Goal: Communication & Community: Answer question/provide support

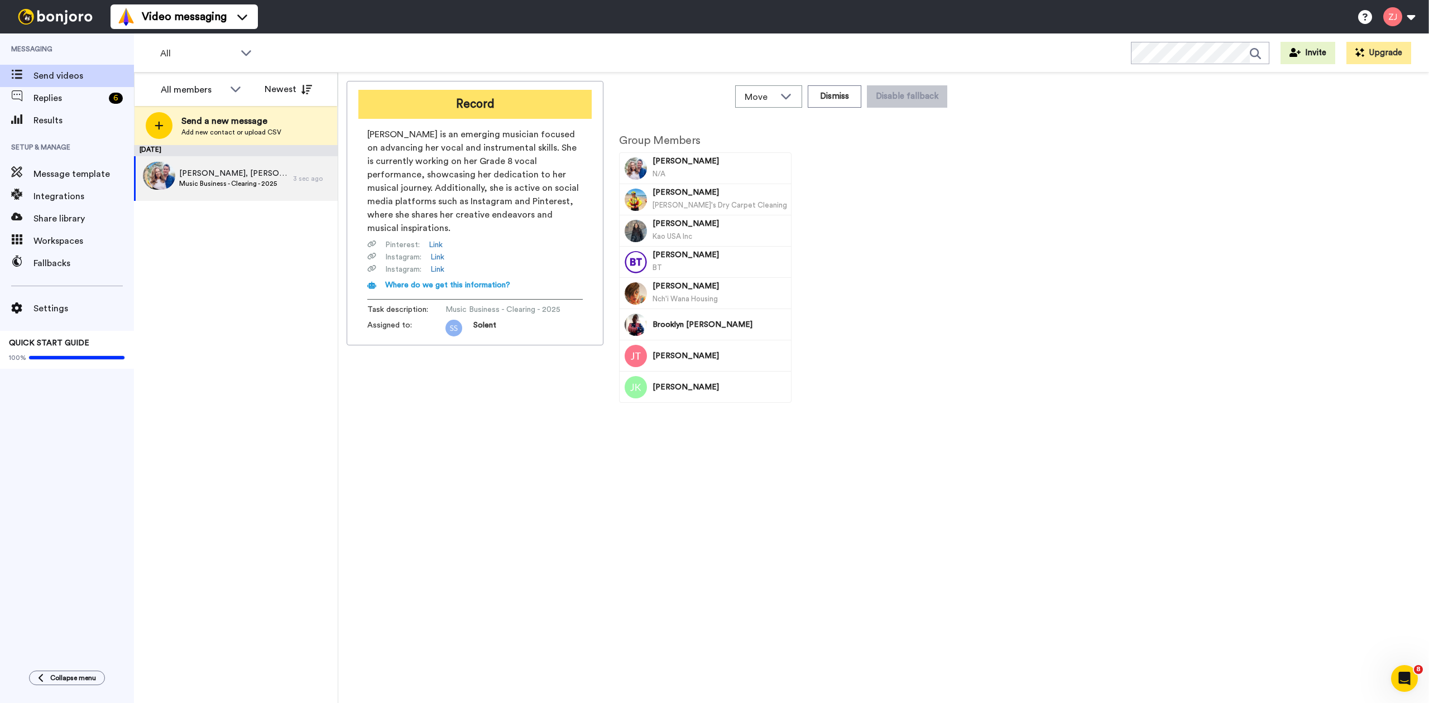
click at [476, 103] on button "Record" at bounding box center [474, 104] width 233 height 29
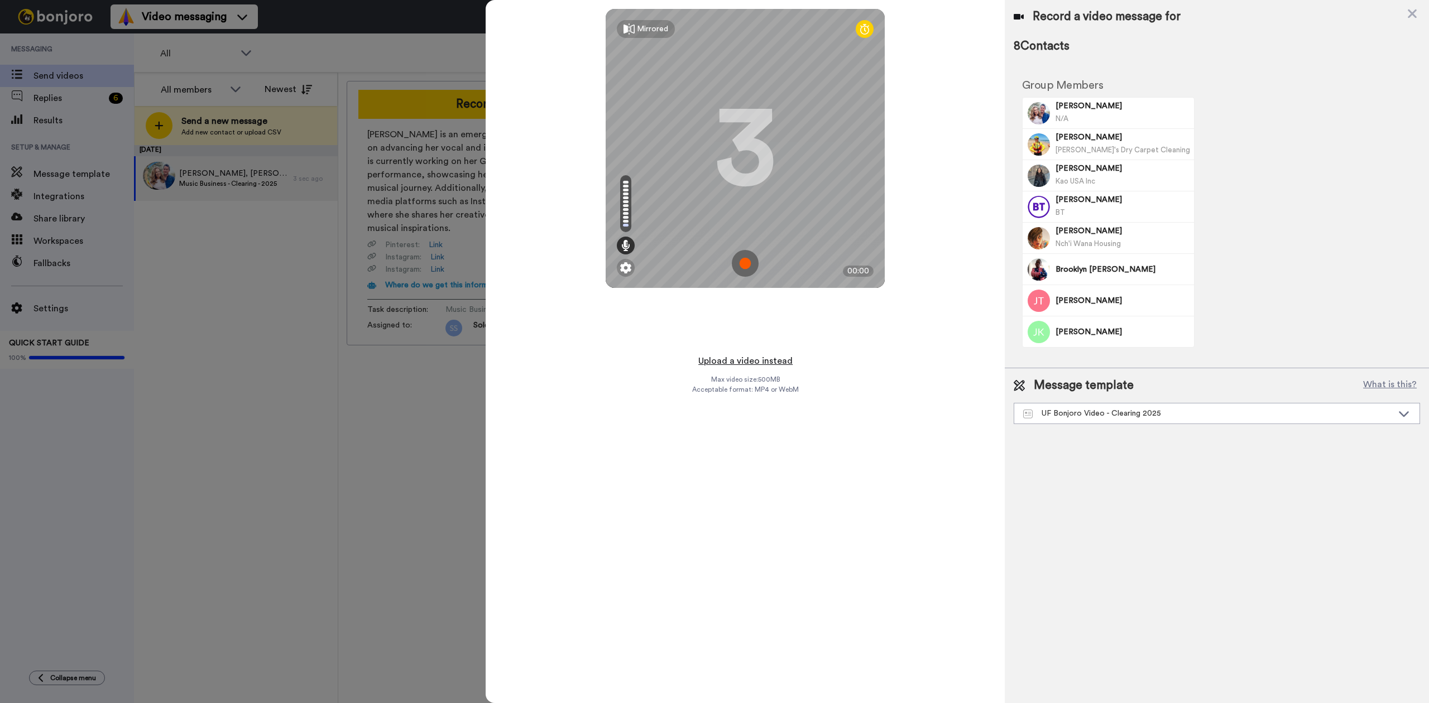
click at [740, 358] on button "Upload a video instead" at bounding box center [745, 361] width 101 height 15
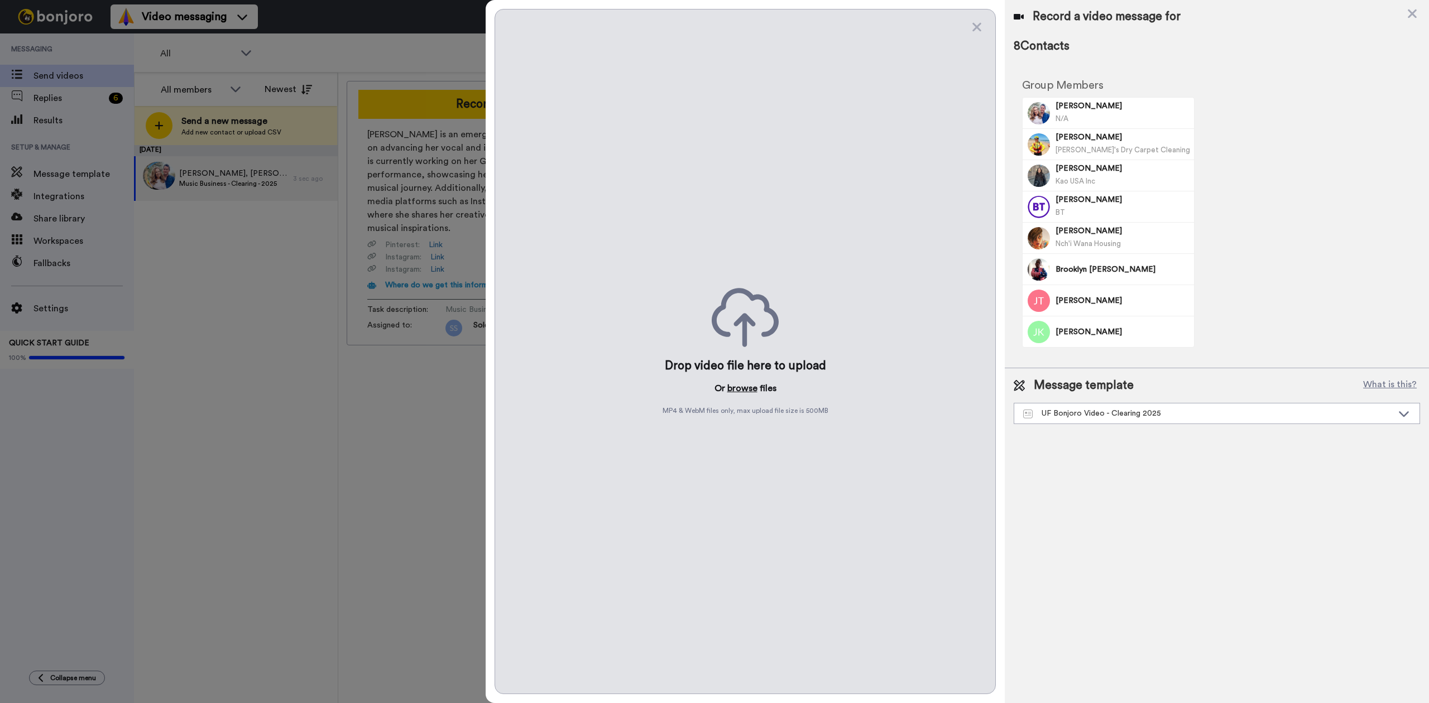
click at [744, 385] on button "browse" at bounding box center [742, 388] width 30 height 13
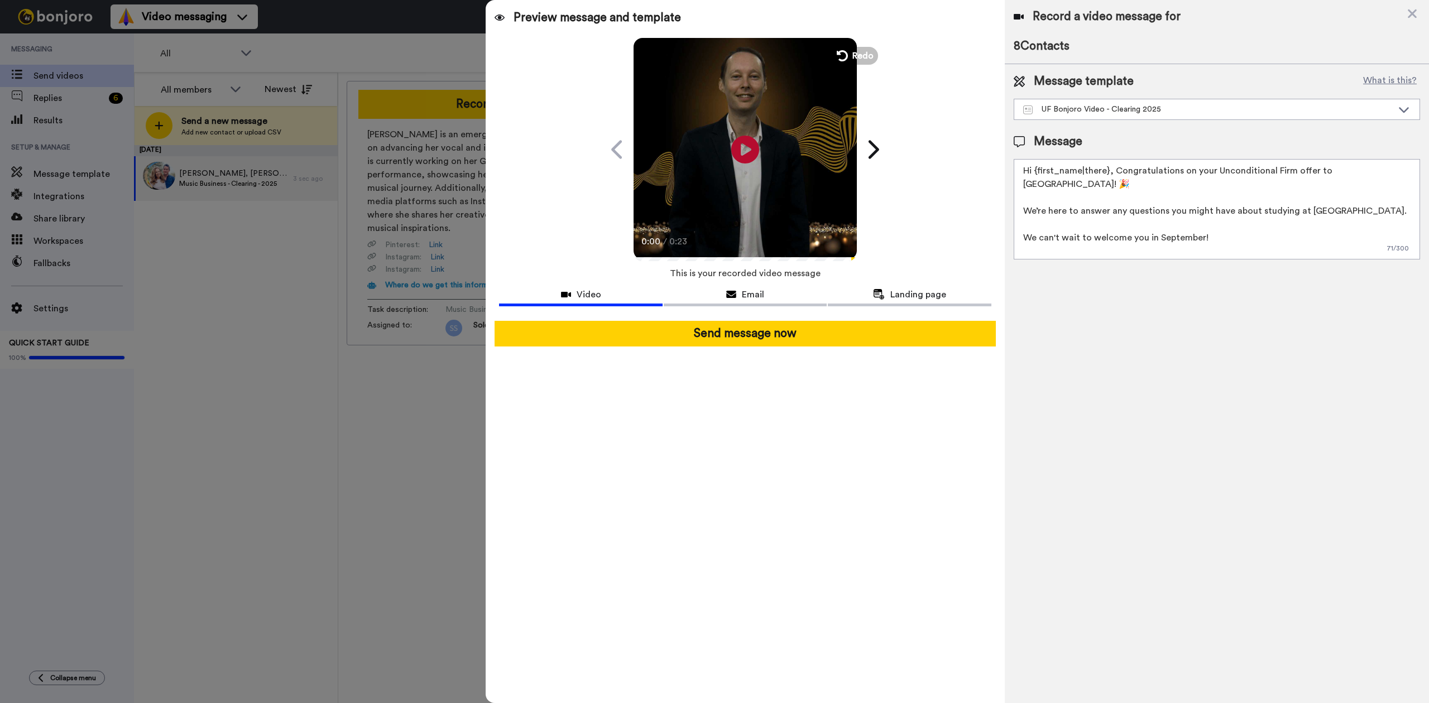
click at [779, 319] on div at bounding box center [745, 316] width 492 height 9
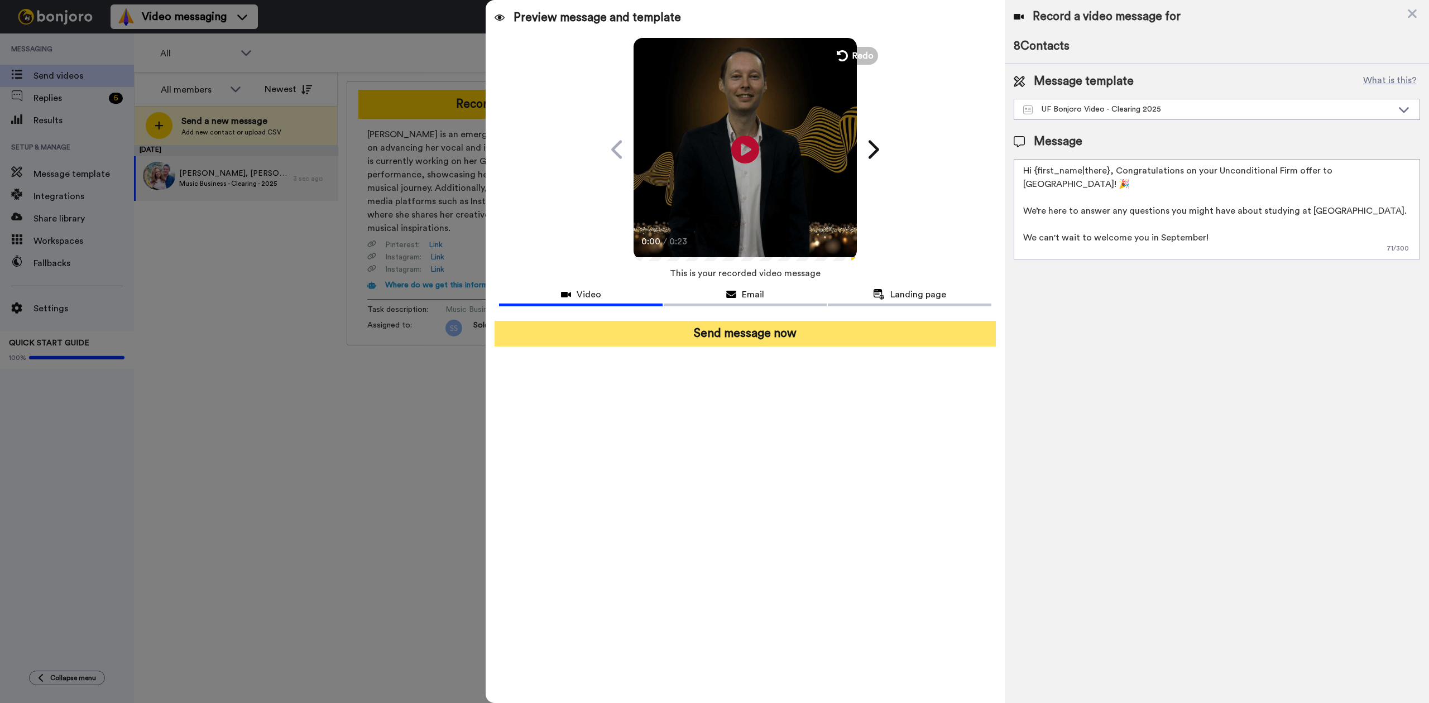
click at [778, 329] on button "Send message now" at bounding box center [745, 334] width 501 height 26
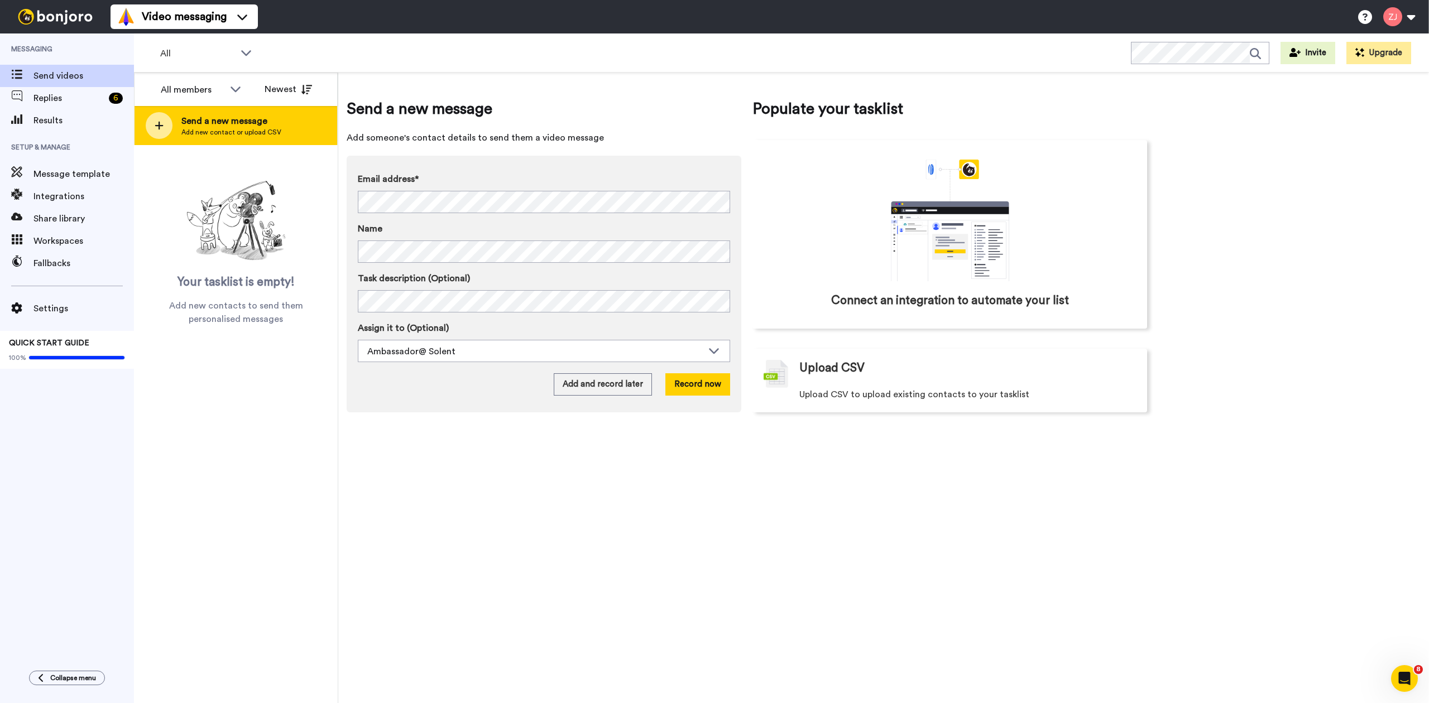
click at [170, 126] on div at bounding box center [159, 125] width 27 height 27
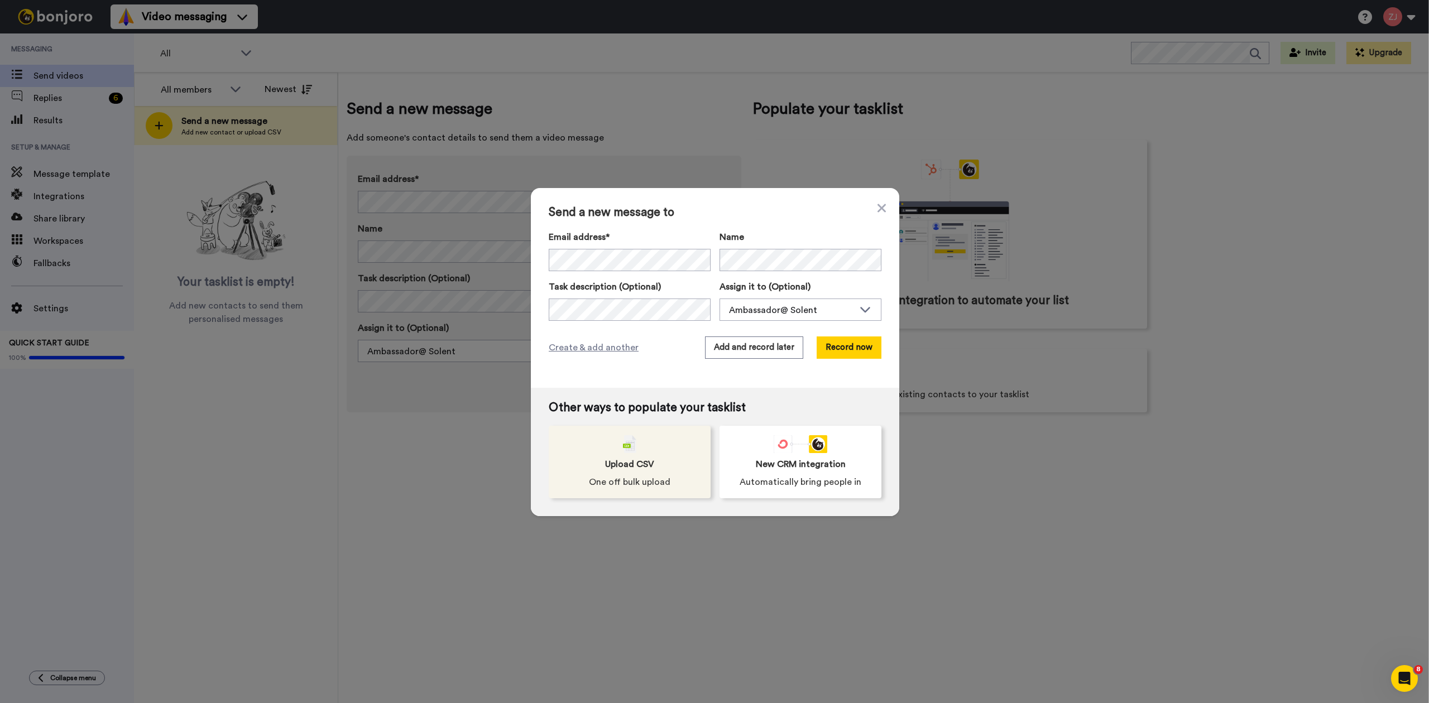
click at [616, 486] on span "One off bulk upload" at bounding box center [630, 482] width 82 height 13
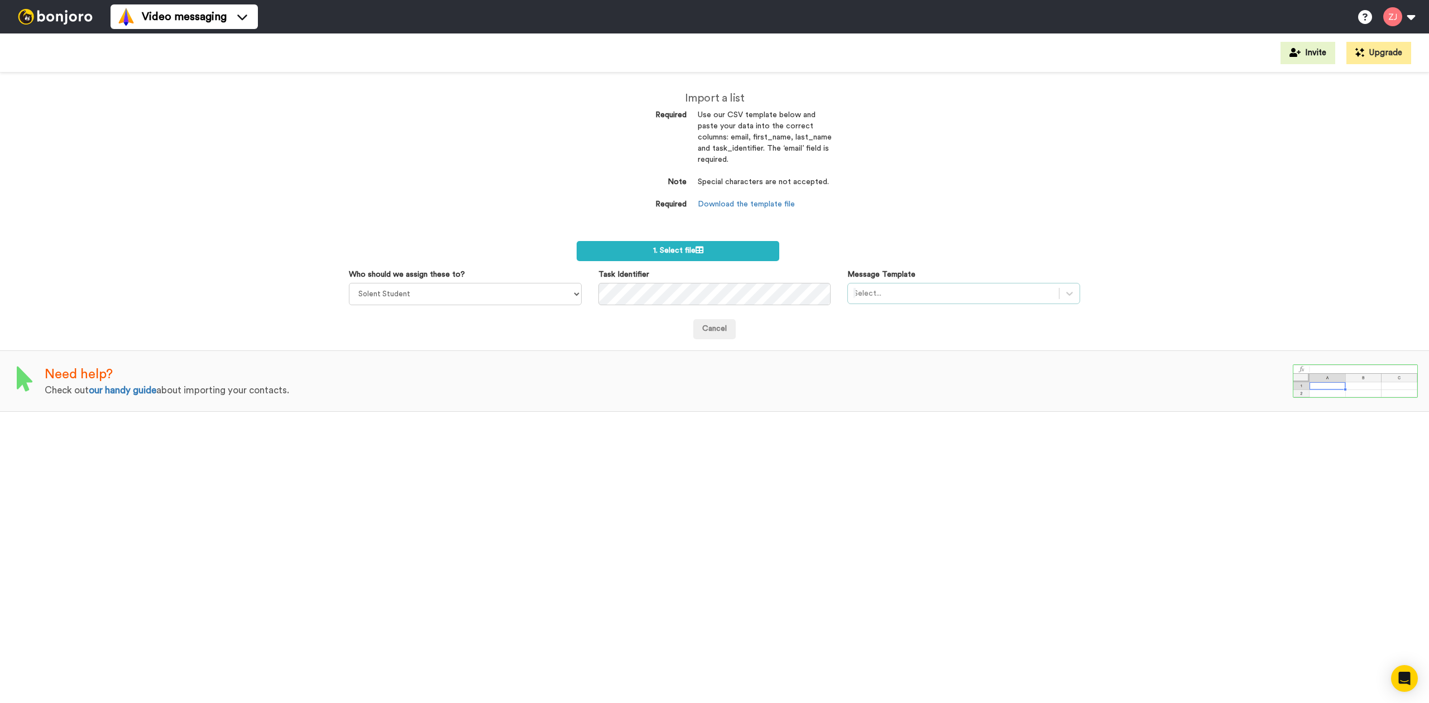
click at [909, 287] on div at bounding box center [954, 293] width 200 height 13
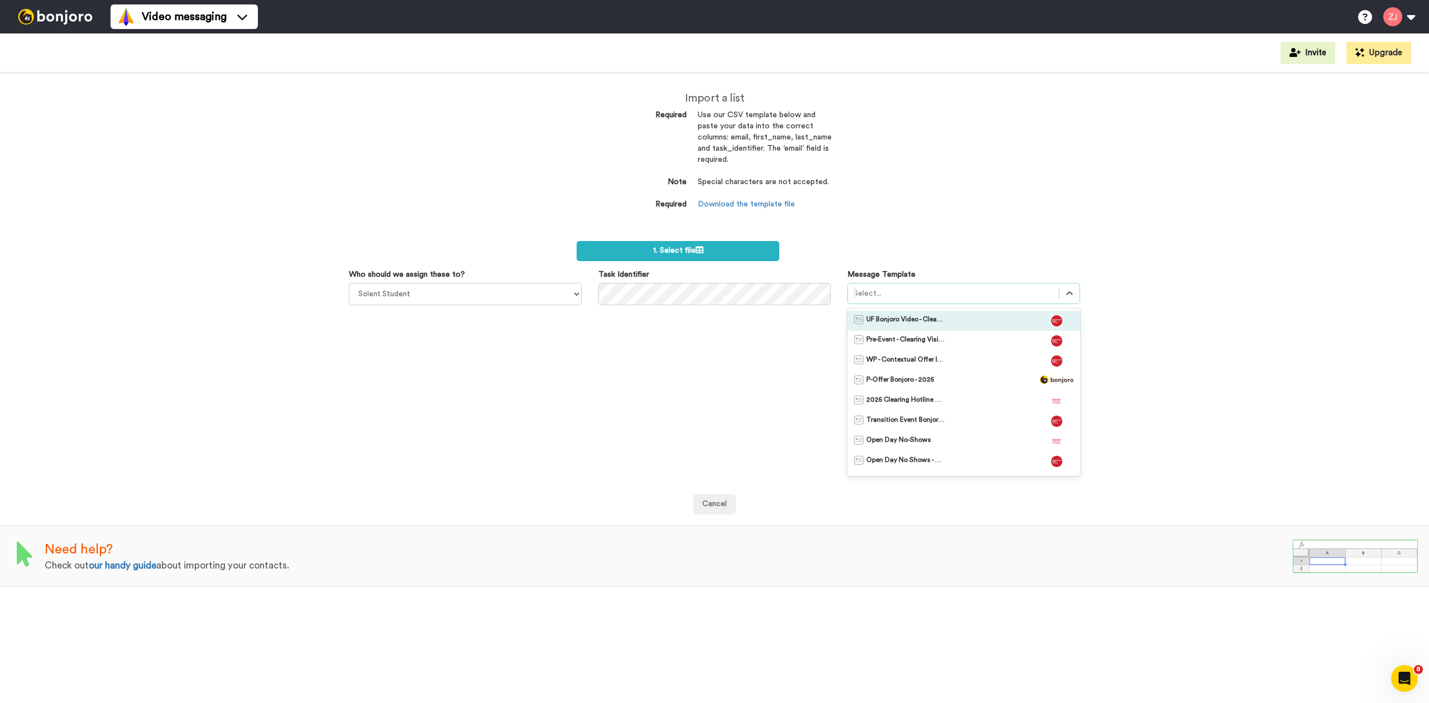
click at [908, 317] on span "UF Bonjoro Video - Clearing 2025" at bounding box center [905, 320] width 78 height 11
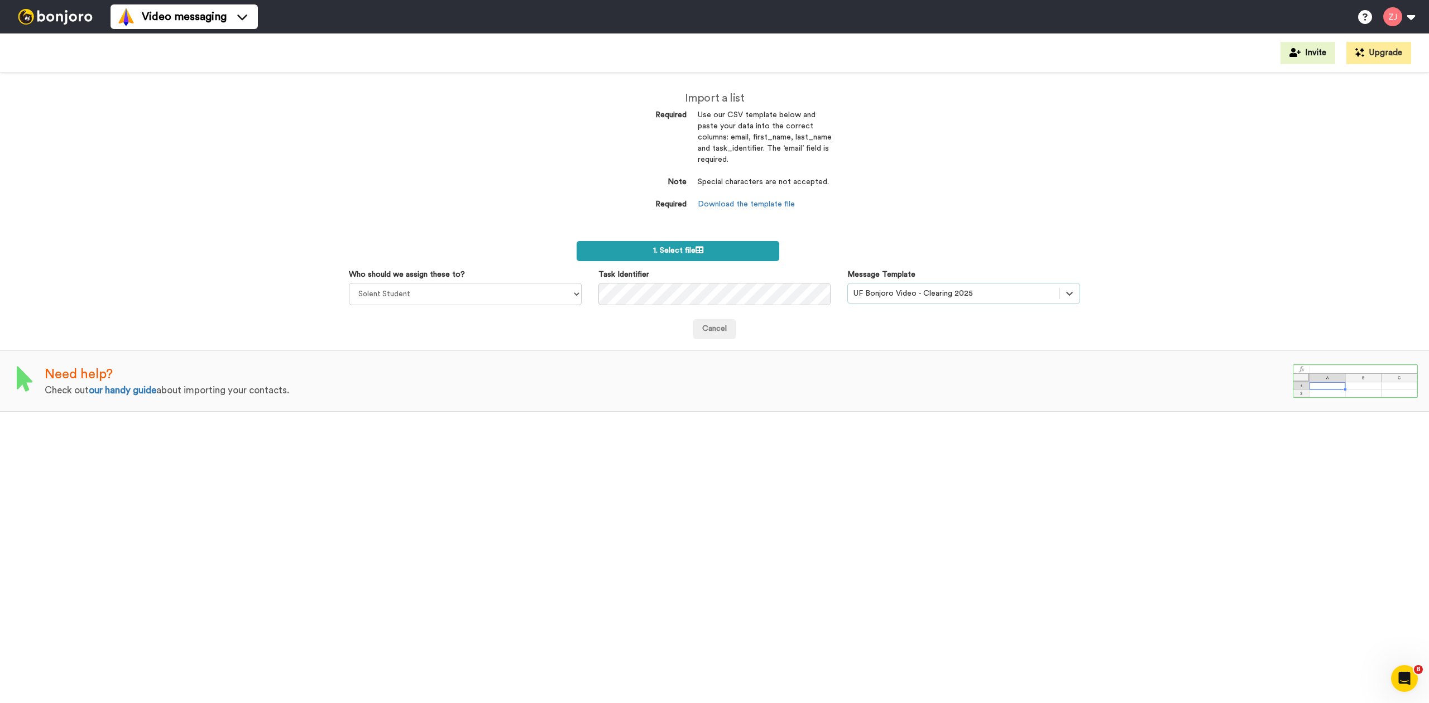
click at [699, 247] on icon at bounding box center [700, 250] width 8 height 8
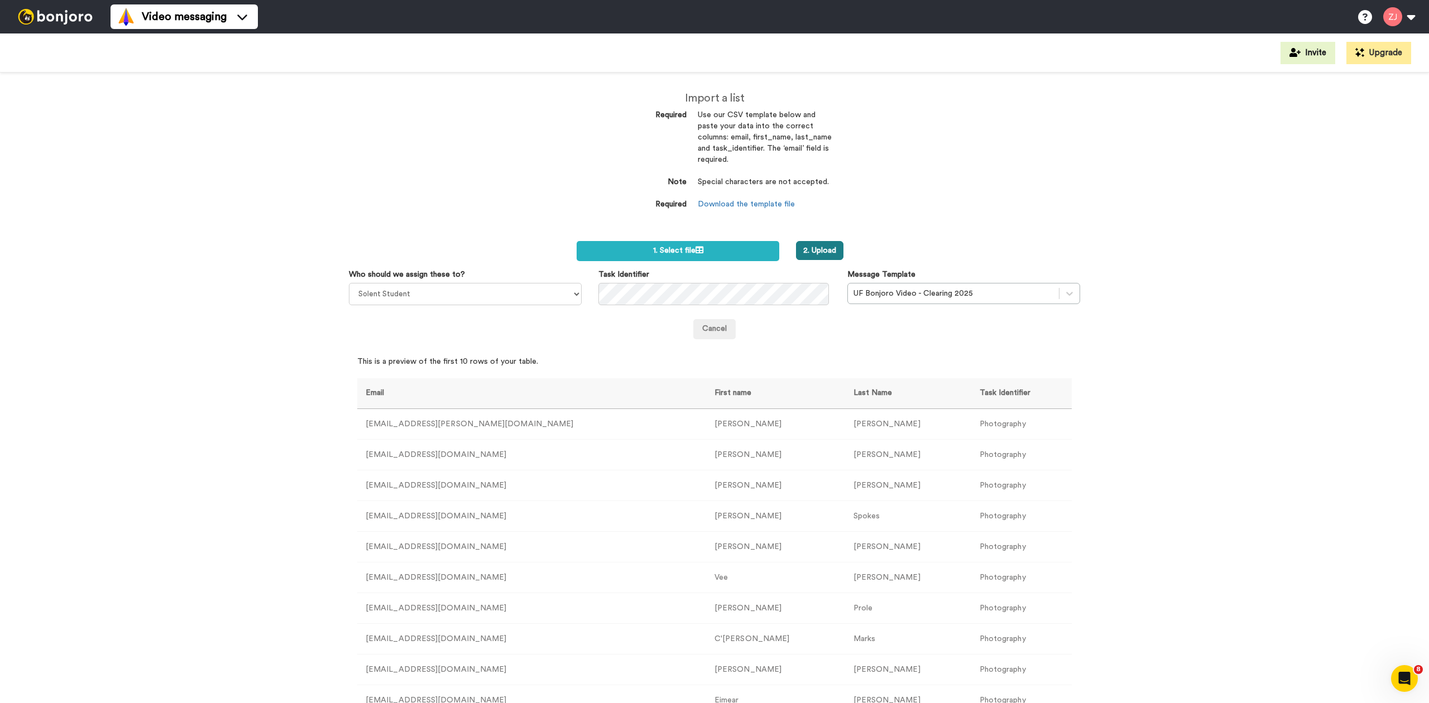
click at [806, 243] on button "2. Upload" at bounding box center [819, 250] width 47 height 19
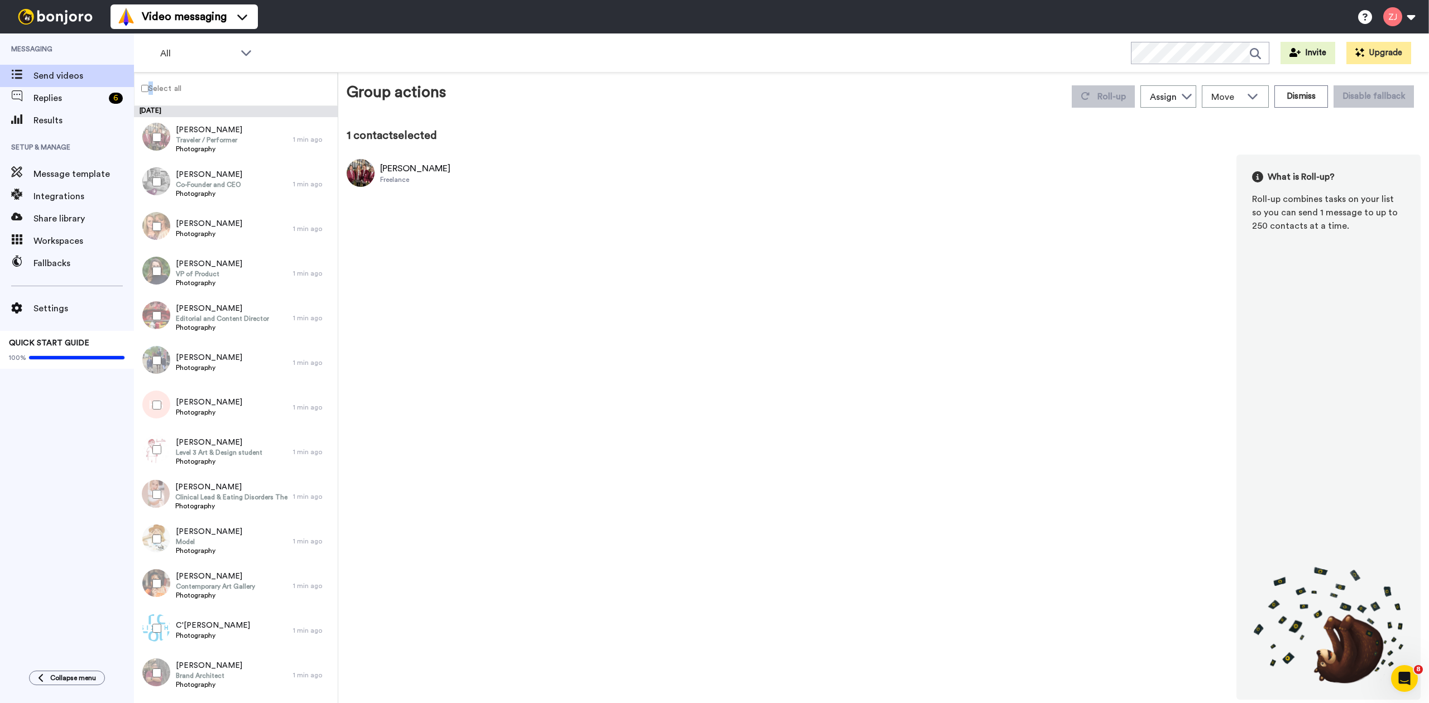
click at [150, 85] on label "Select all" at bounding box center [158, 88] width 47 height 13
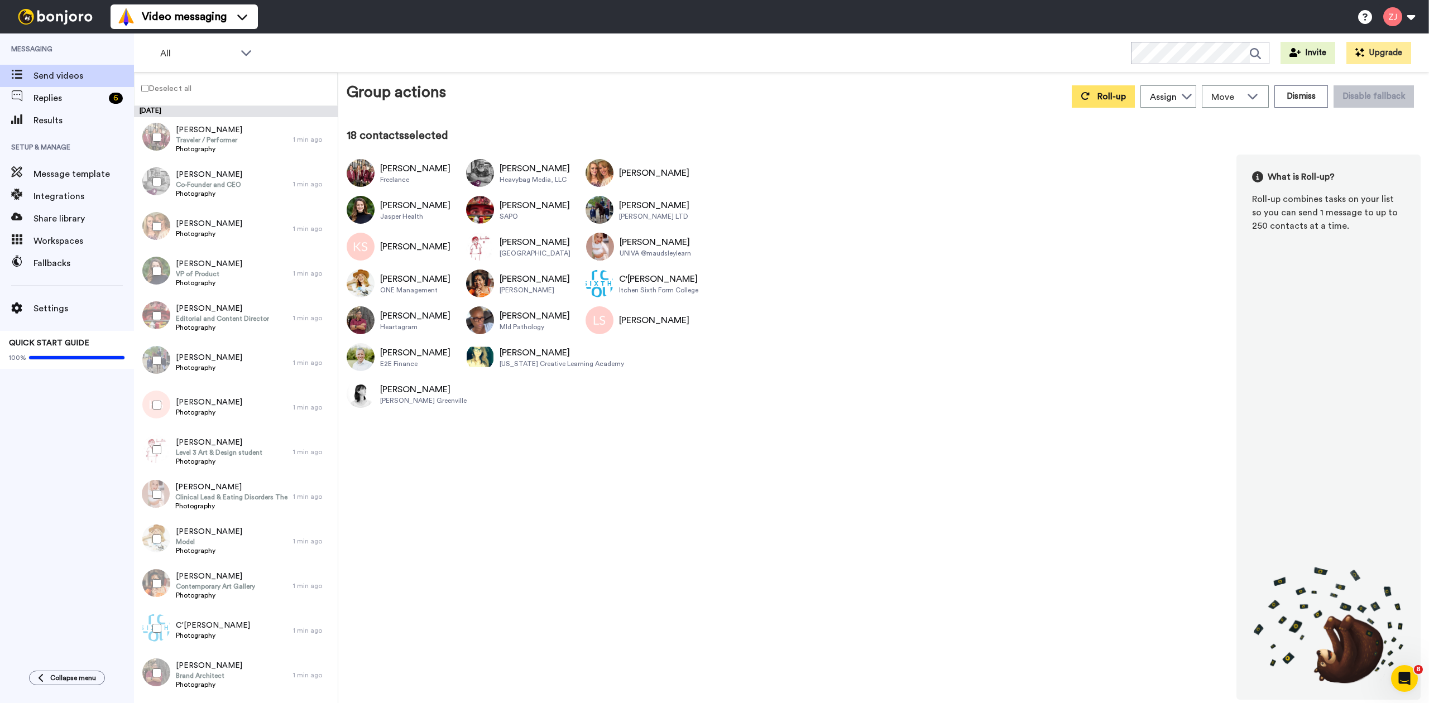
click at [1111, 99] on button "Roll-up" at bounding box center [1103, 96] width 63 height 22
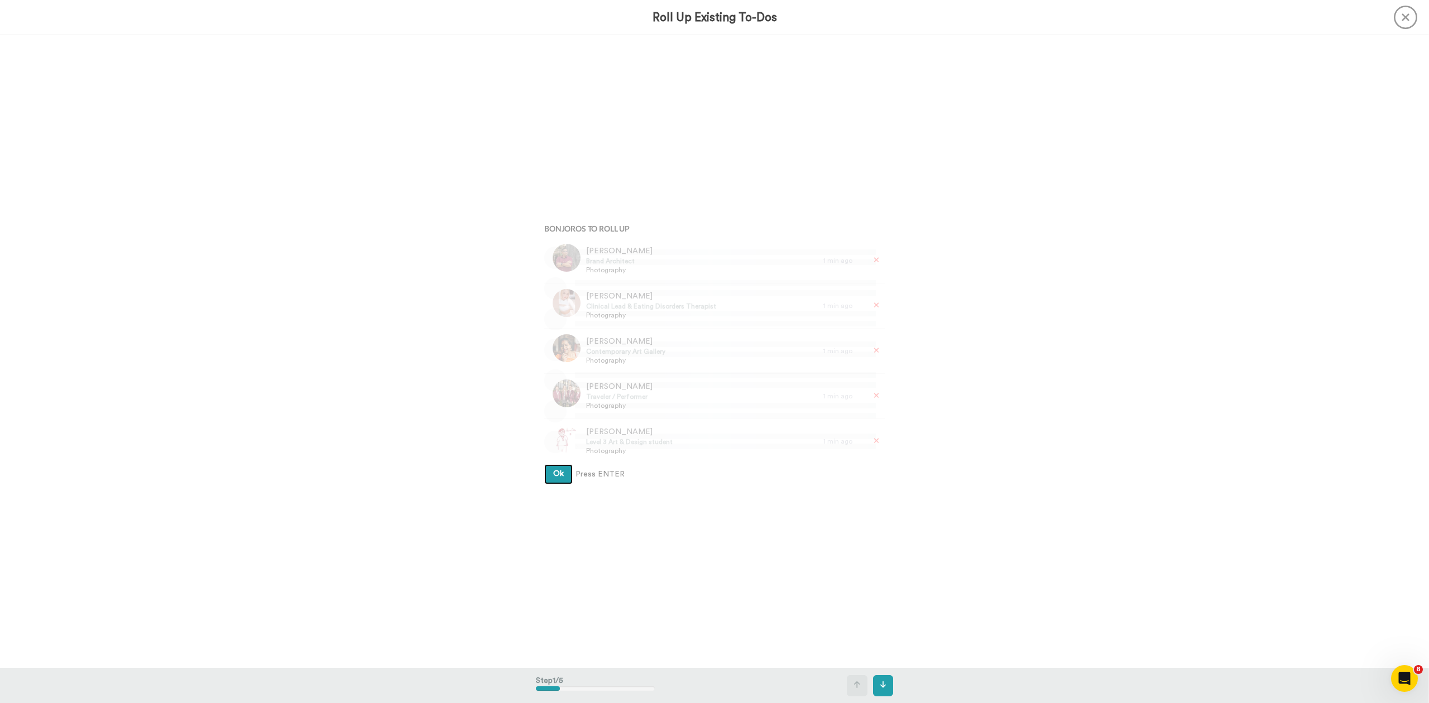
click at [544, 464] on button "Ok" at bounding box center [558, 474] width 28 height 20
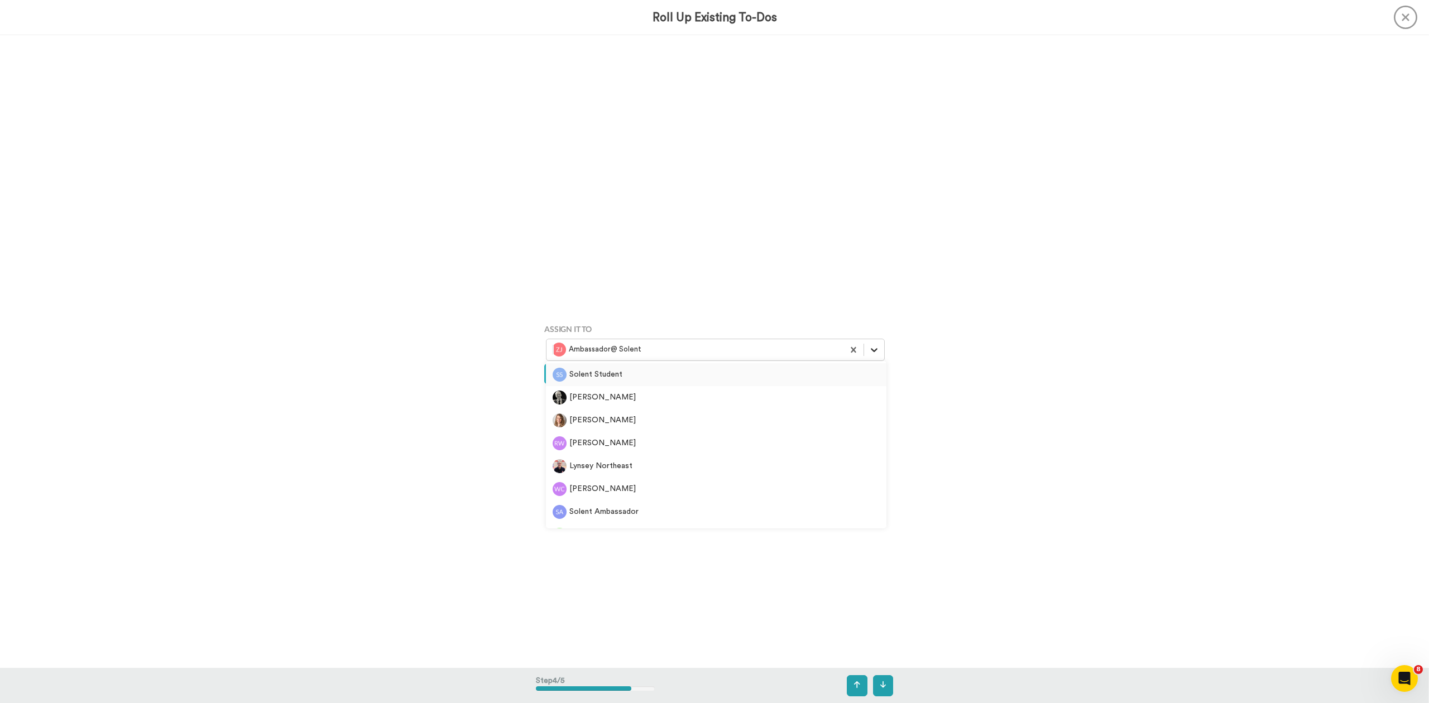
click at [872, 345] on icon at bounding box center [874, 349] width 11 height 11
click at [699, 372] on div "Solent Student" at bounding box center [716, 375] width 327 height 14
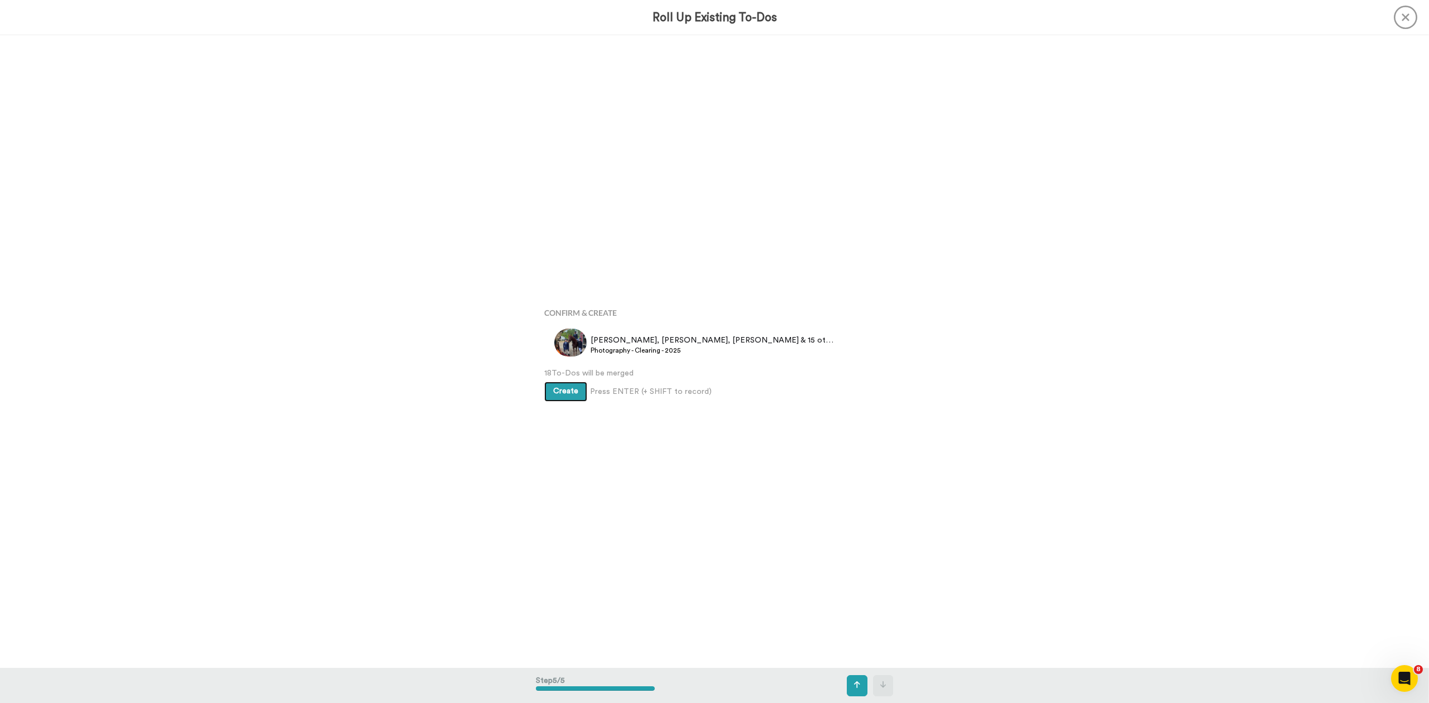
scroll to position [2532, 0]
click at [572, 395] on button "Create" at bounding box center [565, 391] width 43 height 20
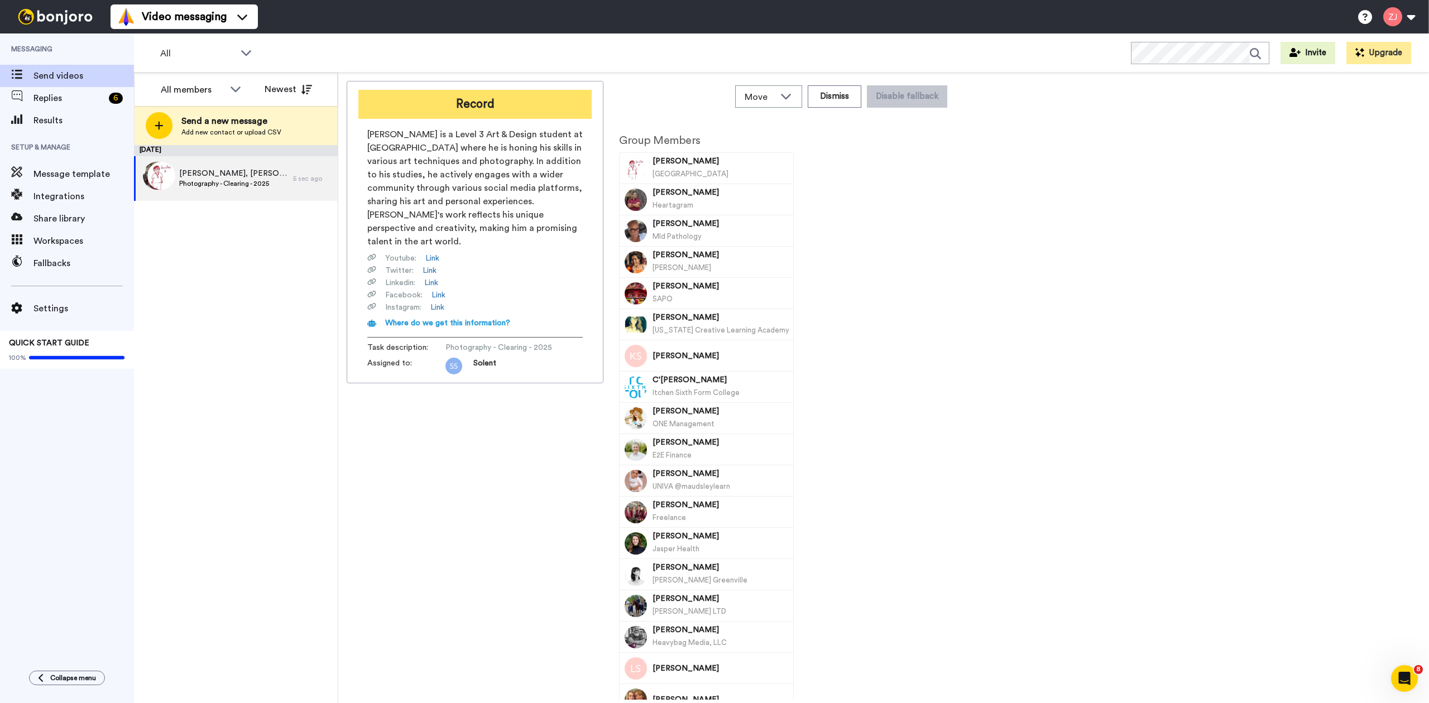
click at [450, 102] on button "Record" at bounding box center [474, 104] width 233 height 29
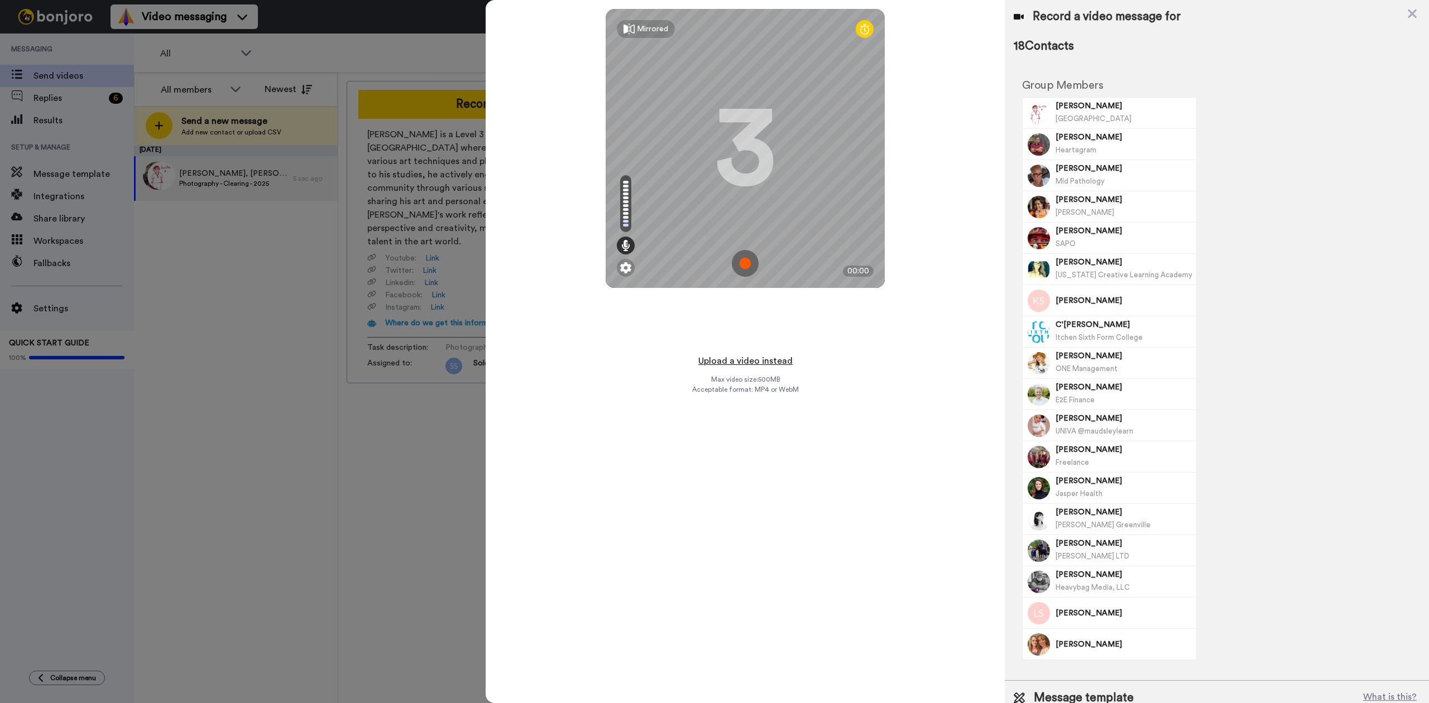
click at [740, 356] on button "Upload a video instead" at bounding box center [745, 361] width 101 height 15
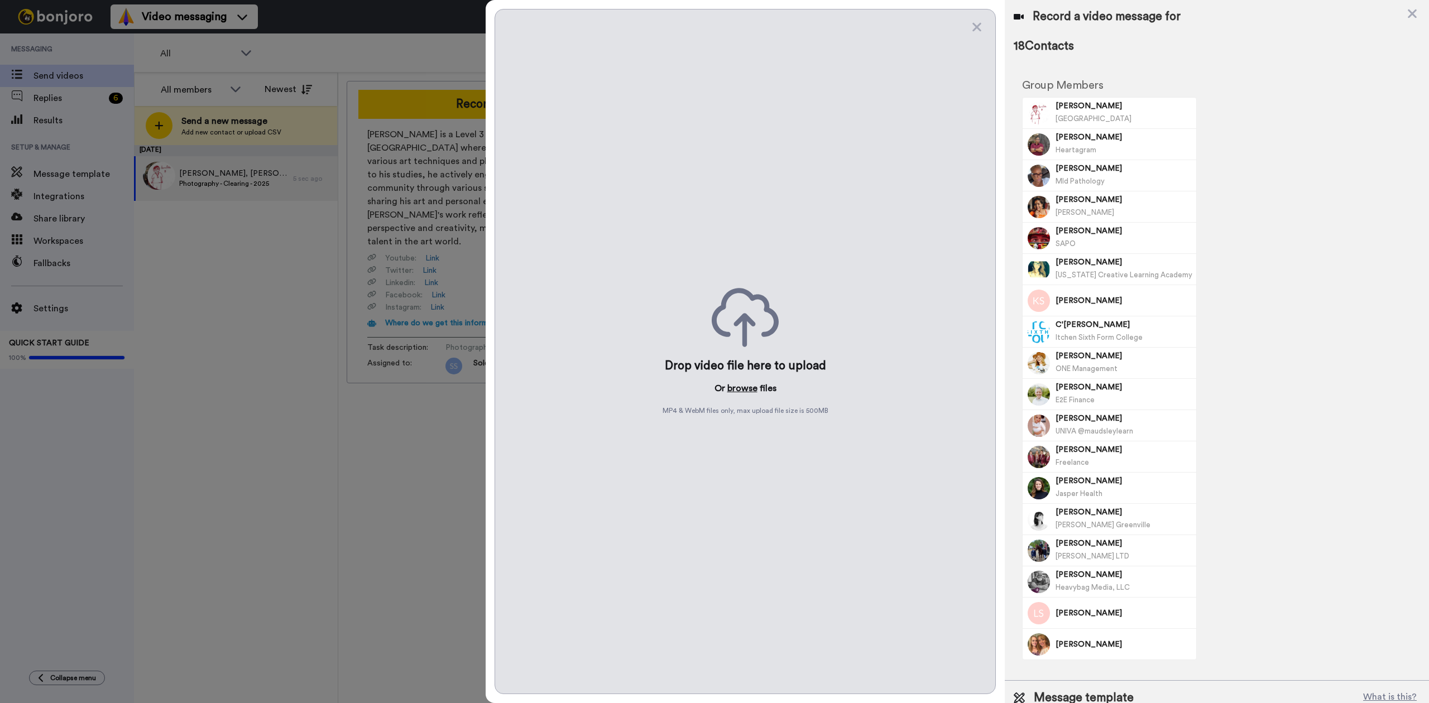
click at [746, 387] on button "browse" at bounding box center [742, 388] width 30 height 13
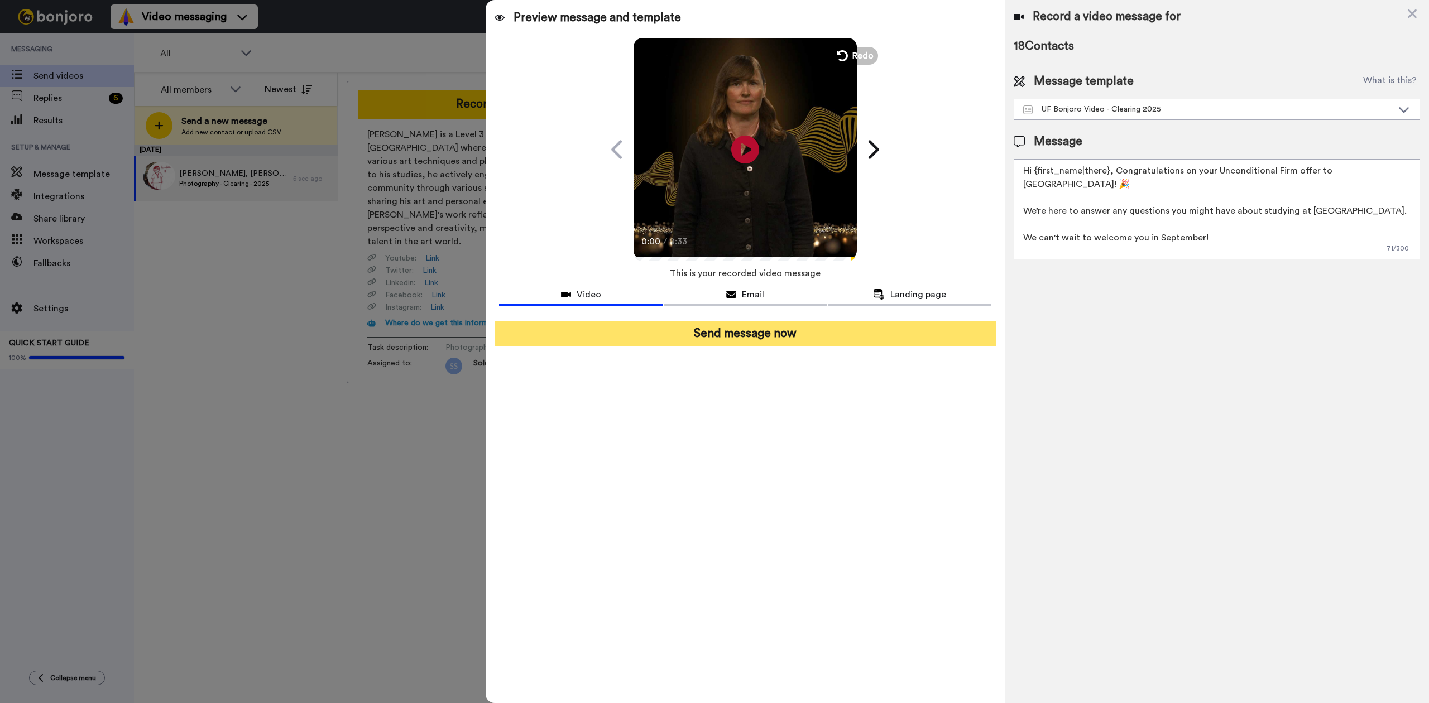
click at [738, 332] on button "Send message now" at bounding box center [745, 334] width 501 height 26
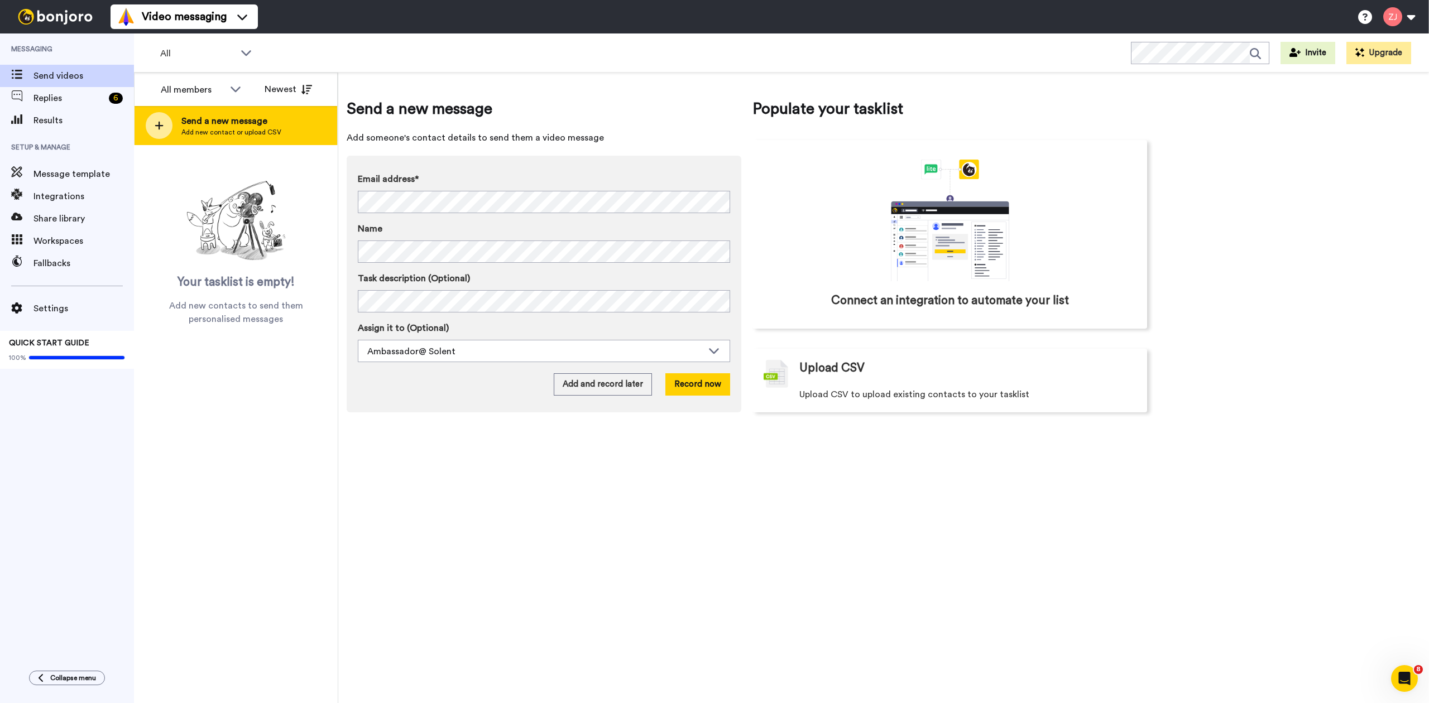
click at [173, 117] on div "Send a new message Add new contact or upload CSV" at bounding box center [236, 125] width 203 height 39
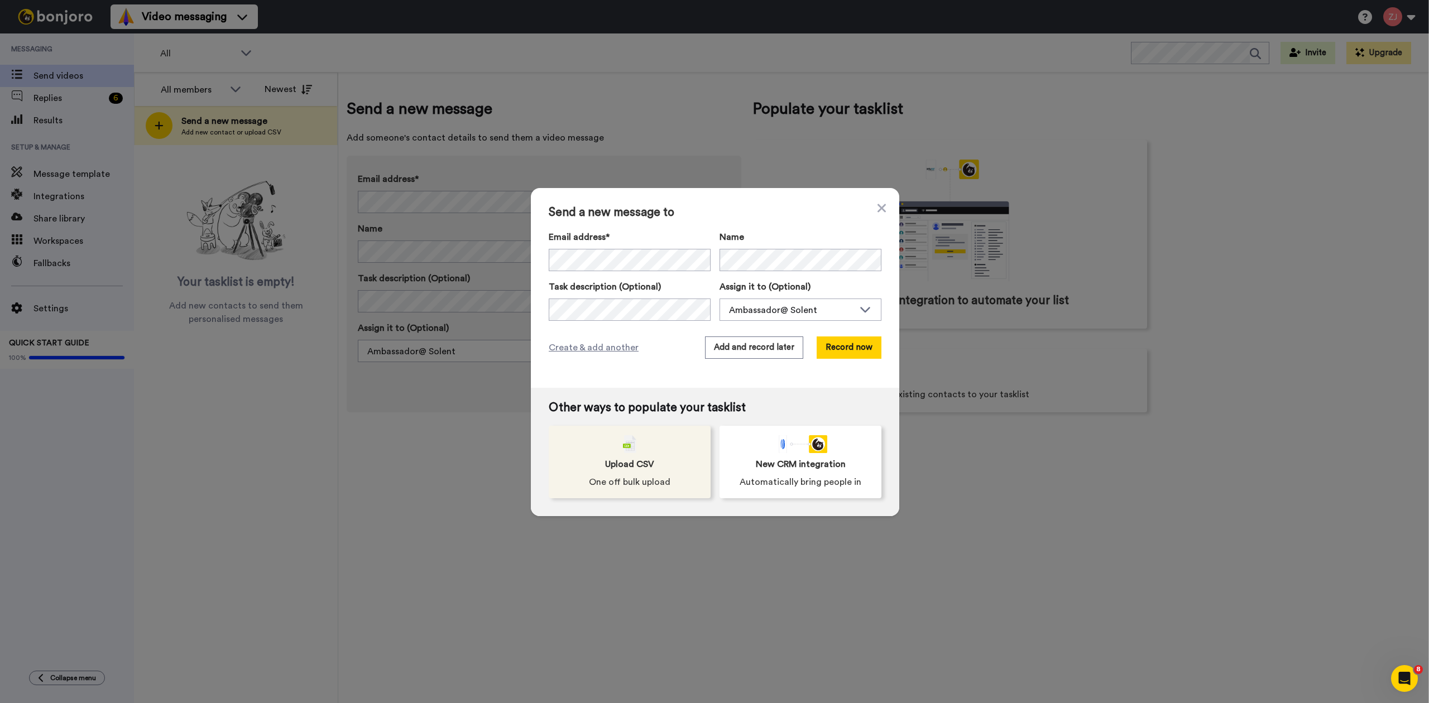
click at [679, 457] on div "Upload CSV One off bulk upload" at bounding box center [630, 462] width 162 height 73
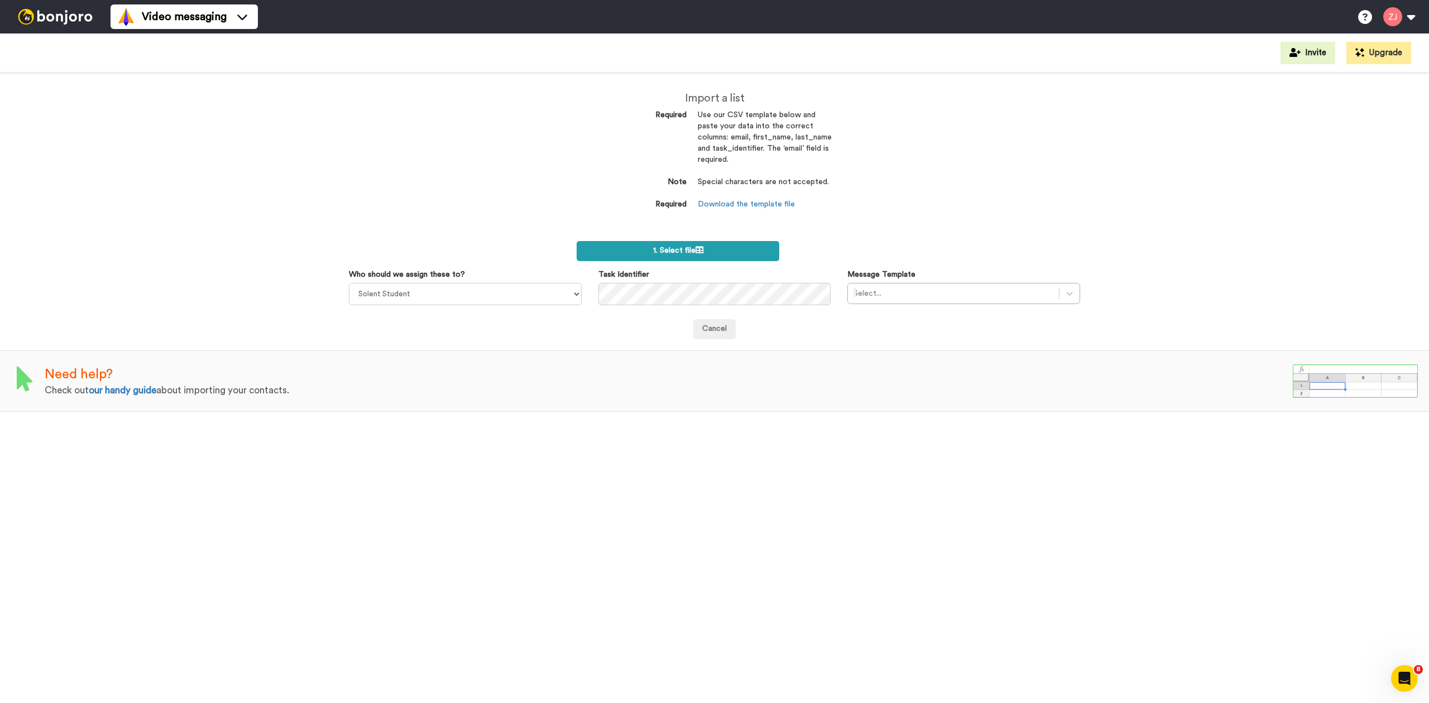
click at [736, 251] on label "1. Select file" at bounding box center [678, 251] width 203 height 20
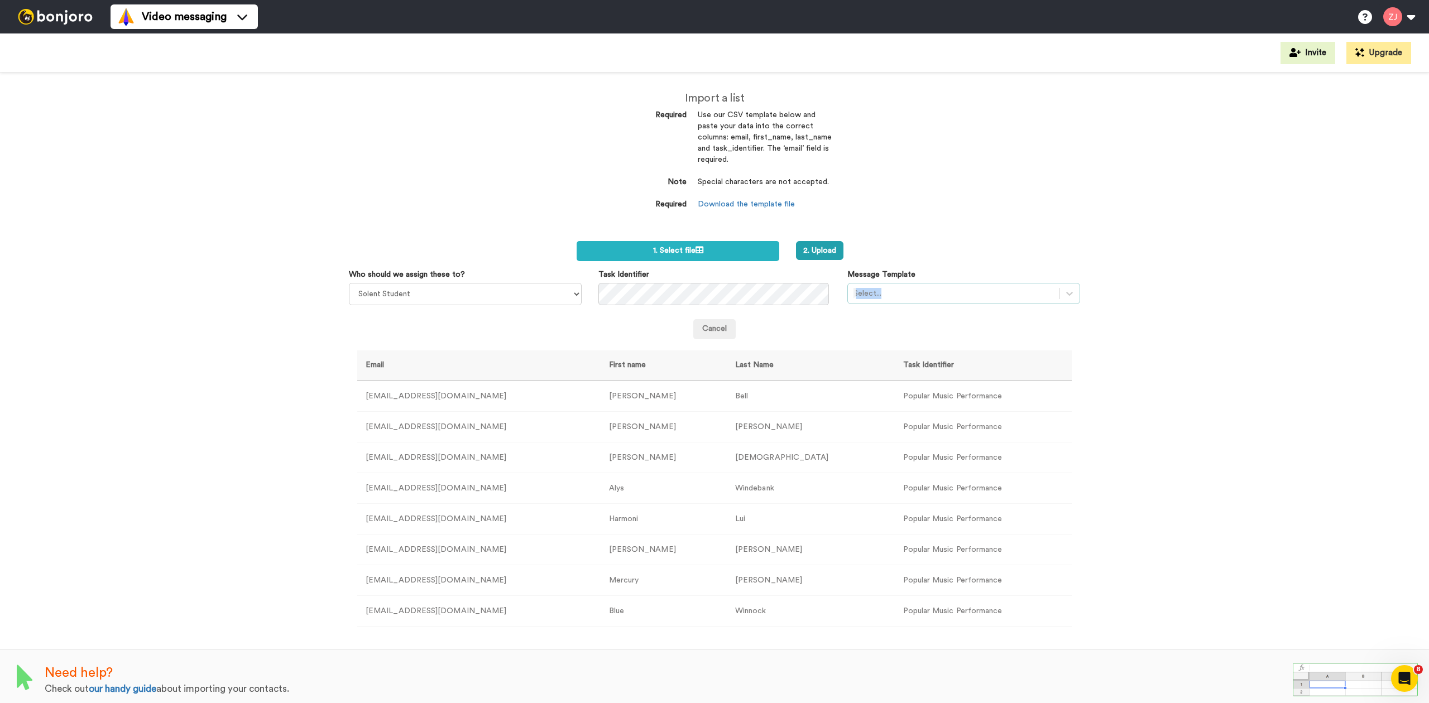
click at [970, 282] on div "Message Template Select..." at bounding box center [964, 286] width 250 height 35
click at [938, 285] on div "Select..." at bounding box center [953, 294] width 211 height 18
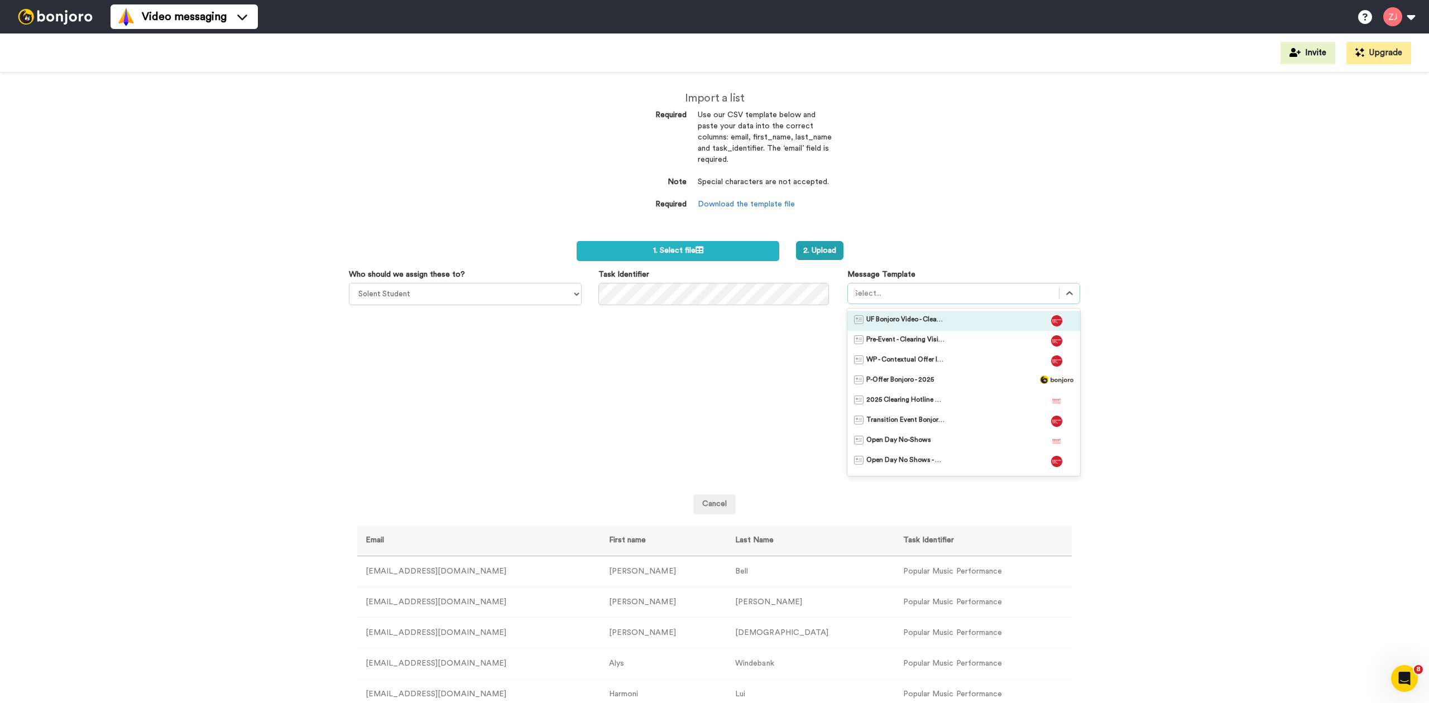
click at [924, 317] on span "UF Bonjoro Video - Clearing 2025" at bounding box center [905, 320] width 78 height 11
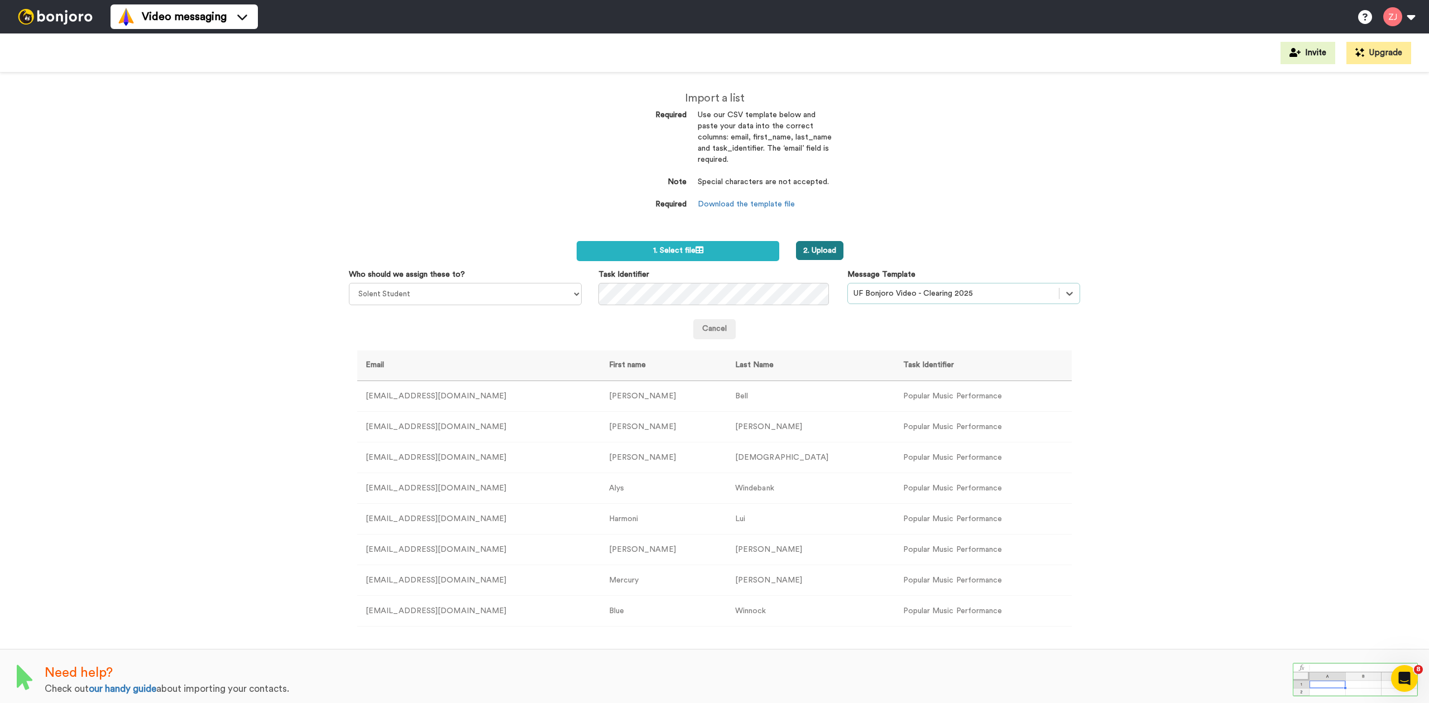
click at [808, 242] on button "2. Upload" at bounding box center [819, 250] width 47 height 19
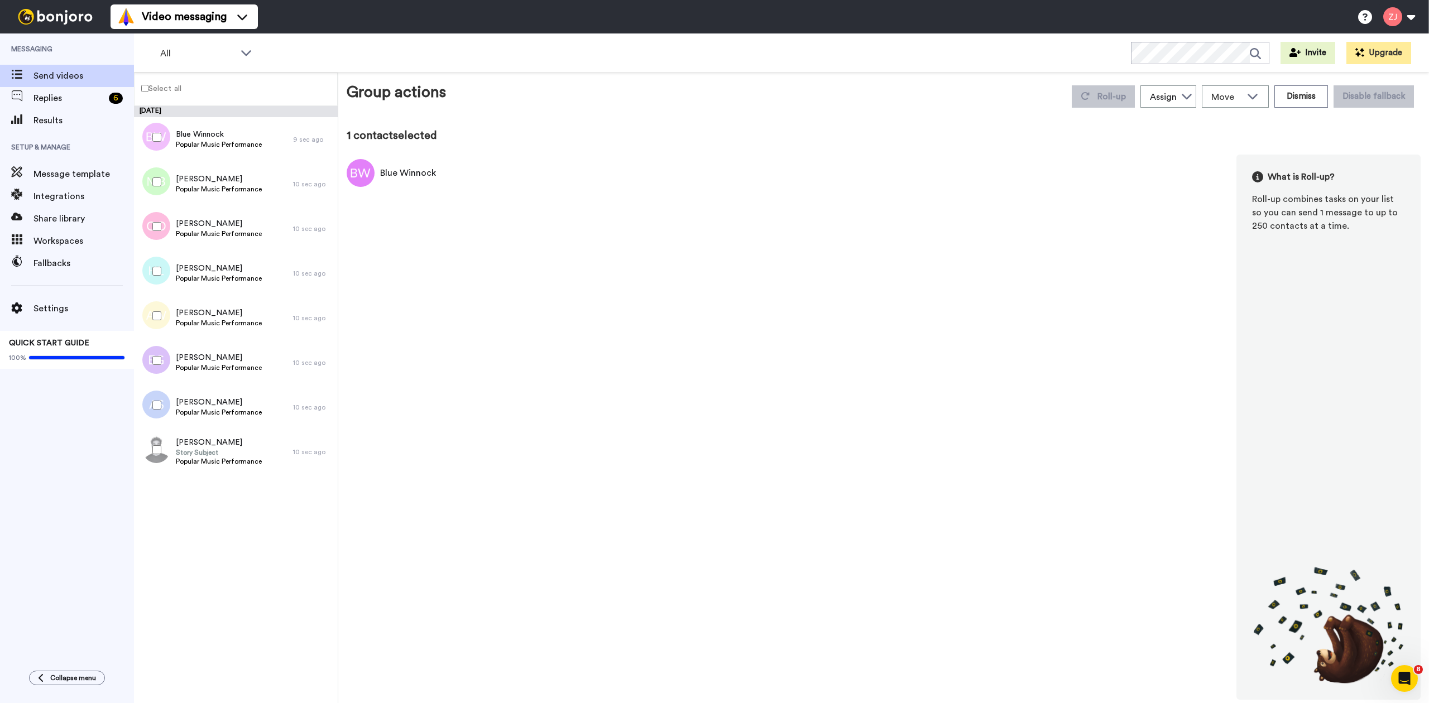
click at [157, 86] on label "Select all" at bounding box center [158, 88] width 47 height 13
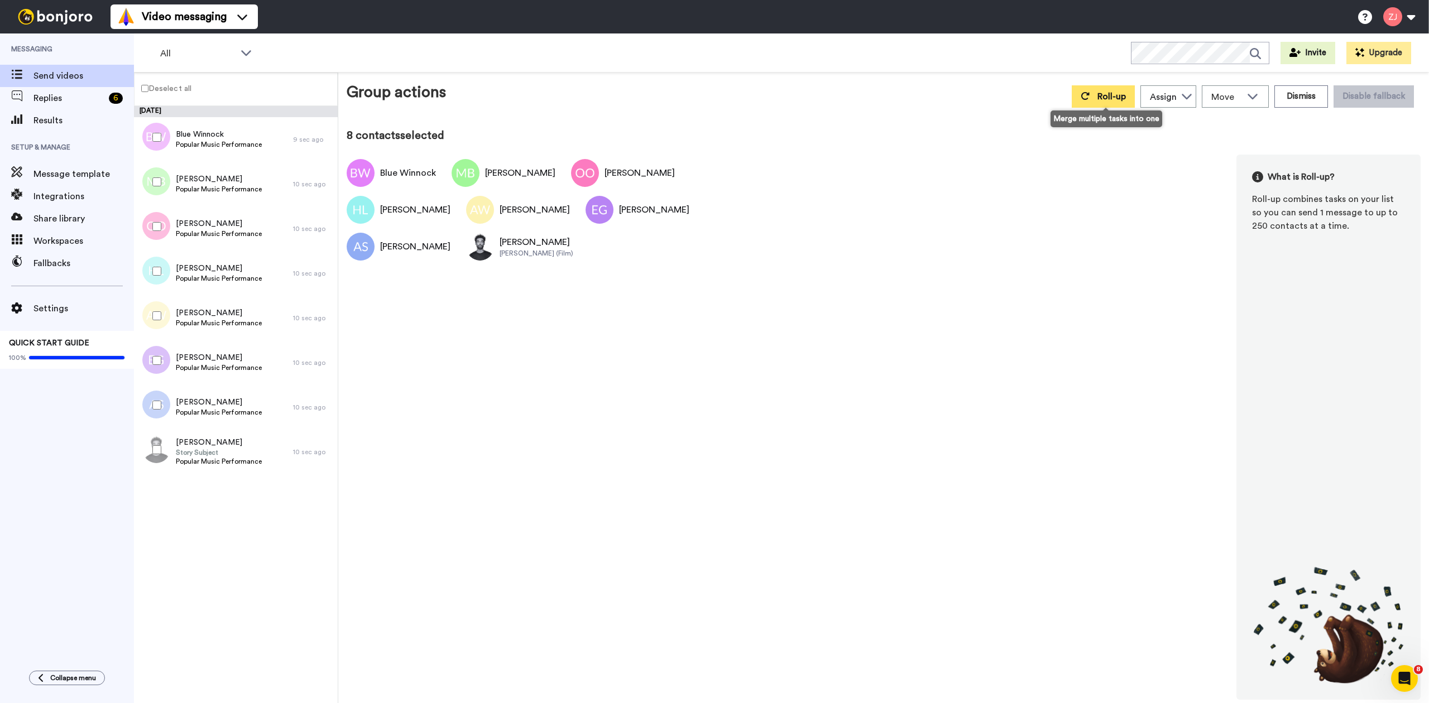
click at [1102, 97] on span "Roll-up" at bounding box center [1112, 96] width 28 height 9
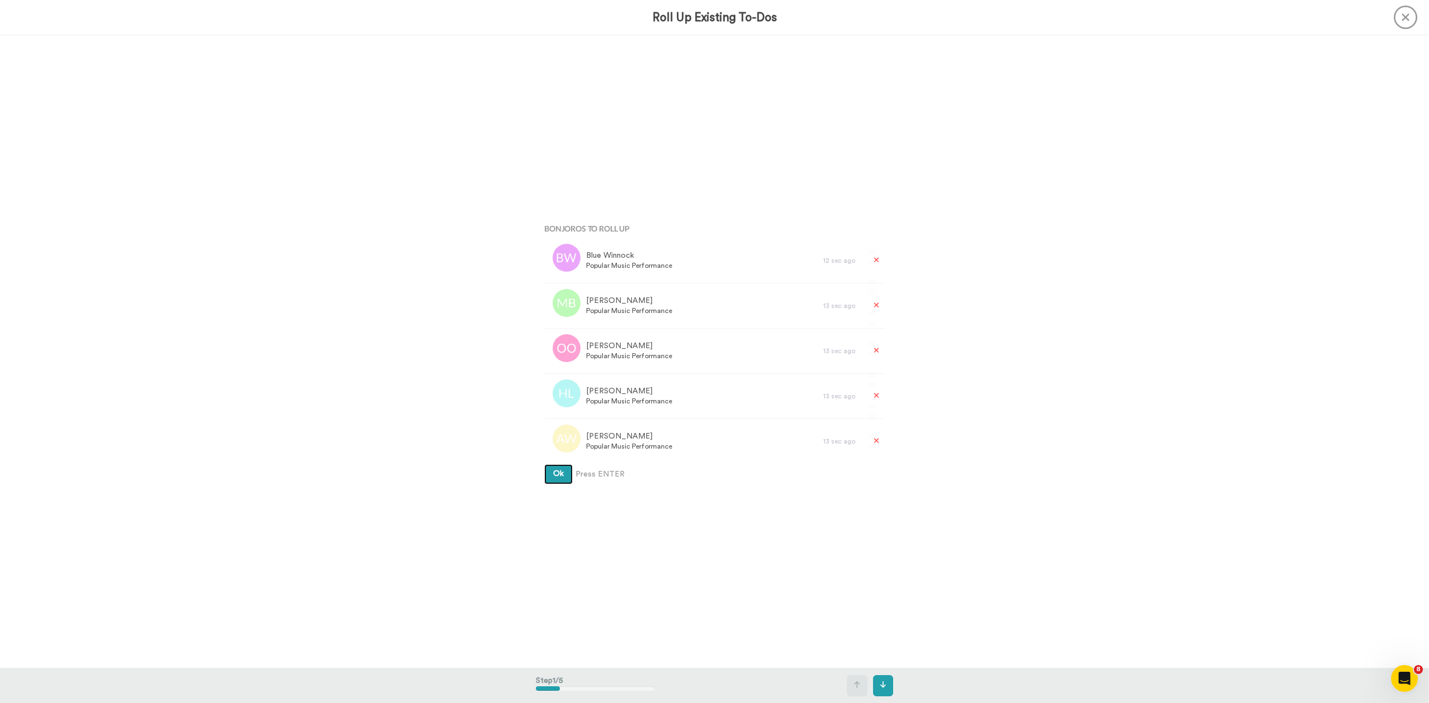
click at [544, 464] on button "Ok" at bounding box center [558, 474] width 28 height 20
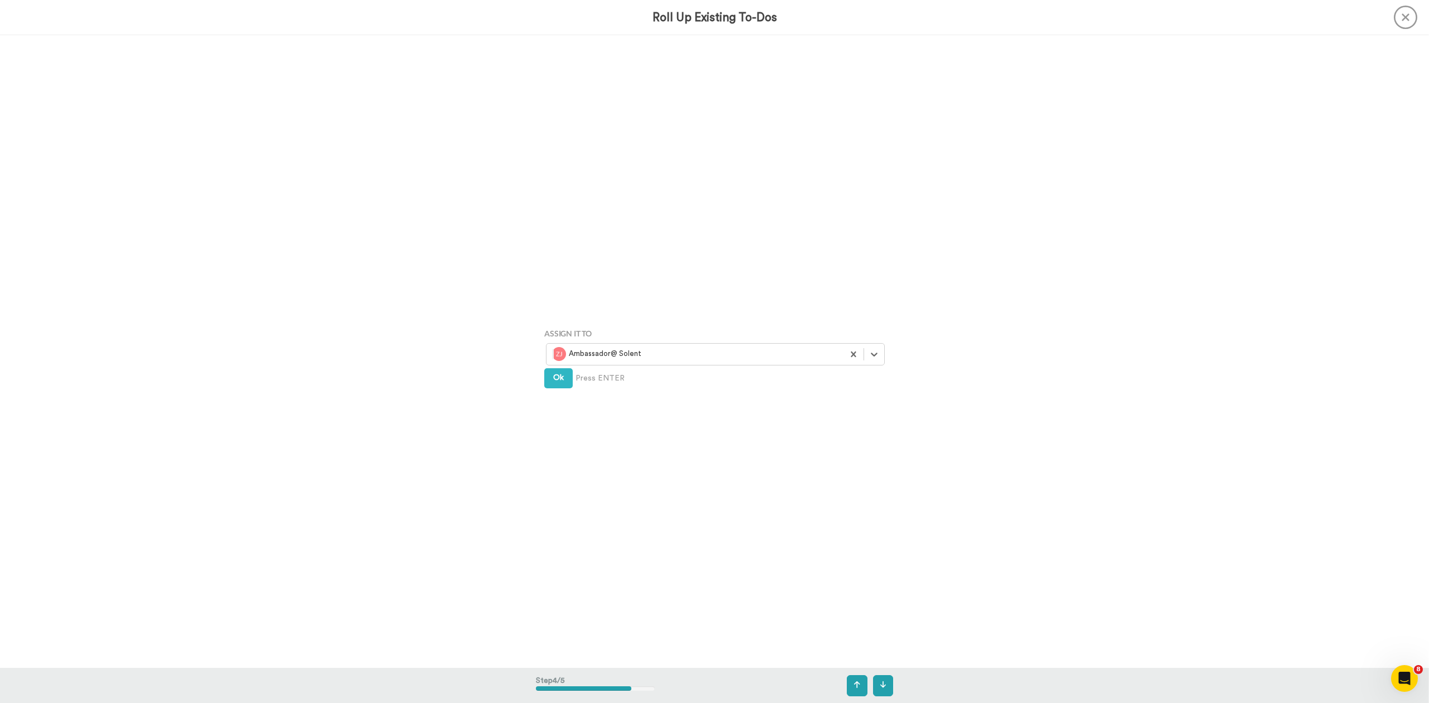
scroll to position [1899, 0]
click at [645, 353] on div at bounding box center [695, 350] width 286 height 13
click at [630, 375] on div "Solent Student" at bounding box center [716, 375] width 327 height 14
click at [563, 397] on button "Create" at bounding box center [565, 391] width 43 height 20
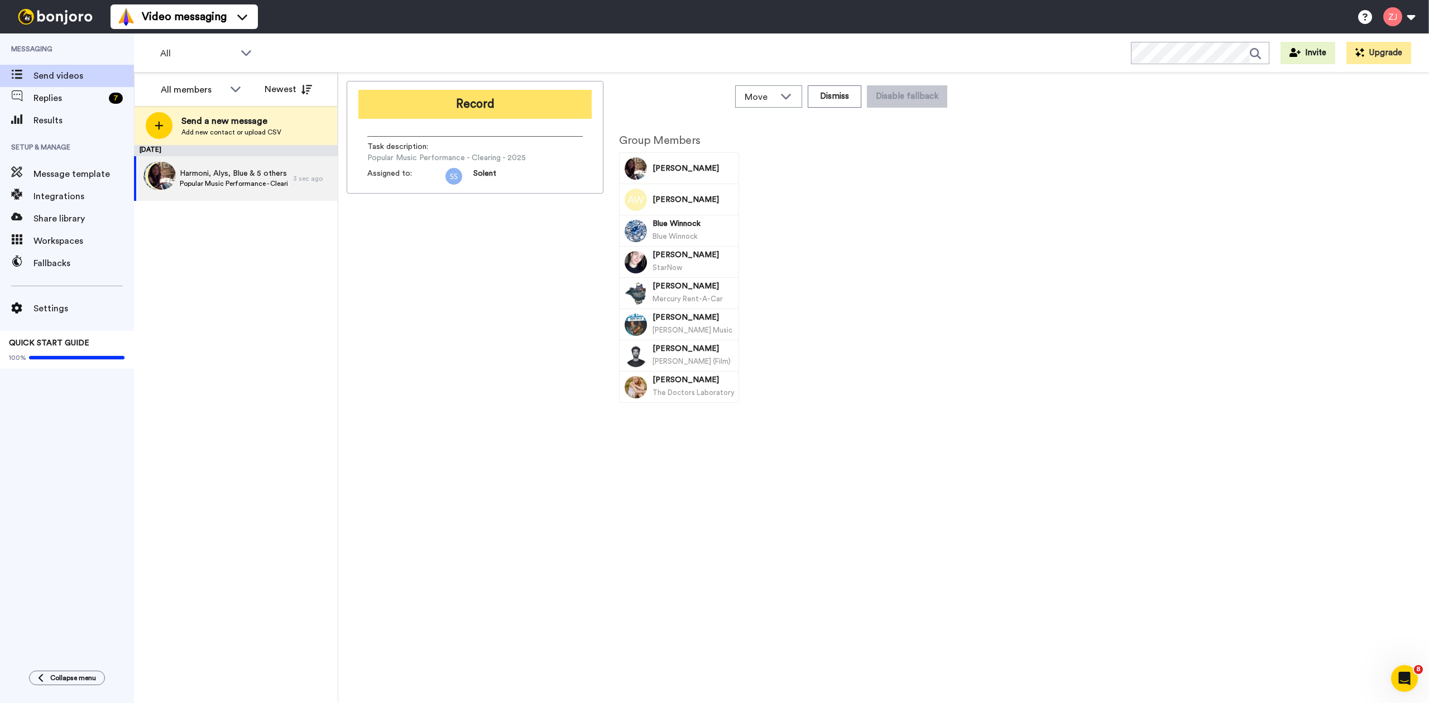
click at [461, 108] on button "Record" at bounding box center [474, 104] width 233 height 29
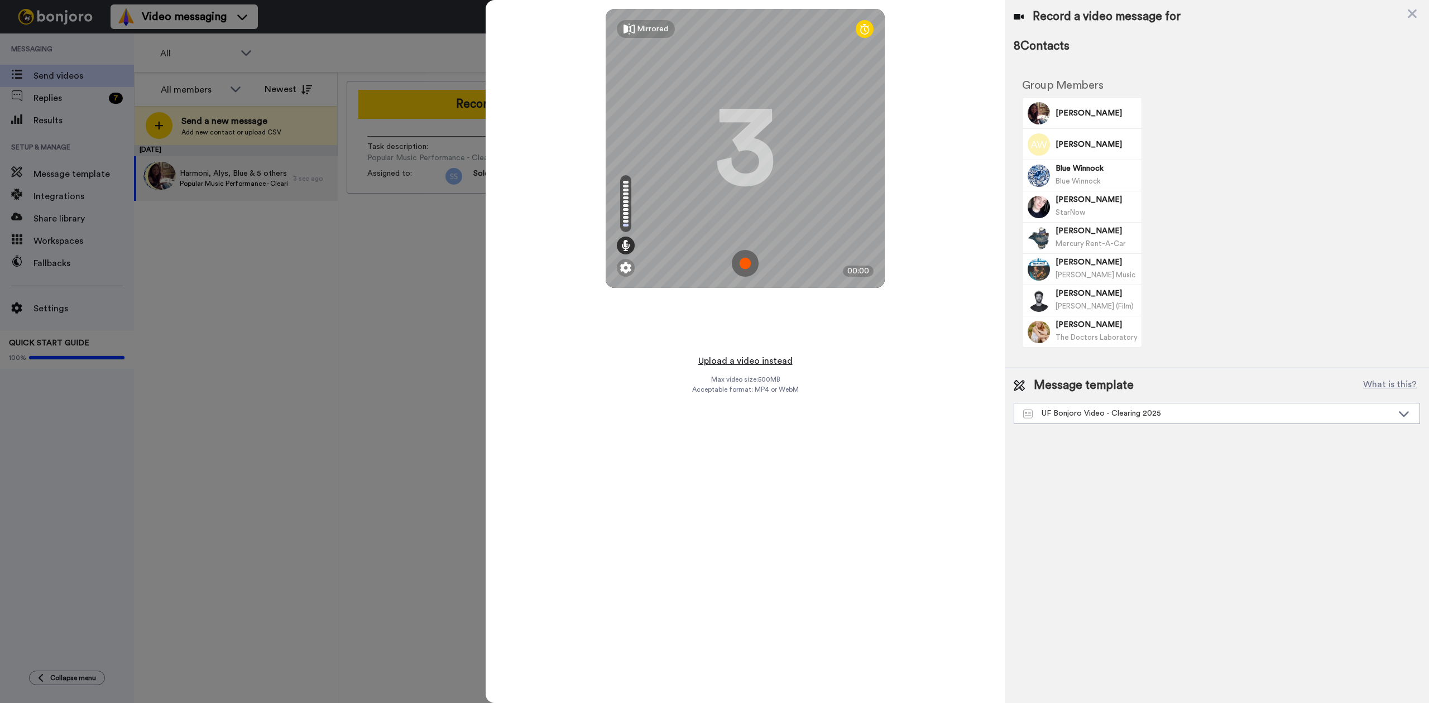
click at [737, 362] on button "Upload a video instead" at bounding box center [745, 361] width 101 height 15
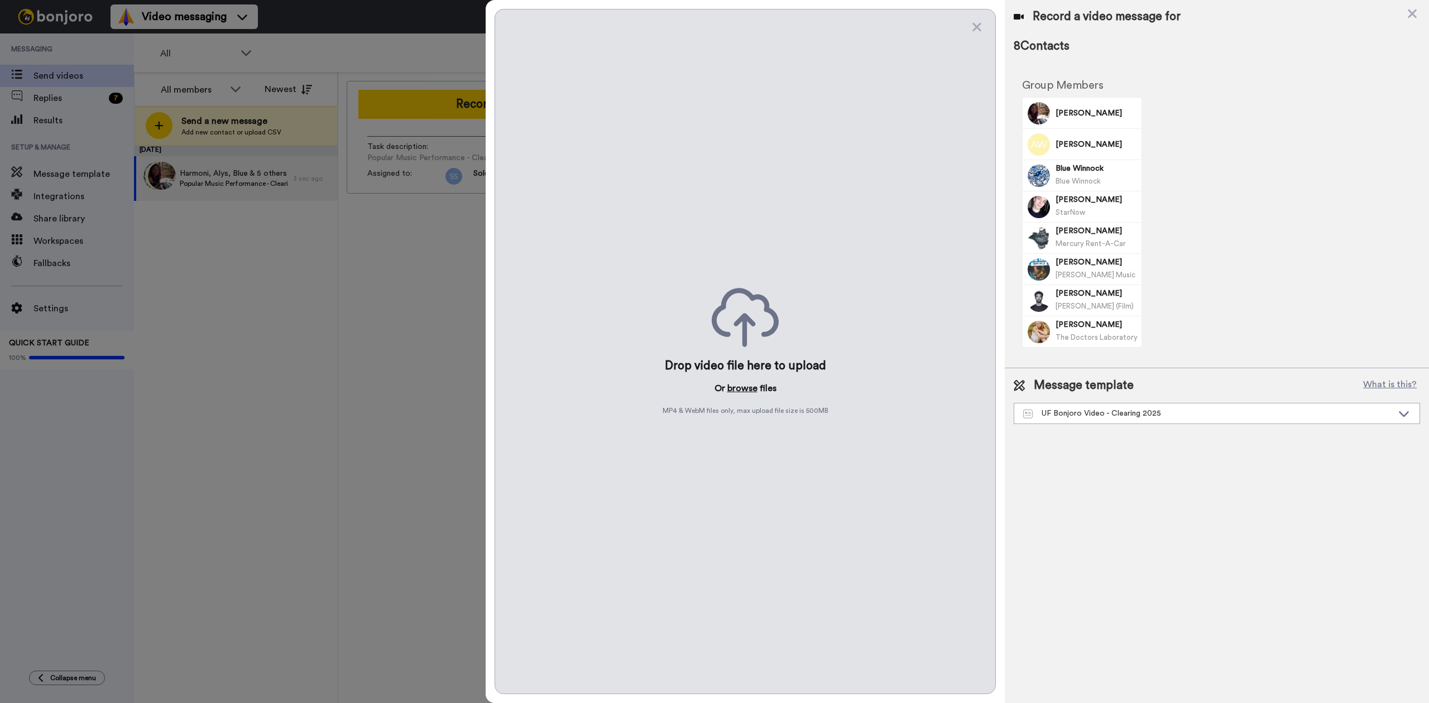
click at [739, 385] on button "browse" at bounding box center [742, 388] width 30 height 13
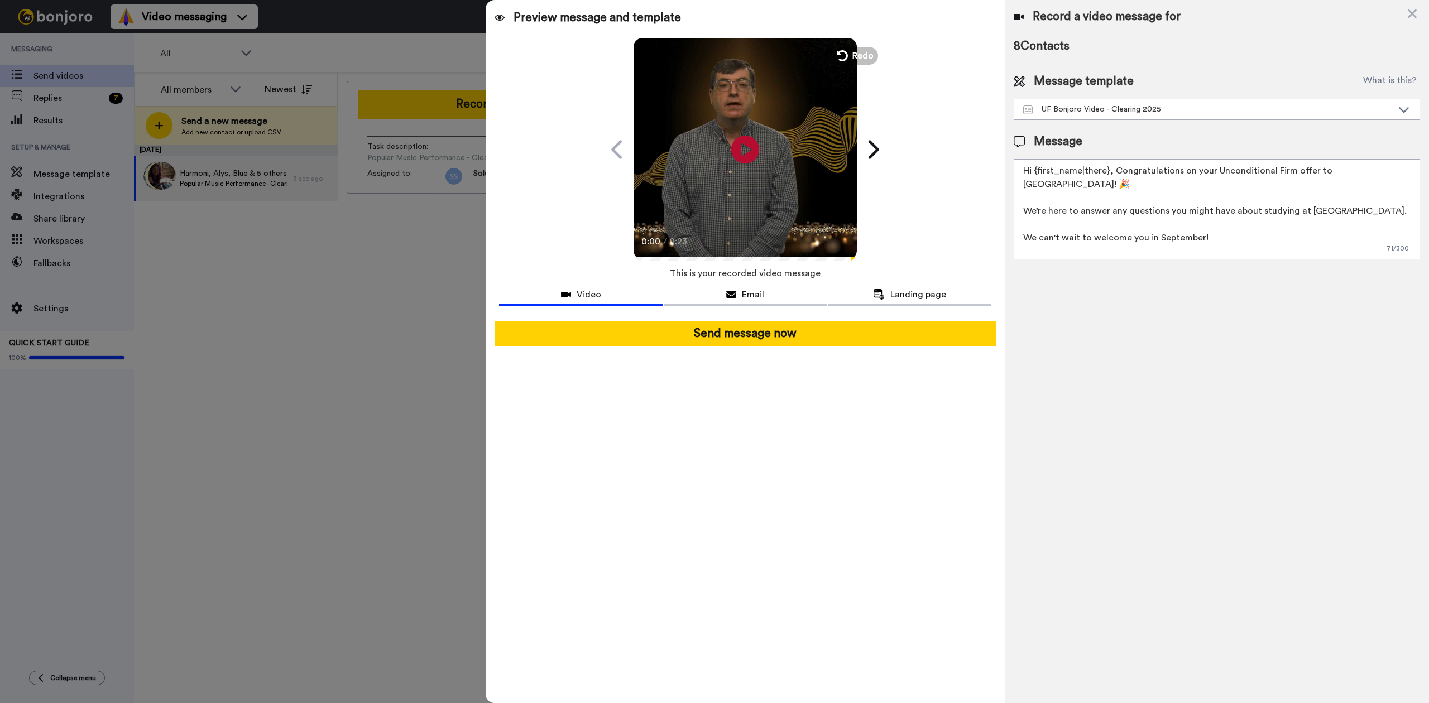
click at [764, 152] on video at bounding box center [745, 147] width 223 height 223
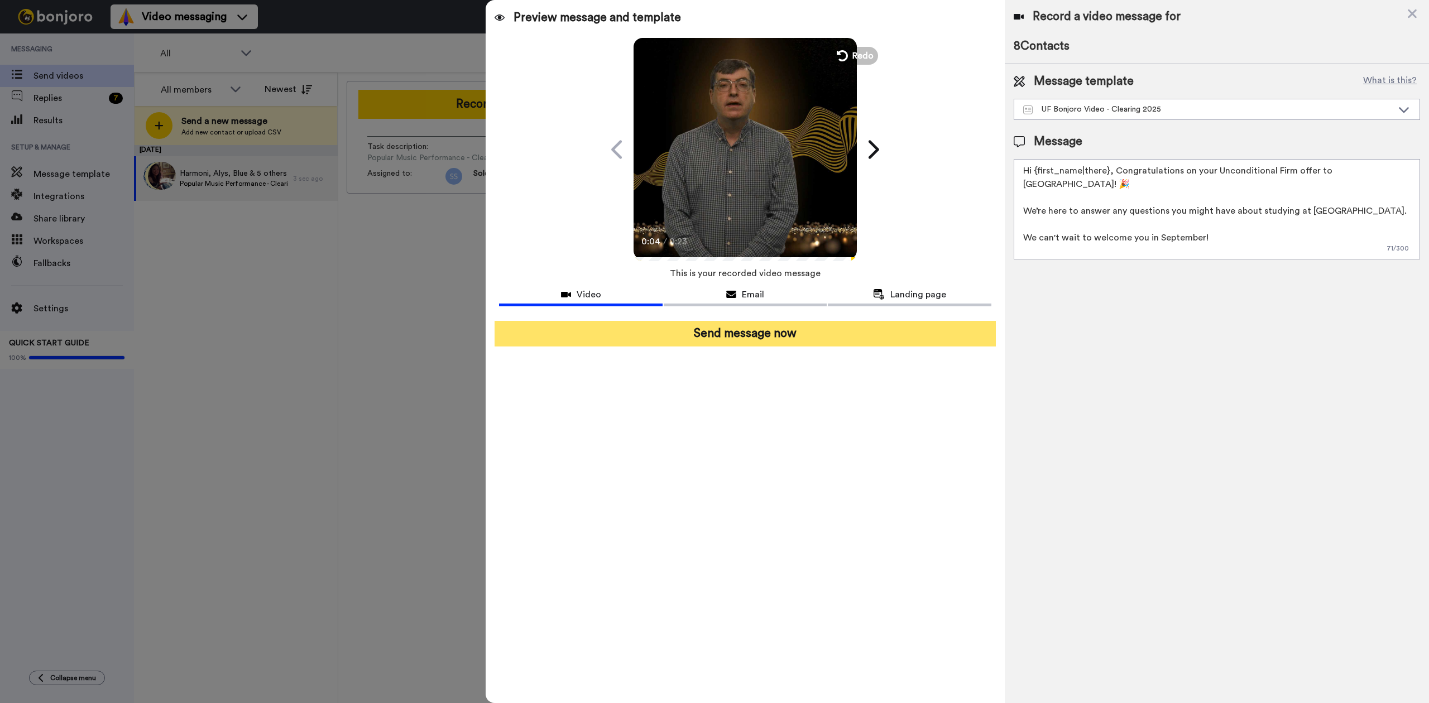
click at [813, 329] on button "Send message now" at bounding box center [745, 334] width 501 height 26
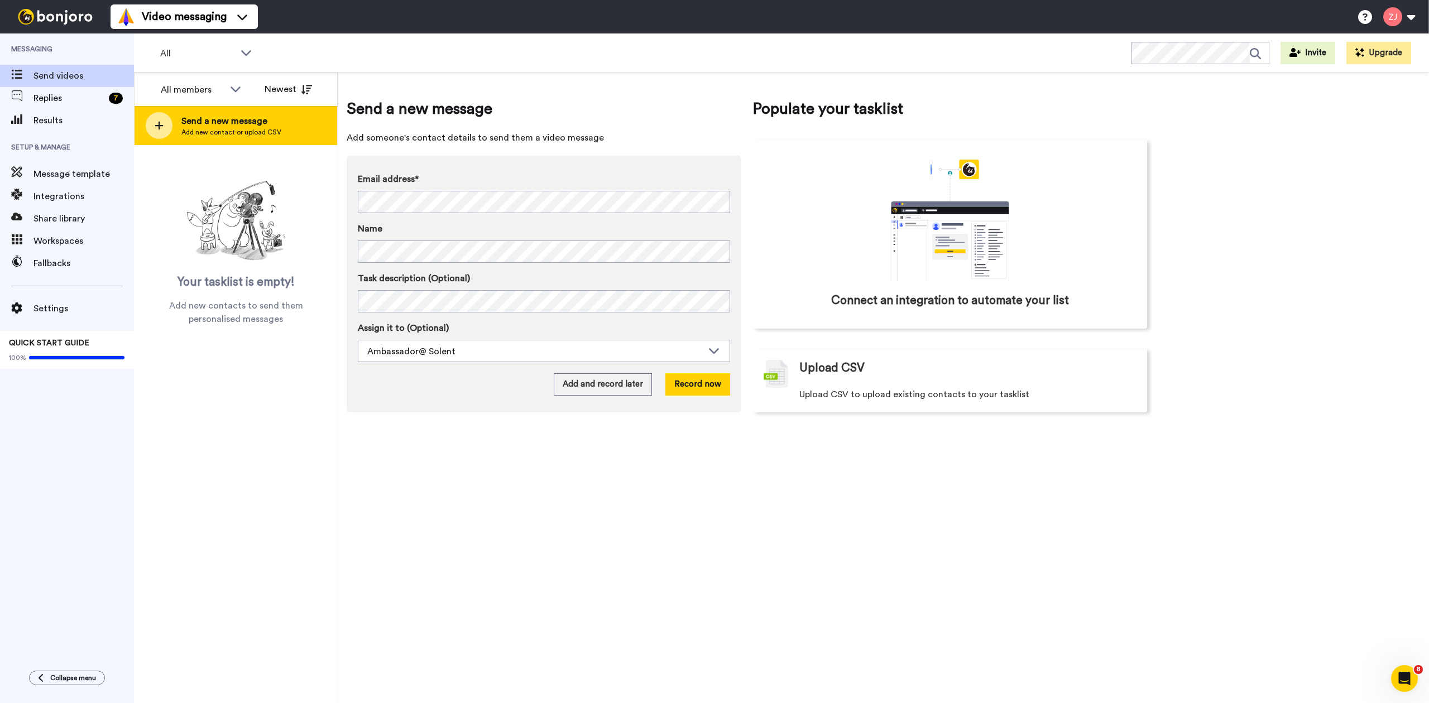
click at [165, 127] on div at bounding box center [159, 125] width 27 height 27
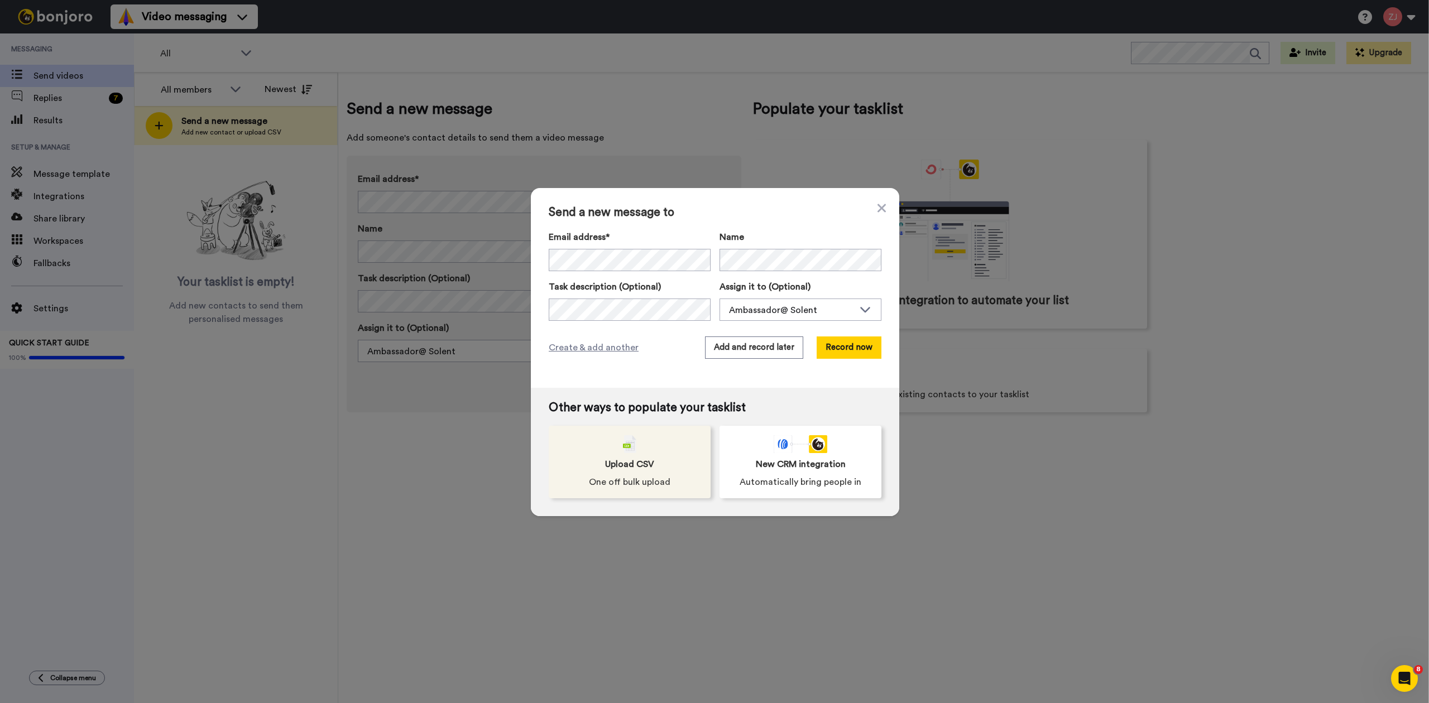
click at [659, 463] on div "Upload CSV One off bulk upload" at bounding box center [630, 462] width 162 height 73
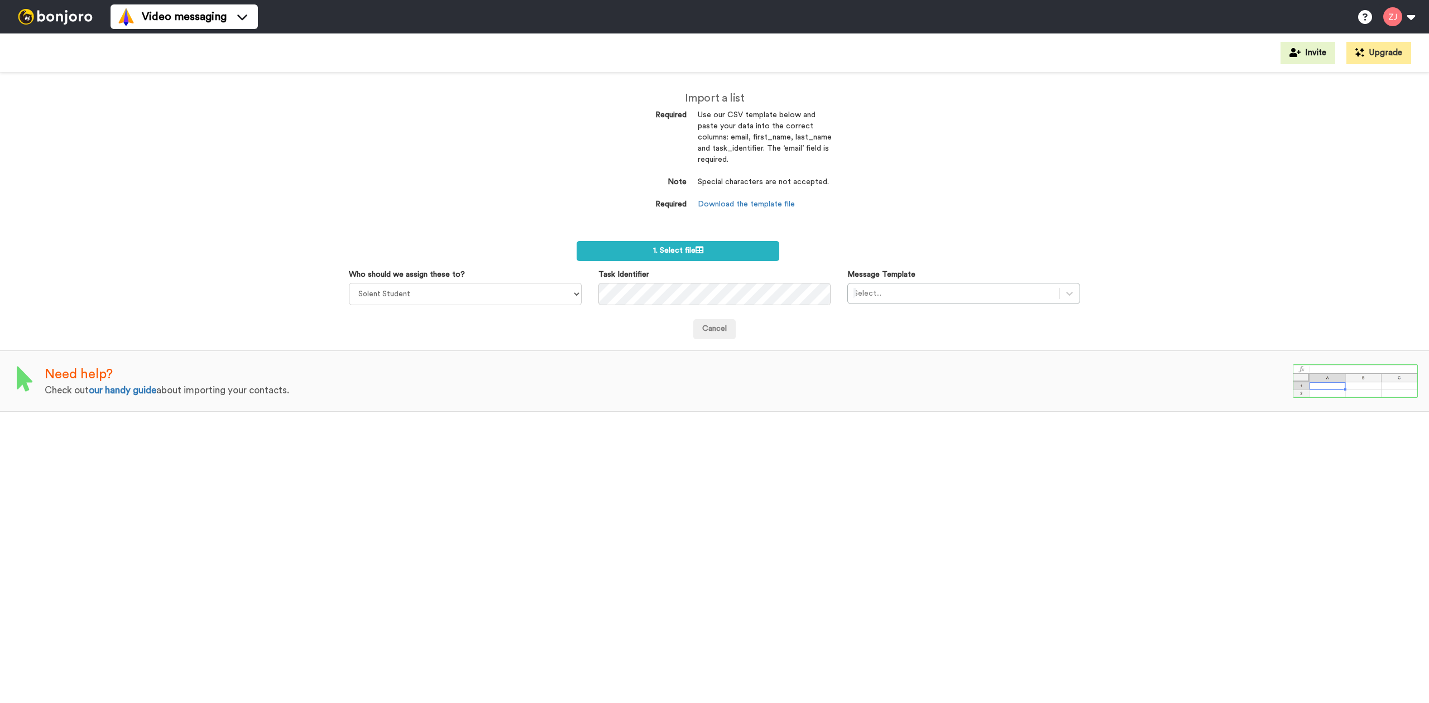
click at [898, 294] on div at bounding box center [954, 293] width 200 height 13
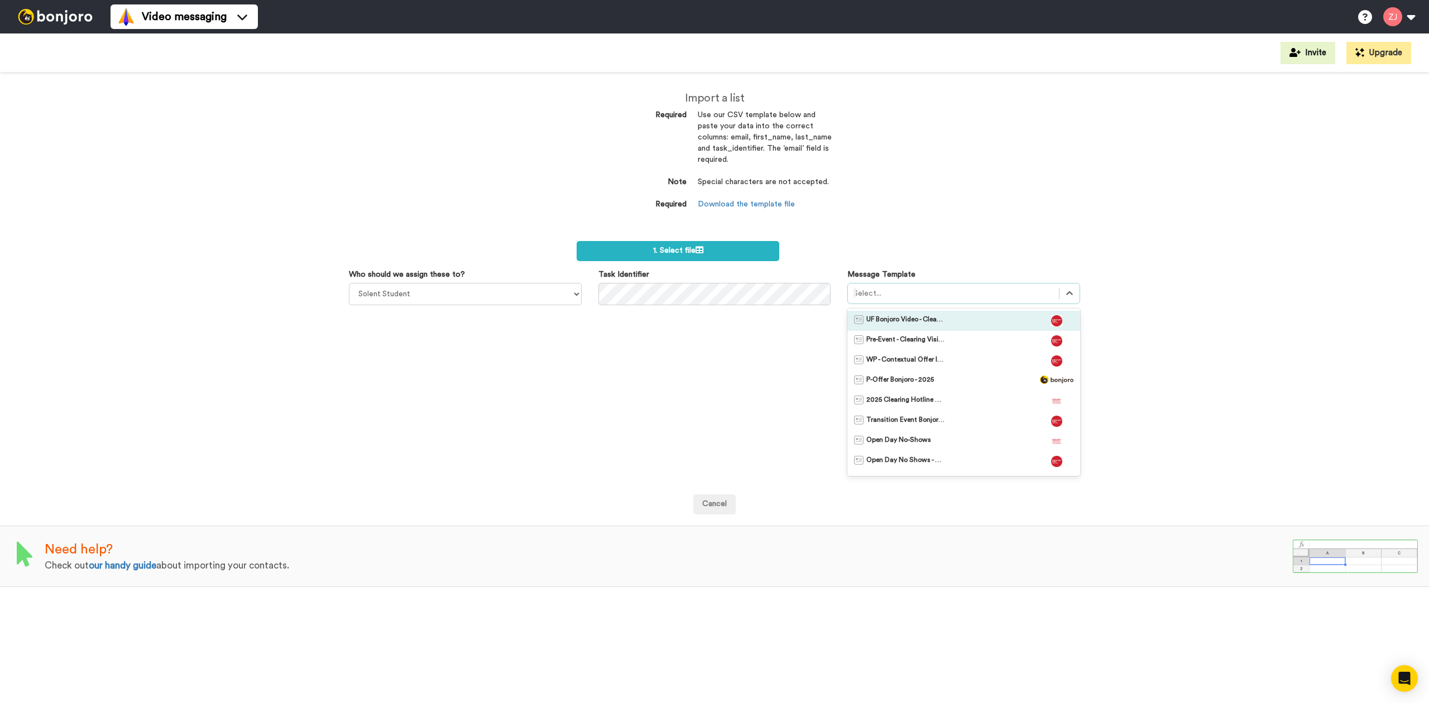
click at [897, 320] on span "UF Bonjoro Video - Clearing 2025" at bounding box center [905, 320] width 78 height 11
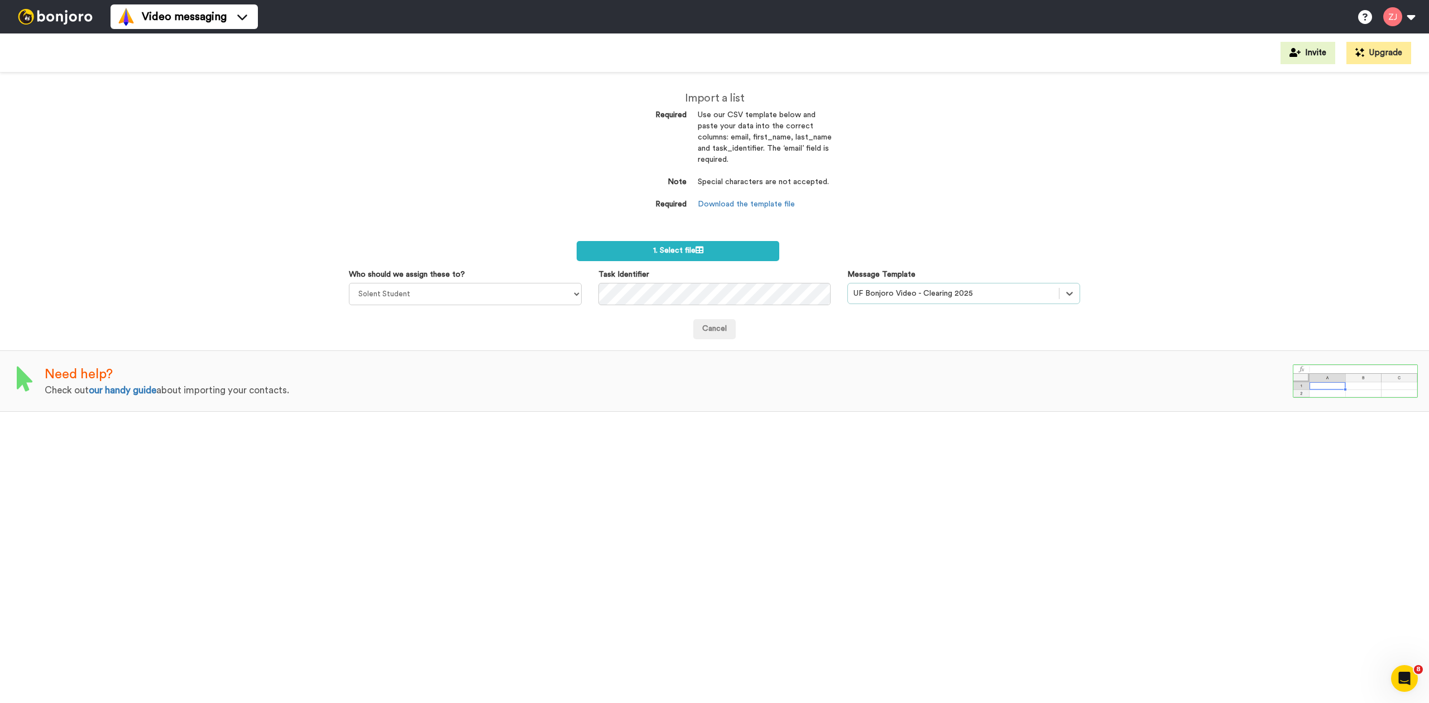
click at [879, 193] on div "Import a list Required Use our CSV template below and paste your data into the …" at bounding box center [714, 388] width 1429 height 631
click at [707, 249] on label "1. Select file" at bounding box center [678, 251] width 203 height 20
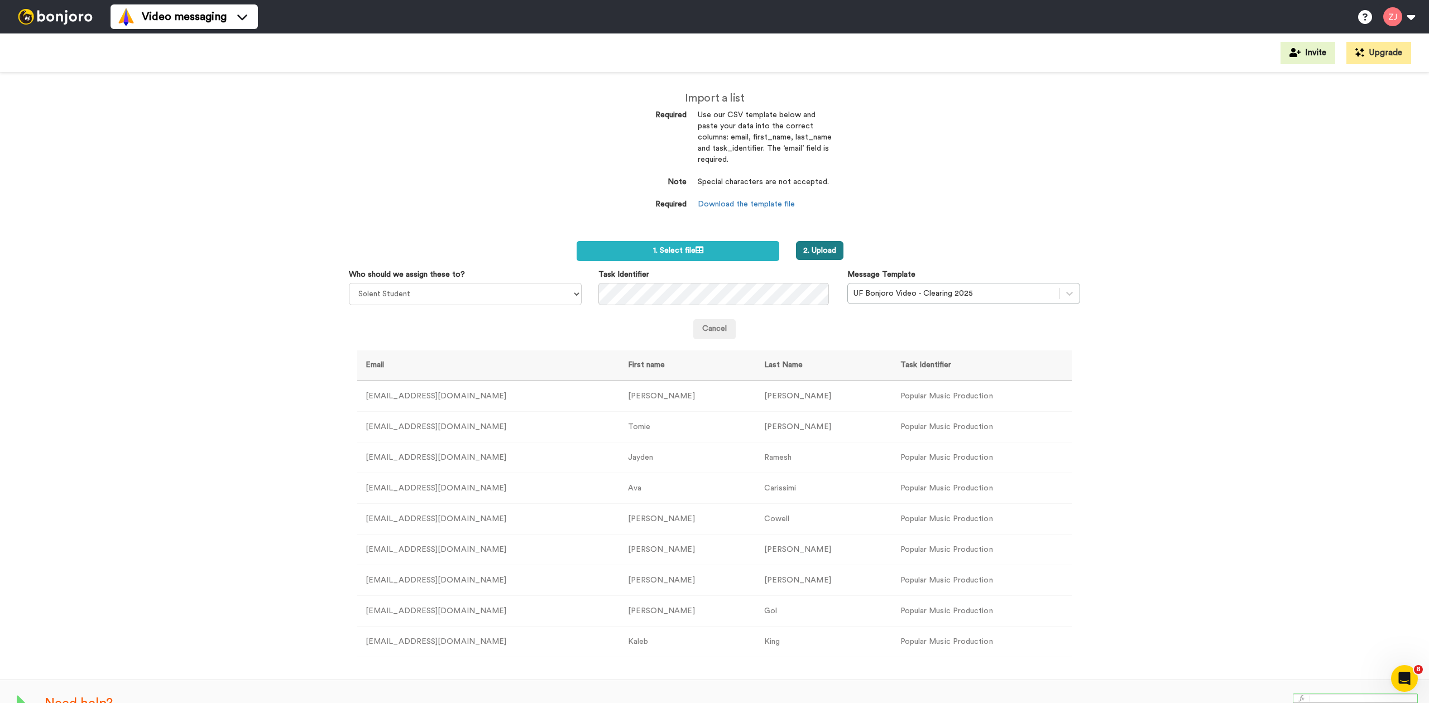
click at [817, 249] on button "2. Upload" at bounding box center [819, 250] width 47 height 19
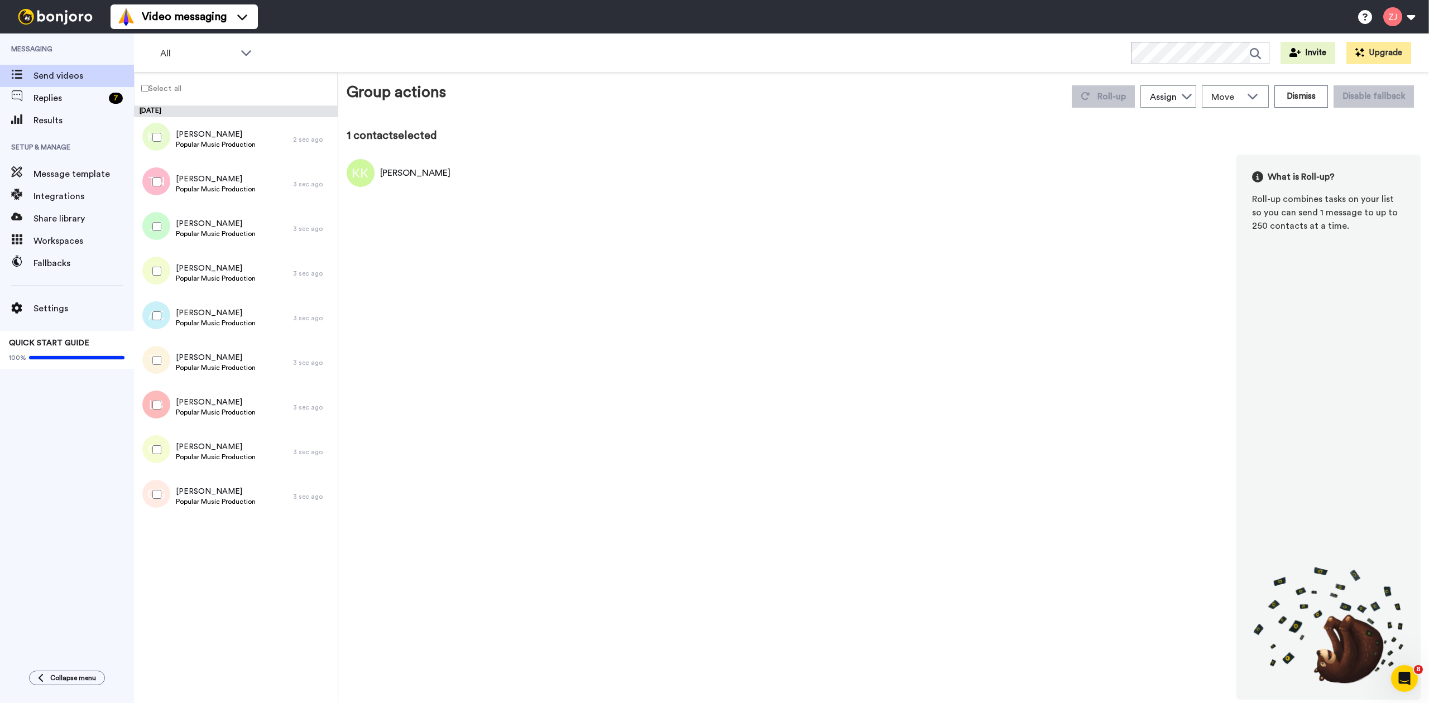
click at [159, 90] on label "Select all" at bounding box center [158, 88] width 47 height 13
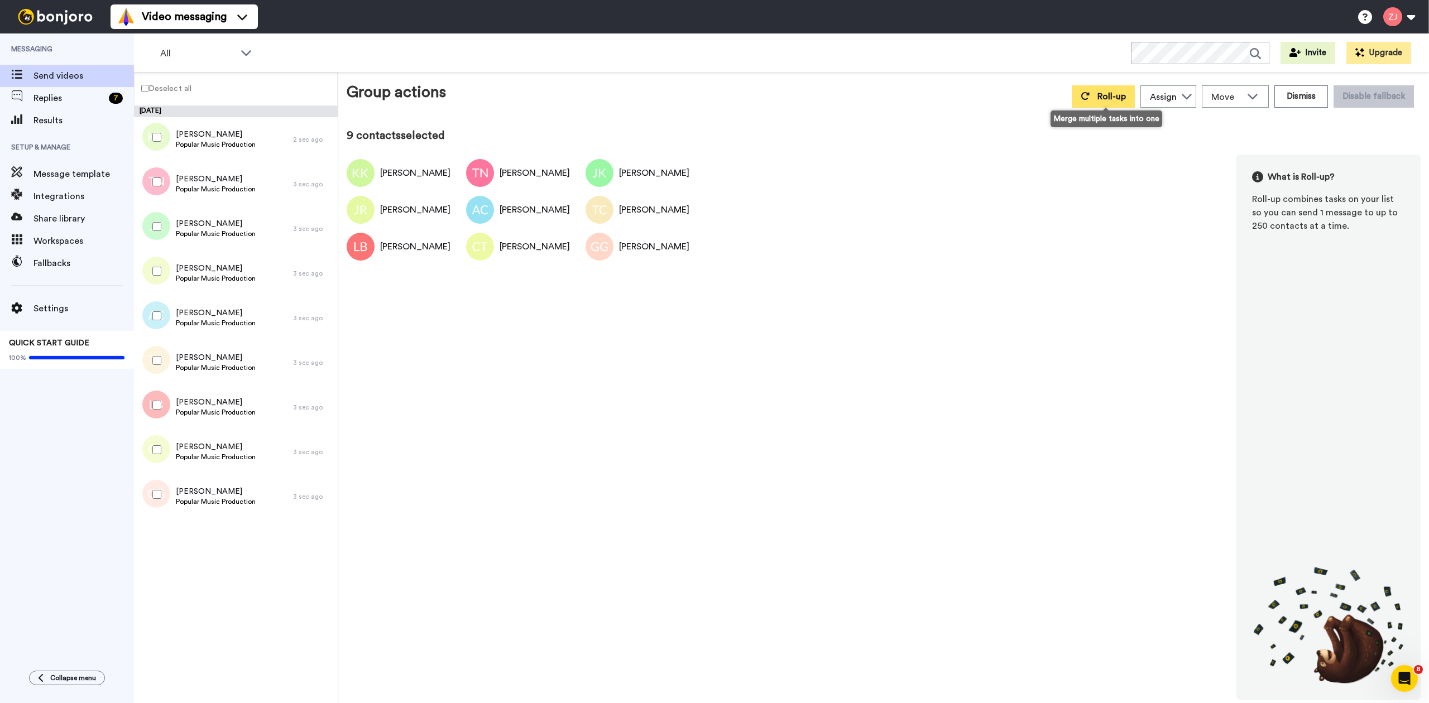
click at [1112, 96] on span "Roll-up" at bounding box center [1112, 96] width 28 height 9
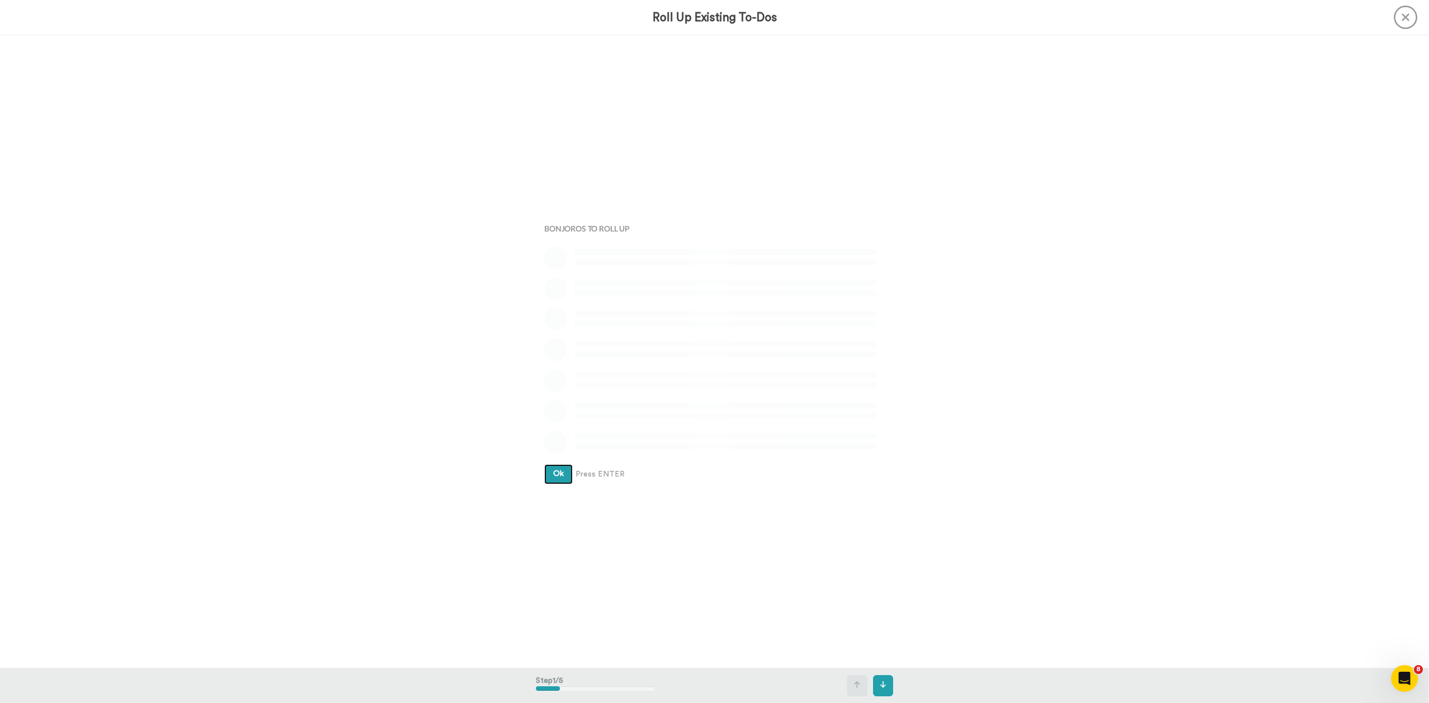
click at [544, 464] on button "Ok" at bounding box center [558, 474] width 28 height 20
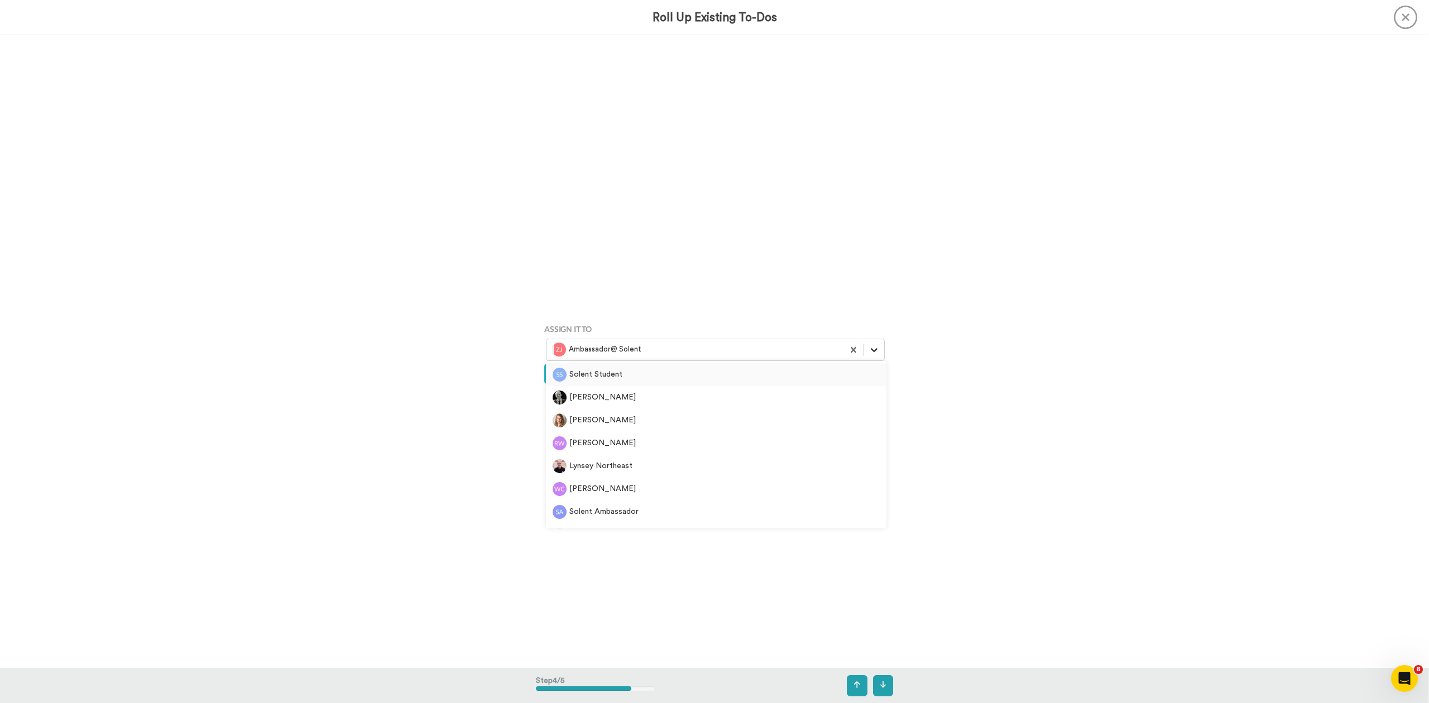
click at [874, 354] on icon at bounding box center [874, 349] width 11 height 11
click at [708, 377] on div "Solent Student" at bounding box center [716, 375] width 327 height 14
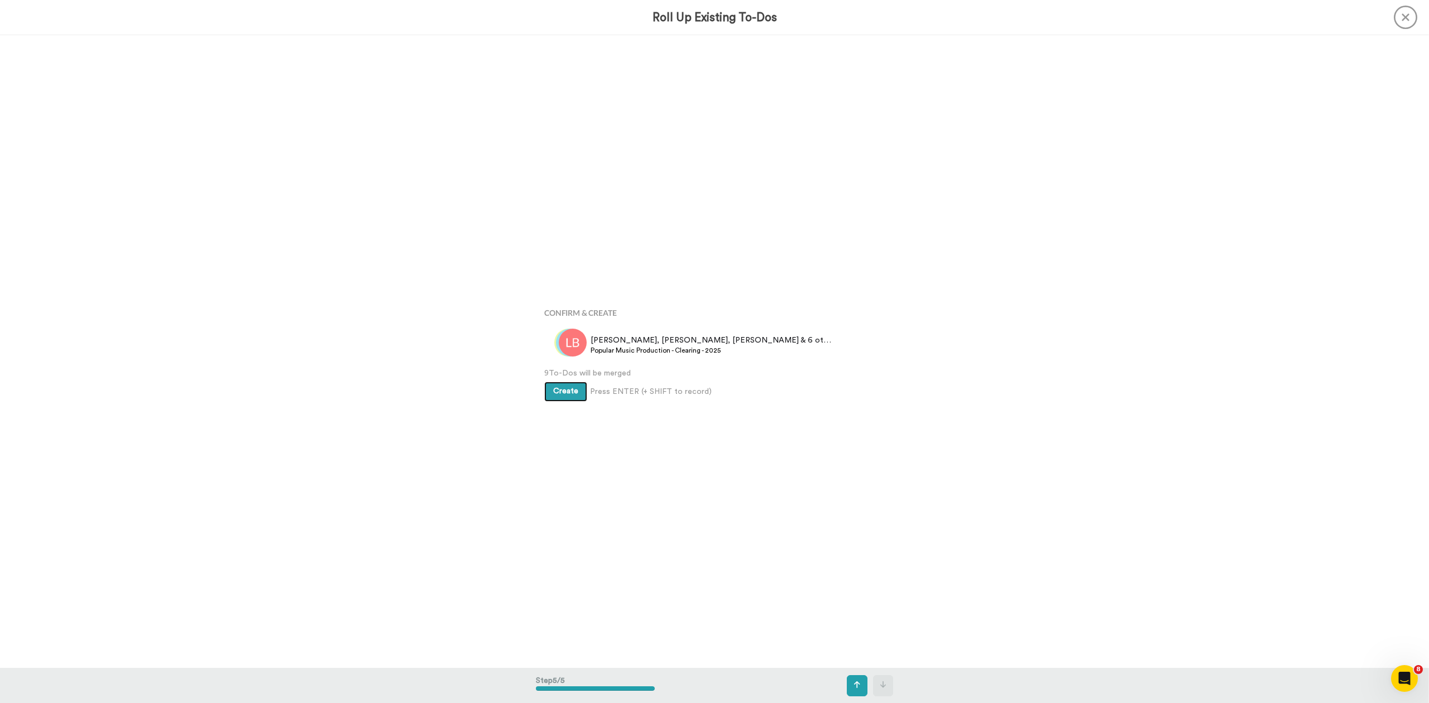
scroll to position [2532, 0]
click at [562, 385] on button "Create" at bounding box center [565, 391] width 43 height 20
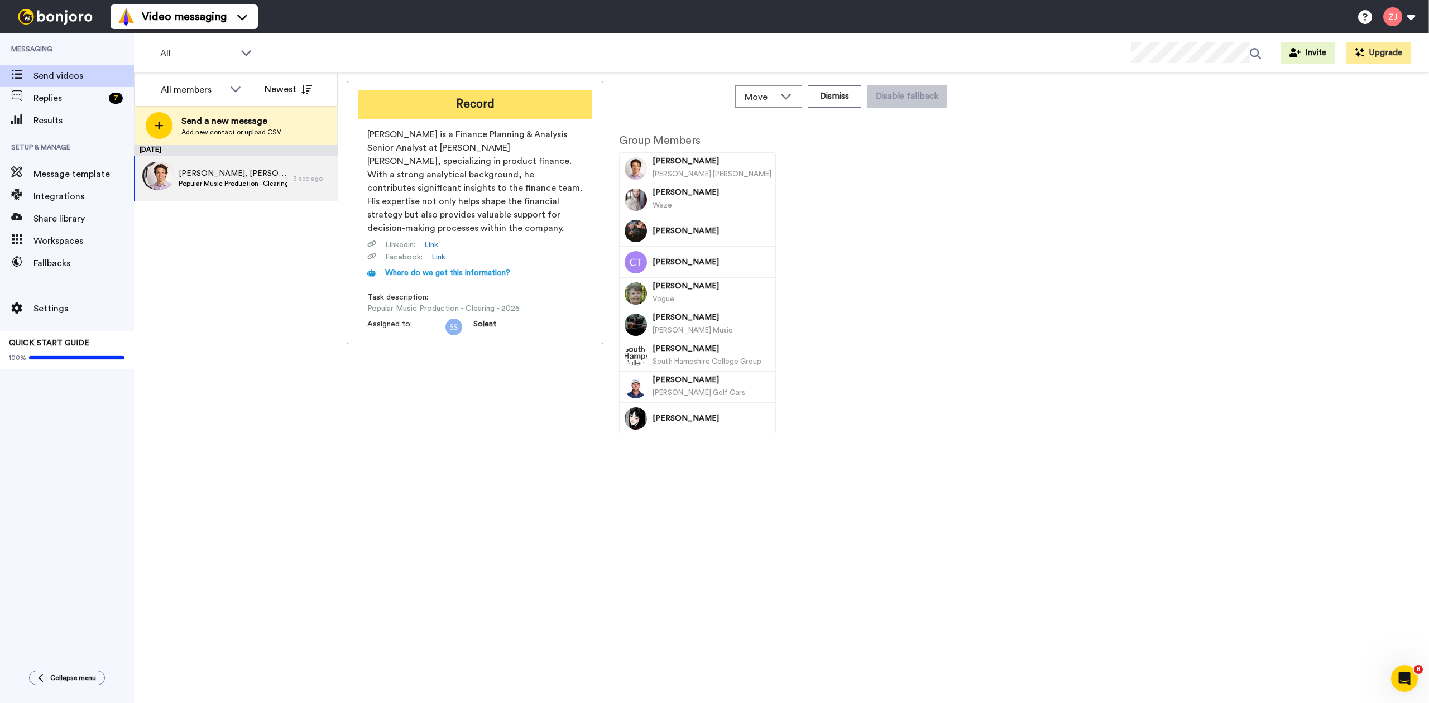
click at [483, 94] on button "Record" at bounding box center [474, 104] width 233 height 29
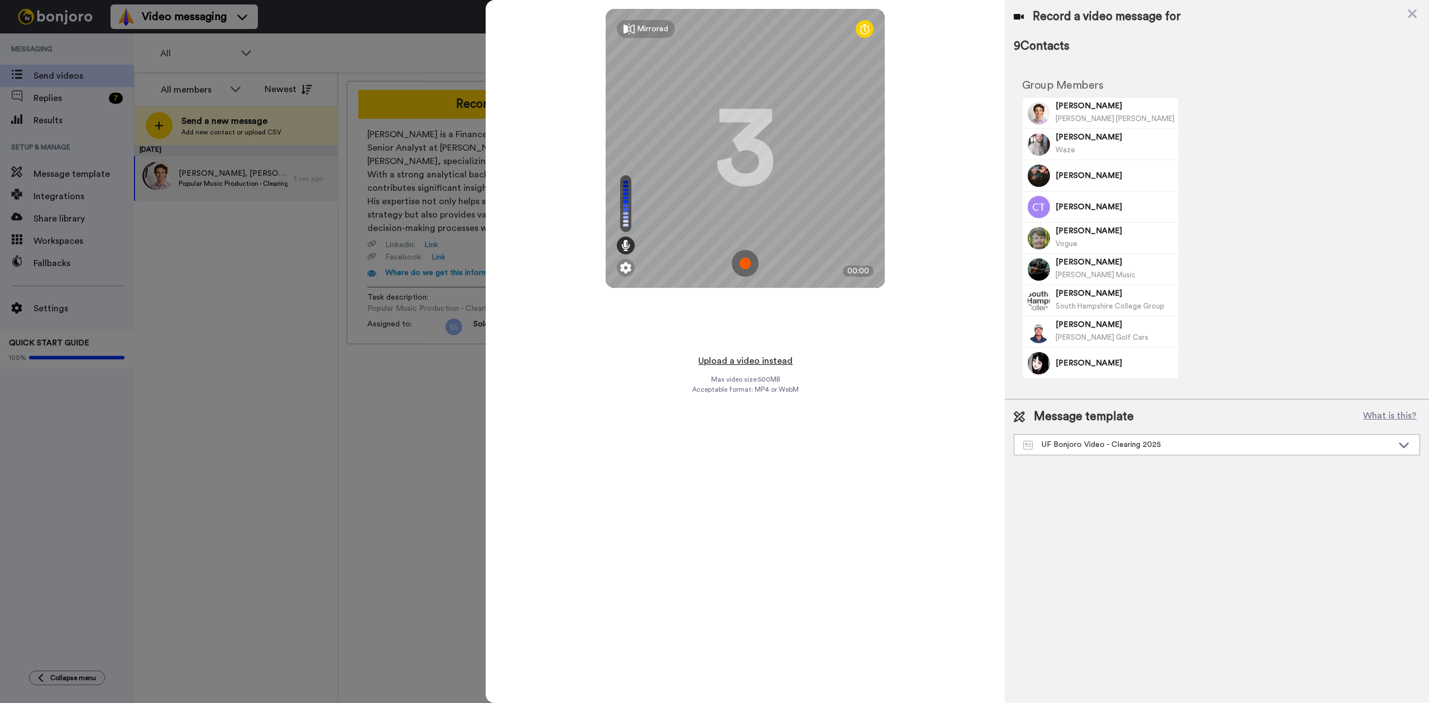
click at [754, 362] on button "Upload a video instead" at bounding box center [745, 361] width 101 height 15
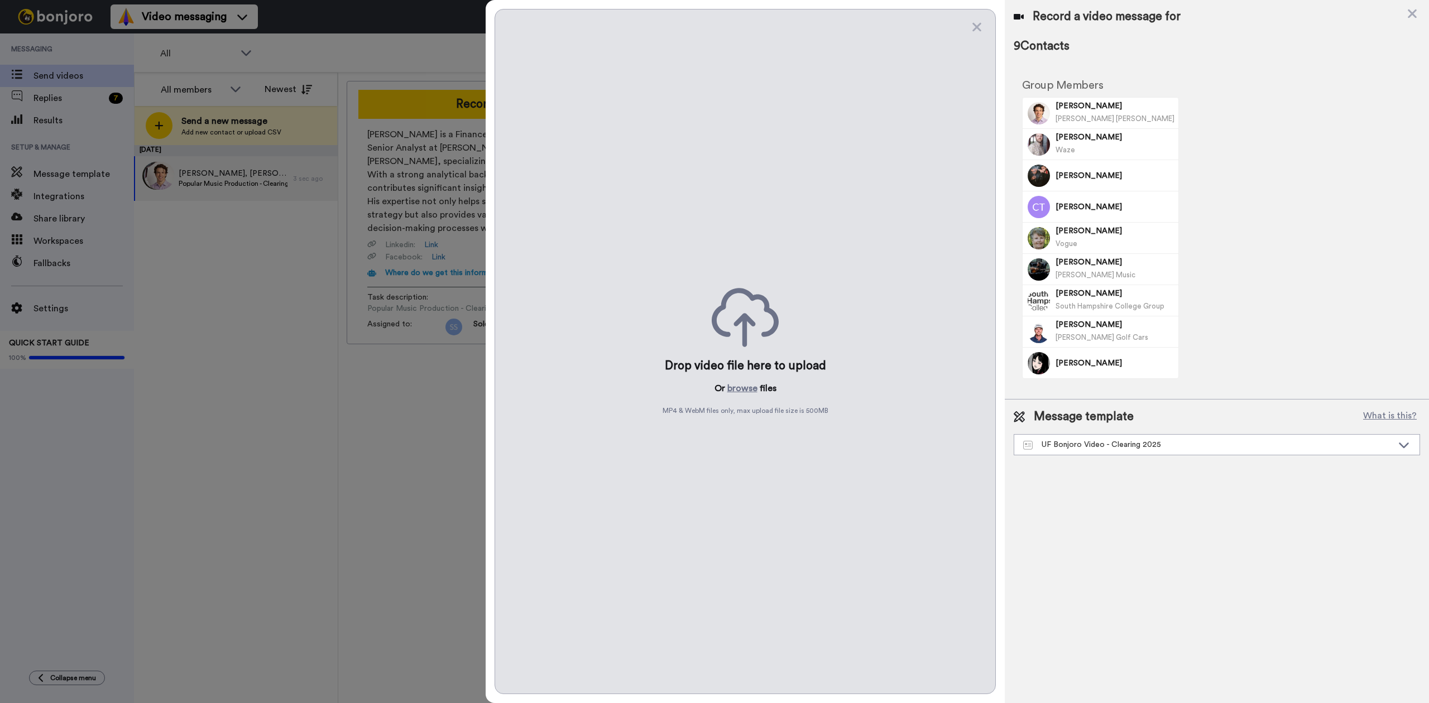
click at [739, 378] on div "Drop video file here to upload Or browse files MP4 & WebM files only, max uploa…" at bounding box center [745, 352] width 501 height 686
click at [742, 391] on button "browse" at bounding box center [742, 388] width 30 height 13
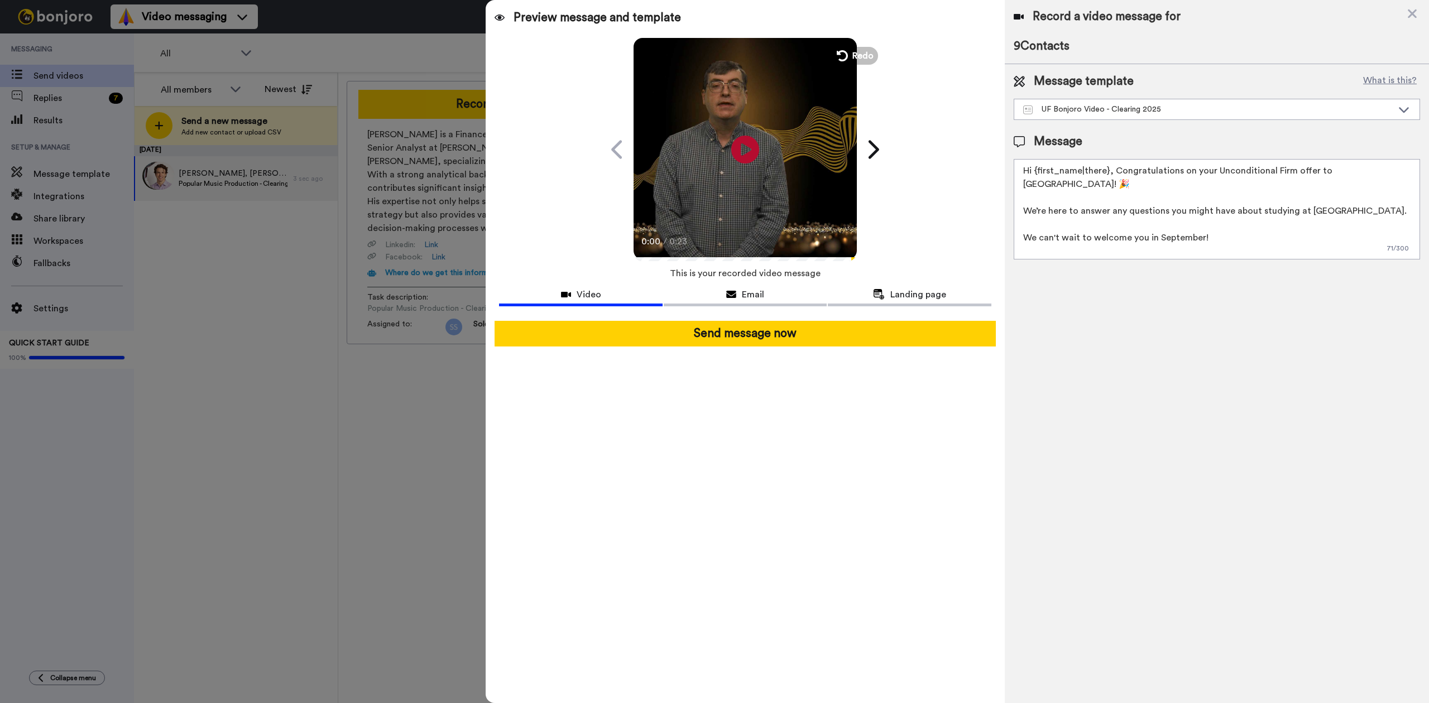
click at [774, 132] on video at bounding box center [745, 147] width 223 height 223
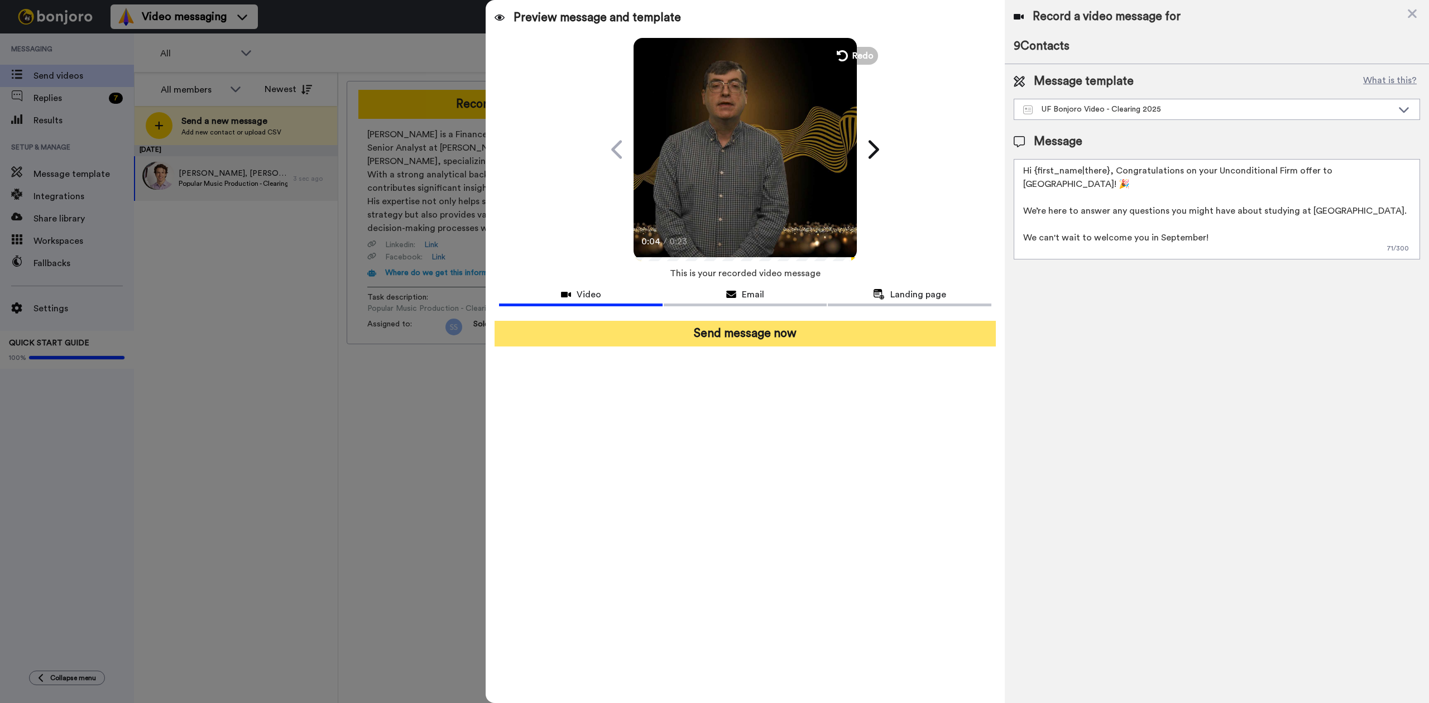
click at [816, 332] on button "Send message now" at bounding box center [745, 334] width 501 height 26
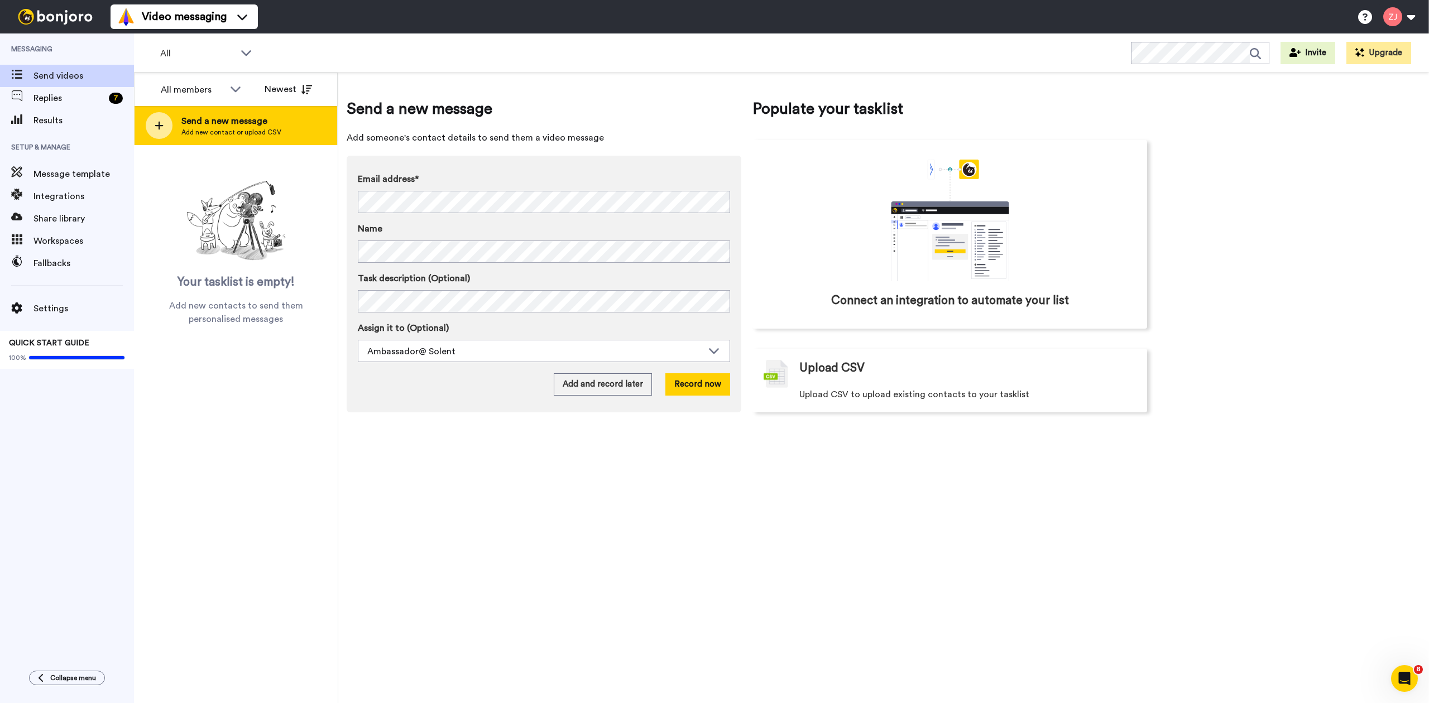
click at [148, 114] on div "Send a new message Add new contact or upload CSV" at bounding box center [236, 125] width 203 height 39
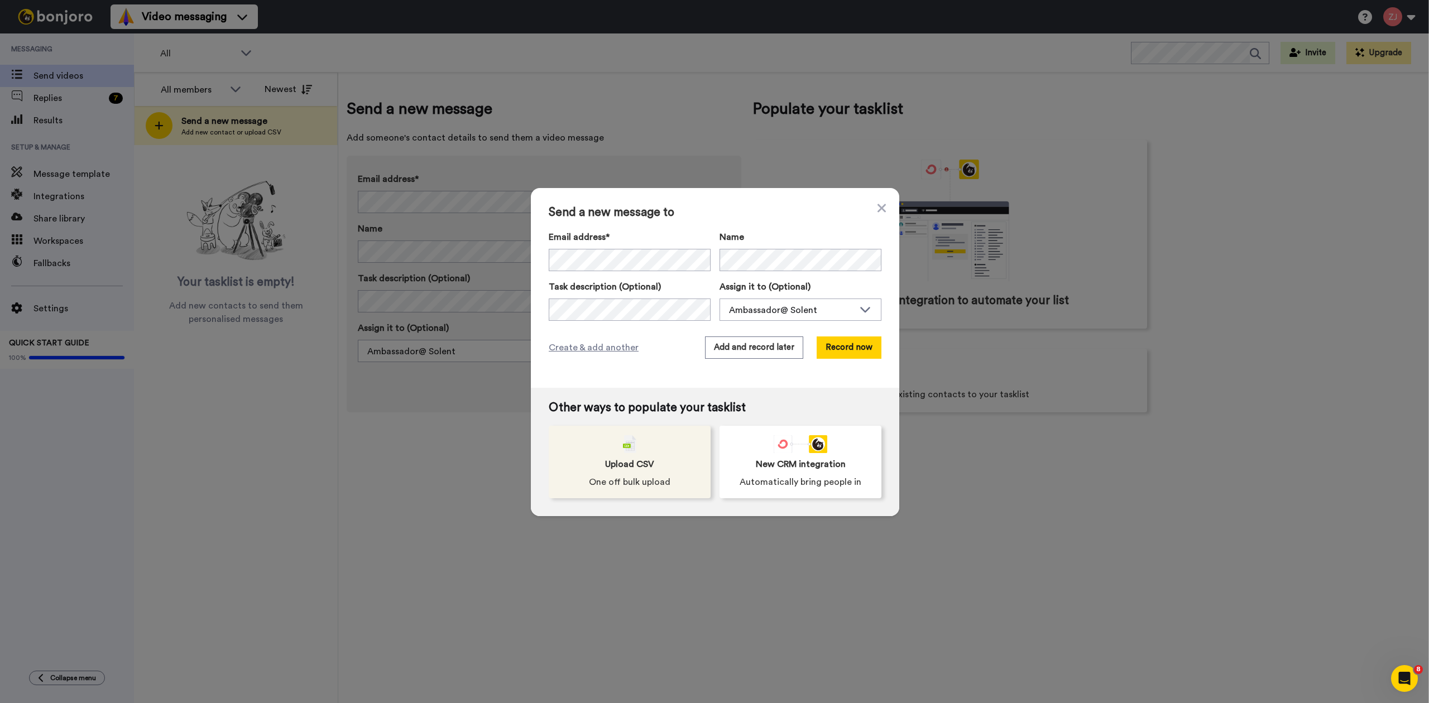
click at [631, 464] on span "Upload CSV" at bounding box center [629, 464] width 49 height 13
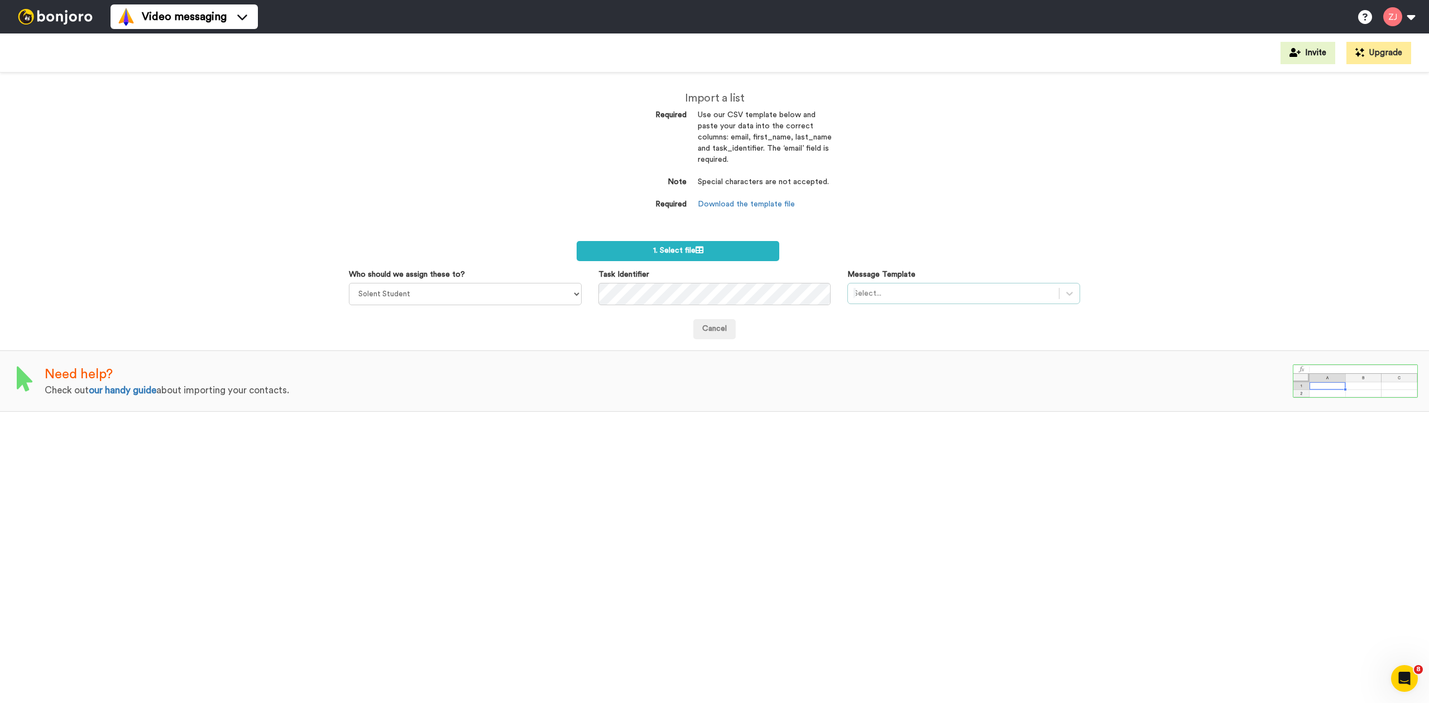
click at [900, 300] on div "Select..." at bounding box center [953, 294] width 211 height 18
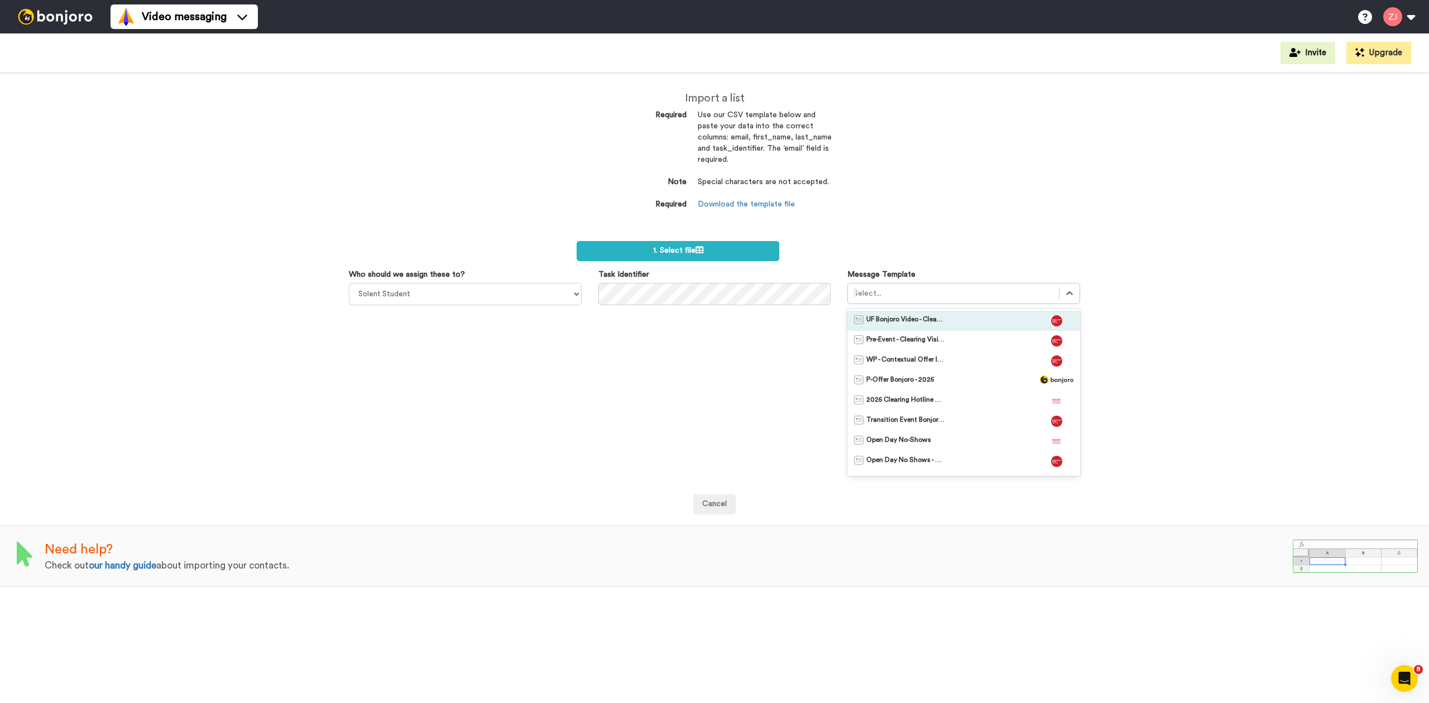
click at [893, 324] on span "UF Bonjoro Video - Clearing 2025" at bounding box center [905, 320] width 78 height 11
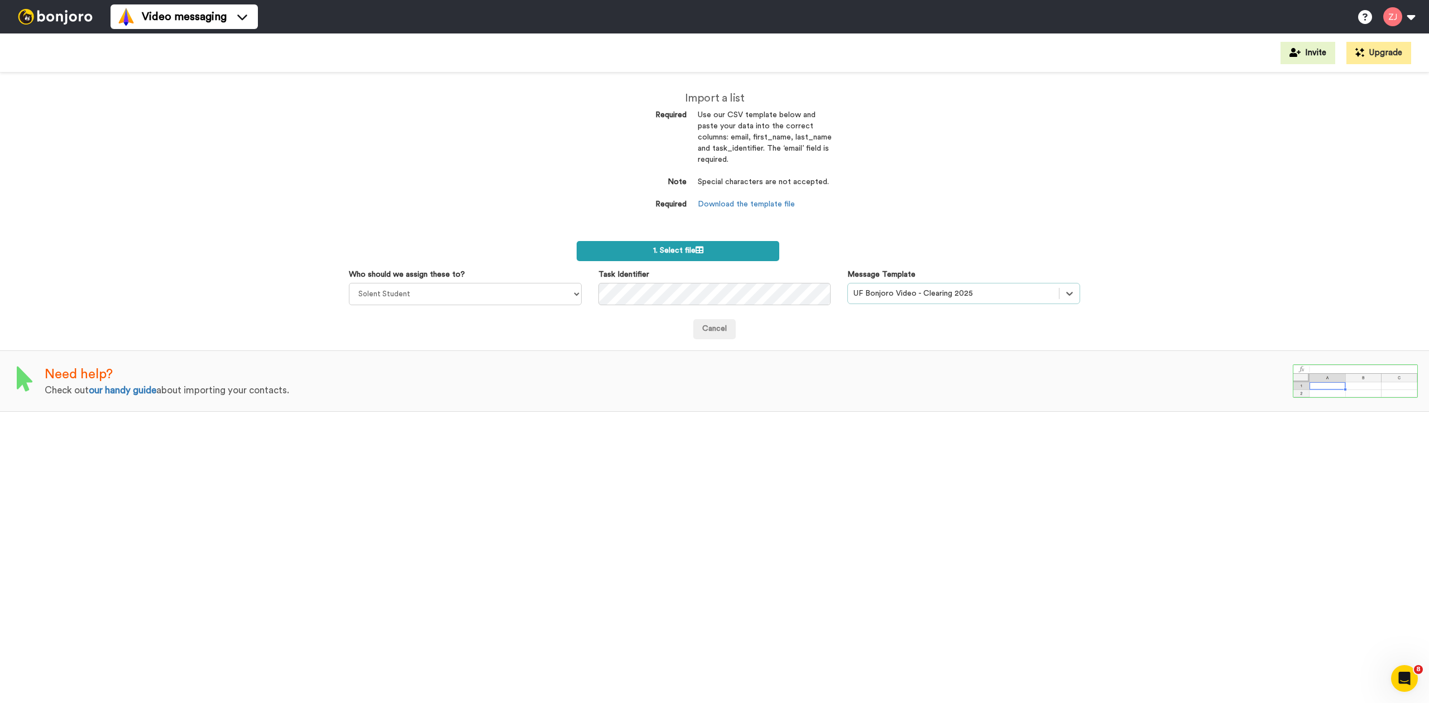
click at [659, 246] on label "1. Select file" at bounding box center [678, 251] width 203 height 20
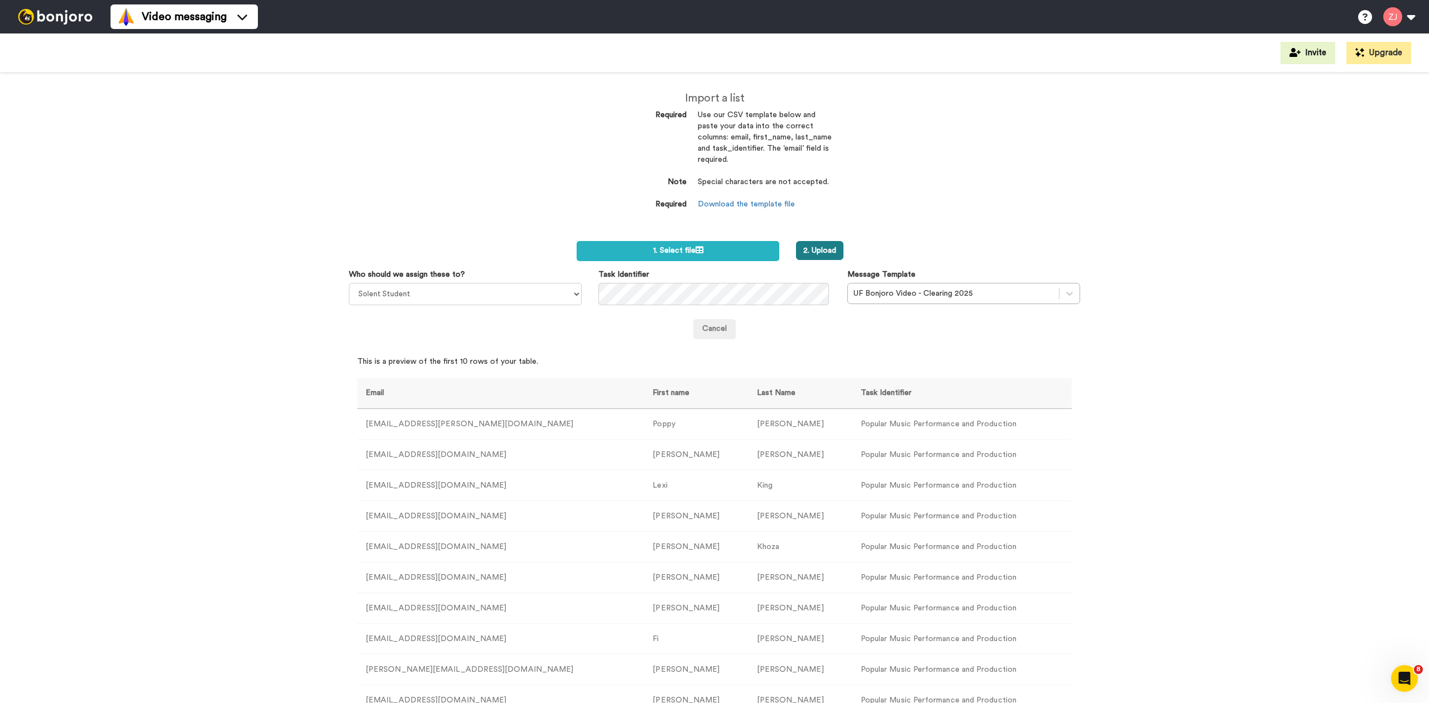
click at [800, 248] on button "2. Upload" at bounding box center [819, 250] width 47 height 19
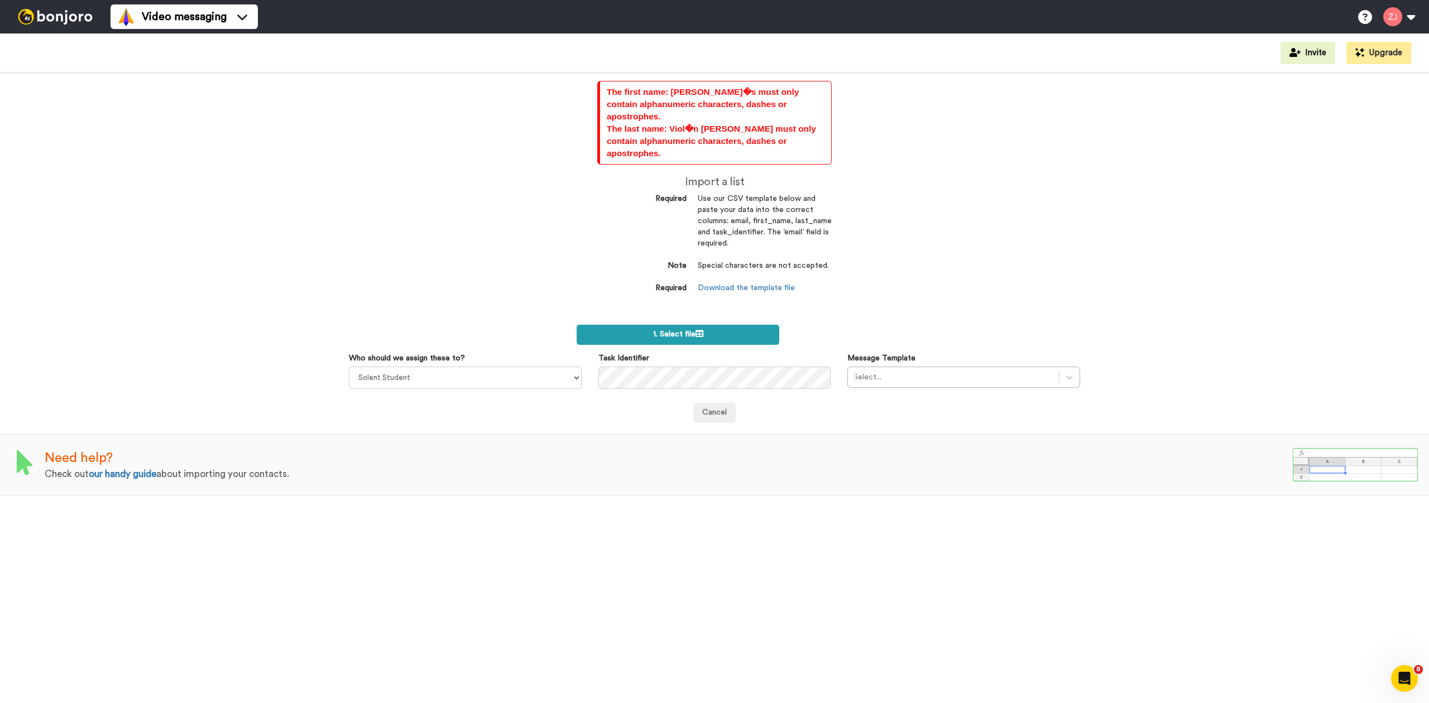
click at [665, 330] on span "1. Select file" at bounding box center [678, 334] width 50 height 8
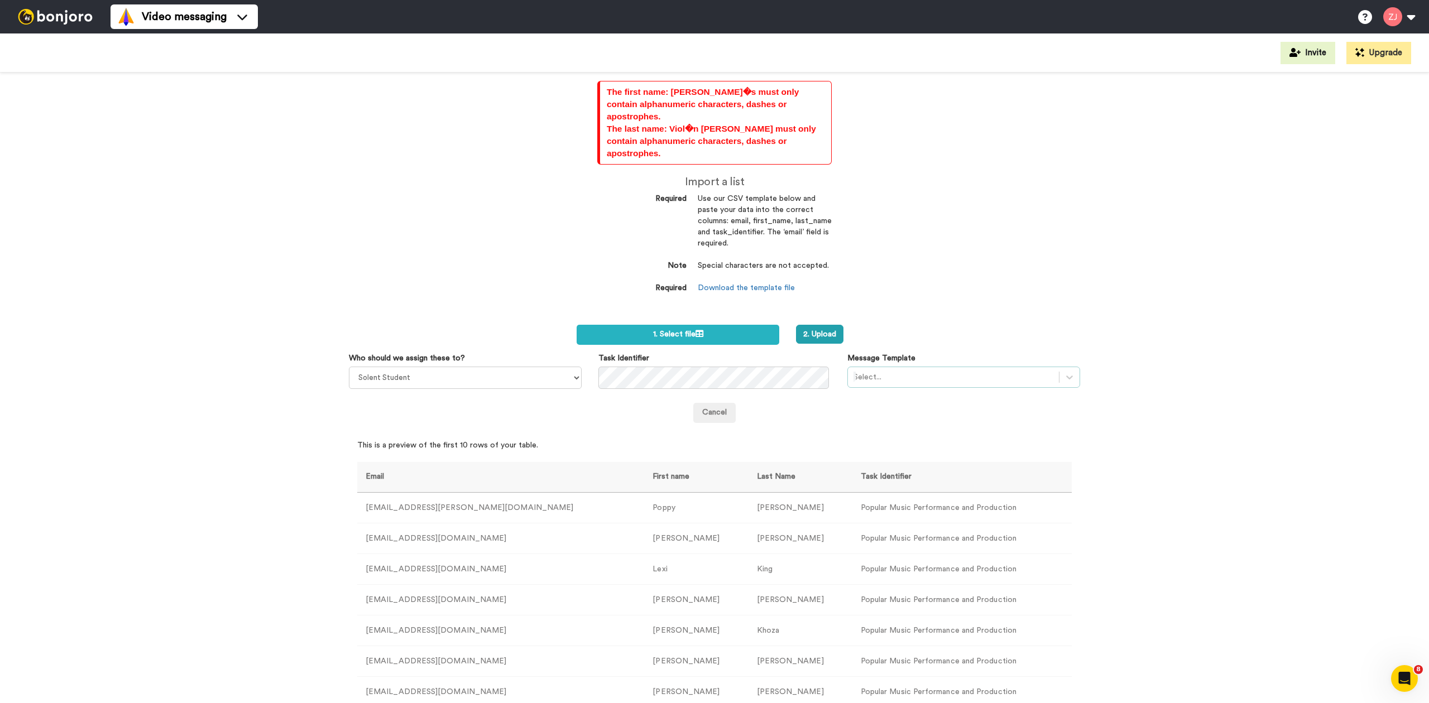
click at [925, 367] on div "Select..." at bounding box center [963, 377] width 233 height 21
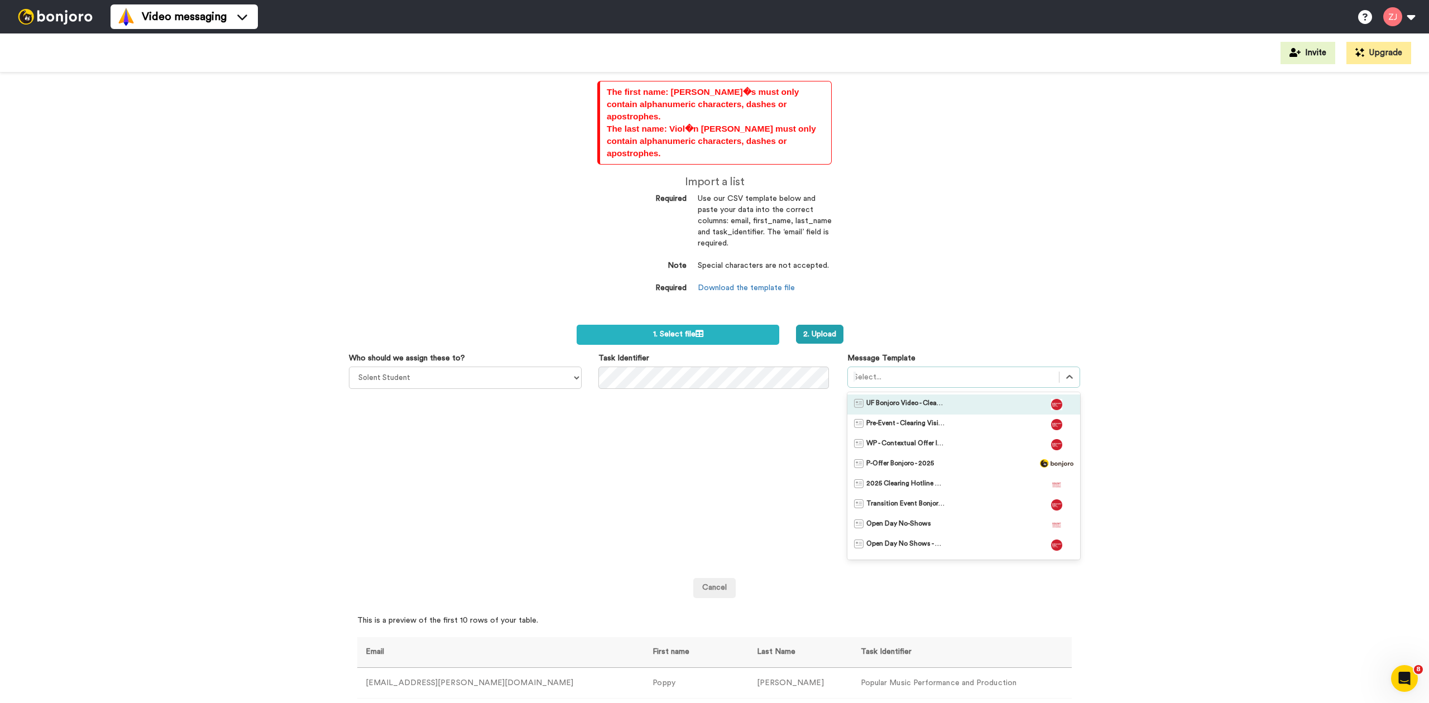
click at [925, 399] on span "UF Bonjoro Video - Clearing 2025" at bounding box center [905, 404] width 78 height 11
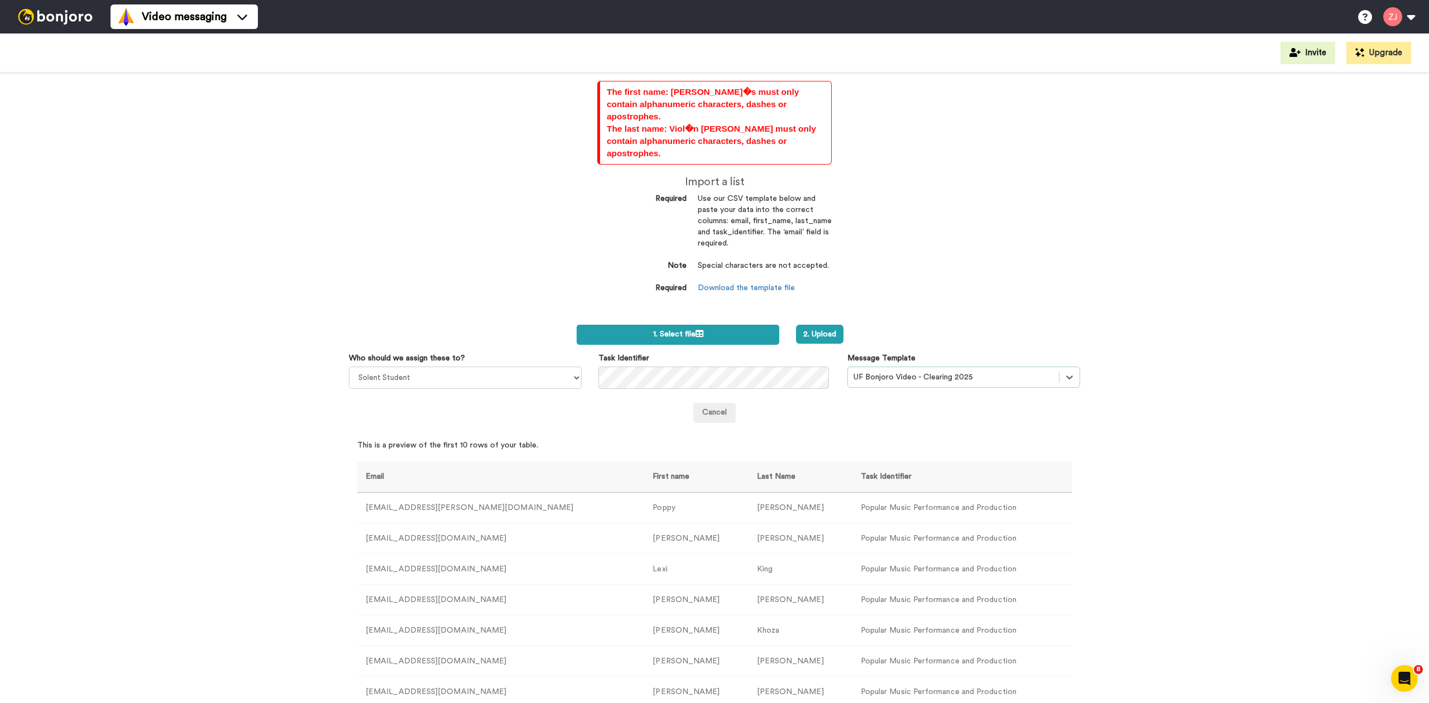
click at [662, 325] on label "1. Select file" at bounding box center [678, 335] width 203 height 20
click at [869, 325] on button "2. Upload" at bounding box center [867, 334] width 47 height 19
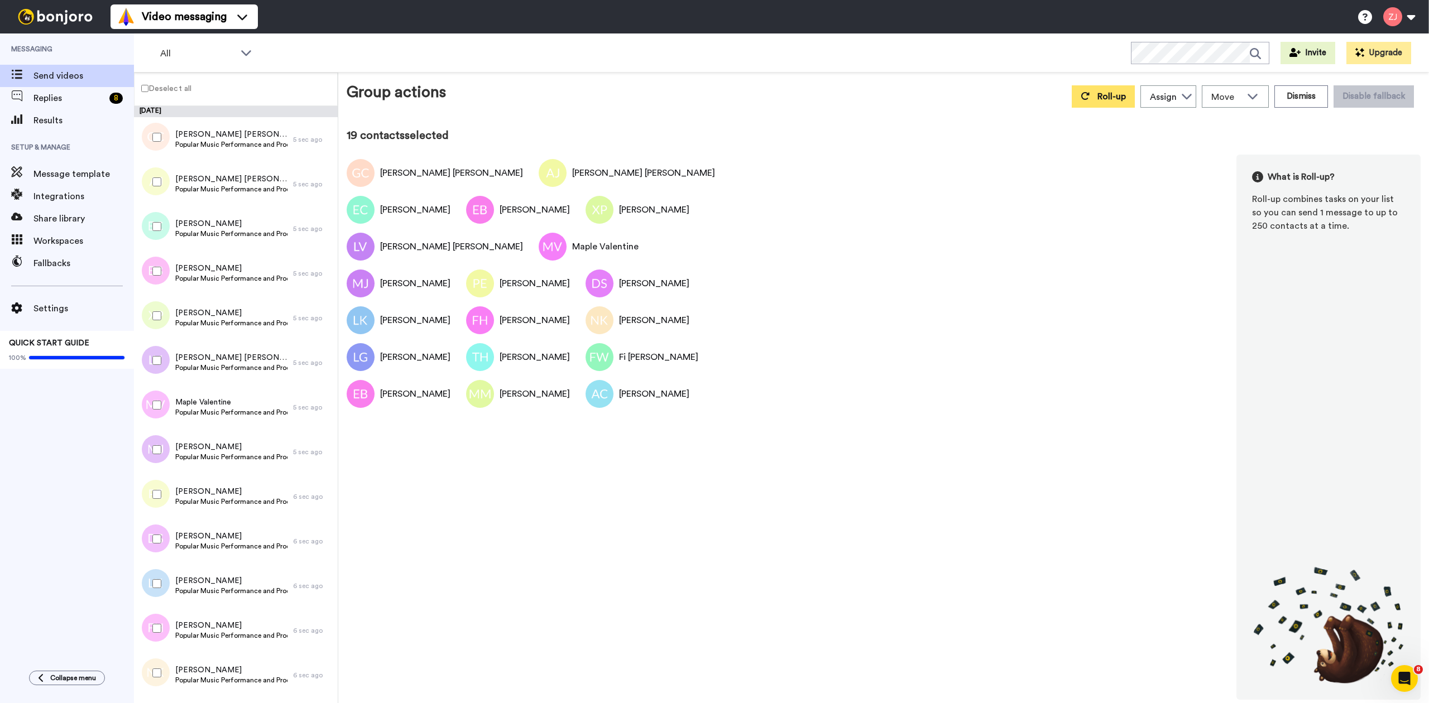
click at [1090, 97] on icon at bounding box center [1085, 96] width 9 height 9
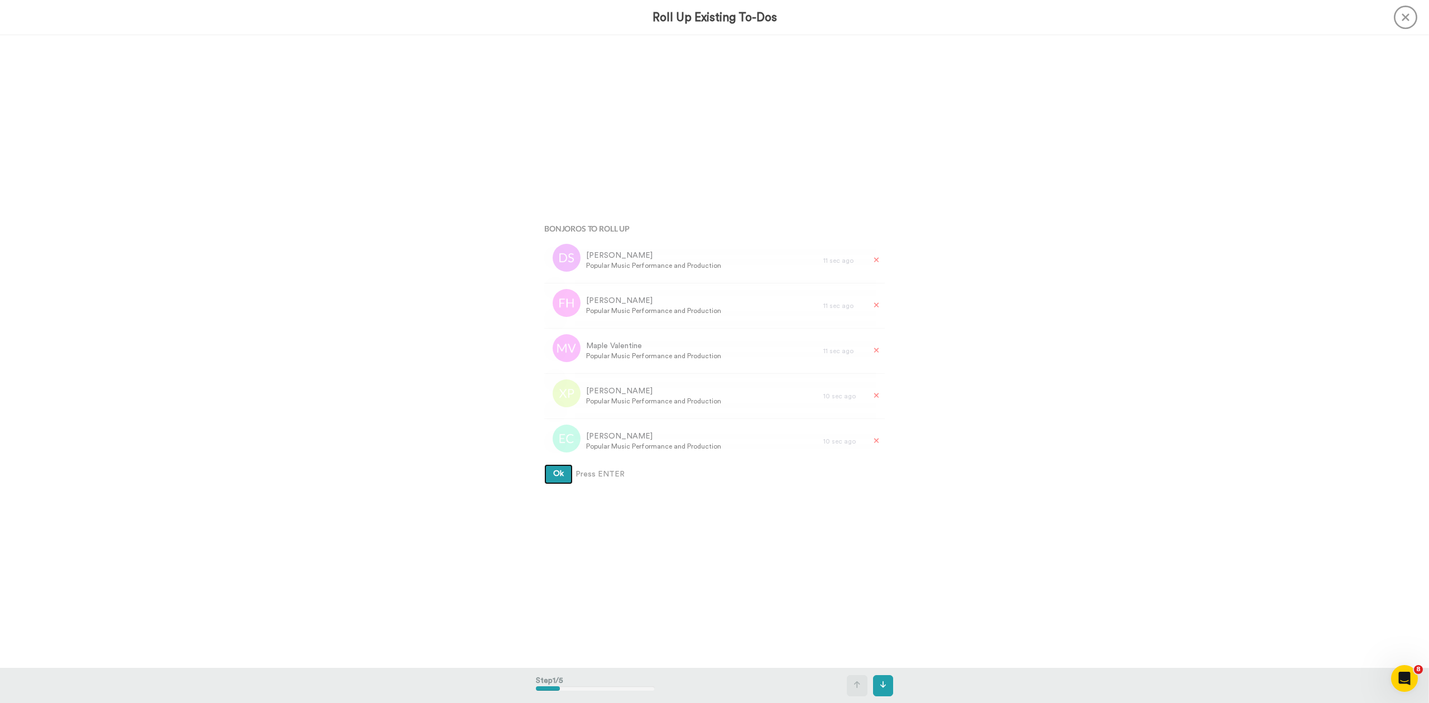
click at [544, 464] on button "Ok" at bounding box center [558, 474] width 28 height 20
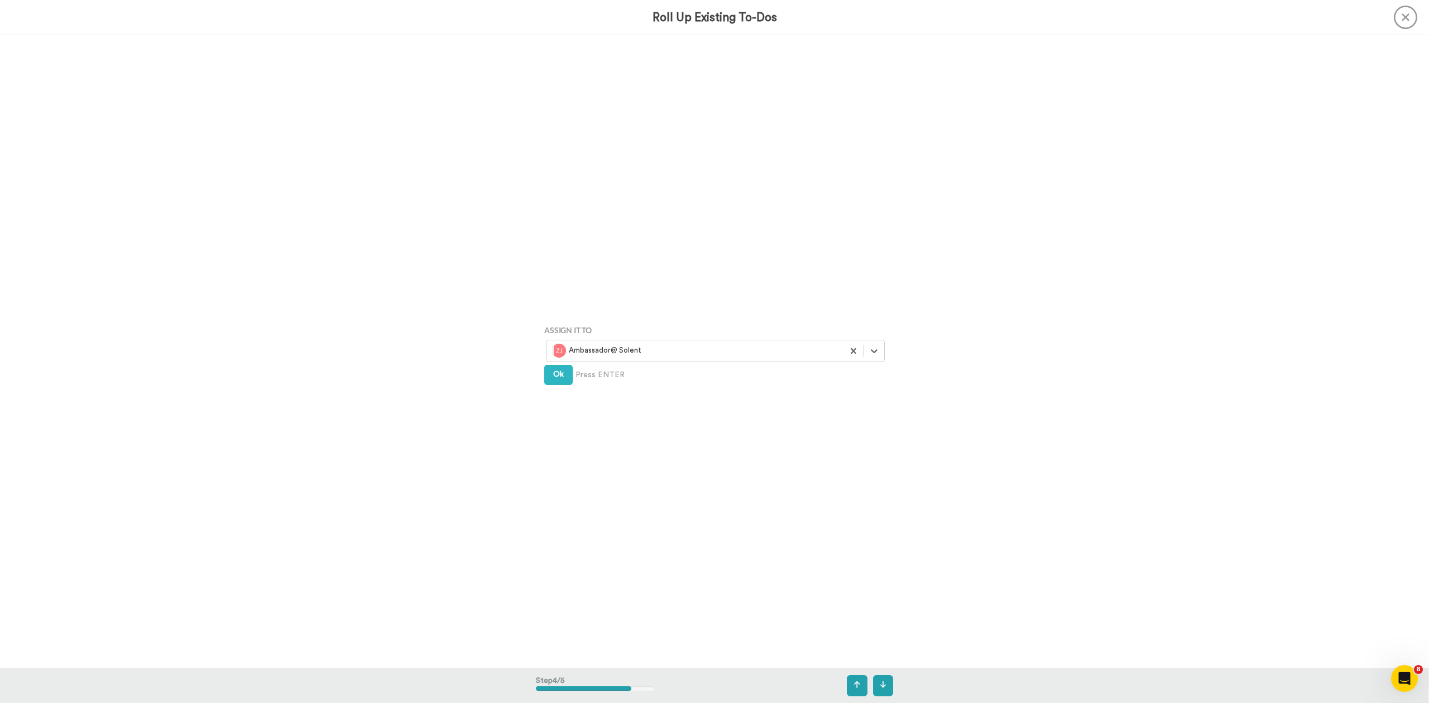
scroll to position [1899, 0]
click at [871, 346] on icon at bounding box center [874, 349] width 11 height 11
click at [745, 368] on div "Solent Student" at bounding box center [716, 375] width 327 height 14
click at [563, 389] on span "Create" at bounding box center [565, 390] width 25 height 8
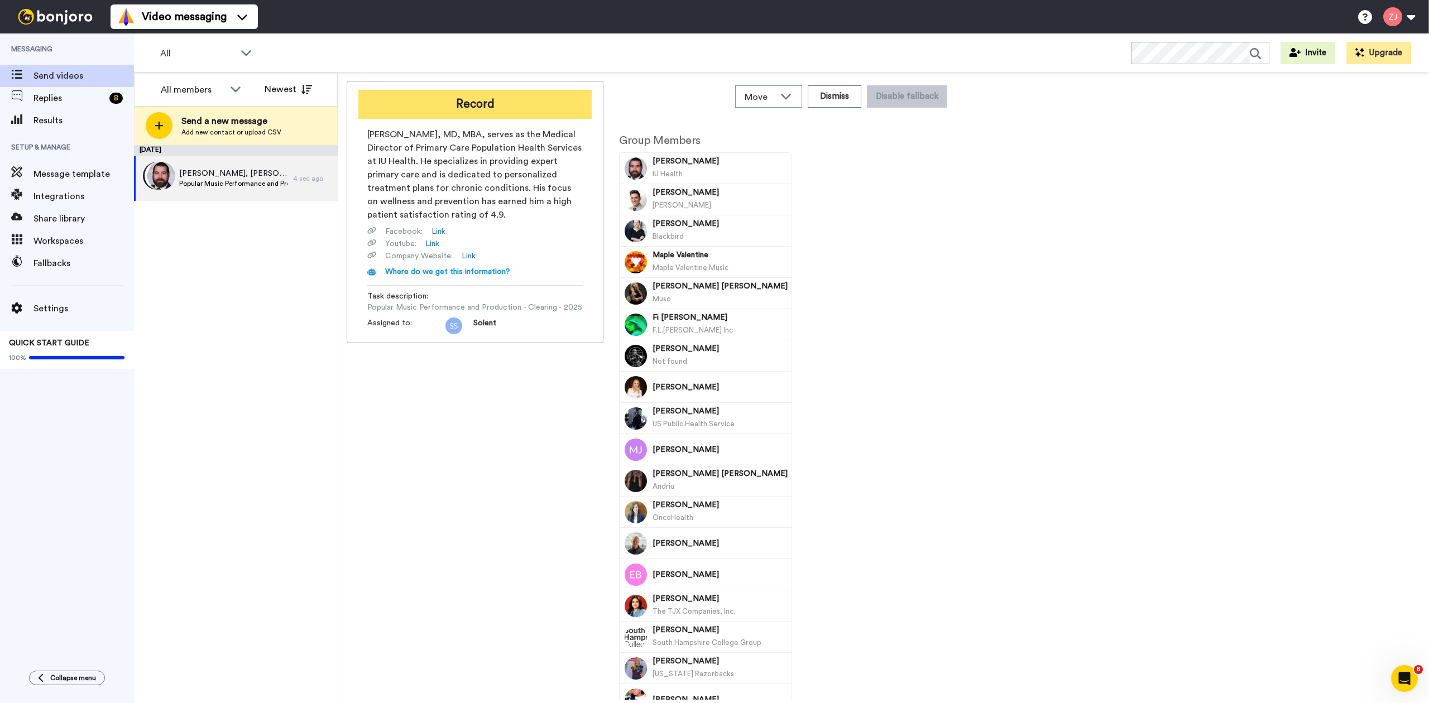
click at [489, 106] on button "Record" at bounding box center [474, 104] width 233 height 29
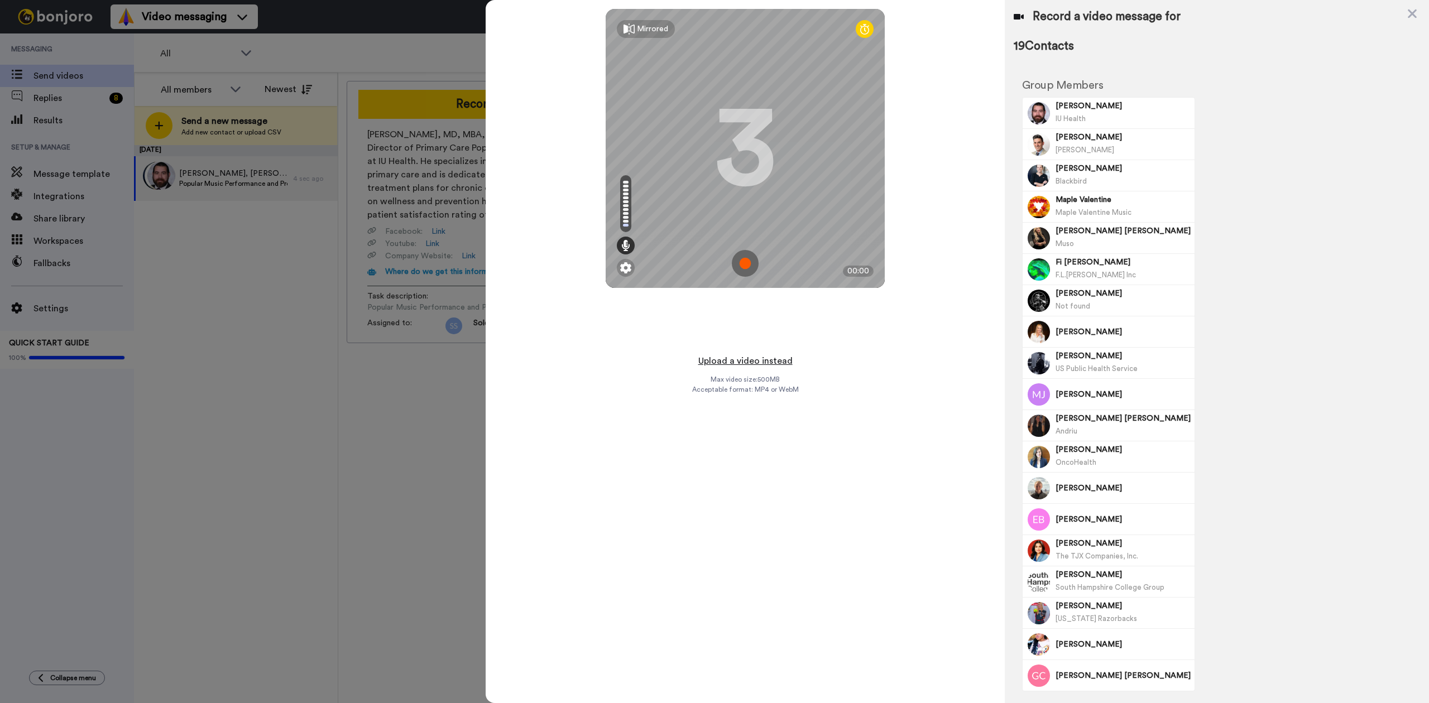
click at [723, 356] on button "Upload a video instead" at bounding box center [745, 361] width 101 height 15
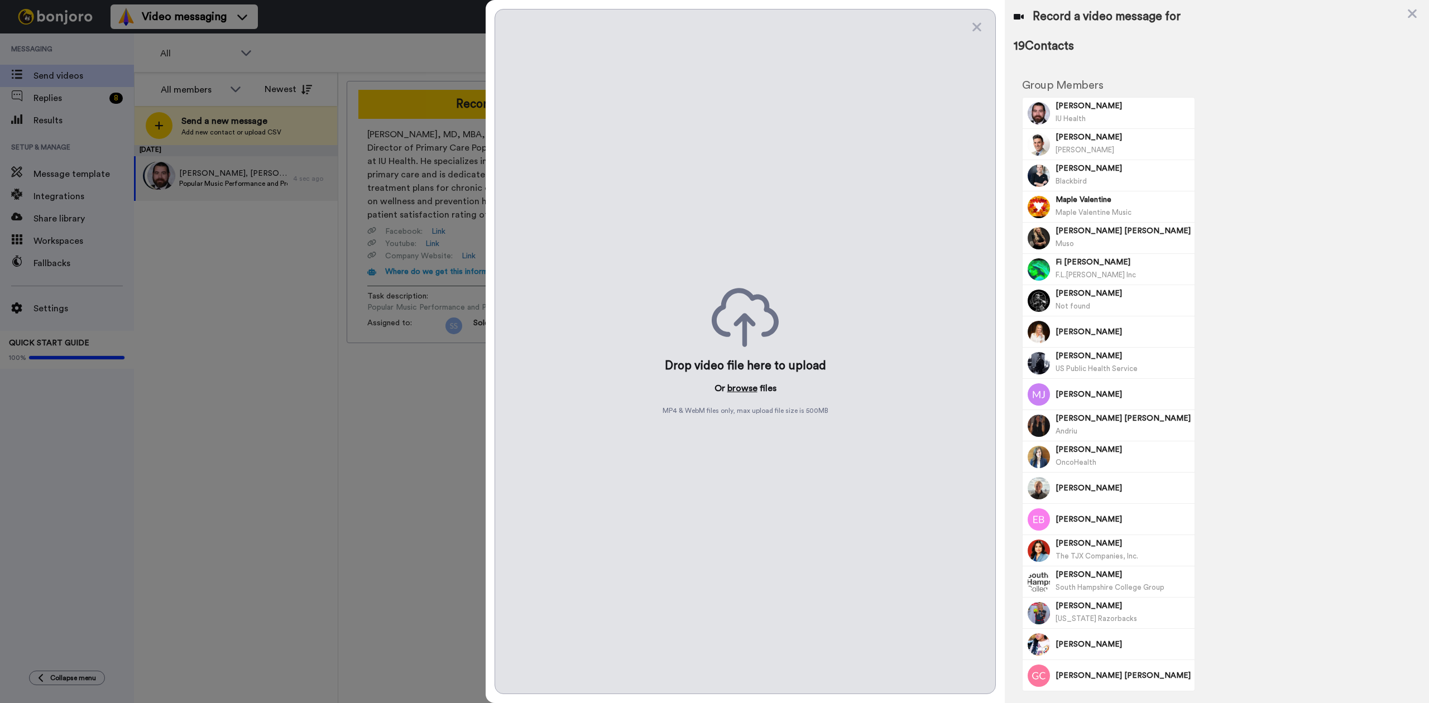
click at [746, 389] on button "browse" at bounding box center [742, 388] width 30 height 13
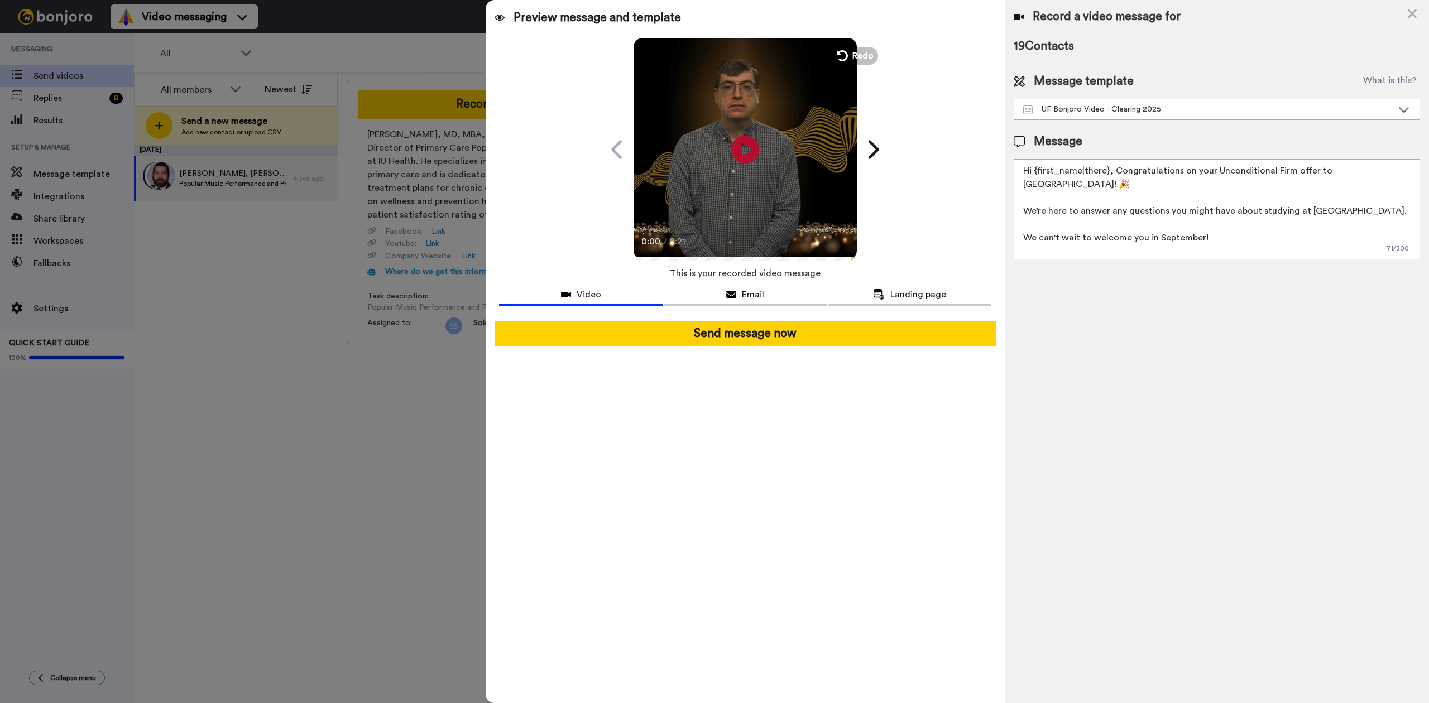
click at [732, 190] on video at bounding box center [745, 147] width 223 height 223
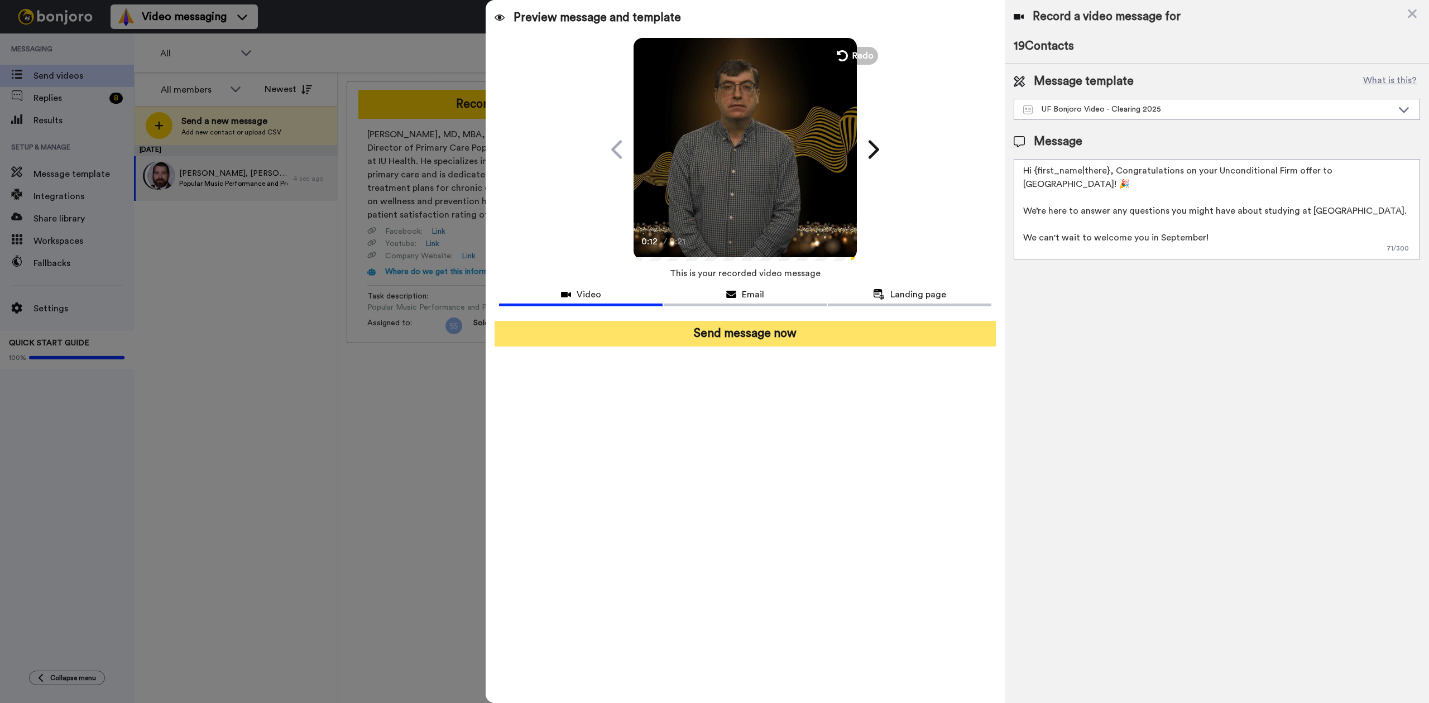
click at [757, 331] on button "Send message now" at bounding box center [745, 334] width 501 height 26
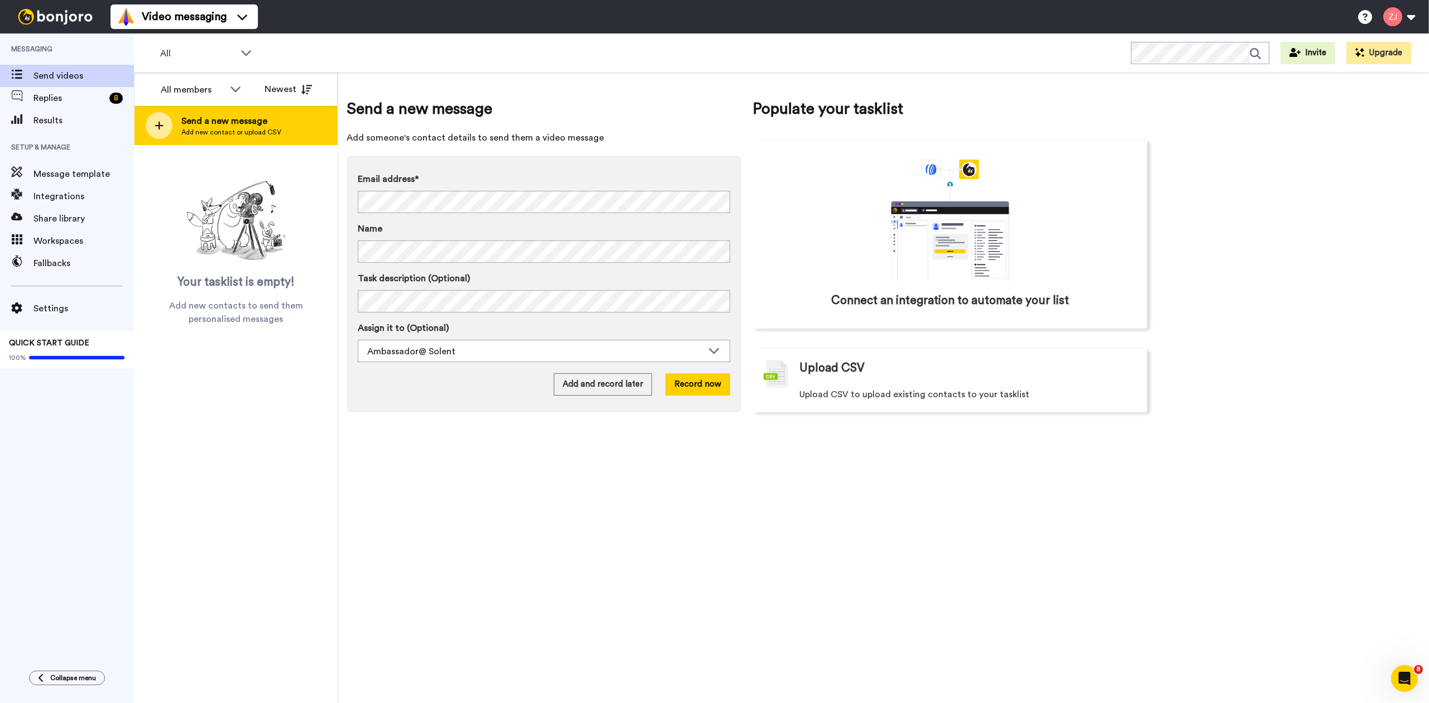
click at [157, 126] on icon at bounding box center [159, 126] width 9 height 10
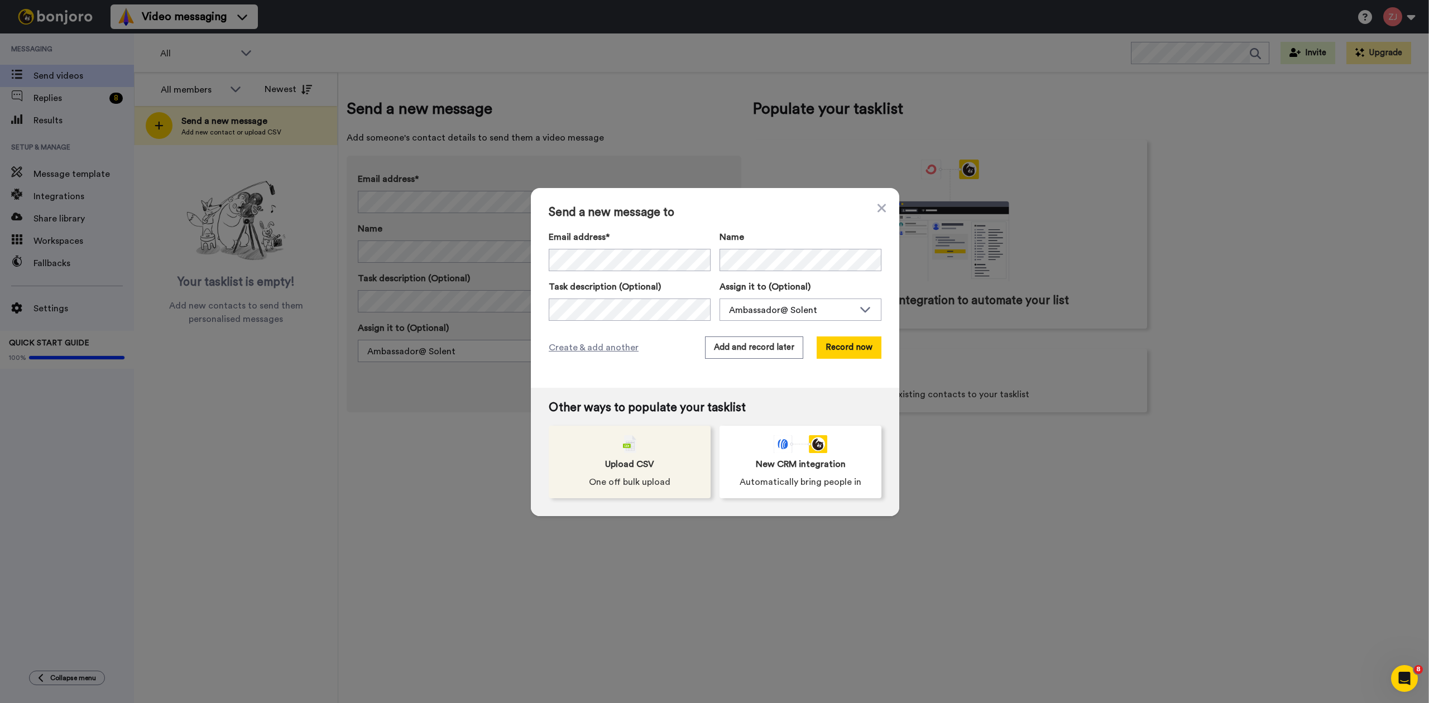
click at [623, 442] on img at bounding box center [629, 444] width 13 height 18
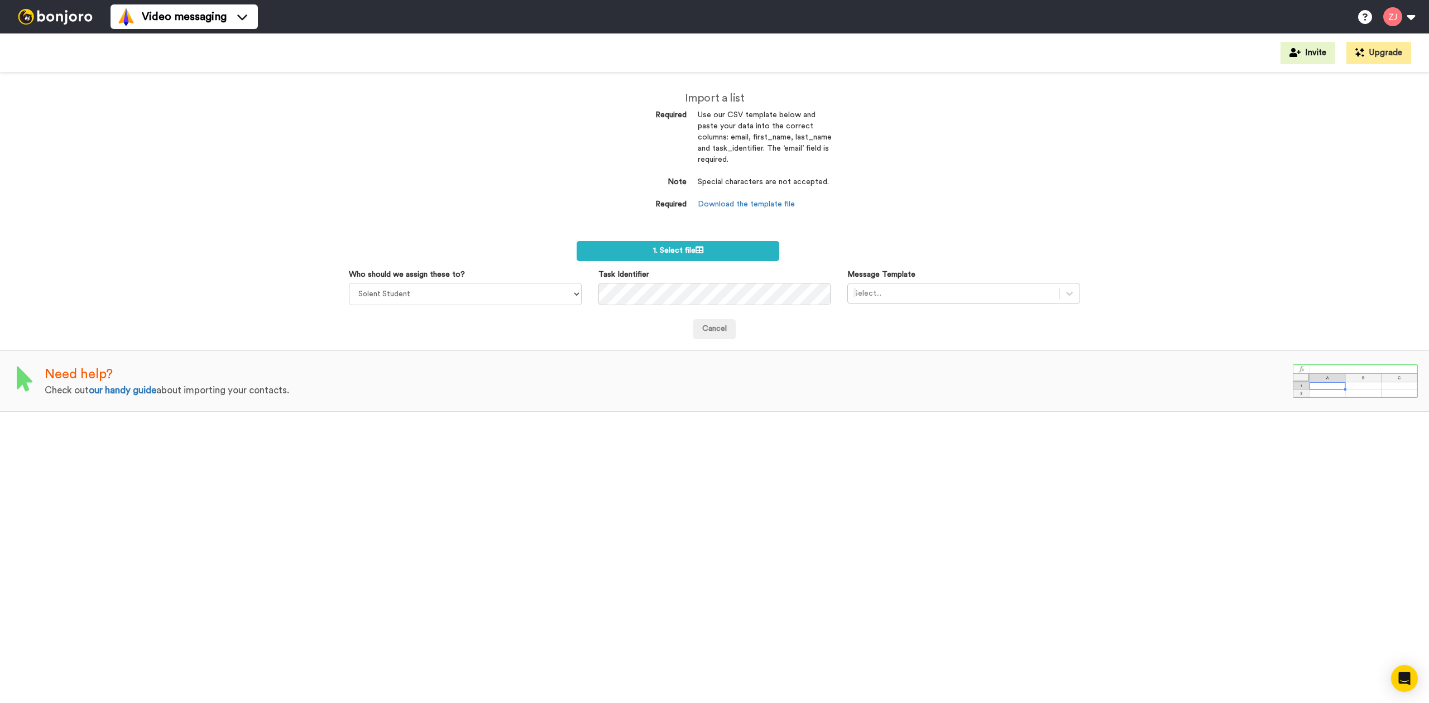
click at [893, 289] on div "Select..." at bounding box center [953, 294] width 211 height 18
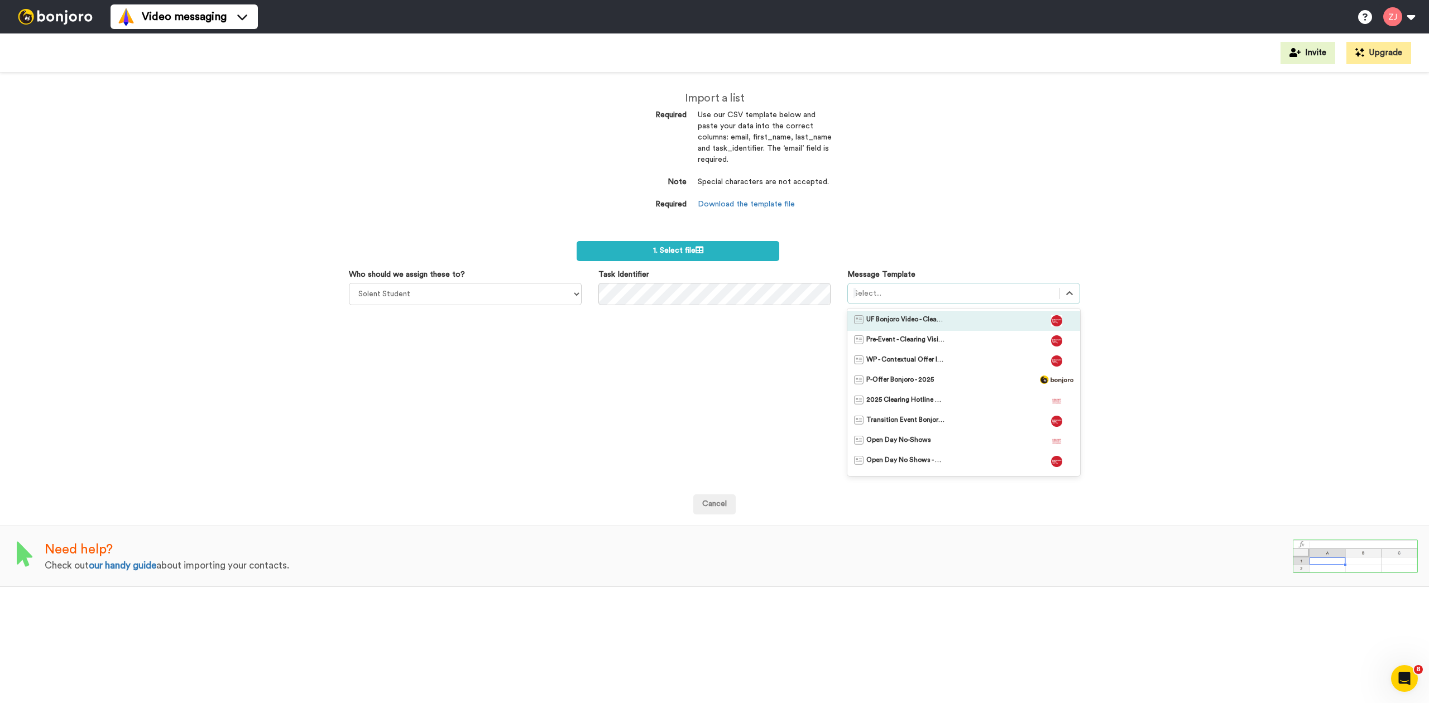
click at [890, 314] on div "UF Bonjoro Video - Clearing 2025" at bounding box center [963, 321] width 233 height 20
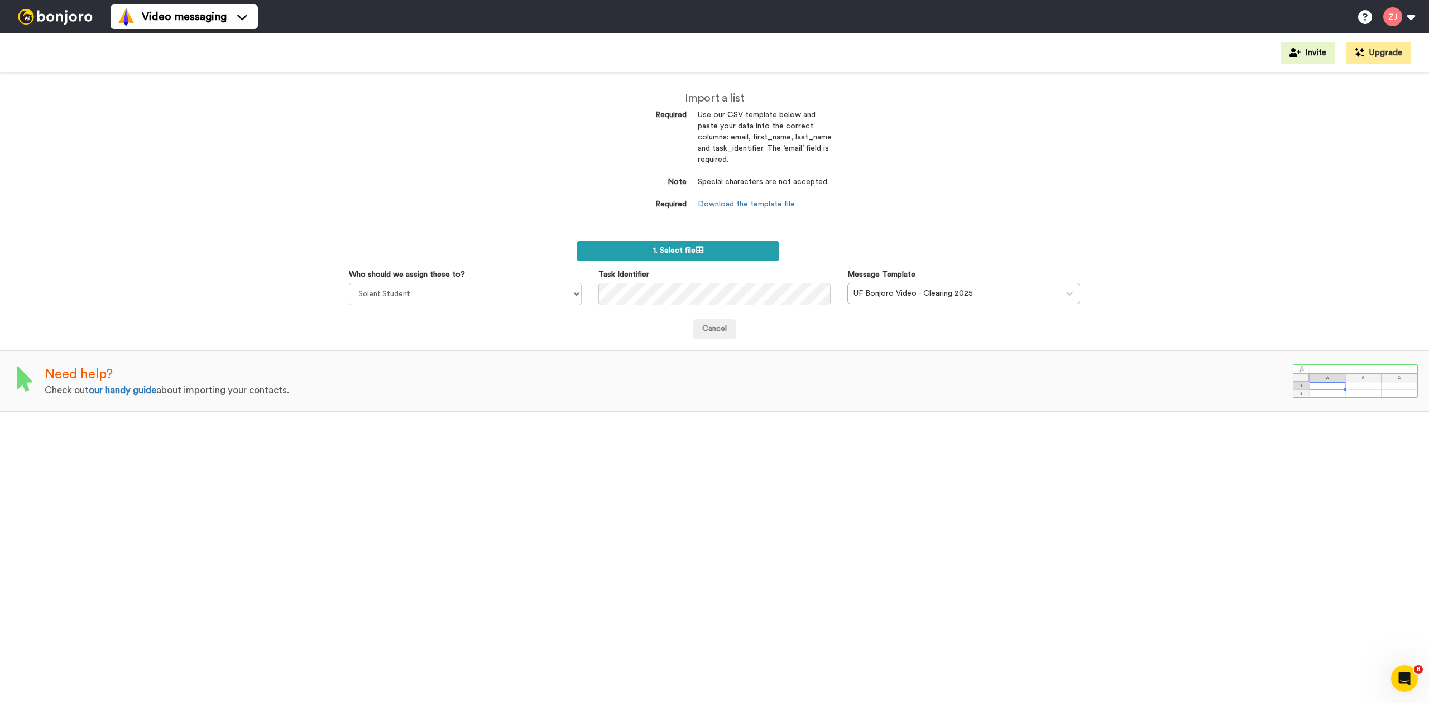
click at [681, 253] on span "1. Select file" at bounding box center [678, 251] width 50 height 8
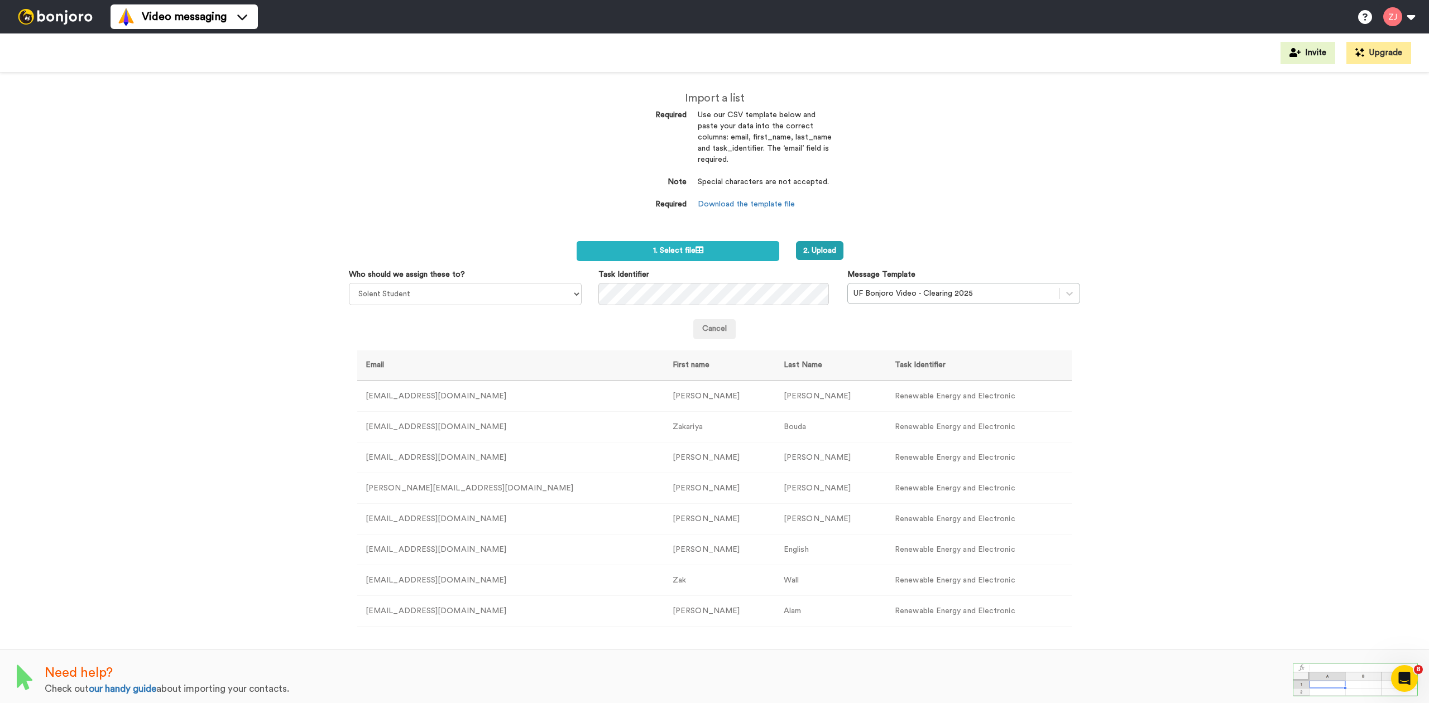
click at [812, 239] on div "Import a list Required Use our CSV template below and paste your data into the …" at bounding box center [714, 157] width 251 height 169
click at [809, 244] on button "2. Upload" at bounding box center [819, 250] width 47 height 19
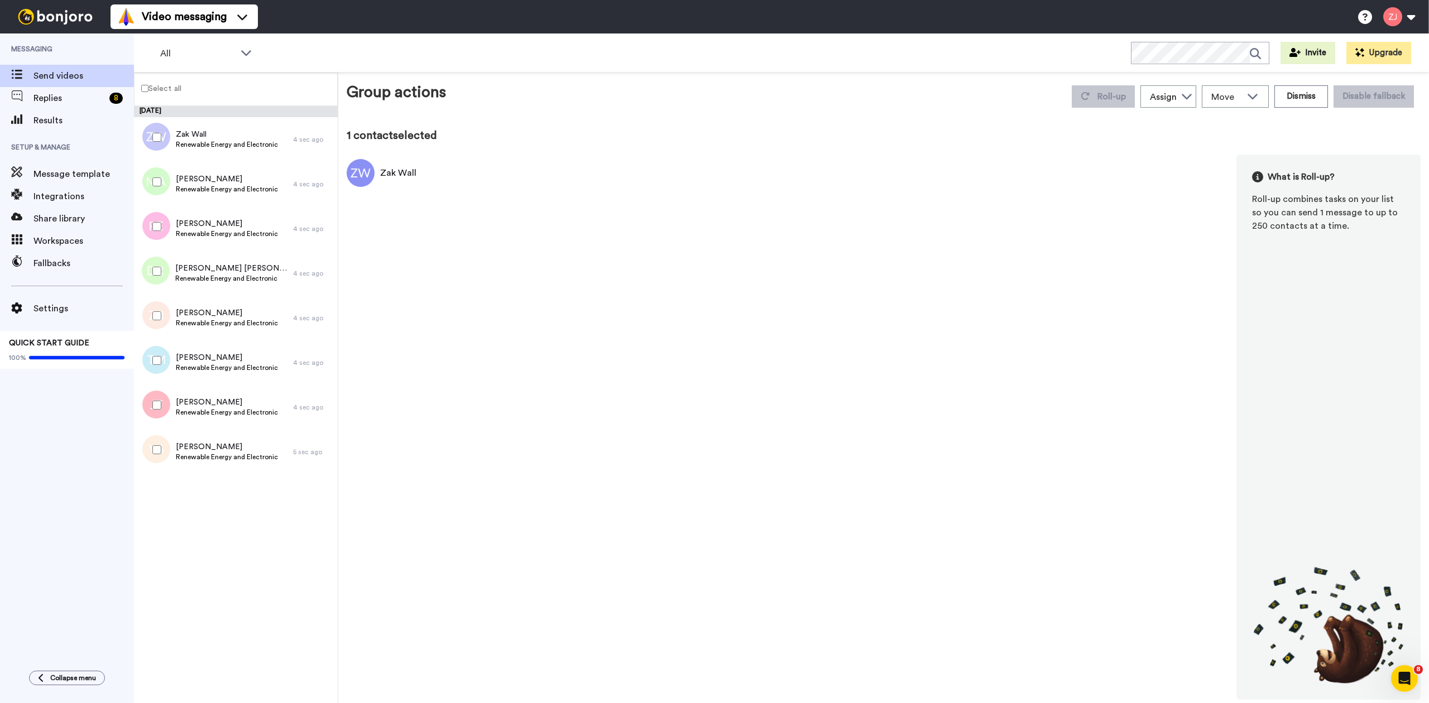
click at [150, 88] on label "Select all" at bounding box center [158, 88] width 47 height 13
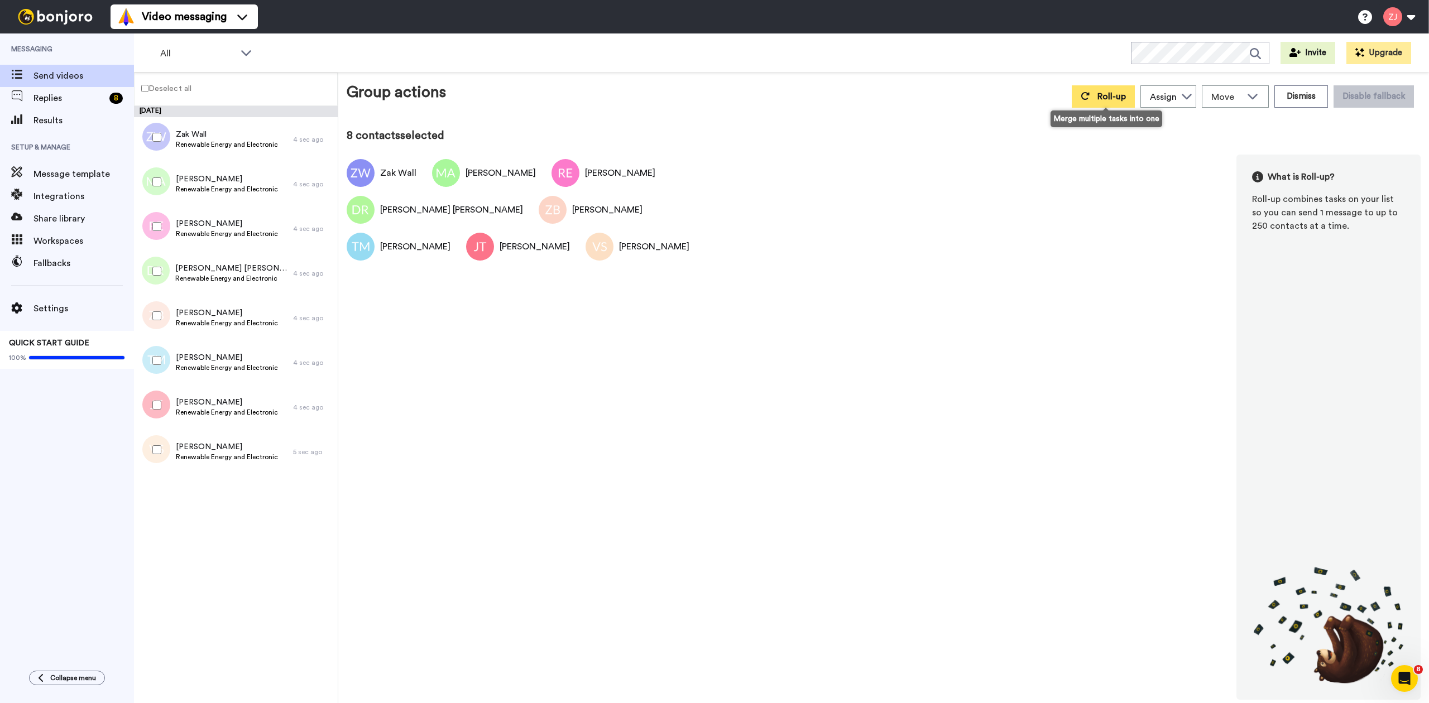
click at [1092, 90] on button "Roll-up" at bounding box center [1103, 96] width 63 height 22
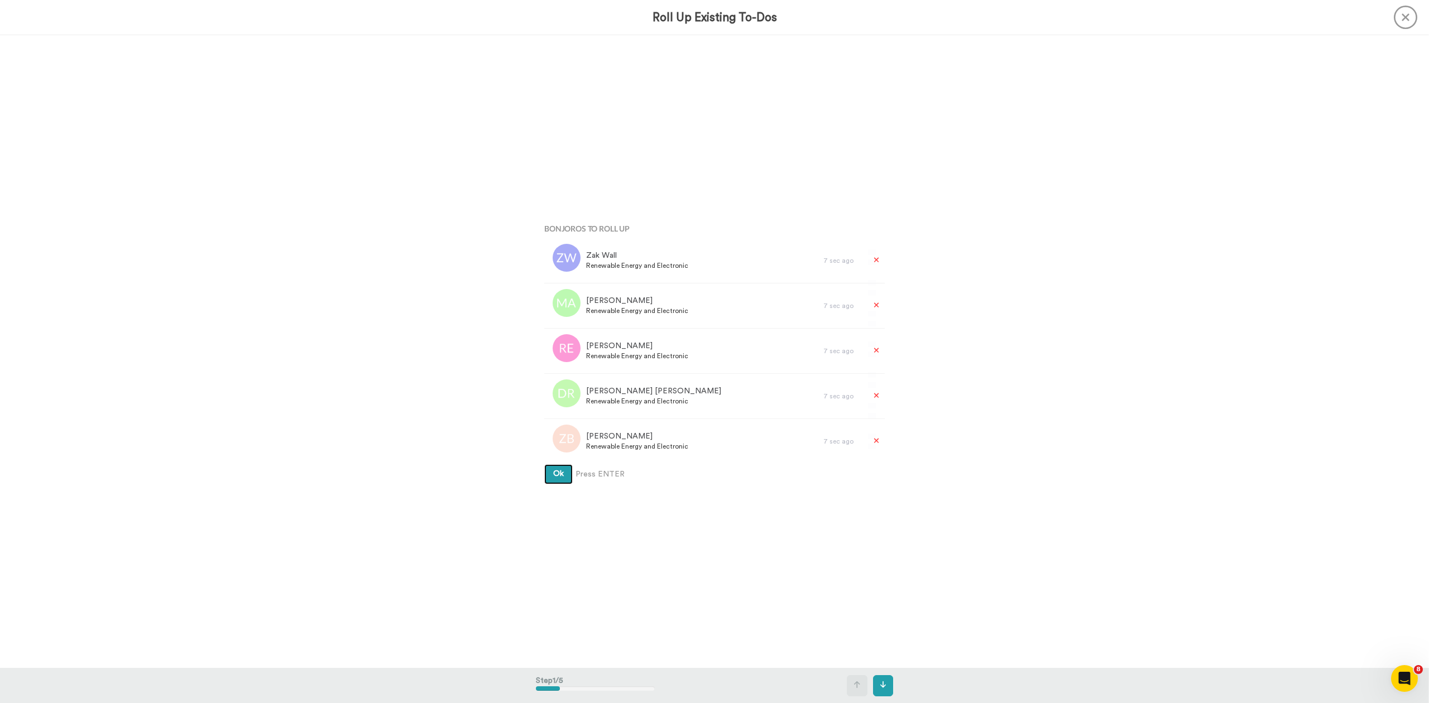
click at [544, 464] on button "Ok" at bounding box center [558, 474] width 28 height 20
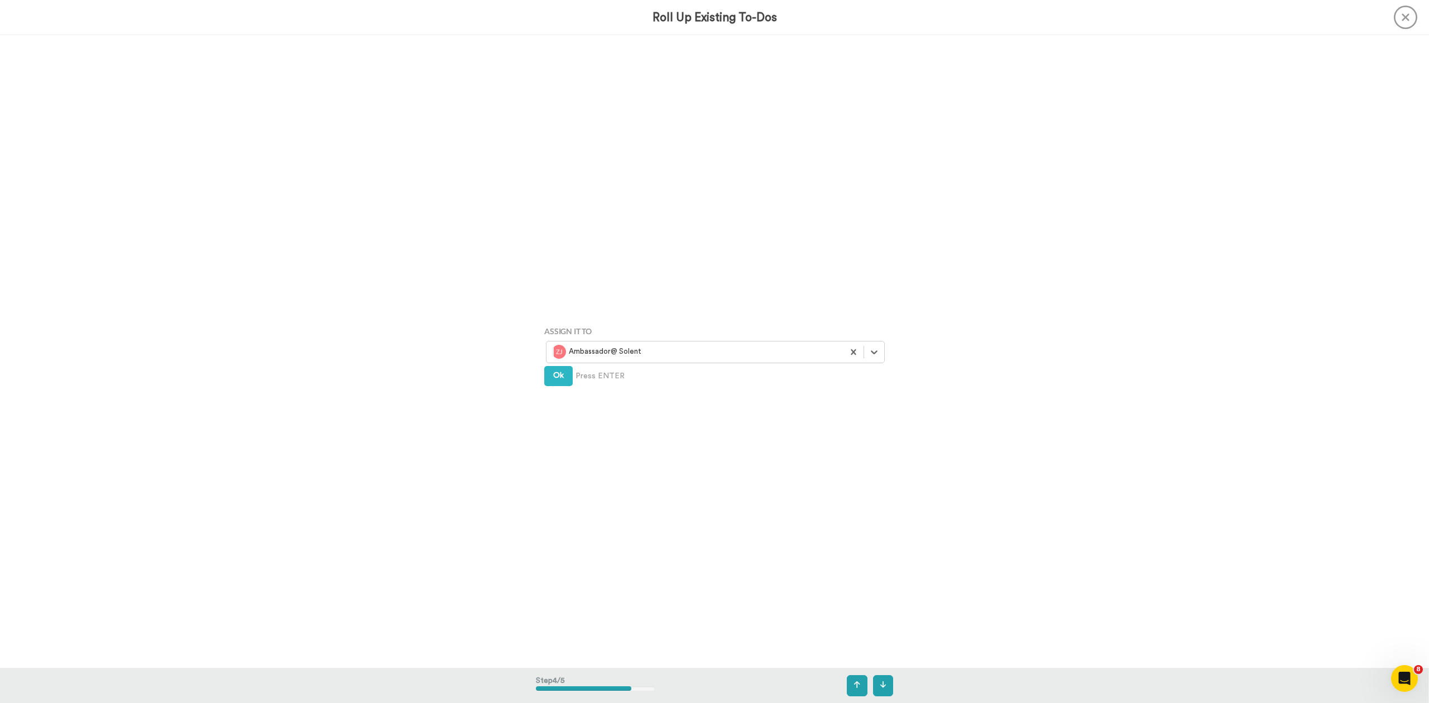
scroll to position [1899, 0]
click at [876, 349] on div at bounding box center [874, 350] width 20 height 20
click at [664, 375] on div "Solent Student" at bounding box center [716, 375] width 327 height 14
click at [562, 385] on button "Create" at bounding box center [565, 391] width 43 height 20
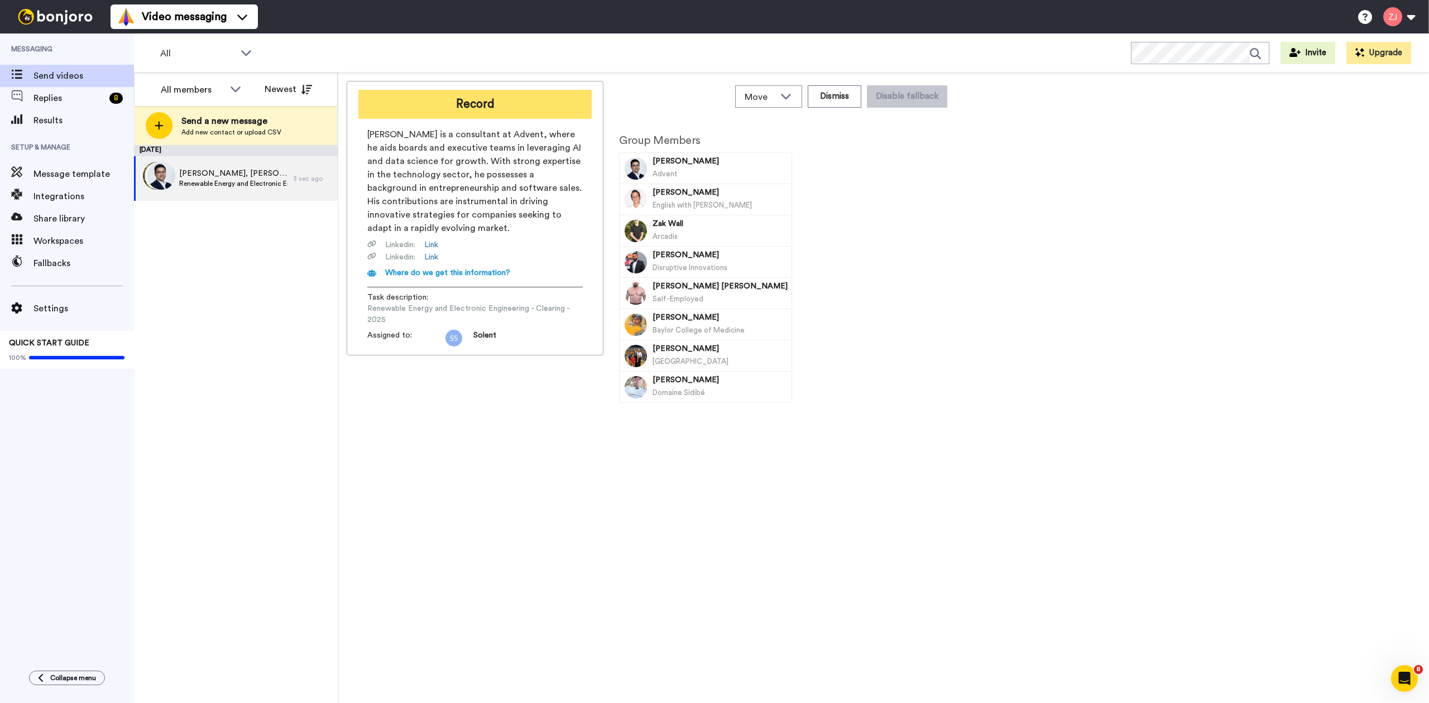
click at [499, 103] on button "Record" at bounding box center [474, 104] width 233 height 29
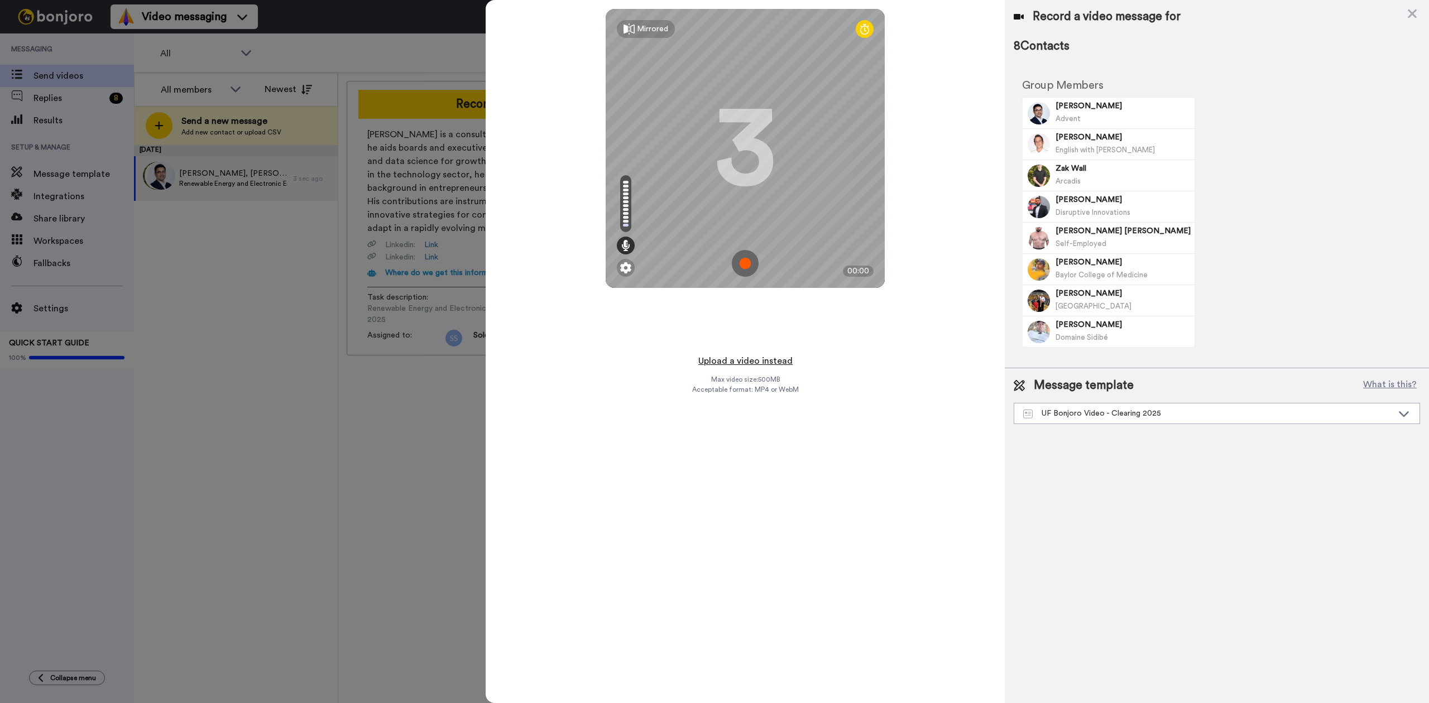
click at [729, 360] on button "Upload a video instead" at bounding box center [745, 361] width 101 height 15
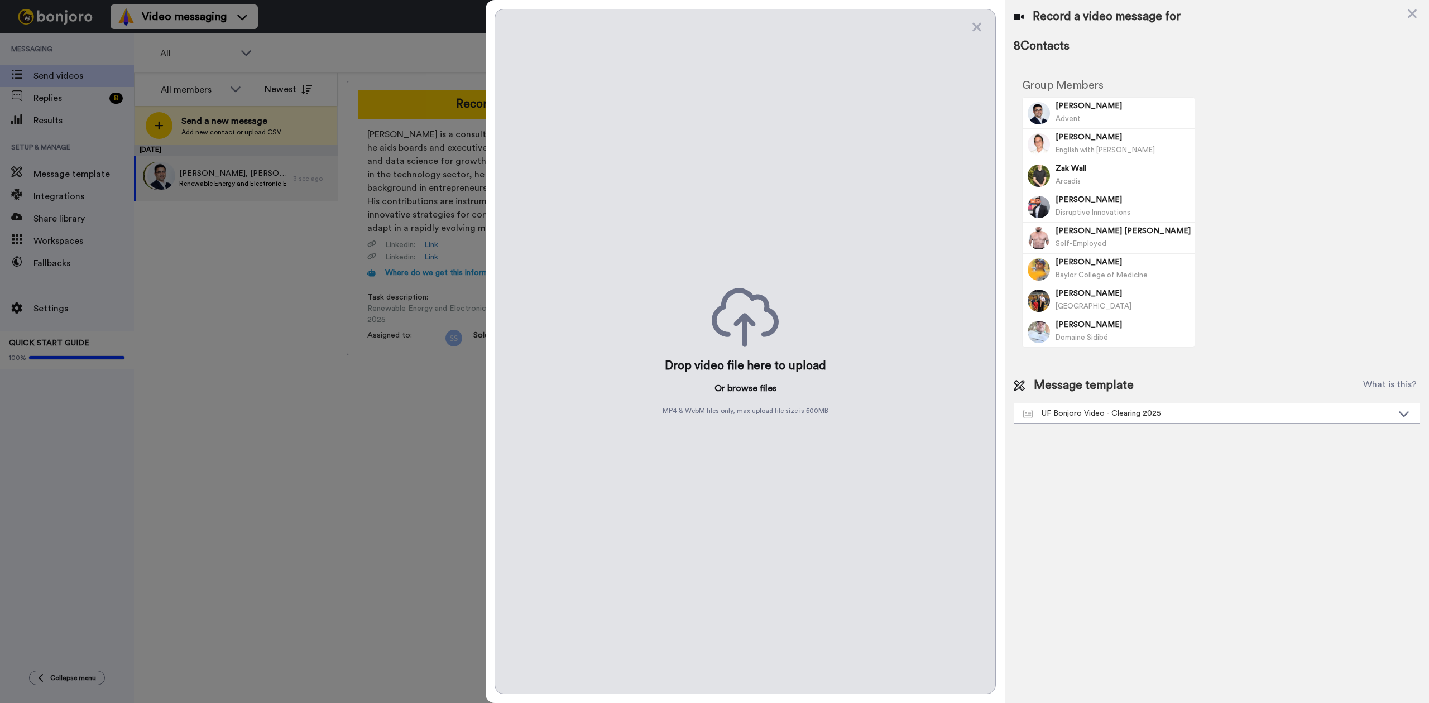
click at [739, 385] on button "browse" at bounding box center [742, 388] width 30 height 13
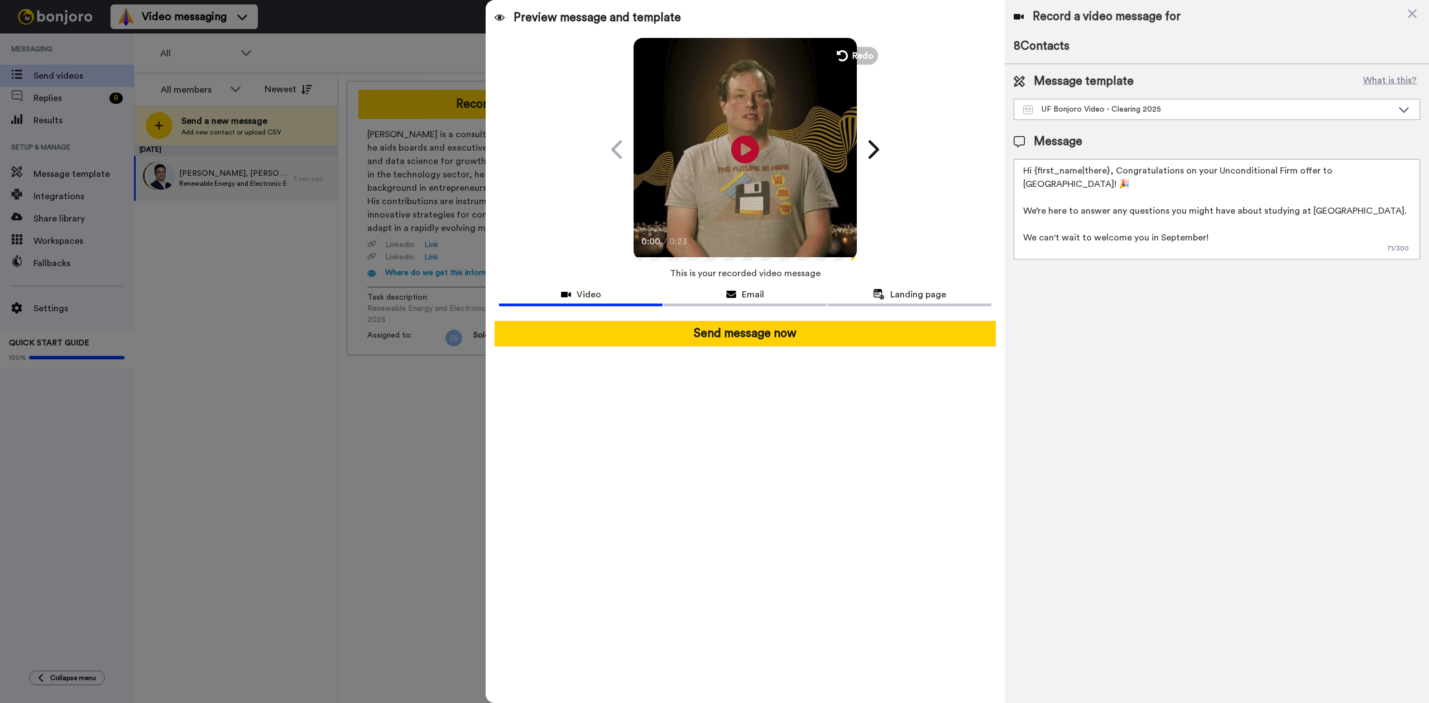
click at [762, 140] on video at bounding box center [745, 147] width 223 height 223
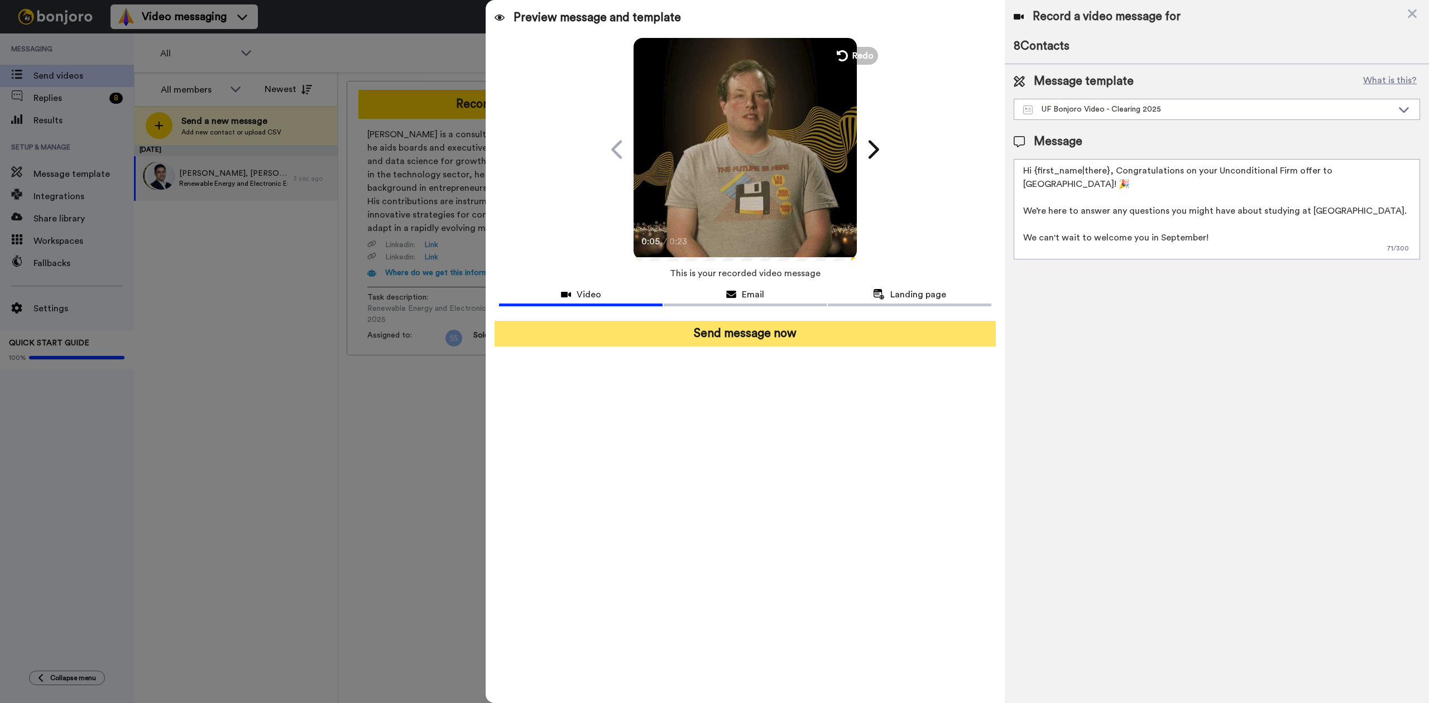
click at [849, 336] on button "Send message now" at bounding box center [745, 334] width 501 height 26
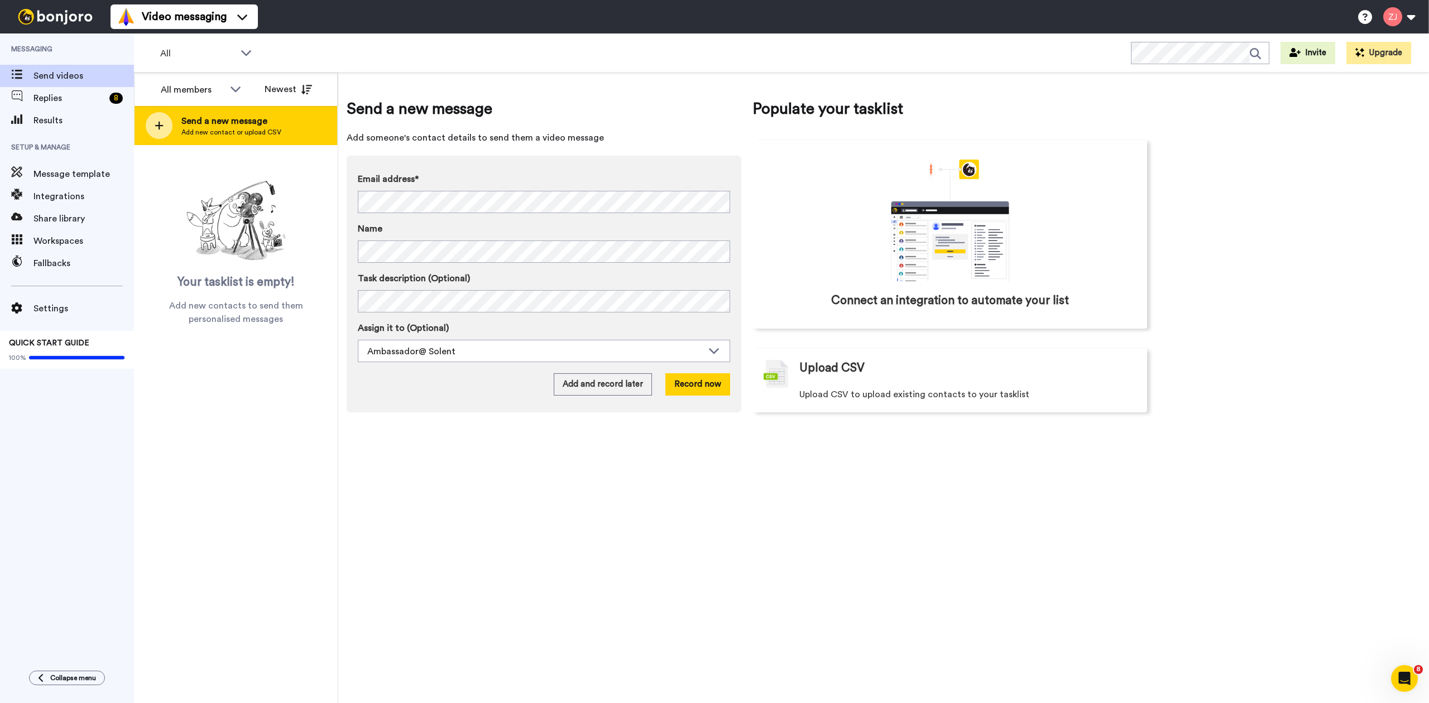
click at [159, 141] on div "Send a new message Add new contact or upload CSV" at bounding box center [236, 125] width 203 height 39
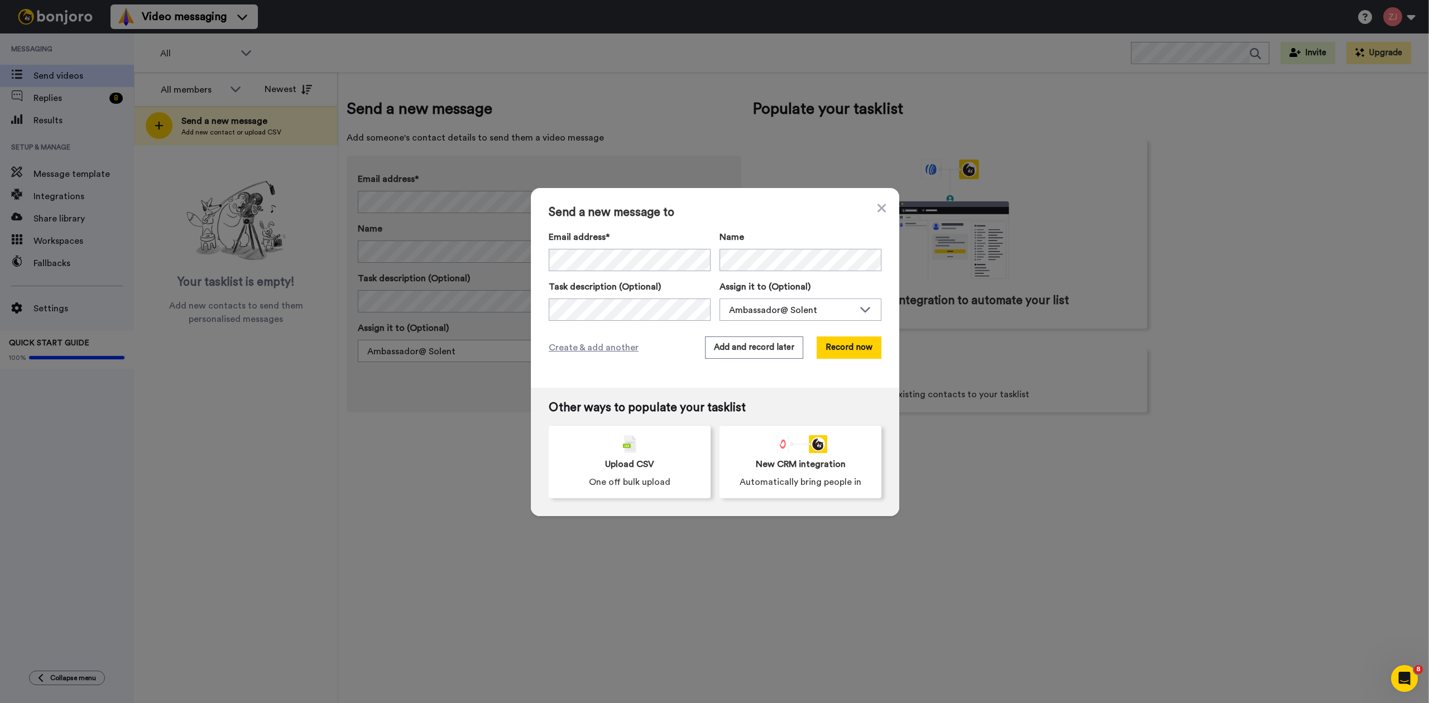
click at [610, 418] on div "Other ways to populate your tasklist Upload CSV One off bulk upload New CRM int…" at bounding box center [715, 452] width 368 height 128
click at [620, 454] on div "Upload CSV One off bulk upload" at bounding box center [630, 462] width 162 height 73
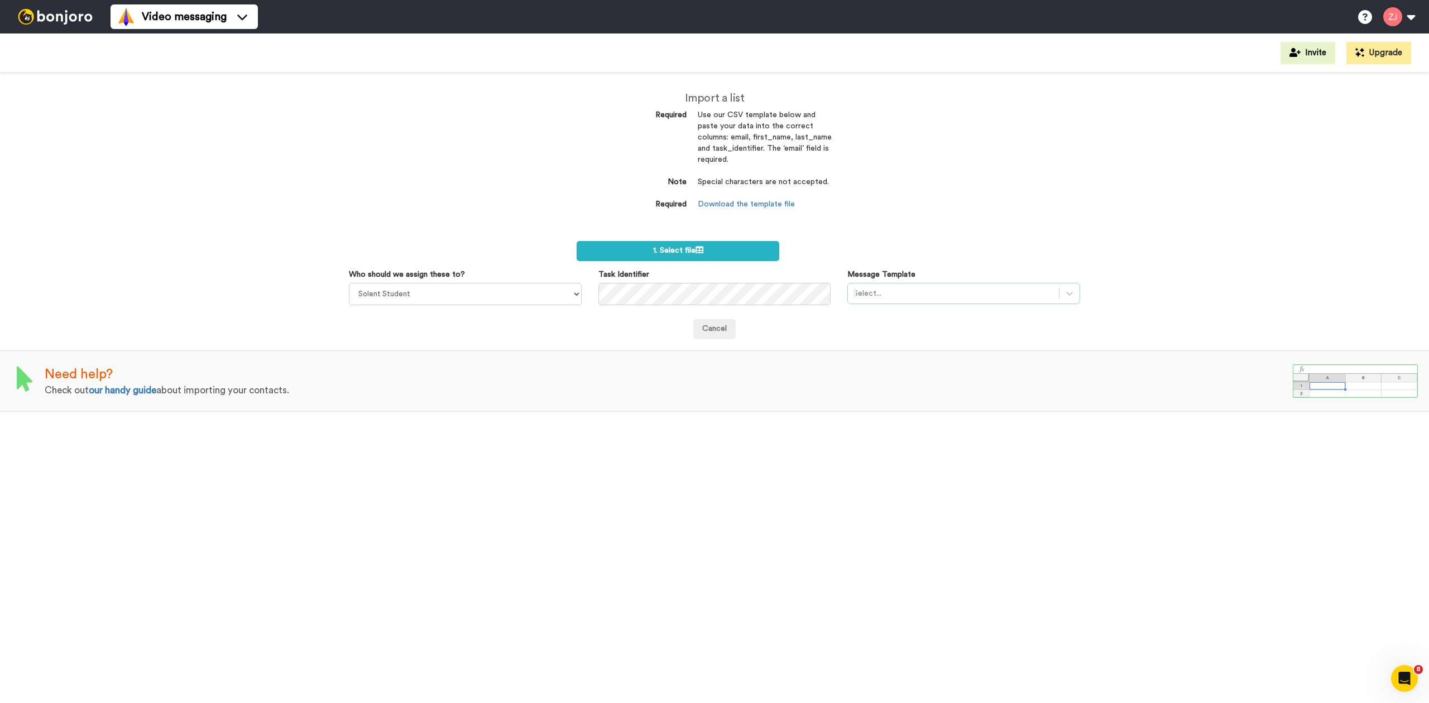
click at [929, 291] on div at bounding box center [954, 293] width 200 height 13
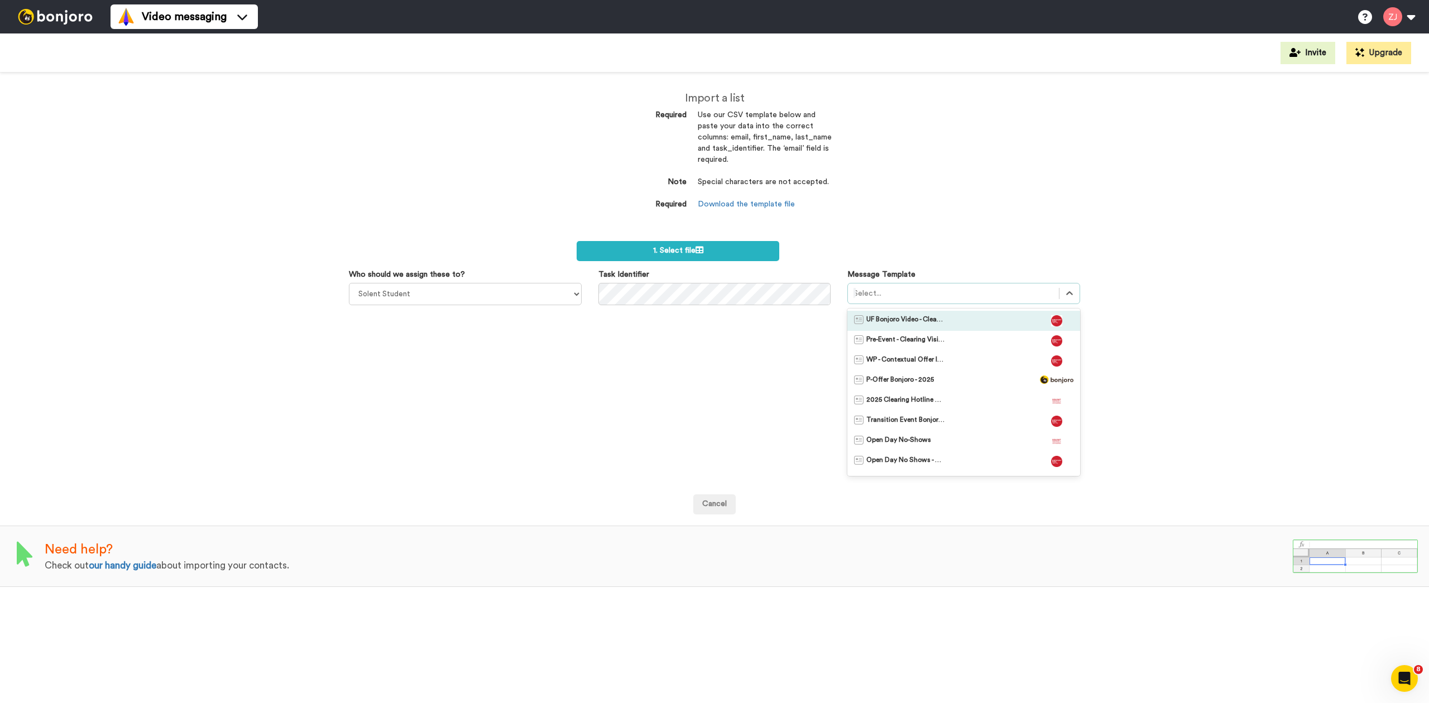
click at [936, 324] on span "UF Bonjoro Video - Clearing 2025" at bounding box center [905, 320] width 78 height 11
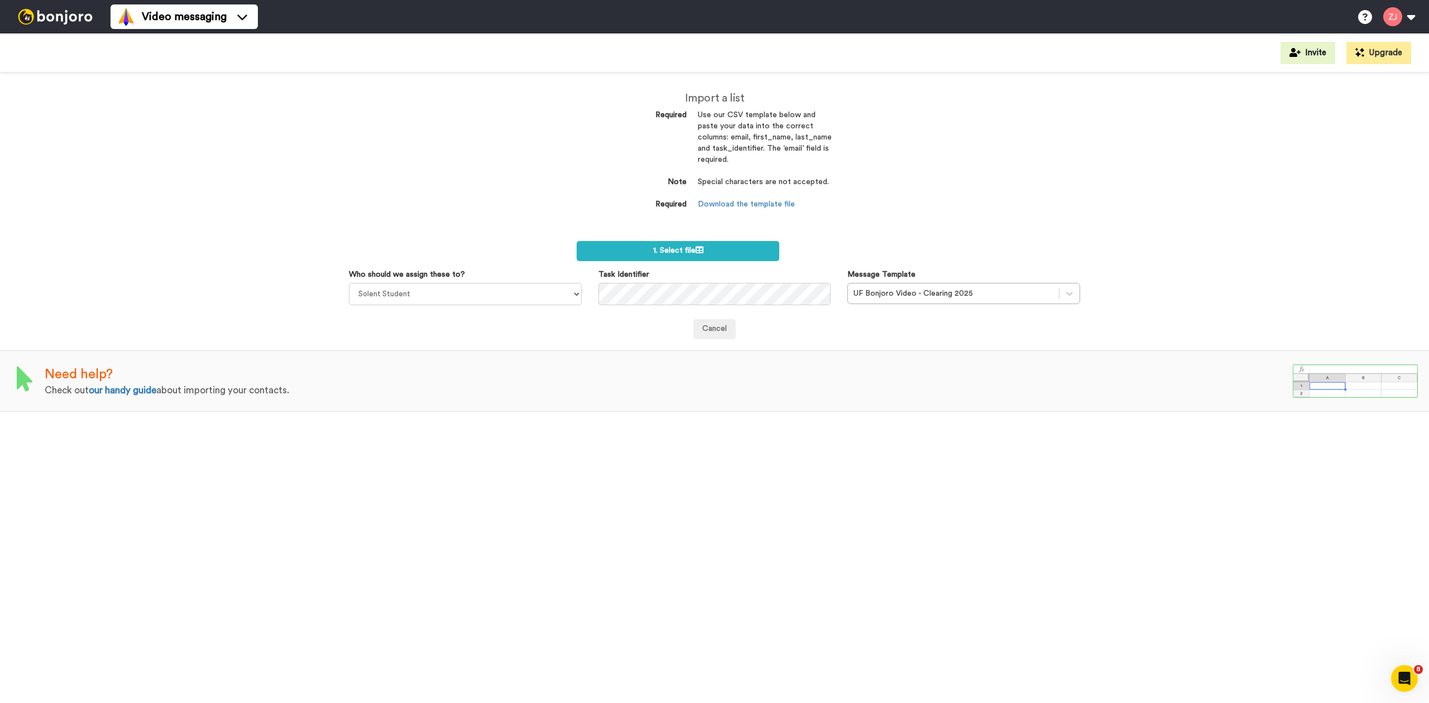
click at [889, 202] on div "Import a list Required Use our CSV template below and paste your data into the …" at bounding box center [714, 388] width 1429 height 631
click at [673, 259] on label "1. Select file" at bounding box center [678, 251] width 203 height 20
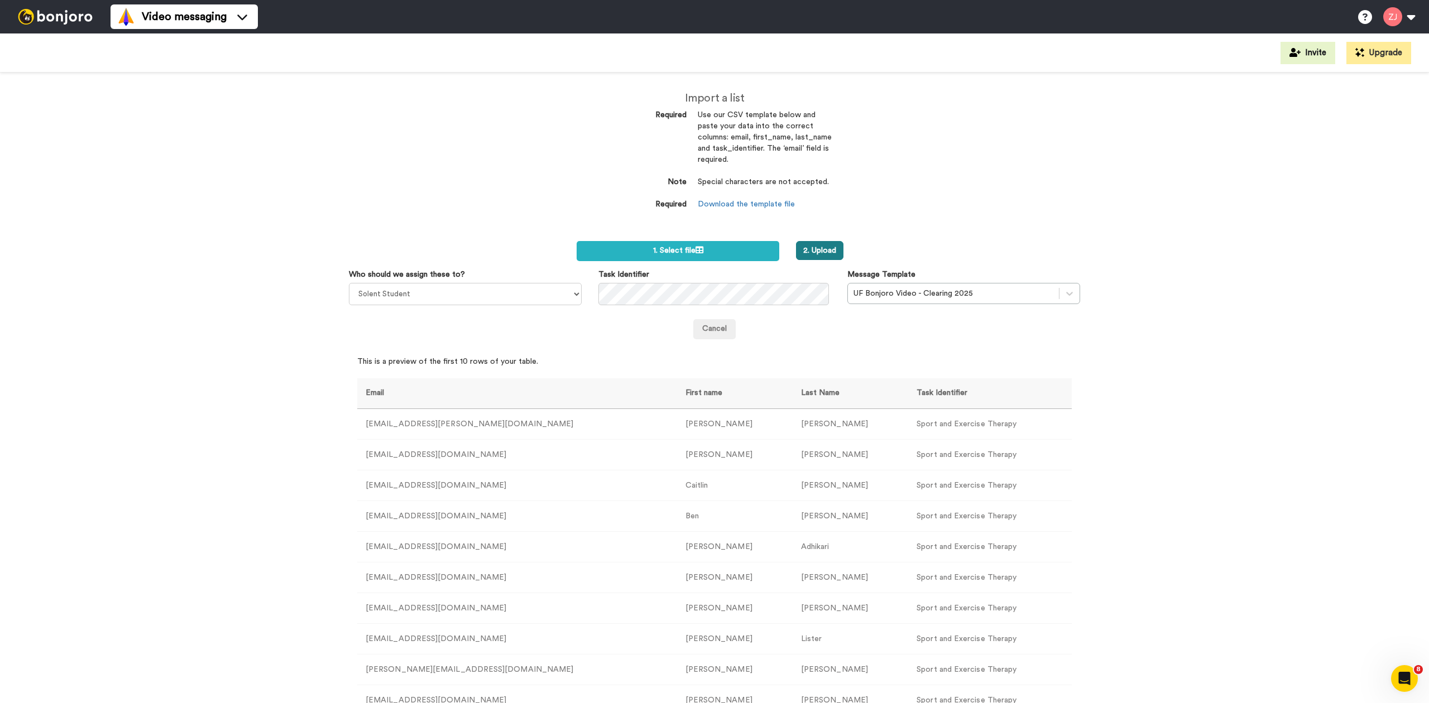
click at [824, 253] on button "2. Upload" at bounding box center [819, 250] width 47 height 19
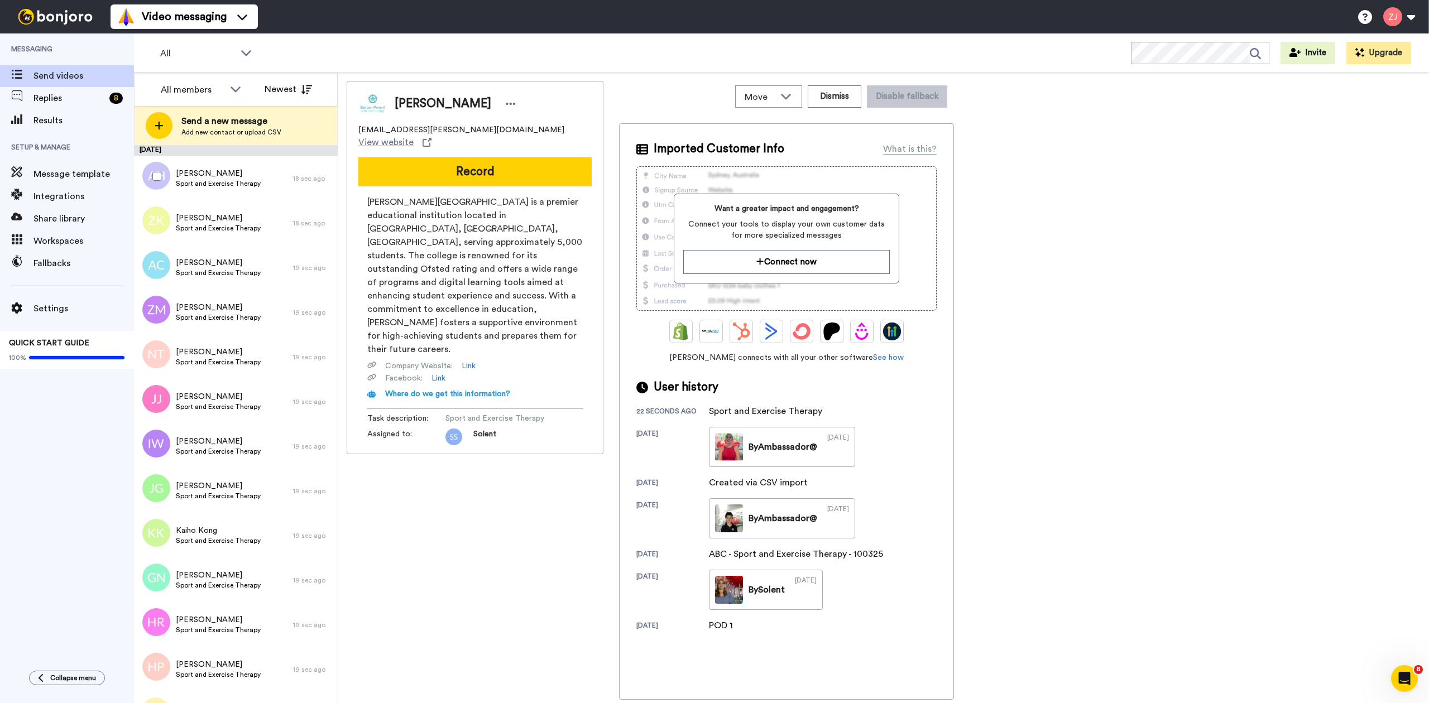
click at [156, 170] on div at bounding box center [155, 176] width 40 height 39
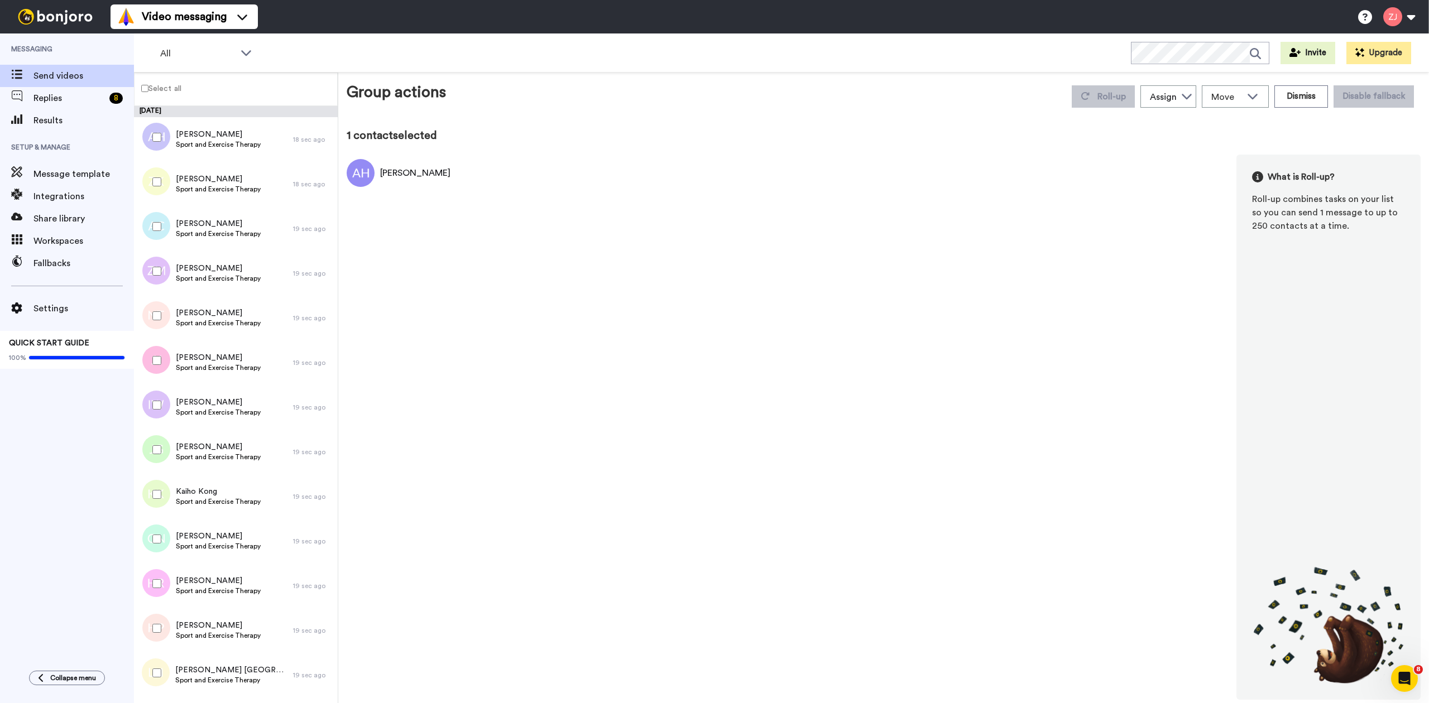
click at [141, 84] on label "Select all" at bounding box center [158, 88] width 47 height 13
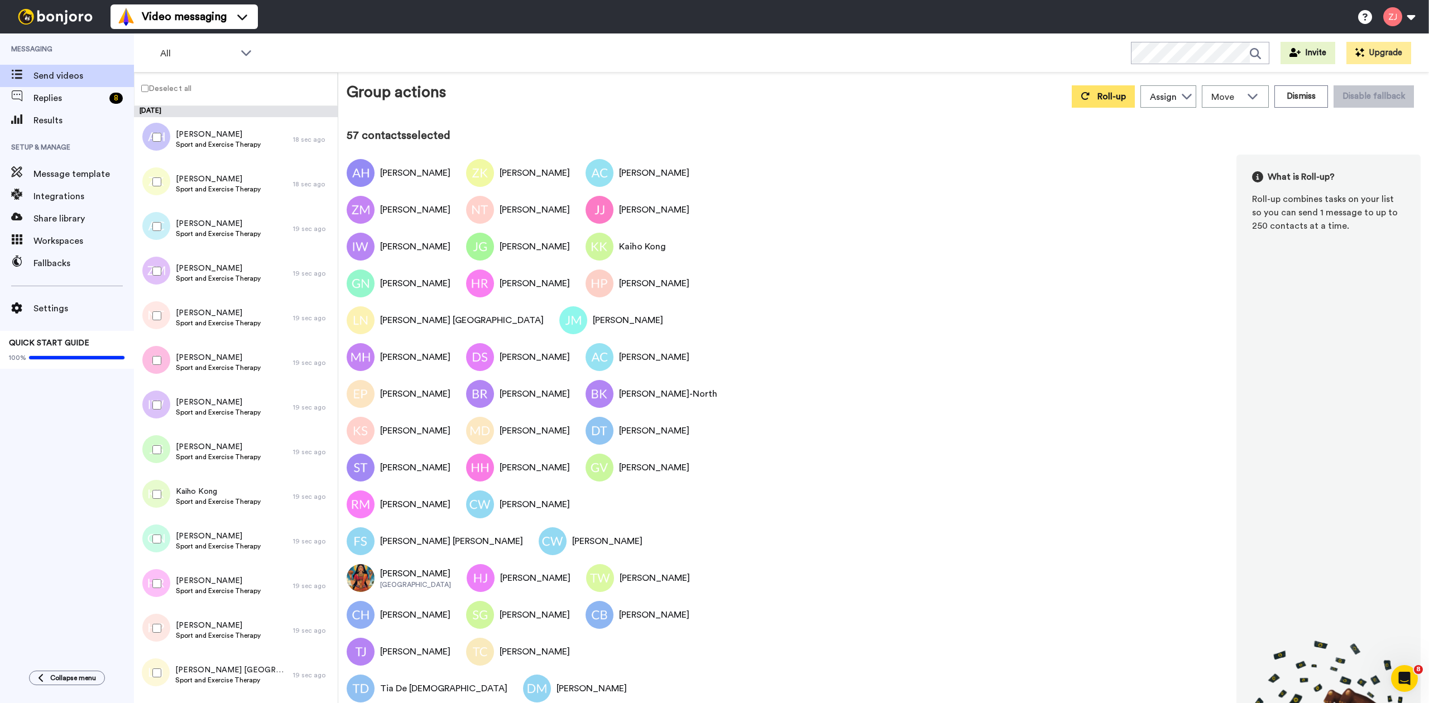
click at [1104, 99] on span "Roll-up" at bounding box center [1112, 96] width 28 height 9
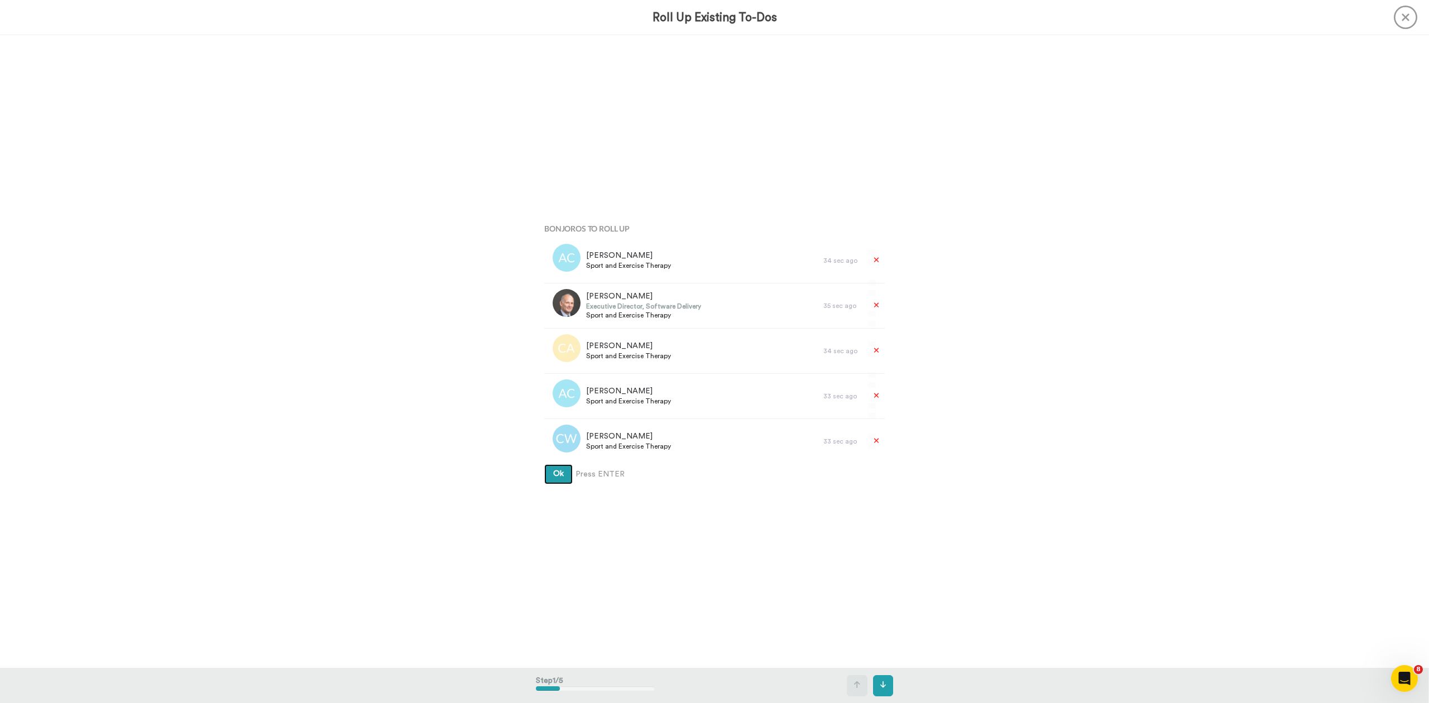
click at [544, 464] on button "Ok" at bounding box center [558, 474] width 28 height 20
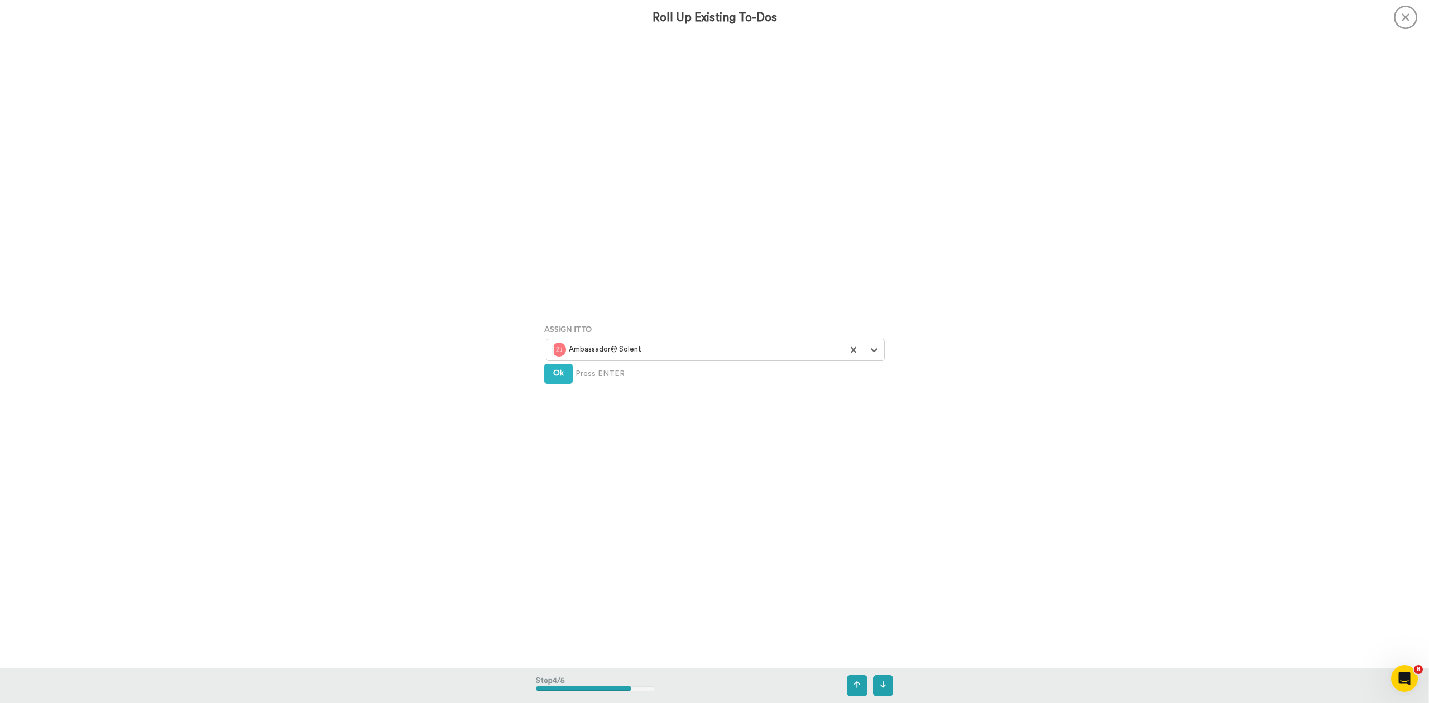
scroll to position [1899, 0]
click at [873, 351] on icon at bounding box center [874, 349] width 11 height 11
click at [693, 372] on div "Solent Student" at bounding box center [716, 375] width 327 height 14
click at [561, 396] on button "Create" at bounding box center [565, 391] width 43 height 20
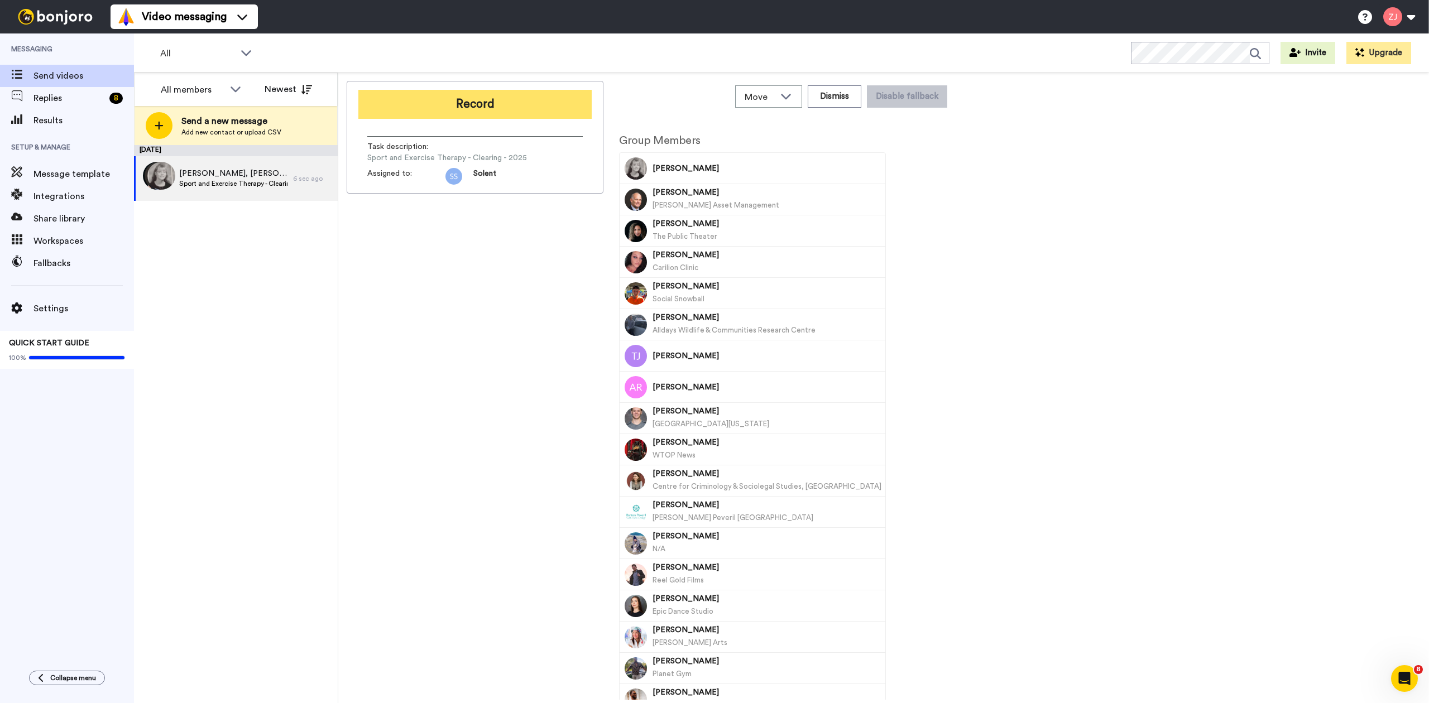
click at [491, 104] on button "Record" at bounding box center [474, 104] width 233 height 29
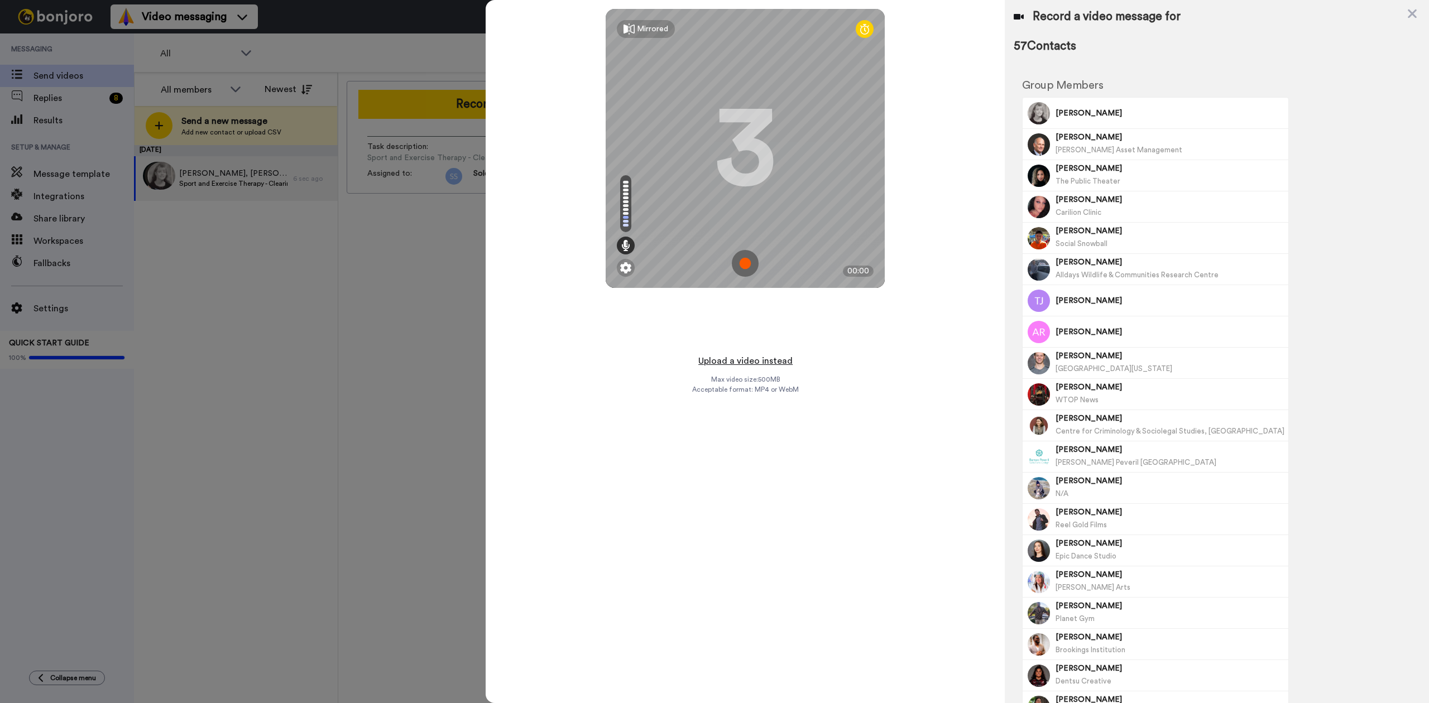
click at [749, 364] on button "Upload a video instead" at bounding box center [745, 361] width 101 height 15
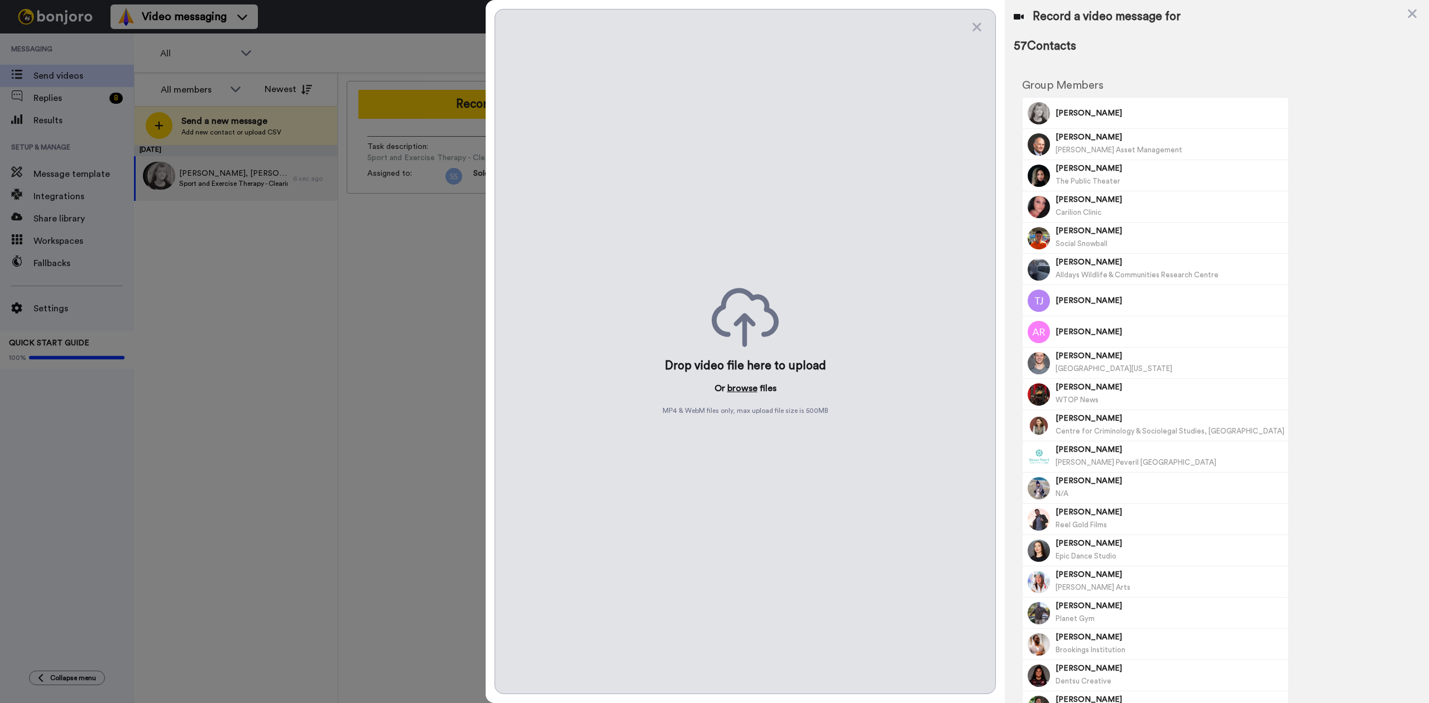
click at [751, 384] on button "browse" at bounding box center [742, 388] width 30 height 13
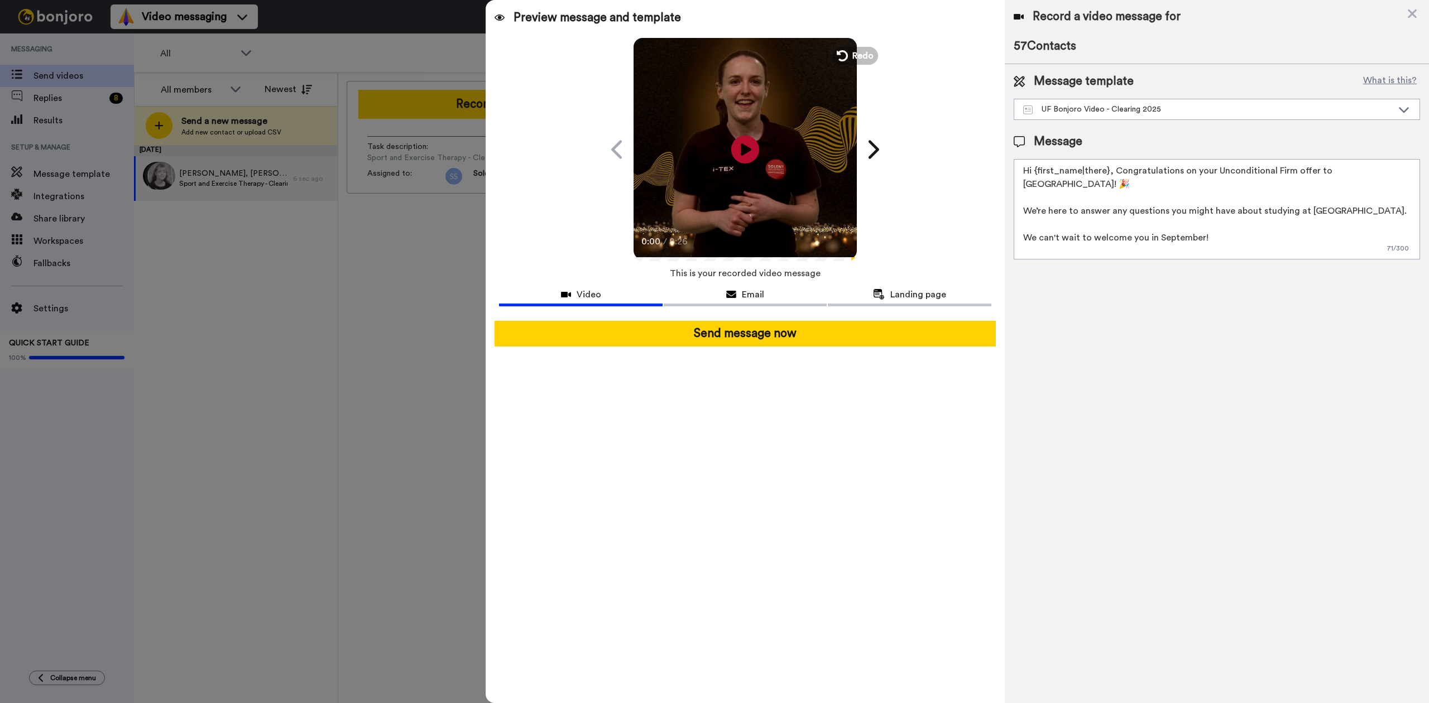
click at [758, 109] on video at bounding box center [745, 147] width 223 height 223
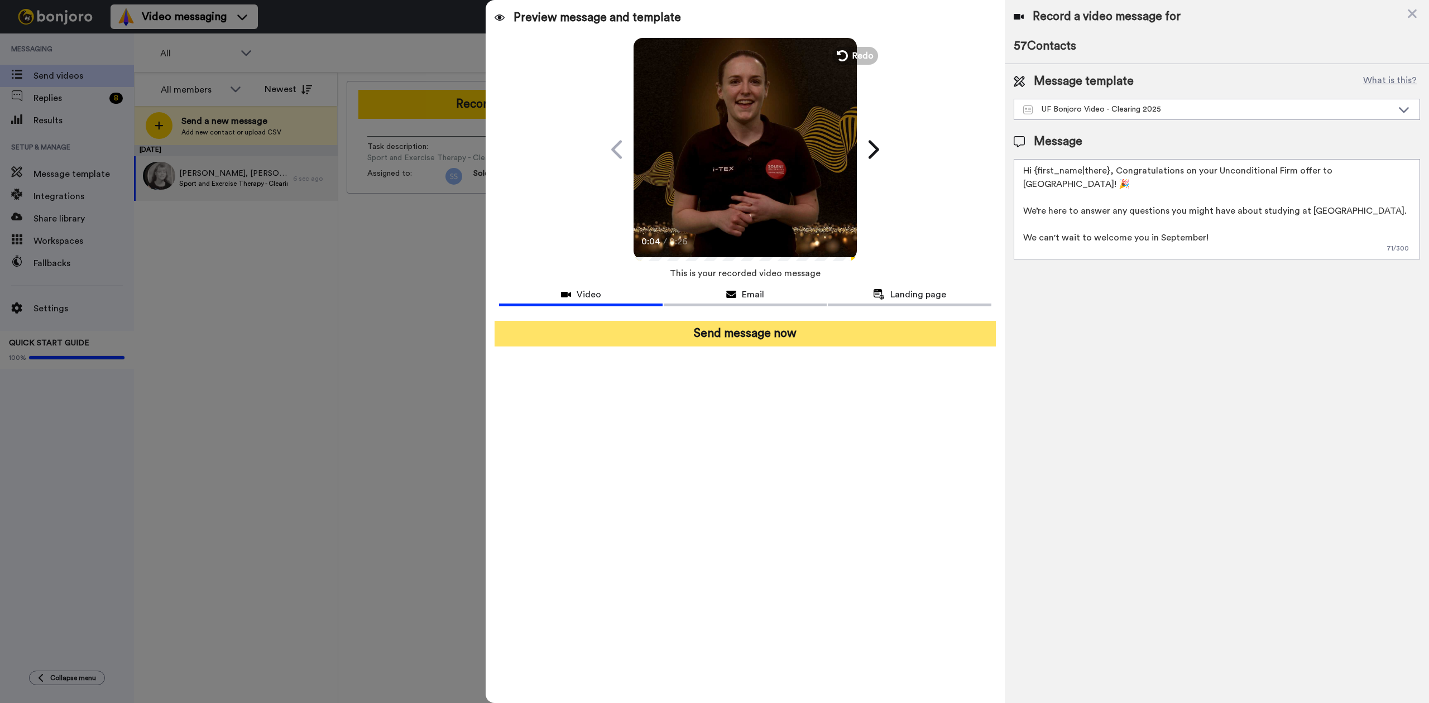
click at [845, 342] on button "Send message now" at bounding box center [745, 334] width 501 height 26
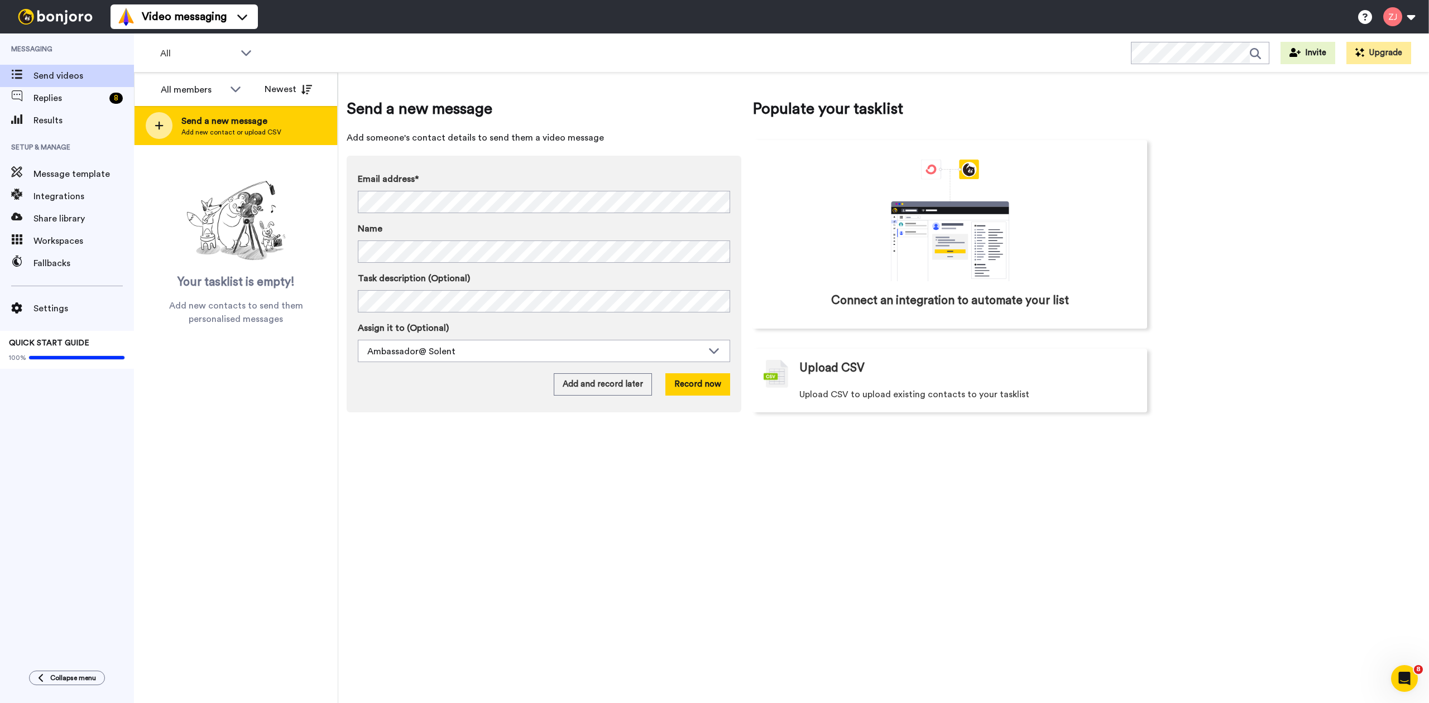
click at [165, 126] on div at bounding box center [159, 125] width 27 height 27
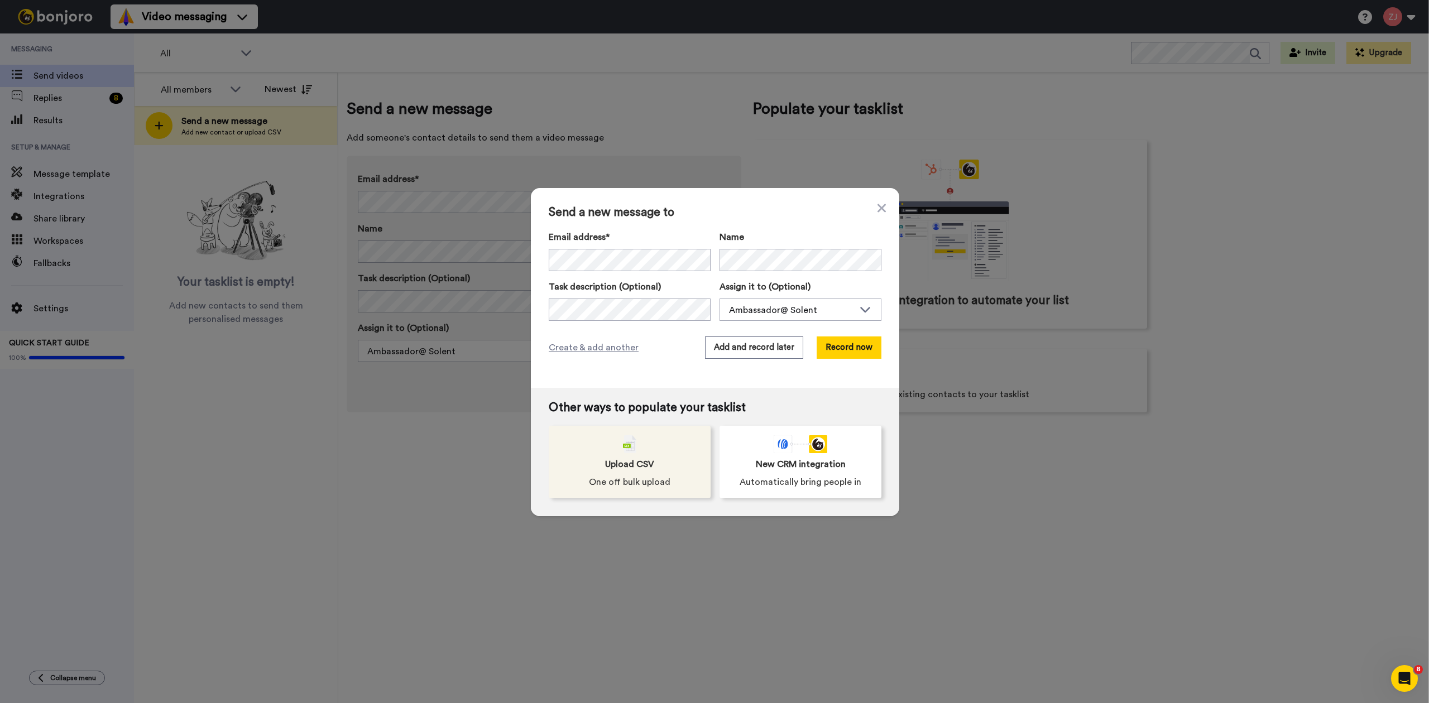
click at [637, 449] on div "Upload CSV One off bulk upload" at bounding box center [630, 462] width 162 height 73
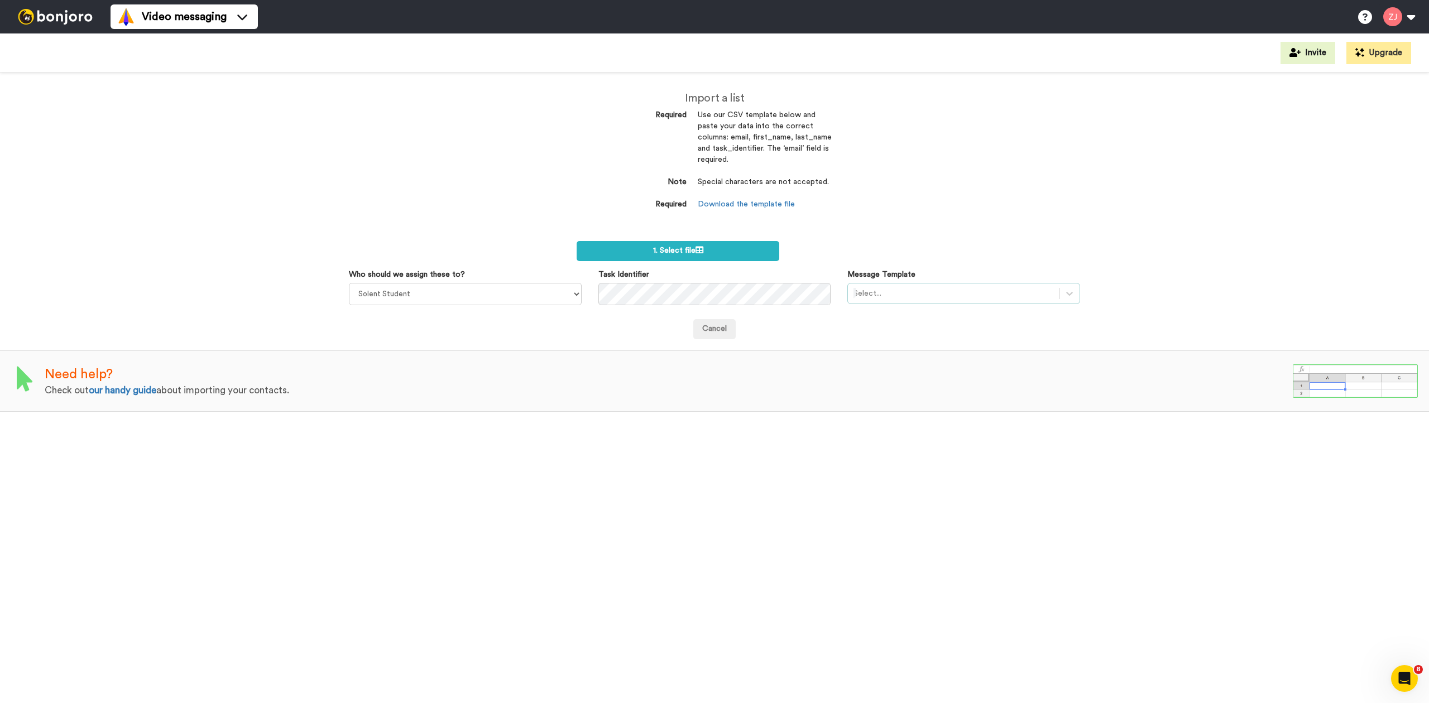
click at [924, 296] on div at bounding box center [954, 293] width 200 height 13
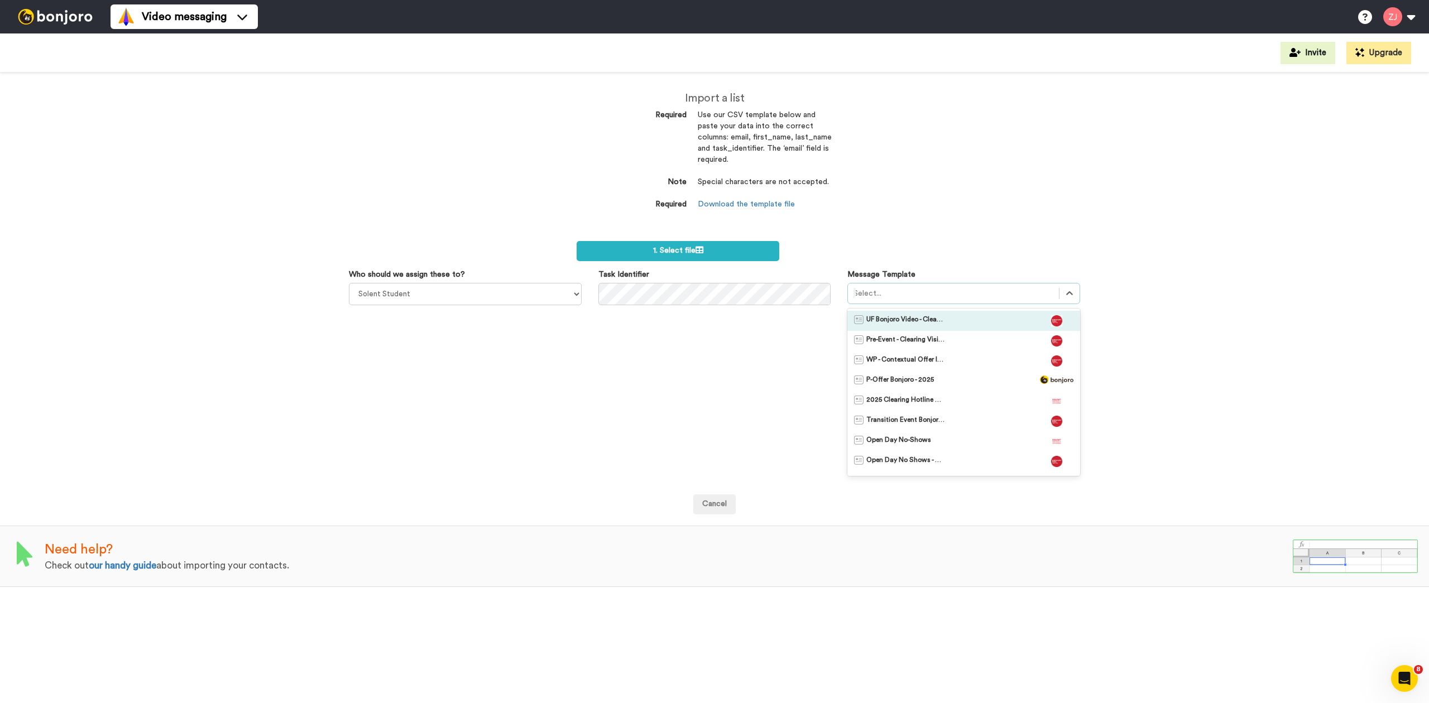
click at [920, 325] on span "UF Bonjoro Video - Clearing 2025" at bounding box center [905, 320] width 78 height 11
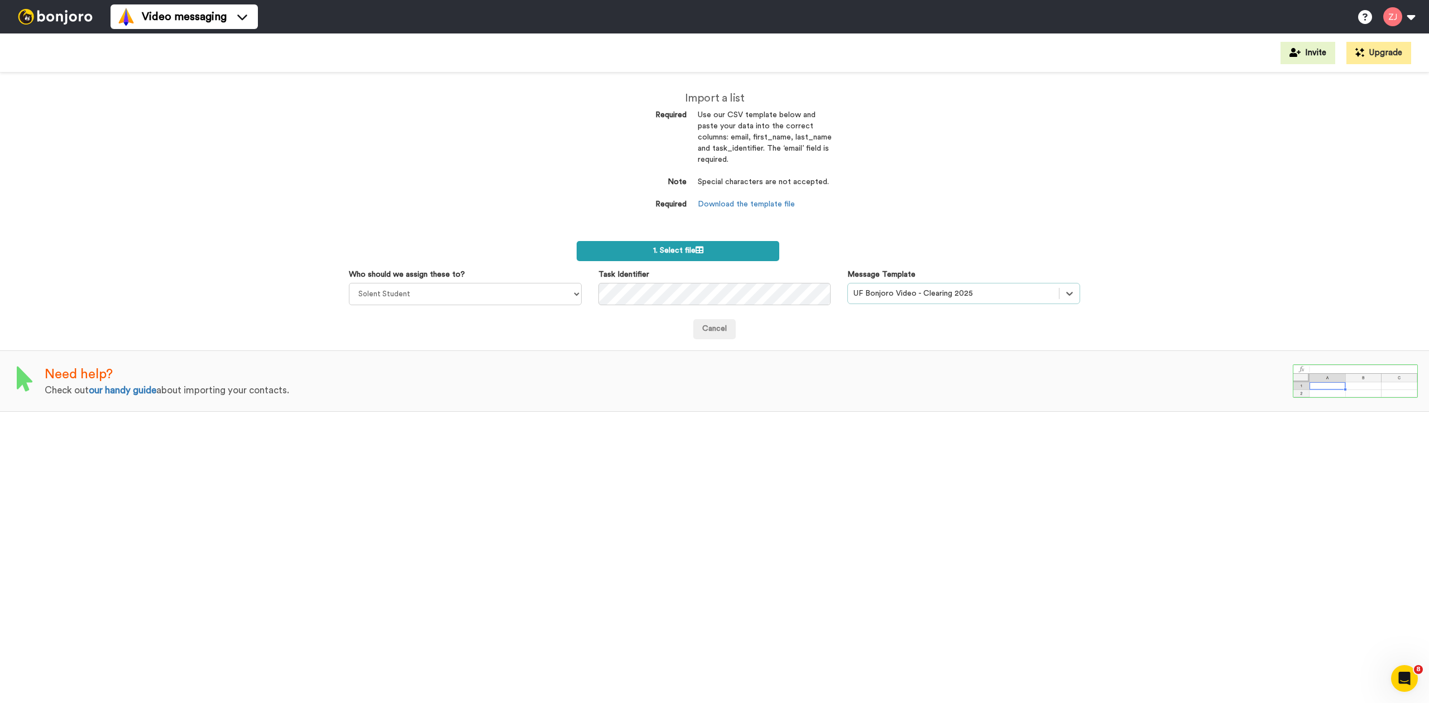
click at [697, 249] on icon at bounding box center [700, 250] width 8 height 8
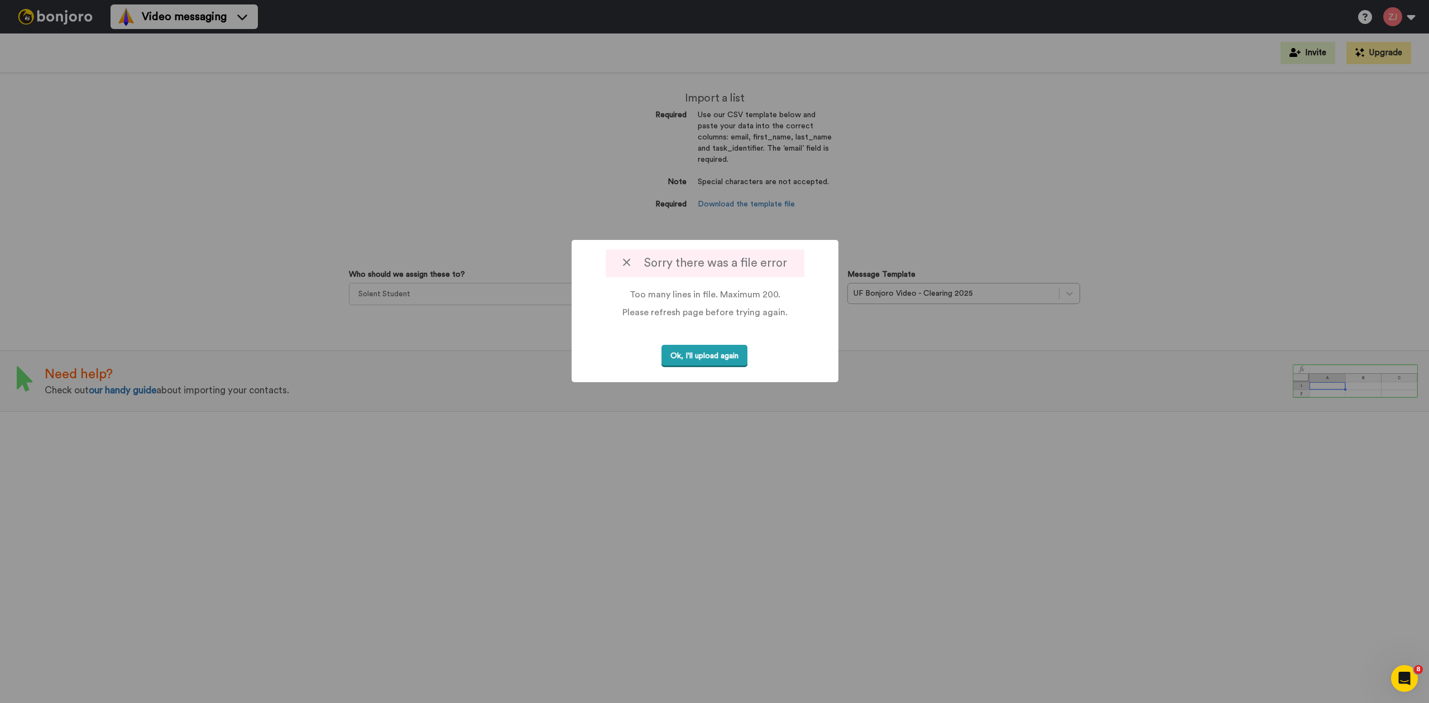
click at [709, 351] on button "Ok, I'll upload again" at bounding box center [705, 356] width 86 height 23
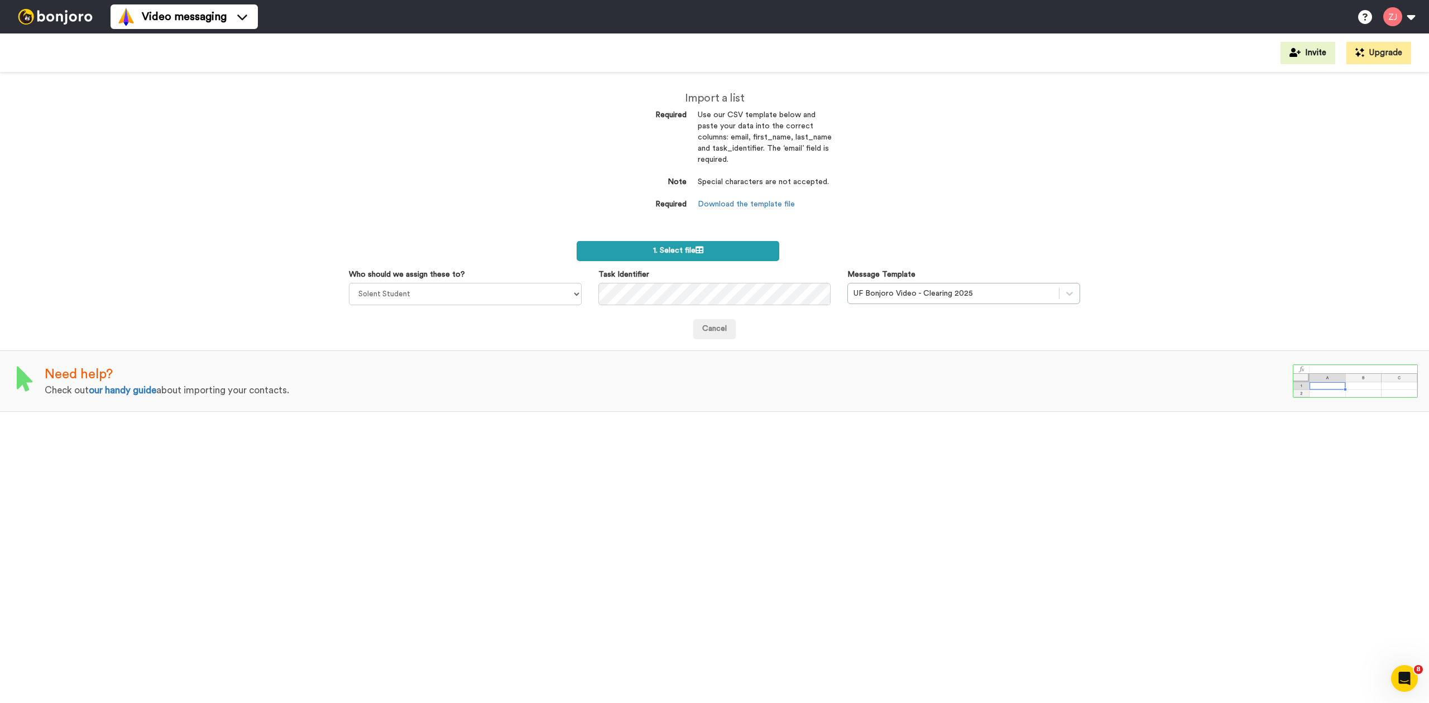
click at [725, 253] on label "1. Select file" at bounding box center [678, 251] width 203 height 20
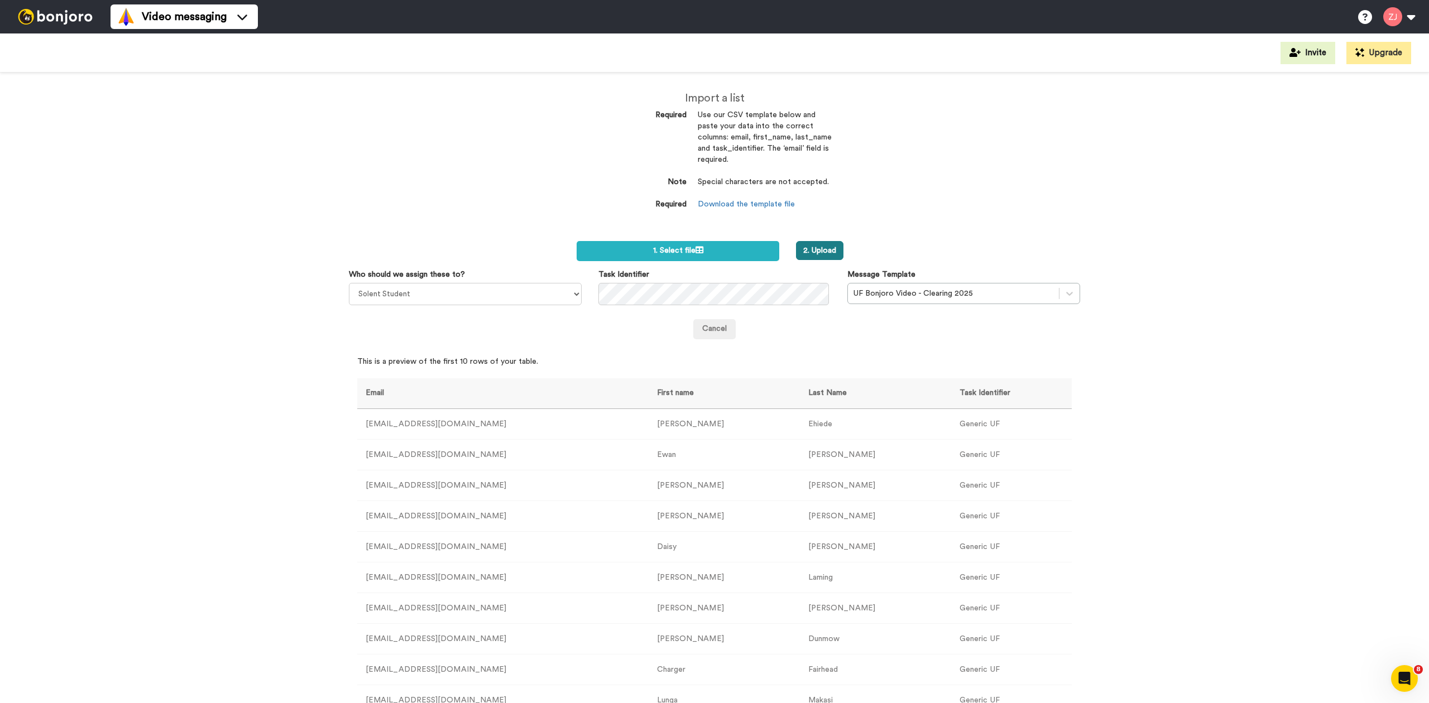
click at [813, 251] on button "2. Upload" at bounding box center [819, 250] width 47 height 19
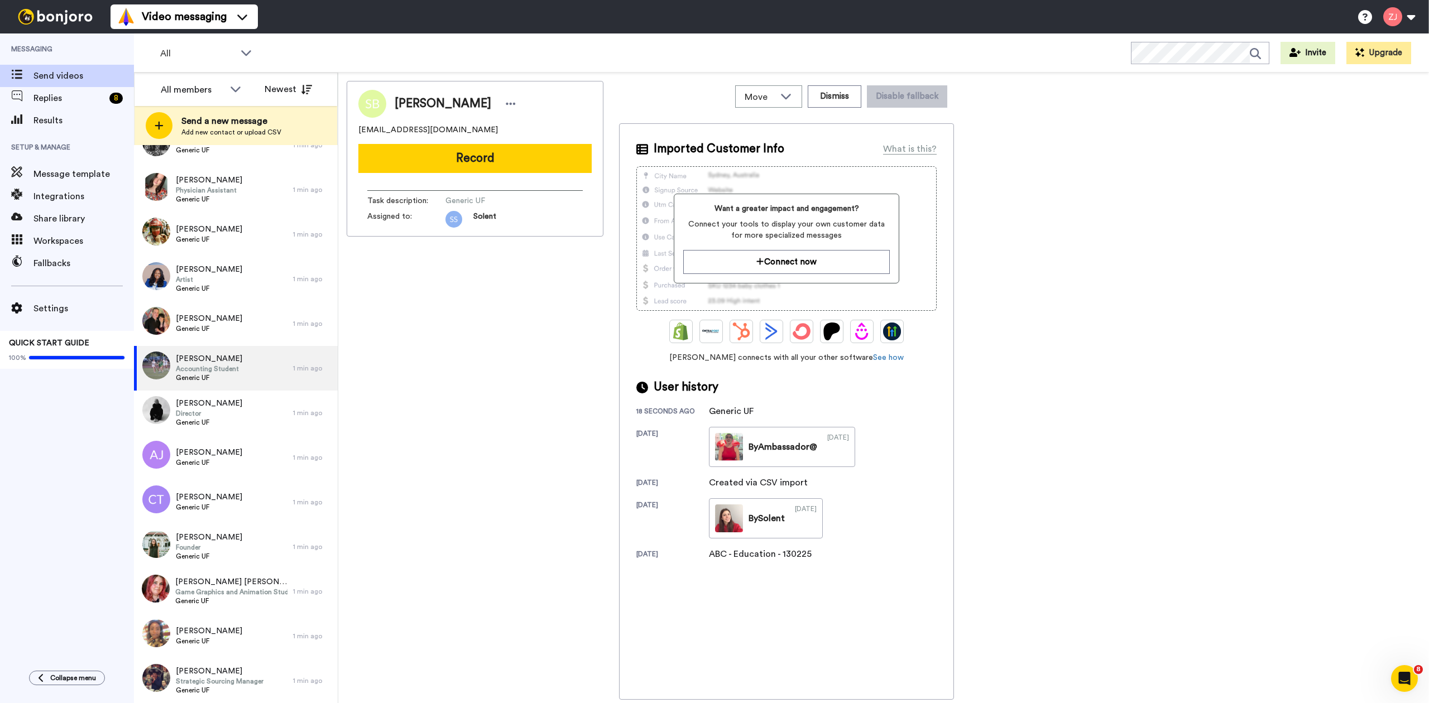
scroll to position [8340, 0]
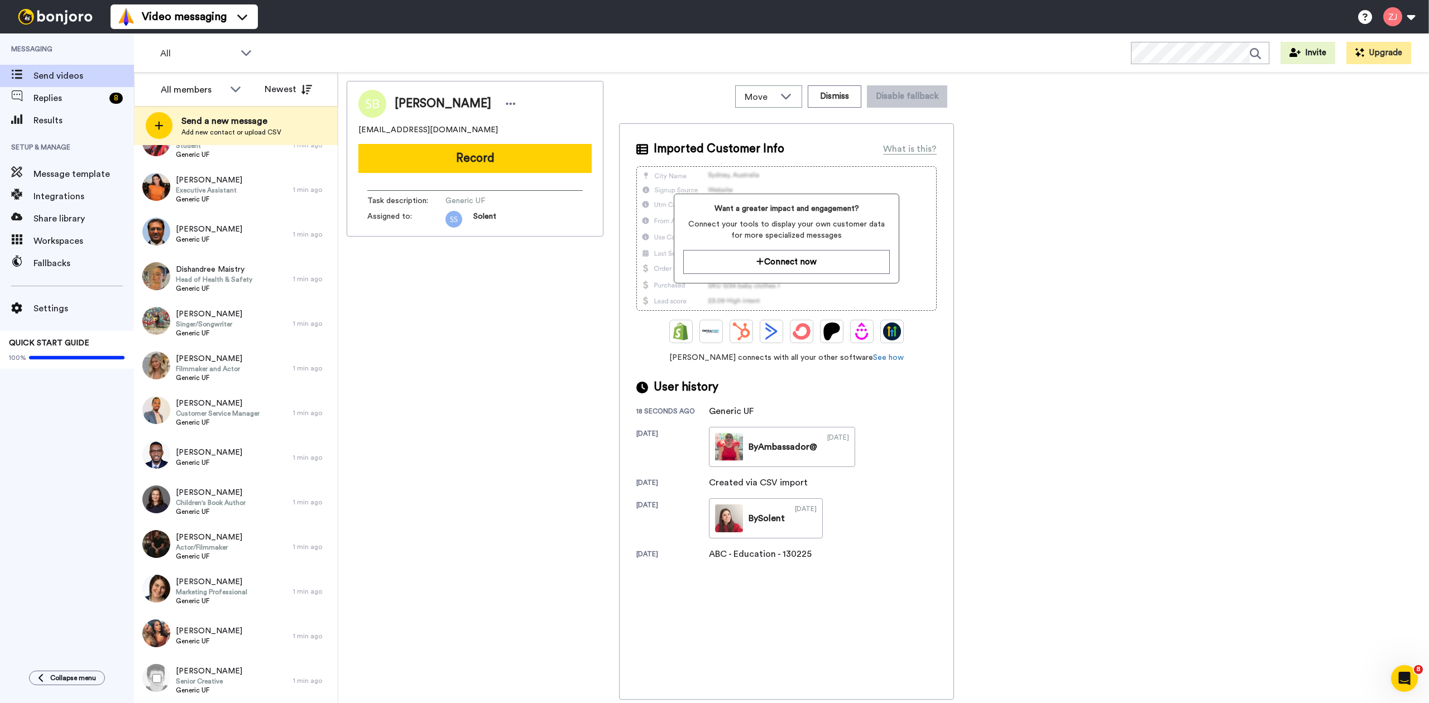
click at [155, 673] on div at bounding box center [155, 678] width 40 height 39
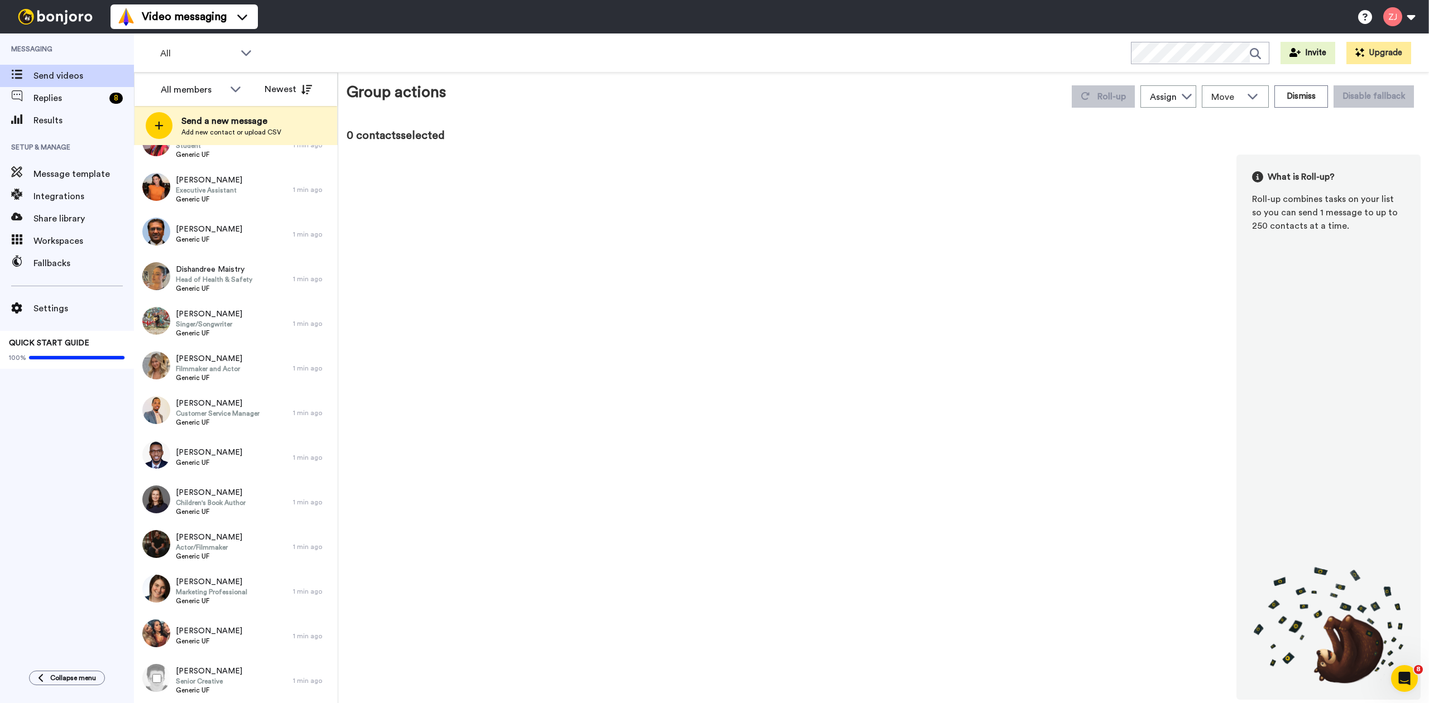
scroll to position [8301, 0]
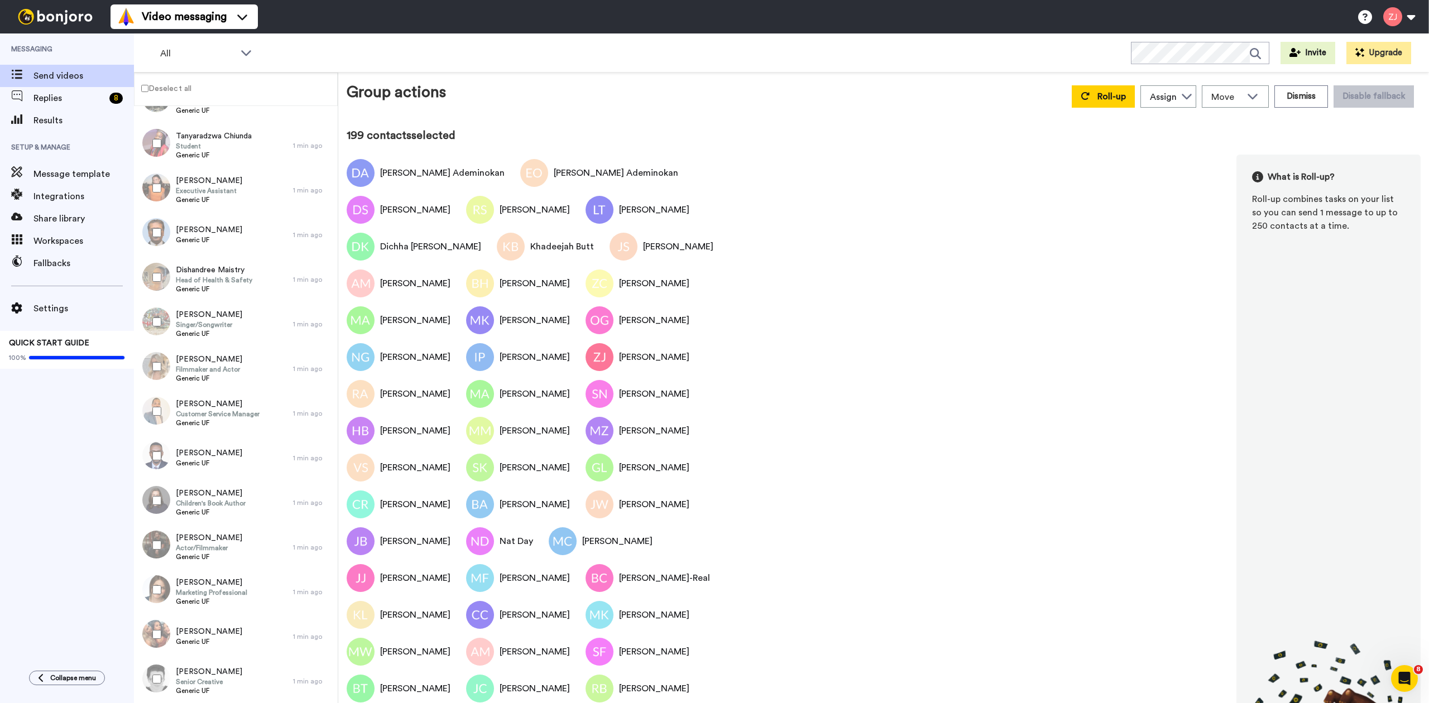
click at [1052, 95] on div "Group actions Roll-up Assign Solent Student Jeremie Molho Sarah Lee Rob William…" at bounding box center [884, 96] width 1074 height 31
click at [1081, 97] on icon at bounding box center [1085, 96] width 9 height 9
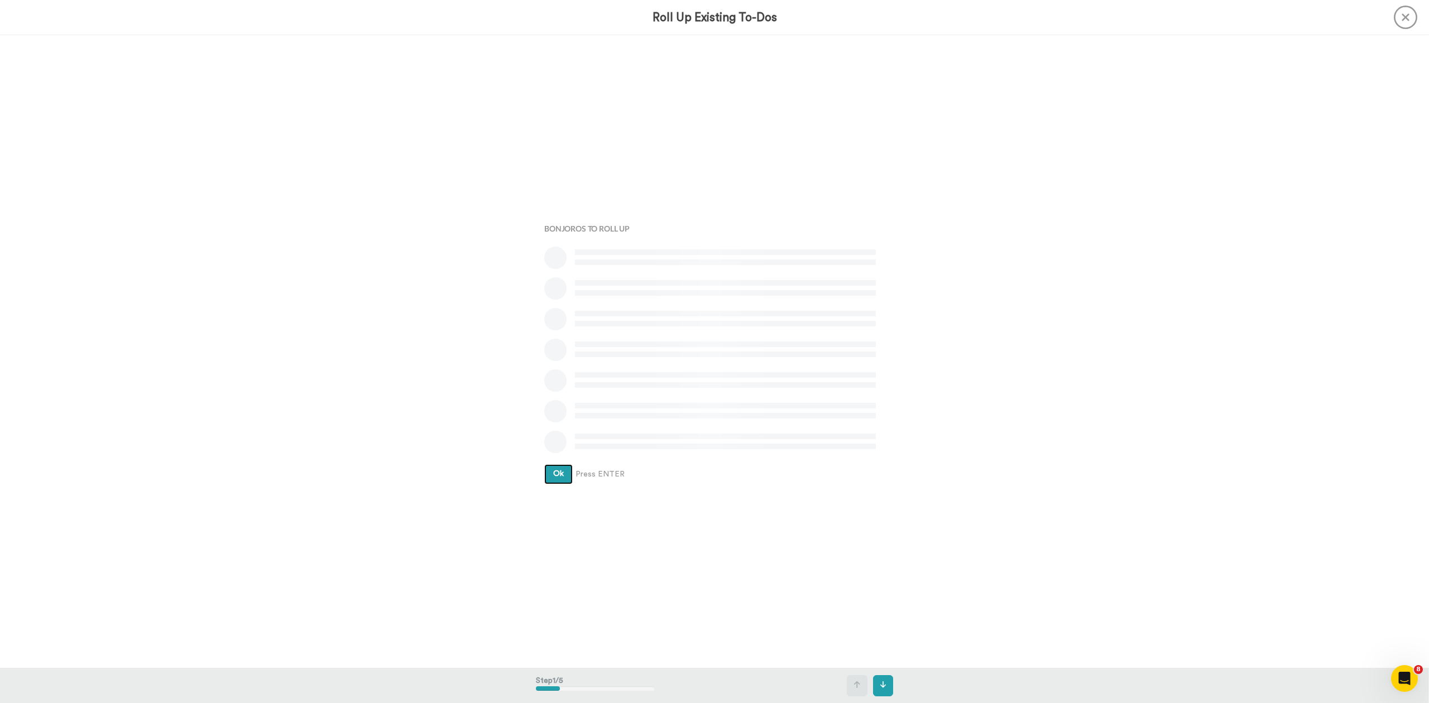
click at [544, 464] on button "Ok" at bounding box center [558, 474] width 28 height 20
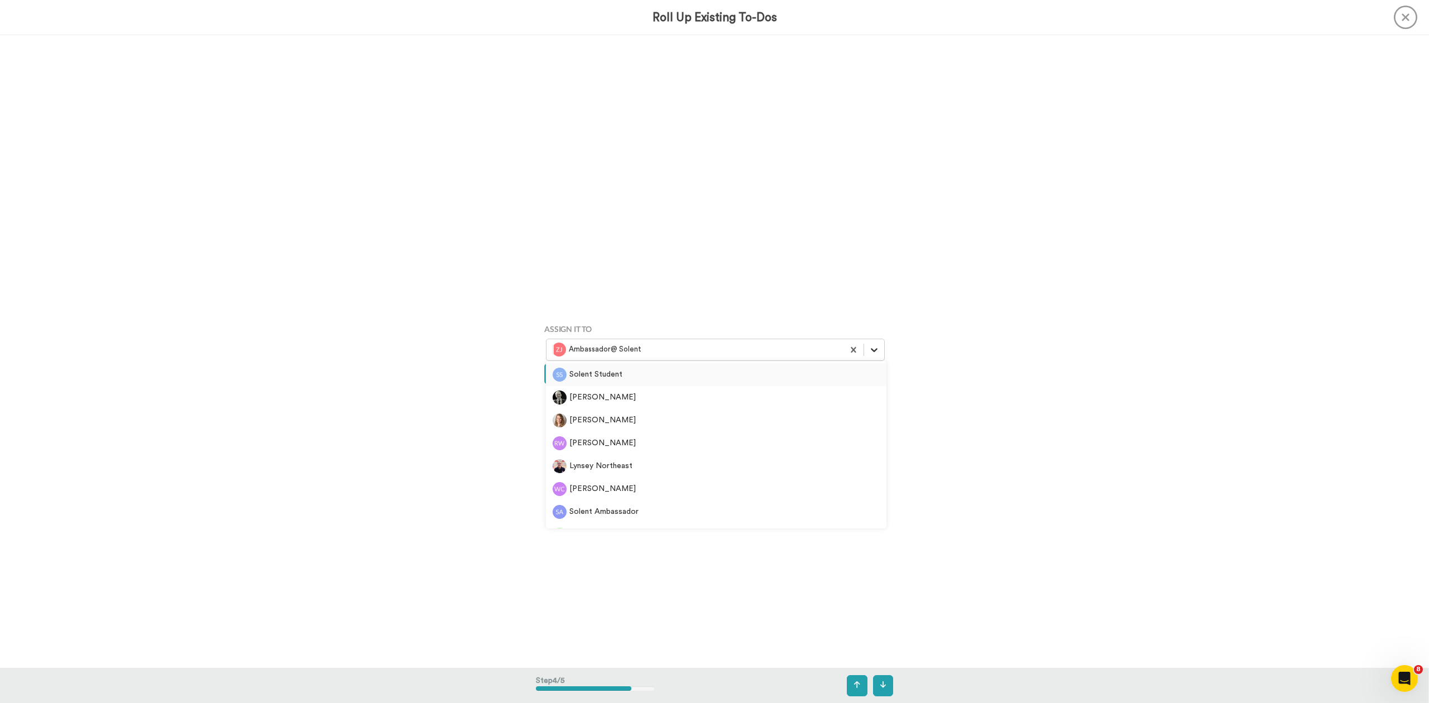
click at [869, 344] on icon at bounding box center [874, 349] width 11 height 11
click at [646, 375] on div "Solent Student" at bounding box center [716, 375] width 327 height 14
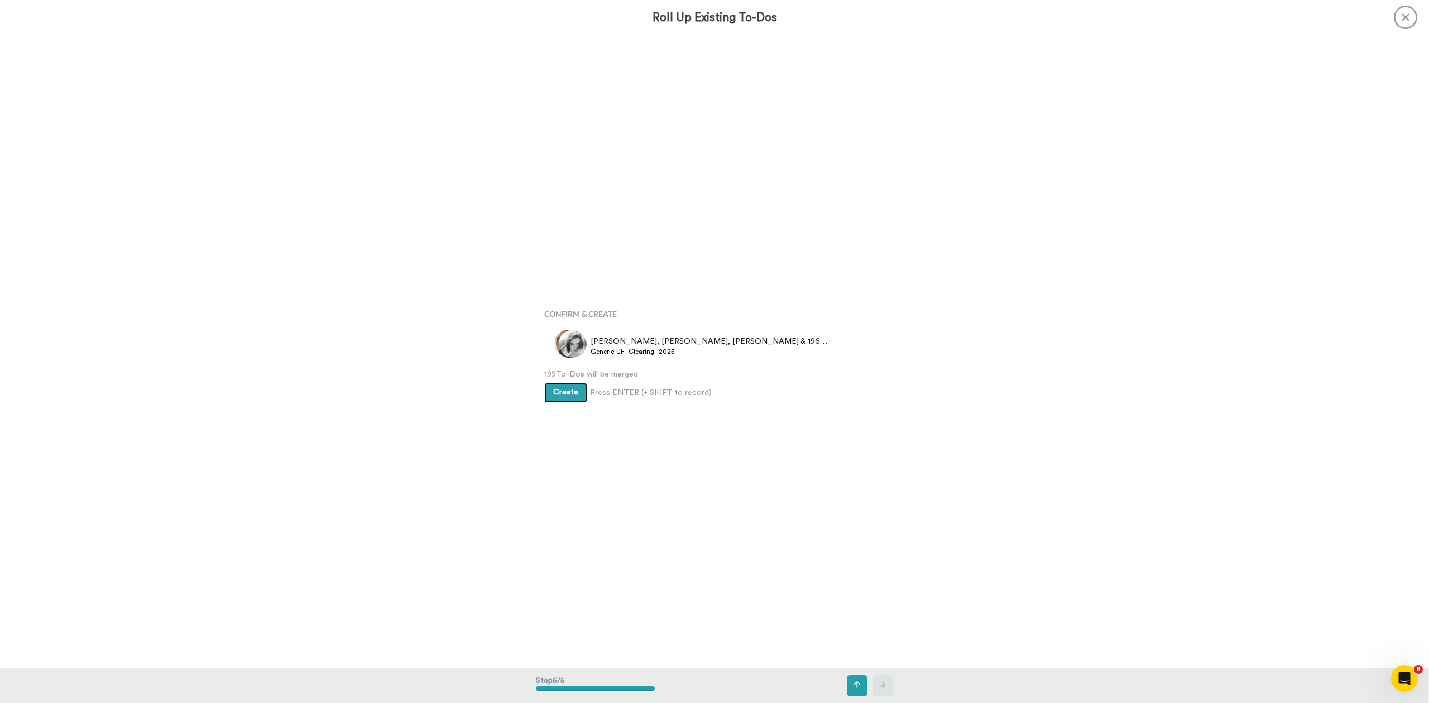
scroll to position [2532, 0]
click at [554, 389] on span "Create" at bounding box center [565, 390] width 25 height 8
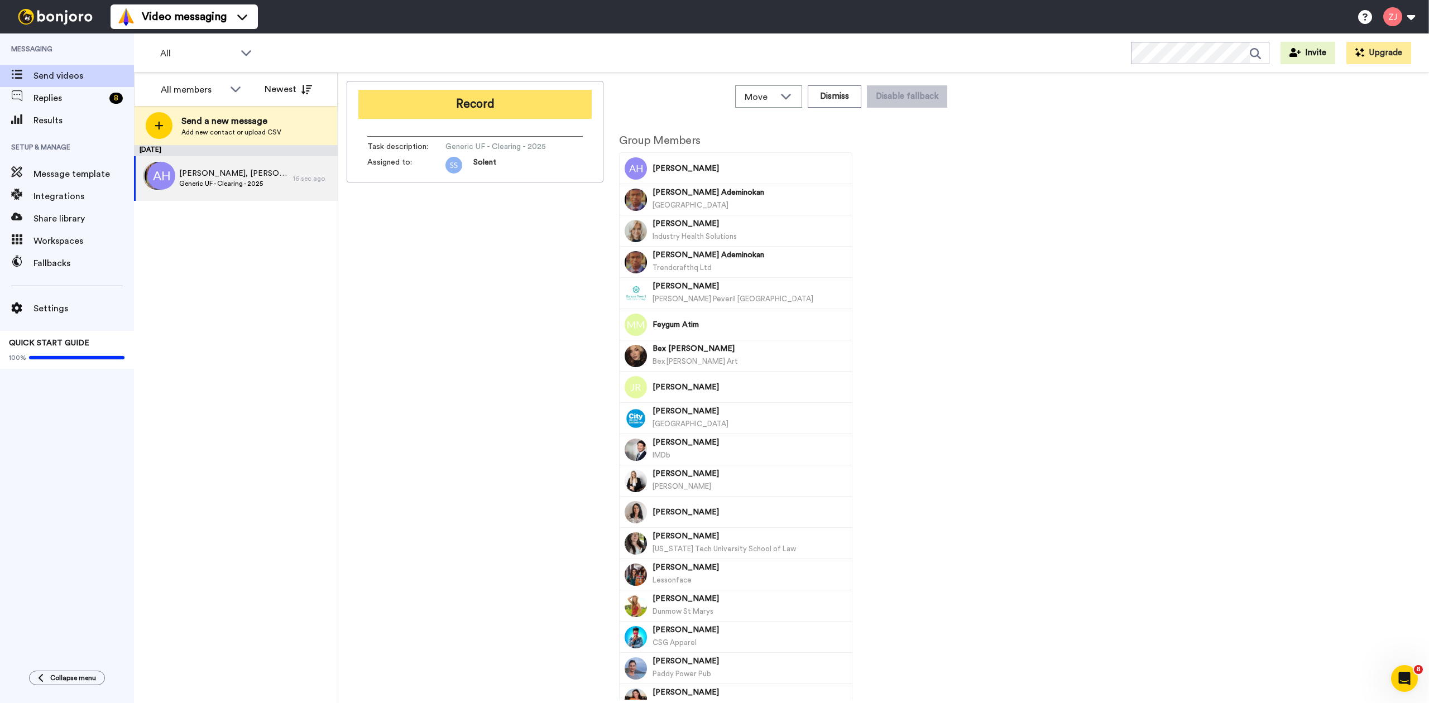
click at [432, 101] on button "Record" at bounding box center [474, 104] width 233 height 29
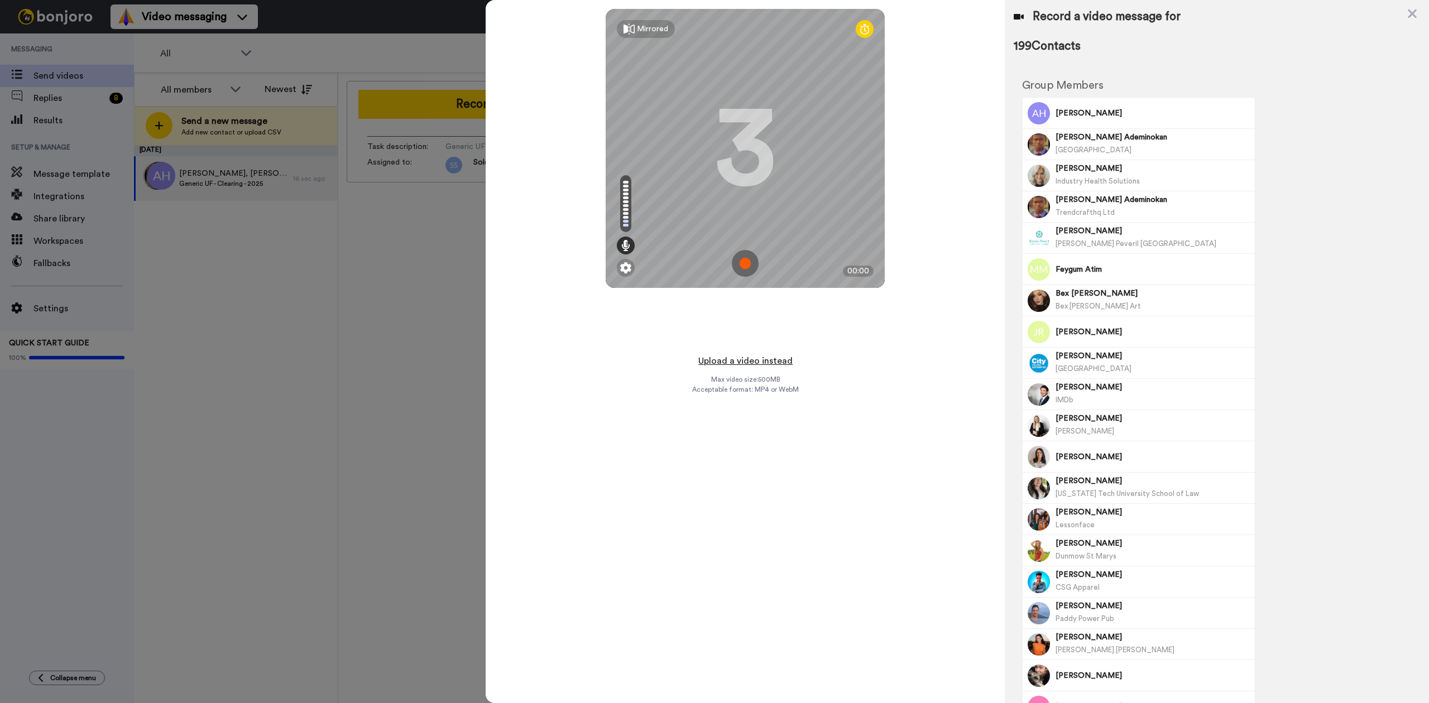
click at [732, 358] on button "Upload a video instead" at bounding box center [745, 361] width 101 height 15
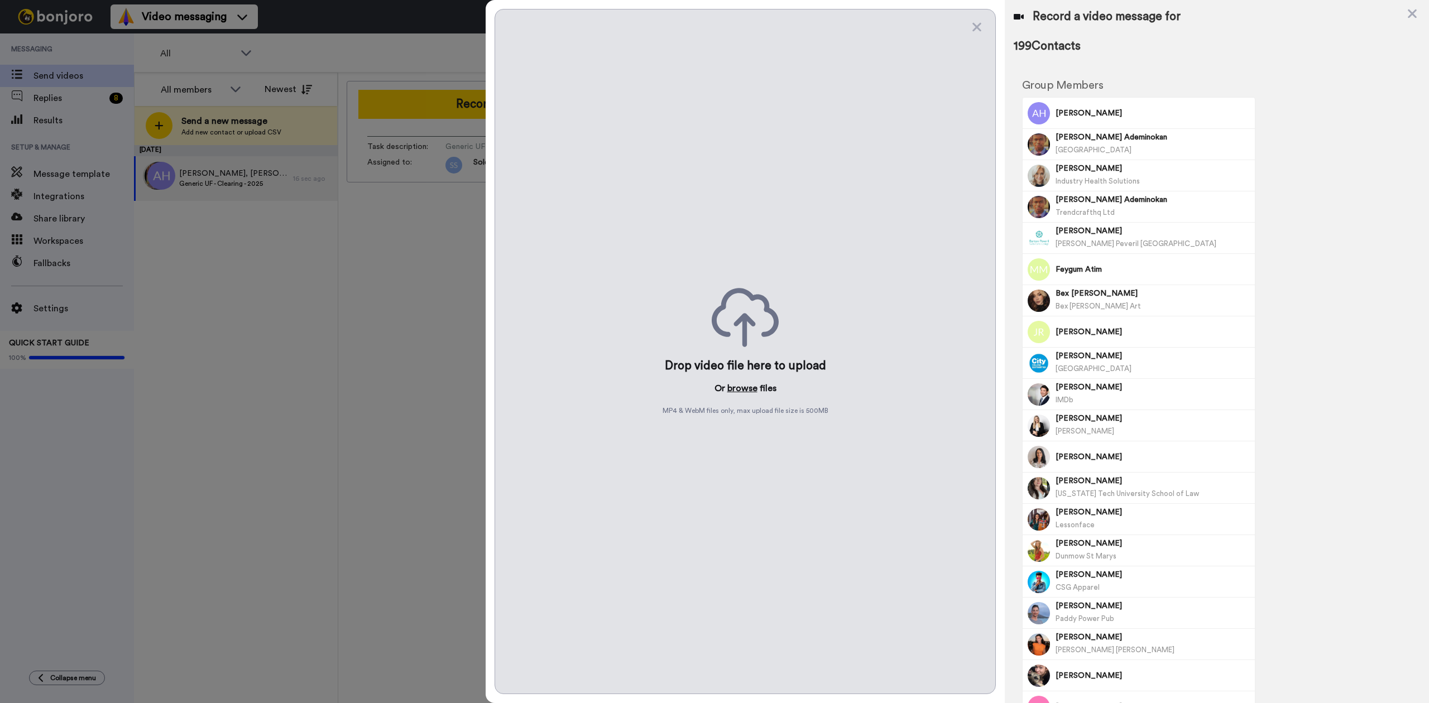
click at [744, 387] on button "browse" at bounding box center [742, 388] width 30 height 13
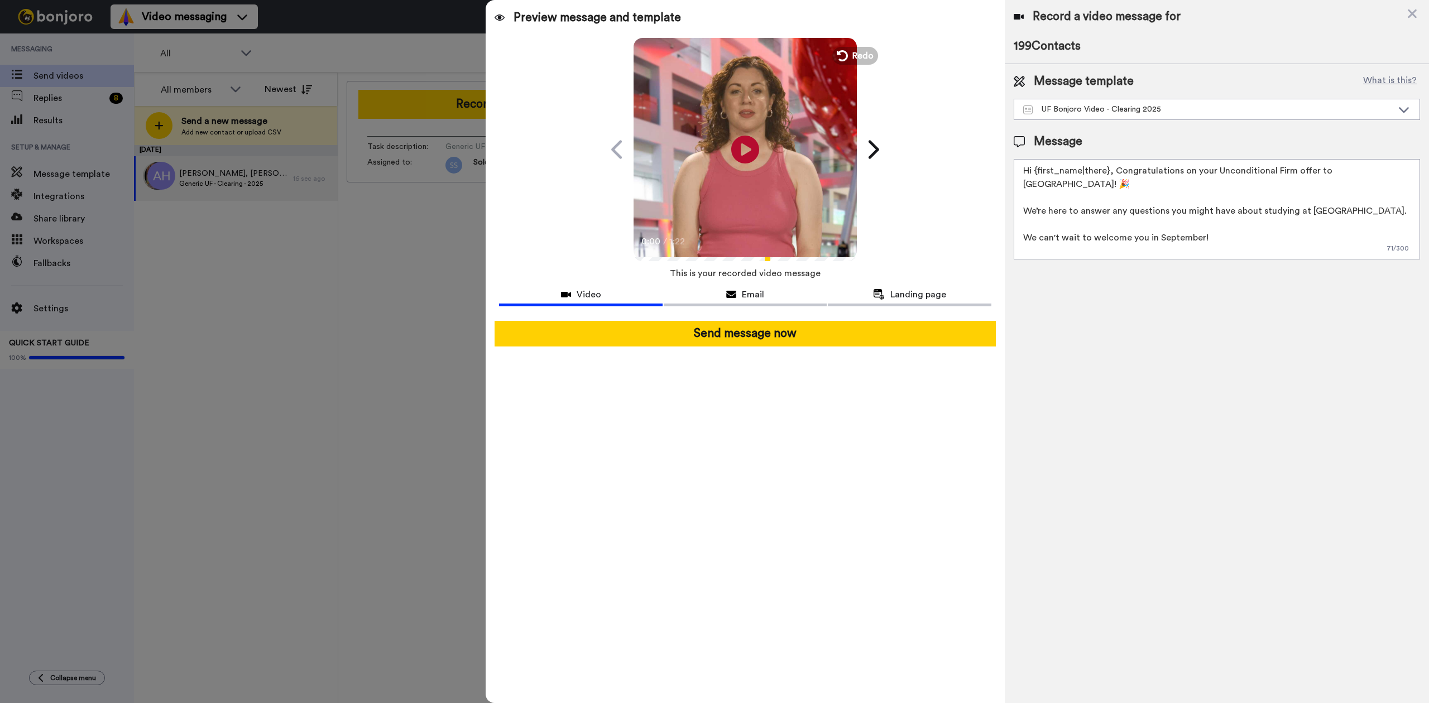
click at [757, 140] on icon "Play/Pause" at bounding box center [745, 149] width 28 height 50
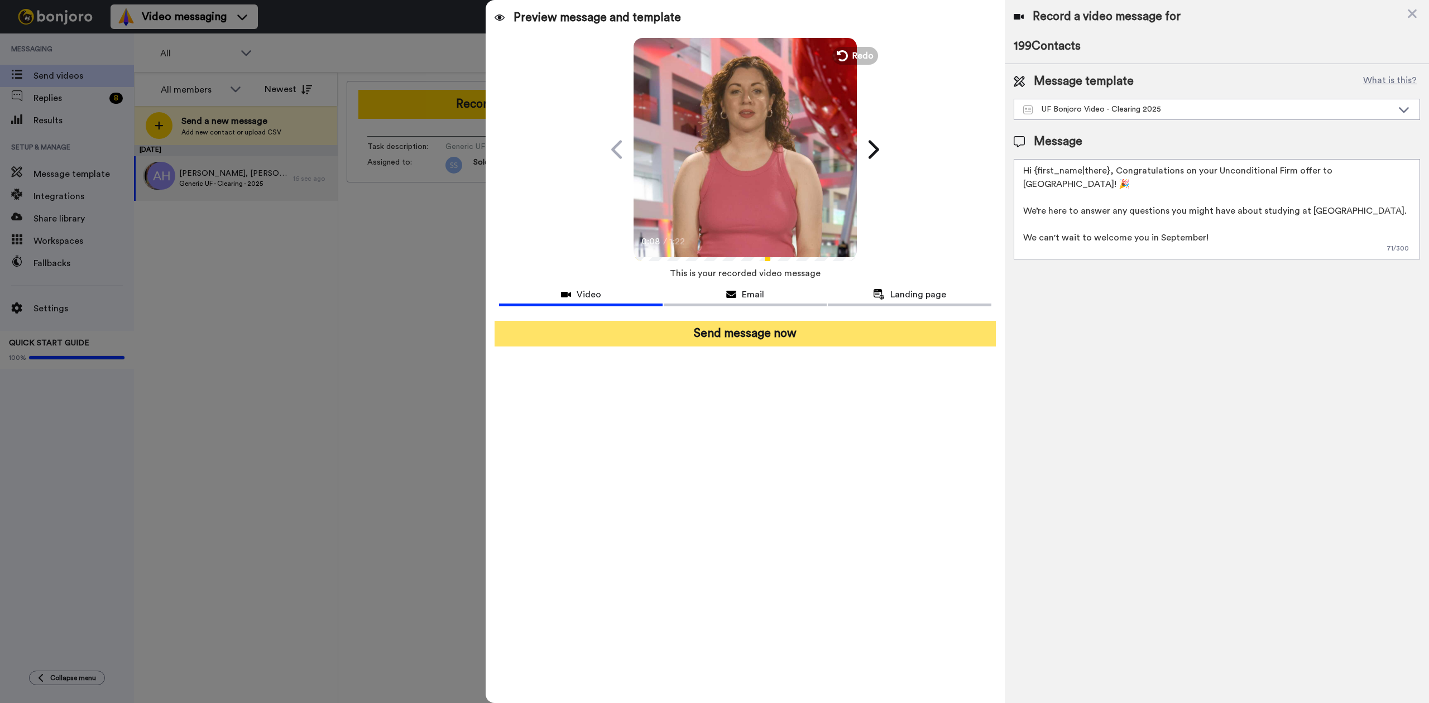
click at [807, 337] on button "Send message now" at bounding box center [745, 334] width 501 height 26
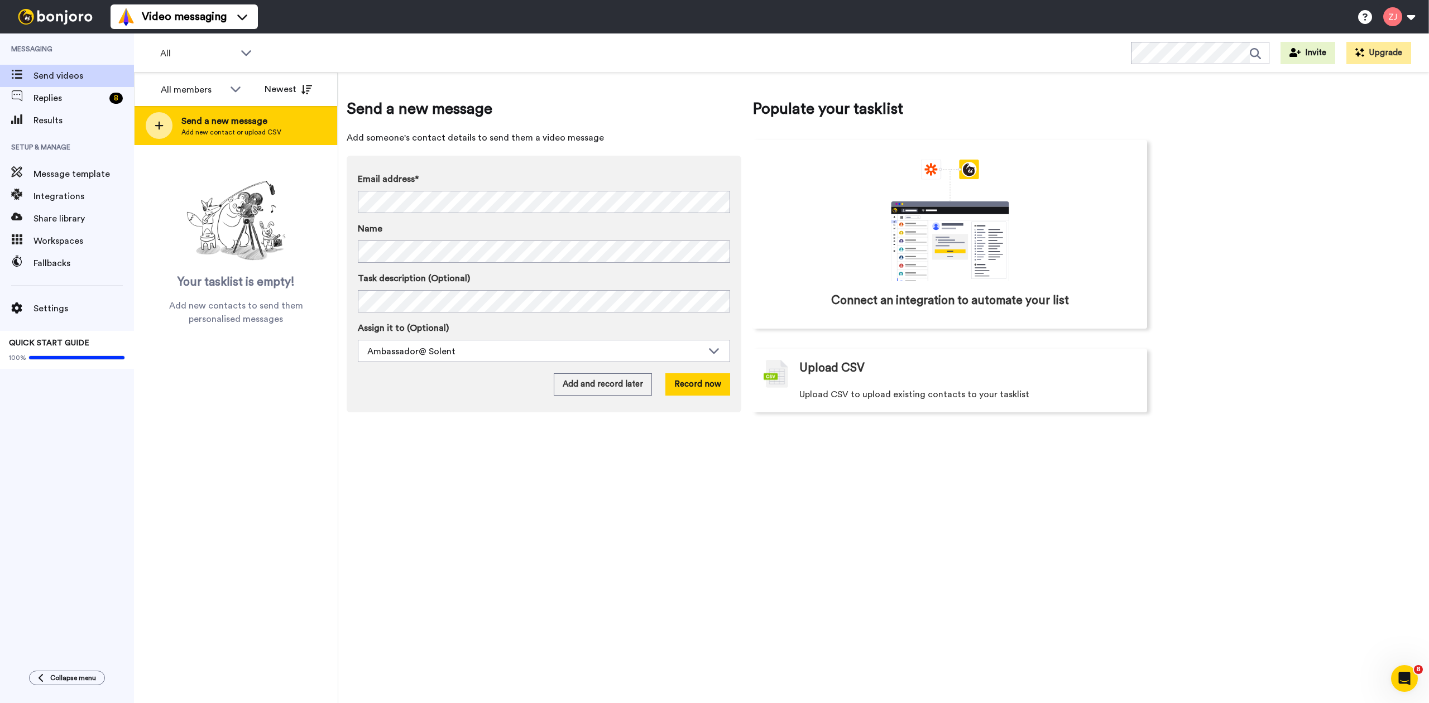
click at [166, 119] on div at bounding box center [159, 125] width 27 height 27
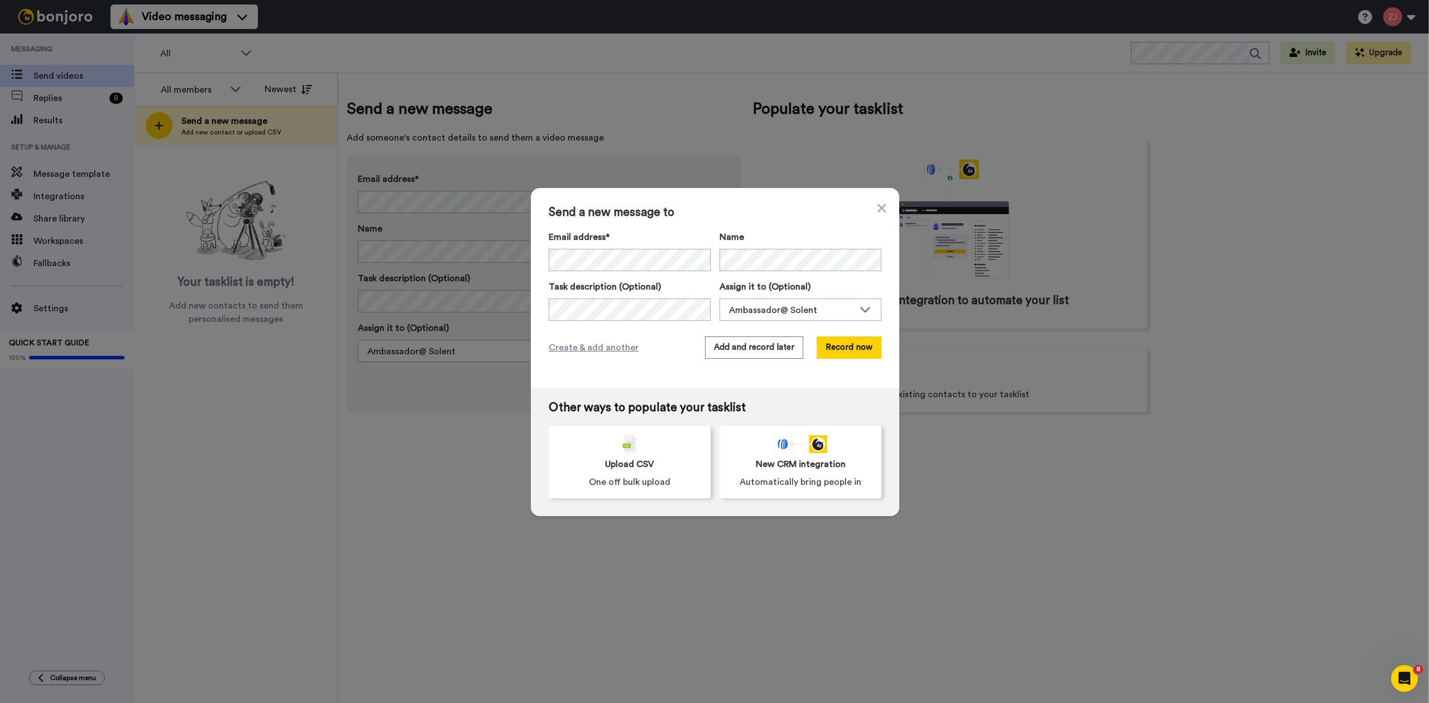
click at [603, 423] on div "Other ways to populate your tasklist Upload CSV One off bulk upload New CRM int…" at bounding box center [715, 452] width 368 height 128
click at [625, 459] on span "Upload CSV" at bounding box center [629, 464] width 49 height 13
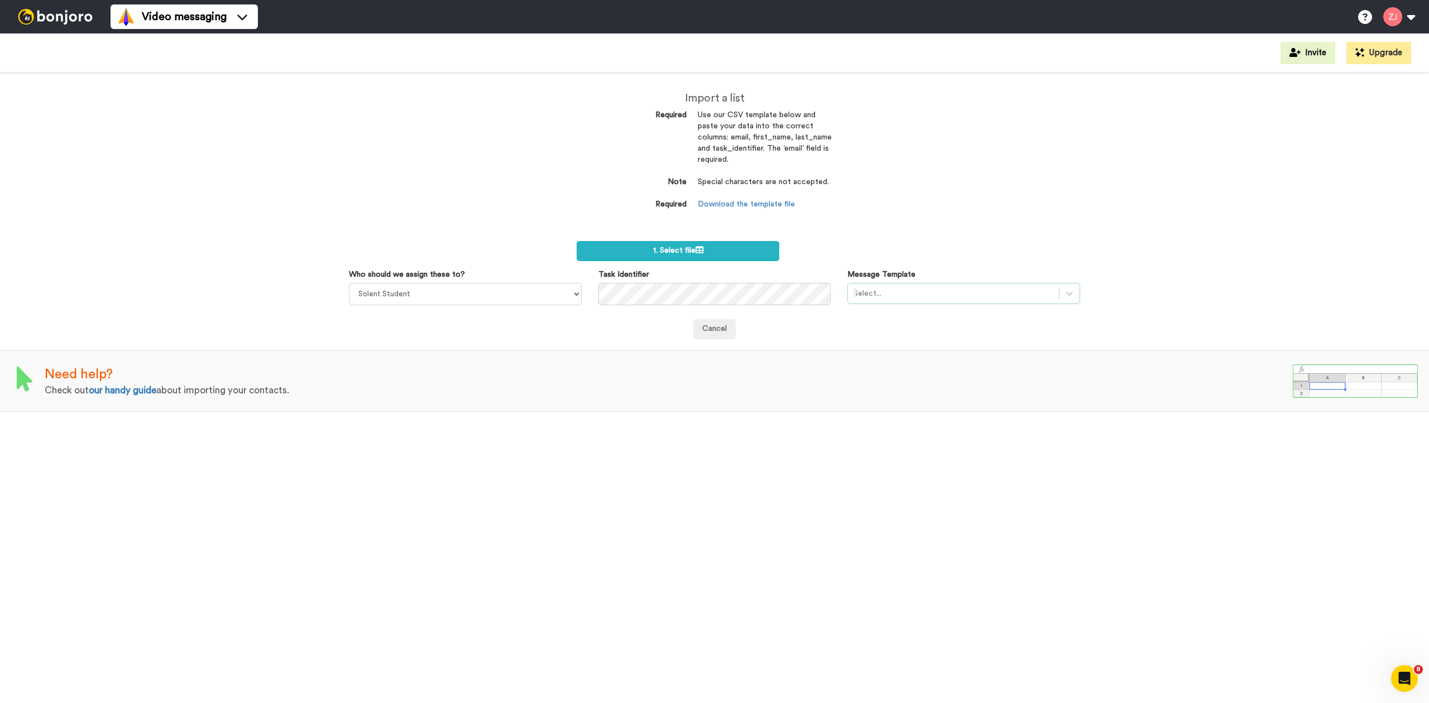
click at [905, 293] on div at bounding box center [954, 293] width 200 height 13
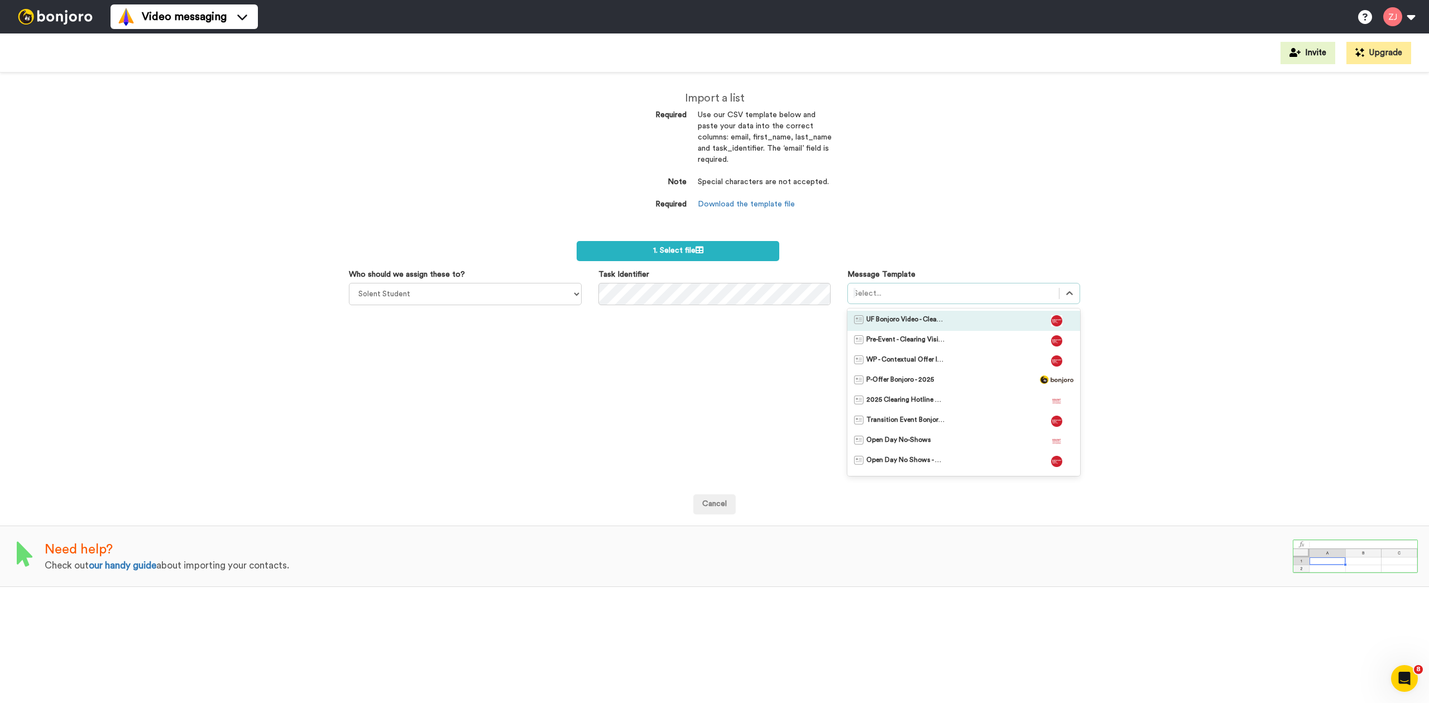
click at [901, 322] on span "UF Bonjoro Video - Clearing 2025" at bounding box center [905, 320] width 78 height 11
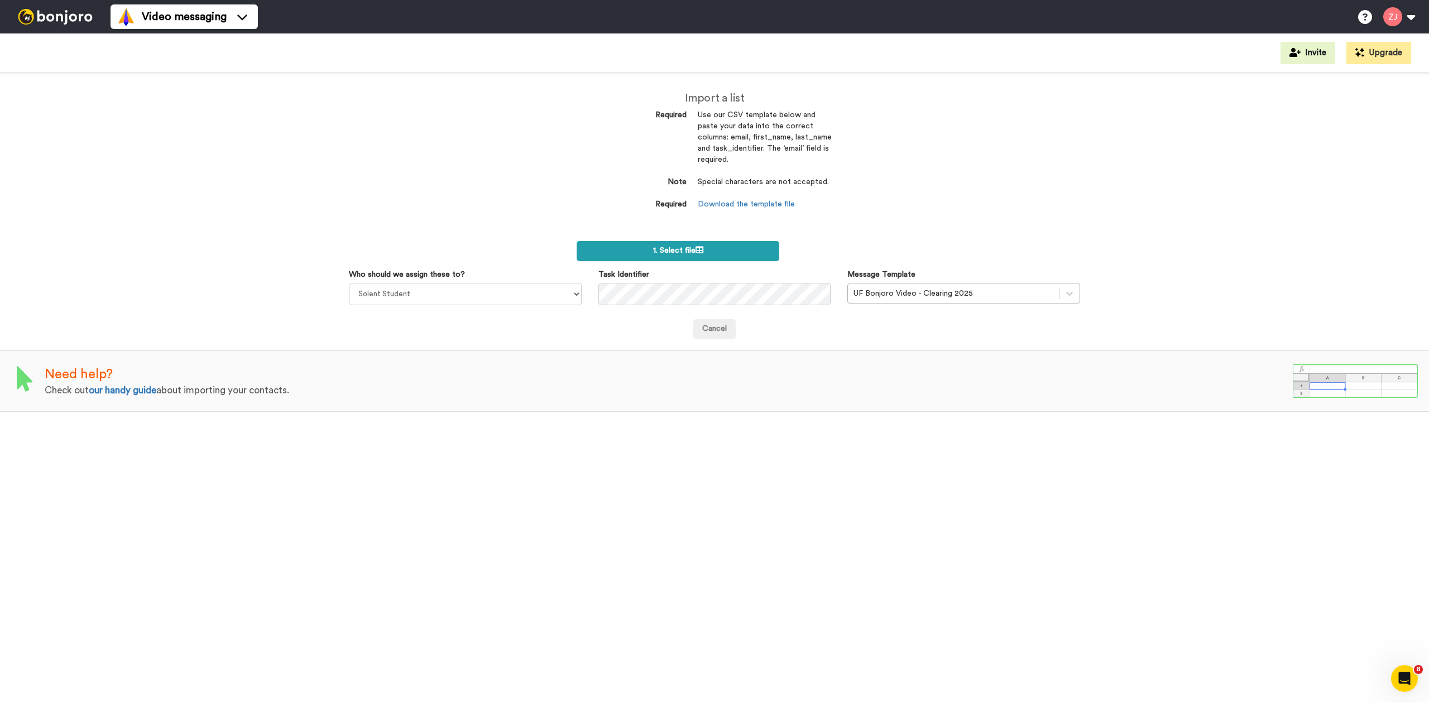
click at [696, 248] on icon at bounding box center [700, 250] width 8 height 8
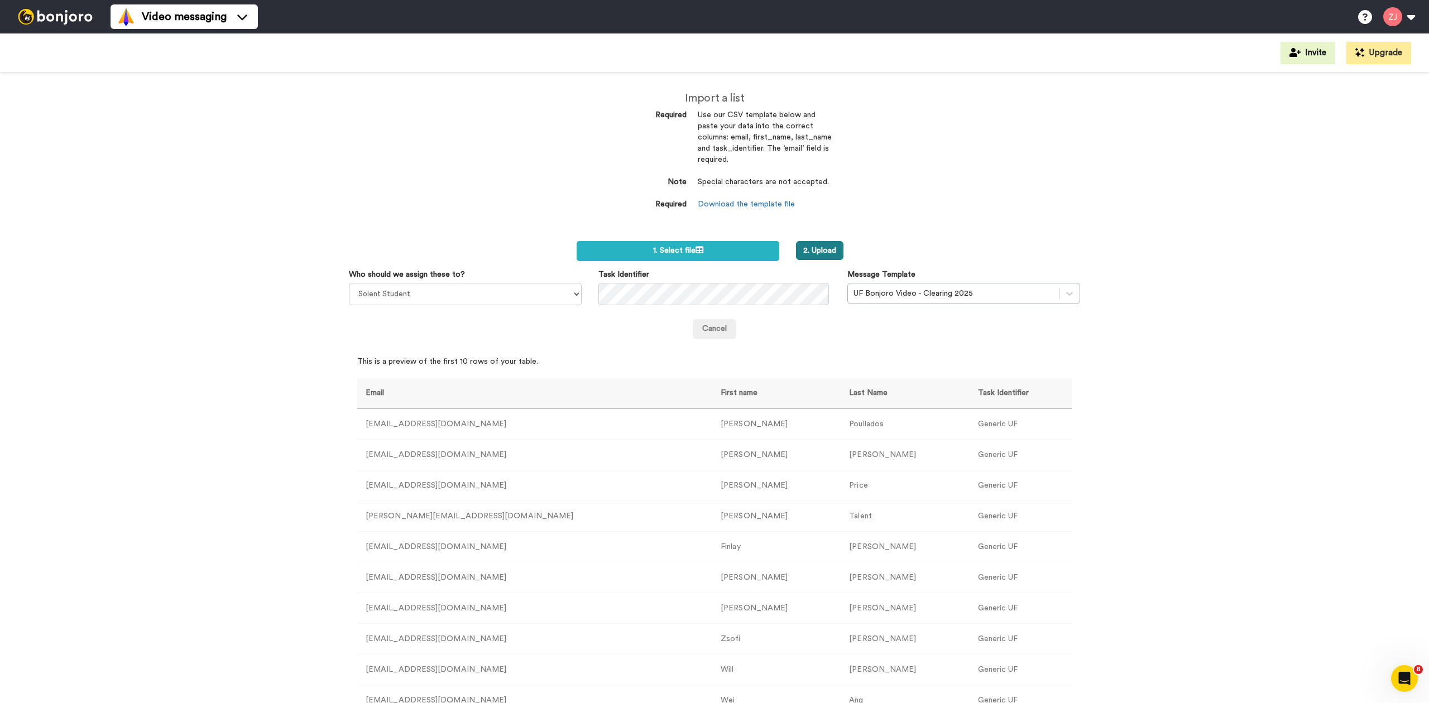
click at [812, 251] on button "2. Upload" at bounding box center [819, 250] width 47 height 19
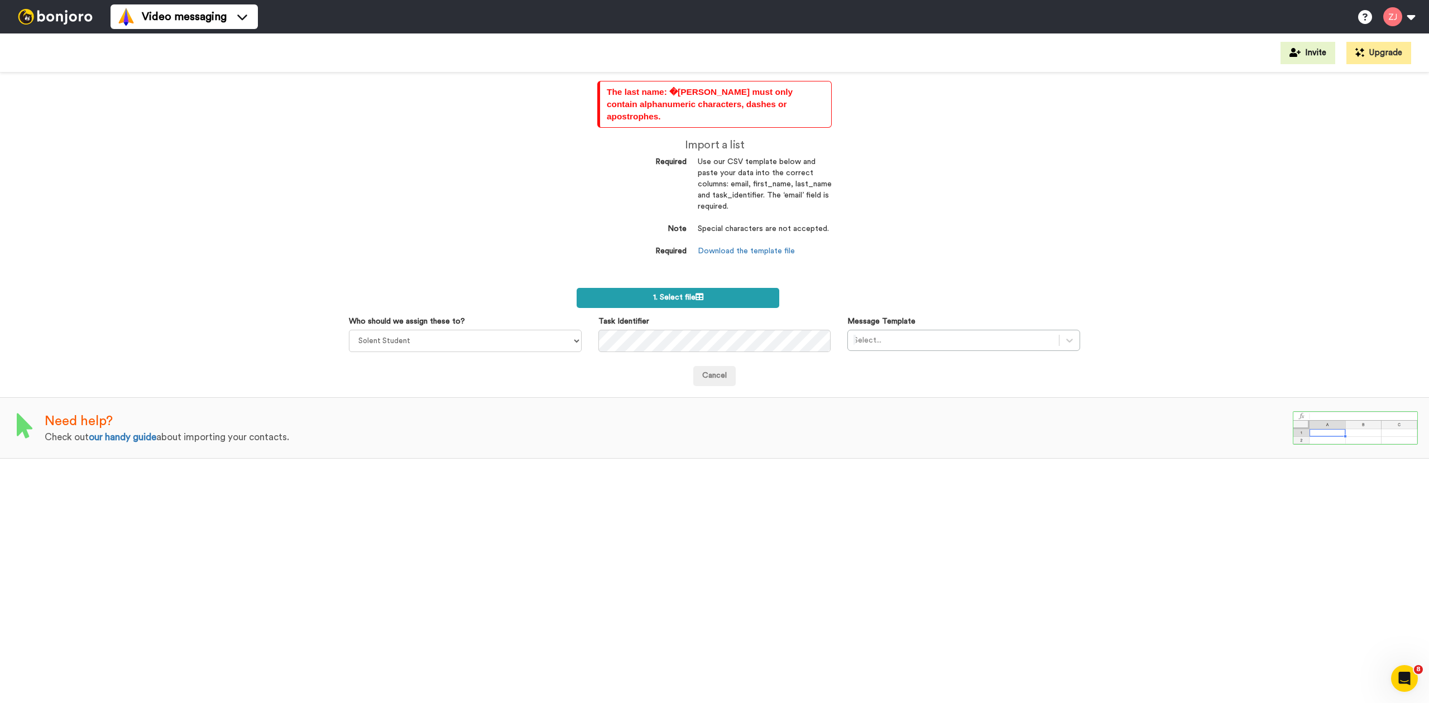
click at [732, 293] on label "1. Select file" at bounding box center [678, 298] width 203 height 20
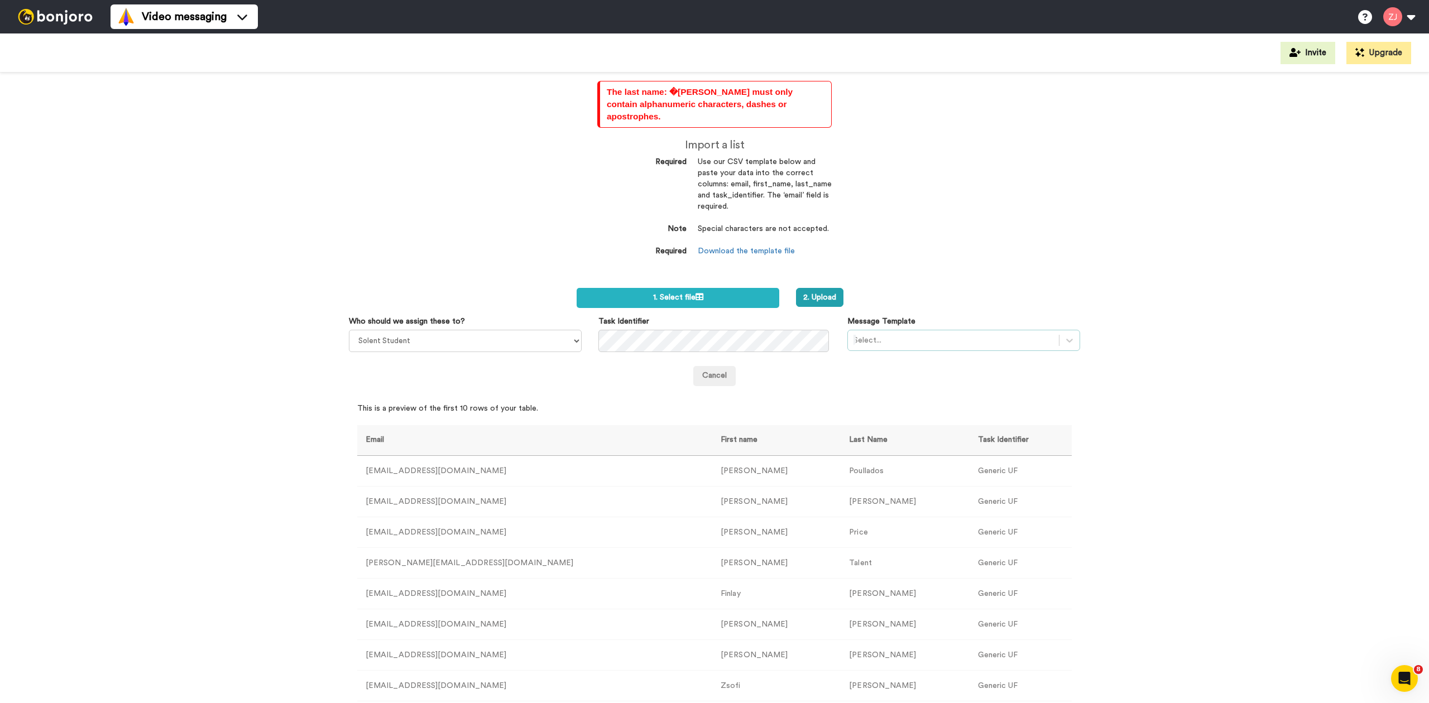
click at [898, 334] on div at bounding box center [954, 340] width 200 height 13
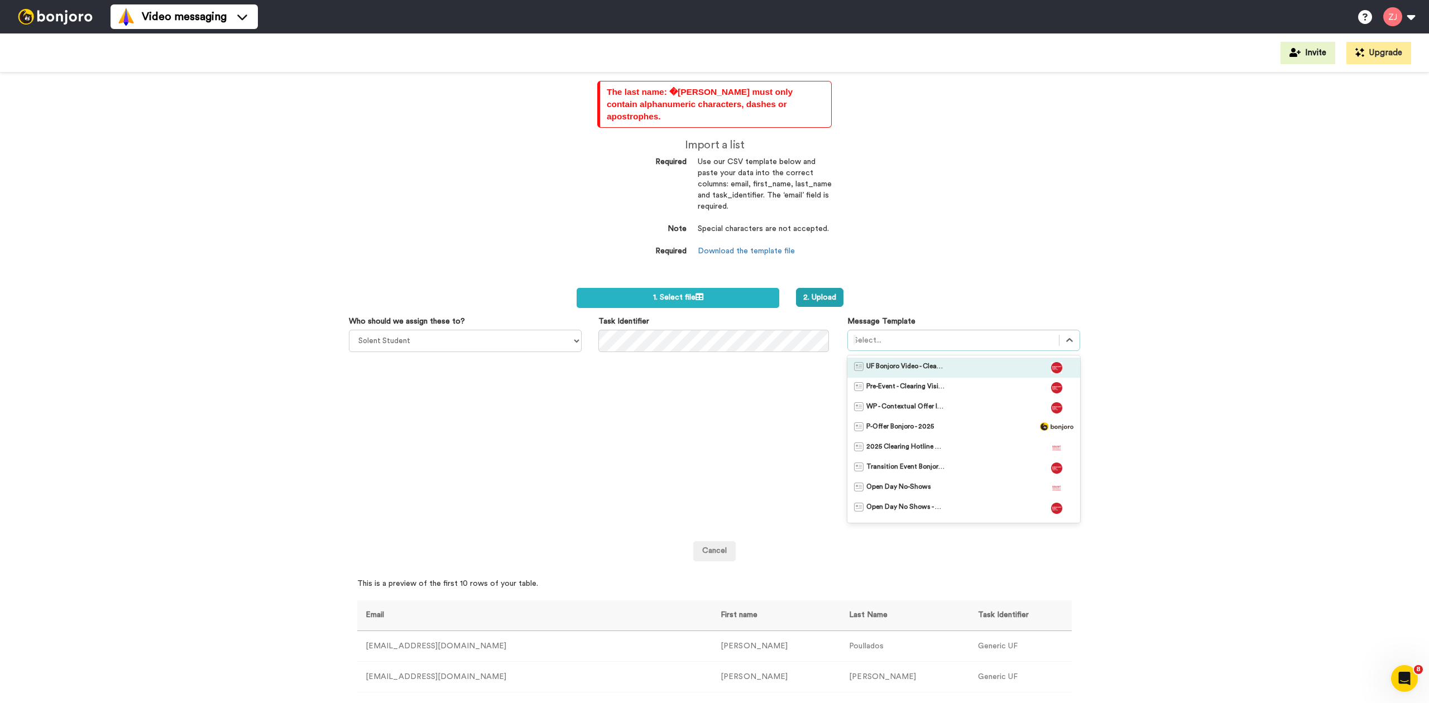
click at [892, 362] on span "UF Bonjoro Video - Clearing 2025" at bounding box center [905, 367] width 78 height 11
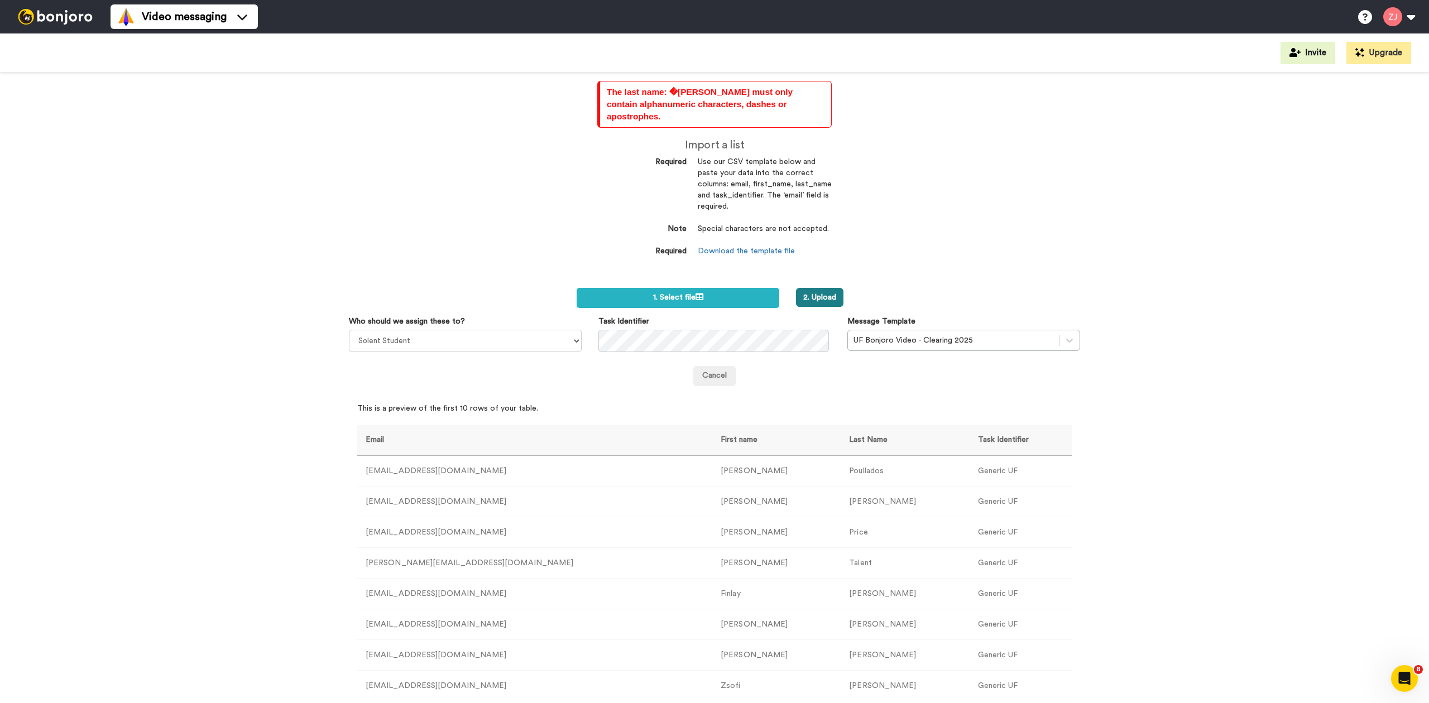
click at [826, 288] on button "2. Upload" at bounding box center [819, 297] width 47 height 19
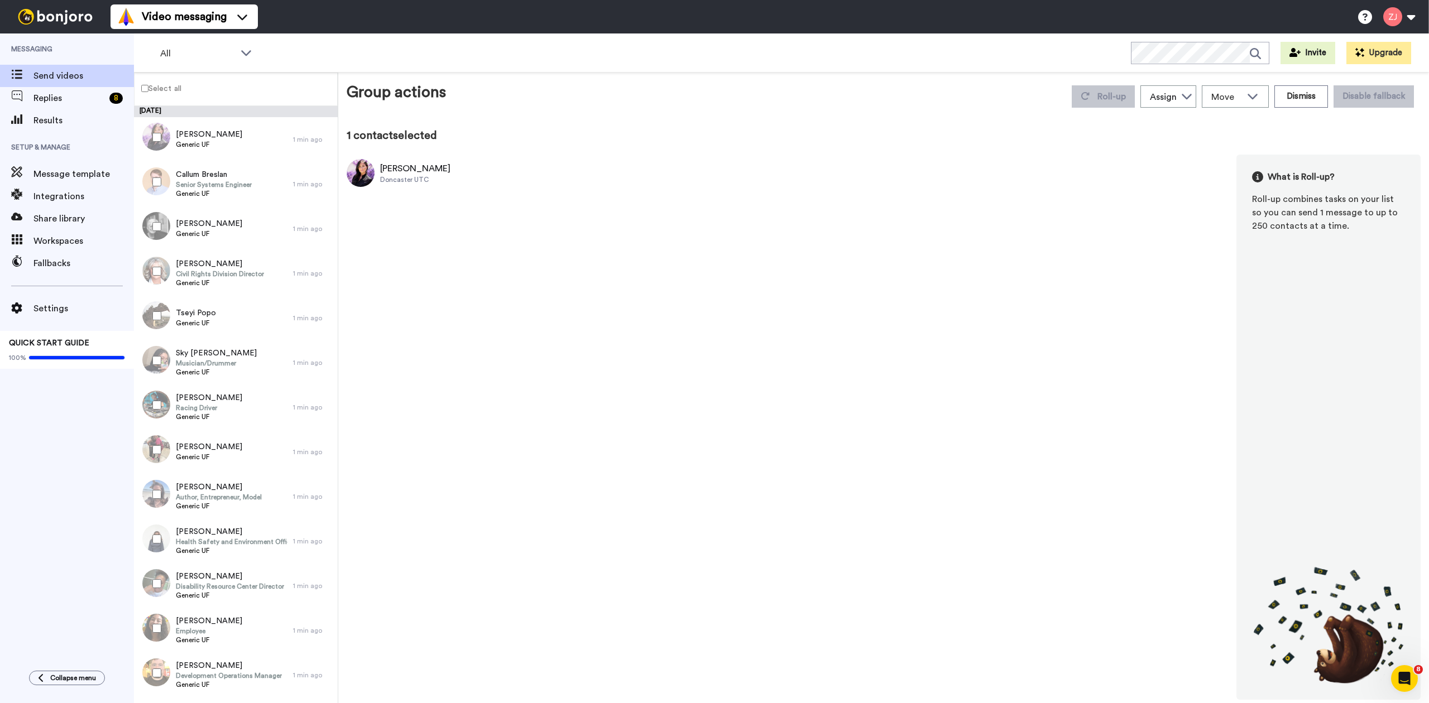
click at [146, 97] on div "Select all" at bounding box center [236, 89] width 204 height 33
click at [146, 95] on div "Select all" at bounding box center [236, 89] width 204 height 33
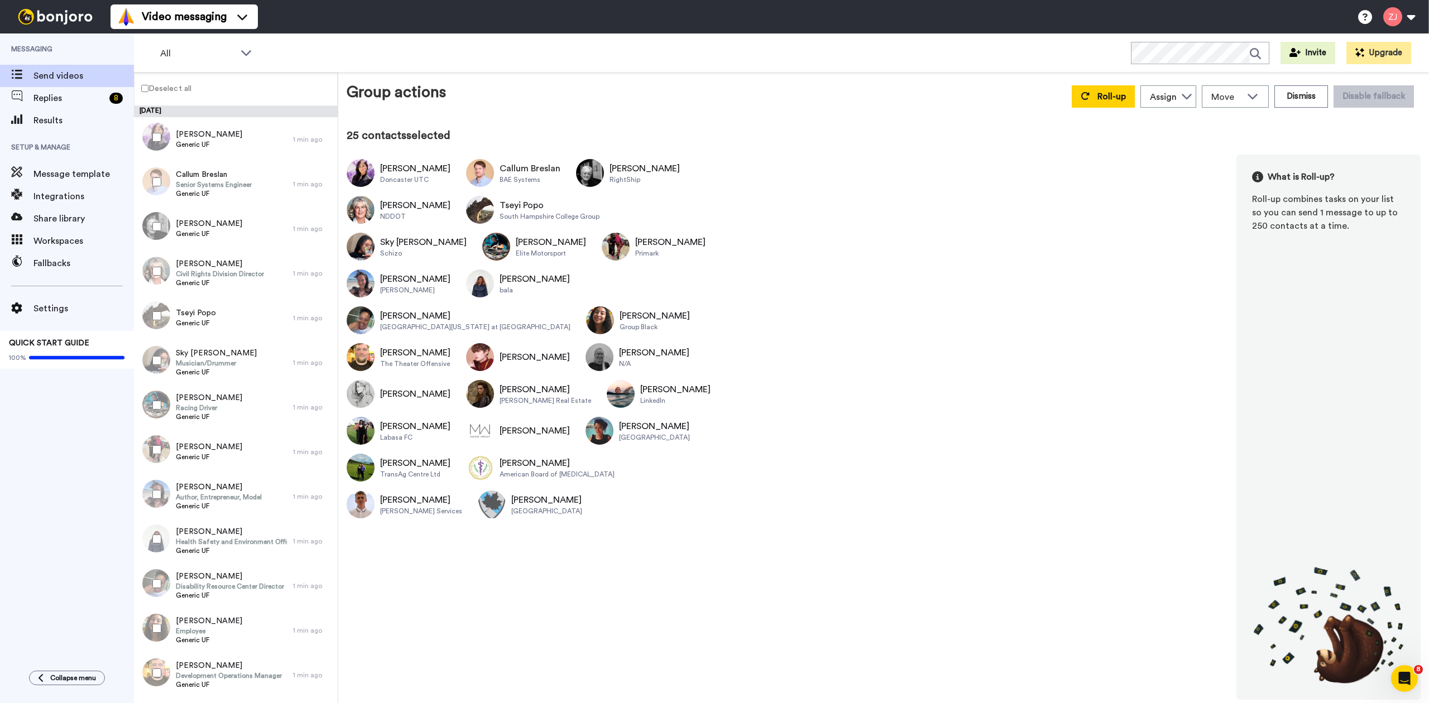
click at [145, 92] on label "Deselect all" at bounding box center [163, 88] width 57 height 13
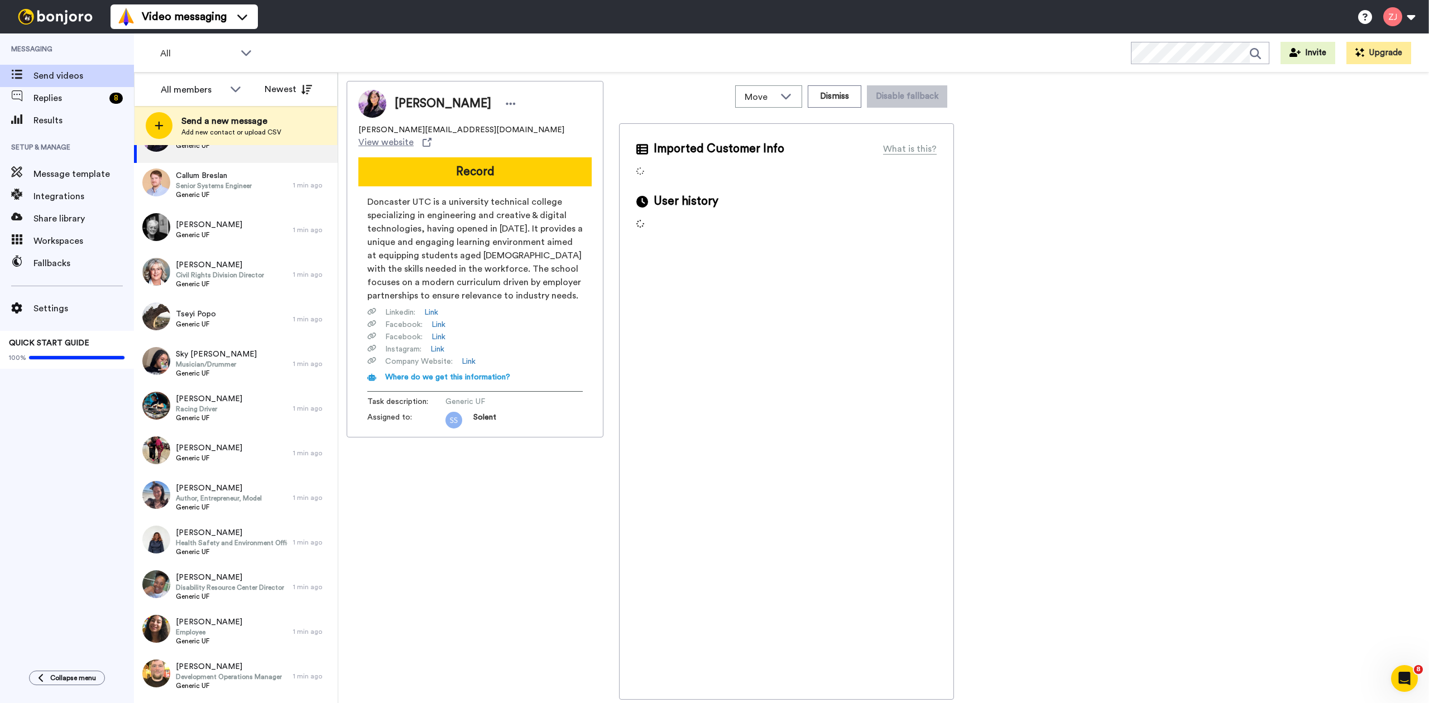
scroll to position [569, 0]
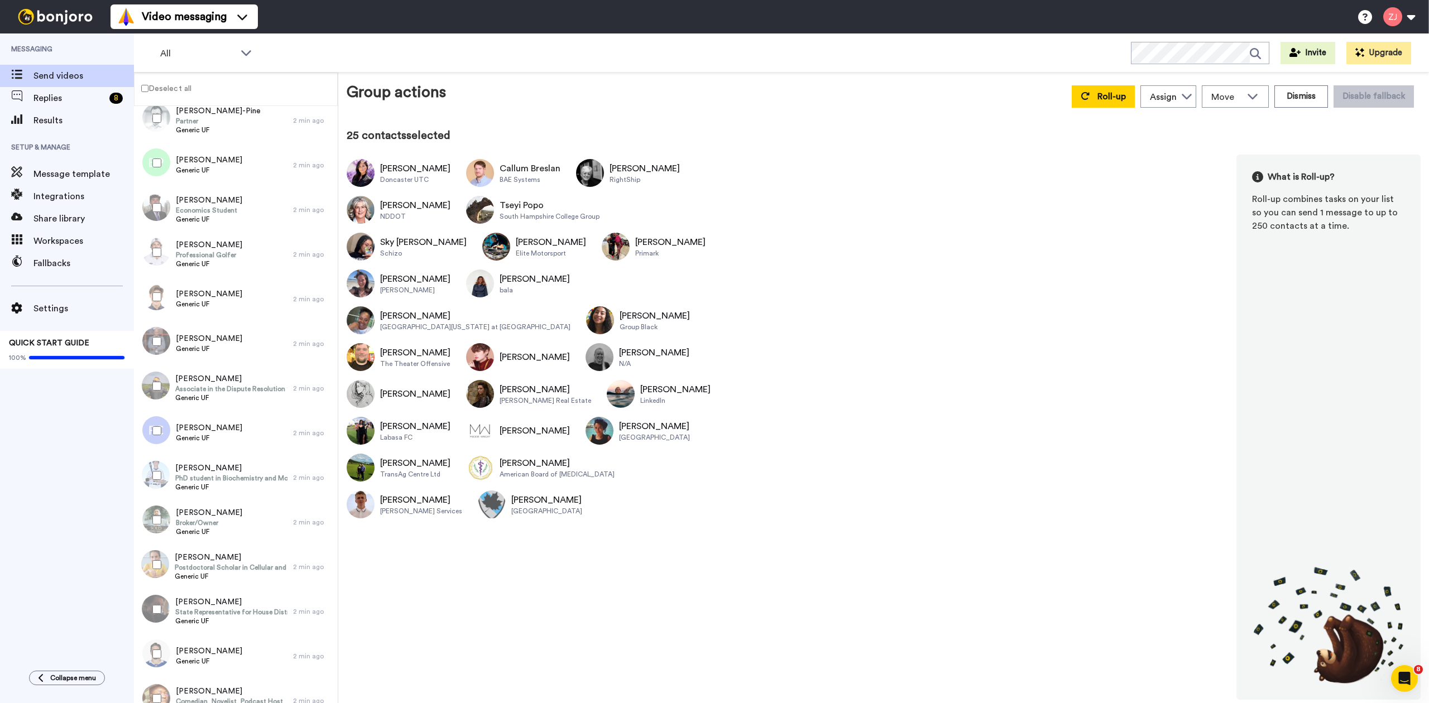
scroll to position [5219, 0]
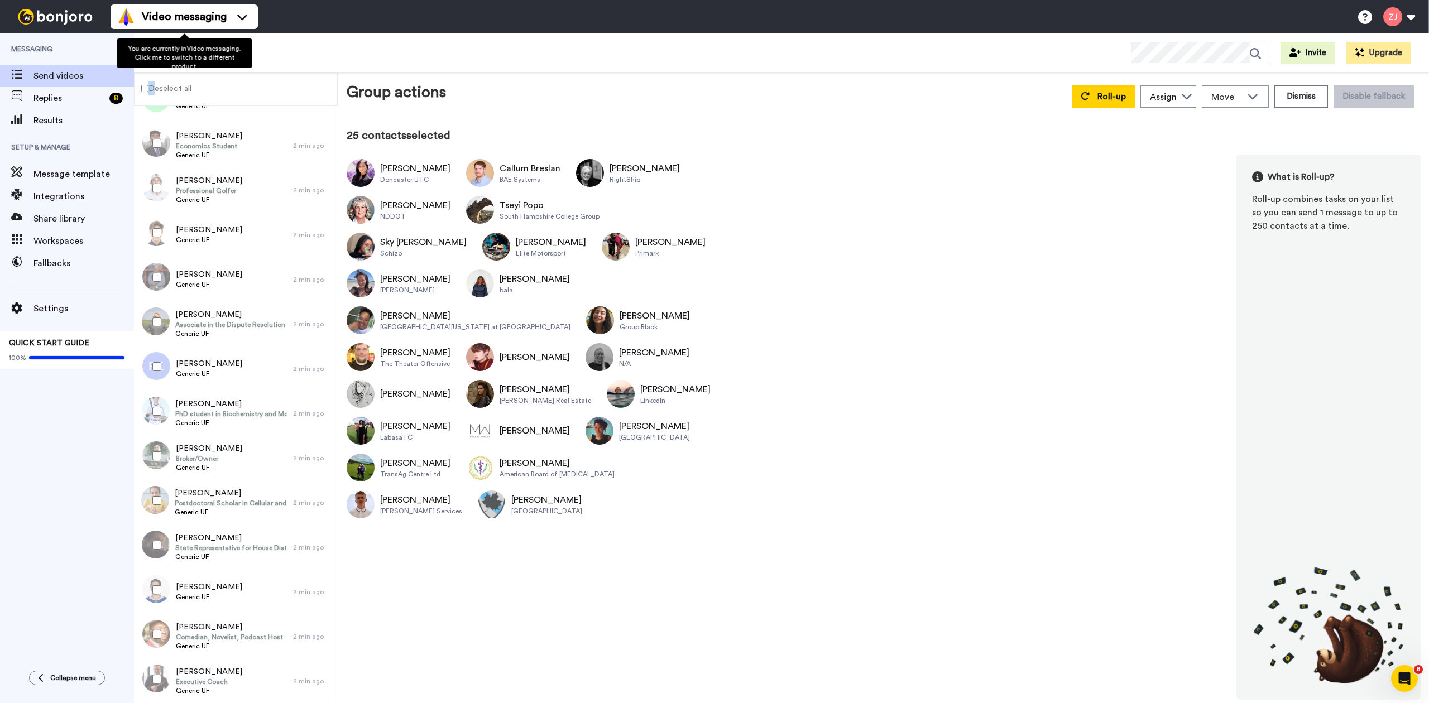
click at [150, 83] on label "Deselect all" at bounding box center [163, 88] width 57 height 13
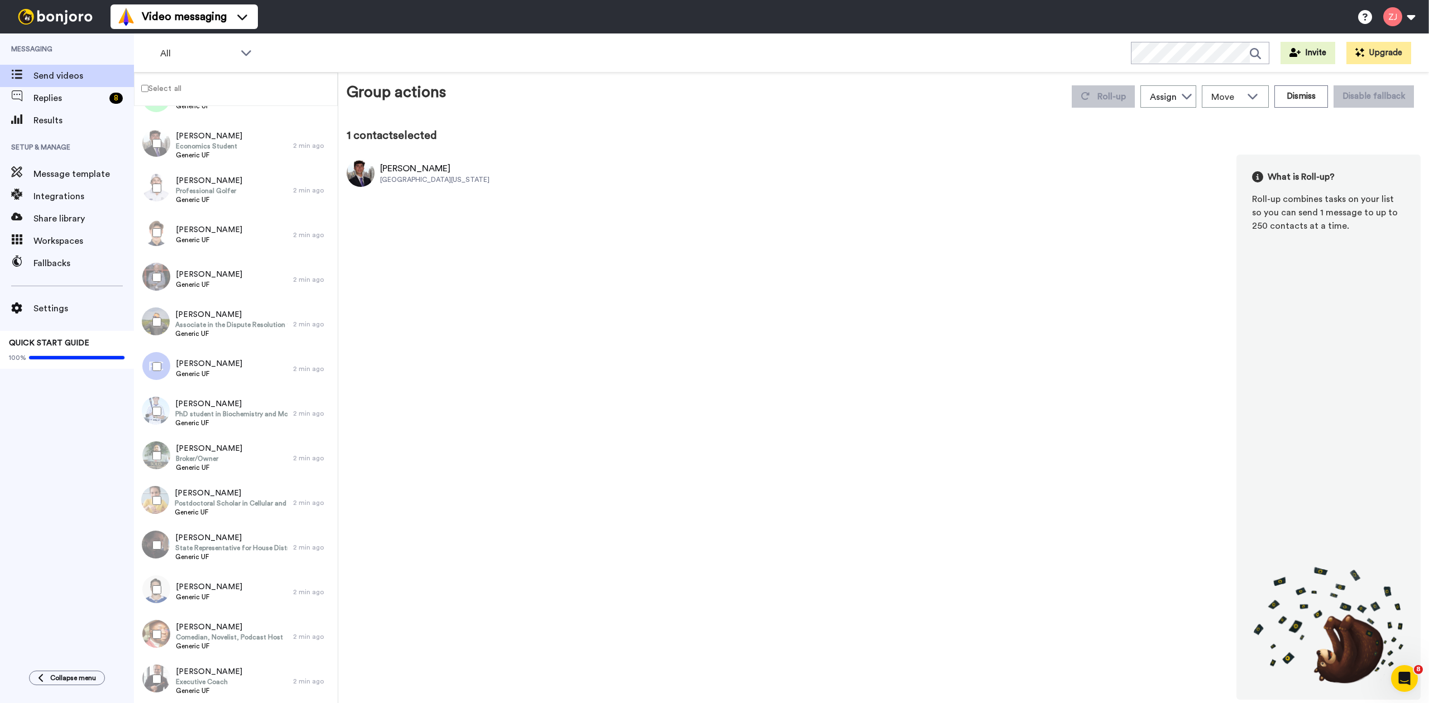
click at [152, 84] on label "Select all" at bounding box center [158, 88] width 47 height 13
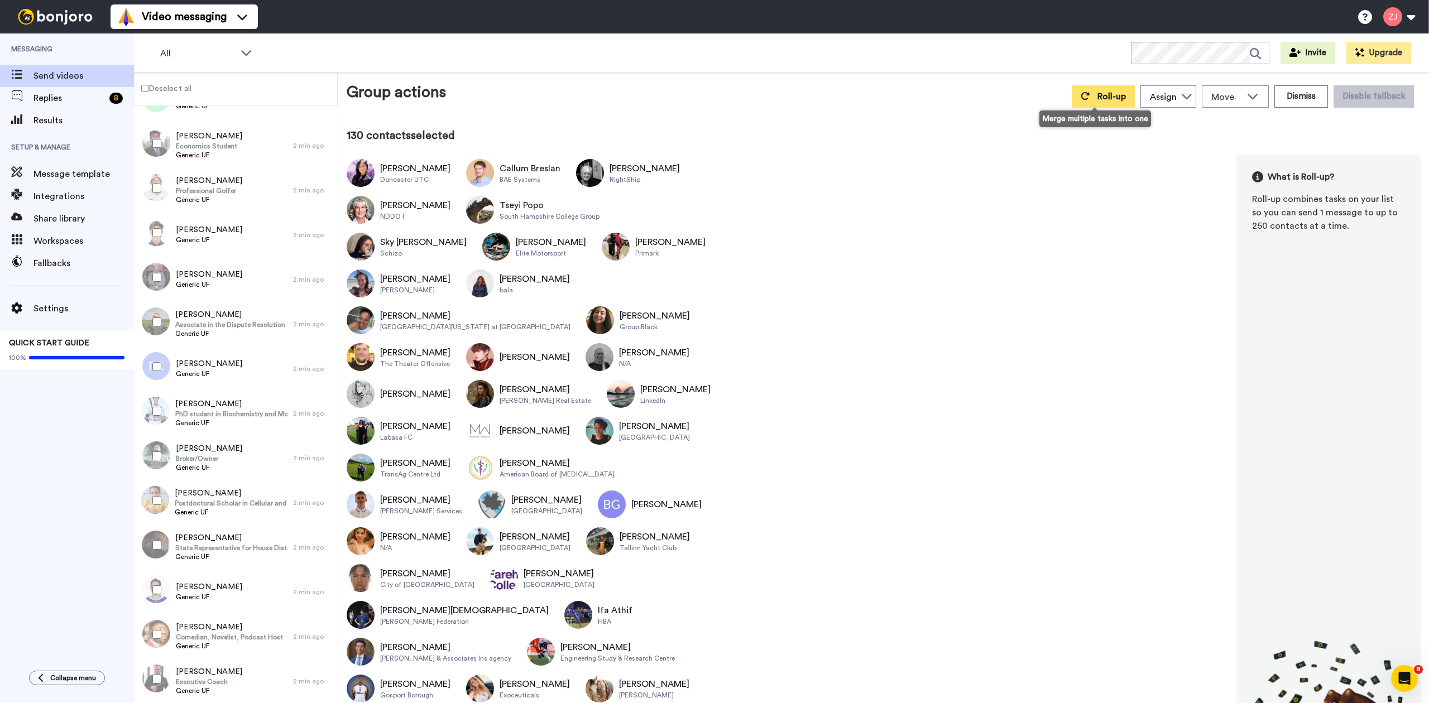
click at [1081, 99] on button "Roll-up" at bounding box center [1103, 96] width 63 height 22
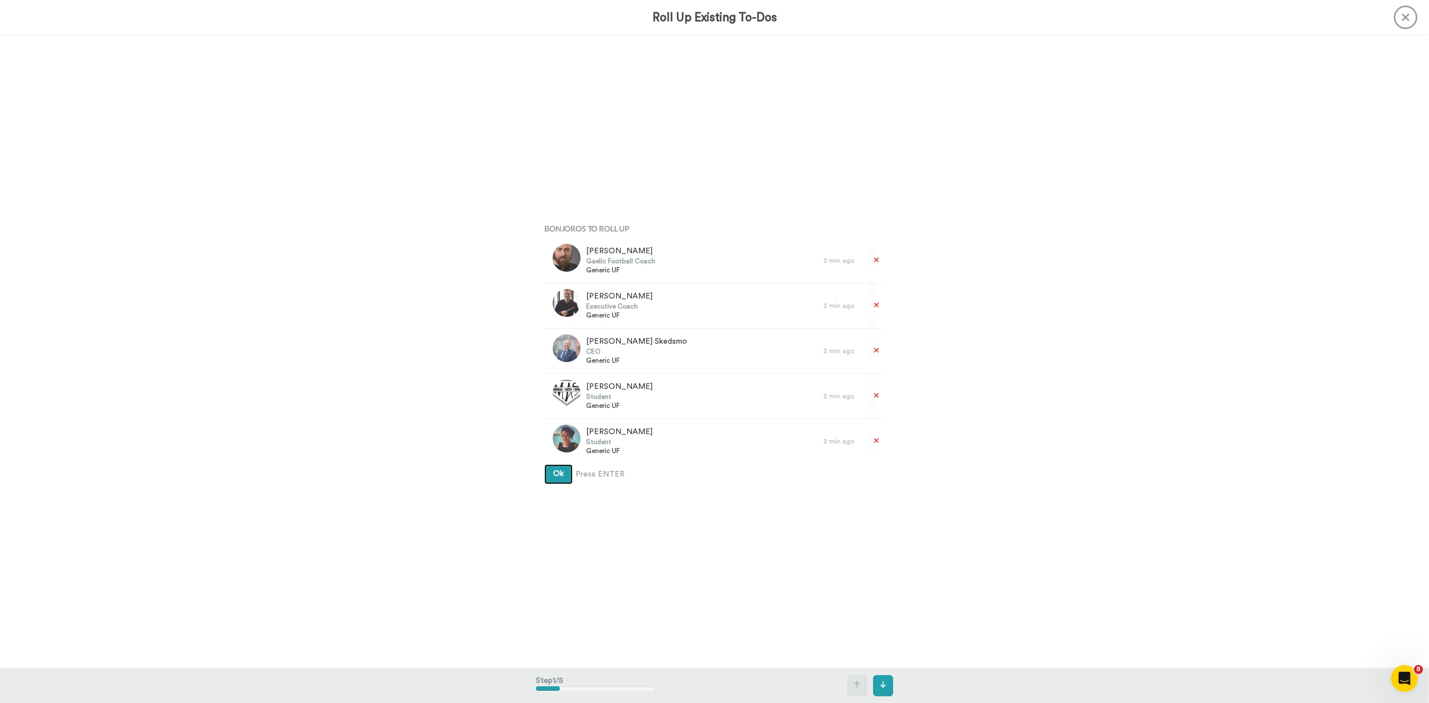
click at [544, 464] on button "Ok" at bounding box center [558, 474] width 28 height 20
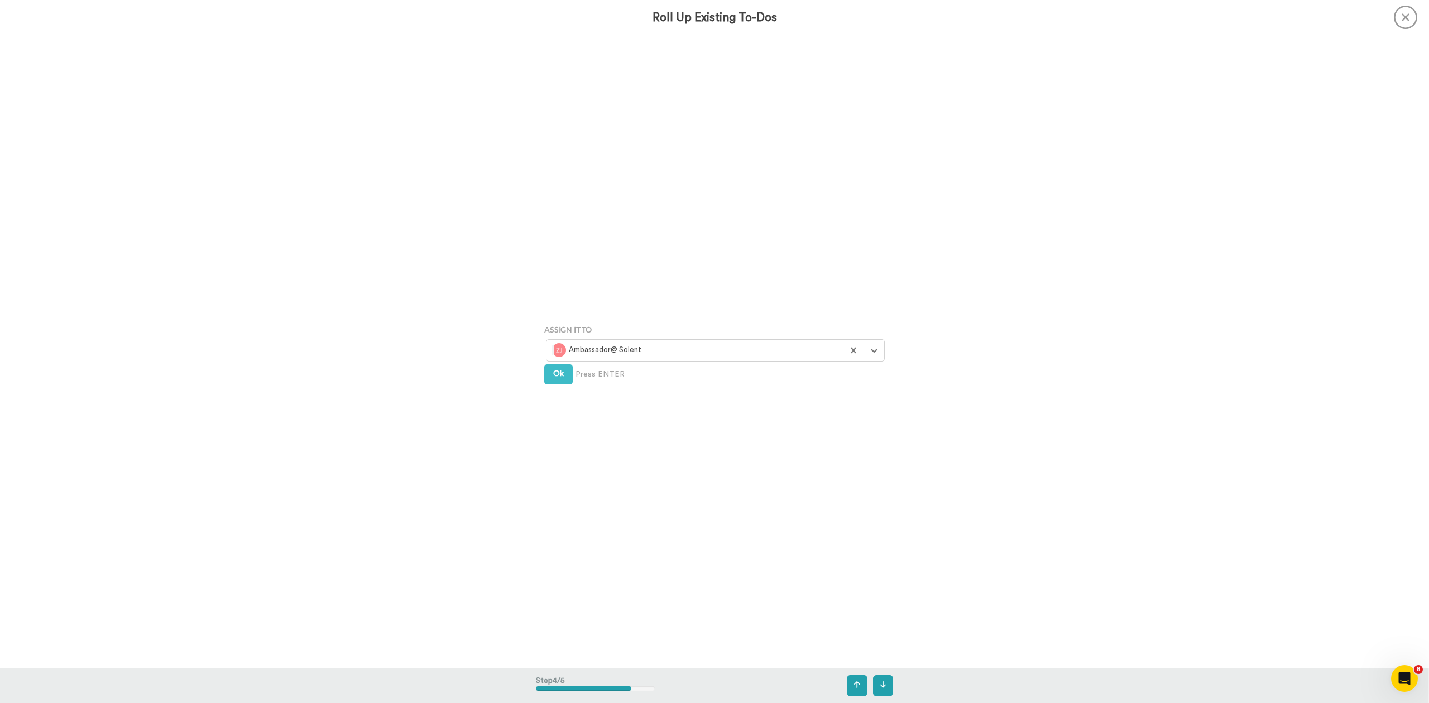
scroll to position [1899, 0]
click at [864, 347] on div at bounding box center [874, 350] width 20 height 20
click at [678, 373] on div "Solent Student" at bounding box center [716, 375] width 327 height 14
click at [563, 385] on button "Create" at bounding box center [565, 391] width 43 height 20
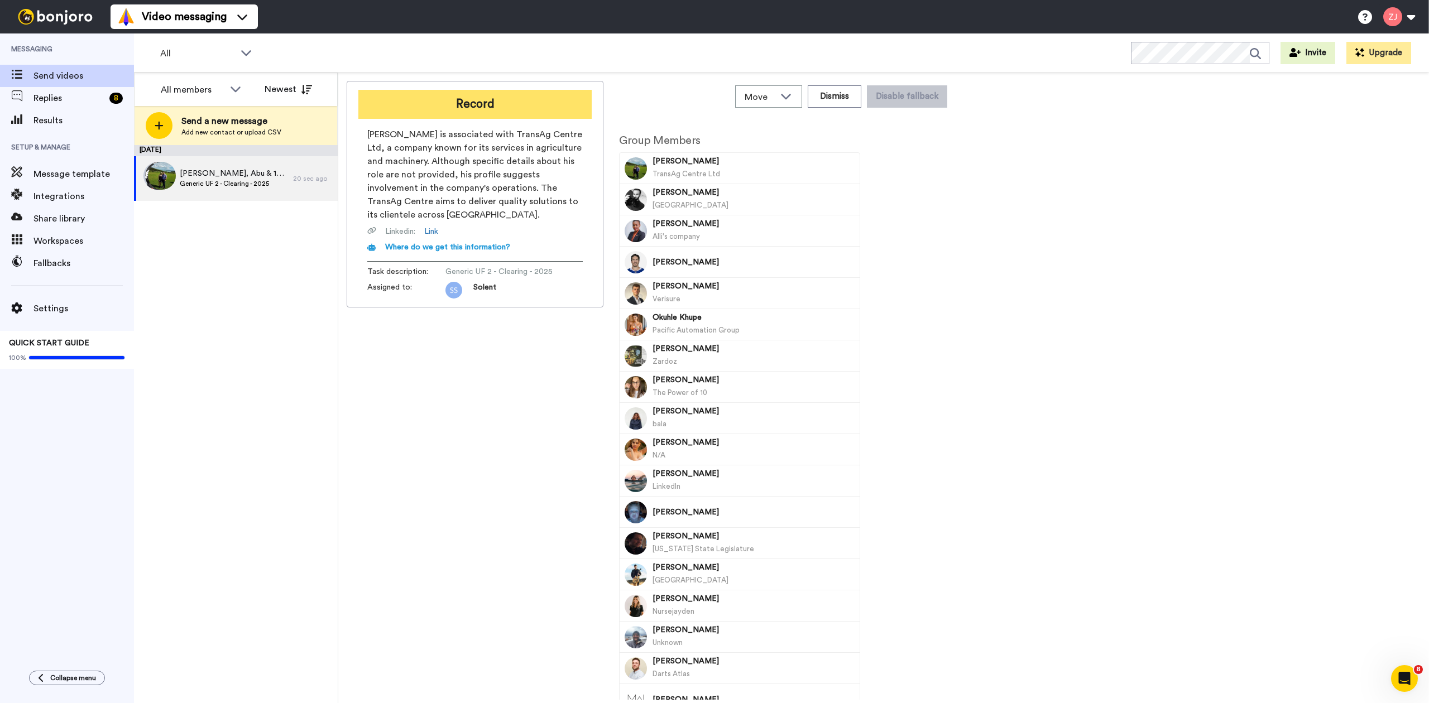
click at [469, 103] on button "Record" at bounding box center [474, 104] width 233 height 29
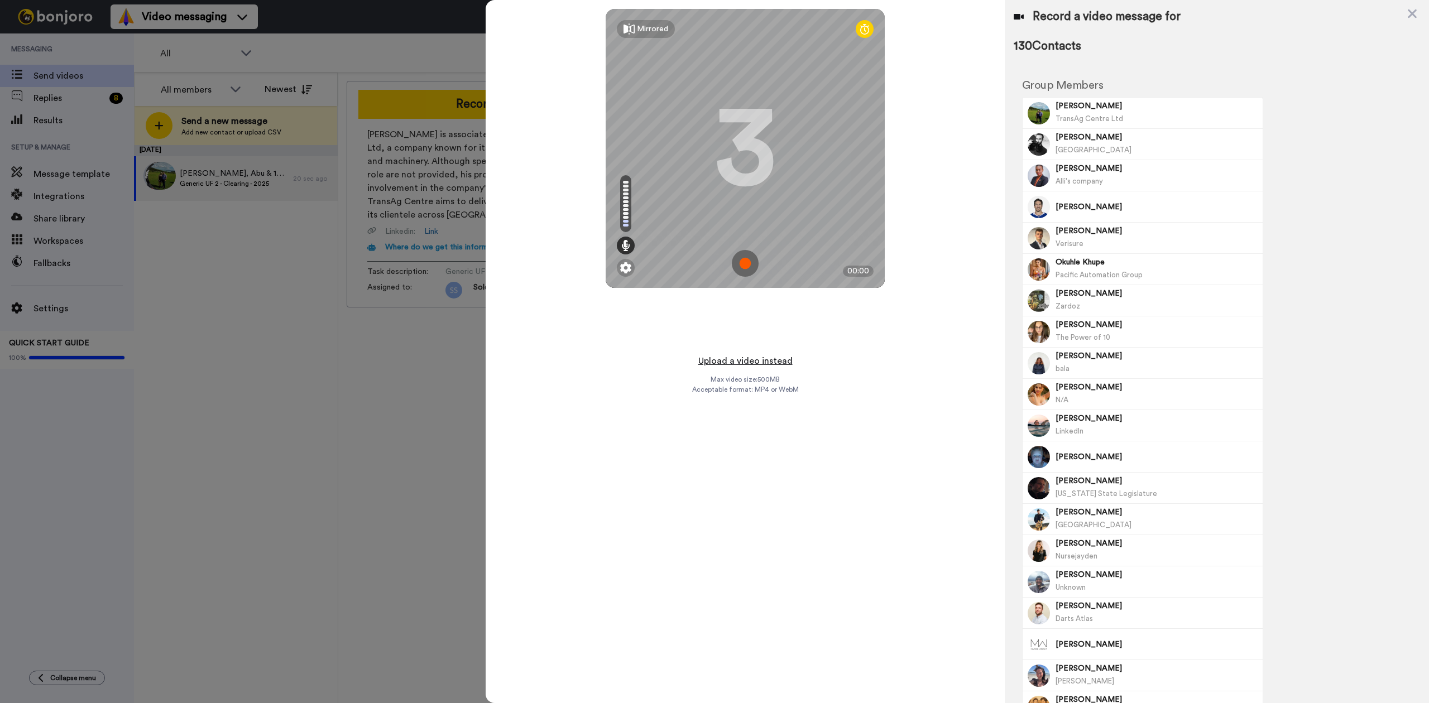
click at [737, 360] on button "Upload a video instead" at bounding box center [745, 361] width 101 height 15
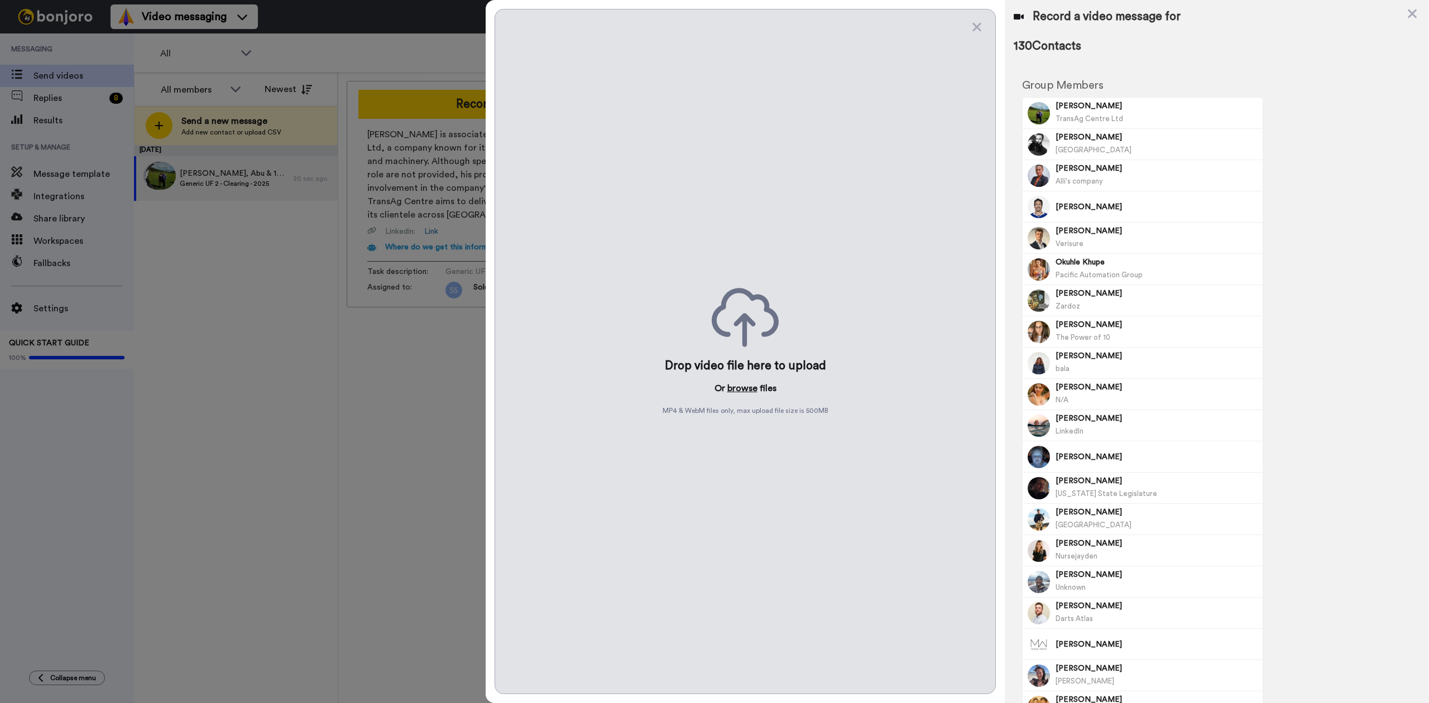
click at [747, 391] on button "browse" at bounding box center [742, 388] width 30 height 13
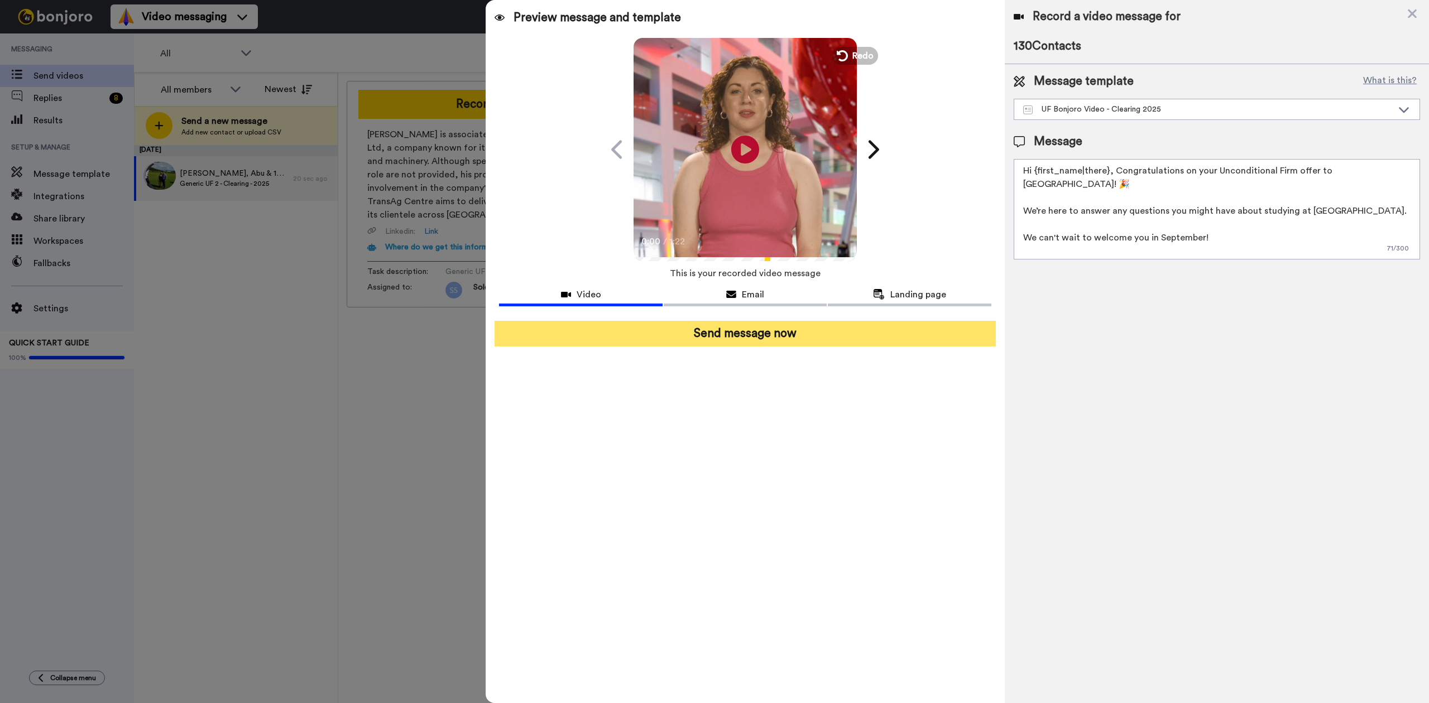
click at [901, 336] on button "Send message now" at bounding box center [745, 334] width 501 height 26
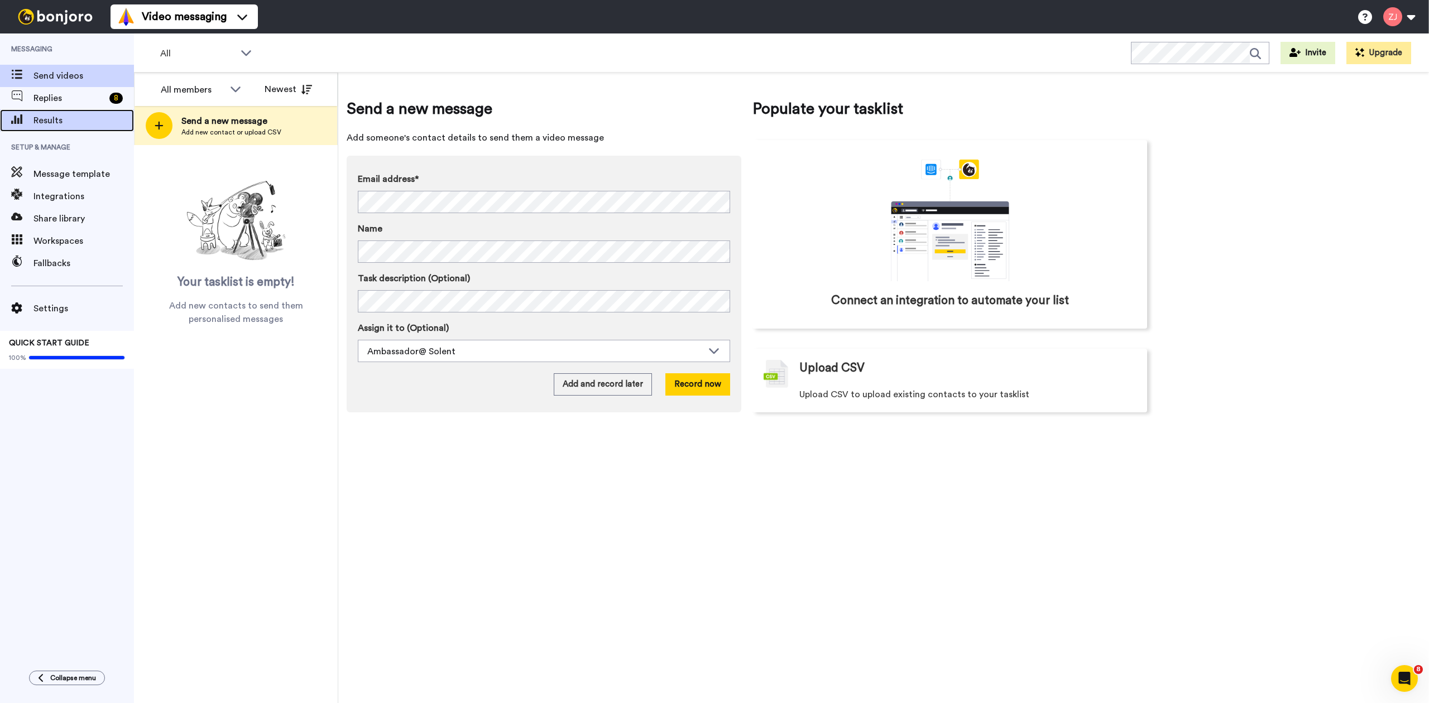
click at [64, 114] on span "Results" at bounding box center [83, 120] width 100 height 13
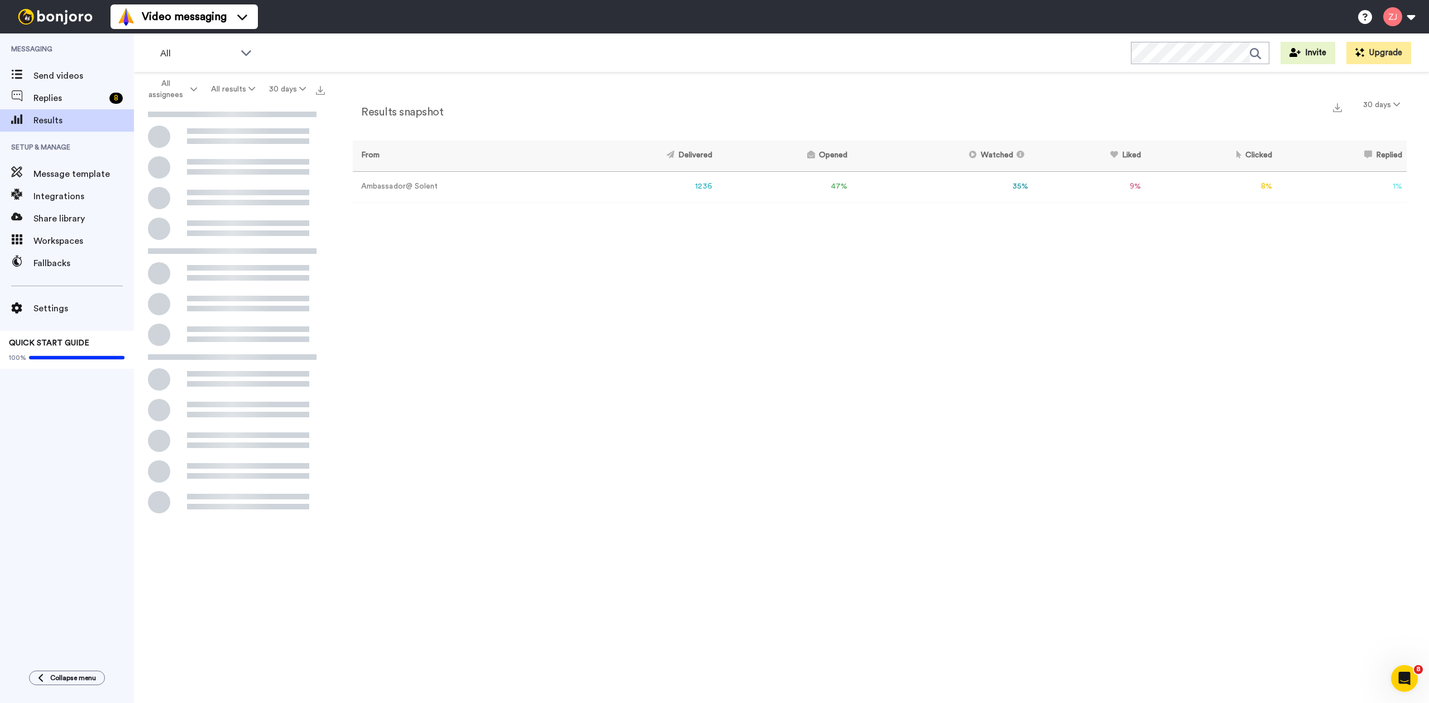
click at [741, 290] on div "Results snapshot 30 days From Delivered Opened Watched Liked Clicked Replied Fa…" at bounding box center [879, 391] width 1099 height 636
click at [276, 79] on button "30 days" at bounding box center [287, 89] width 51 height 20
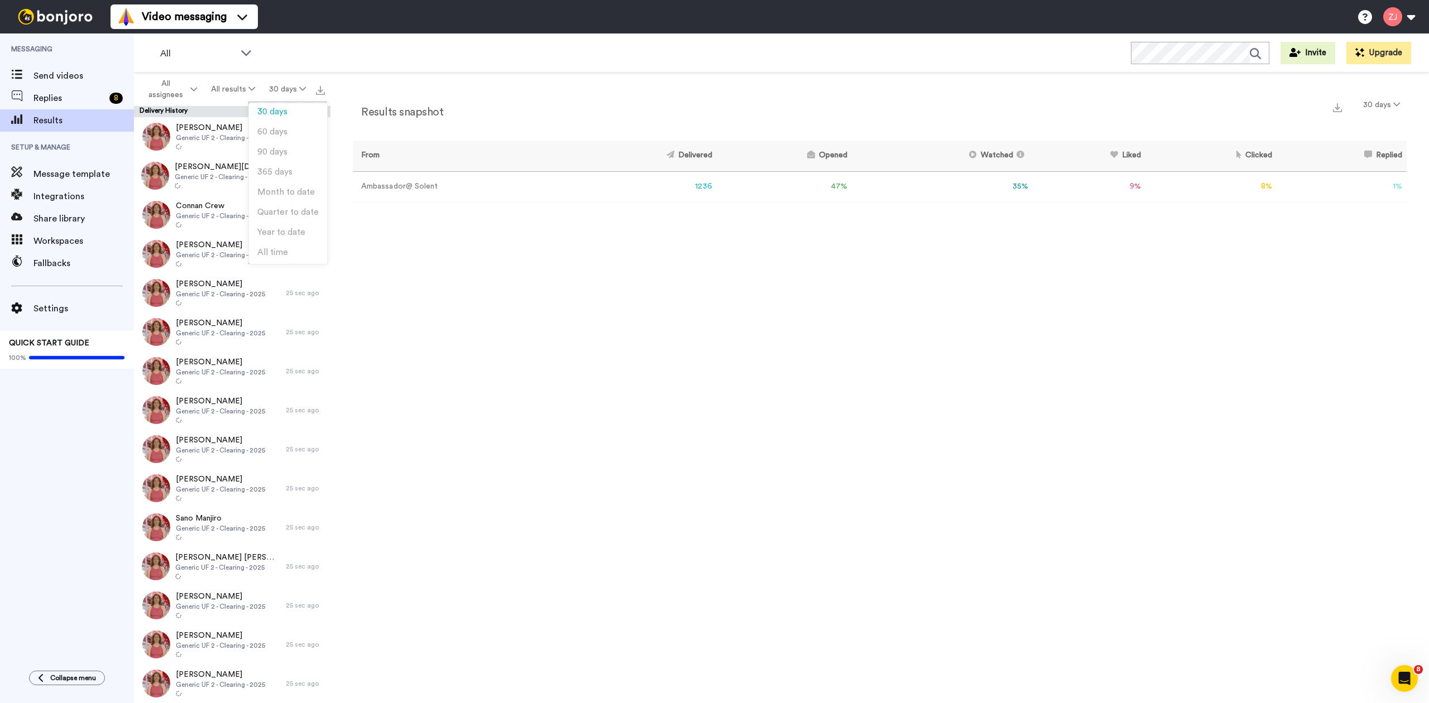
click at [393, 291] on div "Results snapshot 30 days From Delivered Opened Watched Liked Clicked Replied Fa…" at bounding box center [879, 391] width 1099 height 636
click at [83, 93] on span "Replies" at bounding box center [68, 98] width 71 height 13
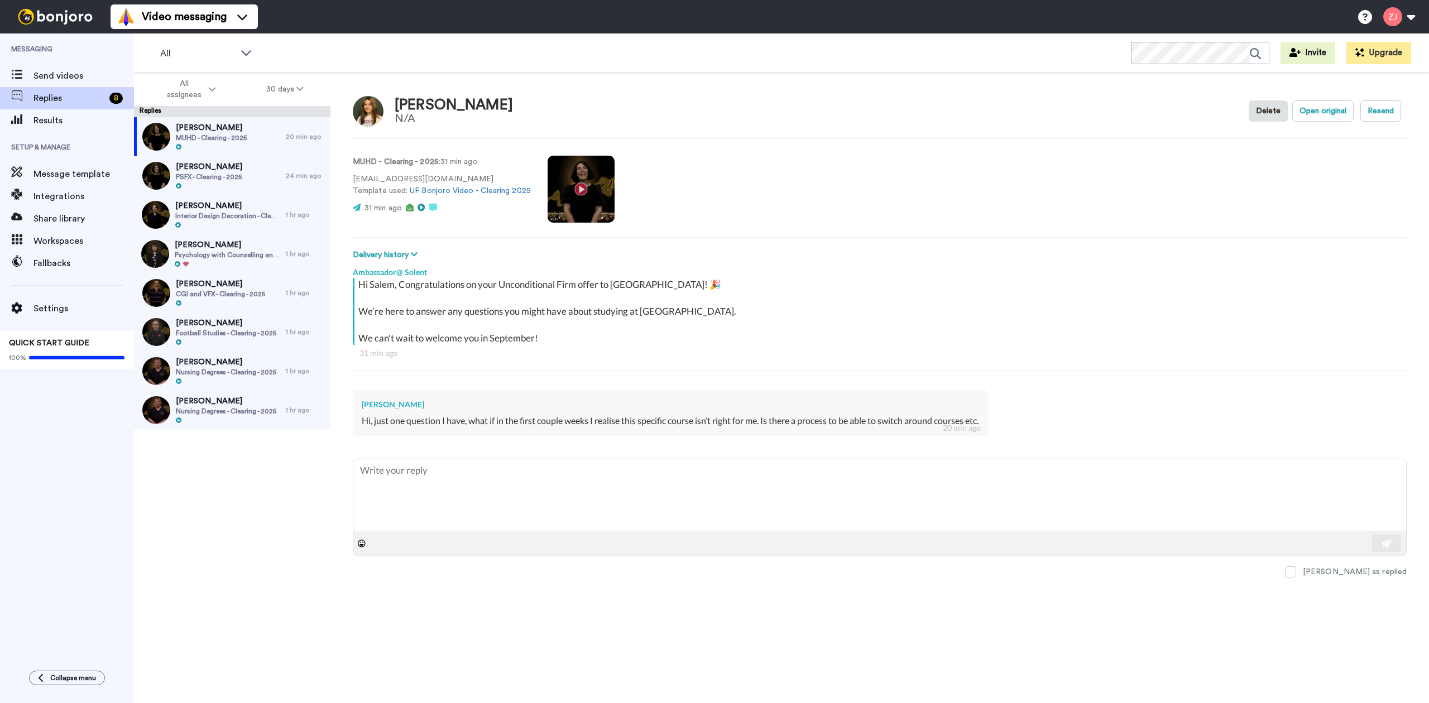
click at [250, 528] on div "Salem Ritchie MUHD - Clearing - 2025 20 min ago Katie Holt PSFX - Clearing - 20…" at bounding box center [232, 413] width 197 height 593
click at [241, 368] on span "Nursing Degrees - Clearing - 2025" at bounding box center [226, 372] width 100 height 9
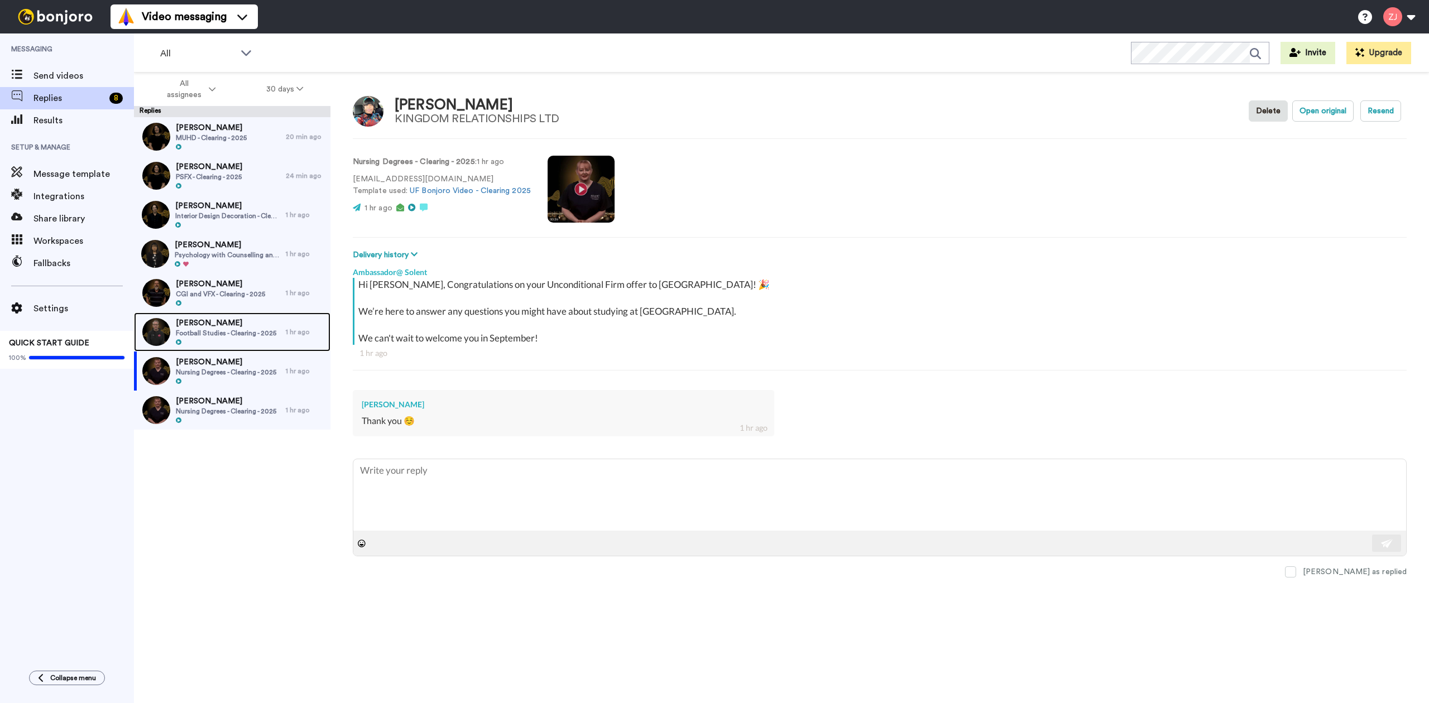
click at [249, 329] on span "Football Studies - Clearing - 2025" at bounding box center [226, 333] width 100 height 9
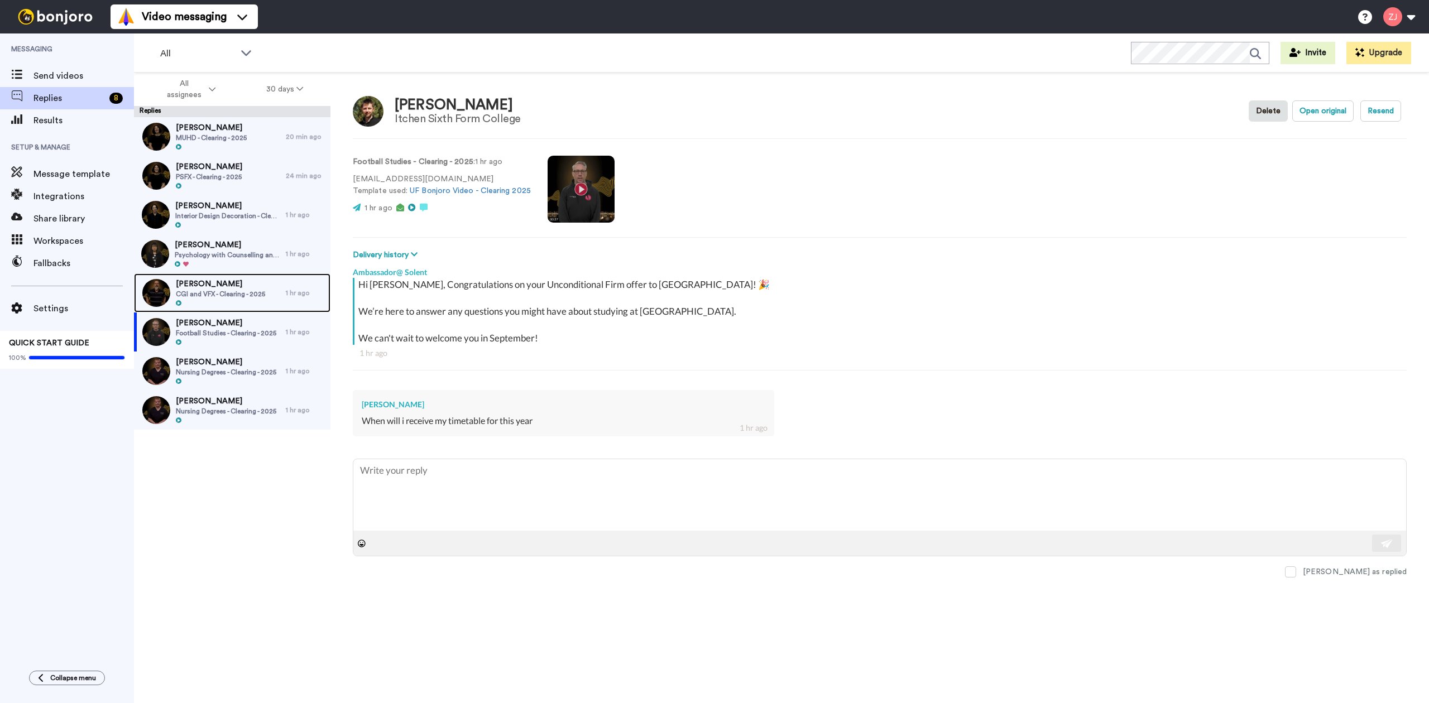
click at [258, 296] on span "CGI and VFX - Clearing - 2025" at bounding box center [220, 294] width 89 height 9
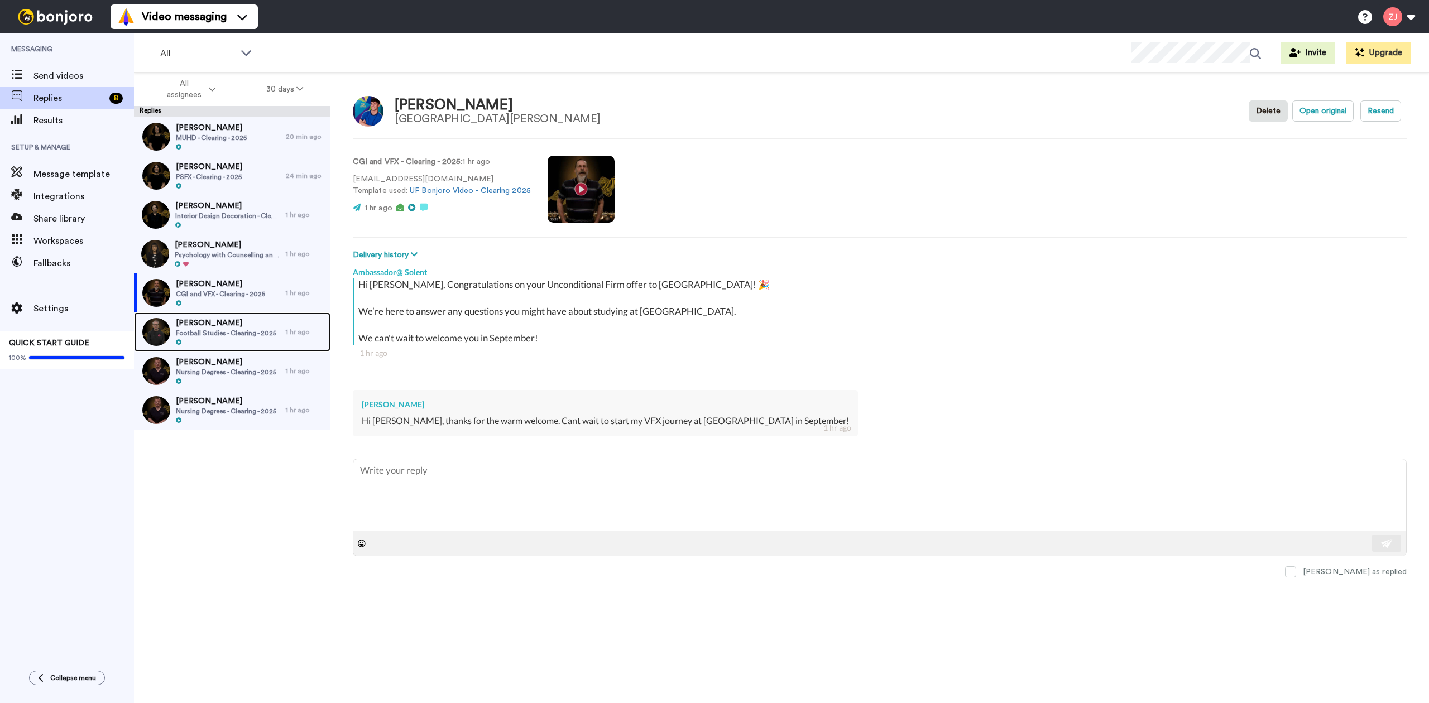
click at [252, 342] on div at bounding box center [226, 343] width 100 height 8
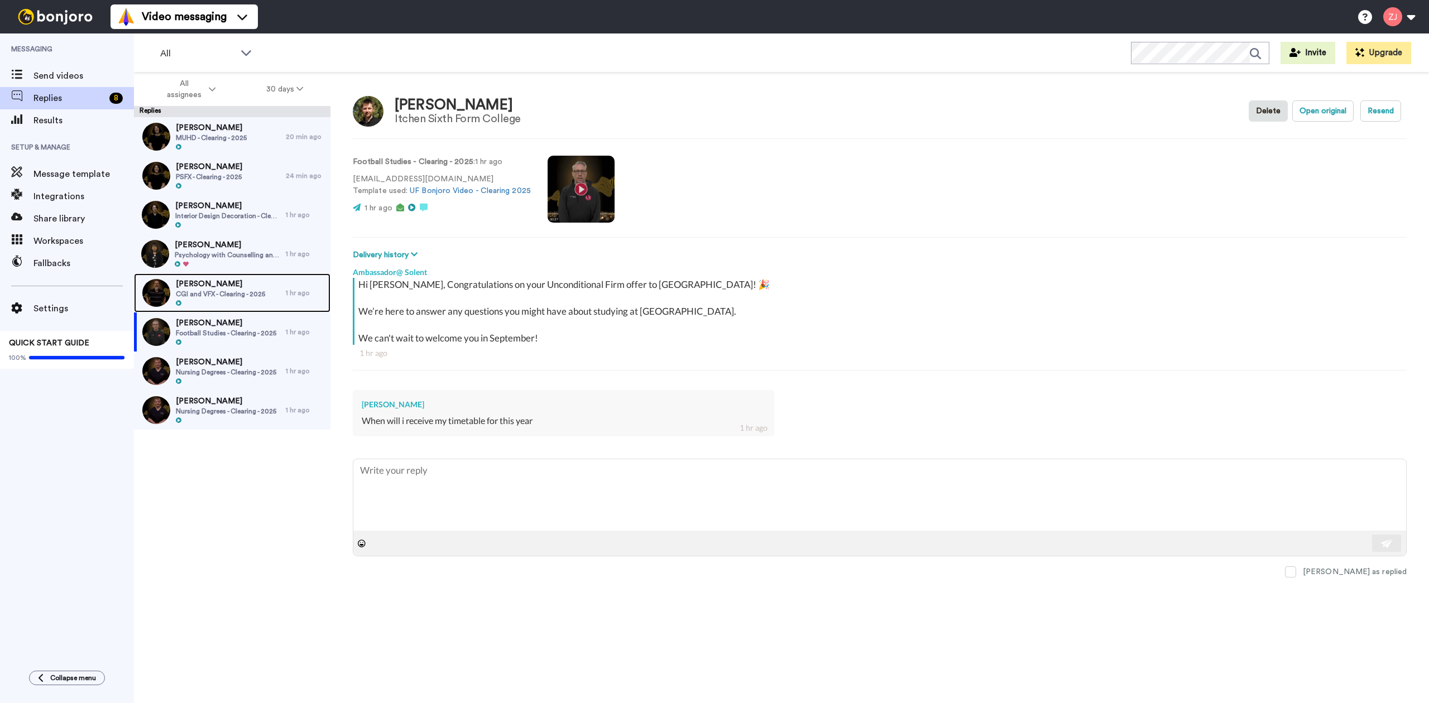
click at [217, 274] on div "Ollie Milward CGI and VFX - Clearing - 2025" at bounding box center [210, 293] width 152 height 39
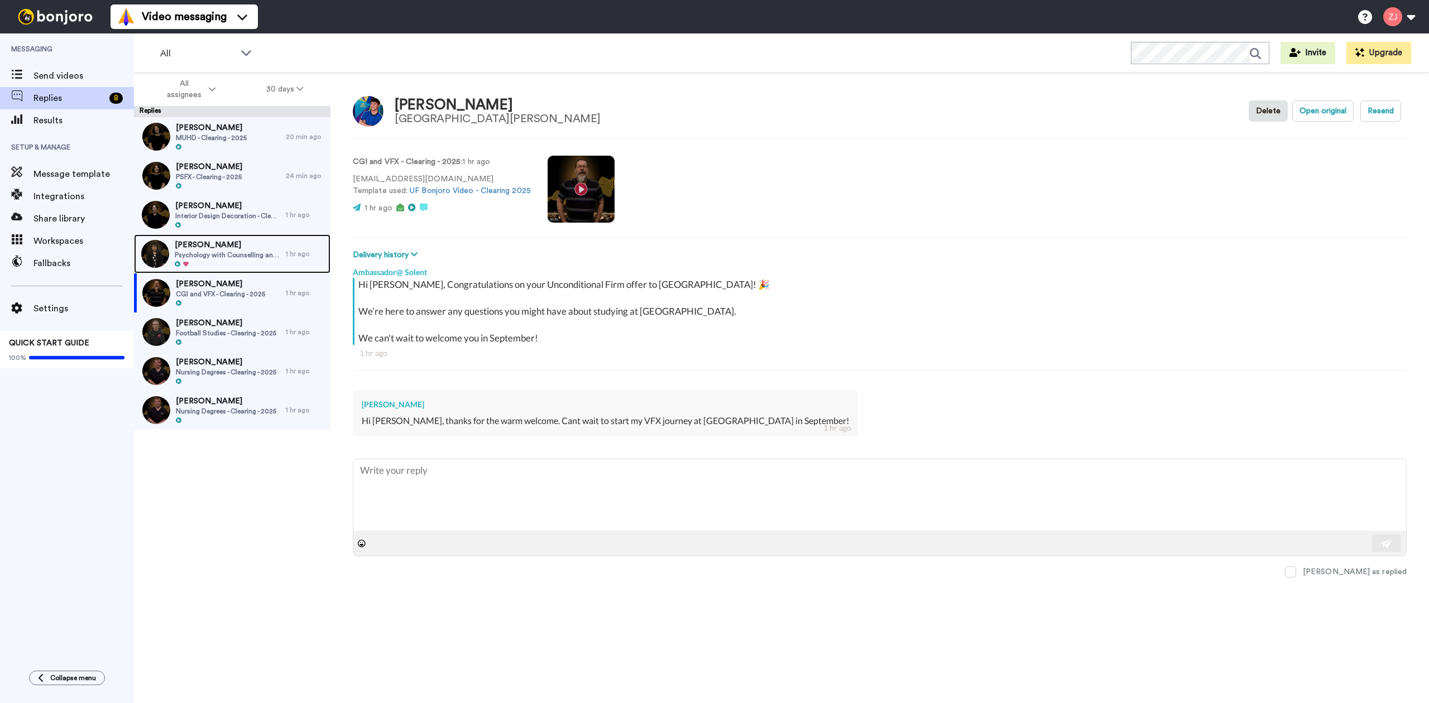
click at [222, 255] on span "Psychology with Counselling and Mental Health - Clearing - 2025" at bounding box center [228, 255] width 106 height 9
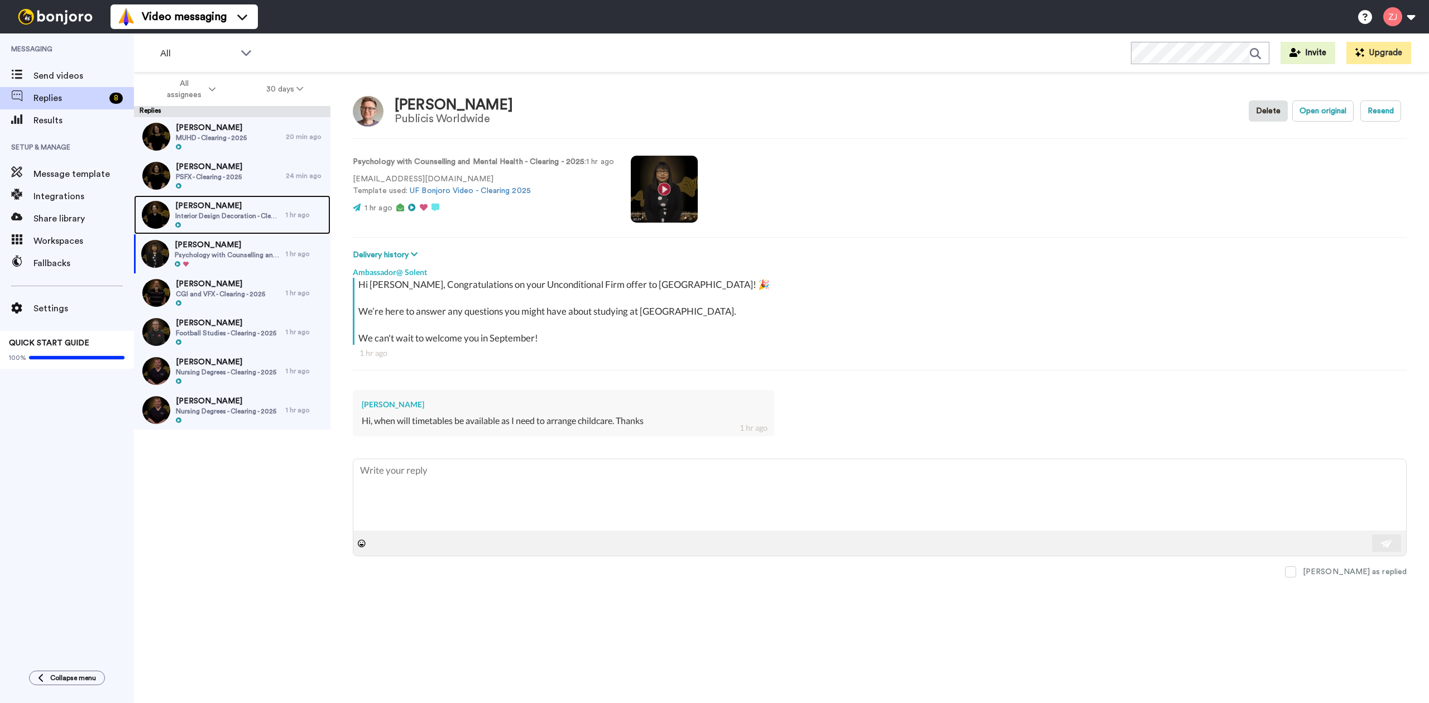
click at [208, 197] on div "Gracie Combes Interior Design Decoration - Clearing - 2025" at bounding box center [210, 214] width 152 height 39
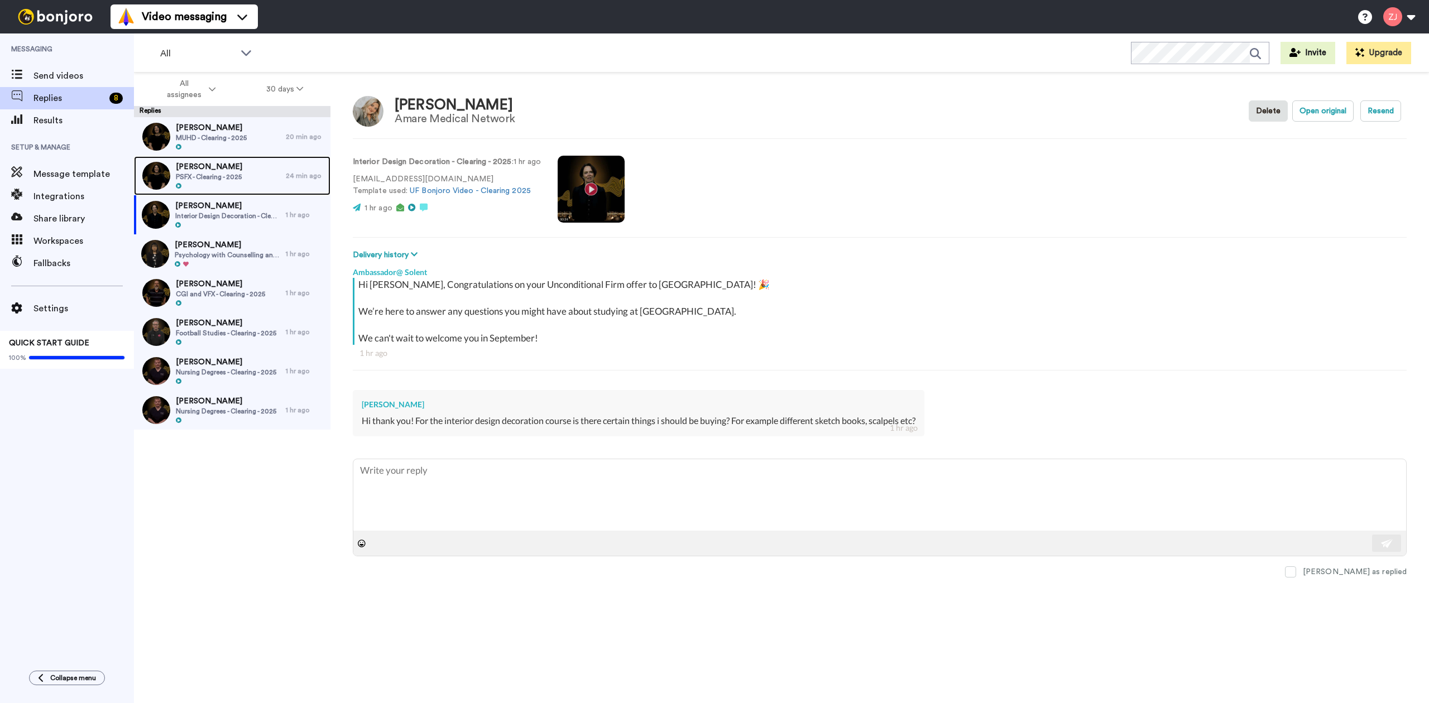
click at [227, 172] on span "PSFX - Clearing - 2025" at bounding box center [209, 176] width 66 height 9
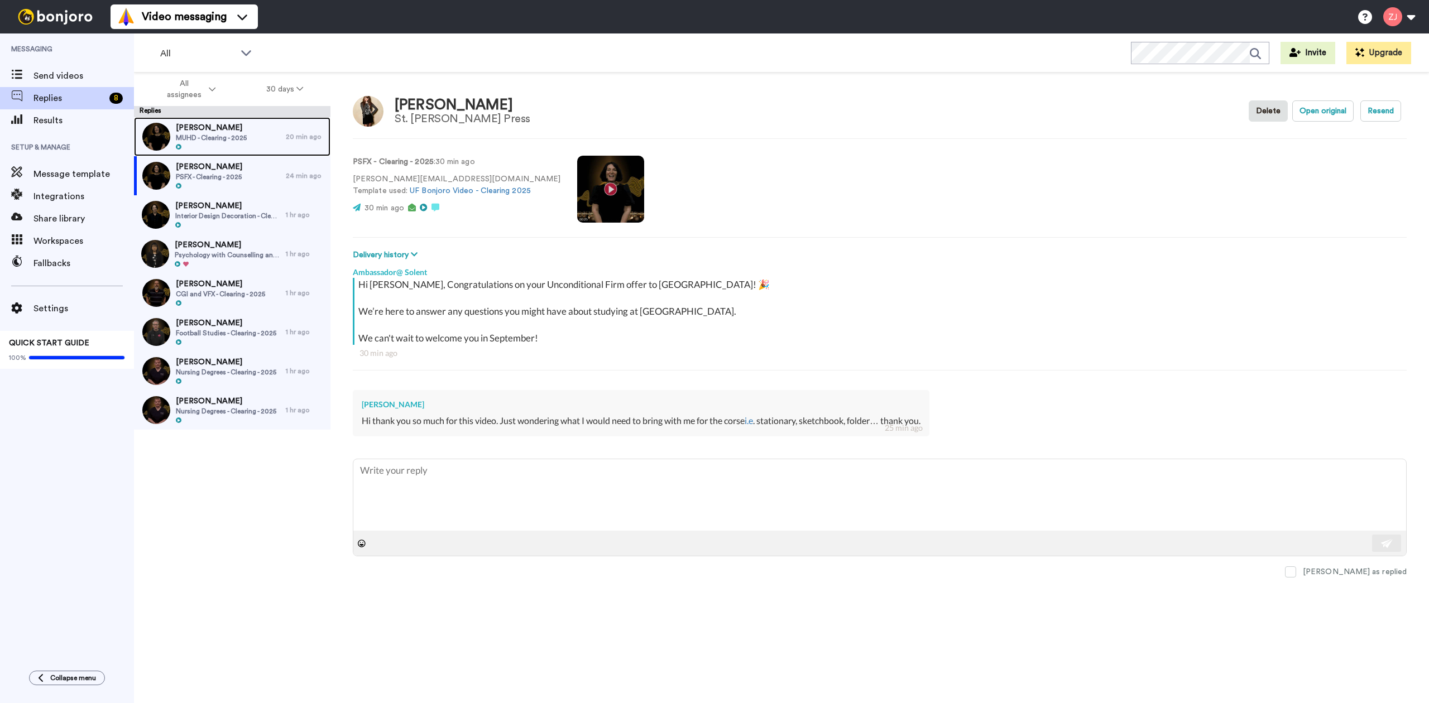
click at [231, 151] on div at bounding box center [211, 147] width 71 height 8
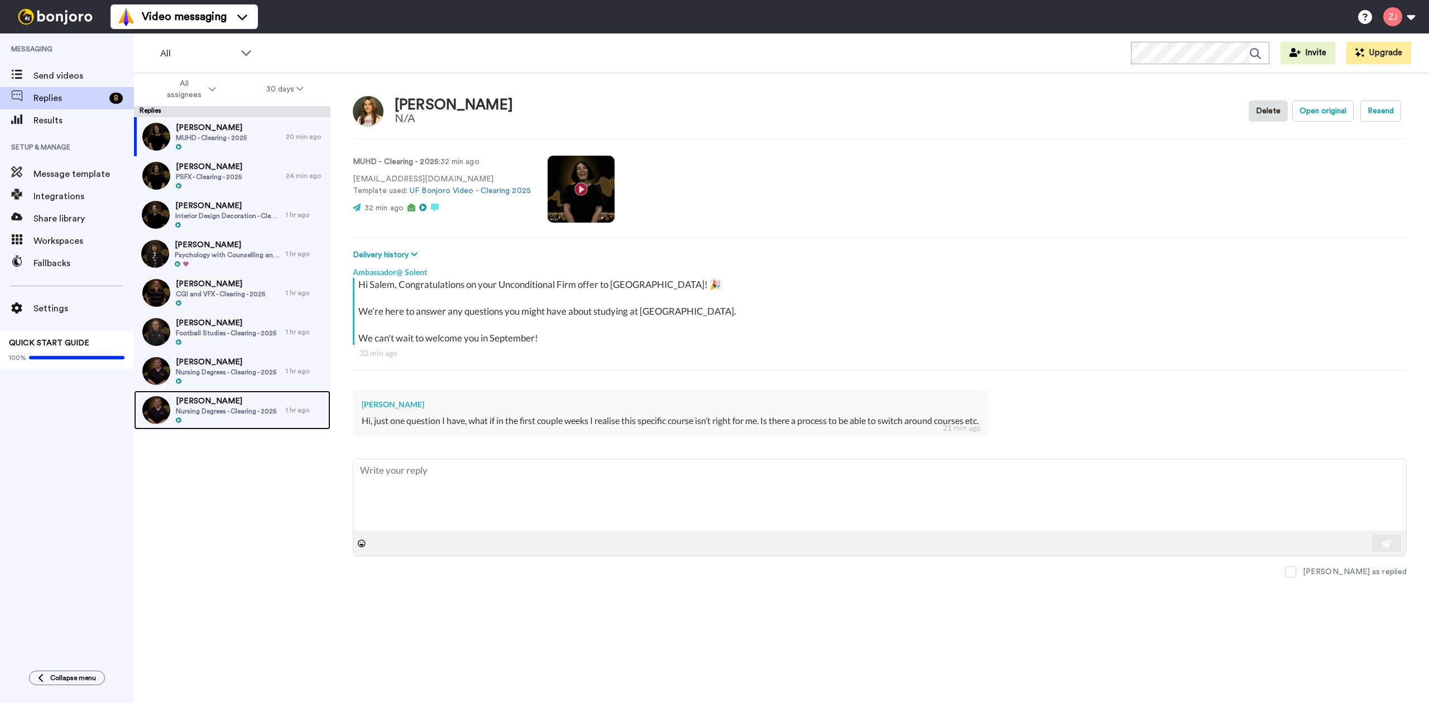
click at [238, 403] on span "[PERSON_NAME]" at bounding box center [226, 401] width 100 height 11
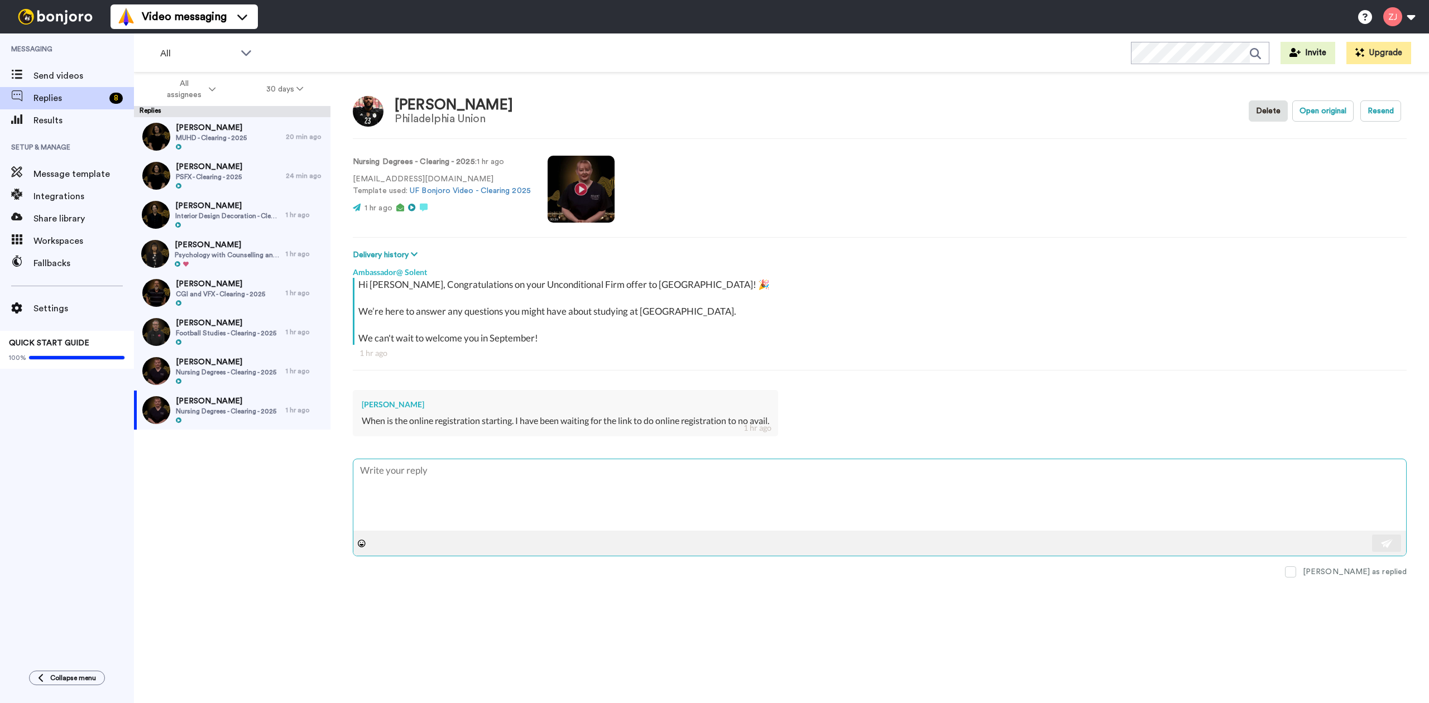
click at [477, 490] on textarea at bounding box center [879, 494] width 1053 height 71
click at [206, 369] on span "Nursing Degrees - Clearing - 2025" at bounding box center [226, 372] width 100 height 9
drag, startPoint x: 427, startPoint y: 414, endPoint x: 375, endPoint y: 423, distance: 52.7
click at [375, 423] on div "Josephine Orobator Thank you ☺️ 1 hr ago" at bounding box center [563, 413] width 421 height 46
click at [320, 472] on div "Salem Ritchie MUHD - Clearing - 2025 20 min ago Katie Holt PSFX - Clearing - 20…" at bounding box center [232, 413] width 197 height 593
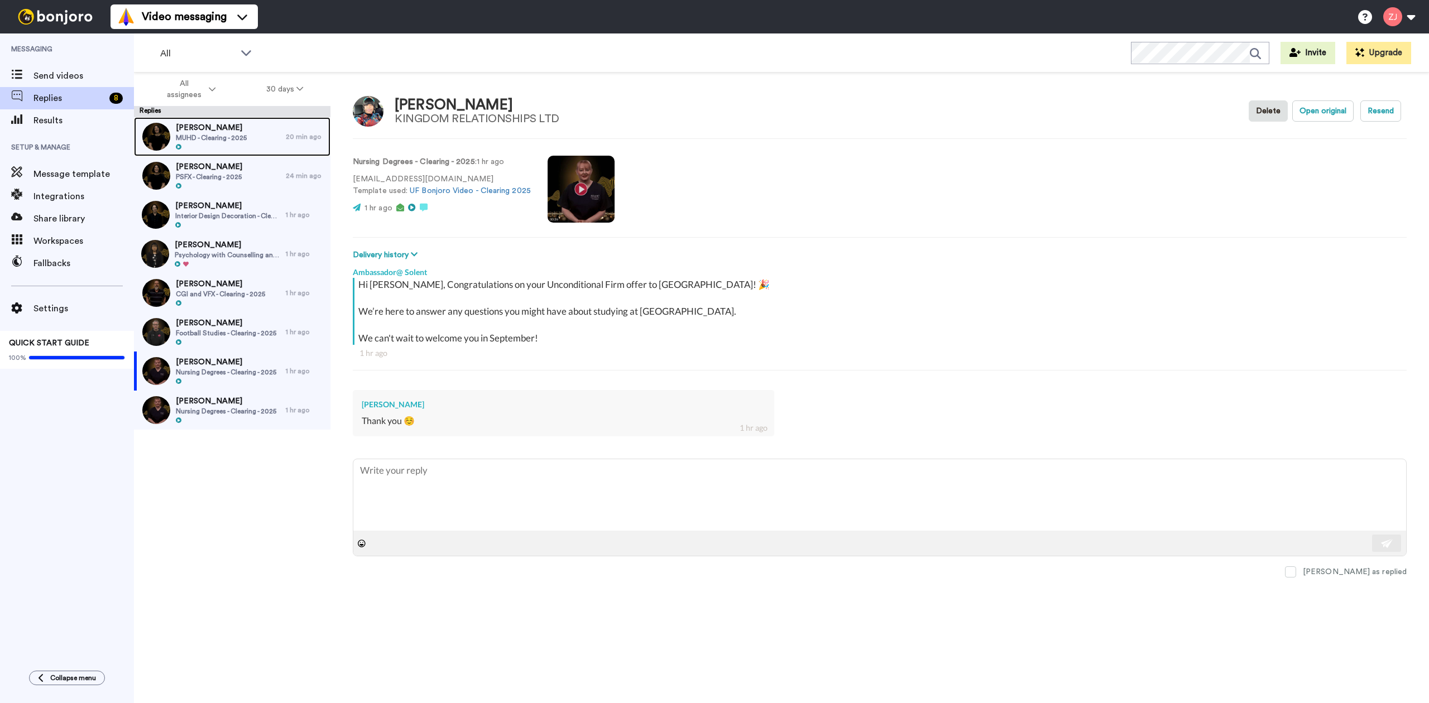
click at [219, 134] on span "MUHD - Clearing - 2025" at bounding box center [211, 137] width 71 height 9
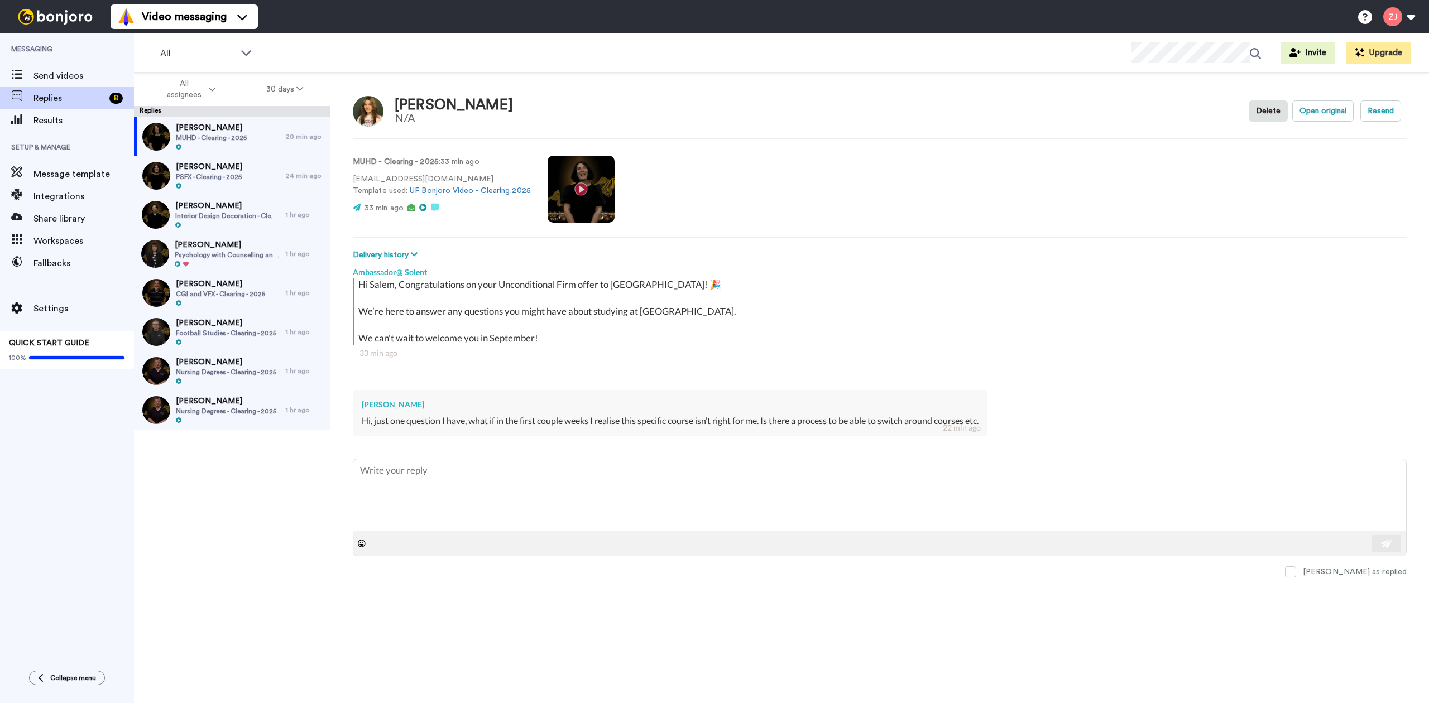
click at [620, 423] on div "Hi, just one question I have, what if in the first couple weeks I realise this …" at bounding box center [670, 421] width 617 height 13
click at [586, 500] on textarea at bounding box center [879, 494] width 1053 height 71
click at [514, 519] on textarea at bounding box center [879, 494] width 1053 height 71
type textarea "x"
type textarea "H"
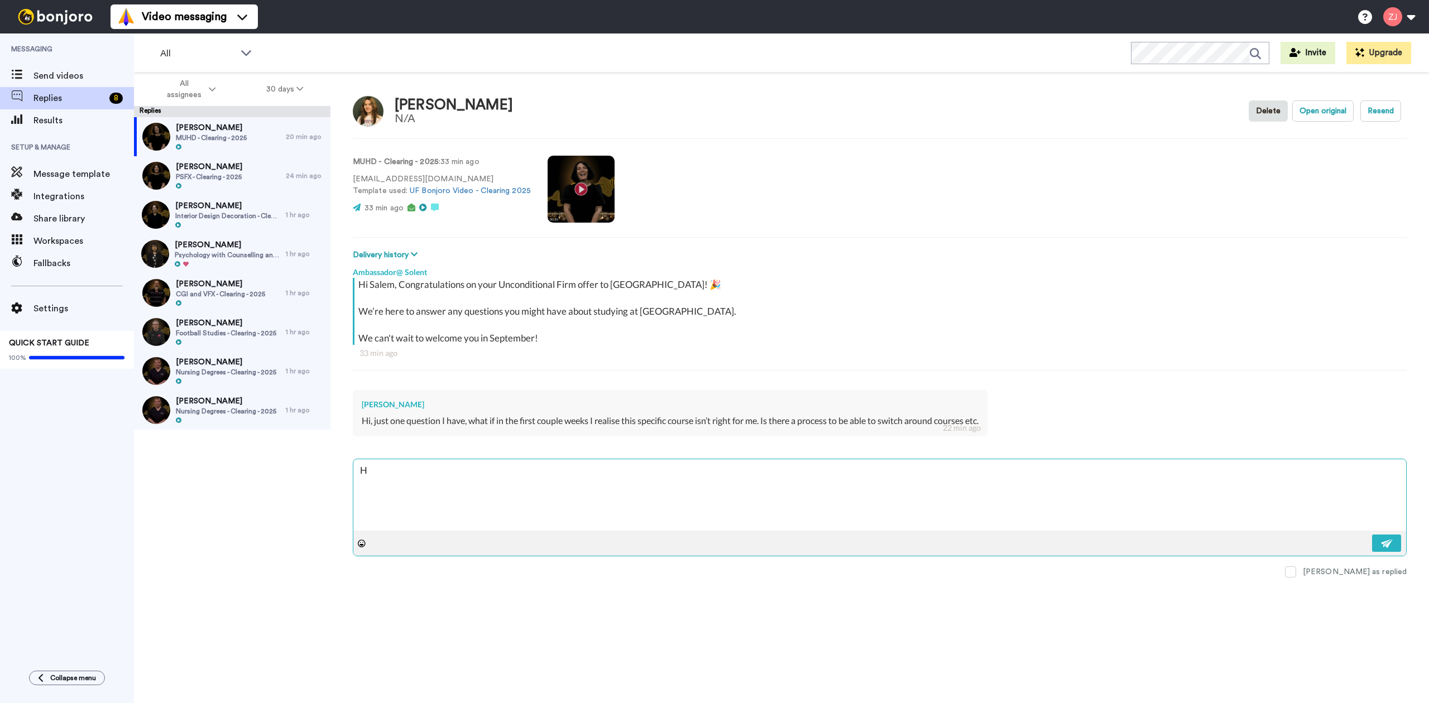
type textarea "x"
type textarea "He"
type textarea "x"
type textarea "Hey"
type textarea "x"
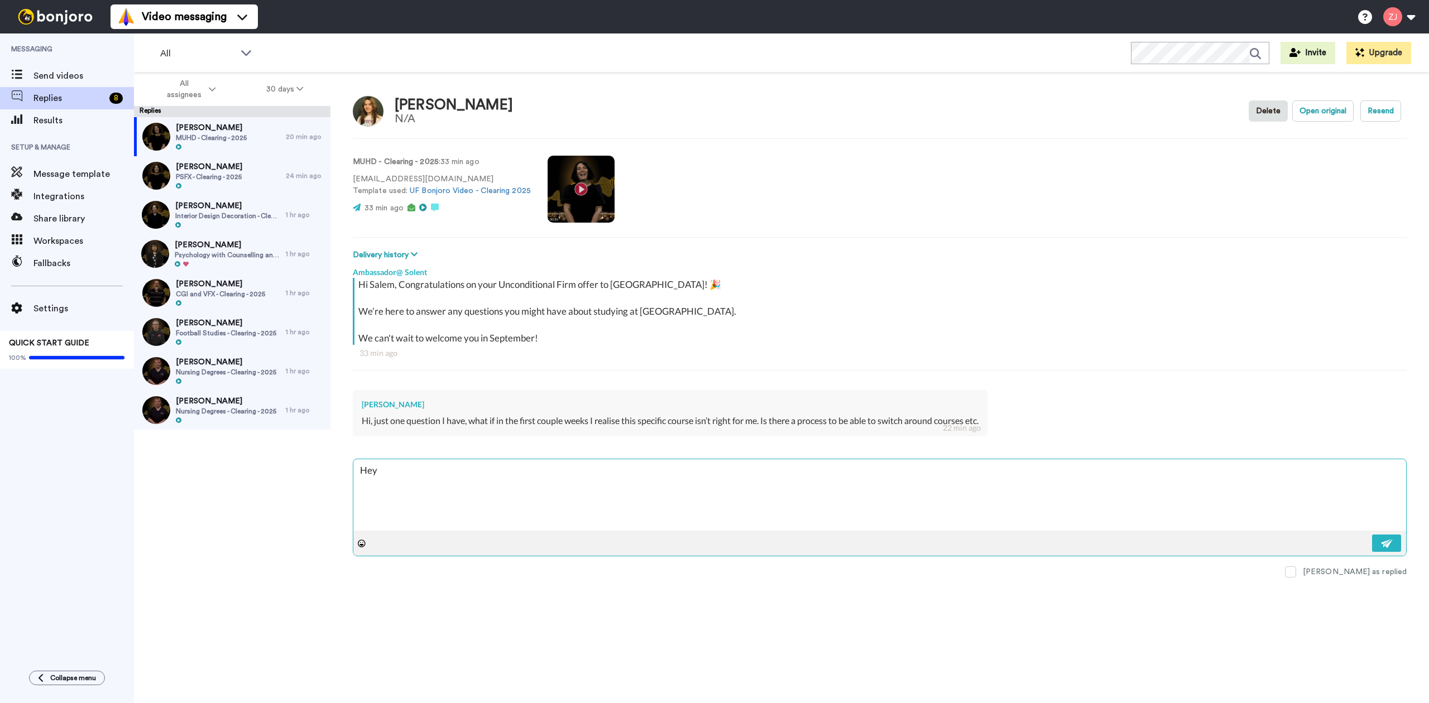
type textarea "Heyh"
type textarea "x"
type textarea "Heyh"
type textarea "x"
type textarea "Heyh S"
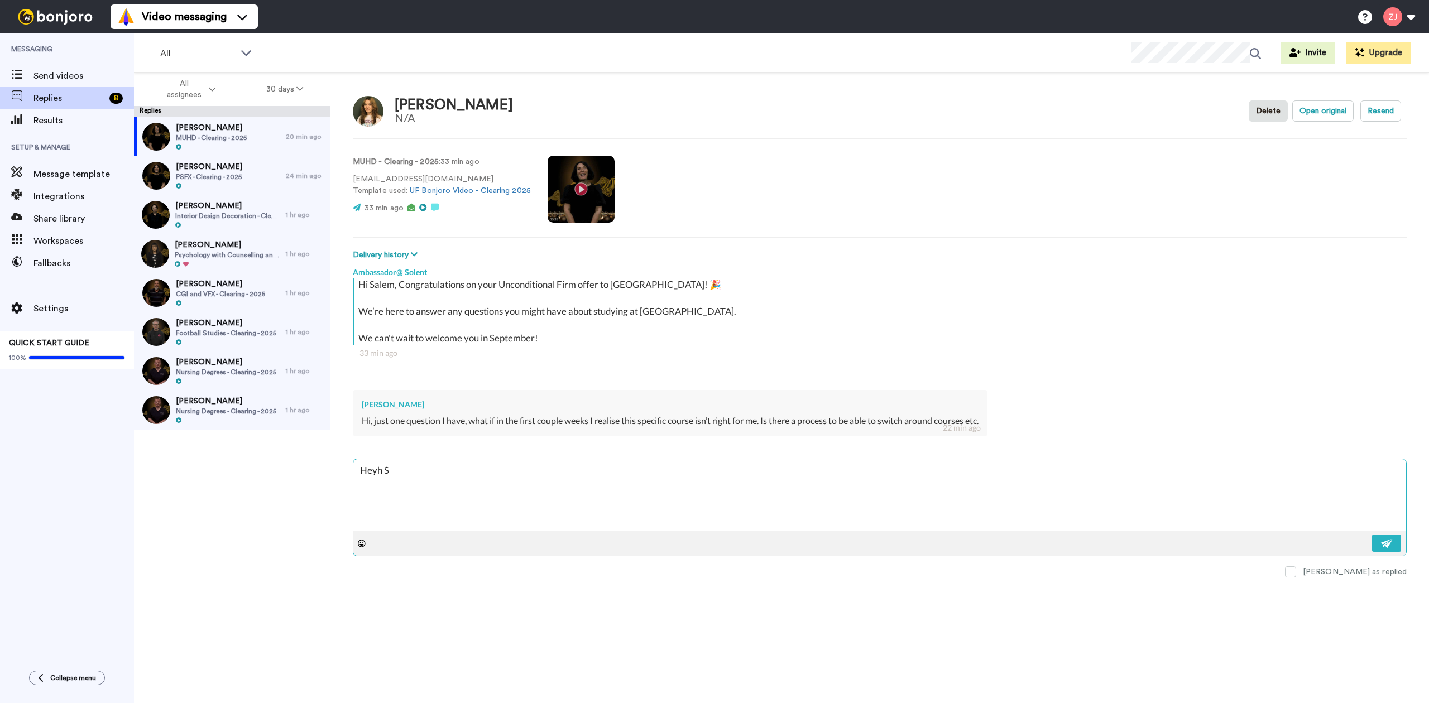
type textarea "x"
type textarea "Heyh"
type textarea "x"
type textarea "Heyh"
type textarea "x"
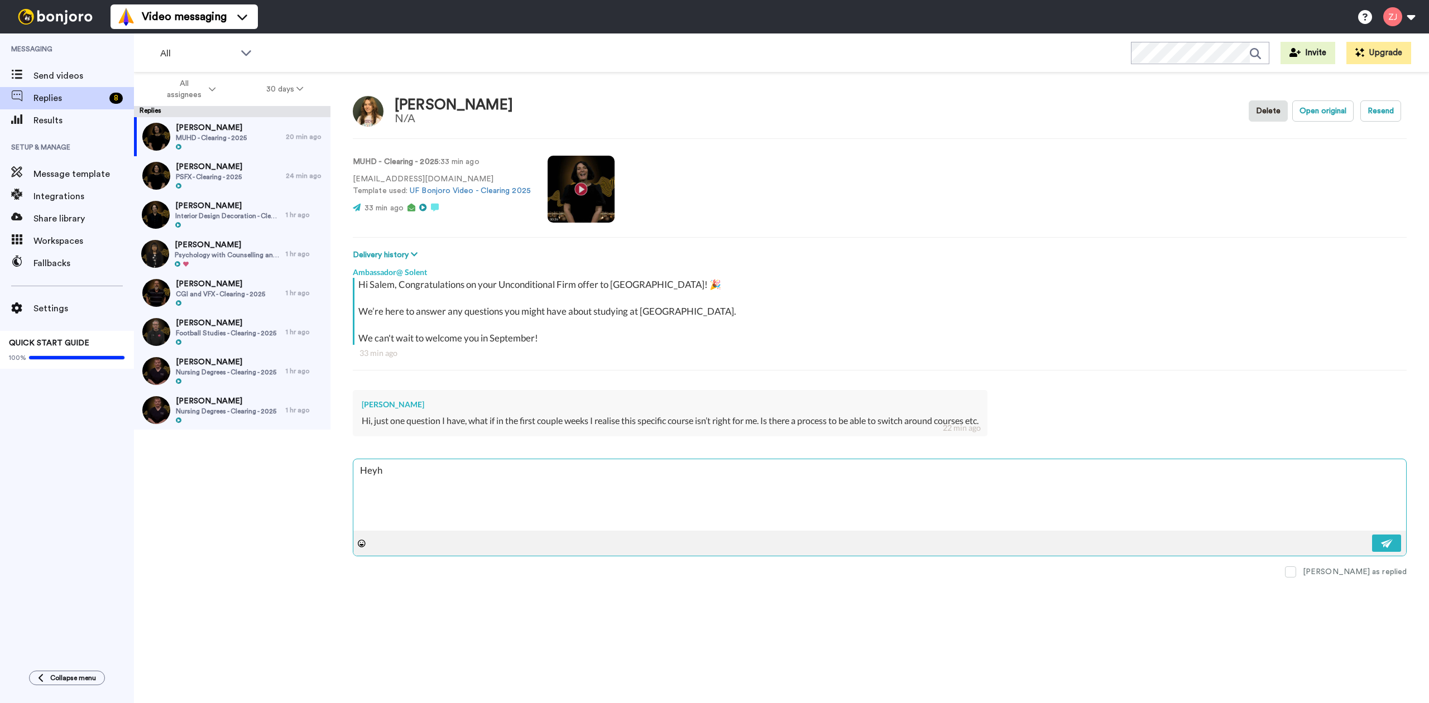
type textarea "Hey"
type textarea "x"
type textarea "Hey"
type textarea "x"
type textarea "Hey S"
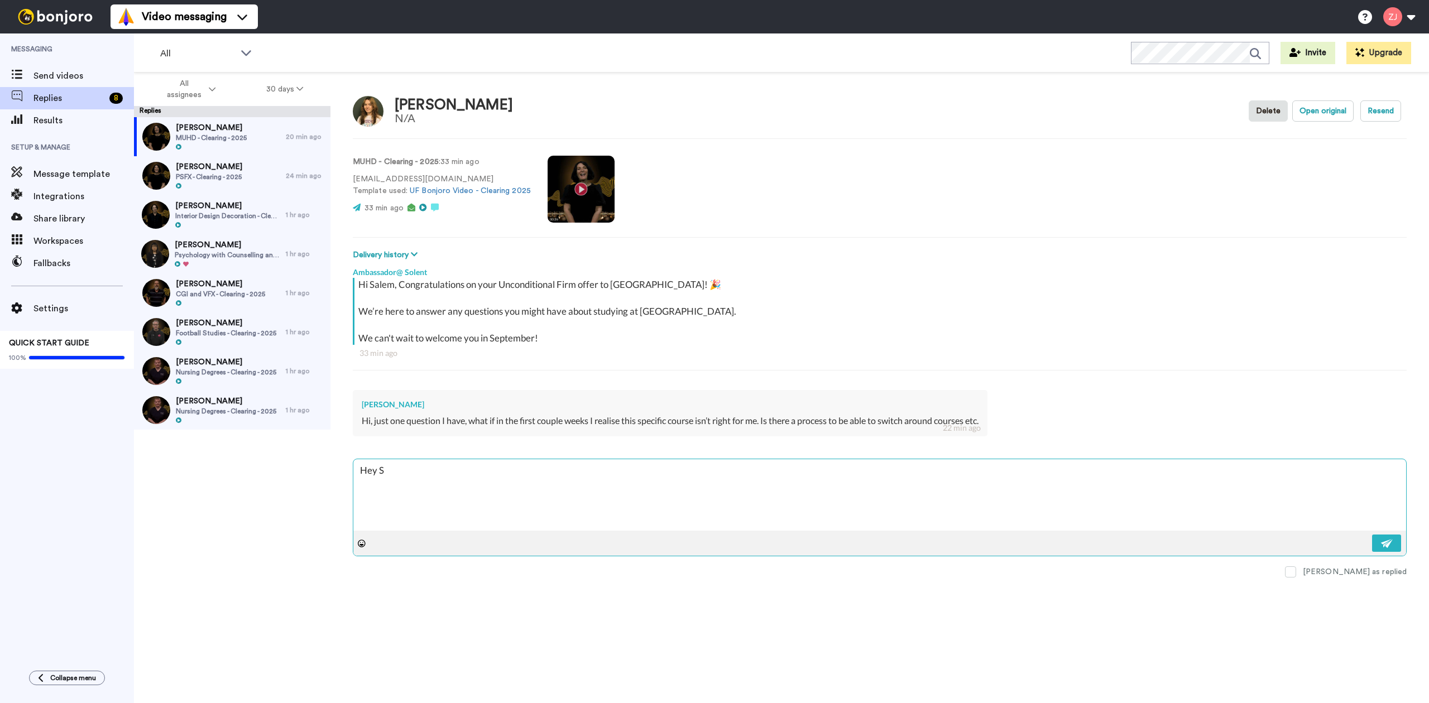
type textarea "x"
type textarea "Hey Sal"
type textarea "x"
type textarea "Hey Sale"
type textarea "x"
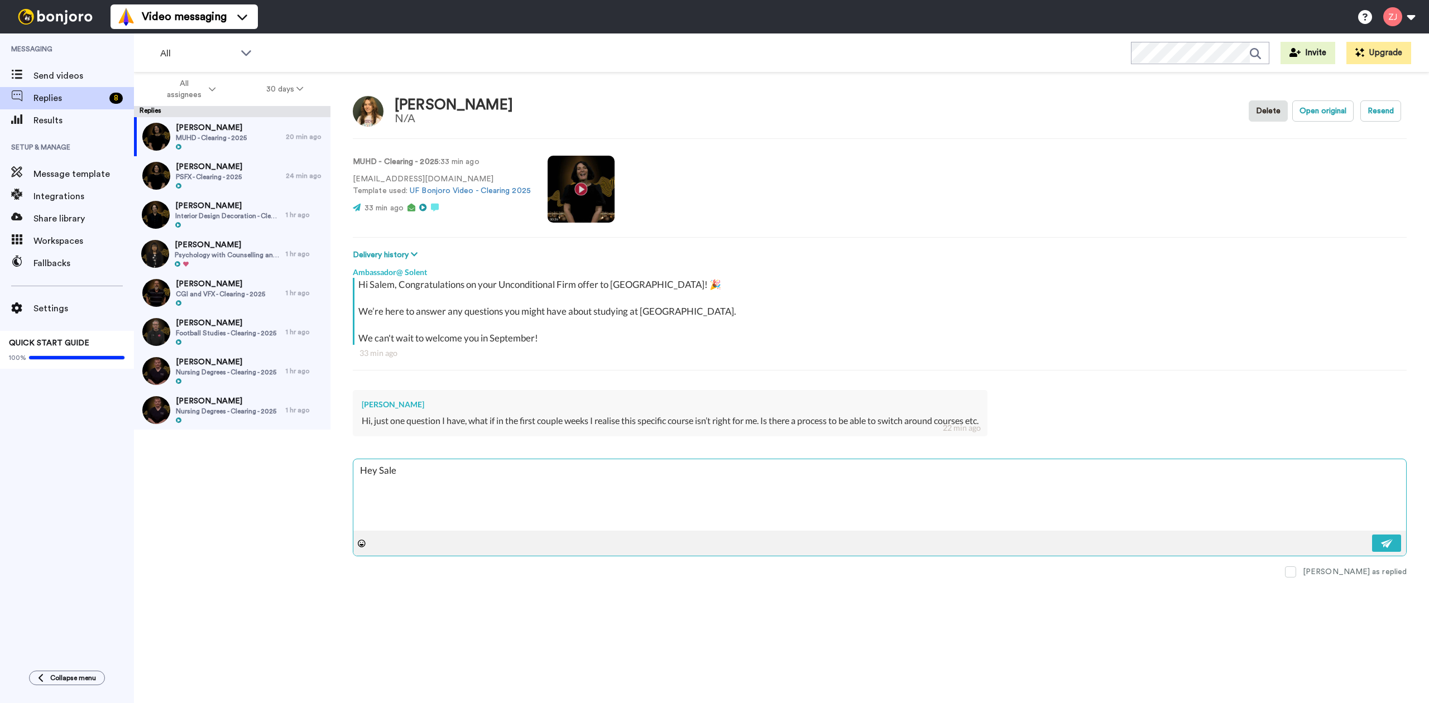
type textarea "Hey Salem"
type textarea "x"
type textarea "Hey Salem,"
type textarea "x"
type textarea "Hey Salem,"
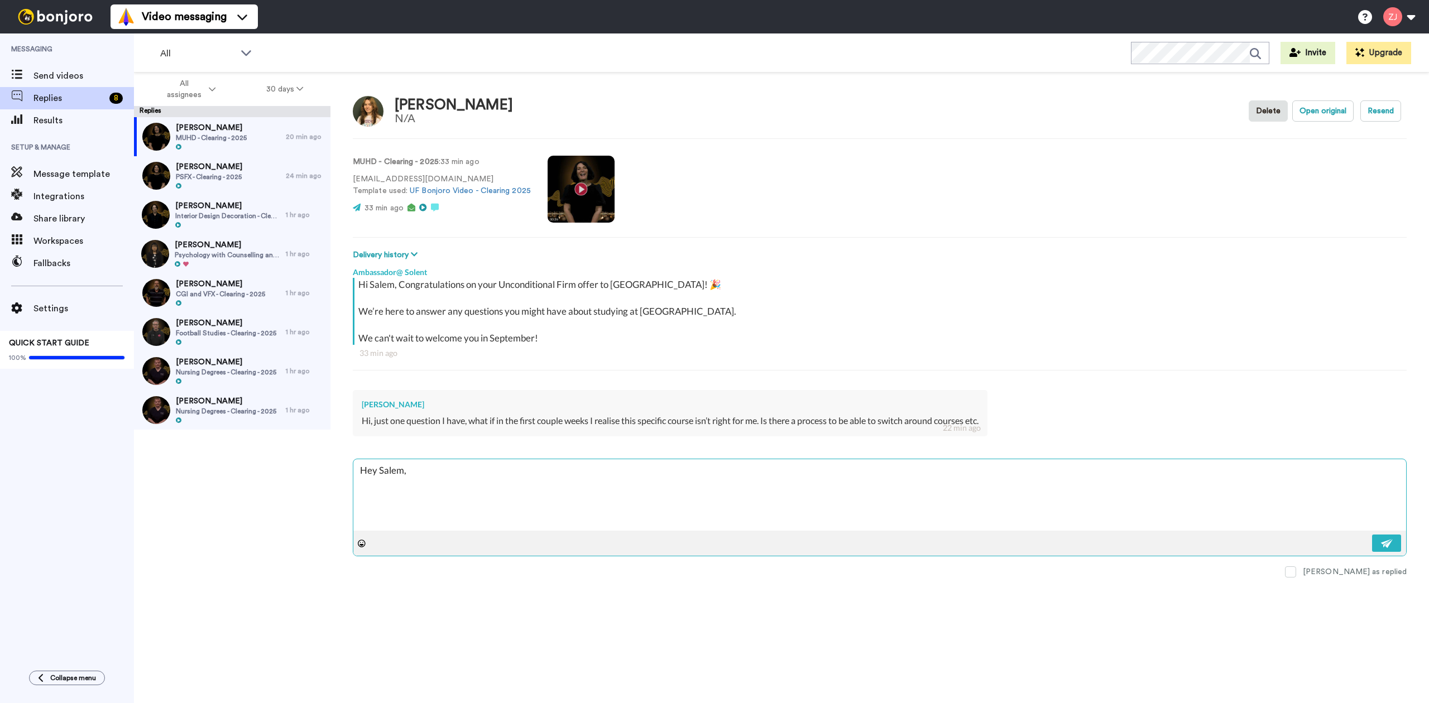
type textarea "x"
type textarea "Hey Salem,"
type textarea "x"
type textarea "Hey Salem, T"
type textarea "x"
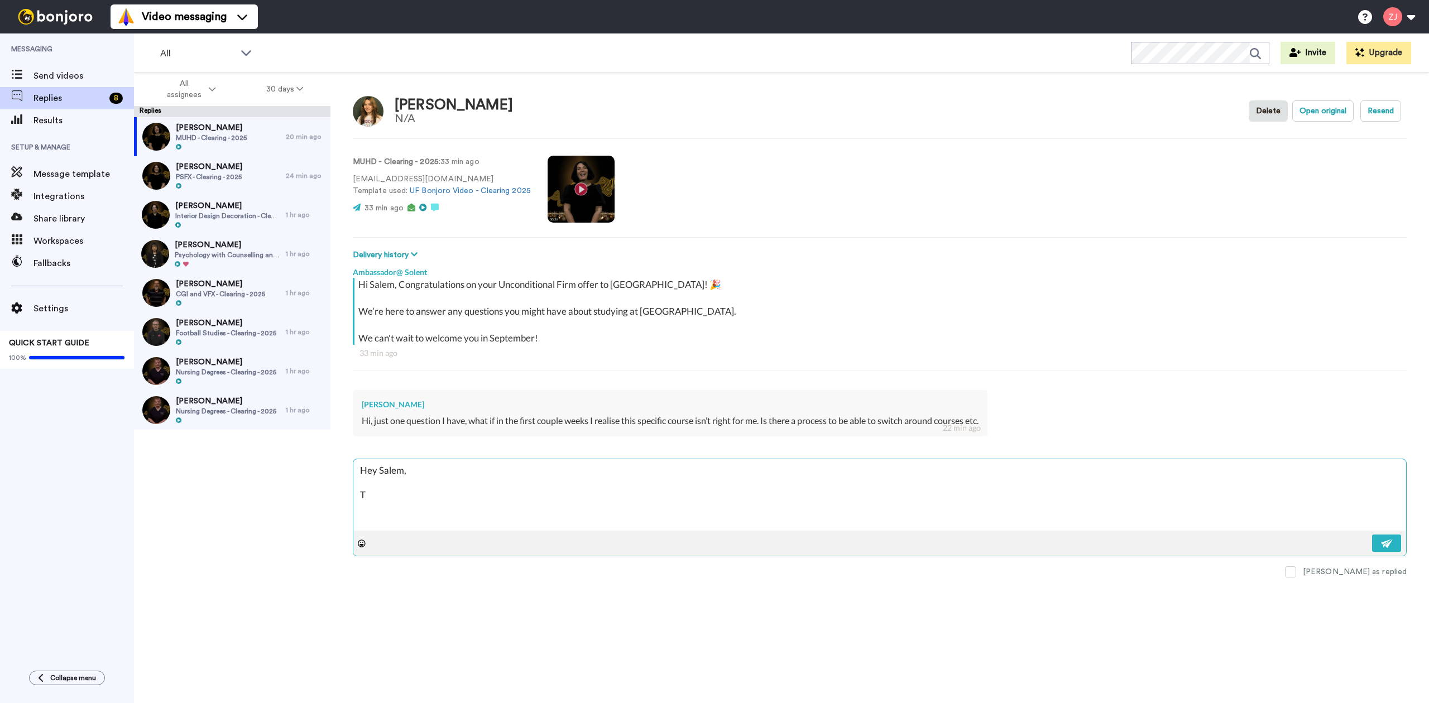
type textarea "Hey Salem, Th"
type textarea "x"
type textarea "Hey Salem, Tha"
type textarea "x"
type textarea "Hey Salem, Than"
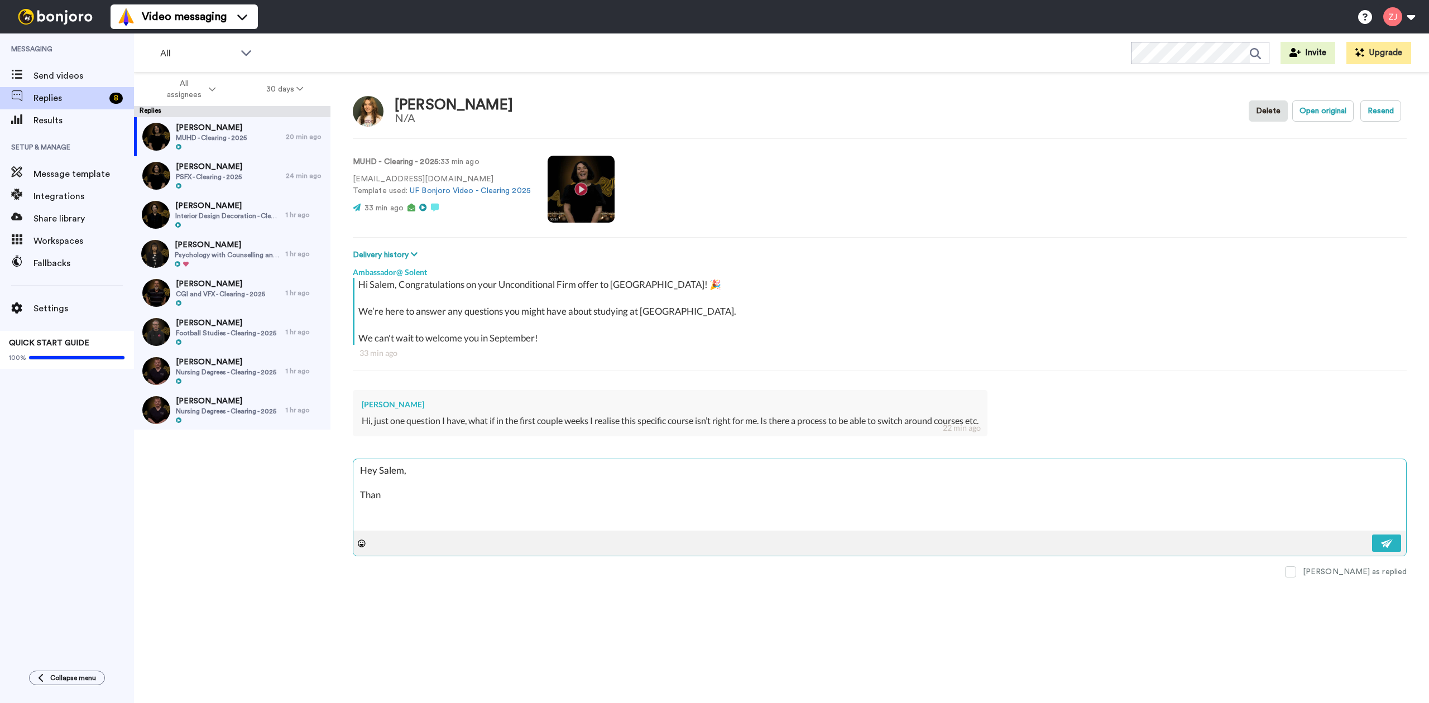
type textarea "x"
type textarea "Hey Salem, Thank"
type textarea "x"
type textarea "Hey Salem, Thank"
type textarea "x"
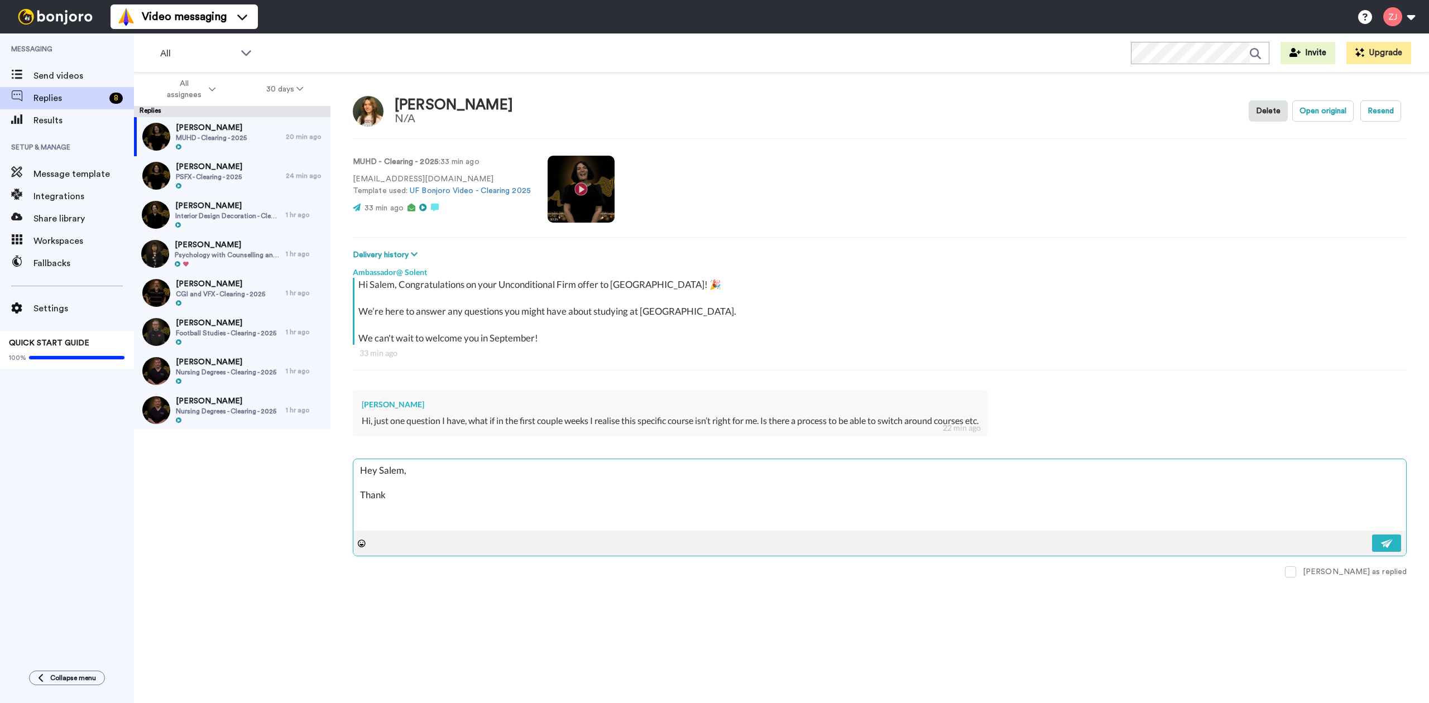
type textarea "Hey Salem, Thank y"
type textarea "x"
type textarea "Hey Salem, Thank yo"
type textarea "x"
type textarea "Hey Salem, Thank you"
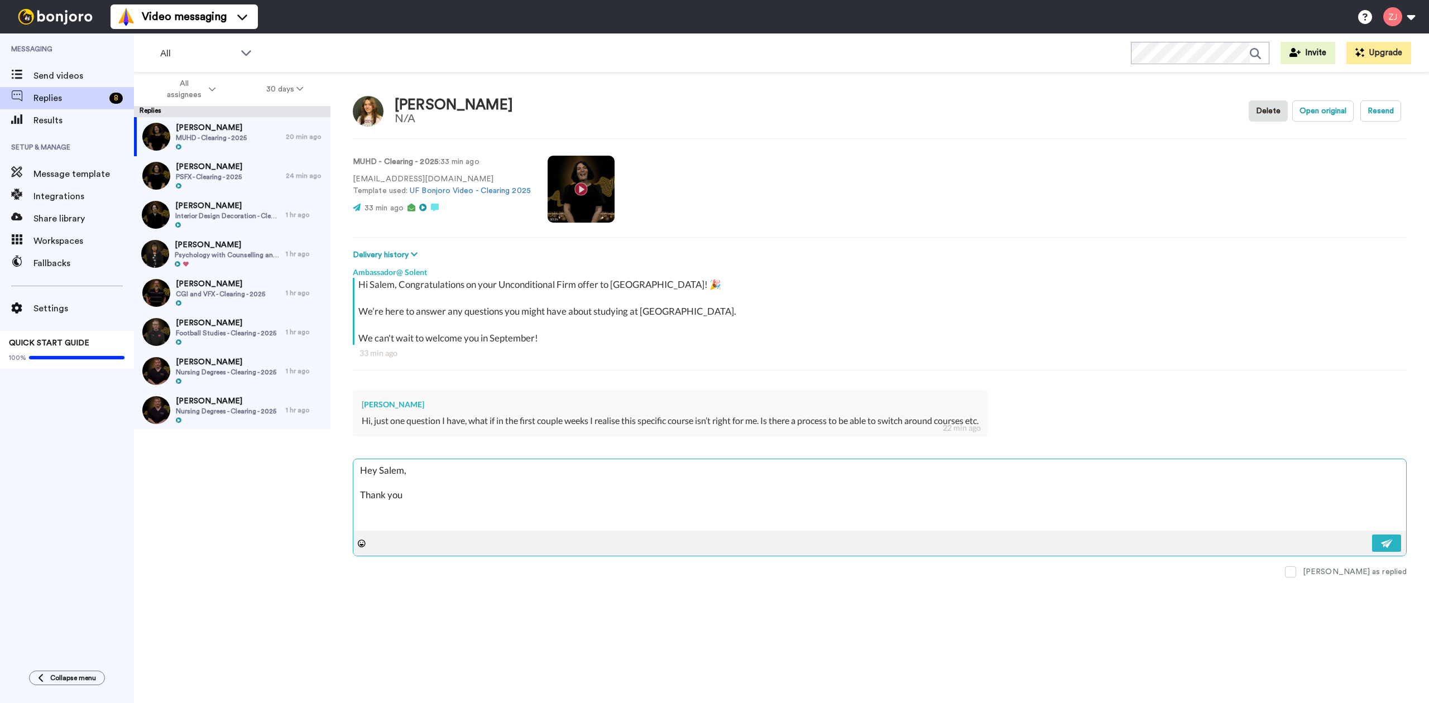
type textarea "x"
type textarea "Hey Salem, Thank you f"
type textarea "x"
type textarea "Hey Salem, Thank you fo"
type textarea "x"
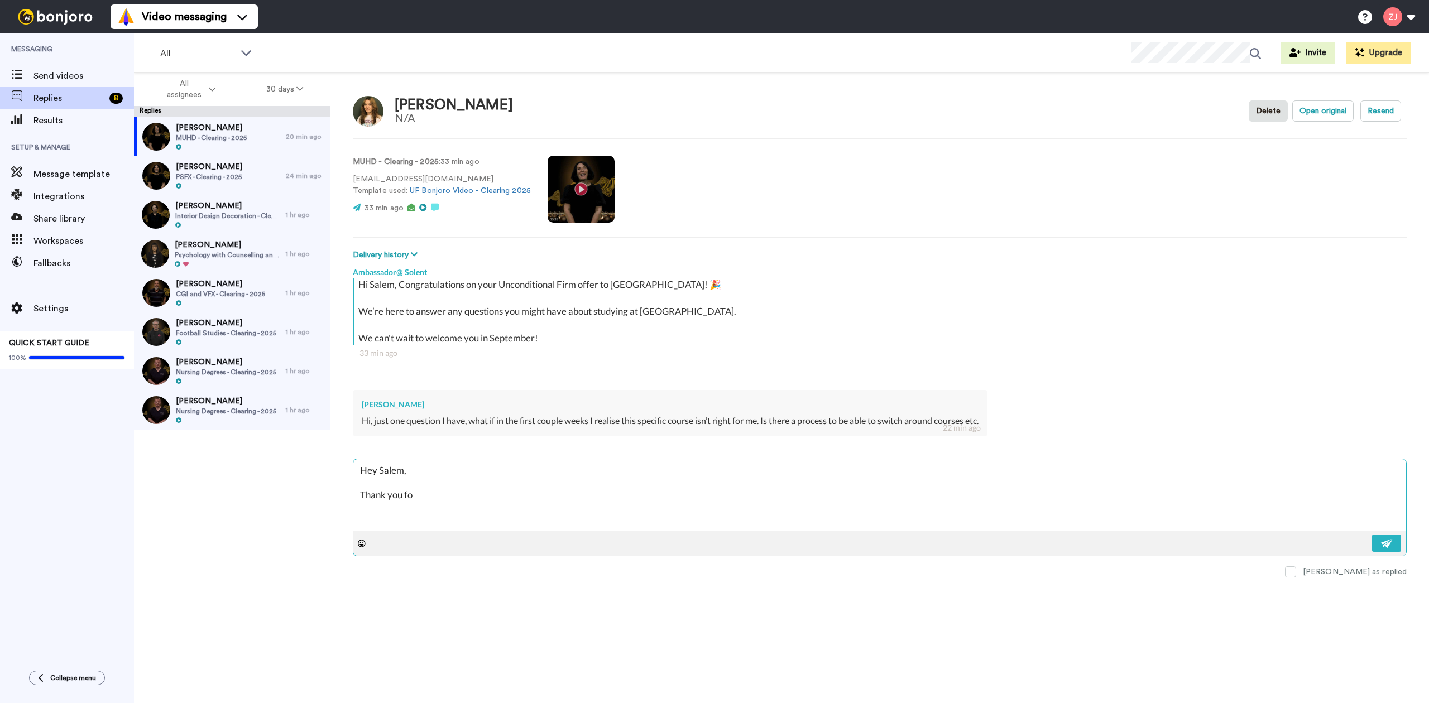
type textarea "Hey Salem, Thank you for"
type textarea "x"
type textarea "Hey Salem, Thank you for g"
type textarea "x"
type textarea "Hey Salem, Thank you for ge"
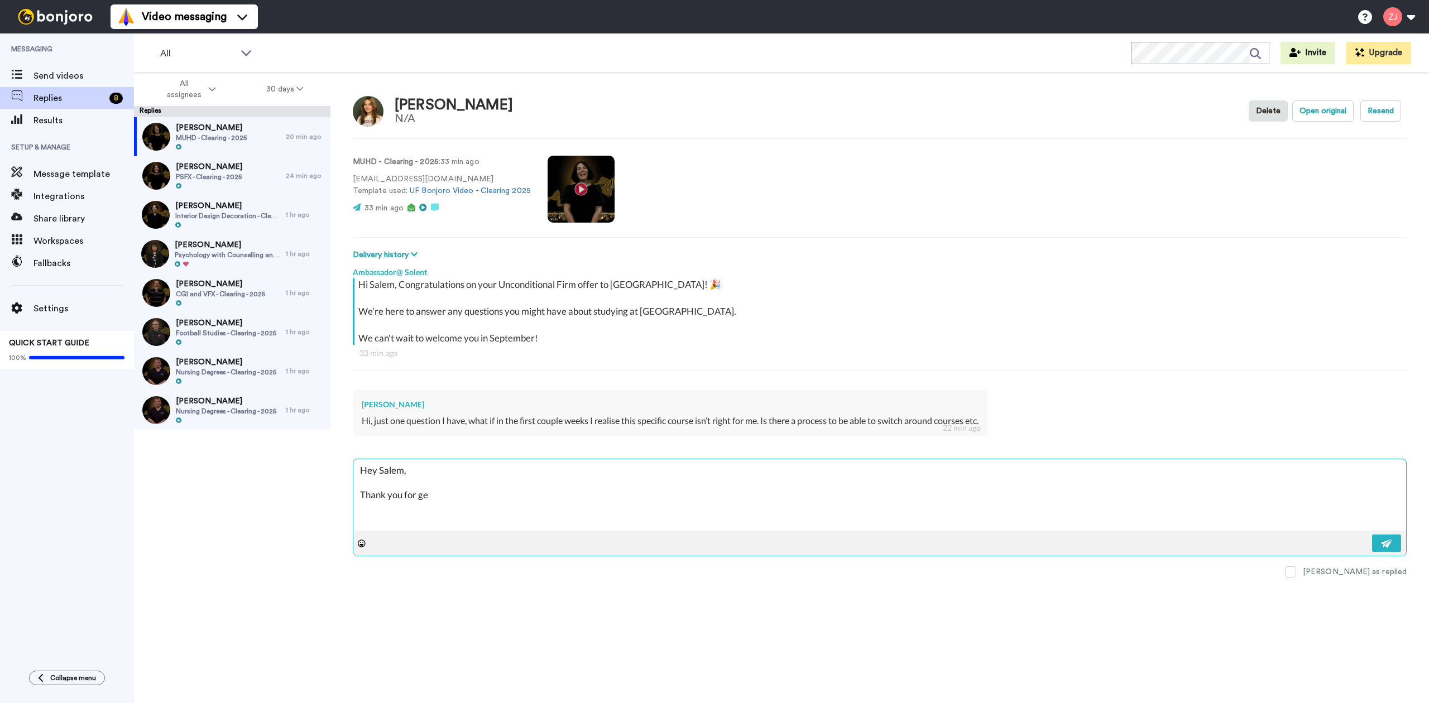
type textarea "x"
type textarea "Hey Salem, Thank you for g"
type textarea "x"
type textarea "Hey Salem, Thank you for"
type textarea "x"
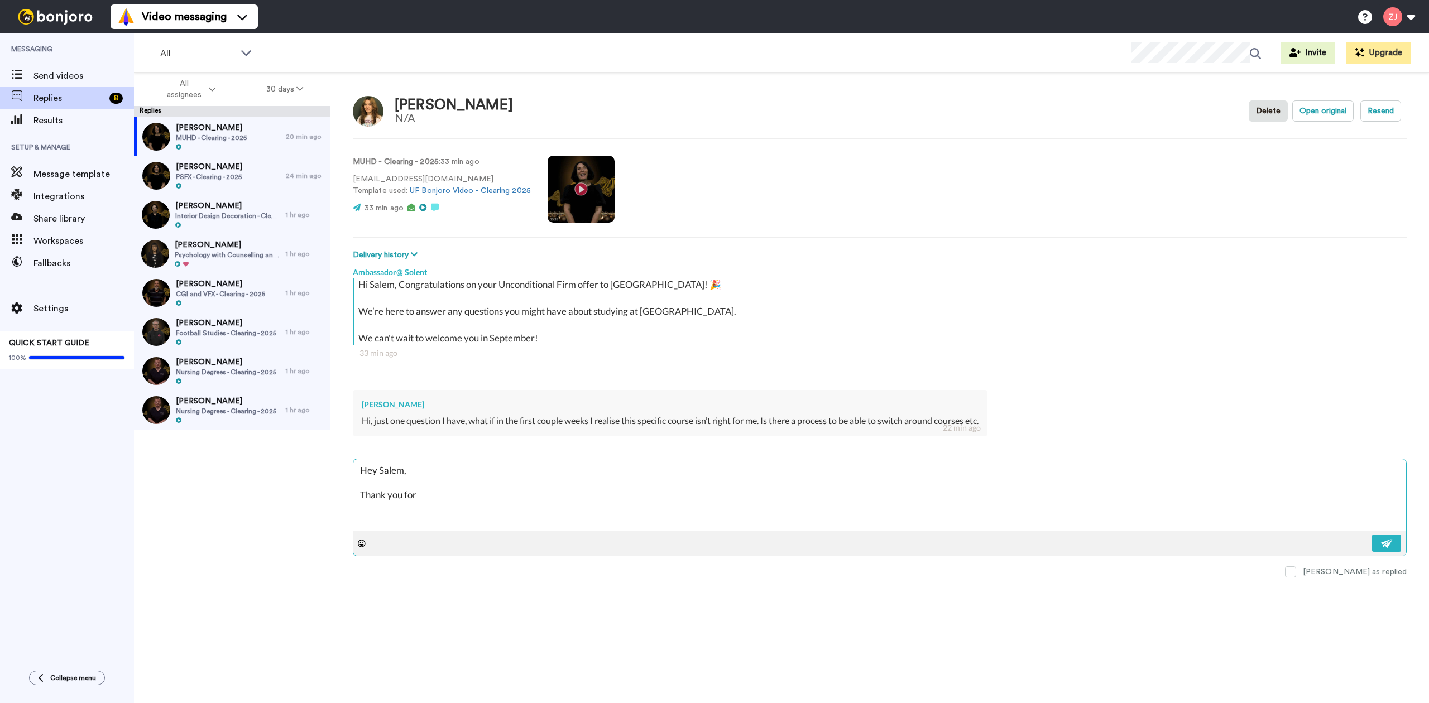
type textarea "Hey Salem, Thank you for g"
type textarea "x"
type textarea "Hey Salem, Thank you for ge"
type textarea "x"
type textarea "Hey Salem, Thank you for get"
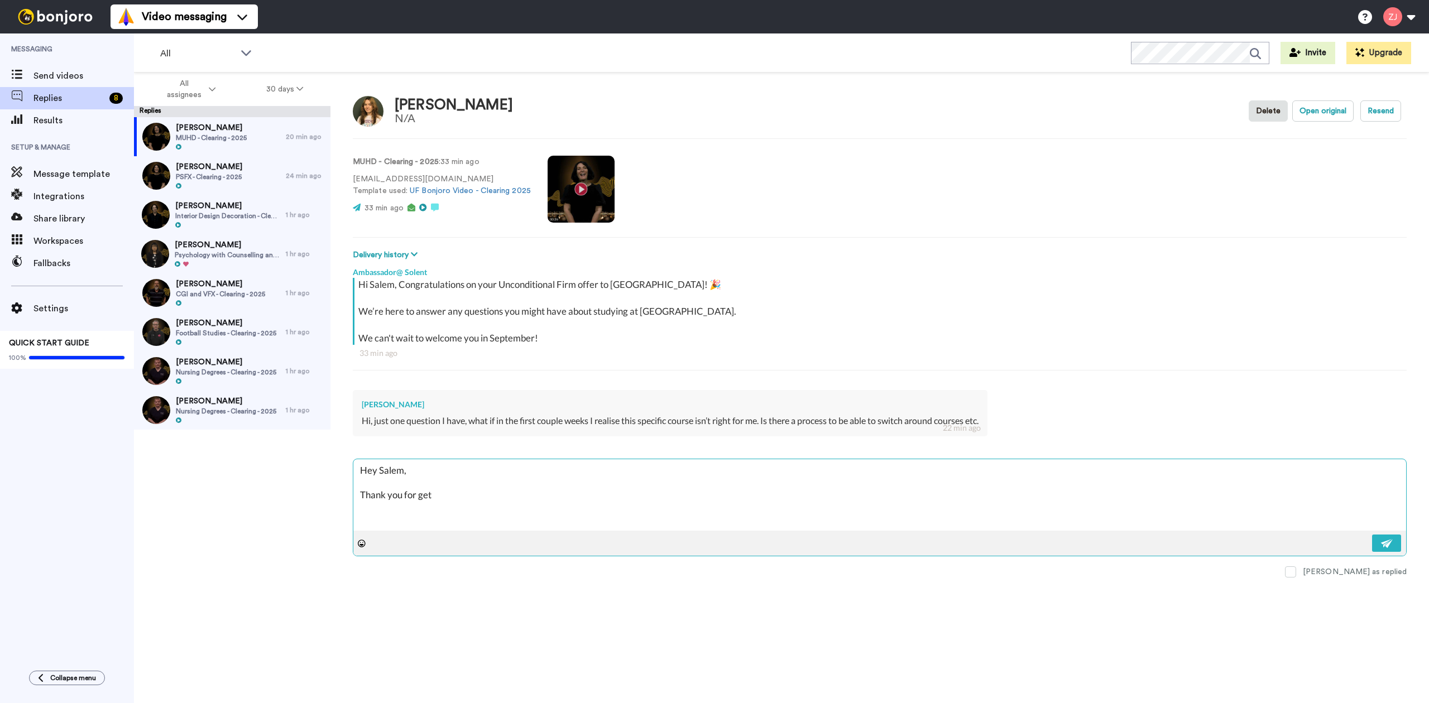
type textarea "x"
type textarea "Hey Salem, Thank you for gett"
type textarea "x"
type textarea "Hey Salem, Thank you for gettti"
type textarea "x"
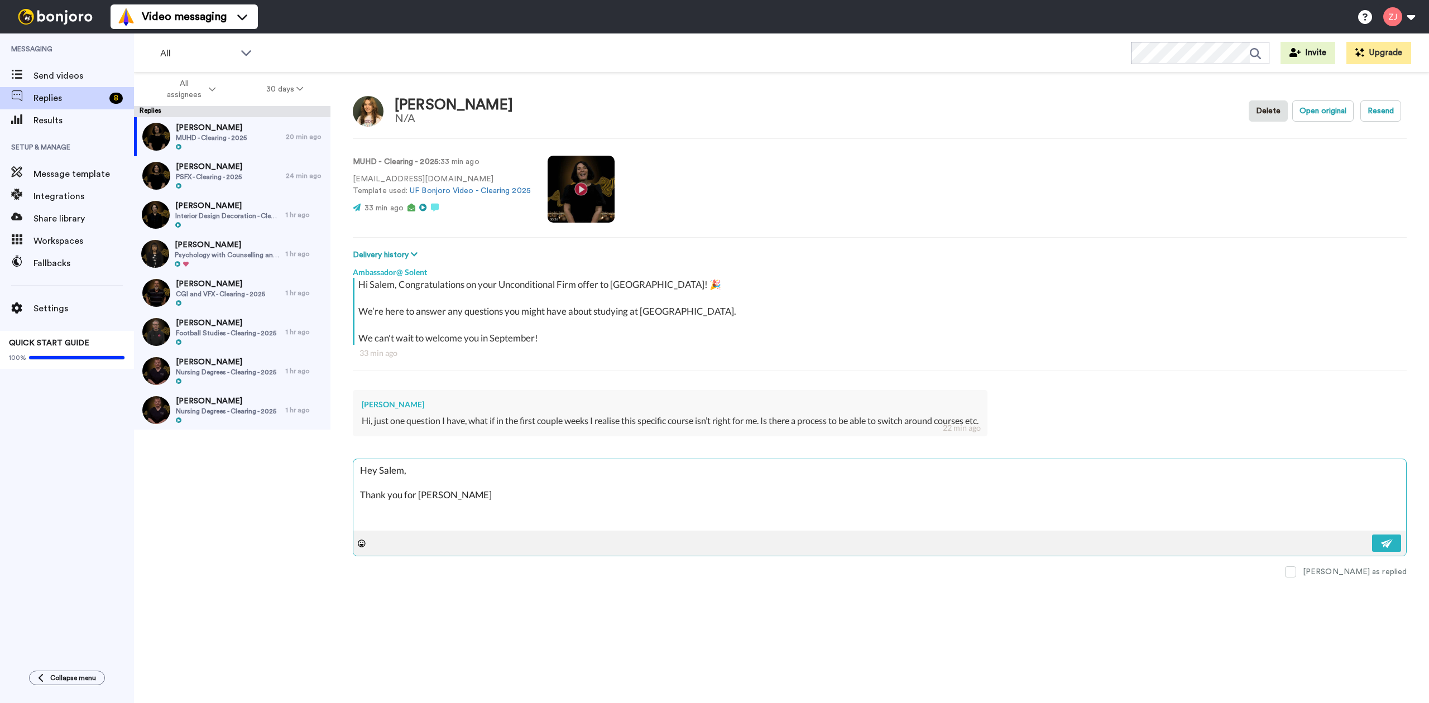
type textarea "Hey Salem, Thank you for gettt"
type textarea "x"
type textarea "Hey Salem, Thank you for gett"
type textarea "x"
type textarea "Hey Salem, Thank you for getti"
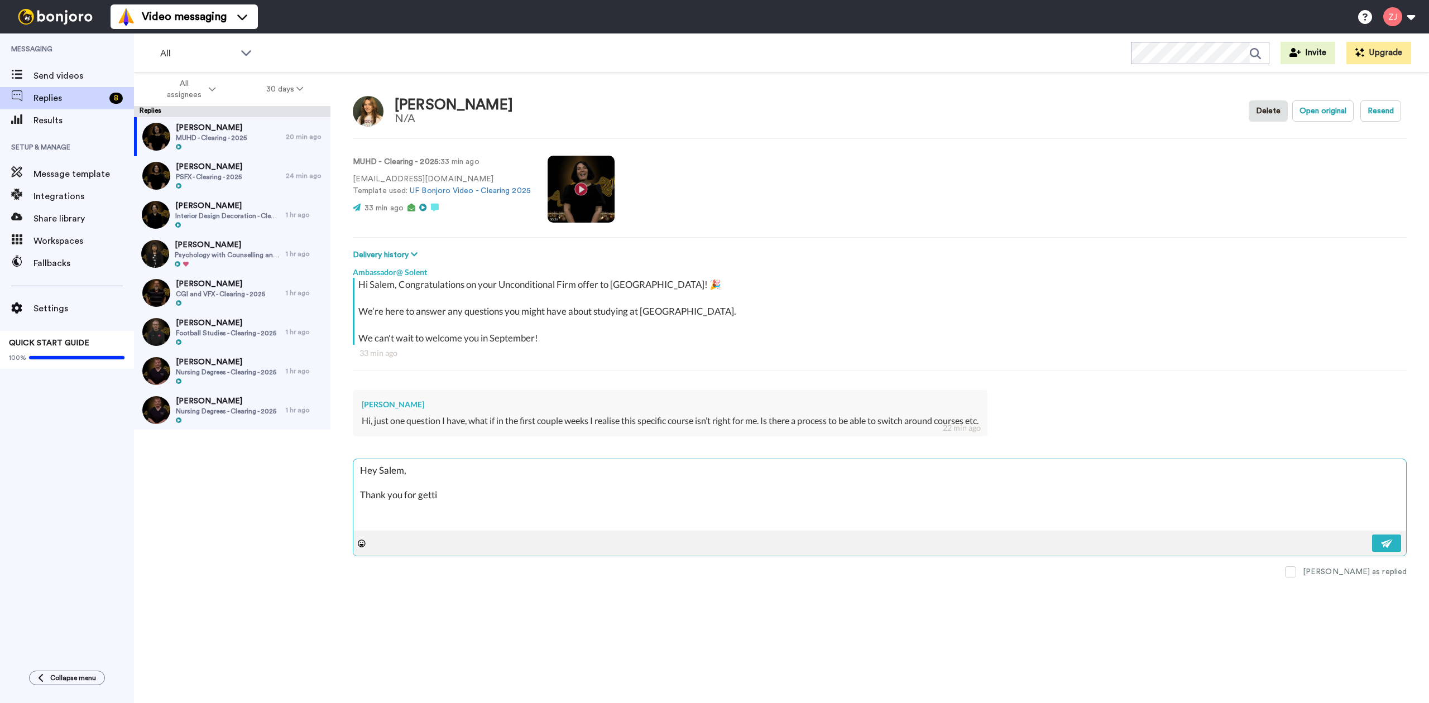
type textarea "x"
type textarea "Hey Salem, Thank you for gettin"
type textarea "x"
type textarea "Hey Salem, Thank you for getting"
type textarea "x"
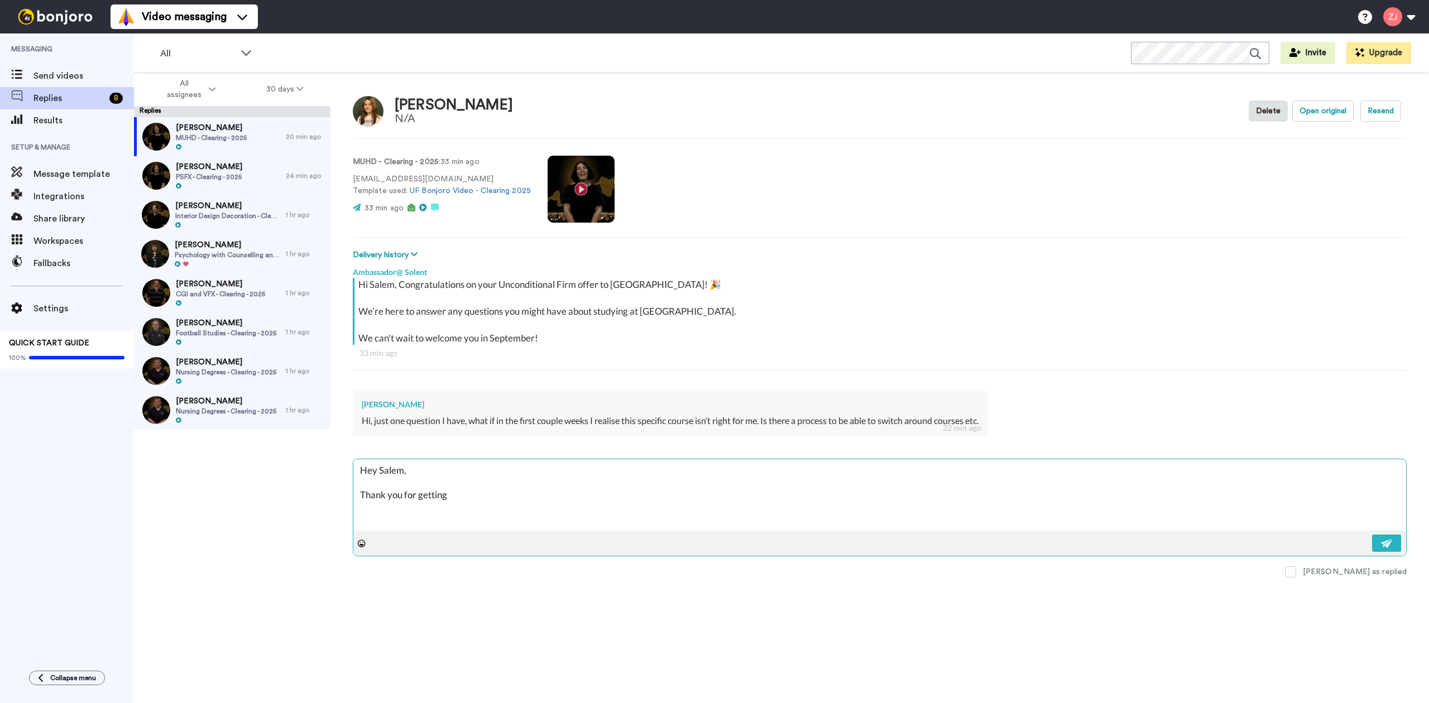
type textarea "Hey Salem, Thank you for getting"
type textarea "x"
type textarea "Hey Salem, Thank you for getting i"
type textarea "x"
type textarea "Hey Salem, Thank you for getting in"
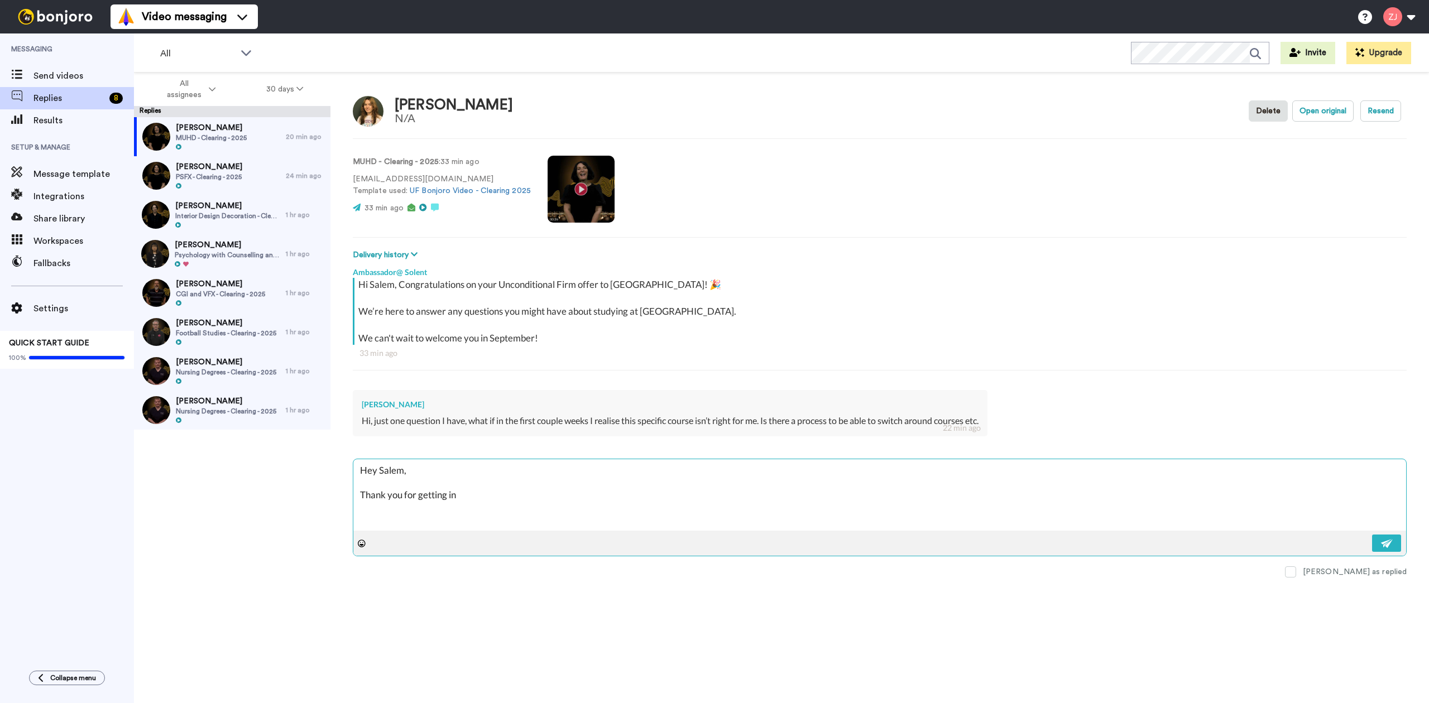
type textarea "x"
type textarea "Hey Salem, Thank you for getting in"
type textarea "x"
type textarea "Hey Salem, Thank you for getting in t"
type textarea "x"
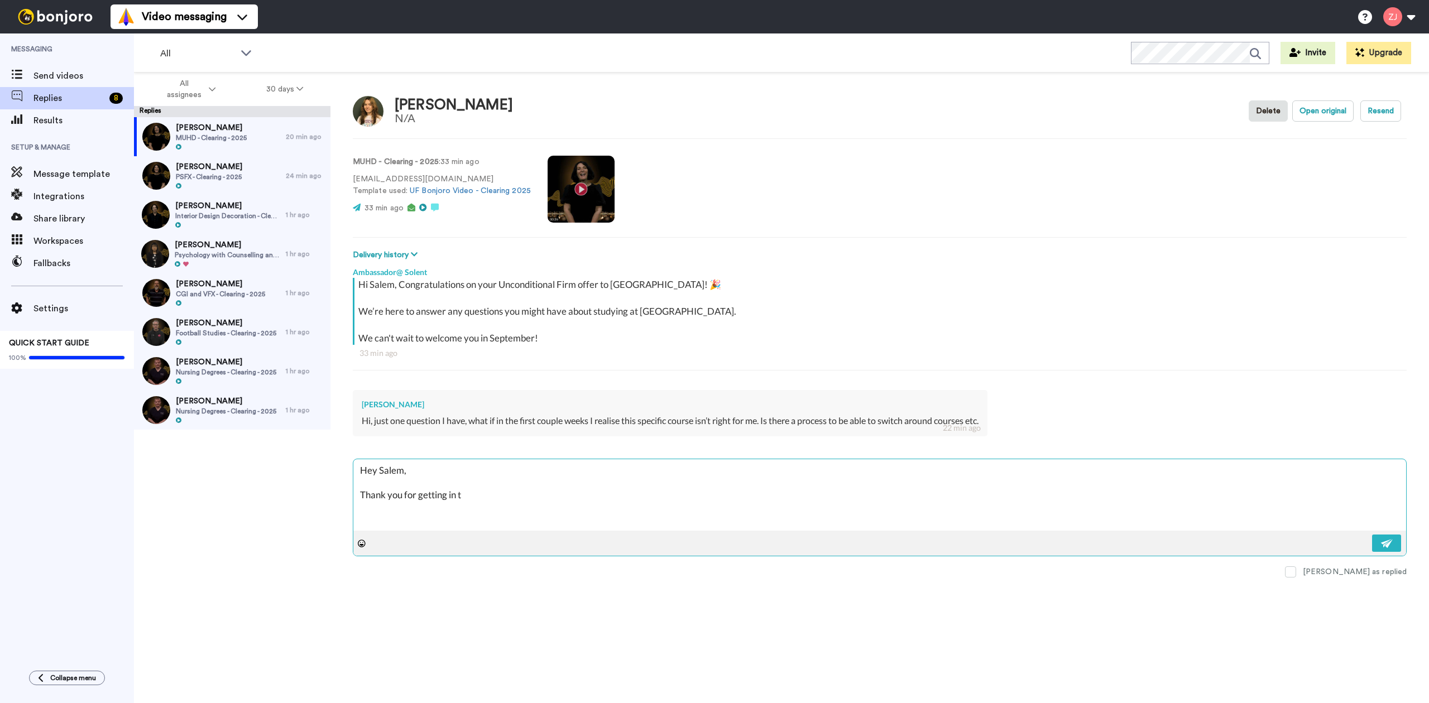
type textarea "Hey Salem, Thank you for getting in to"
type textarea "x"
type textarea "Hey Salem, Thank you for getting in tou"
type textarea "x"
type textarea "Hey Salem, Thank you for getting in touc"
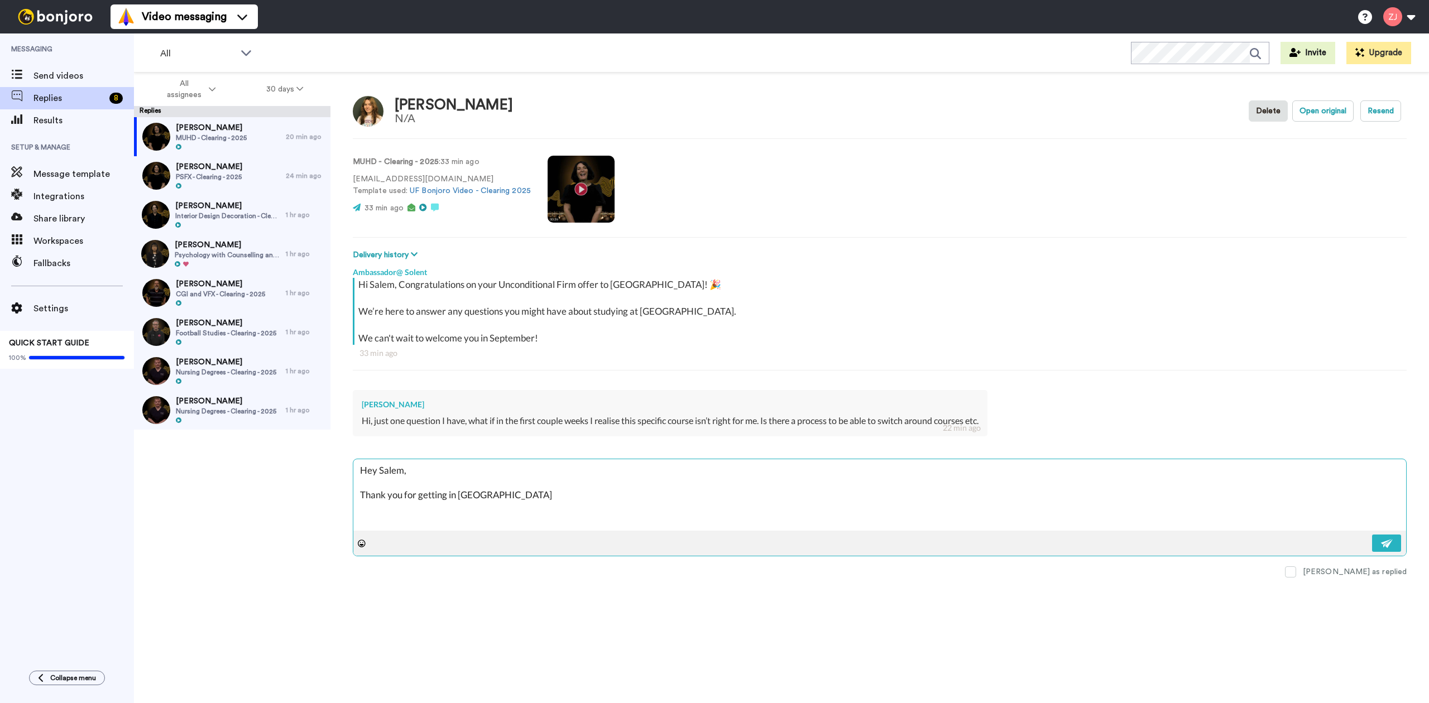
type textarea "x"
type textarea "Hey Salem, Thank you for getting in touch"
type textarea "x"
type textarea "Hey Salem, Thank you for getting in touc"
type textarea "x"
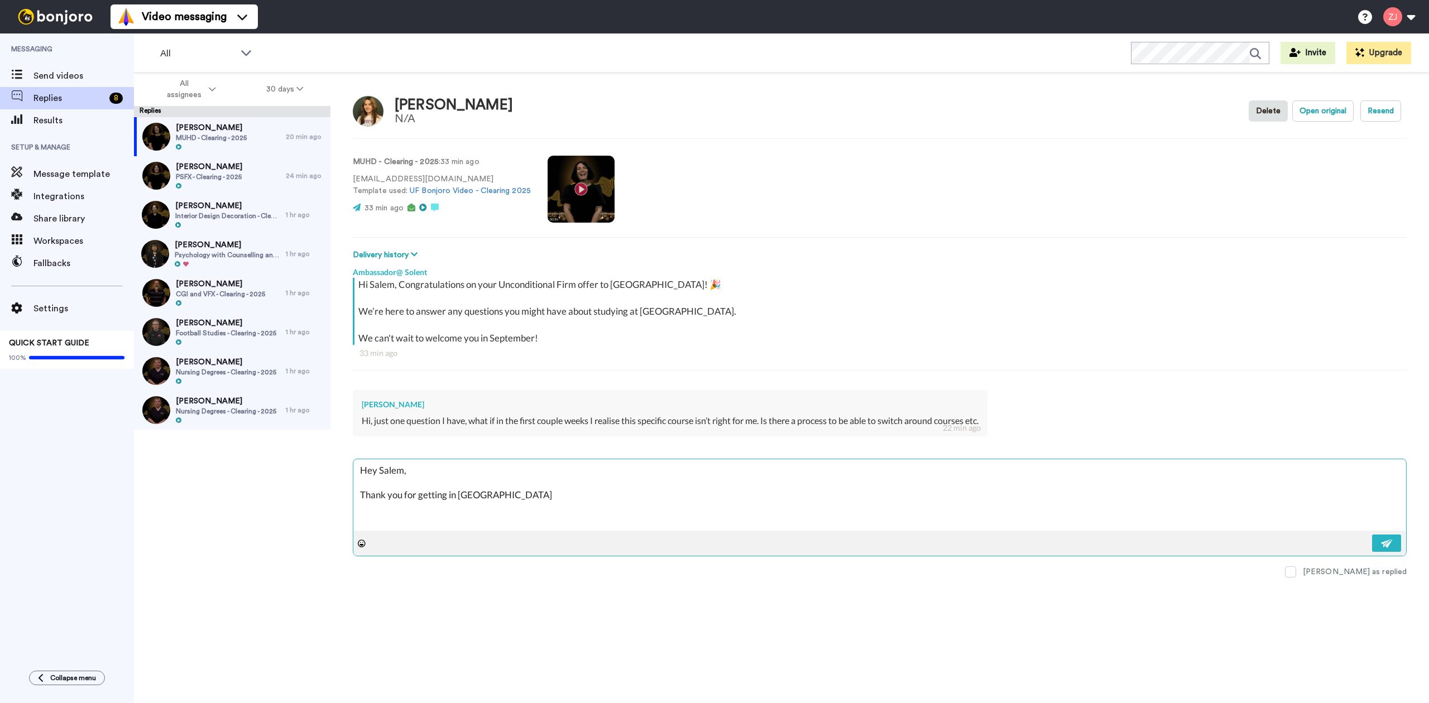
type textarea "Hey Salem, Thank you for getting in tou"
type textarea "x"
type textarea "Hey Salem, Thank you for getting in to"
type textarea "x"
type textarea "Hey Salem, Thank you for getting in t"
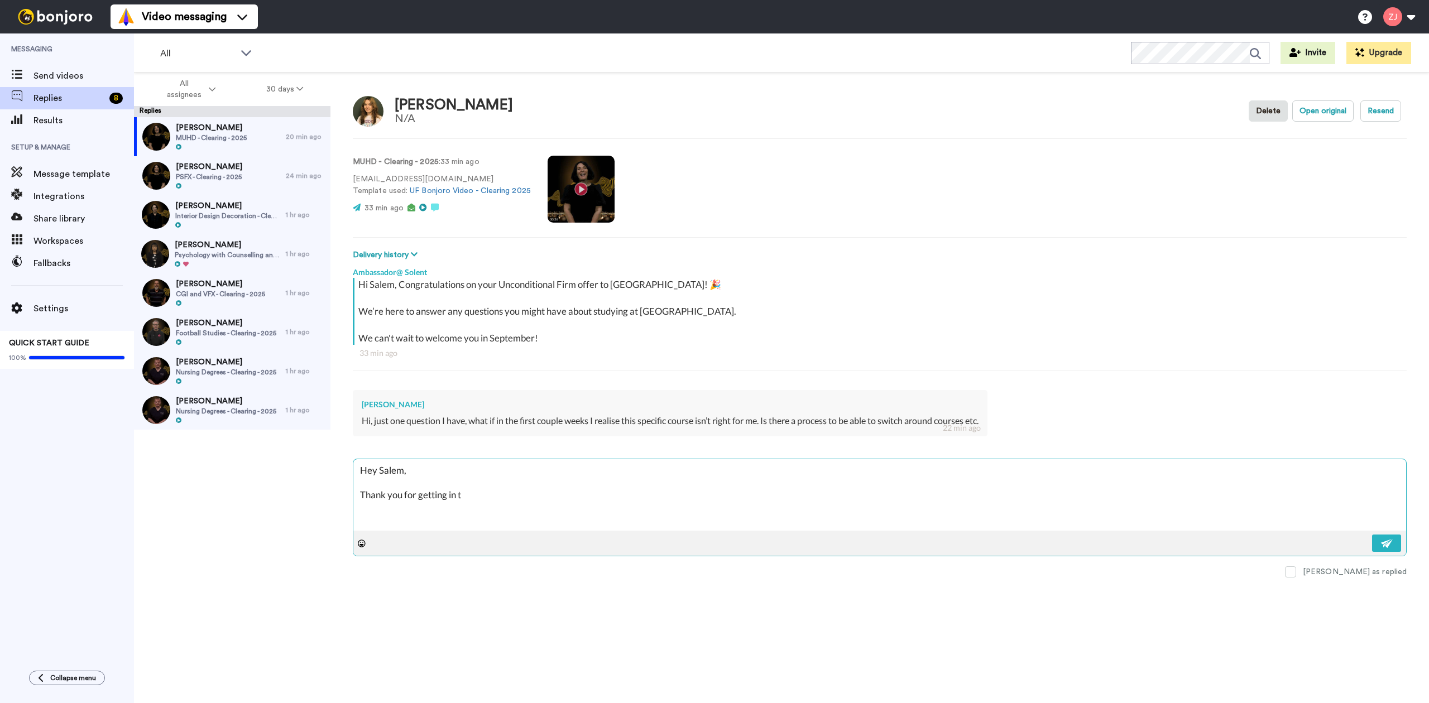
type textarea "x"
type textarea "Hey Salem, Thank you for getting in to"
type textarea "x"
type textarea "Hey Salem, Thank you for getting in tou"
type textarea "x"
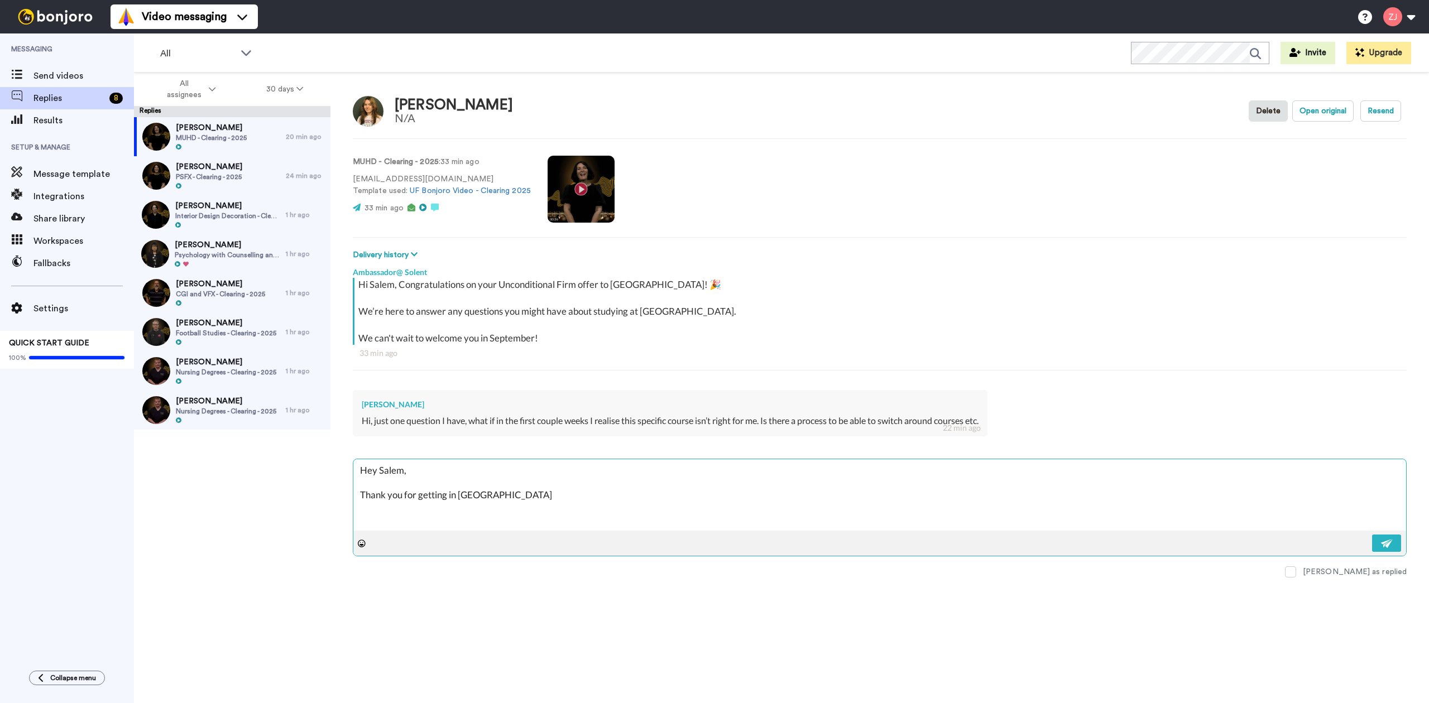
type textarea "Hey Salem, Thank you for getting in touc"
type textarea "x"
type textarea "Hey Salem, Thank you for getting in touch"
type textarea "x"
type textarea "Hey Salem, Thank you for getting in touch!"
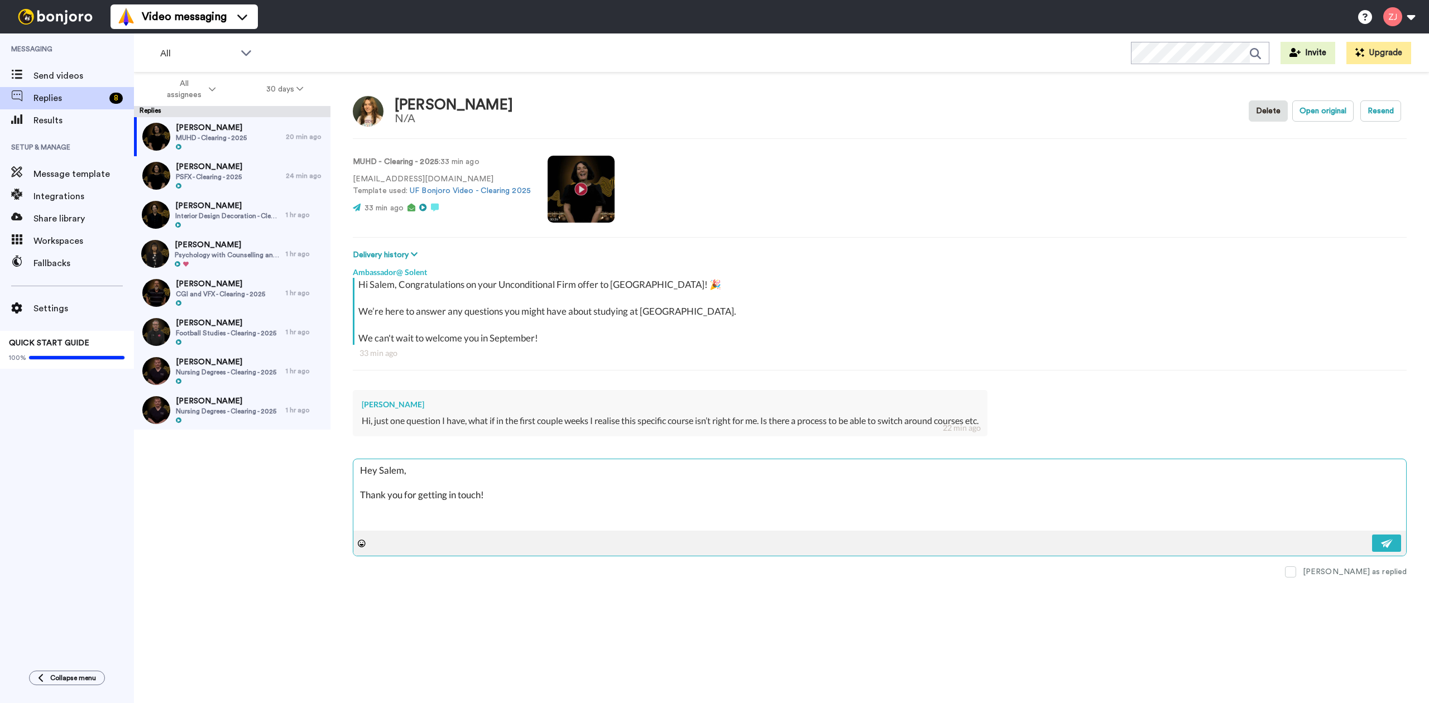
type textarea "x"
type textarea "Hey Salem, Thank you for getting in touch!"
type textarea "x"
type textarea "Hey Salem, Thank you for getting in touch! T"
type textarea "x"
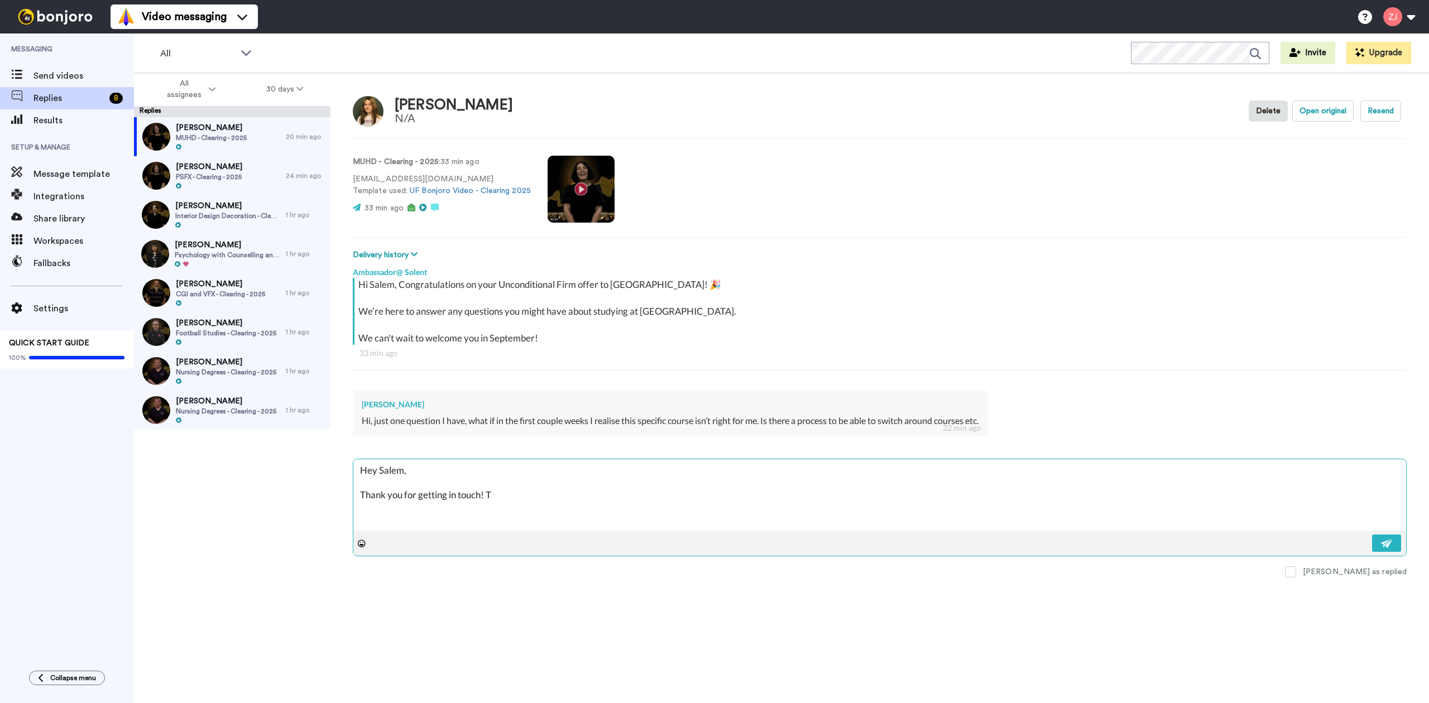
type textarea "Hey Salem, Thank you for getting in touch! Th"
type textarea "x"
type textarea "Hey Salem, Thank you for getting in touch! Tha"
type textarea "x"
type textarea "Hey Salem, Thank you for getting in touch! That"
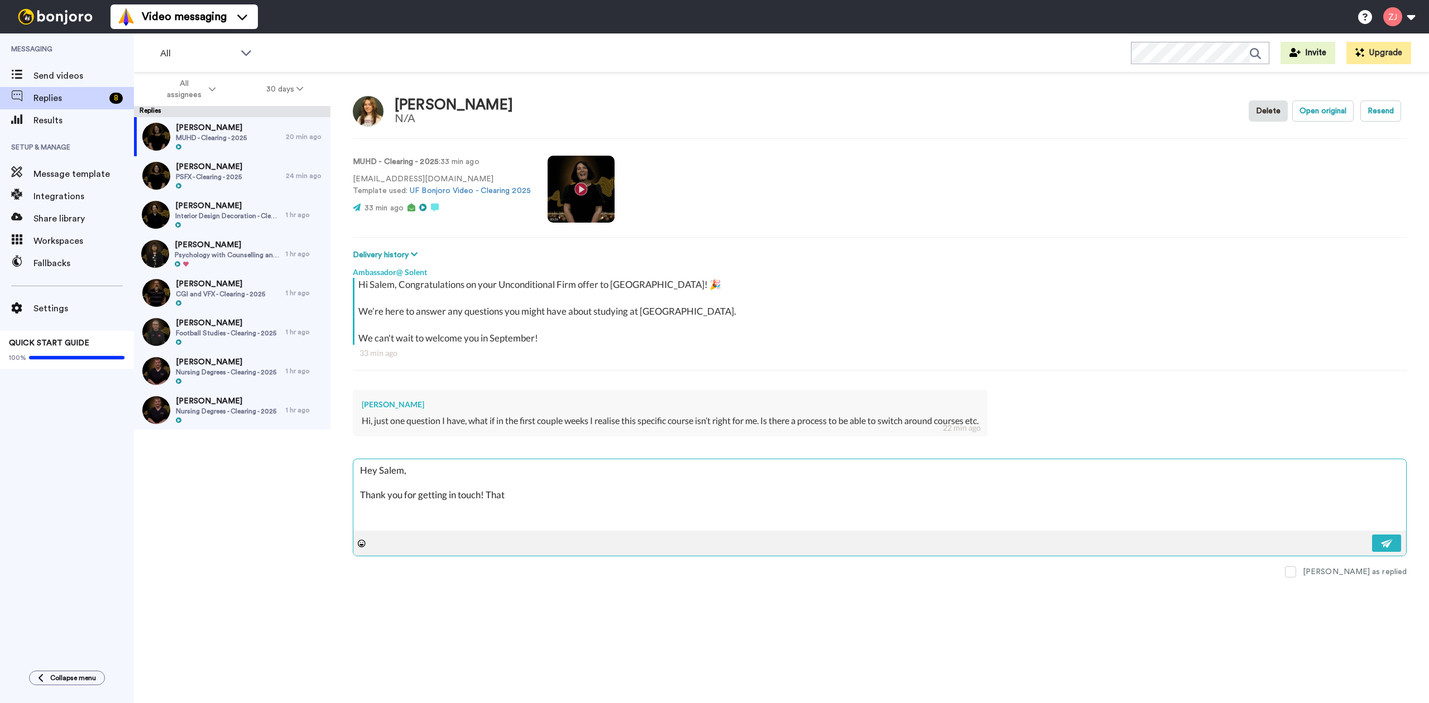
type textarea "x"
type textarea "Hey Salem, Thank you for getting in touch! That'"
type textarea "x"
type textarea "Hey Salem, Thank you for getting in touch! That's"
type textarea "x"
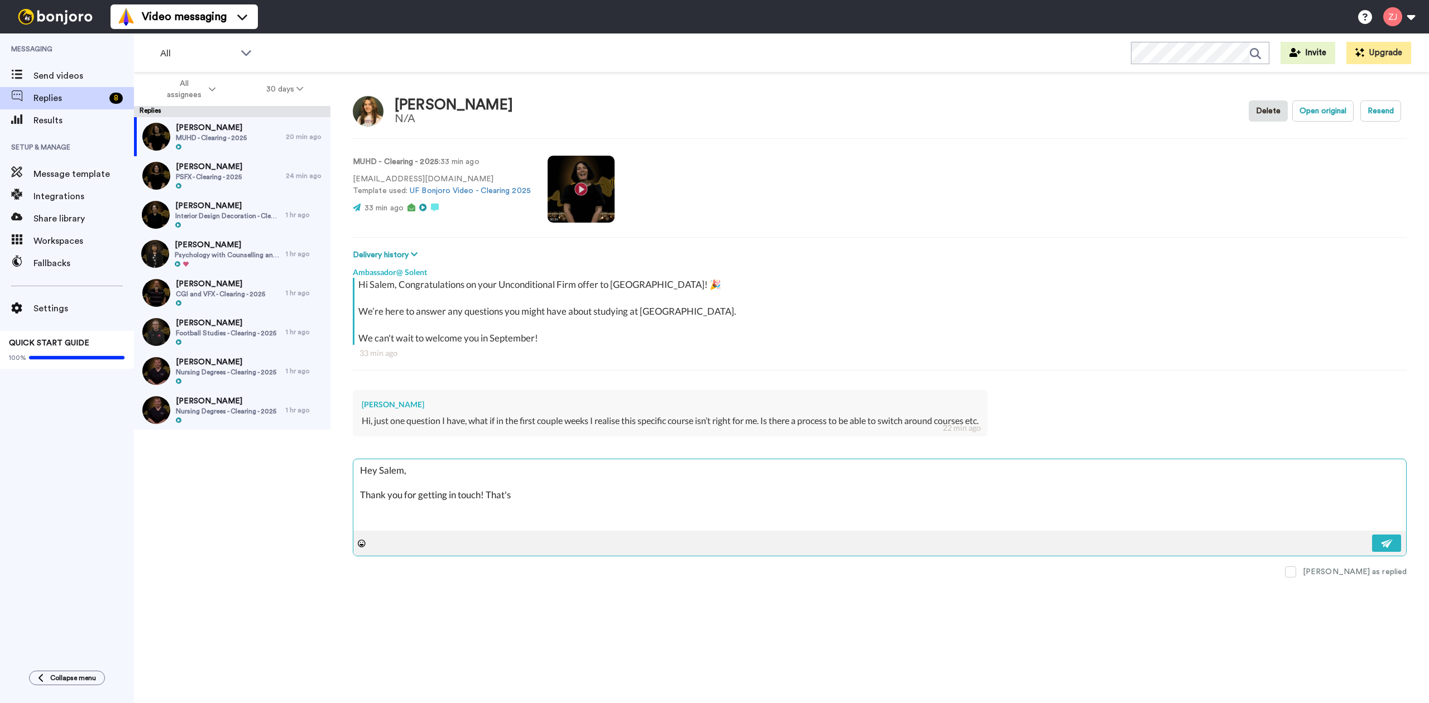
type textarea "Hey Salem, Thank you for getting in touch! That's"
type textarea "x"
type textarea "Hey Salem, Thank you for getting in touch! That's a"
type textarea "x"
type textarea "Hey Salem, Thank you for getting in touch! That's a"
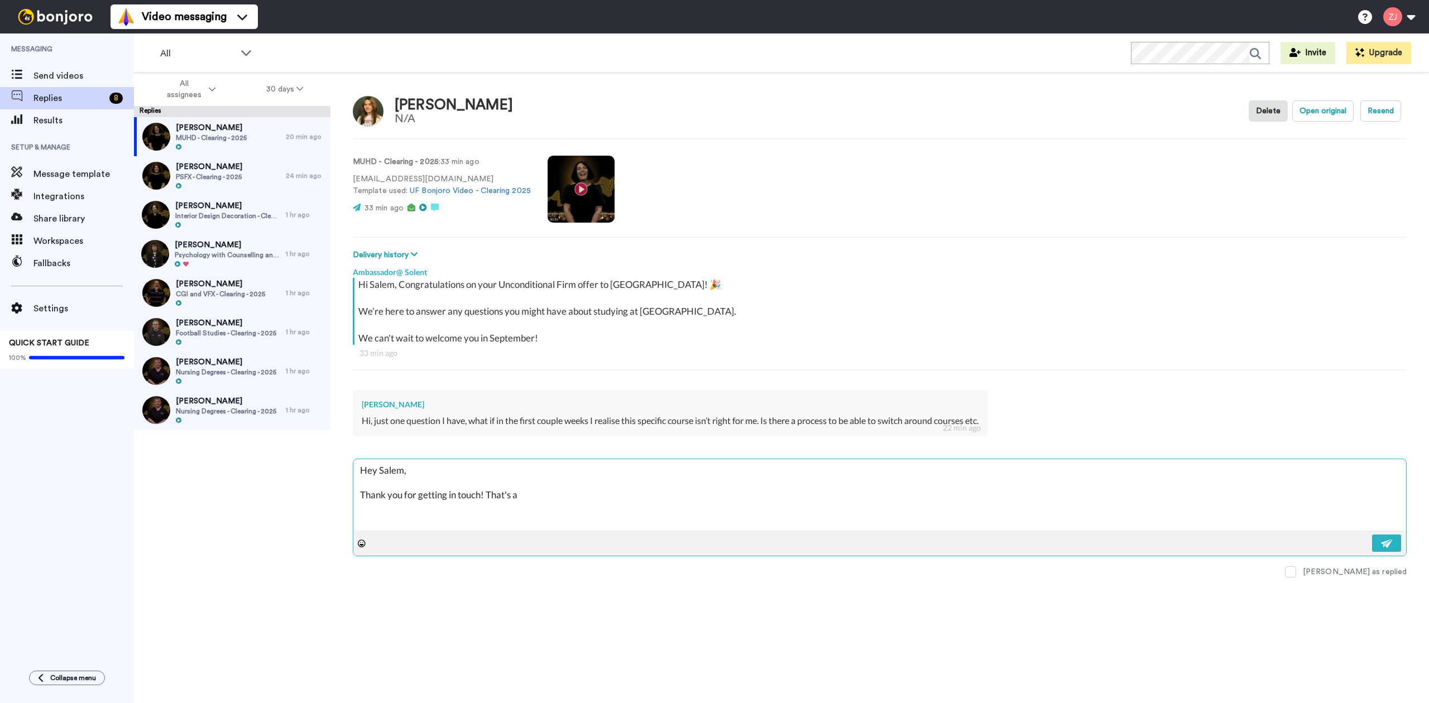
type textarea "x"
type textarea "Hey Salem, Thank you for getting in touch! That's a g"
type textarea "x"
type textarea "Hey Salem, Thank you for getting in touch! That's a gr"
type textarea "x"
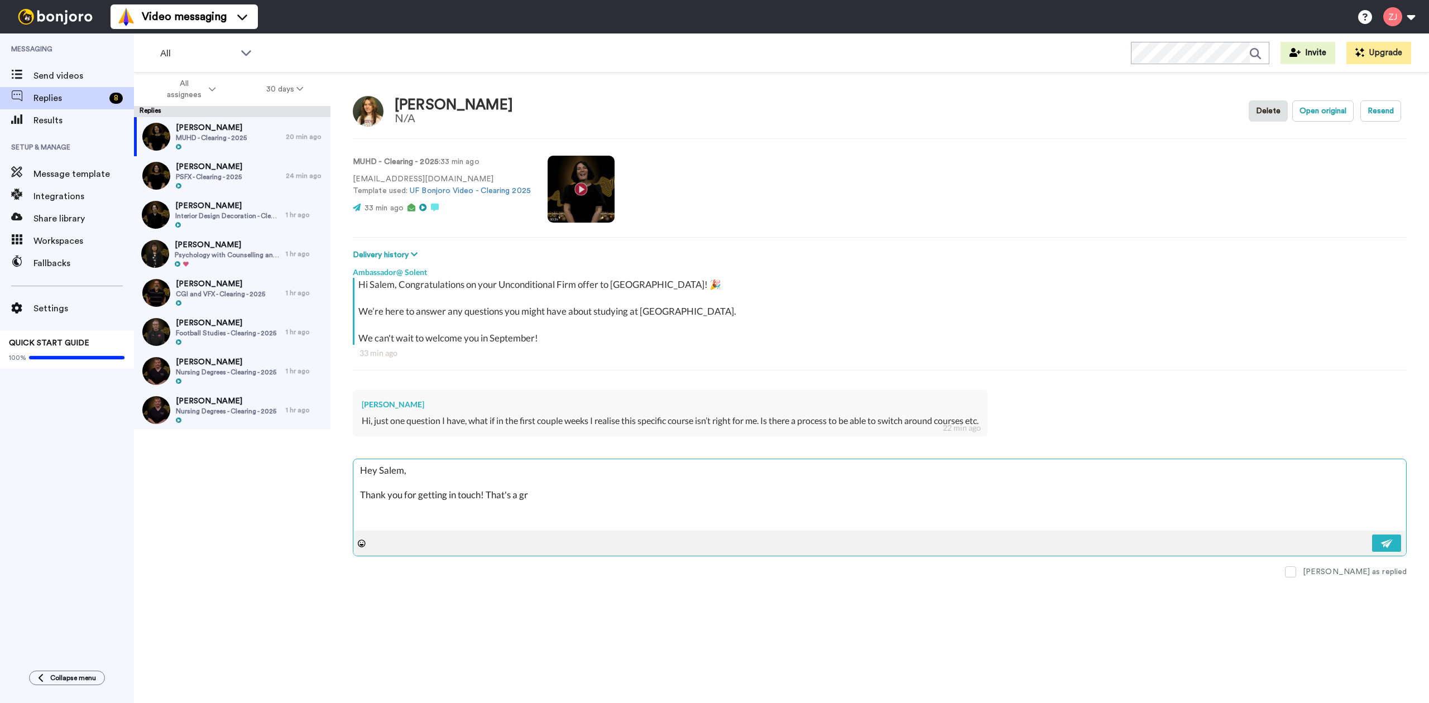
type textarea "Hey Salem, Thank you for getting in touch! That's a gre"
type textarea "x"
type textarea "Hey Salem, Thank you for getting in touch! That's a grea"
type textarea "x"
type textarea "Hey Salem, Thank you for getting in touch! That's a great"
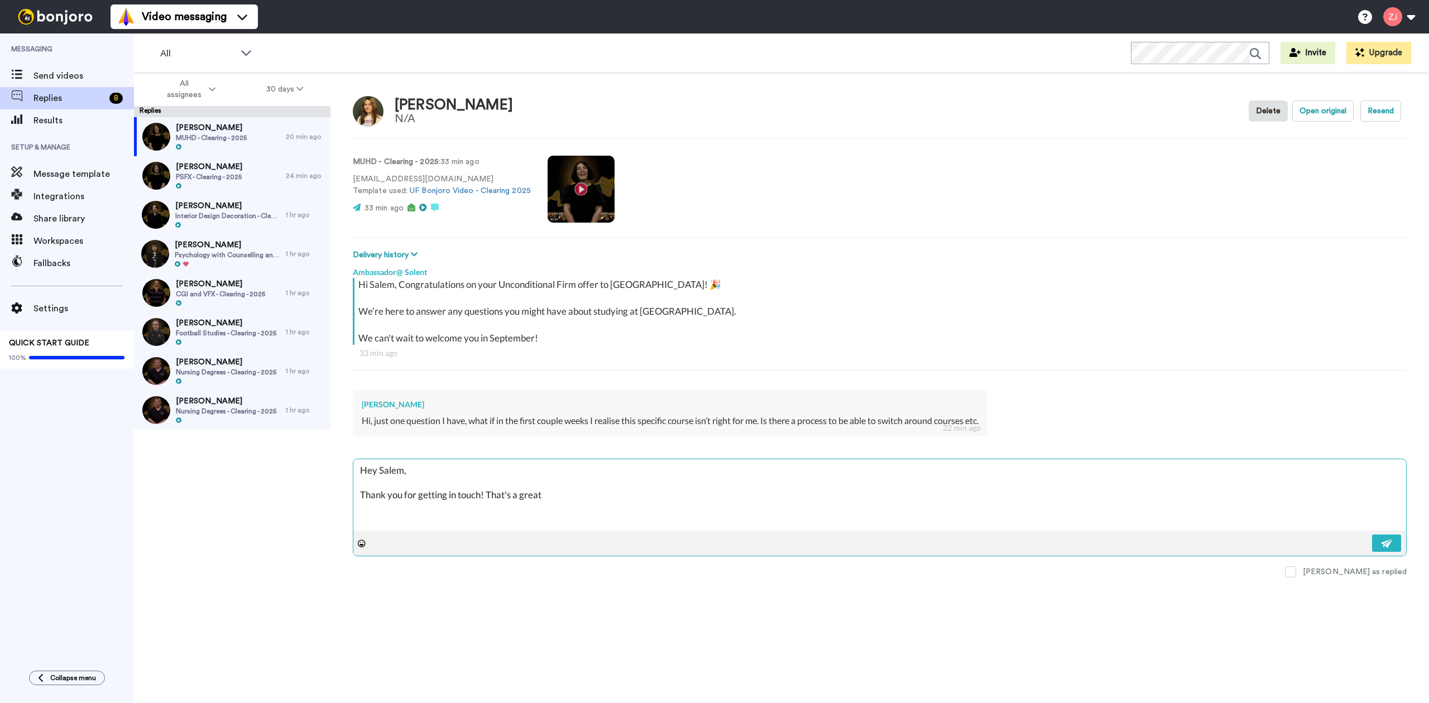
type textarea "x"
type textarea "Hey Salem, Thank you for getting in touch! That's a great"
type textarea "x"
type textarea "Hey Salem, Thank you for getting in touch! That's a great q"
type textarea "x"
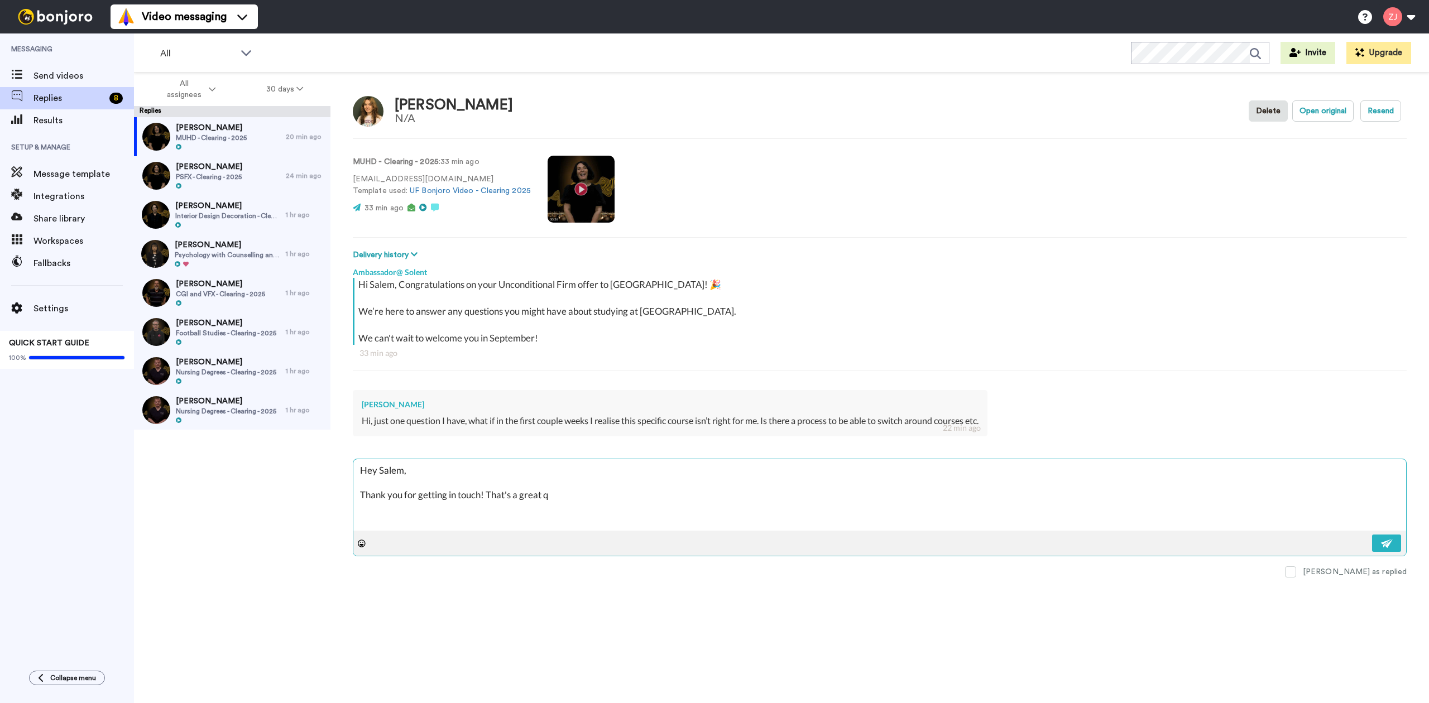
type textarea "Hey Salem, Thank you for getting in touch! That's a great qu"
type textarea "x"
type textarea "Hey Salem, Thank you for getting in touch! That's a great que"
type textarea "x"
type textarea "Hey Salem, Thank you for getting in touch! That's a great ques"
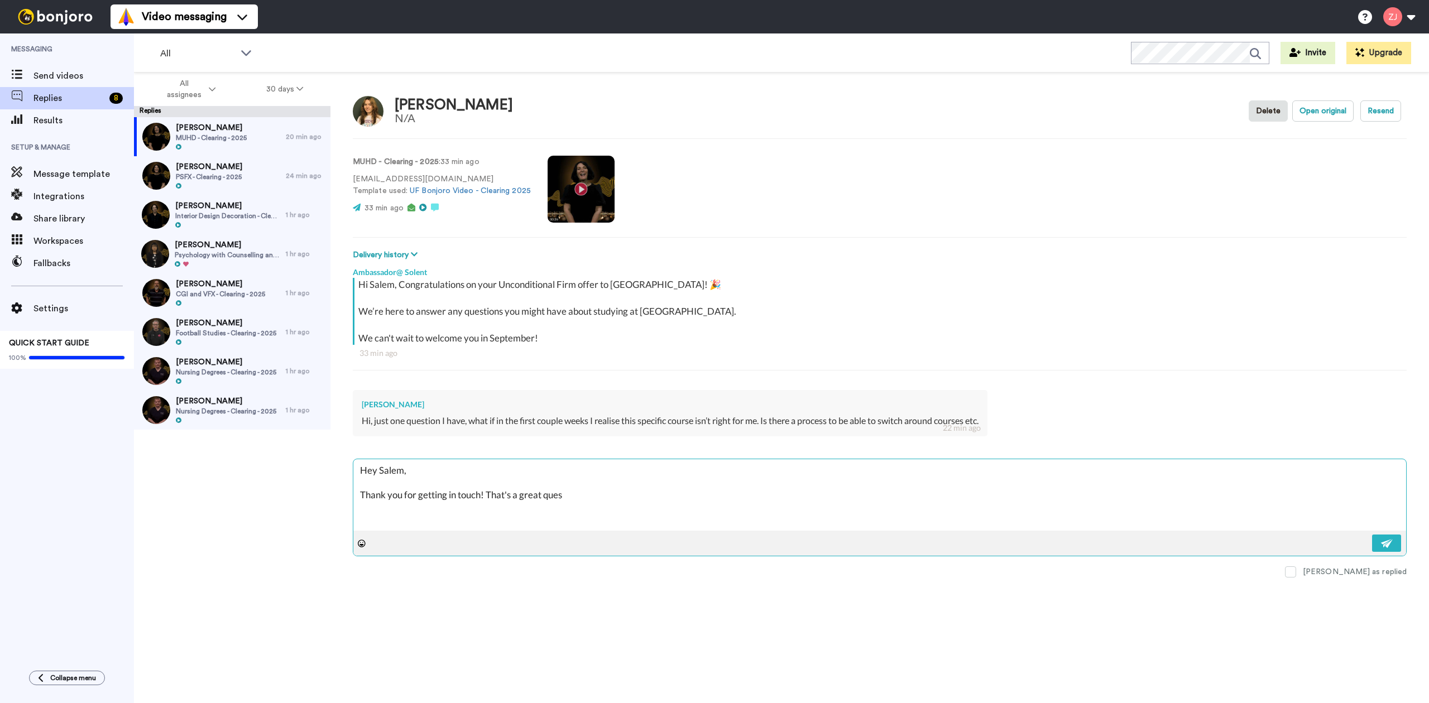
type textarea "x"
type textarea "Hey Salem, Thank you for getting in touch! That's a great quest"
type textarea "x"
type textarea "Hey Salem, Thank you for getting in touch! That's a great questi"
type textarea "x"
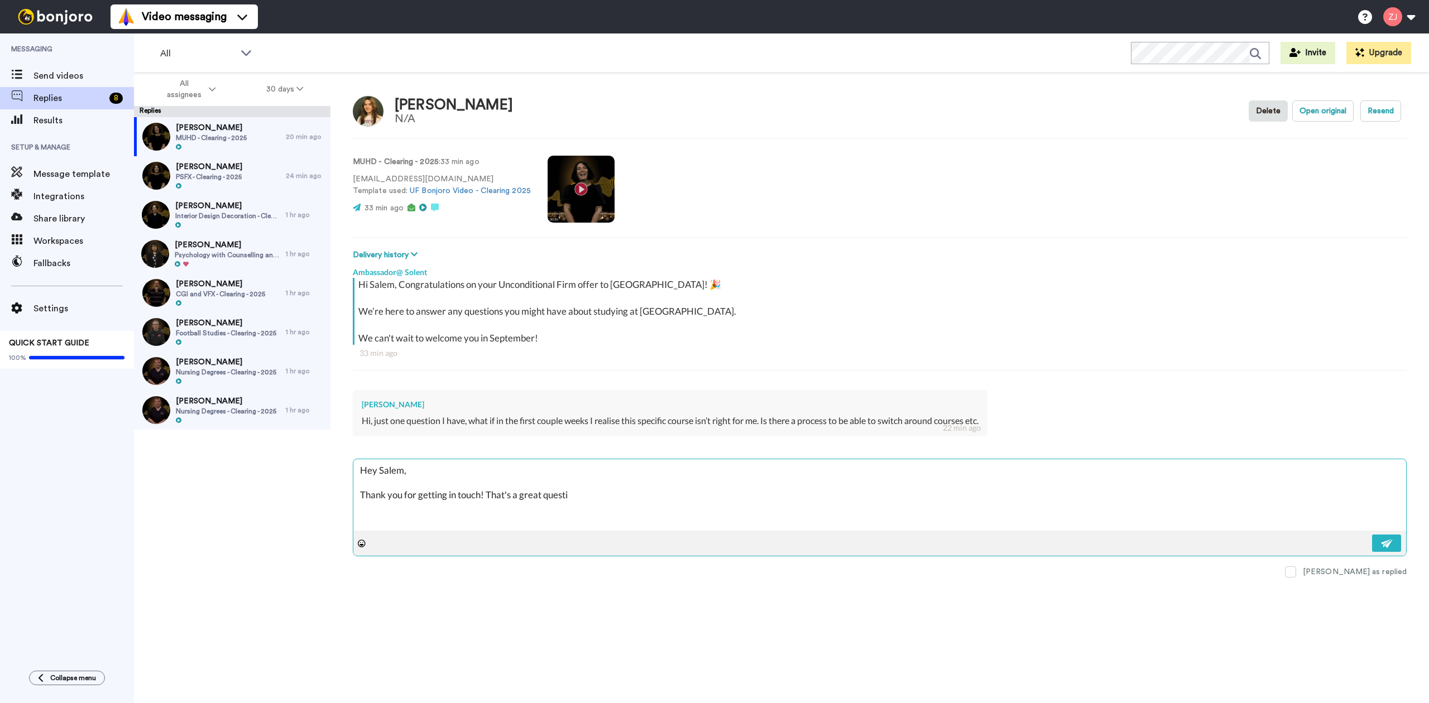
type textarea "Hey Salem, Thank you for getting in touch! That's a great questio"
type textarea "x"
type textarea "Hey Salem, Thank you for getting in touch! That's a great question"
type textarea "x"
type textarea "Hey Salem, Thank you for getting in touch! That's a great question"
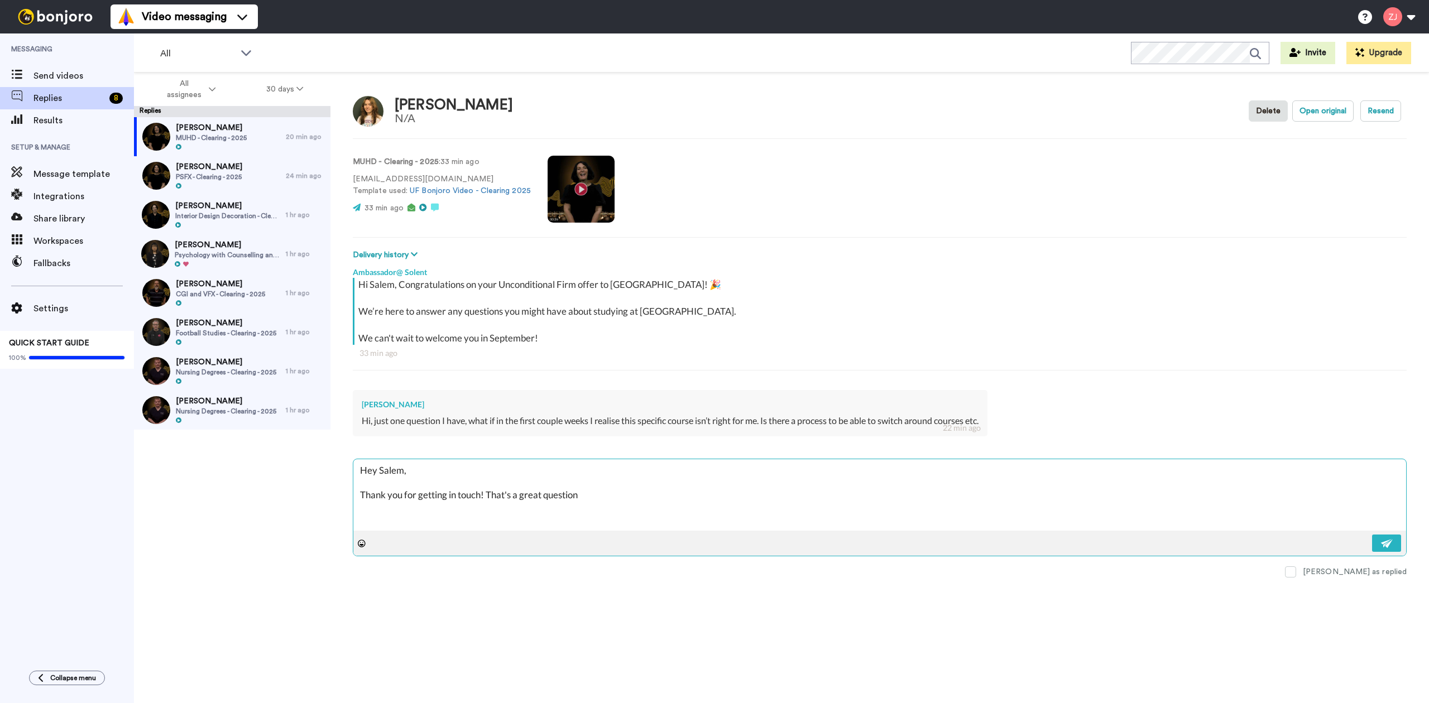
type textarea "x"
type textarea "Hey Salem, Thank you for getting in touch! That's a great question :"
type textarea "x"
type textarea "Hey Salem, Thank you for getting in touch! That's a great question :)"
type textarea "x"
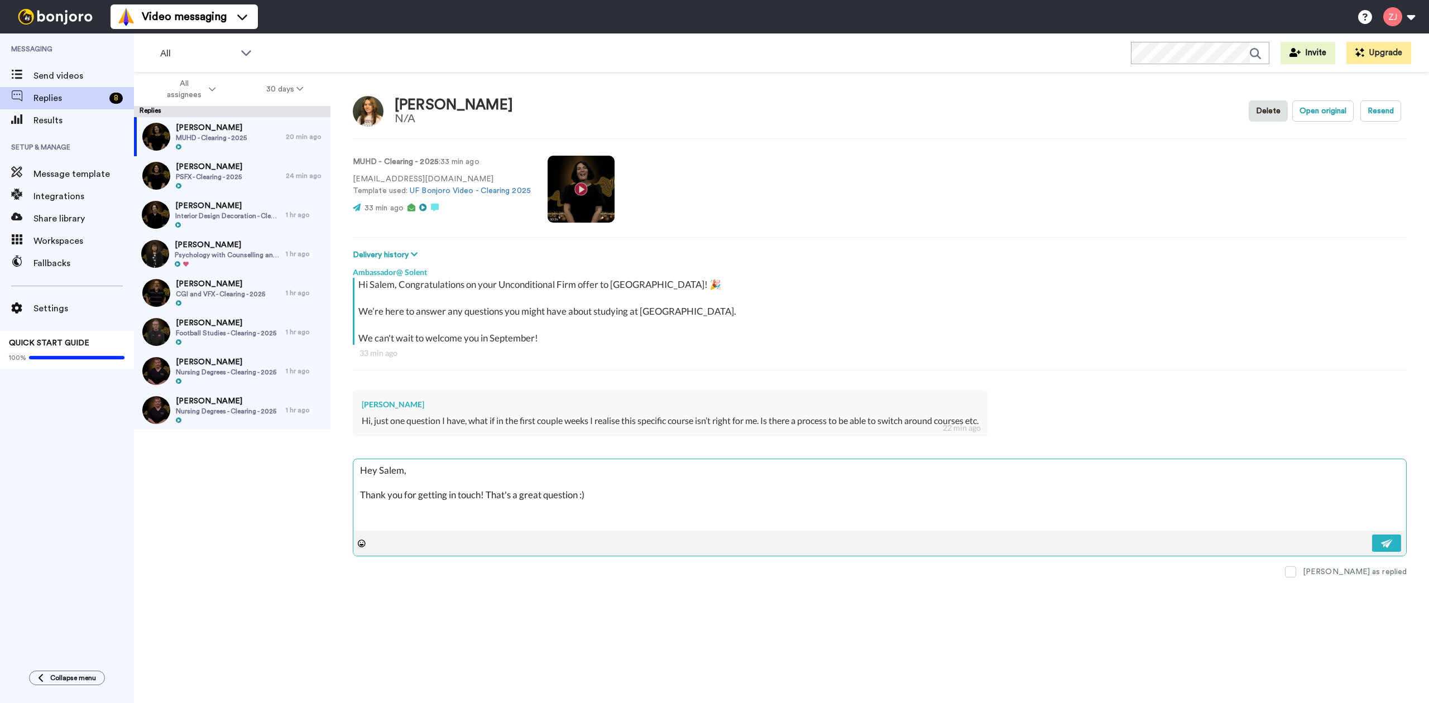
type textarea "Hey Salem, Thank you for getting in touch! That's a great question :)"
type textarea "x"
type textarea "Hey Salem, Thank you for getting in touch! That's a great question :)"
type textarea "x"
type textarea "Hey Salem, Thank you for getting in touch! That's a great question :) W"
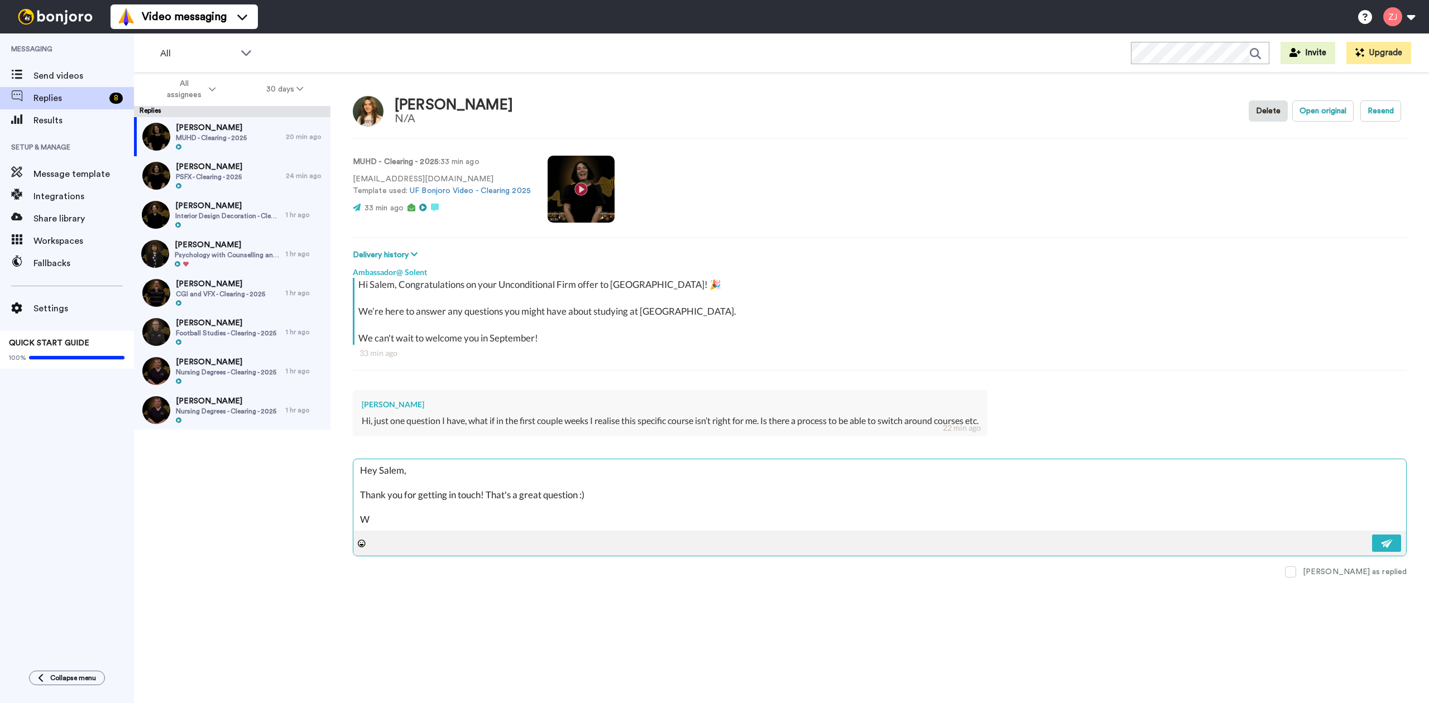
type textarea "x"
type textarea "Hey Salem, Thank you for getting in touch! That's a great question :) We"
type textarea "x"
type textarea "Hey Salem, Thank you for getting in touch! That's a great question :) We"
type textarea "x"
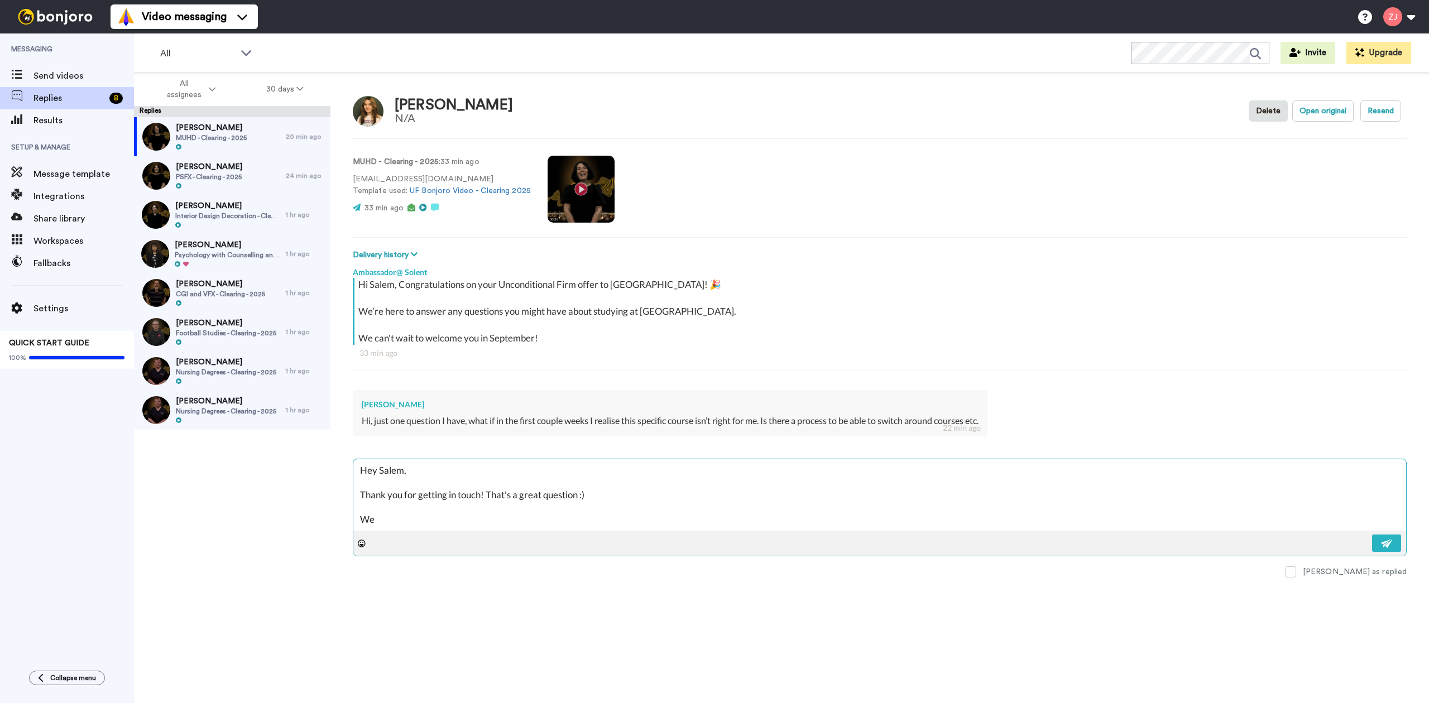
type textarea "Hey Salem, Thank you for getting in touch! That's a great question :) We n"
type textarea "x"
type textarea "Hey Salem, Thank you for getting in touch! That's a great question :) We no"
type textarea "x"
type textarea "Hey Salem, Thank you for getting in touch! That's a great question :) We nor"
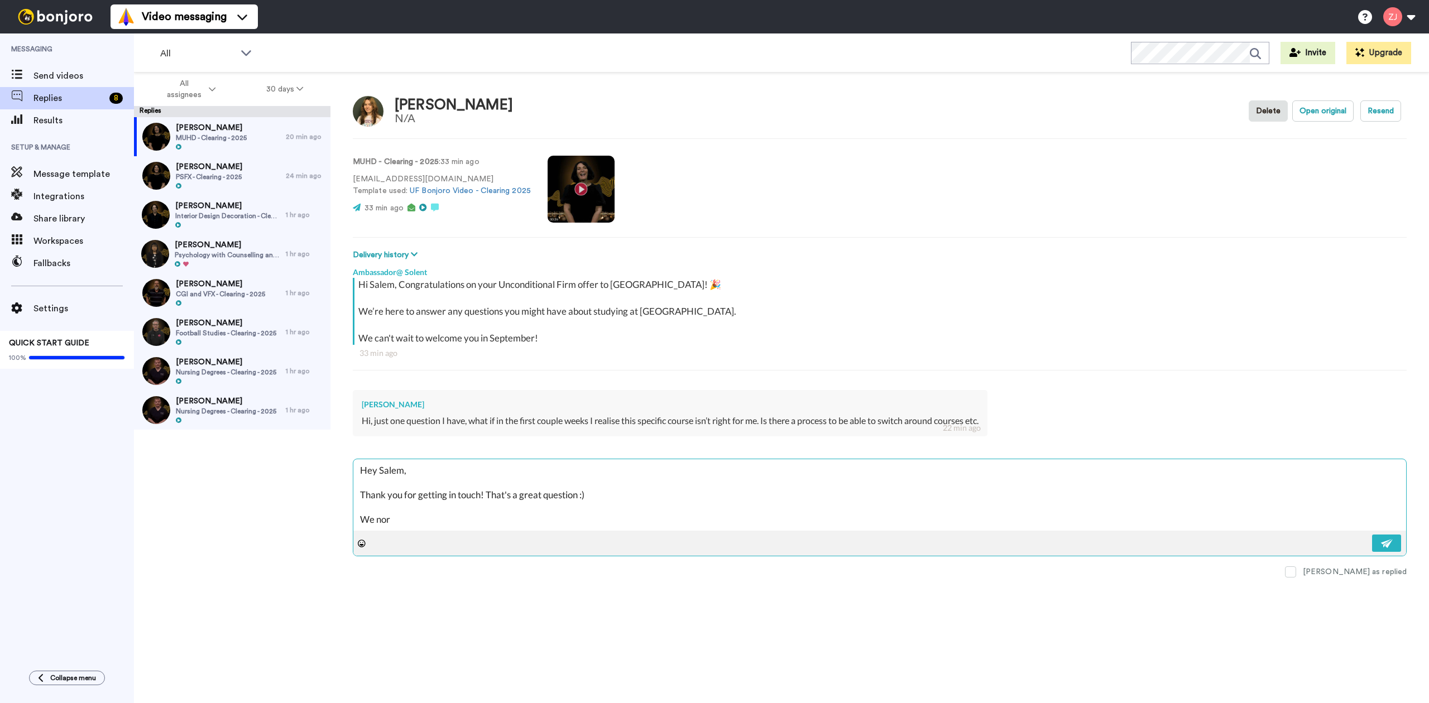
type textarea "x"
type textarea "Hey Salem, Thank you for getting in touch! That's a great question :) We norm"
type textarea "x"
type textarea "Hey Salem, Thank you for getting in touch! That's a great question :) We norma"
type textarea "x"
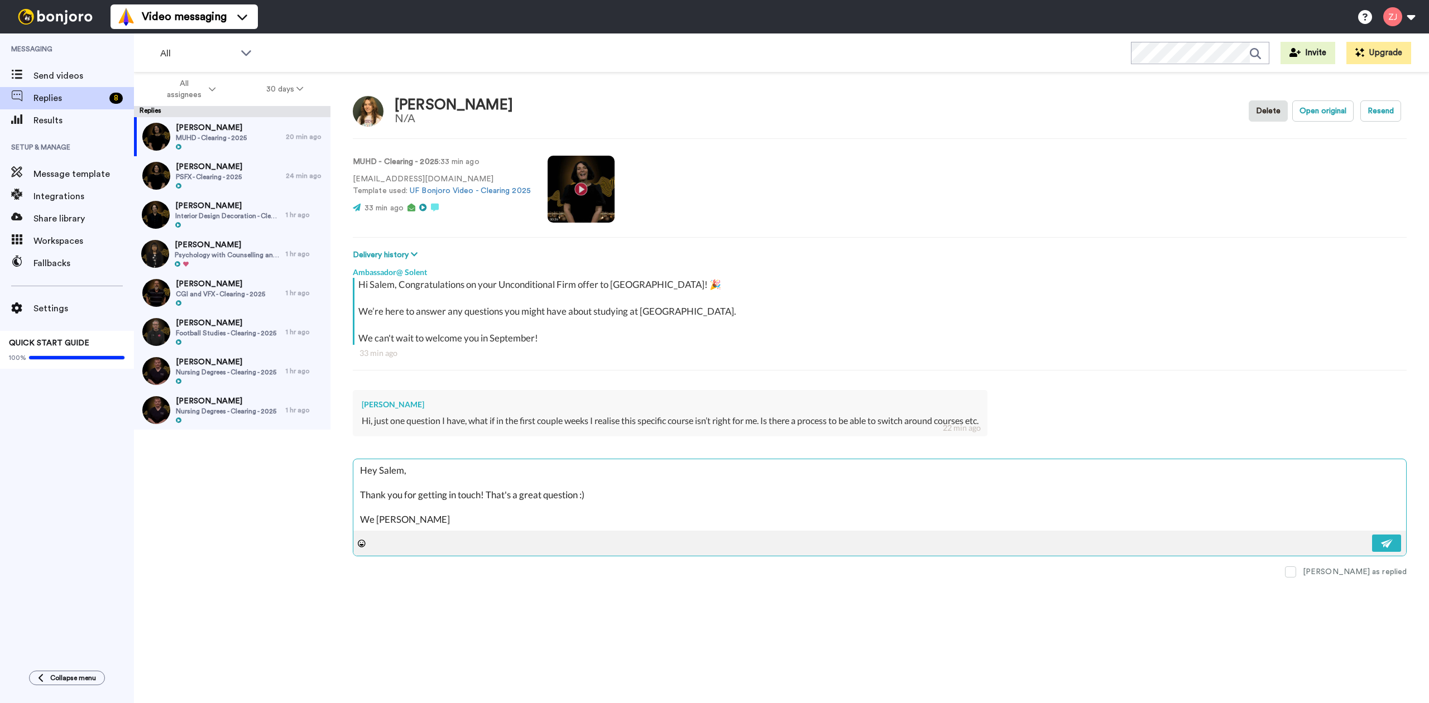
type textarea "Hey Salem, Thank you for getting in touch! That's a great question :) We normal"
type textarea "x"
type textarea "Hey Salem, Thank you for getting in touch! That's a great question :) We normall"
click at [625, 493] on textarea "Hey Salem, Thank you for getting in touch! That's a great question :) We normal…" at bounding box center [879, 494] width 1053 height 71
click at [694, 517] on textarea "Hey Salem, Thank you for getting in touch! That's a great question, this is a c…" at bounding box center [879, 494] width 1053 height 71
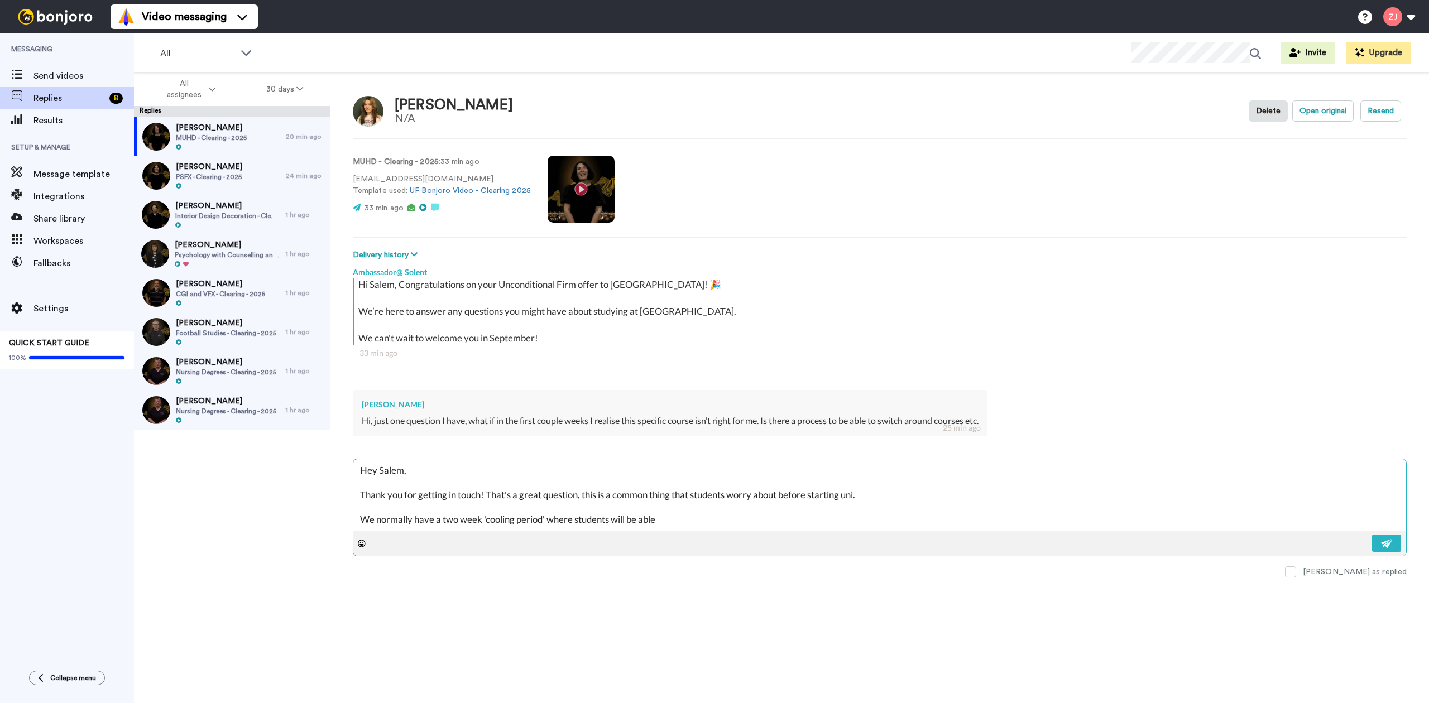
click at [732, 510] on textarea "Hey Salem, Thank you for getting in touch! That's a great question, this is a c…" at bounding box center [879, 494] width 1053 height 71
click at [718, 519] on textarea "Hey Salem, Thank you for getting in touch! That's a great question, this is a c…" at bounding box center [879, 494] width 1053 height 71
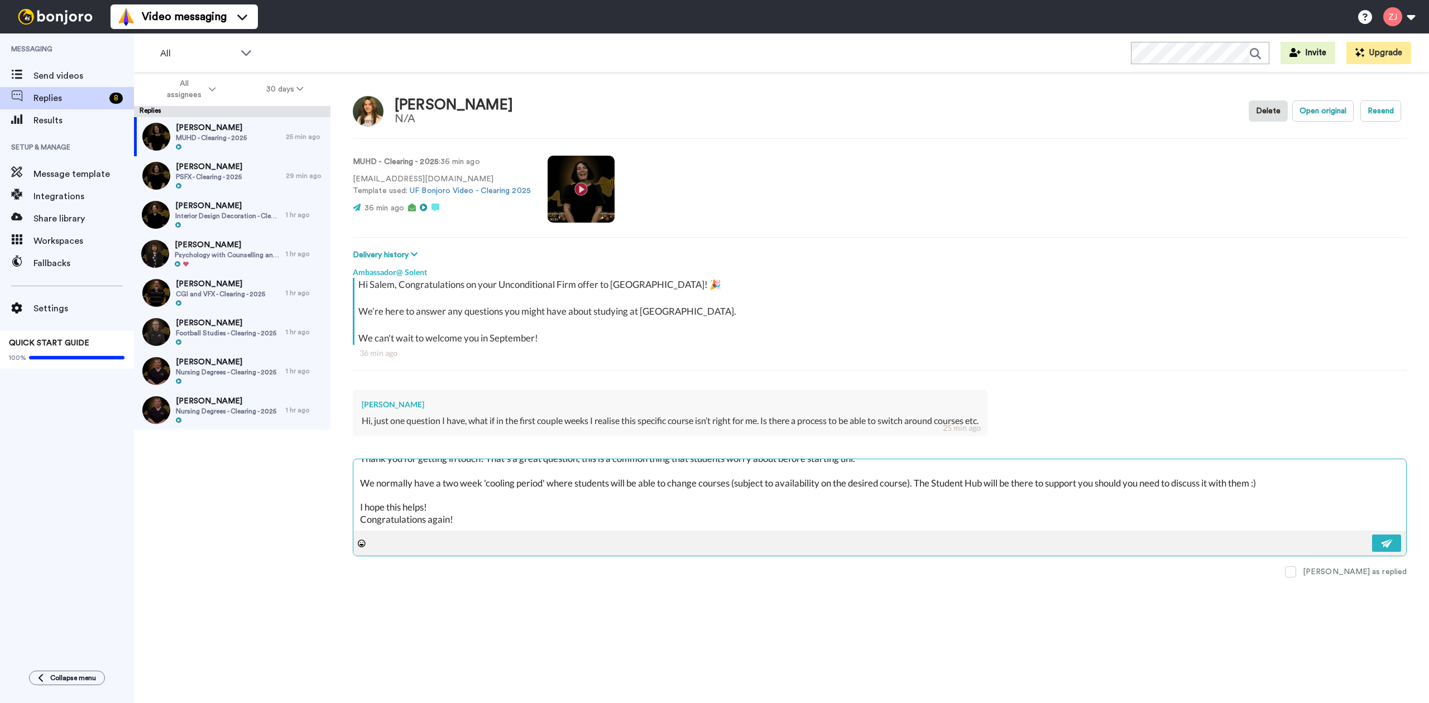
scroll to position [43, 0]
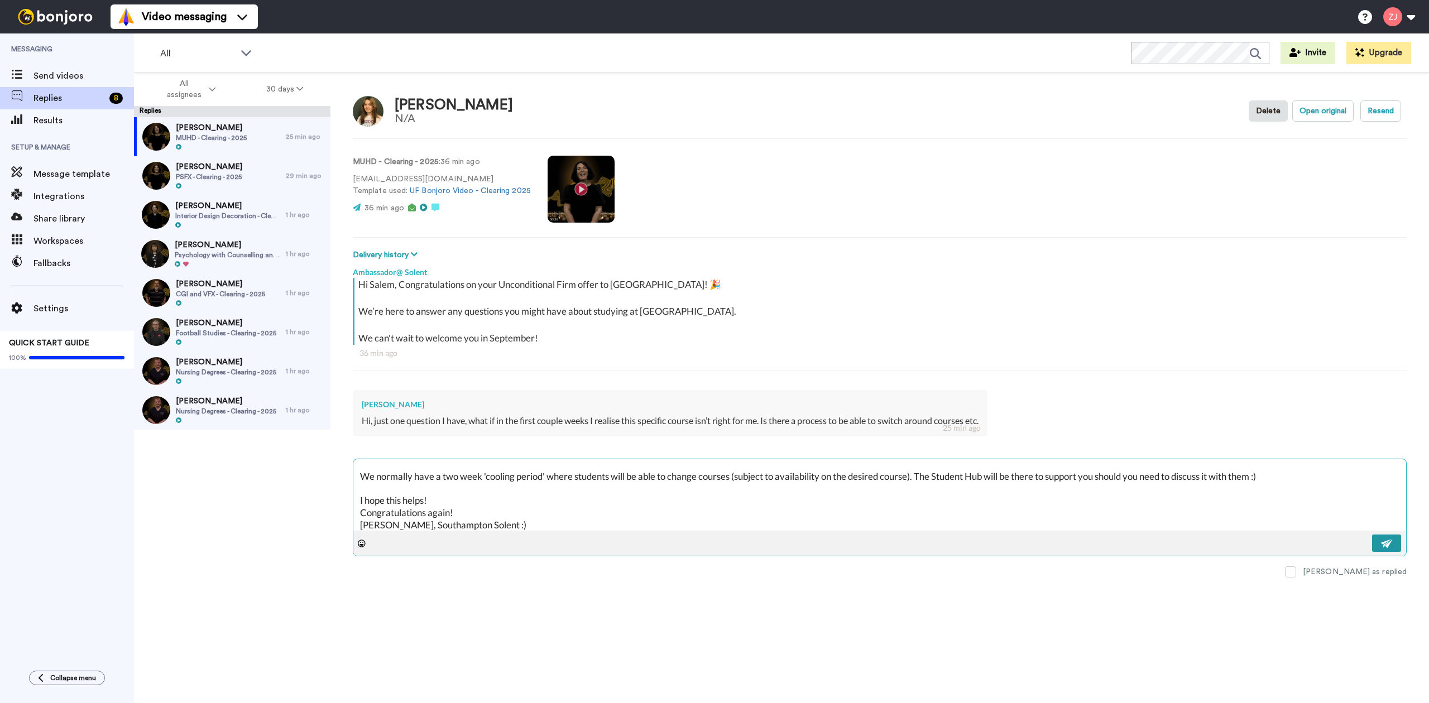
click at [1383, 543] on img at bounding box center [1387, 543] width 12 height 9
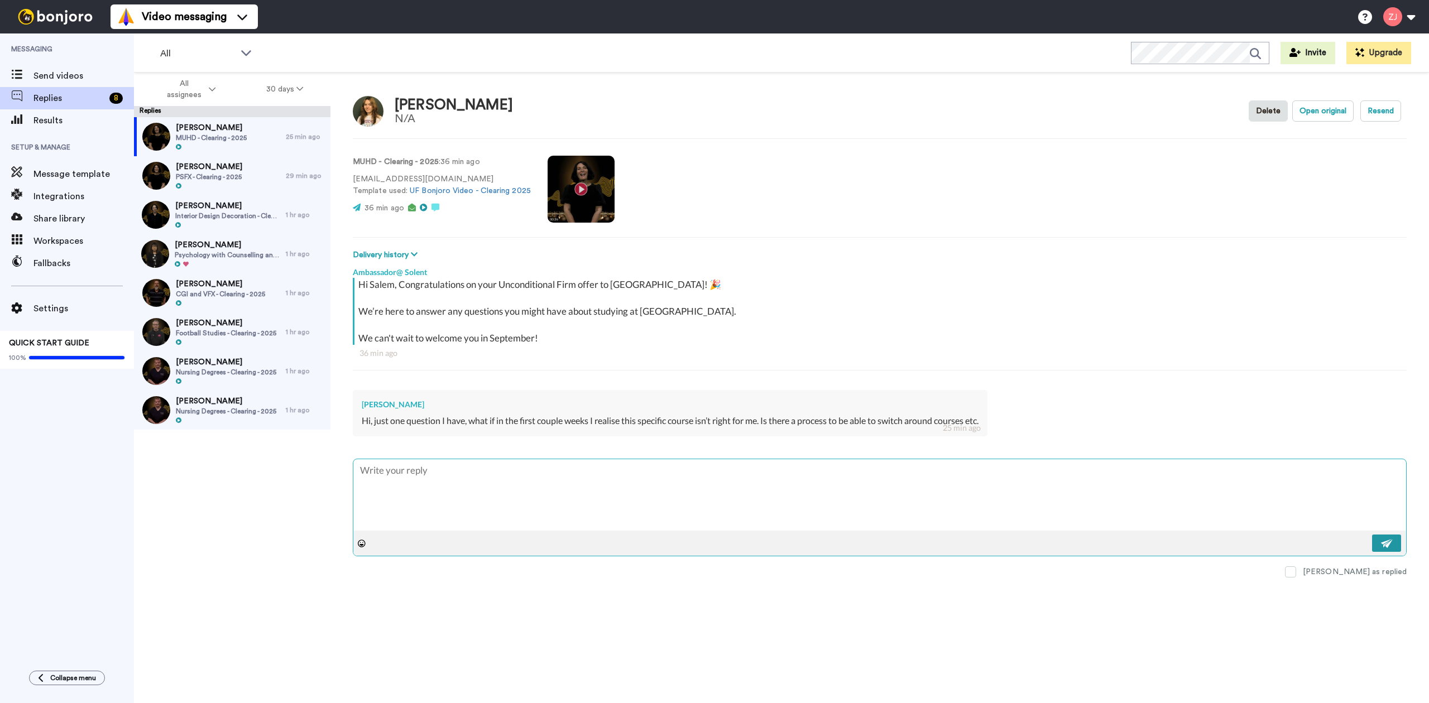
scroll to position [0, 0]
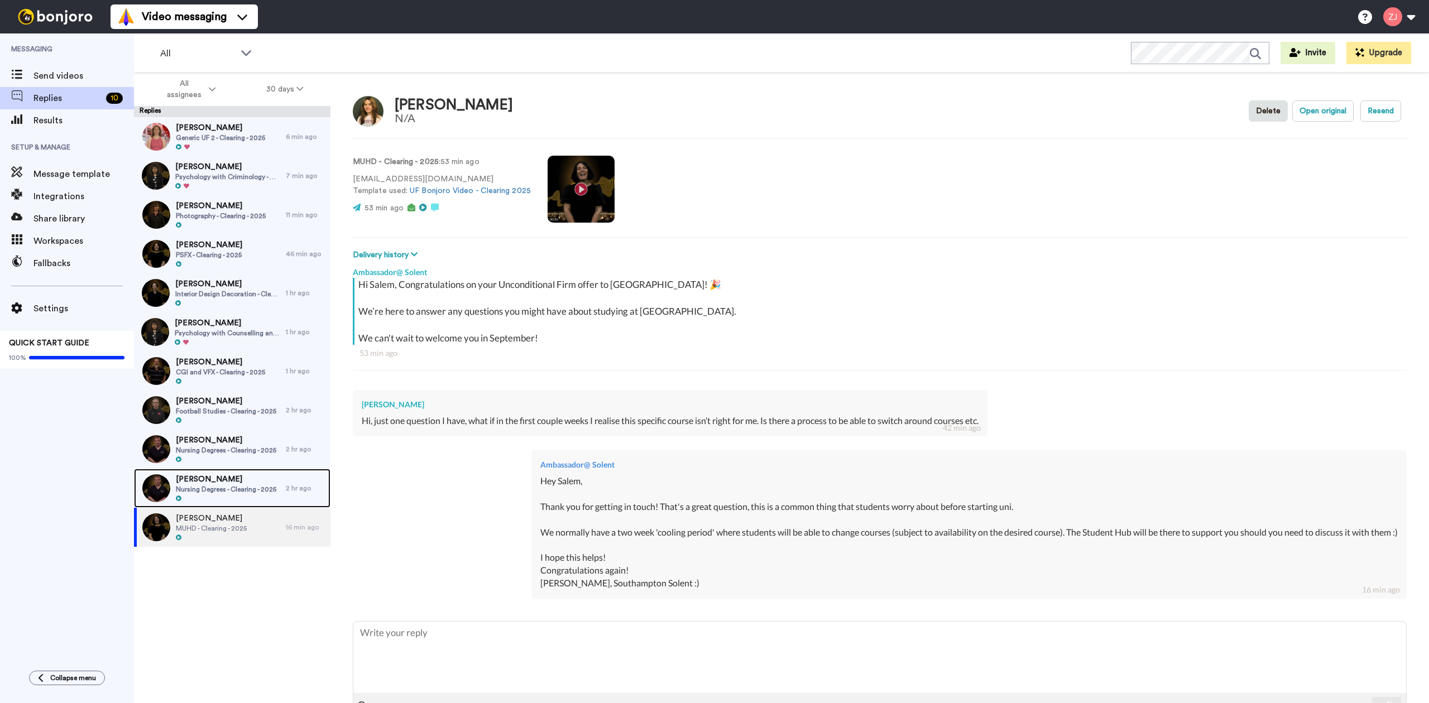
click at [210, 472] on div "Mbohli Mbohli Nursing Degrees - Clearing - 2025" at bounding box center [210, 488] width 152 height 39
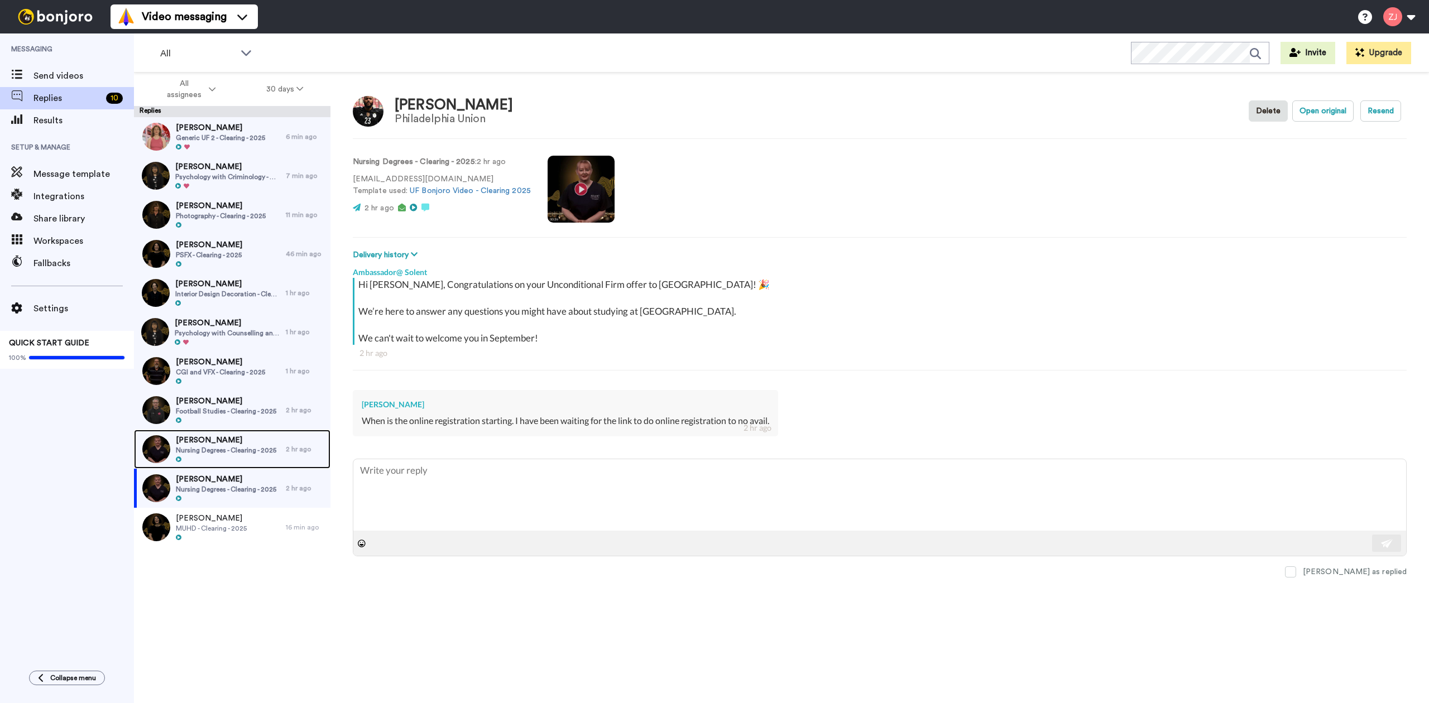
click at [209, 449] on span "Nursing Degrees - Clearing - 2025" at bounding box center [226, 450] width 100 height 9
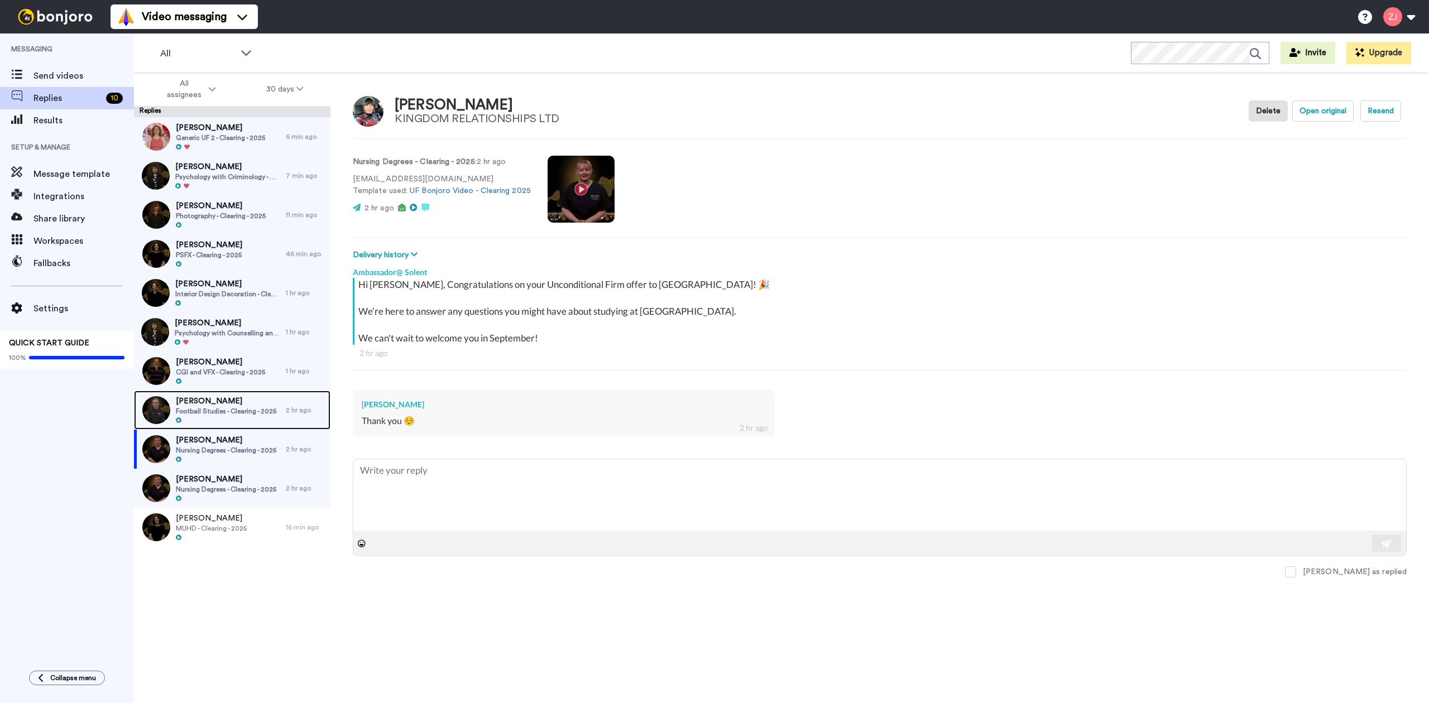
click at [260, 405] on span "[PERSON_NAME]" at bounding box center [226, 401] width 100 height 11
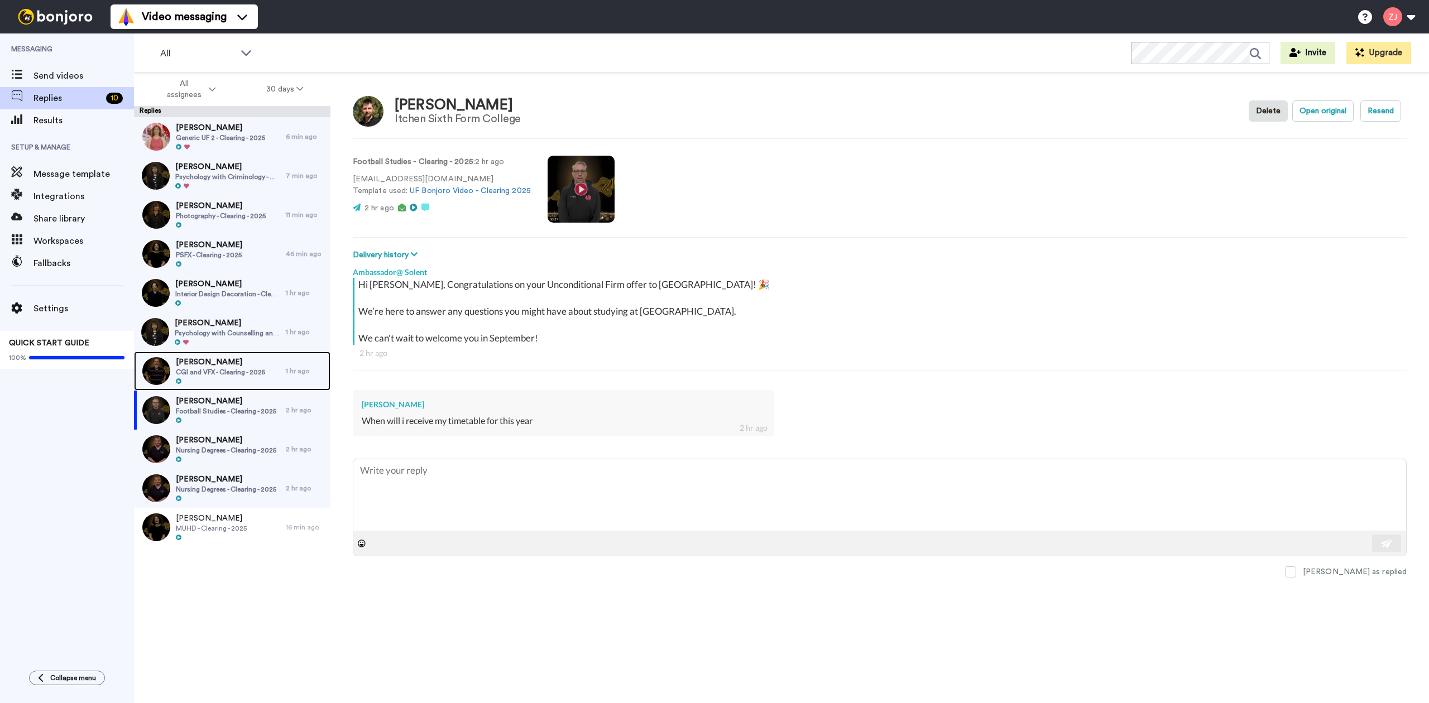
click at [224, 371] on span "CGI and VFX - Clearing - 2025" at bounding box center [220, 372] width 89 height 9
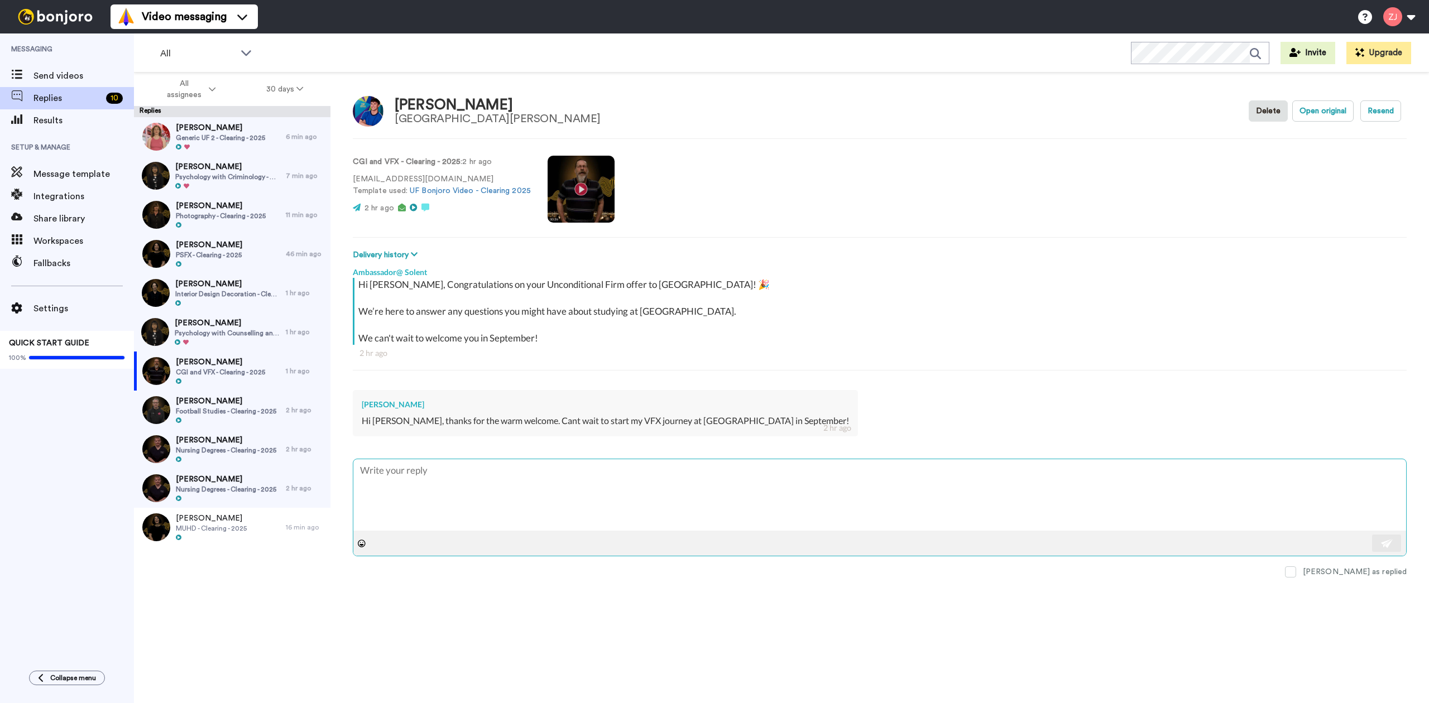
drag, startPoint x: 481, startPoint y: 514, endPoint x: 490, endPoint y: 521, distance: 11.5
click at [489, 520] on textarea at bounding box center [879, 494] width 1053 height 71
click at [226, 330] on span "Psychology with Counselling and Mental Health - Clearing - 2025" at bounding box center [228, 333] width 106 height 9
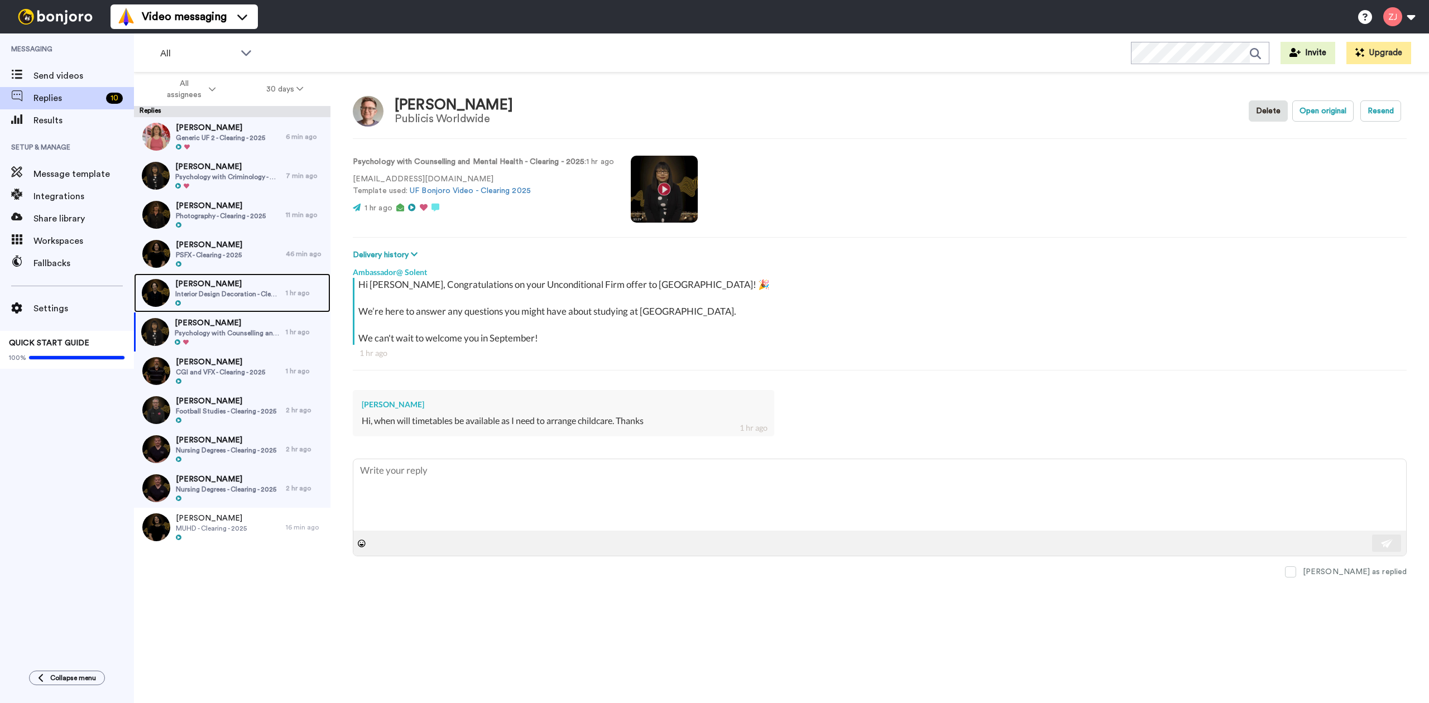
click at [199, 291] on span "Interior Design Decoration - Clearing - 2025" at bounding box center [227, 294] width 105 height 9
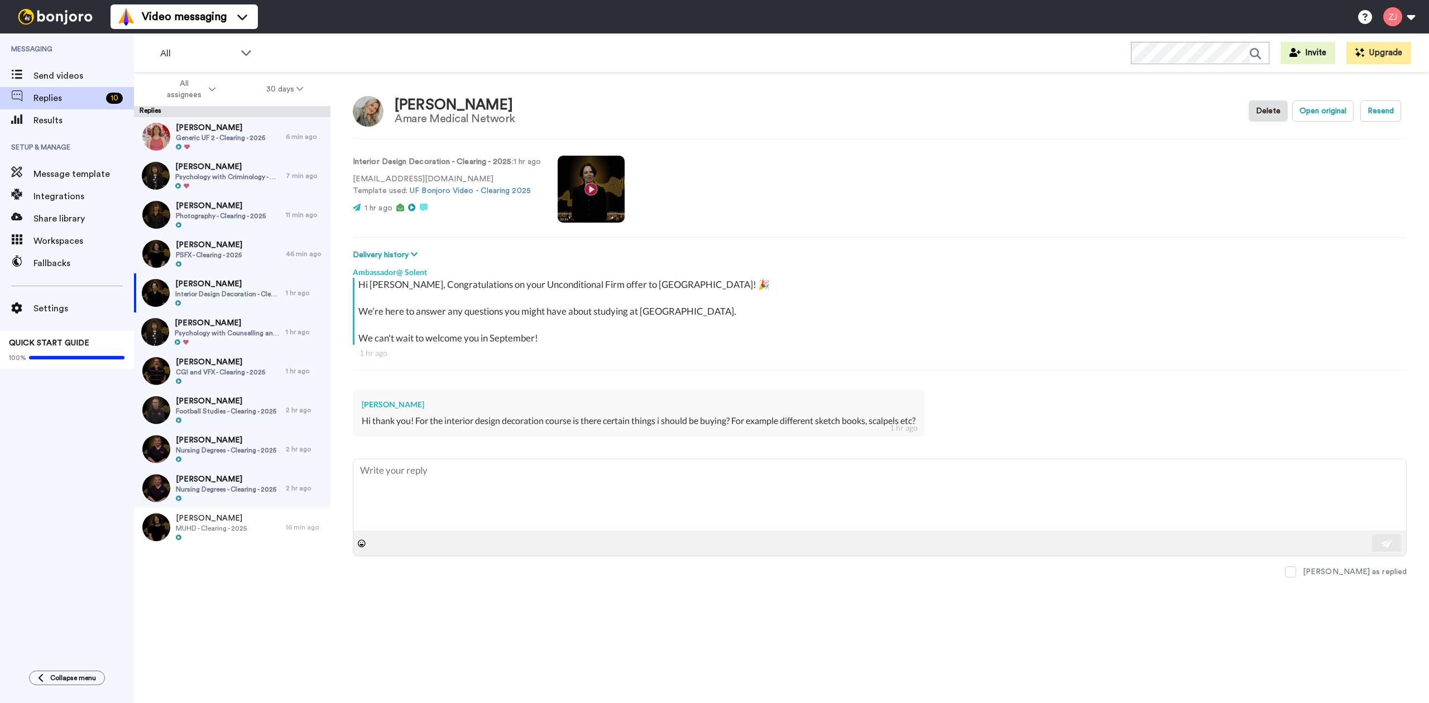
click at [520, 420] on div "Hi thank you! For the interior design decoration course is there certain things…" at bounding box center [639, 421] width 554 height 13
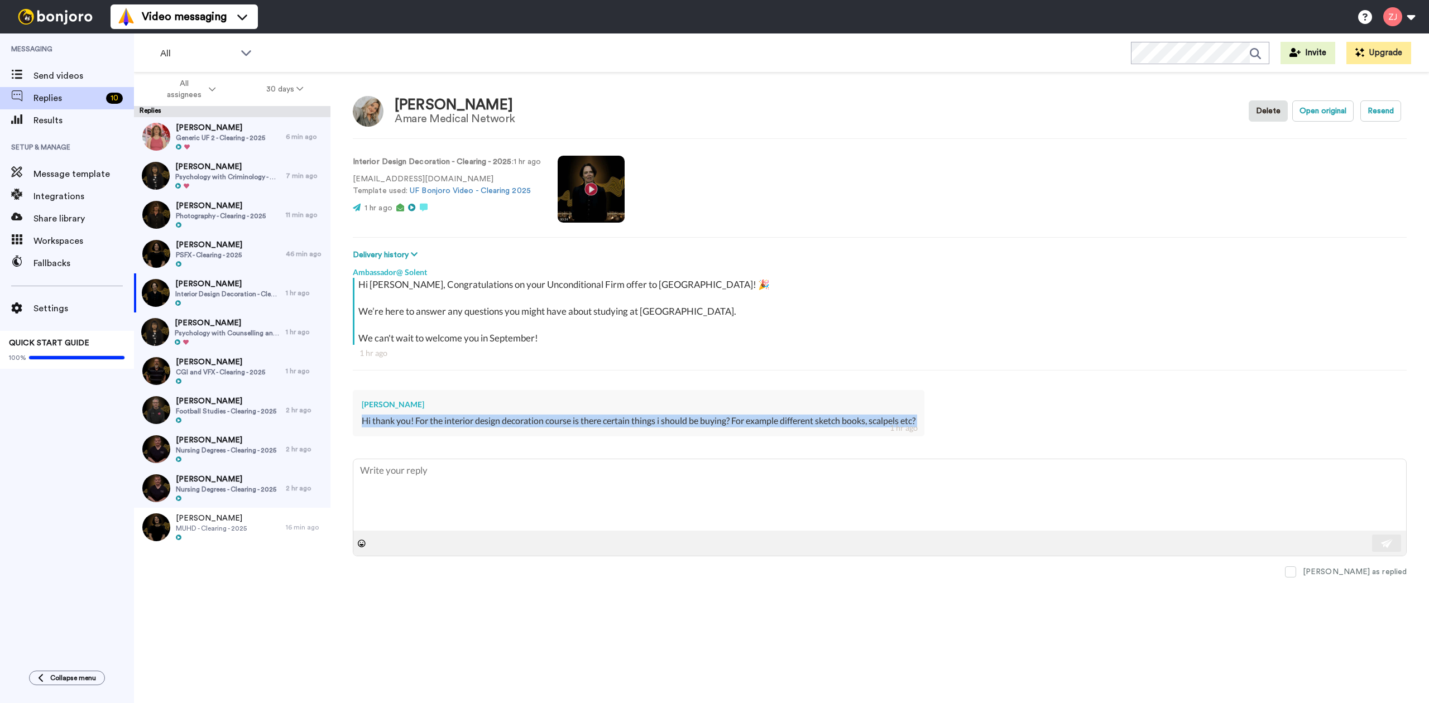
click at [520, 420] on div "Hi thank you! For the interior design decoration course is there certain things…" at bounding box center [639, 421] width 554 height 13
copy div "Hi thank you! For the interior design decoration course is there certain things…"
click at [207, 265] on div at bounding box center [209, 265] width 66 height 8
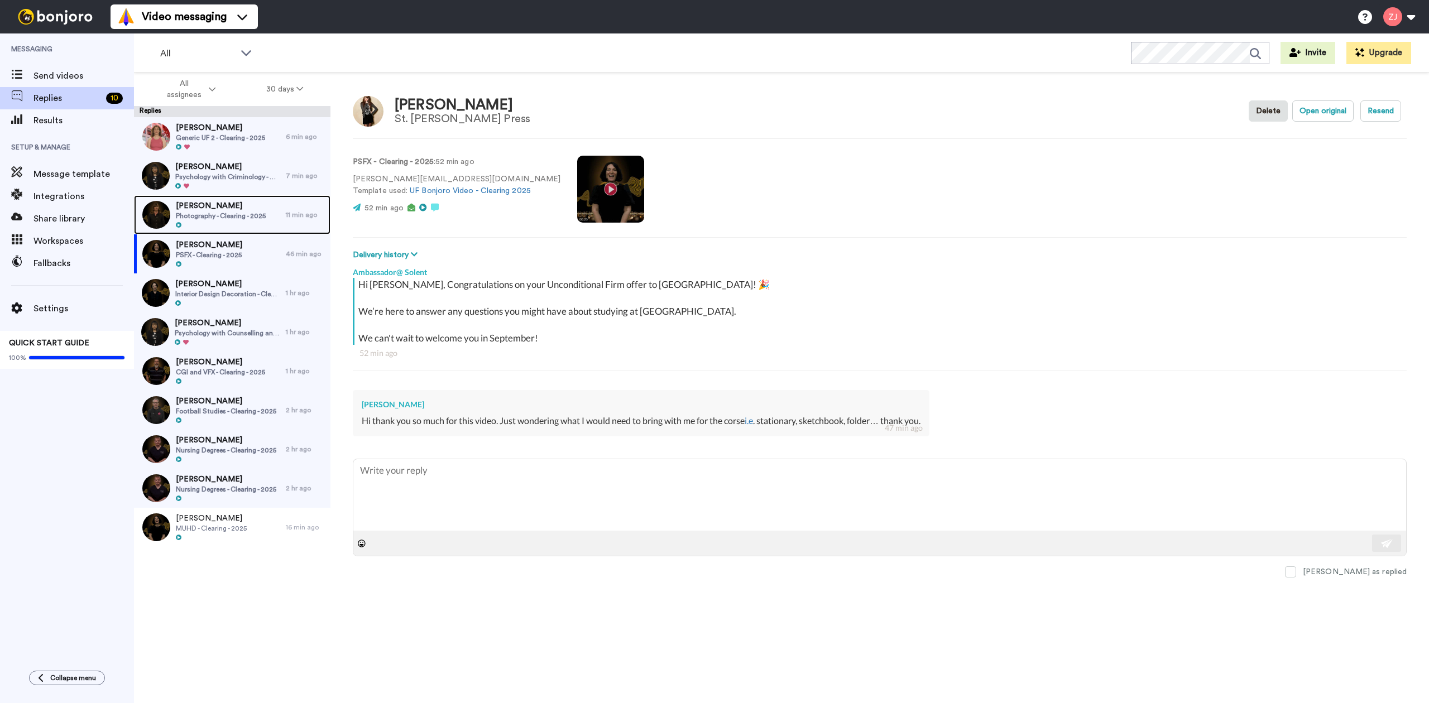
click at [228, 214] on span "Photography - Clearing - 2025" at bounding box center [221, 216] width 90 height 9
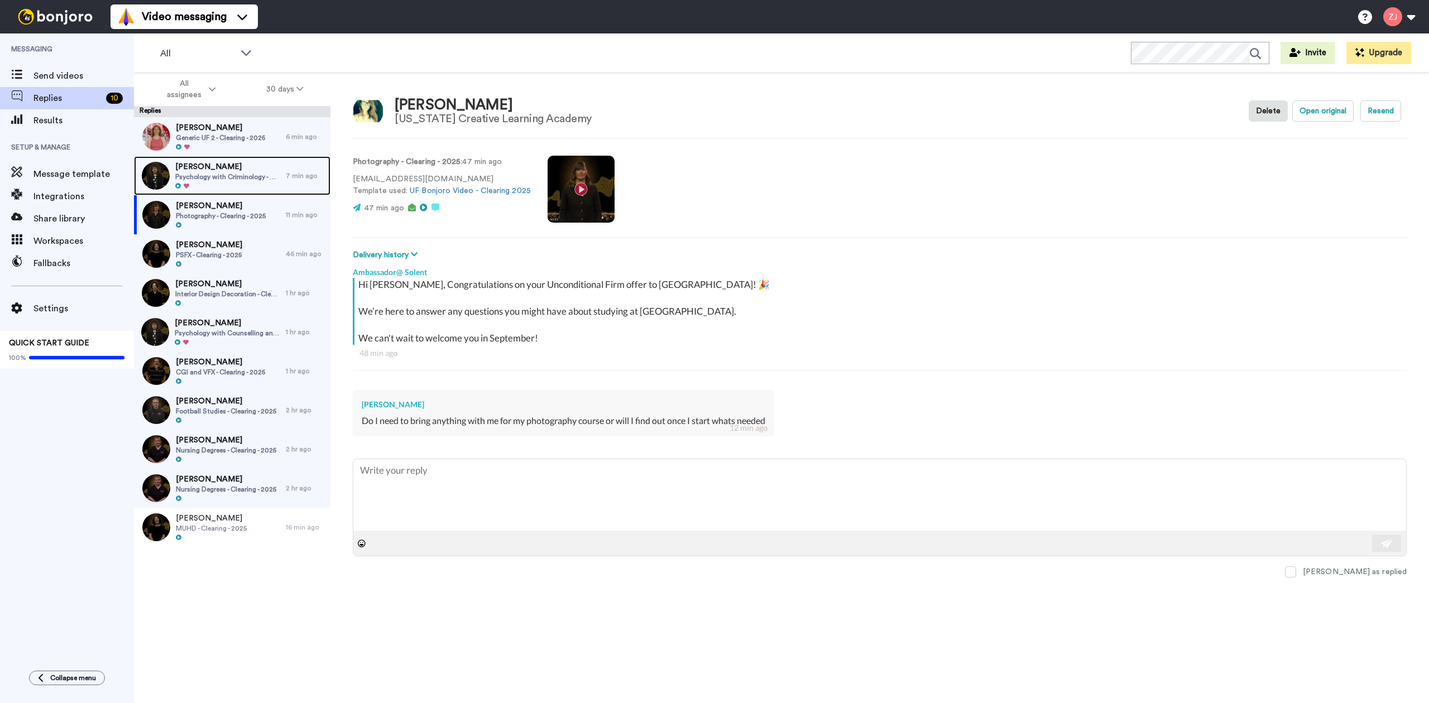
click at [229, 175] on span "Psychology with Criminology - Clearing - 2025" at bounding box center [227, 176] width 105 height 9
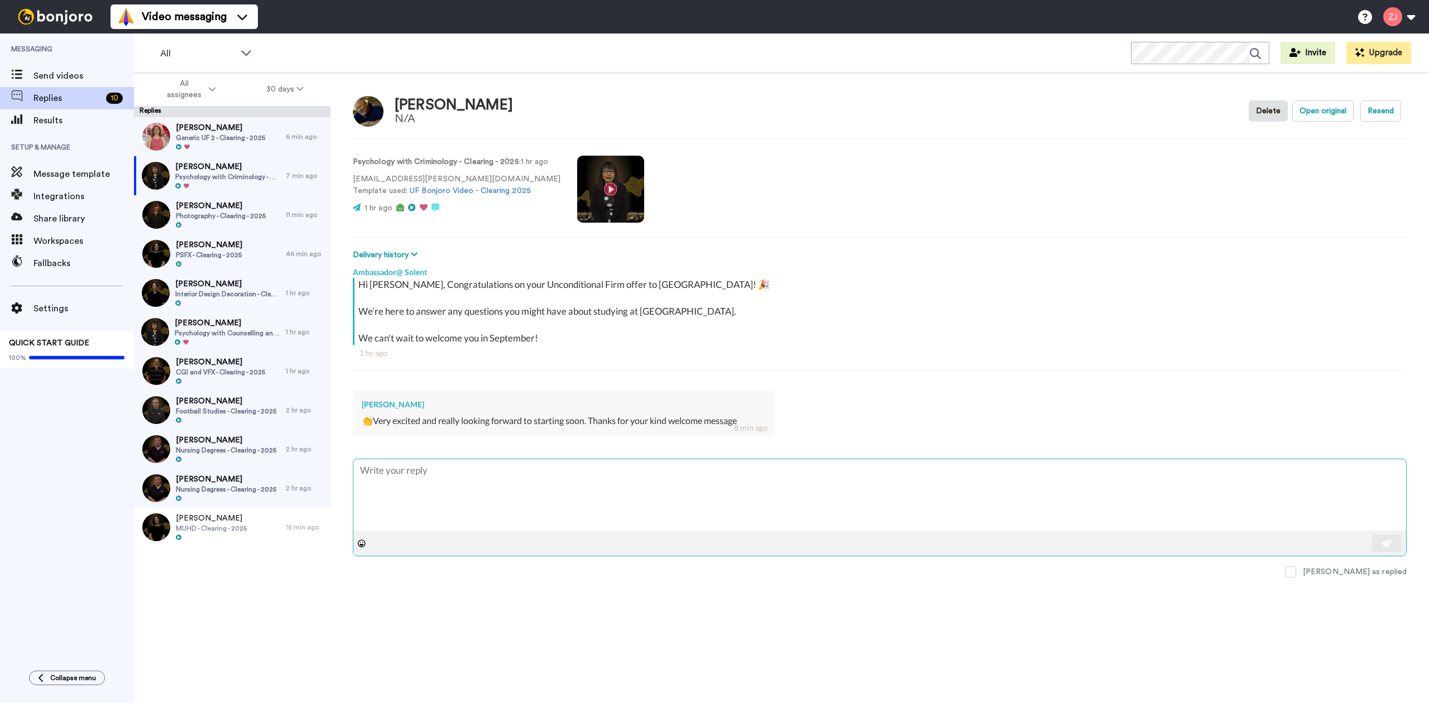
click at [497, 493] on textarea at bounding box center [879, 494] width 1053 height 71
click at [269, 128] on div "Leo Keen Generic UF 2 - Clearing - 2025" at bounding box center [210, 136] width 152 height 39
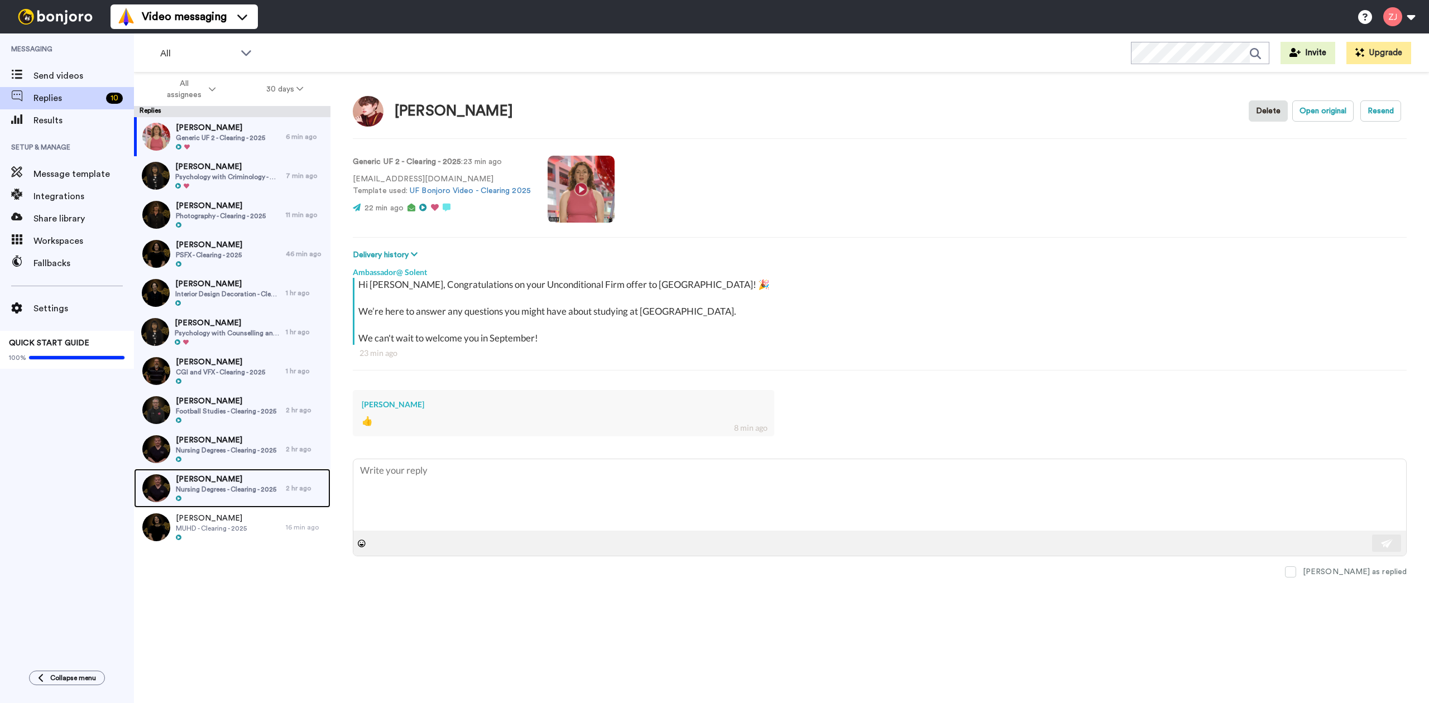
click at [233, 496] on div at bounding box center [226, 499] width 100 height 8
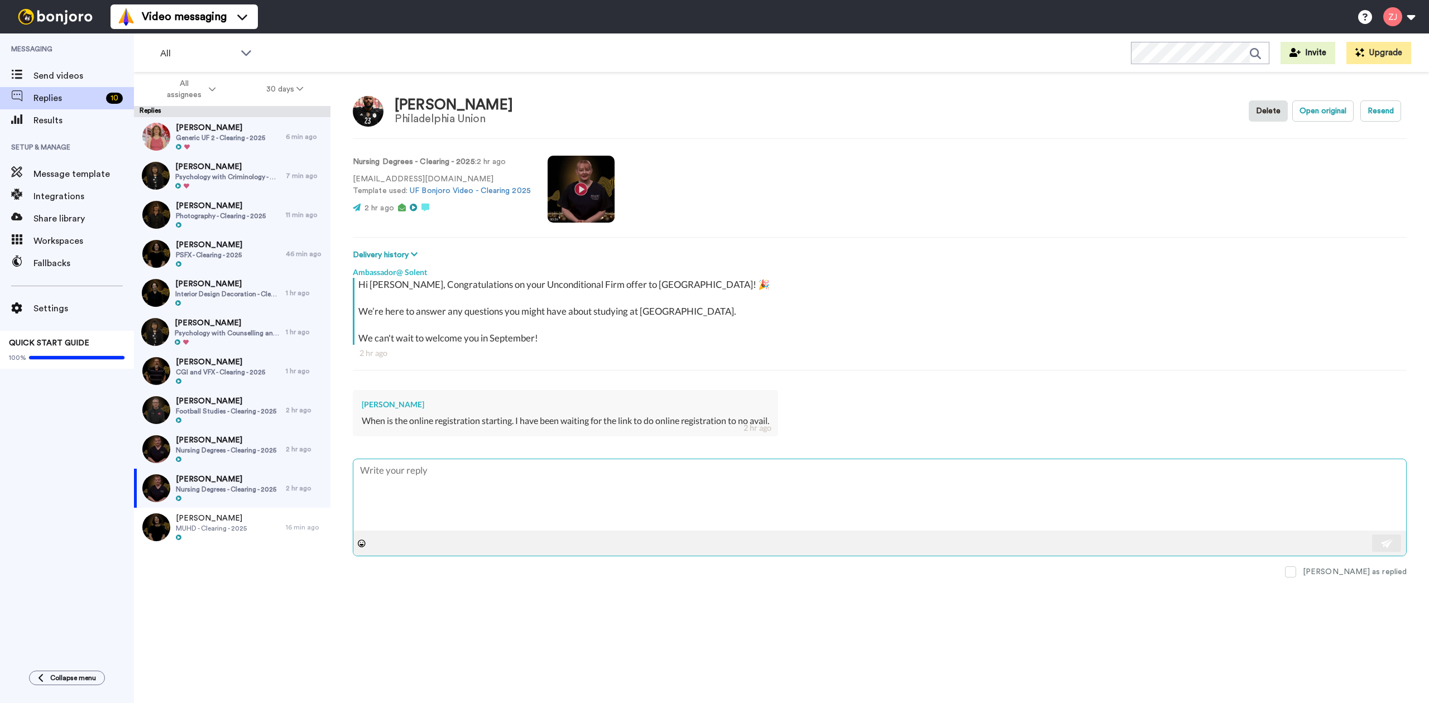
click at [556, 496] on textarea at bounding box center [879, 494] width 1053 height 71
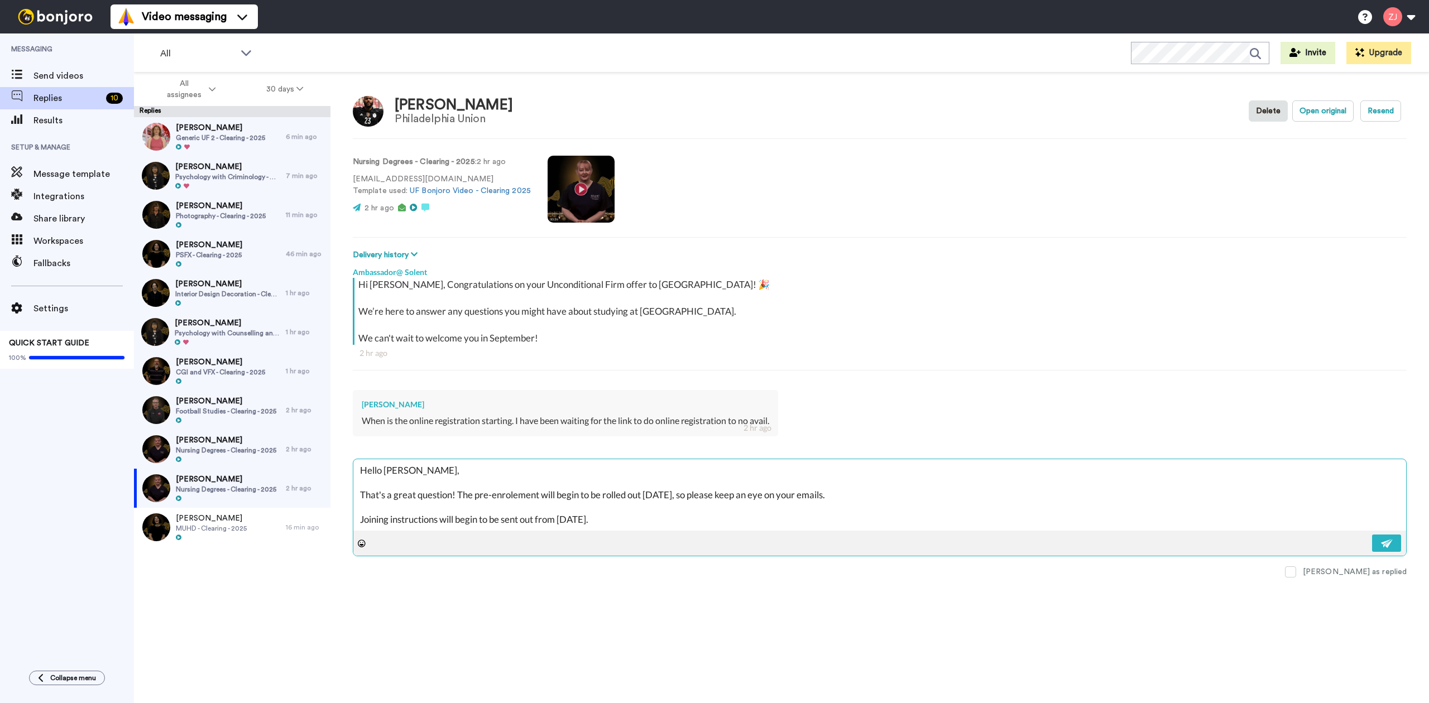
scroll to position [18, 0]
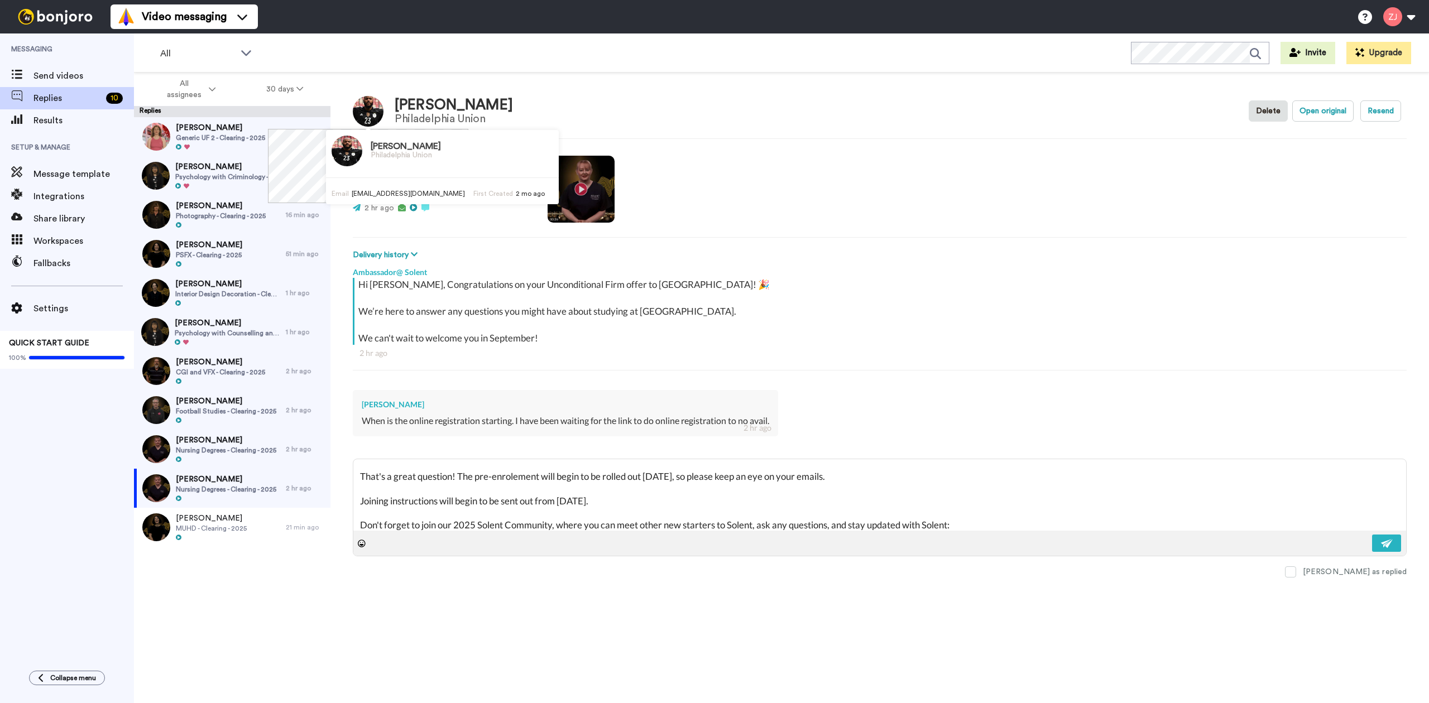
paste textarea "https://community.unibuddy.co/invite/6671a015052f2b9752072421"
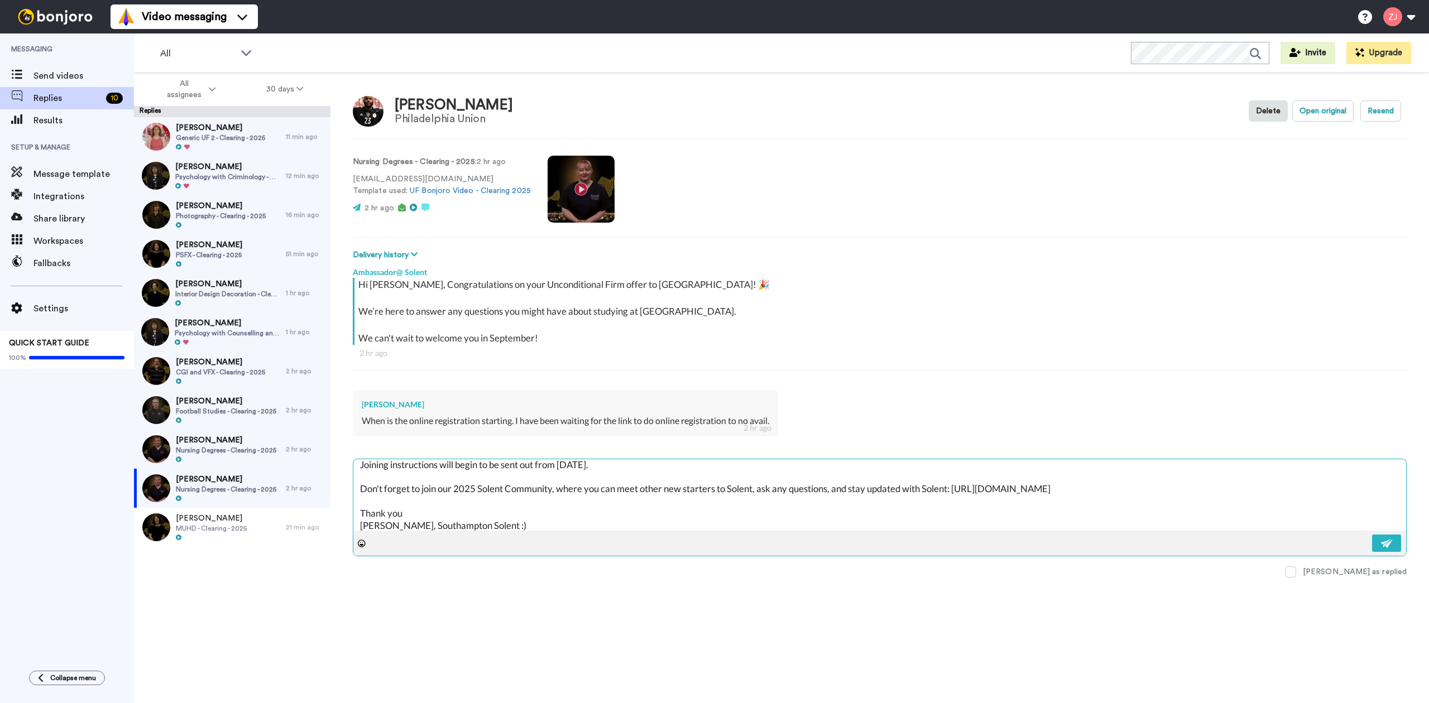
scroll to position [60, 0]
drag, startPoint x: 478, startPoint y: 524, endPoint x: 358, endPoint y: 485, distance: 126.2
click at [358, 485] on textarea "Hello Mbohli, That's a great question! The pre-enrolement will begin to be roll…" at bounding box center [879, 494] width 1053 height 71
click at [1389, 552] on button at bounding box center [1386, 543] width 29 height 17
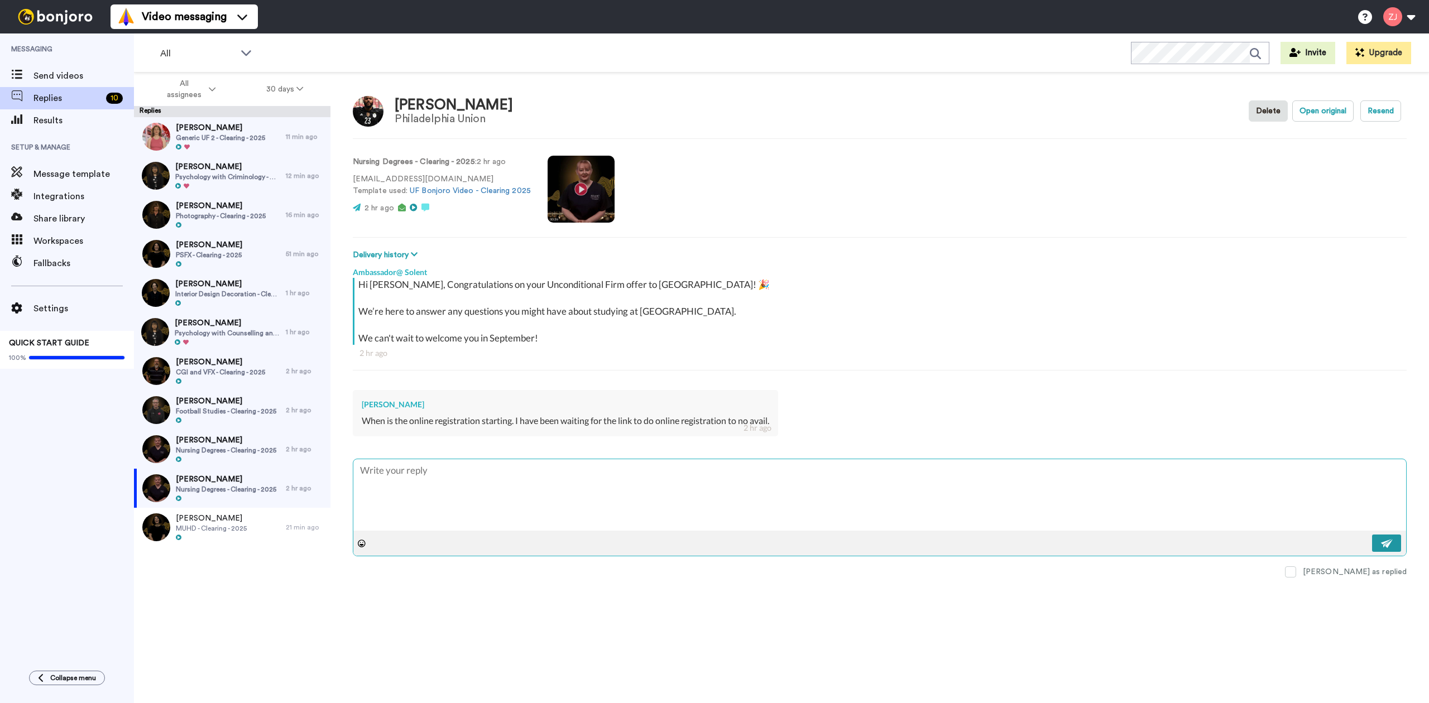
scroll to position [0, 0]
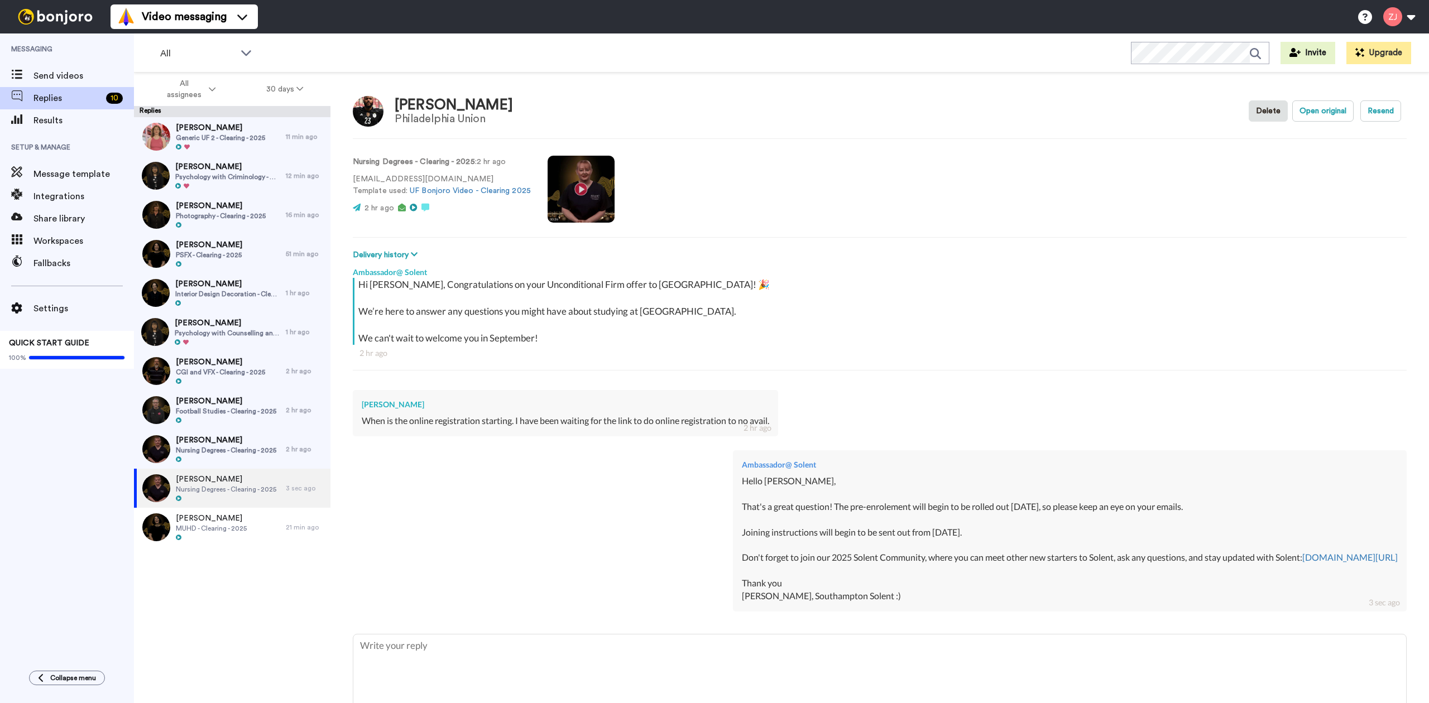
drag, startPoint x: 809, startPoint y: 530, endPoint x: 669, endPoint y: 503, distance: 142.7
click at [742, 503] on div "Hello Mbohli, That's a great question! The pre-enrolement will begin to be roll…" at bounding box center [1070, 538] width 656 height 127
copy div "The pre-enrolement will begin to be rolled out on Monday next week, so please k…"
click at [454, 566] on div "Ambassador@ Solent Hello Mbohli, That's a great question! The pre-enrolement wi…" at bounding box center [880, 529] width 1054 height 175
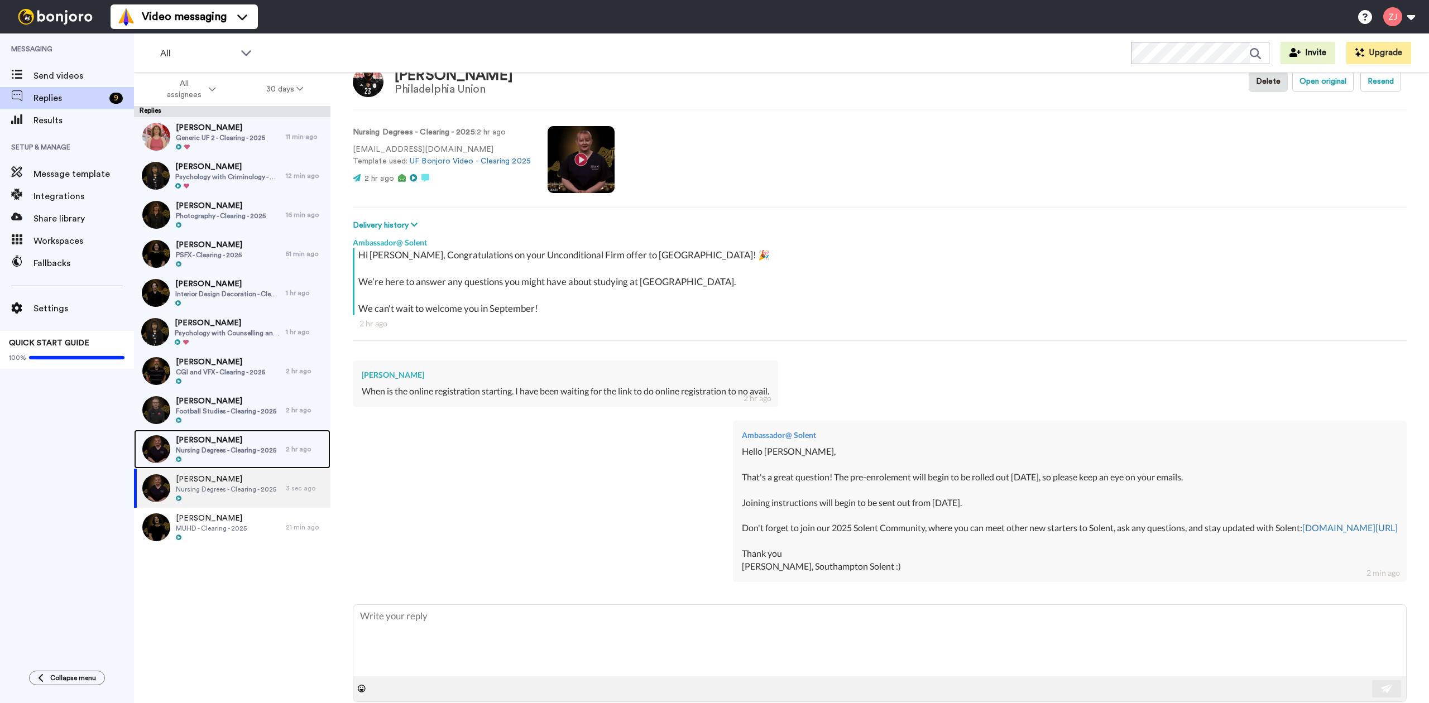
click at [186, 447] on span "Nursing Degrees - Clearing - 2025" at bounding box center [226, 450] width 100 height 9
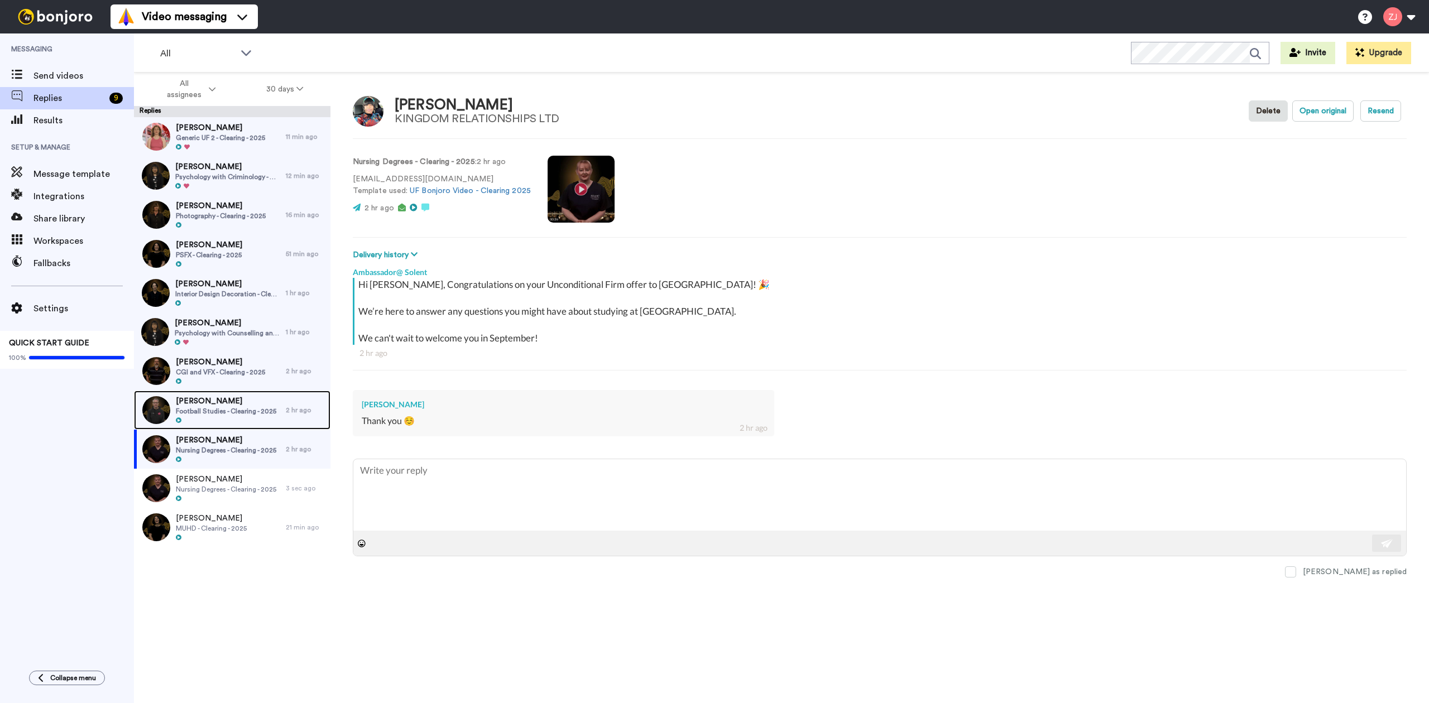
click at [175, 405] on div "David Olszewski Football Studies - Clearing - 2025" at bounding box center [210, 410] width 152 height 39
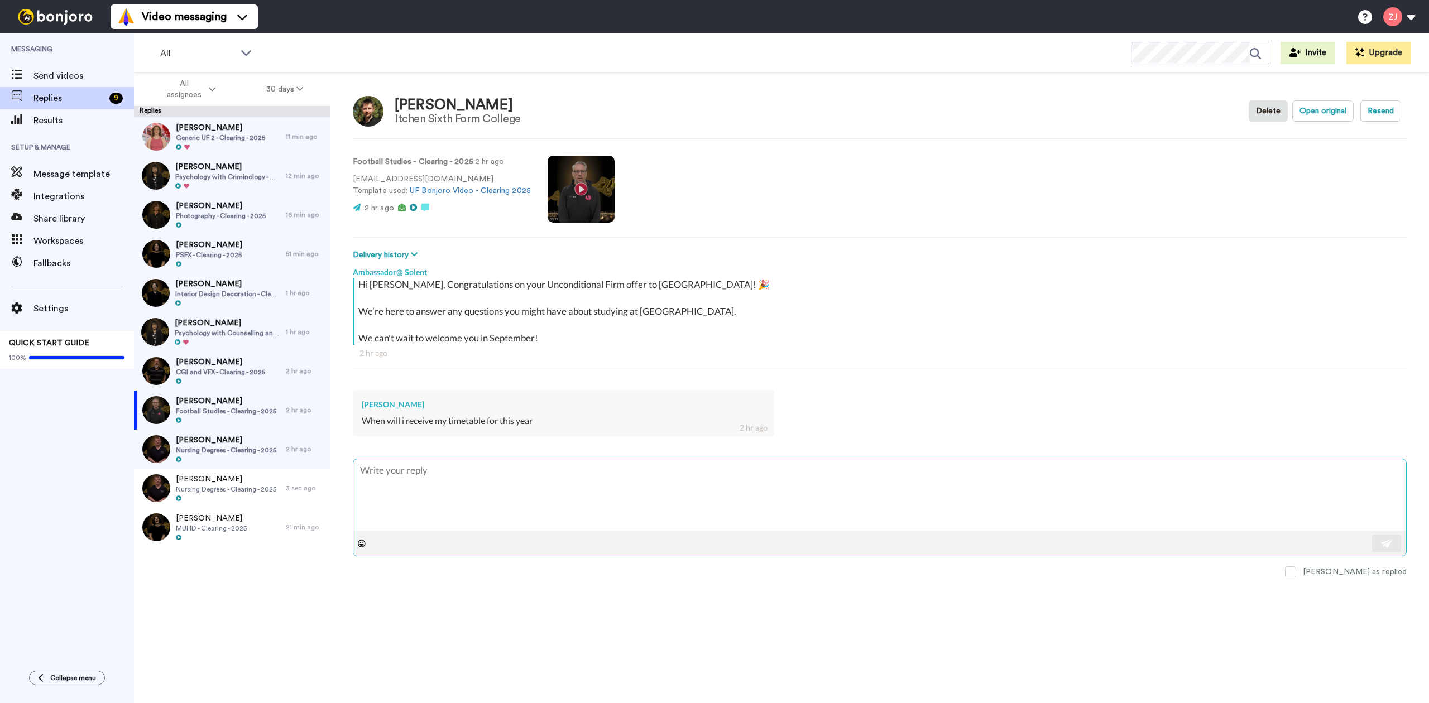
click at [473, 496] on textarea at bounding box center [879, 494] width 1053 height 71
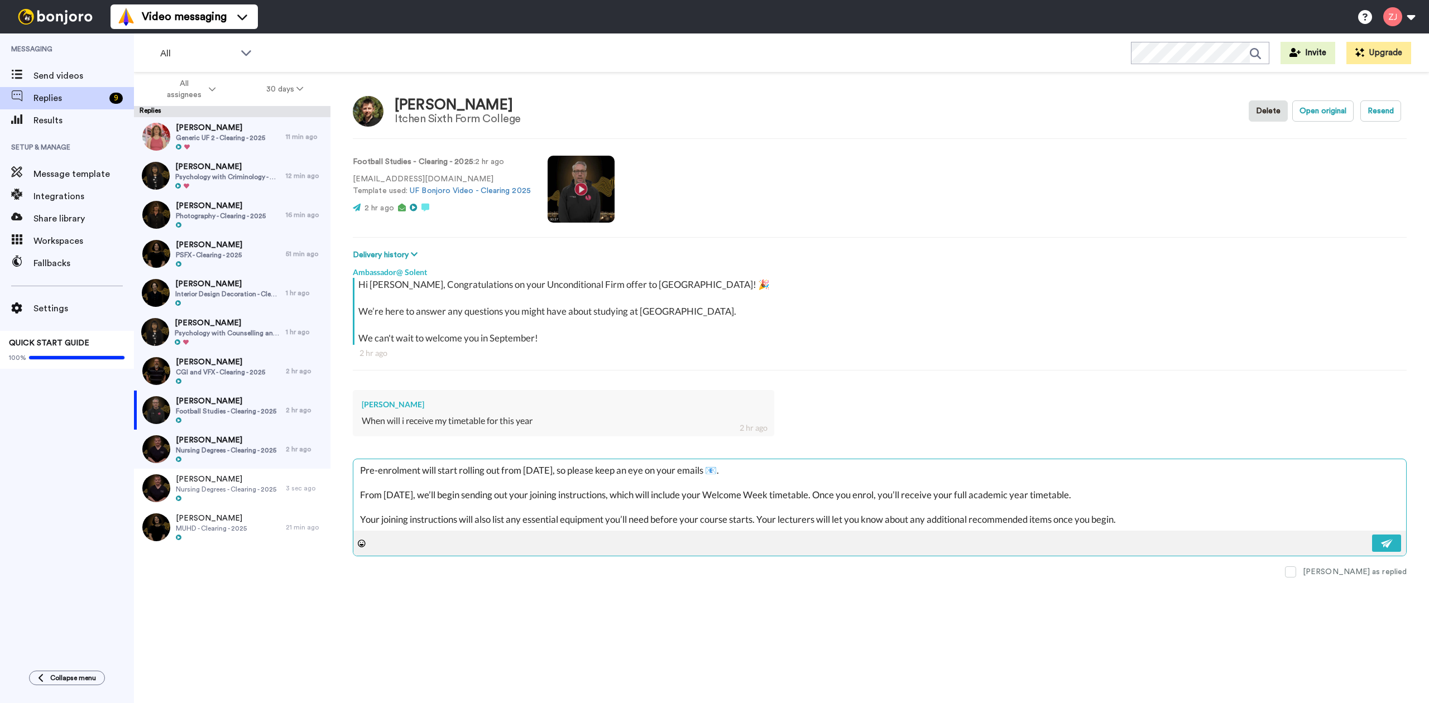
click at [427, 470] on textarea "Pre-enrolment will start rolling out from Monday next week, so please keep an e…" at bounding box center [879, 494] width 1053 height 71
click at [565, 470] on textarea "Pre-enrolment will start rolling out from Monday next week, so please keep an e…" at bounding box center [879, 494] width 1053 height 71
click at [559, 519] on textarea "Hello David, From tomorrow, we’ll begin sending out your joining instructions, …" at bounding box center [879, 494] width 1053 height 71
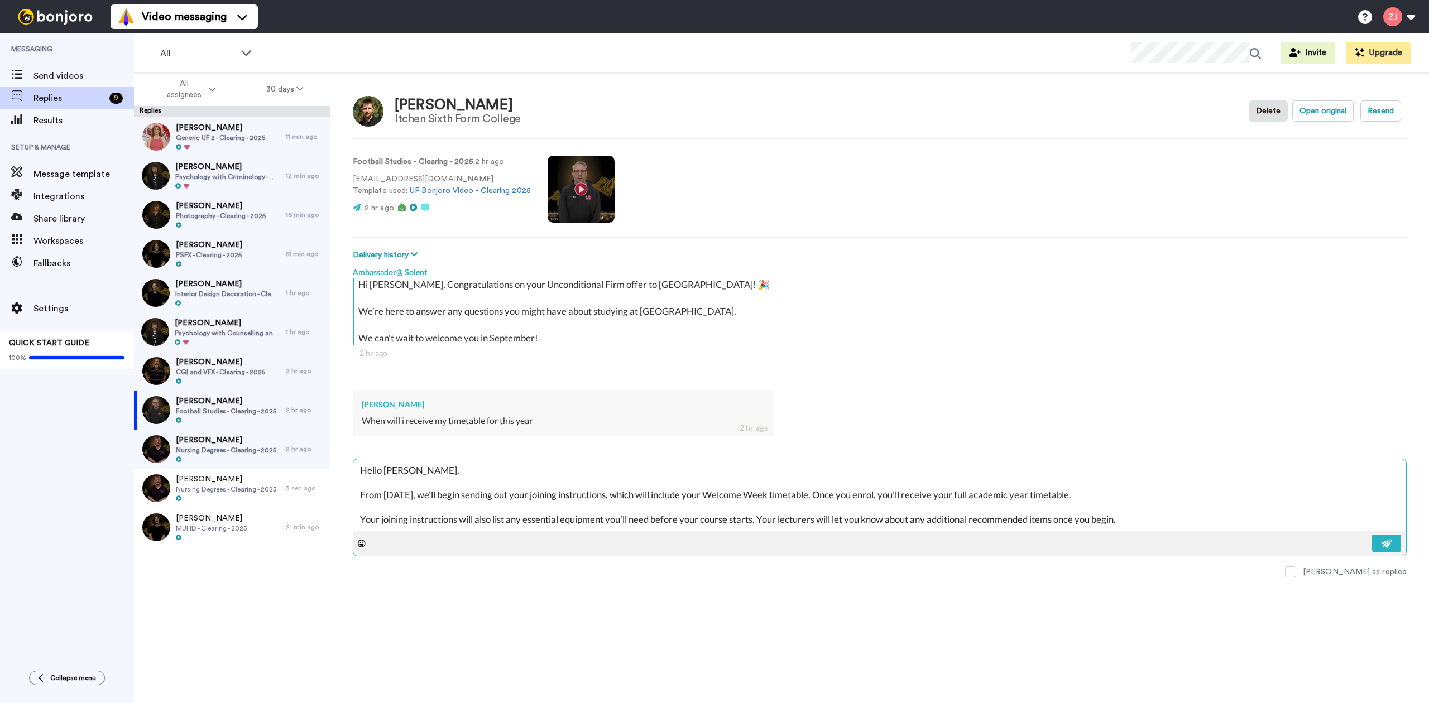
click at [559, 519] on textarea "Hello David, From tomorrow, we’ll begin sending out your joining instructions, …" at bounding box center [879, 494] width 1053 height 71
click at [394, 519] on textarea "Hello David, From tomorrow, we’ll begin sending out your joining instructions, …" at bounding box center [879, 494] width 1053 height 71
paste textarea "Don't forget to join our 2025 Solent Community, where you can meet other new st…"
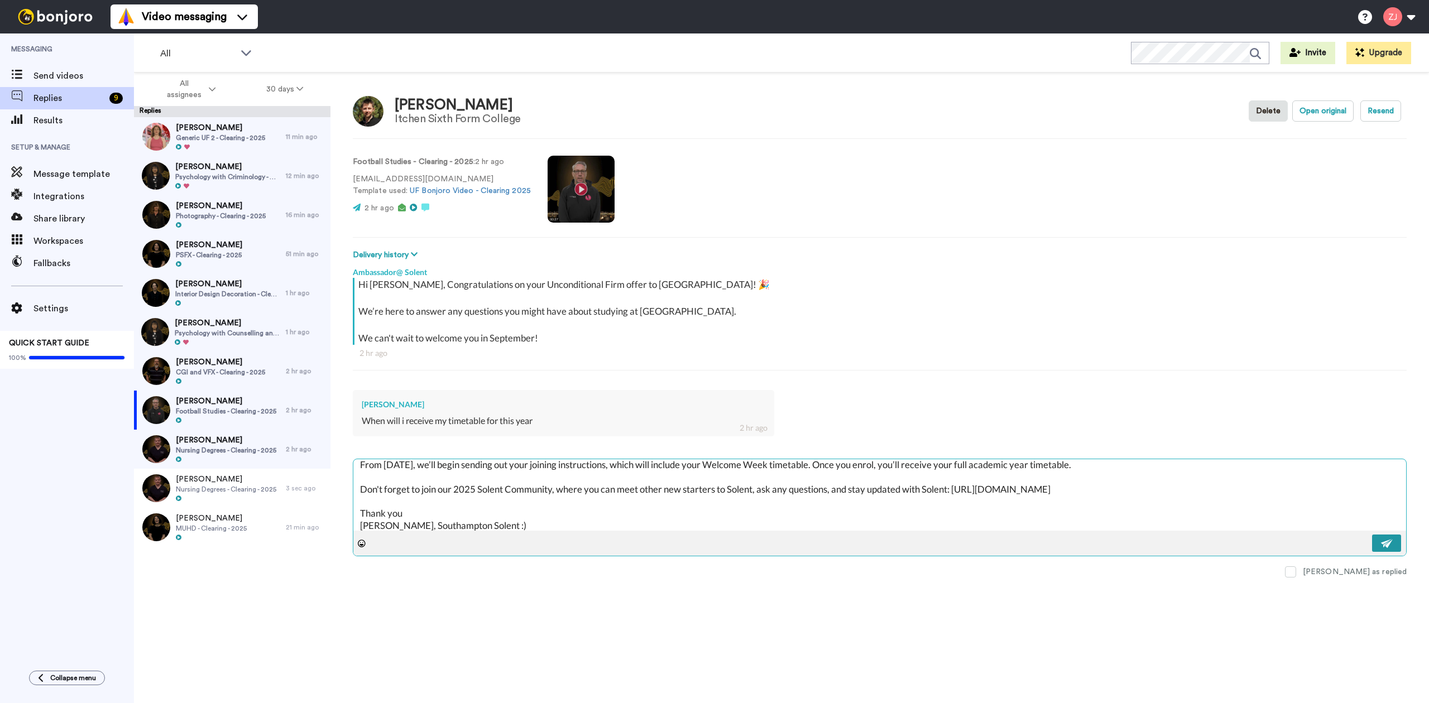
click at [1383, 545] on img at bounding box center [1387, 543] width 12 height 9
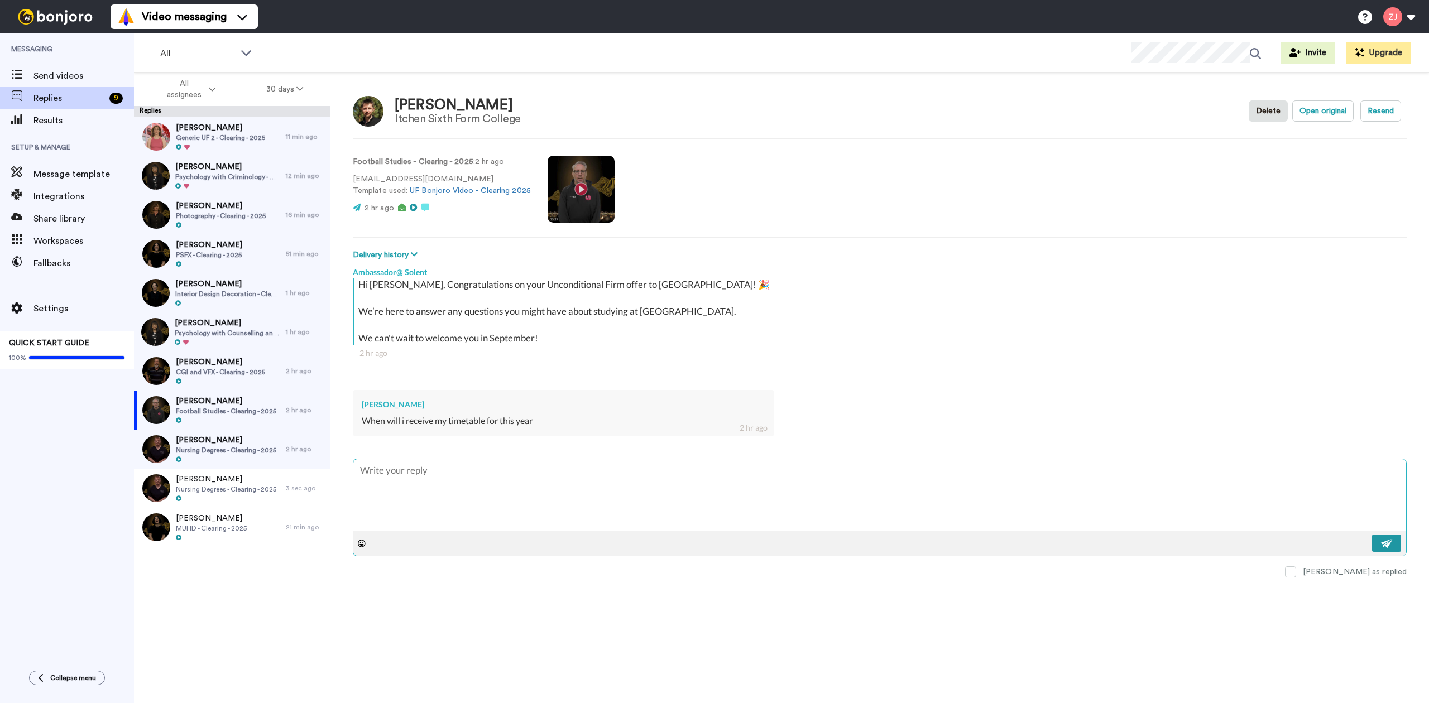
scroll to position [0, 0]
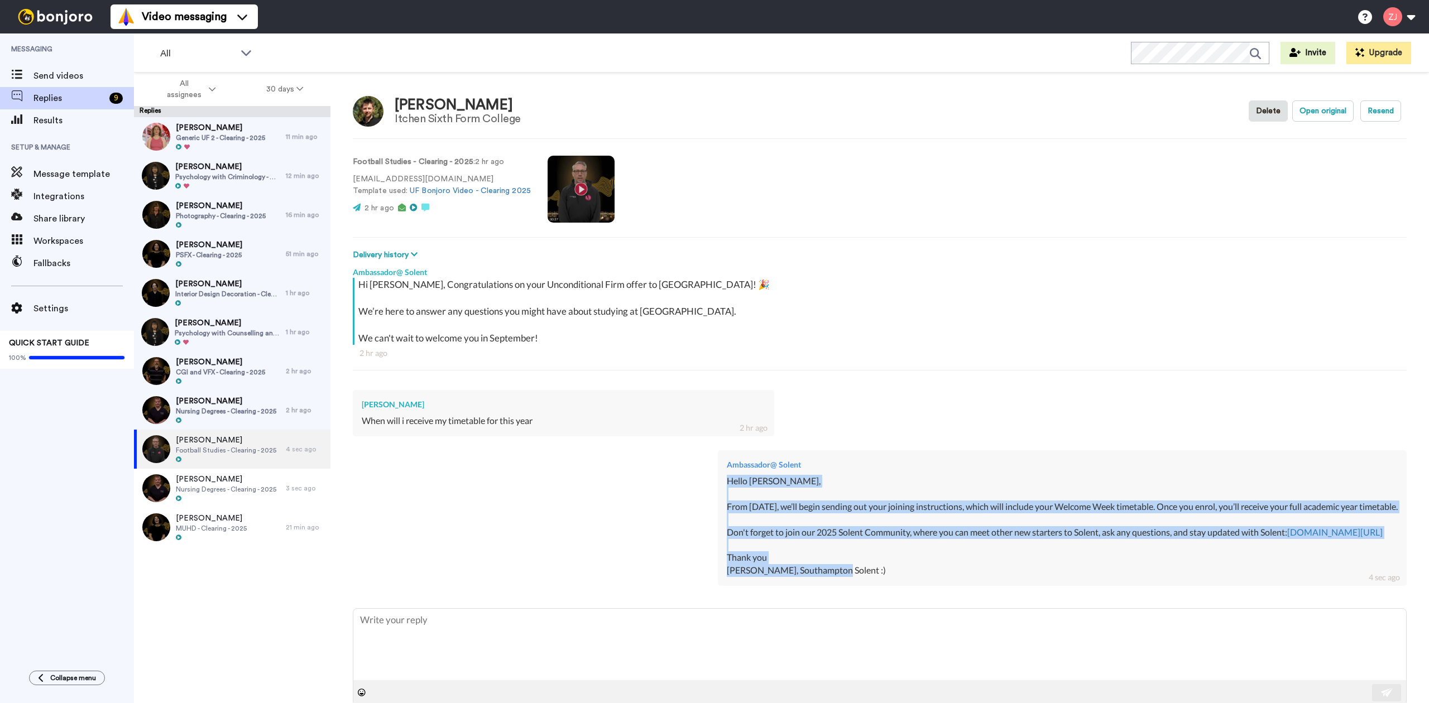
drag, startPoint x: 710, startPoint y: 583, endPoint x: 568, endPoint y: 485, distance: 172.8
click at [718, 485] on div "Ambassador@ Solent Hello David, From tomorrow, we’ll begin sending out your joi…" at bounding box center [1062, 519] width 689 height 136
copy div "Hello David, From tomorrow, we’ll begin sending out your joining instructions, …"
click at [215, 266] on div at bounding box center [209, 265] width 66 height 8
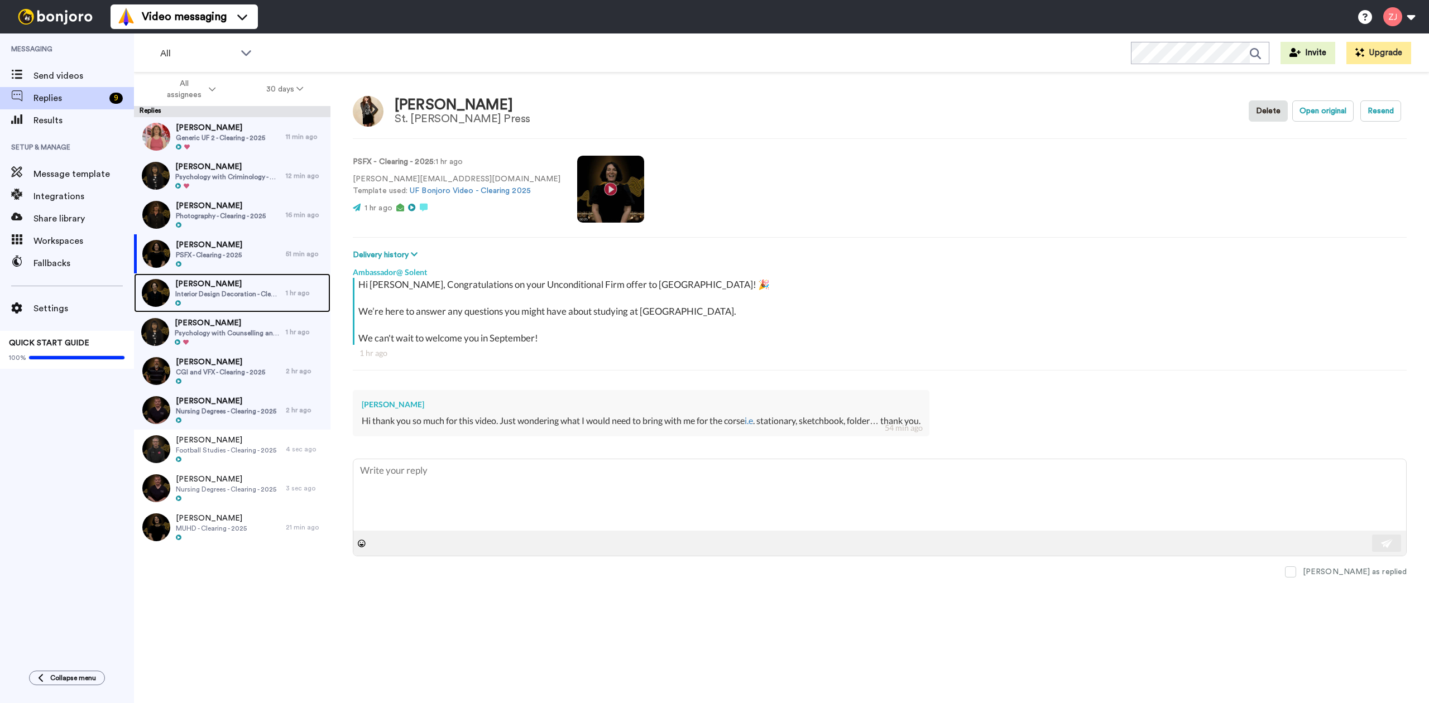
click at [231, 295] on span "Interior Design Decoration - Clearing - 2025" at bounding box center [227, 294] width 105 height 9
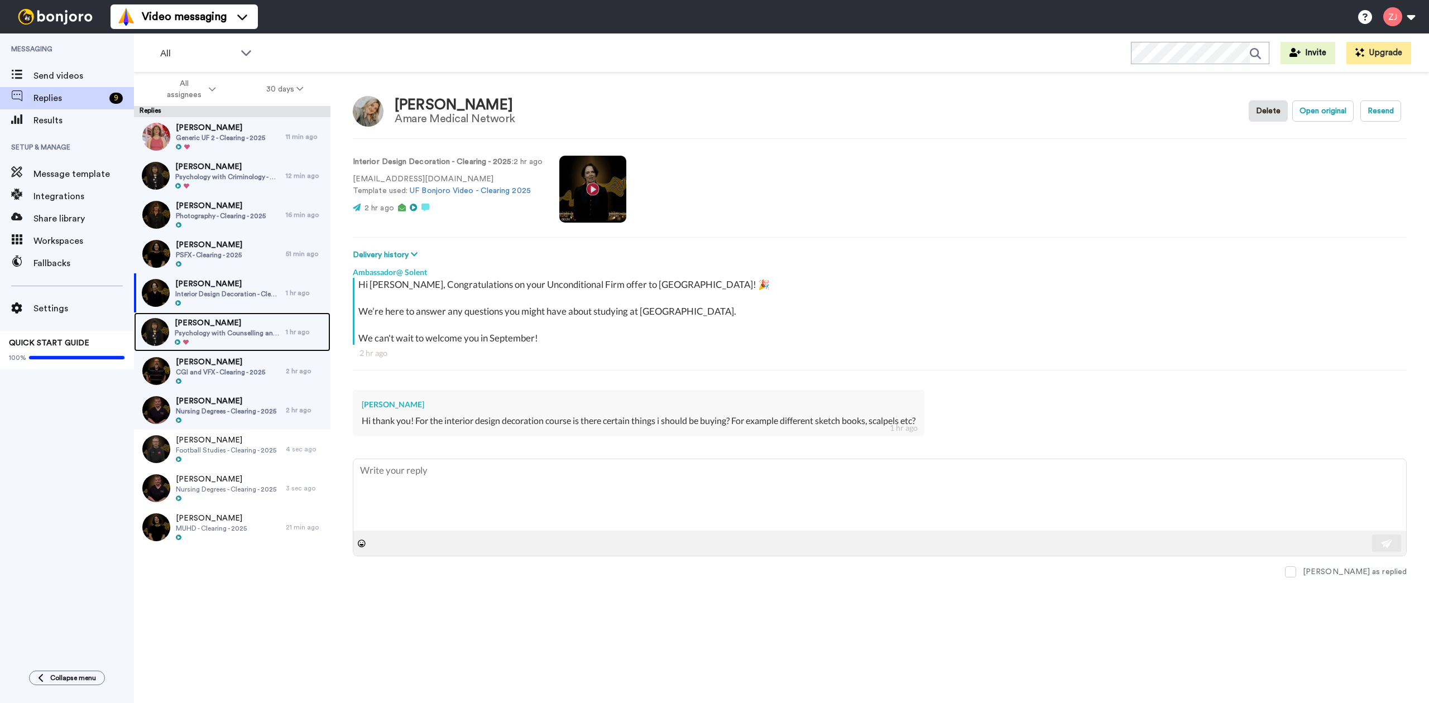
click at [237, 342] on div at bounding box center [228, 343] width 106 height 8
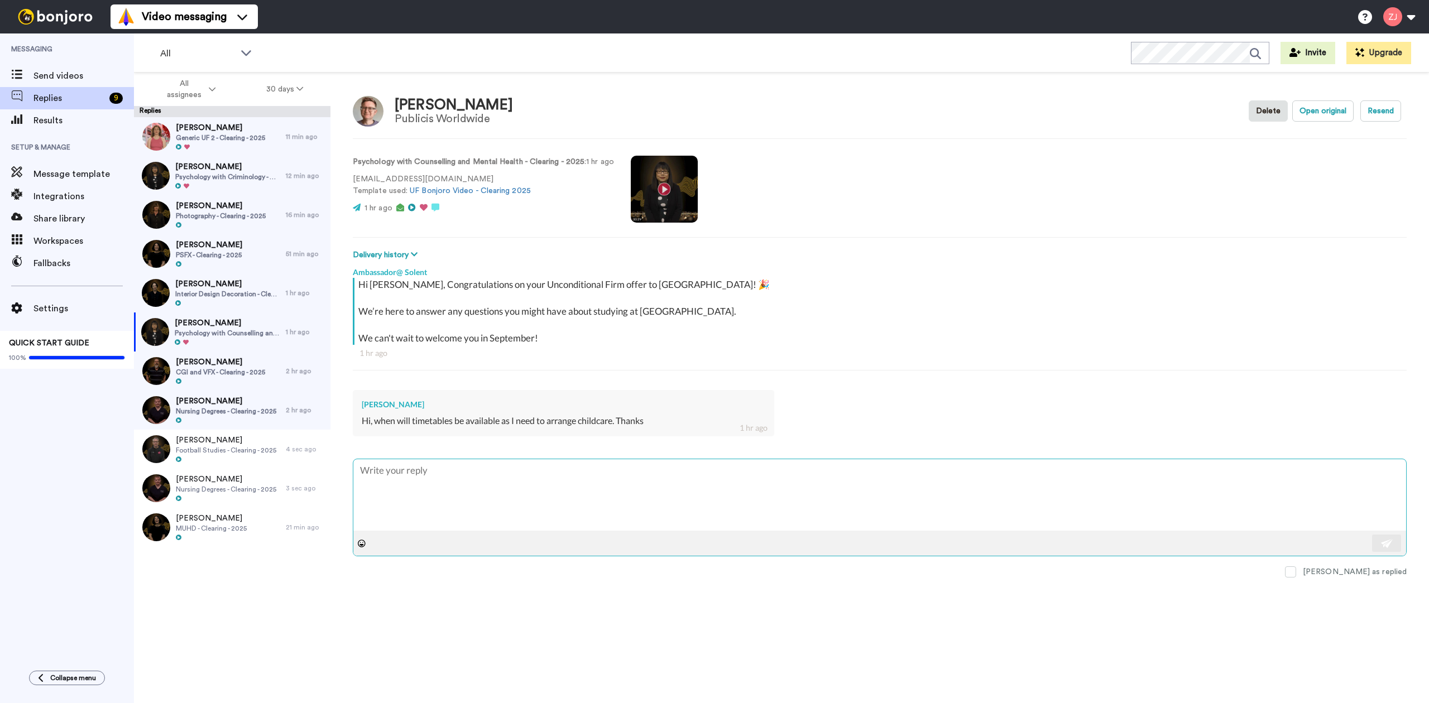
click at [523, 480] on textarea at bounding box center [879, 494] width 1053 height 71
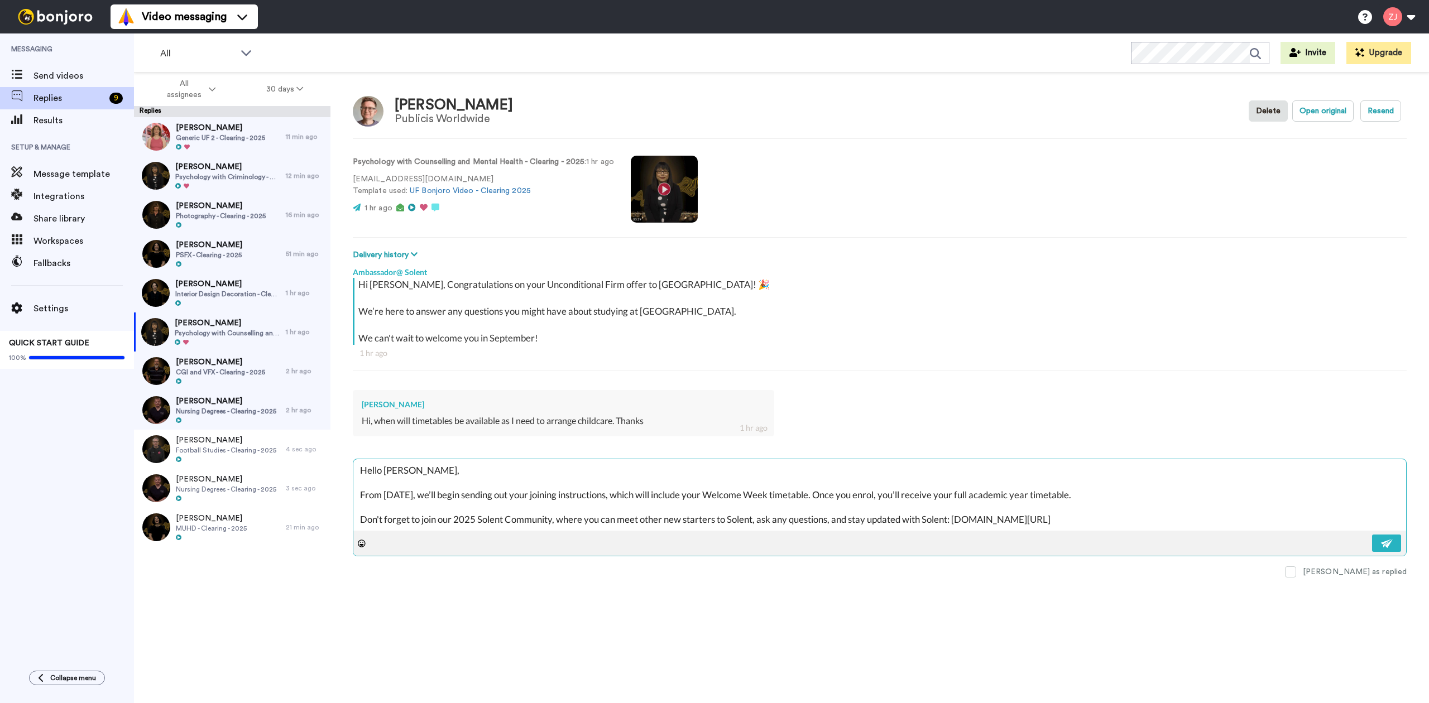
scroll to position [30, 0]
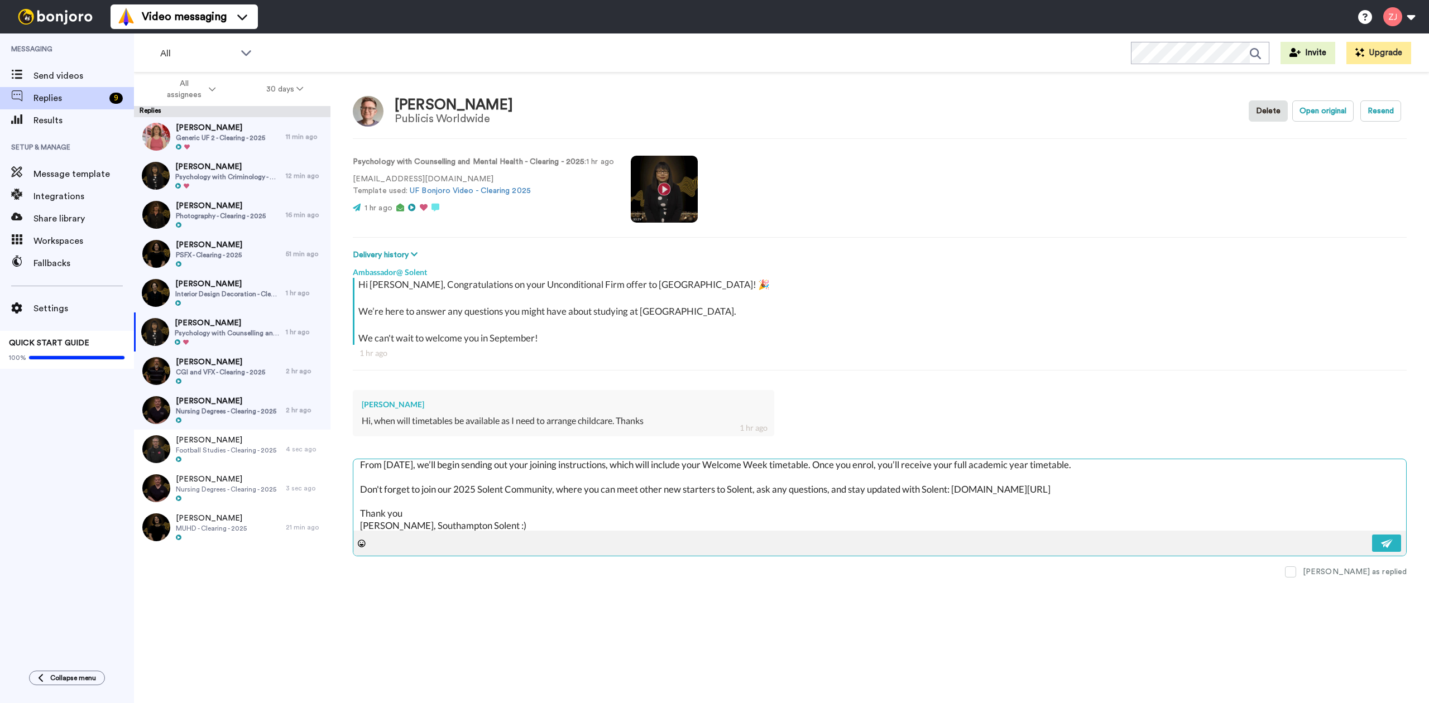
click at [441, 488] on textarea "Hello David, From tomorrow, we’ll begin sending out your joining instructions, …" at bounding box center [879, 494] width 1053 height 71
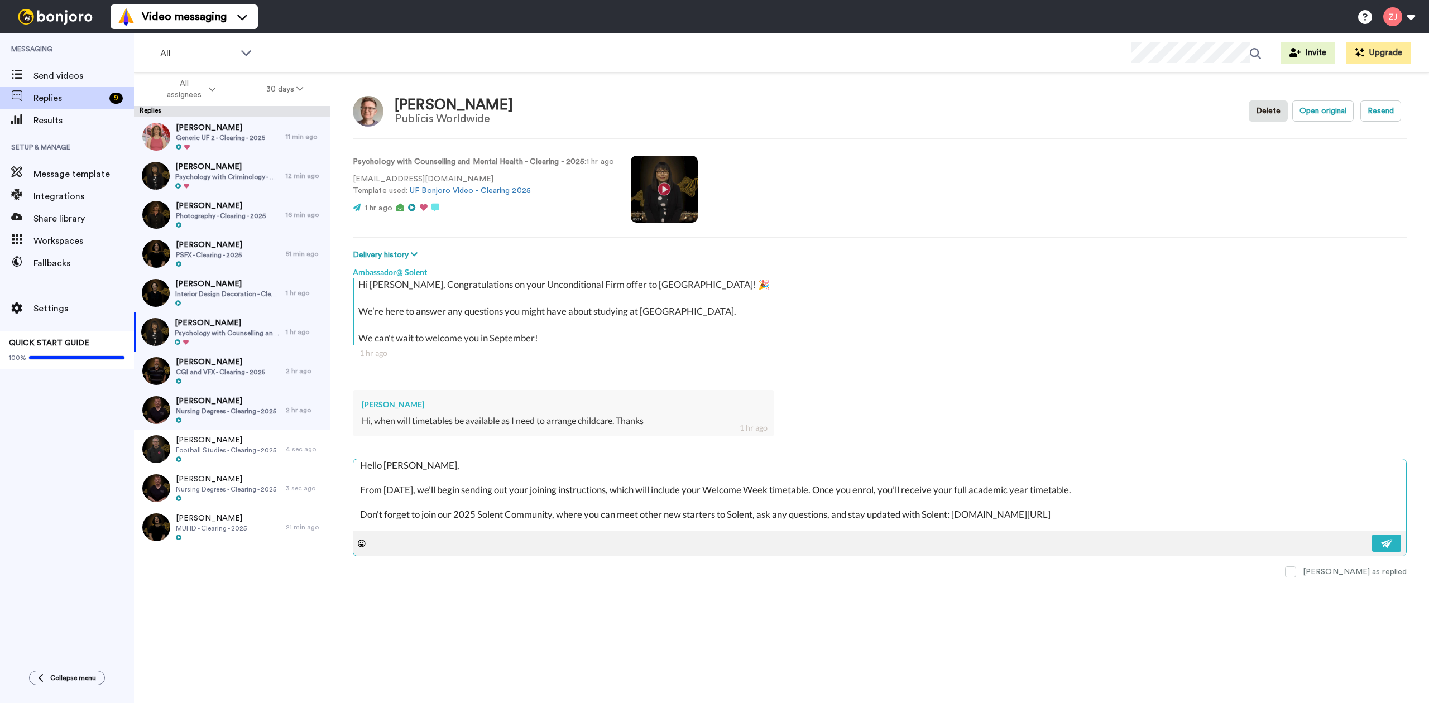
scroll to position [0, 0]
drag, startPoint x: 432, startPoint y: 473, endPoint x: 389, endPoint y: 467, distance: 43.4
click at [389, 467] on textarea "Hello David, From tomorrow, we’ll begin sending out your joining instructions, …" at bounding box center [879, 494] width 1053 height 71
click at [1387, 539] on button at bounding box center [1386, 543] width 29 height 17
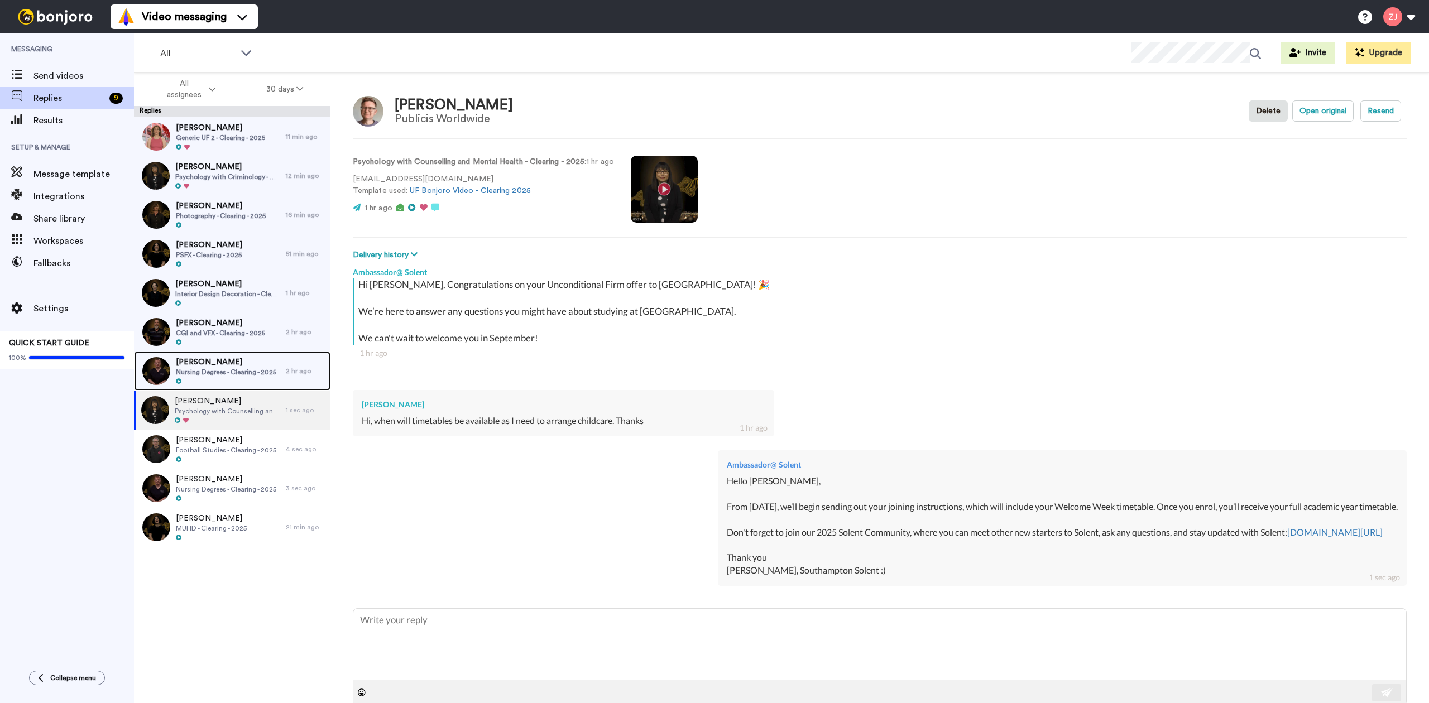
click at [221, 360] on span "[PERSON_NAME]" at bounding box center [226, 362] width 100 height 11
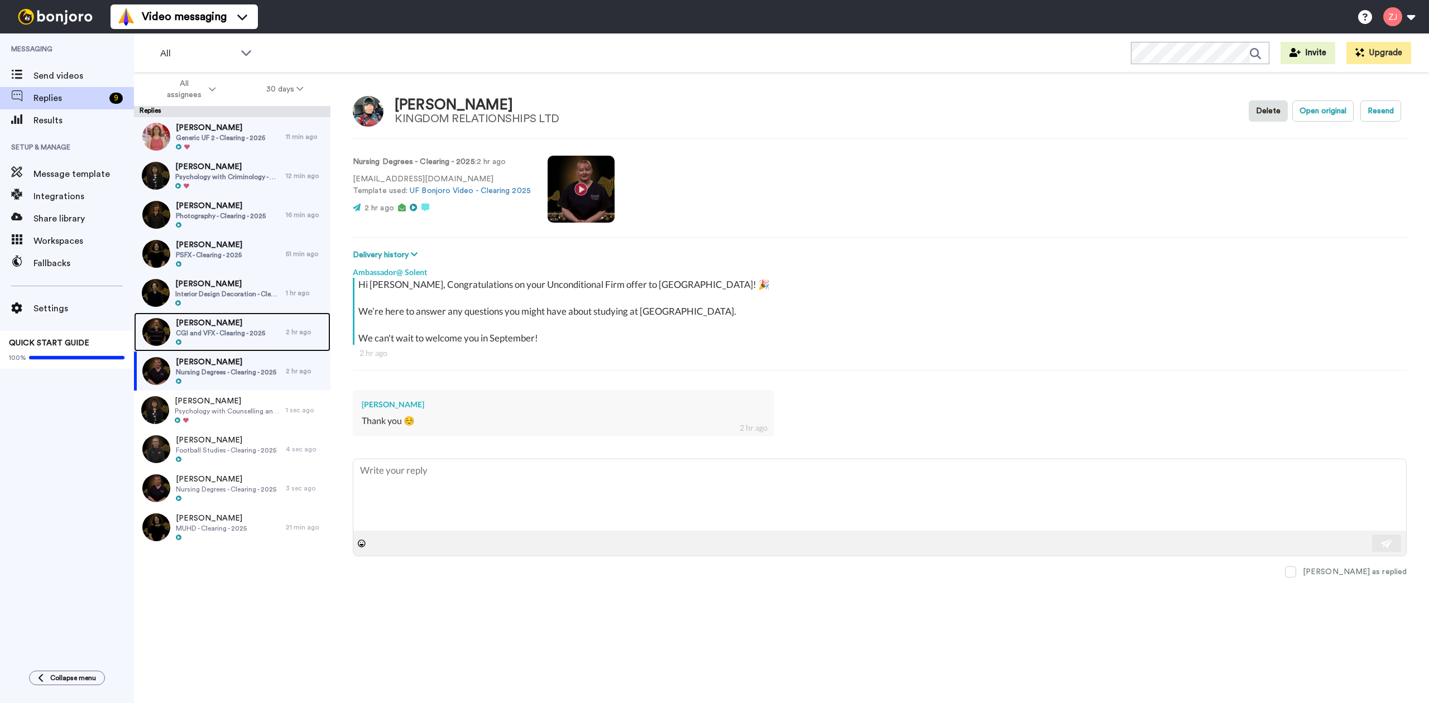
click at [212, 332] on span "CGI and VFX - Clearing - 2025" at bounding box center [220, 333] width 89 height 9
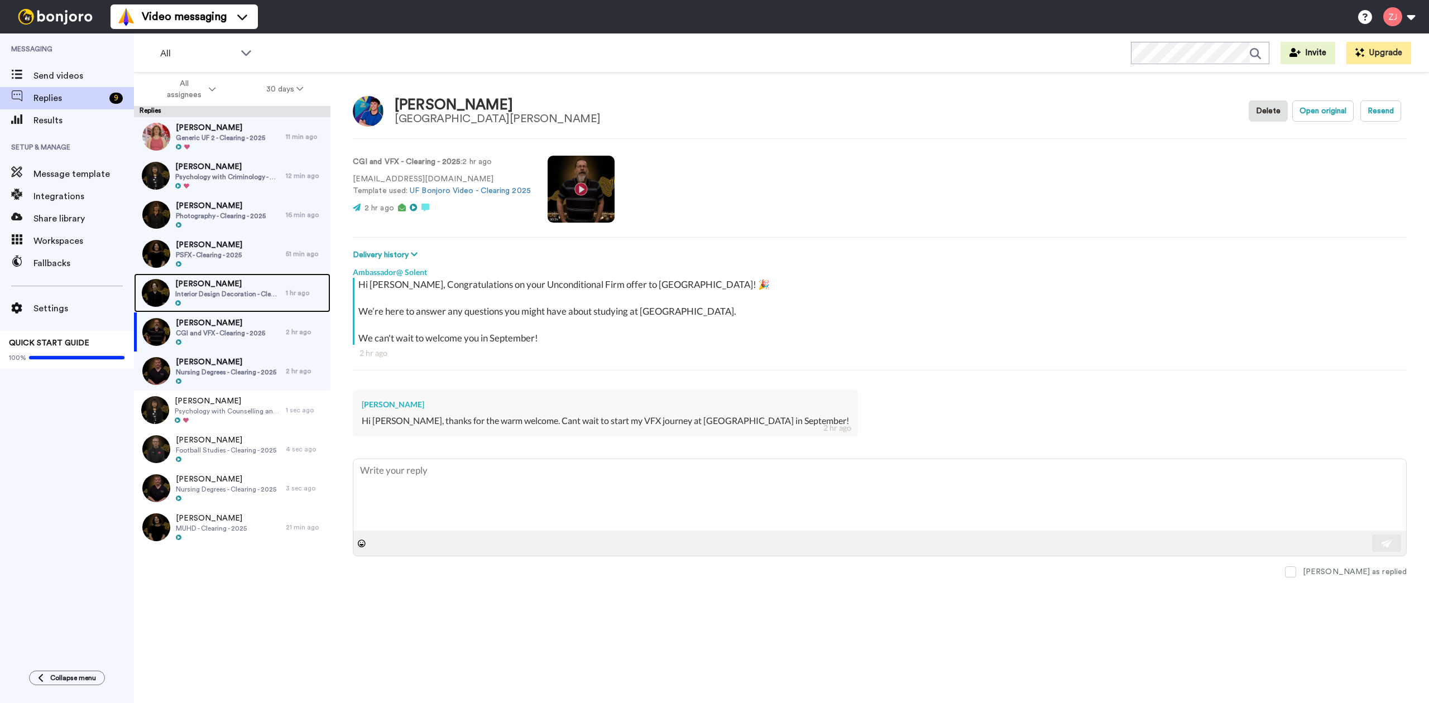
click at [213, 297] on span "Interior Design Decoration - Clearing - 2025" at bounding box center [227, 294] width 105 height 9
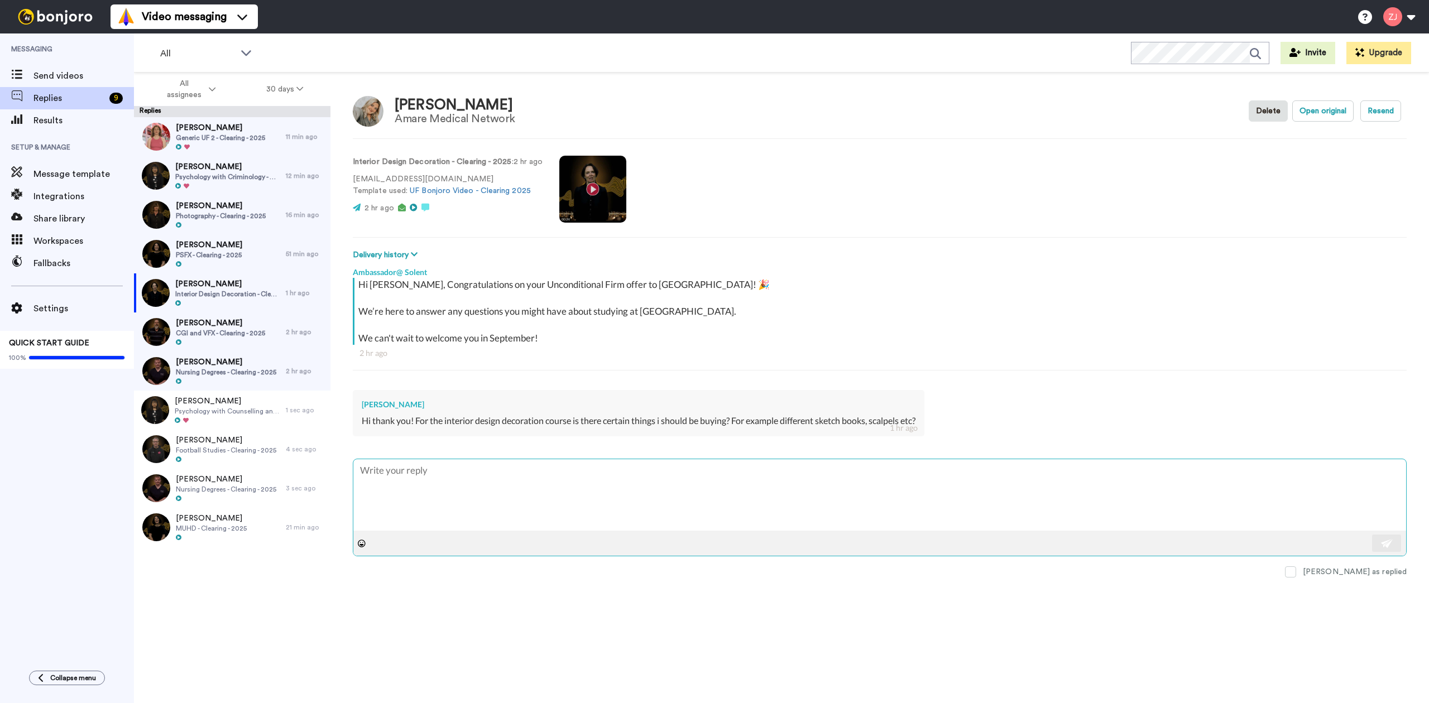
click at [477, 505] on textarea at bounding box center [879, 494] width 1053 height 71
click at [497, 476] on textarea at bounding box center [879, 494] width 1053 height 71
paste textarea "From tomorrow, we’ll begin sending out your joining instructions, which will in…"
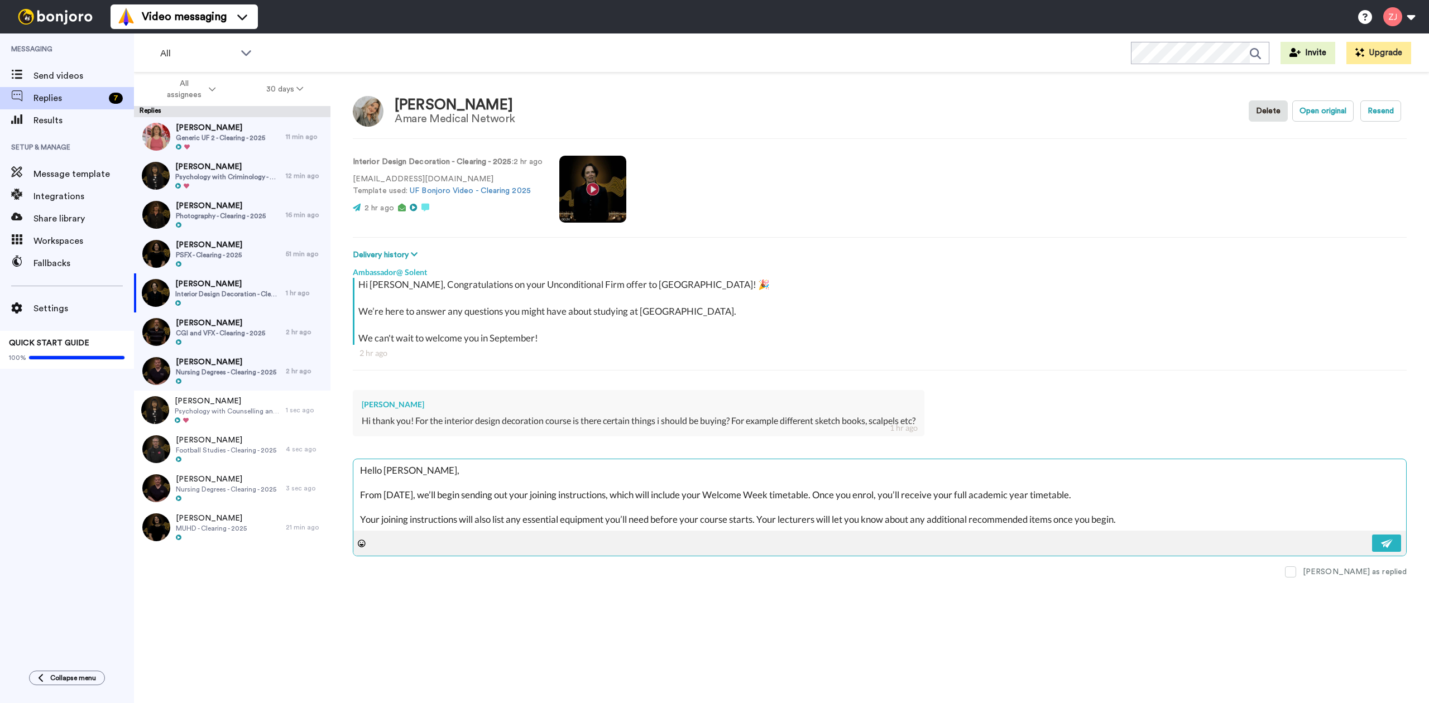
click at [1106, 505] on textarea "Hello Gracie, From tomorrow, we’ll begin sending out your joining instructions,…" at bounding box center [879, 494] width 1053 height 71
click at [655, 505] on textarea "Hello Gracie, From tomorrow, we’ll begin sending out your joining instructions,…" at bounding box center [879, 494] width 1053 height 71
click at [1165, 519] on textarea "Hello Gracie, From tomorrow, we’ll begin sending out your joining instructions,…" at bounding box center [879, 494] width 1053 height 71
click at [1166, 526] on textarea "Hello Gracie, From tomorrow, we’ll begin sending out your joining instructions,…" at bounding box center [879, 494] width 1053 height 71
drag, startPoint x: 1169, startPoint y: 526, endPoint x: 1175, endPoint y: 541, distance: 16.3
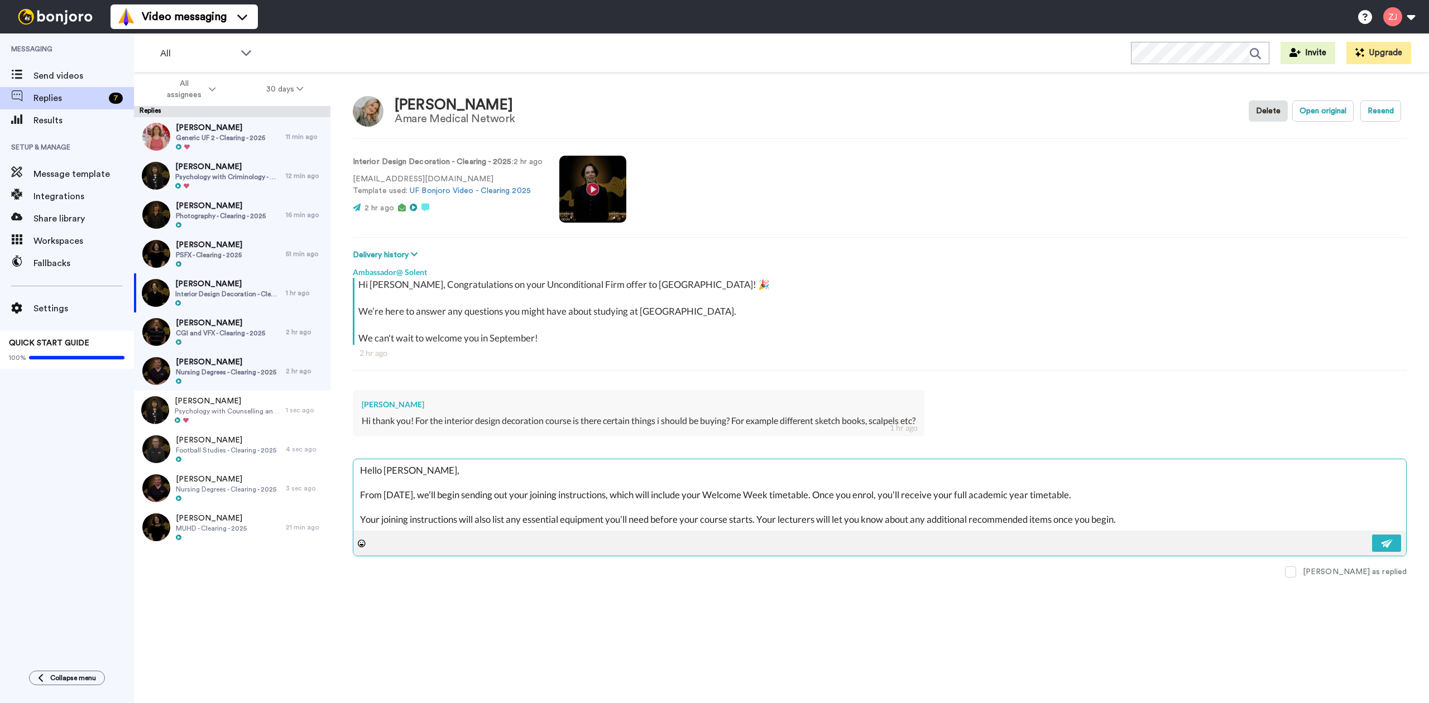
click at [1175, 541] on div "Hello Gracie, From tomorrow, we’ll begin sending out your joining instructions,…" at bounding box center [880, 508] width 1054 height 98
click at [445, 536] on div at bounding box center [879, 543] width 1053 height 25
click at [445, 528] on textarea "Hello Gracie, From tomorrow, we’ll begin sending out your joining instructions,…" at bounding box center [879, 494] width 1053 height 71
paste textarea "Don't forget to join our 2025 Solent Community, where you can meet other new st…"
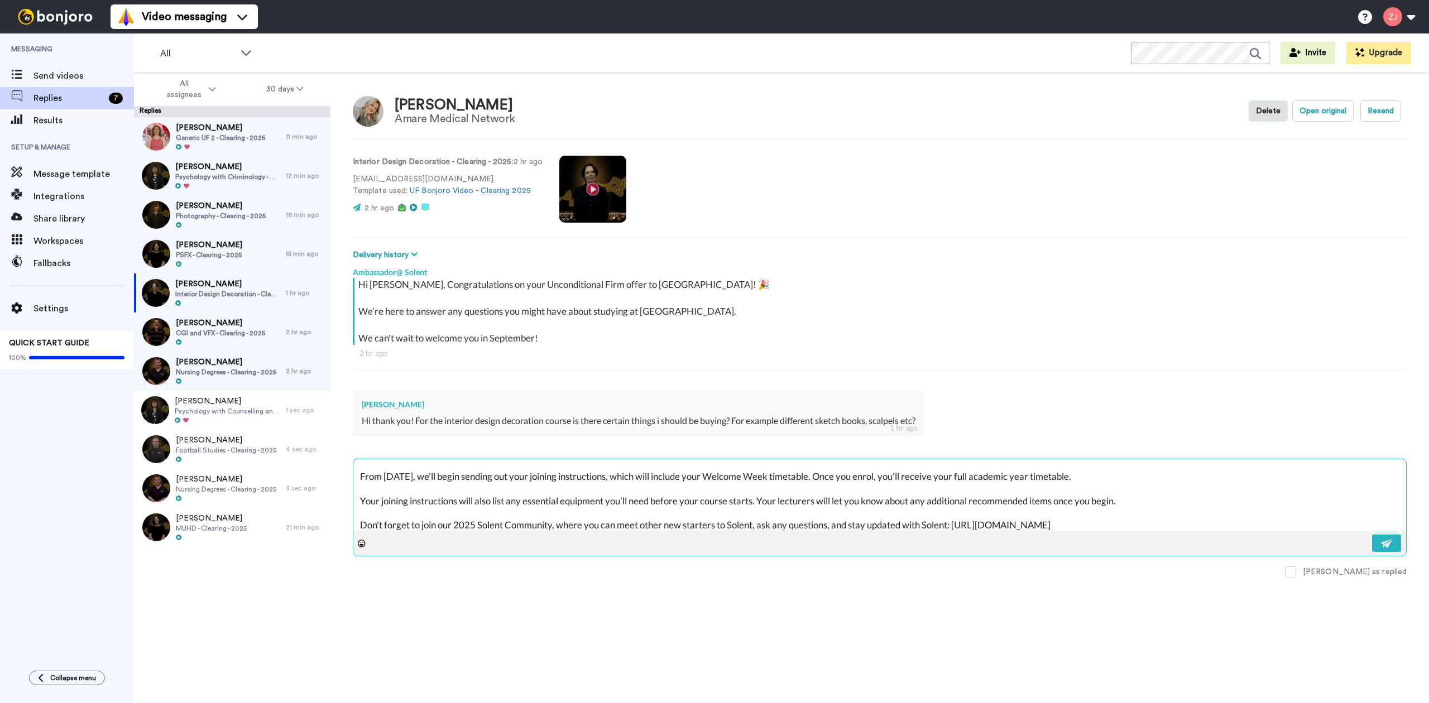
scroll to position [55, 0]
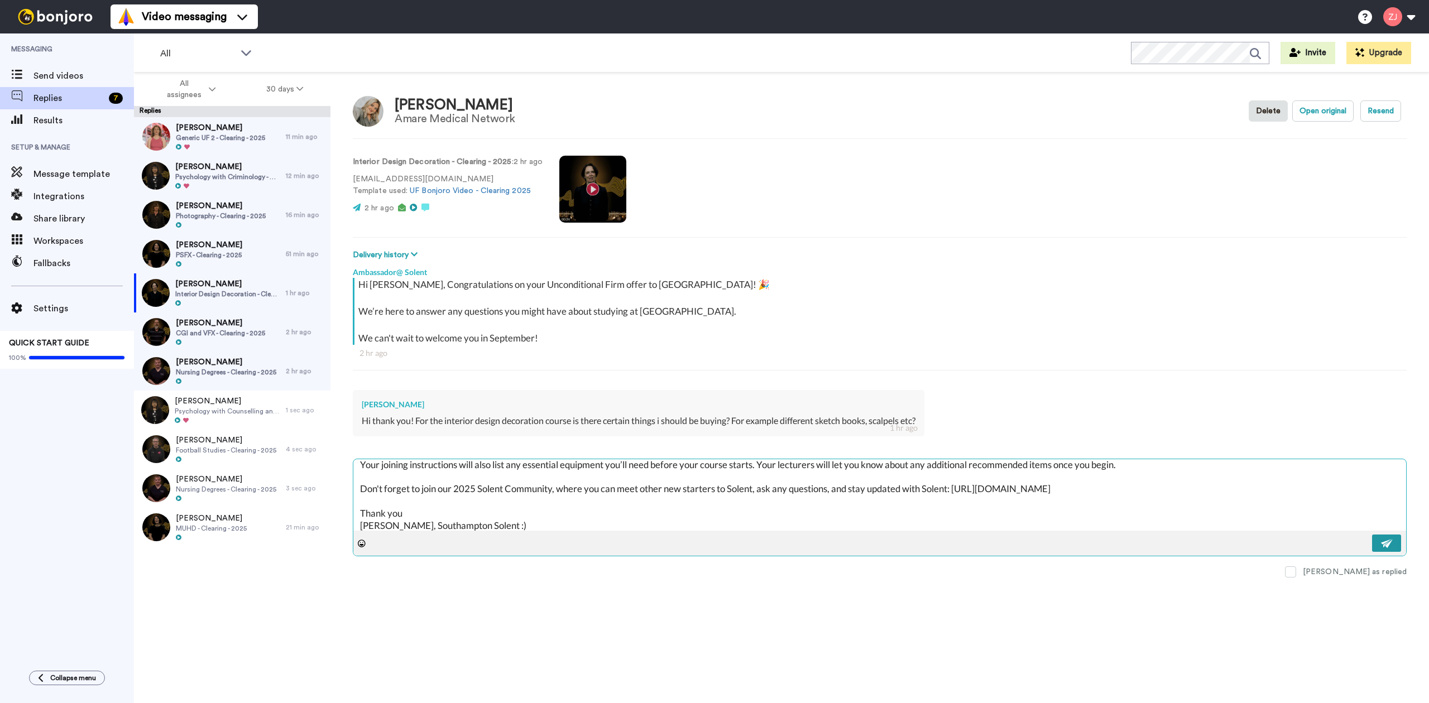
click at [1379, 550] on button at bounding box center [1386, 543] width 29 height 17
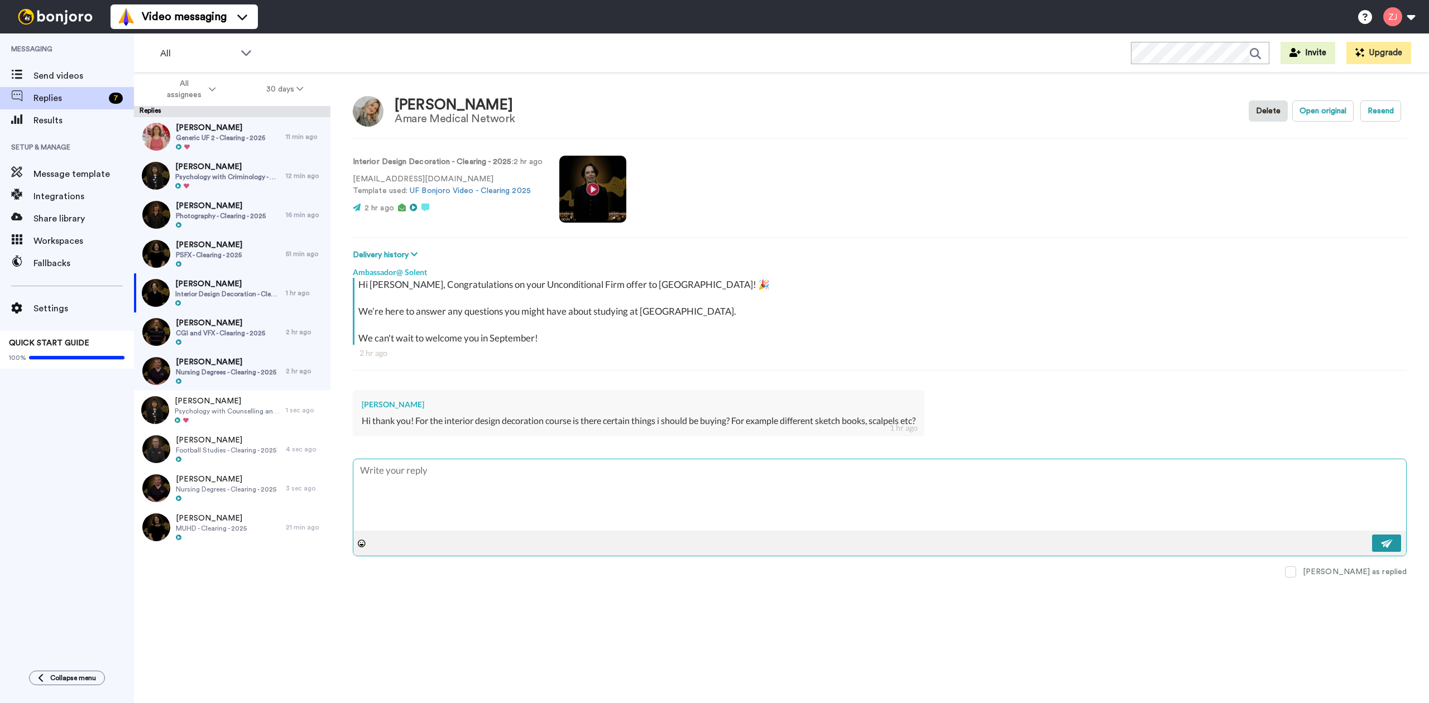
scroll to position [0, 0]
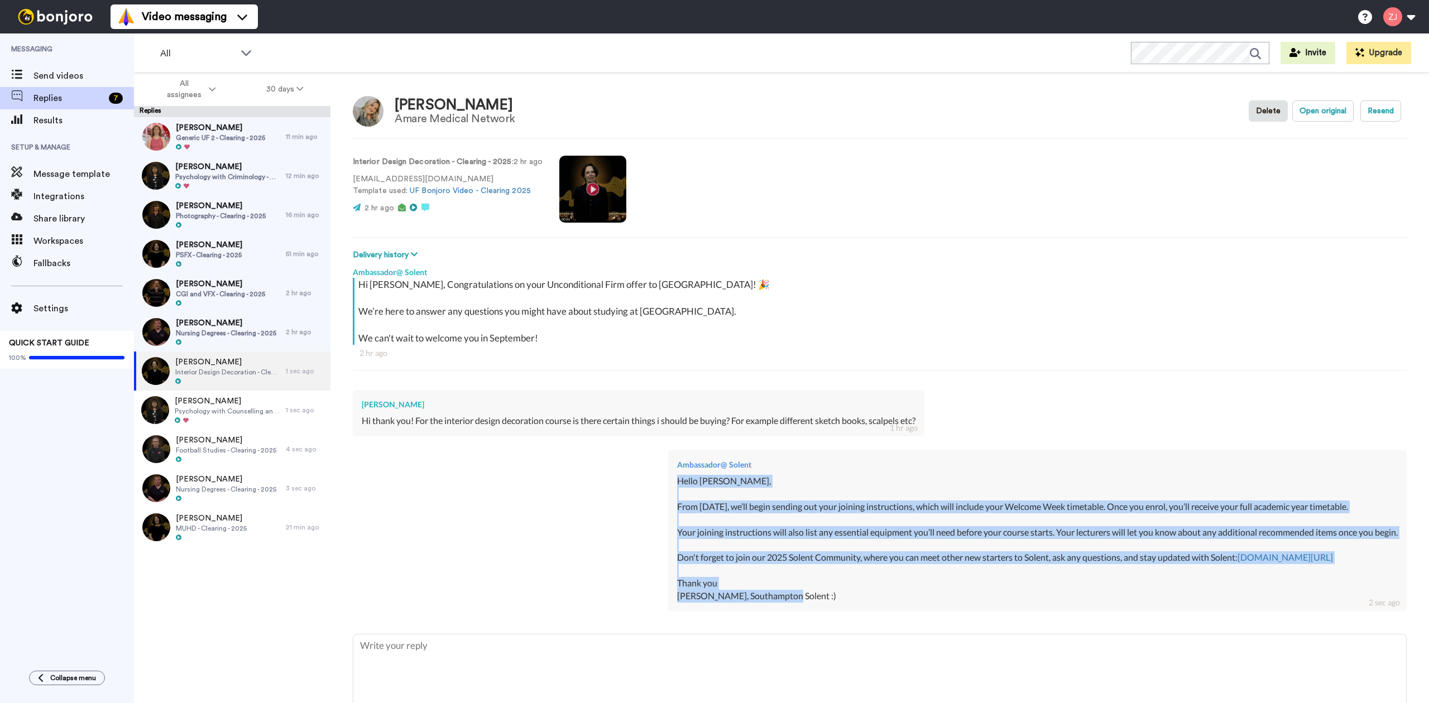
drag, startPoint x: 716, startPoint y: 597, endPoint x: 567, endPoint y: 483, distance: 186.8
click at [668, 483] on div "Ambassador@ Solent Hello Gracie, From tomorrow, we’ll begin sending out your jo…" at bounding box center [1037, 531] width 739 height 161
copy div "Hello Gracie, From tomorrow, we’ll begin sending out your joining instructions,…"
click at [248, 247] on div "Katie Holt PSFX - Clearing - 2025" at bounding box center [210, 253] width 152 height 39
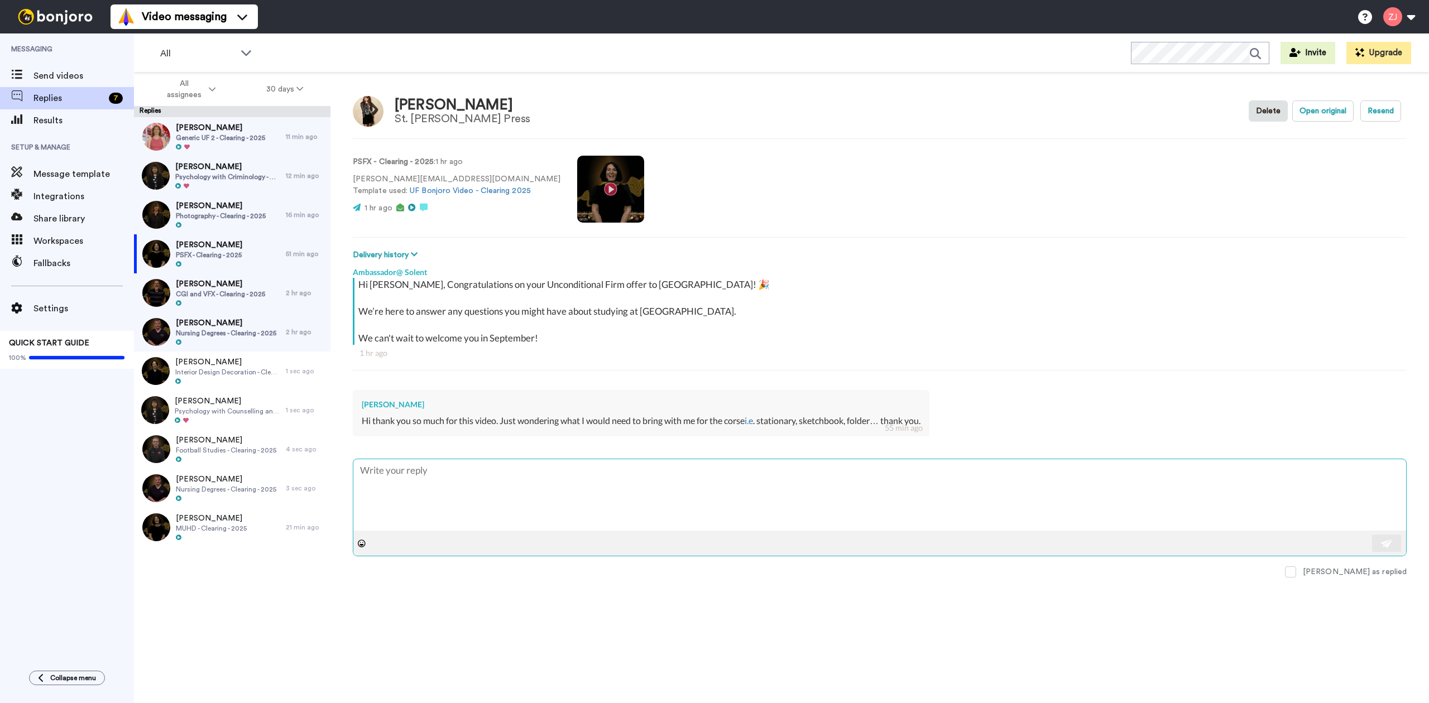
click at [470, 483] on textarea at bounding box center [879, 494] width 1053 height 71
paste textarea "Hello Gracie, From tomorrow, we’ll begin sending out your joining instructions,…"
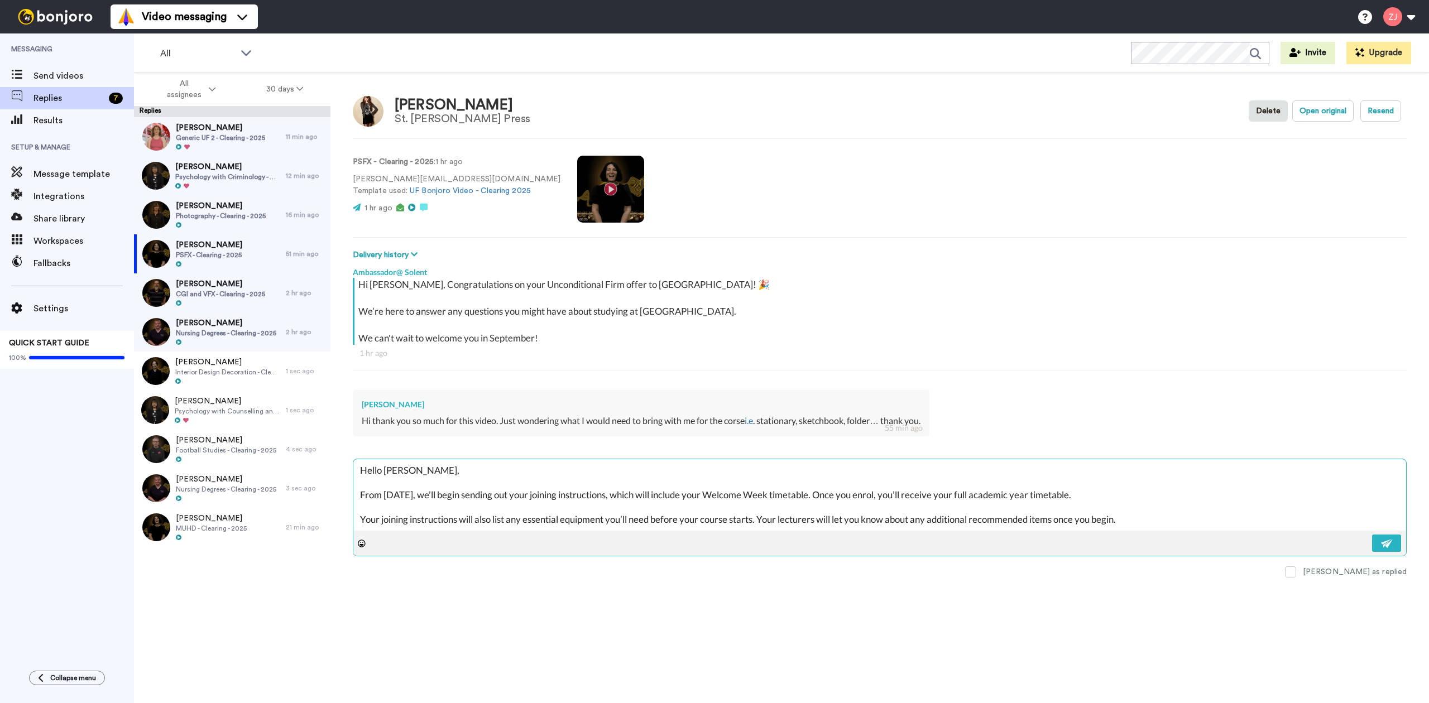
drag, startPoint x: 415, startPoint y: 470, endPoint x: 389, endPoint y: 465, distance: 26.7
click at [389, 465] on textarea "Hello Gracie, From tomorrow, we’ll begin sending out your joining instructions,…" at bounding box center [879, 494] width 1053 height 71
click at [1398, 550] on button at bounding box center [1386, 543] width 29 height 17
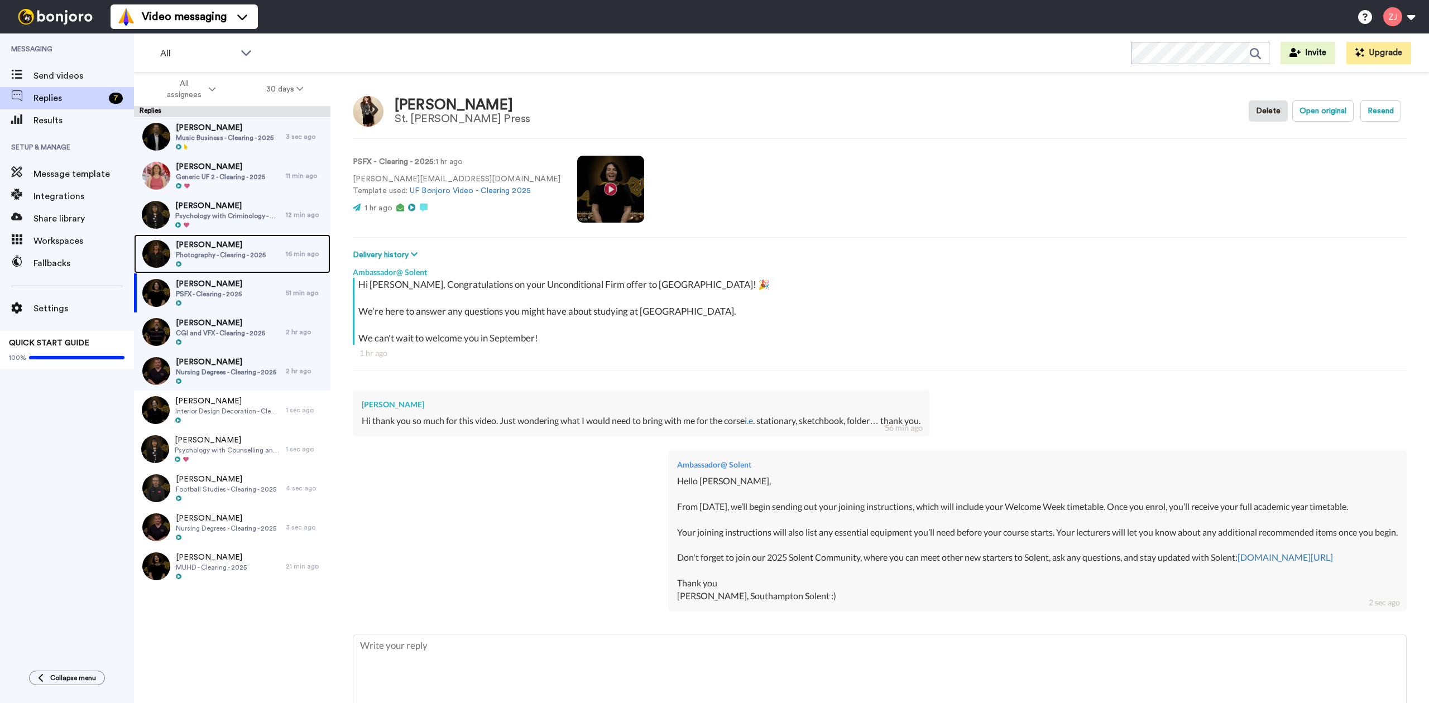
click at [195, 255] on span "Photography - Clearing - 2025" at bounding box center [221, 255] width 90 height 9
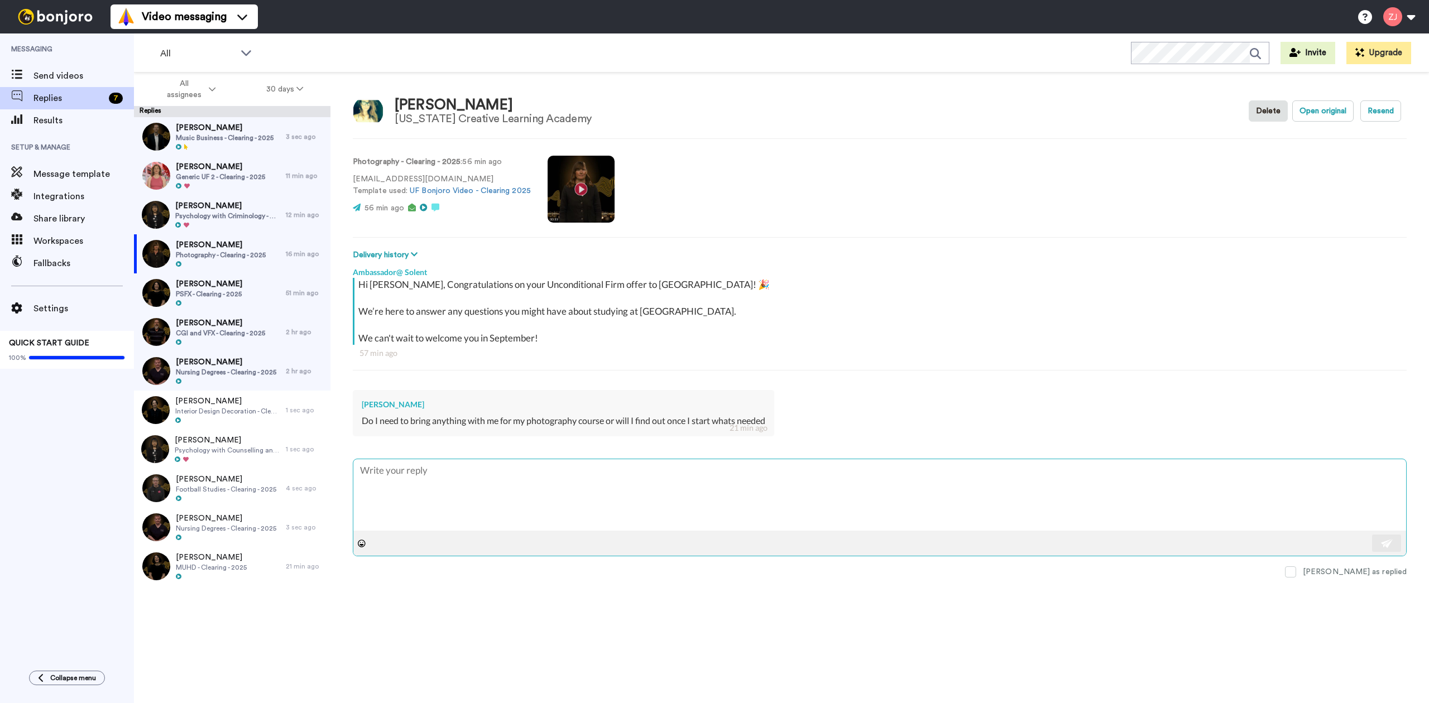
click at [553, 494] on textarea at bounding box center [879, 494] width 1053 height 71
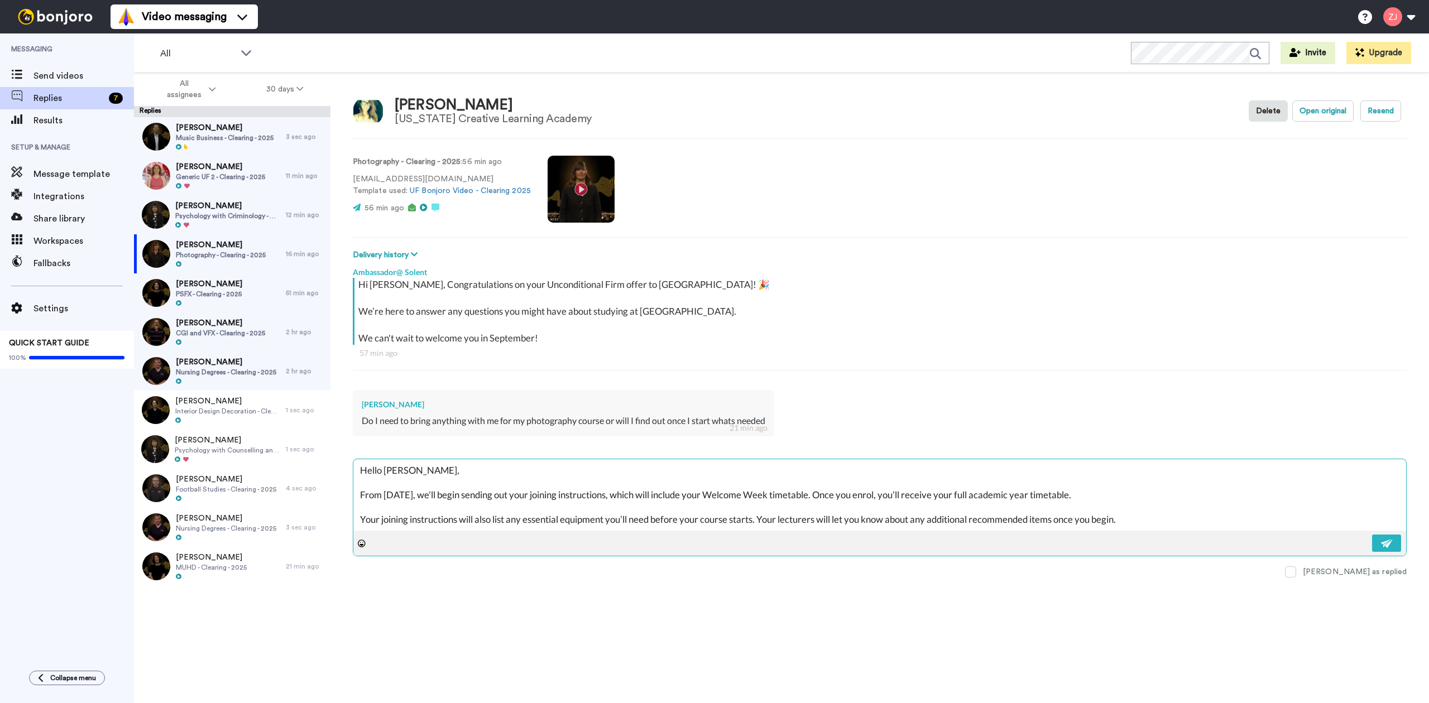
scroll to position [55, 0]
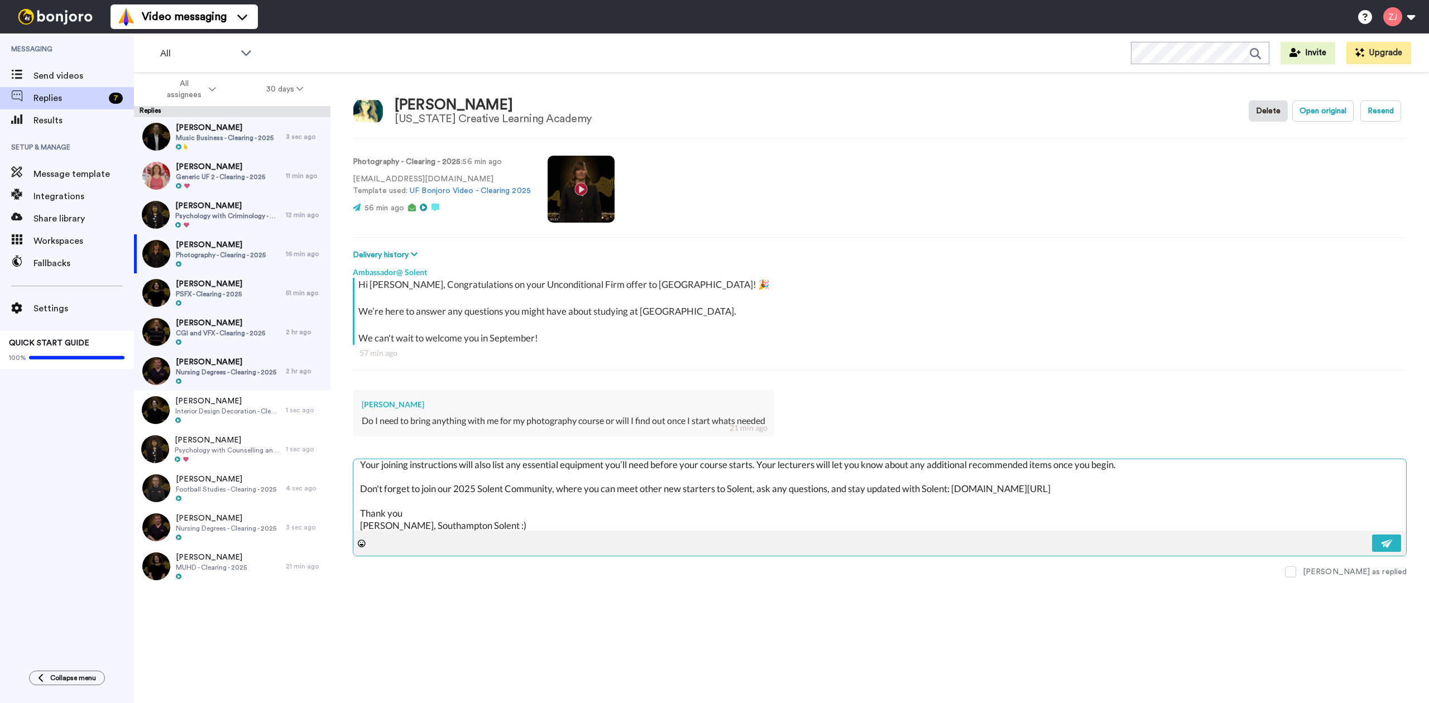
click at [536, 486] on textarea "Hello Gracie, From tomorrow, we’ll begin sending out your joining instructions,…" at bounding box center [879, 494] width 1053 height 71
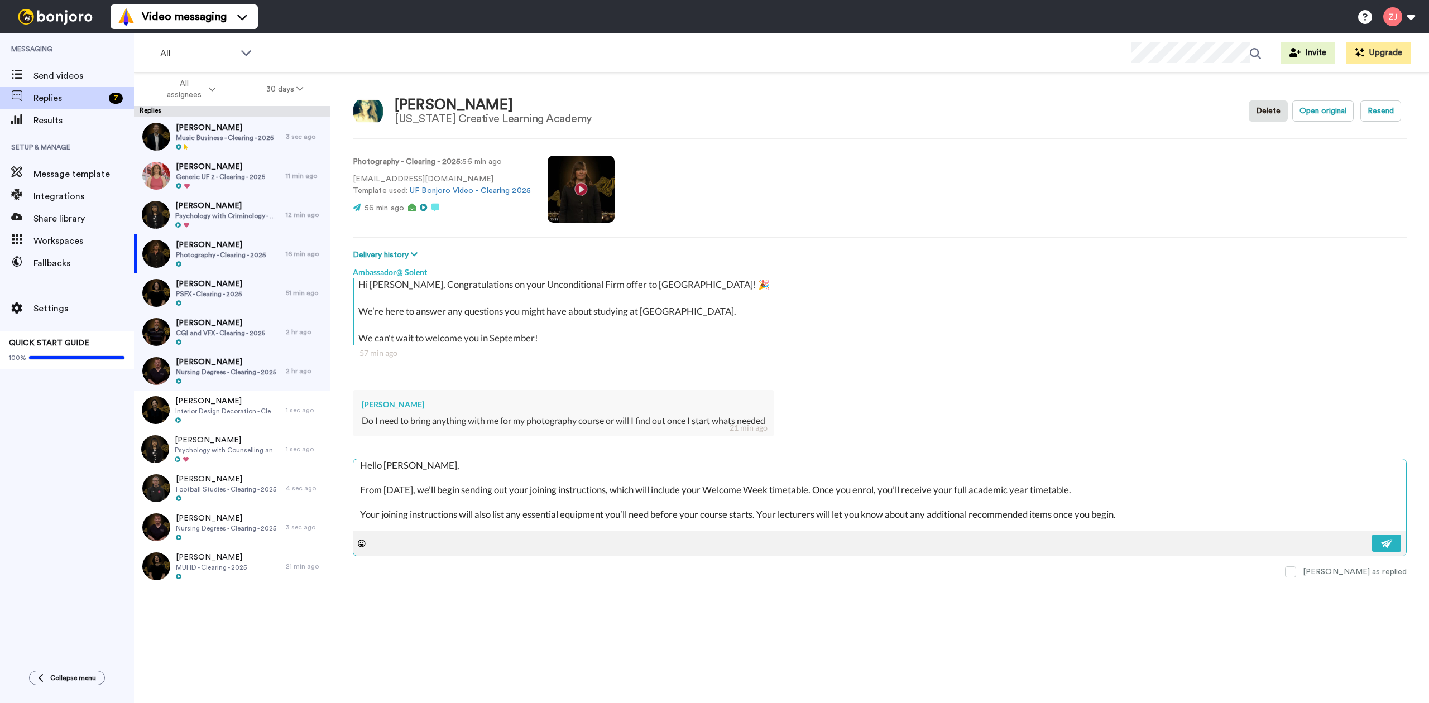
scroll to position [0, 0]
drag, startPoint x: 469, startPoint y: 483, endPoint x: 389, endPoint y: 473, distance: 80.4
click at [389, 473] on textarea "Hello Gracie, From tomorrow, we’ll begin sending out your joining instructions,…" at bounding box center [879, 494] width 1053 height 71
click at [1381, 552] on button at bounding box center [1386, 543] width 29 height 17
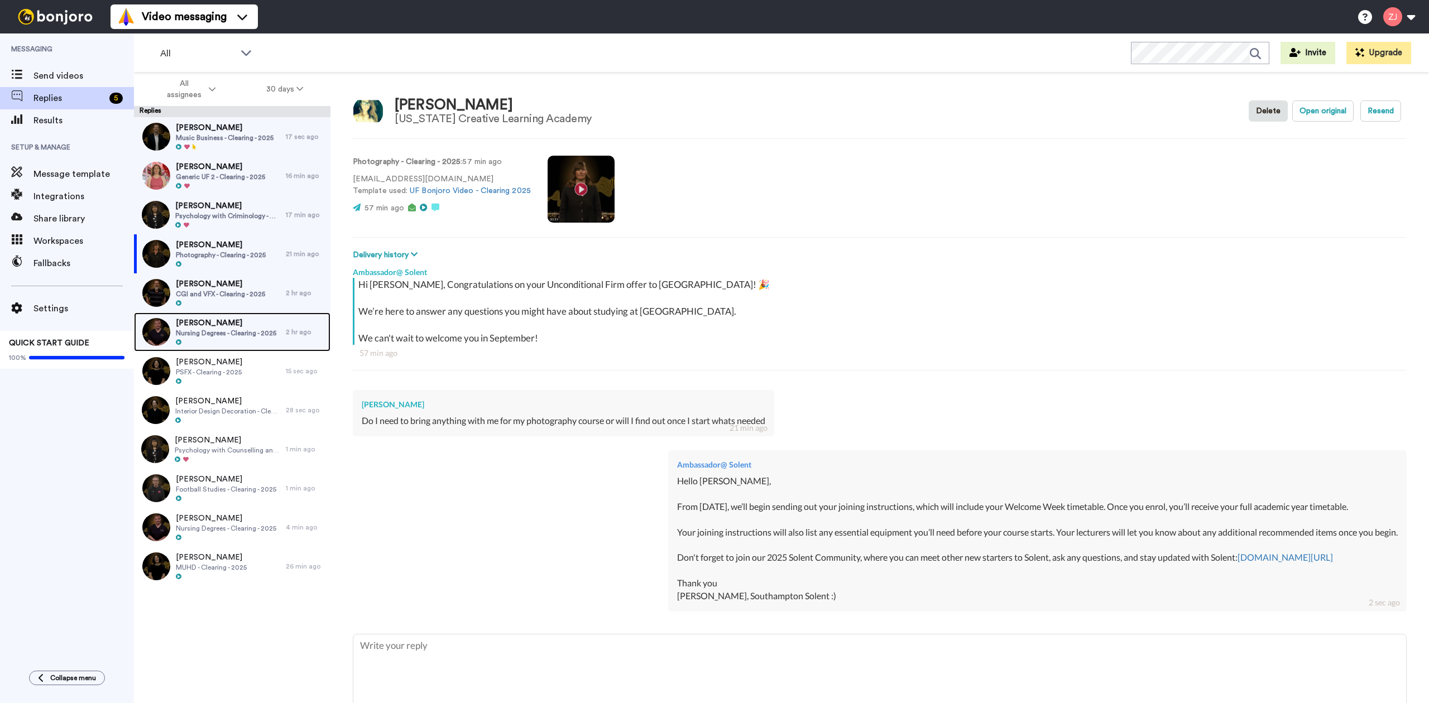
click at [226, 324] on div "Emilyjane Marden Music Business - Clearing - 2025 17 sec ago Leo Keen Generic U…" at bounding box center [232, 351] width 197 height 469
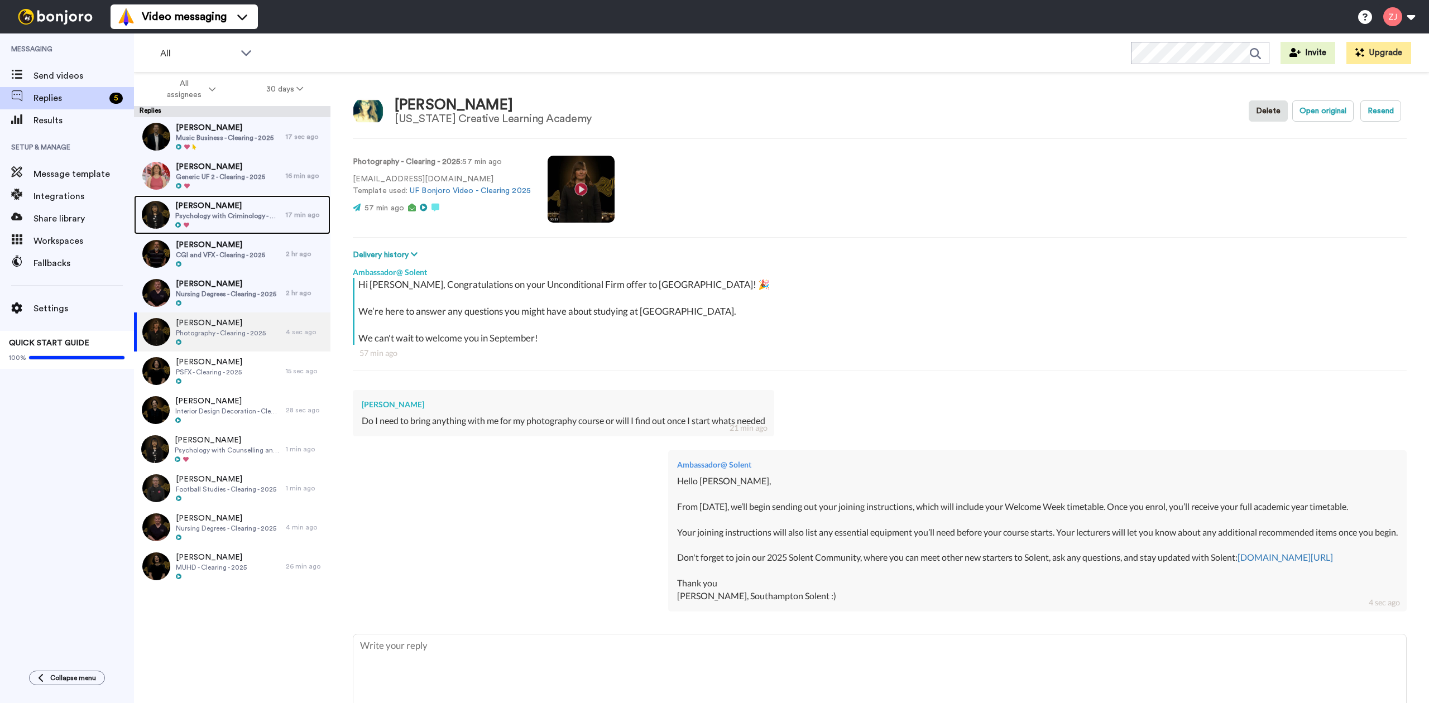
click at [209, 201] on span "[PERSON_NAME]" at bounding box center [227, 205] width 105 height 11
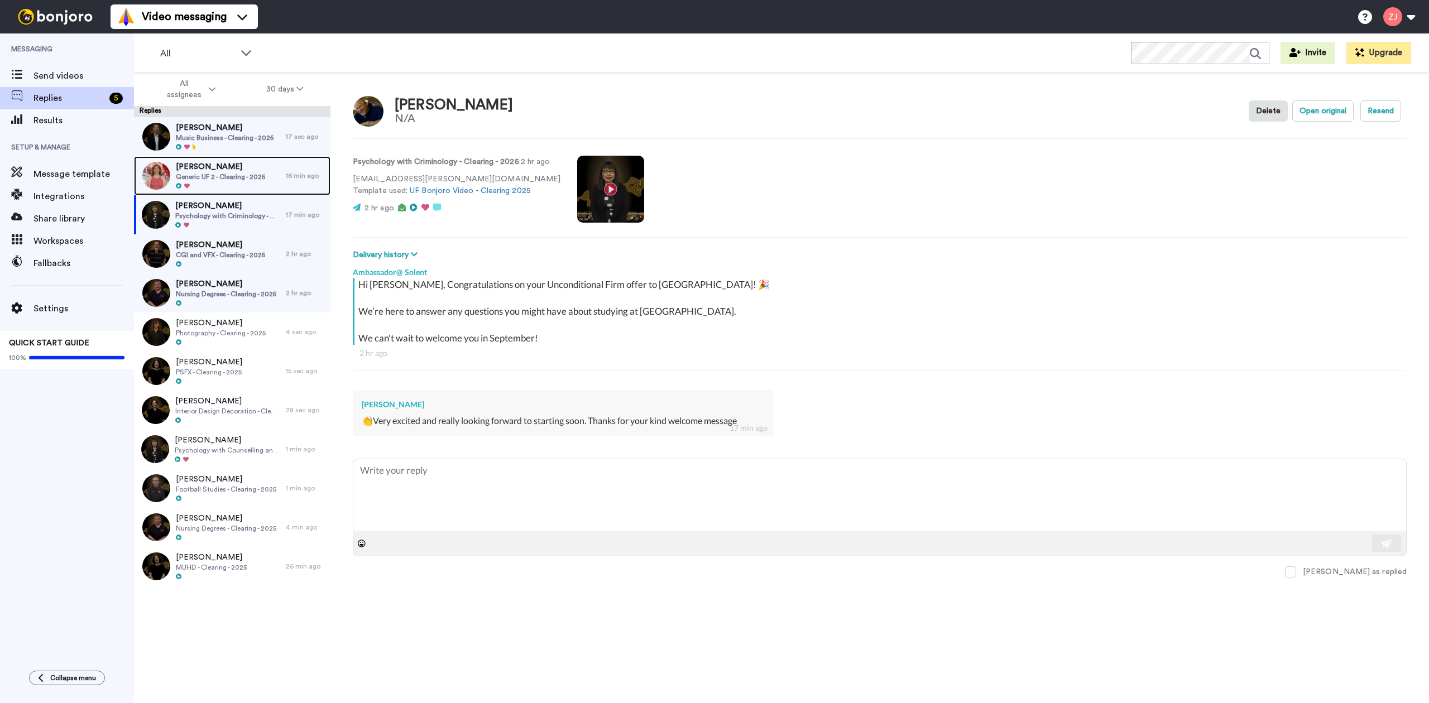
click at [218, 179] on span "Generic UF 2 - Clearing - 2025" at bounding box center [220, 176] width 89 height 9
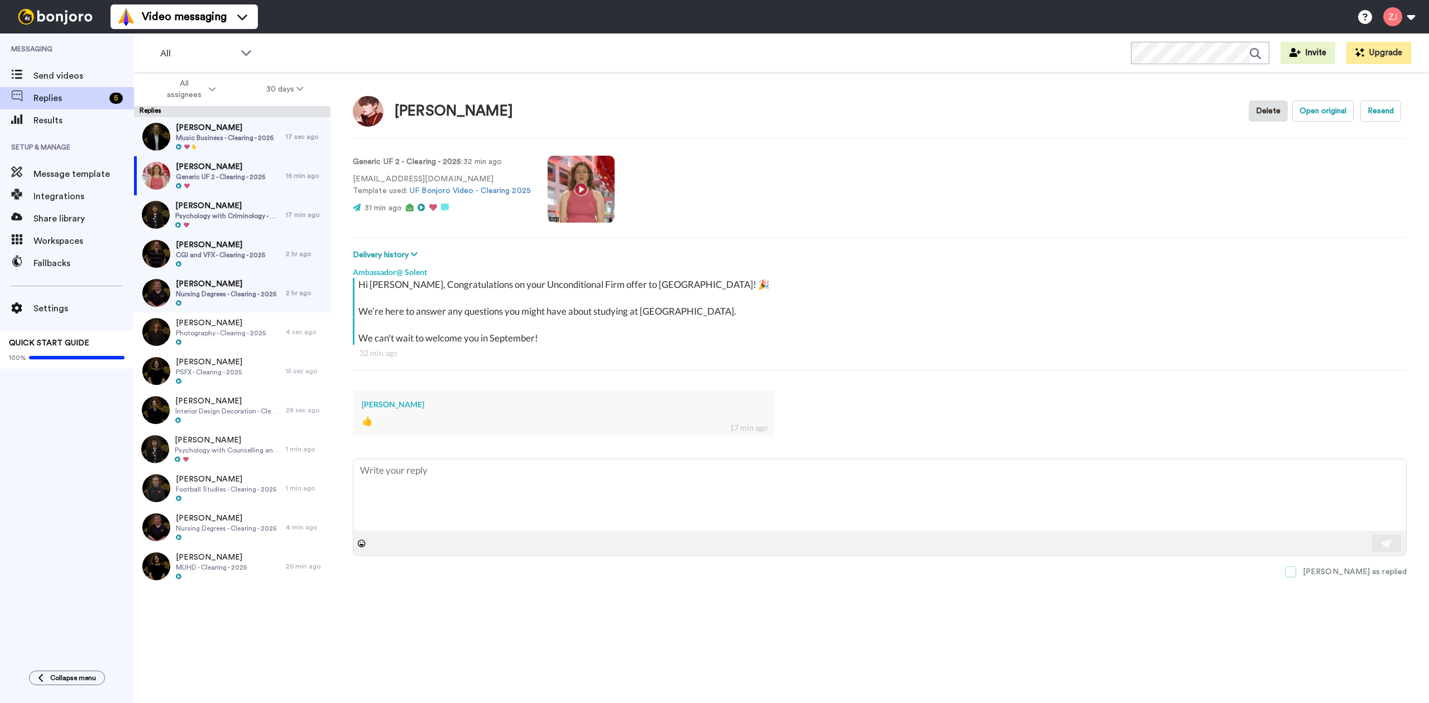
click at [1390, 574] on div "[PERSON_NAME] as replied" at bounding box center [1355, 572] width 104 height 11
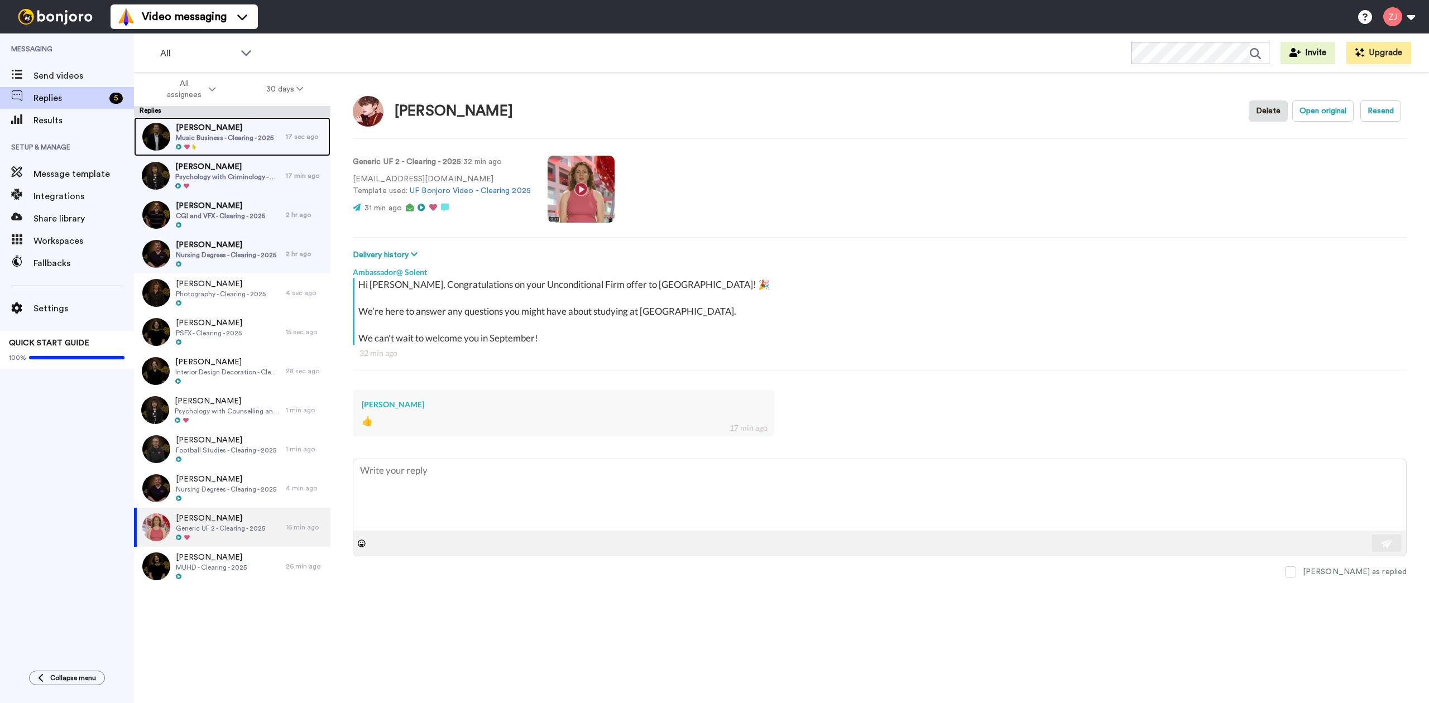
click at [226, 138] on span "Music Business - Clearing - 2025" at bounding box center [225, 137] width 98 height 9
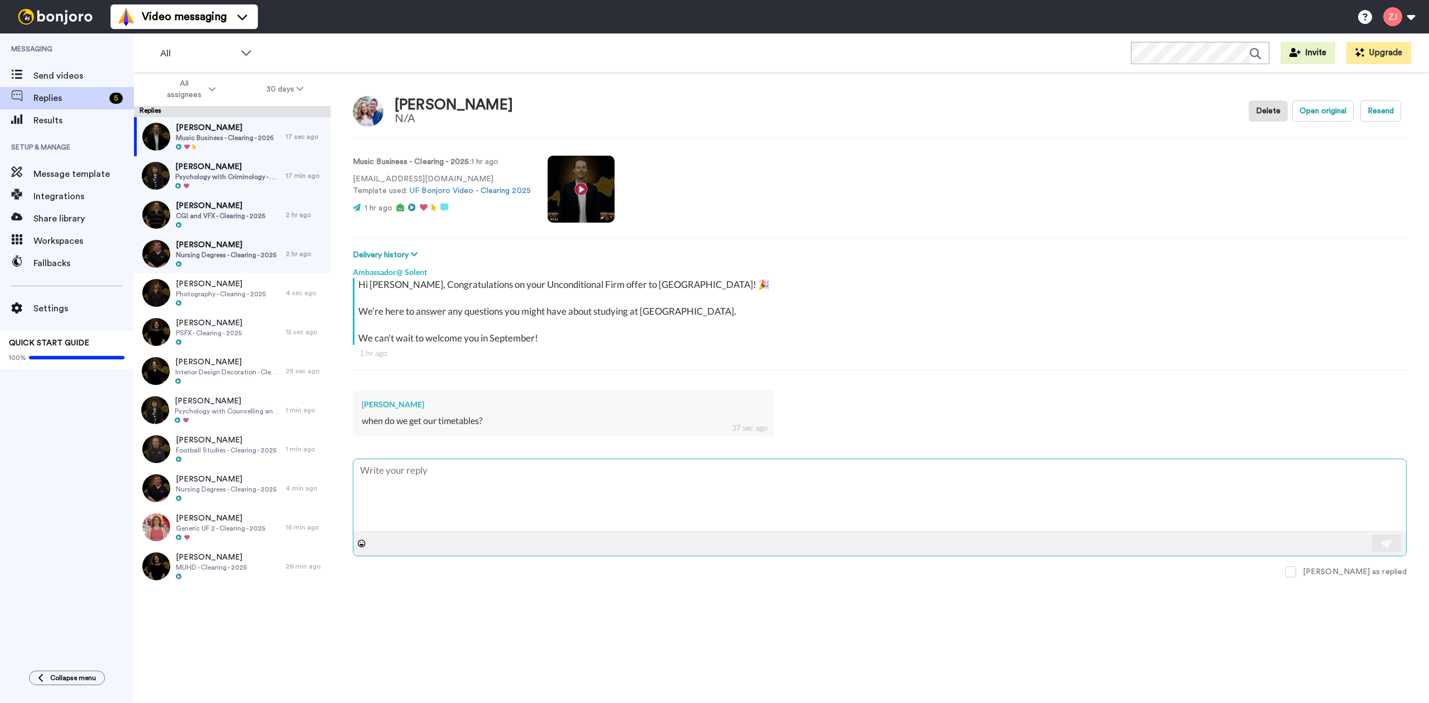
click at [478, 466] on textarea at bounding box center [879, 494] width 1053 height 71
click at [445, 483] on textarea at bounding box center [879, 494] width 1053 height 71
paste textarea "Pre-enrolment will start rolling out from Monday next week, so please keep an e…"
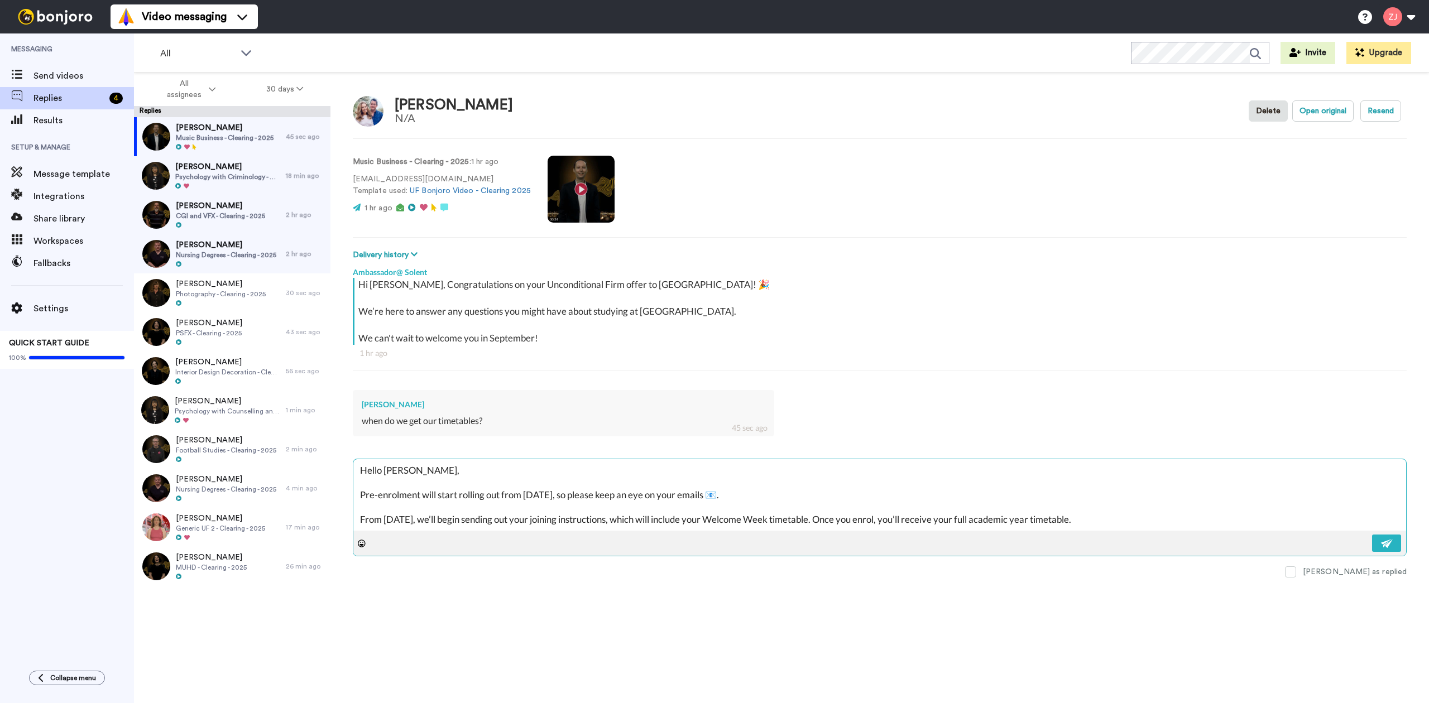
scroll to position [18, 0]
click at [419, 530] on textarea "Hello Emily-jane, Pre-enrolment will start rolling out from Monday next week, s…" at bounding box center [879, 494] width 1053 height 71
paste textarea "Don't forget to join our 2025 Solent Community, where you can meet other new st…"
click at [1391, 547] on img at bounding box center [1387, 543] width 12 height 9
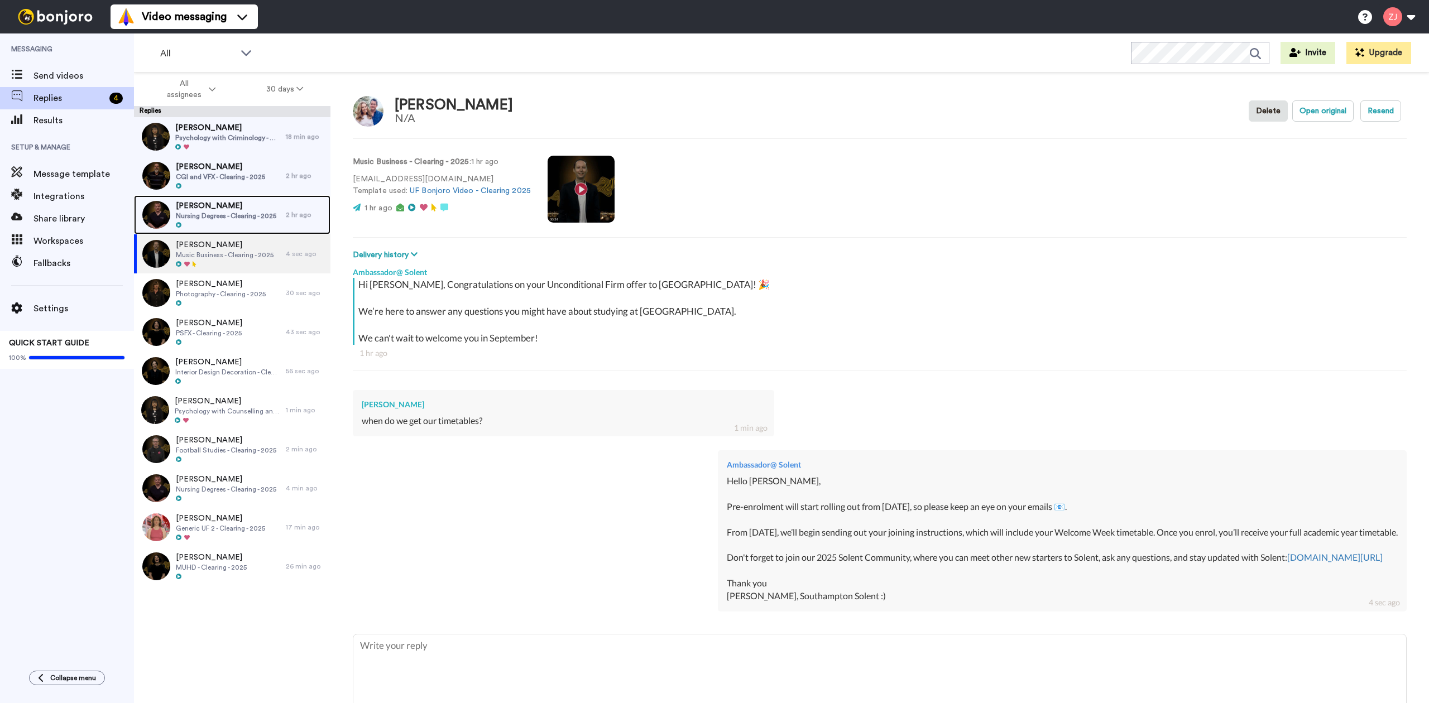
click at [215, 222] on div at bounding box center [226, 226] width 100 height 8
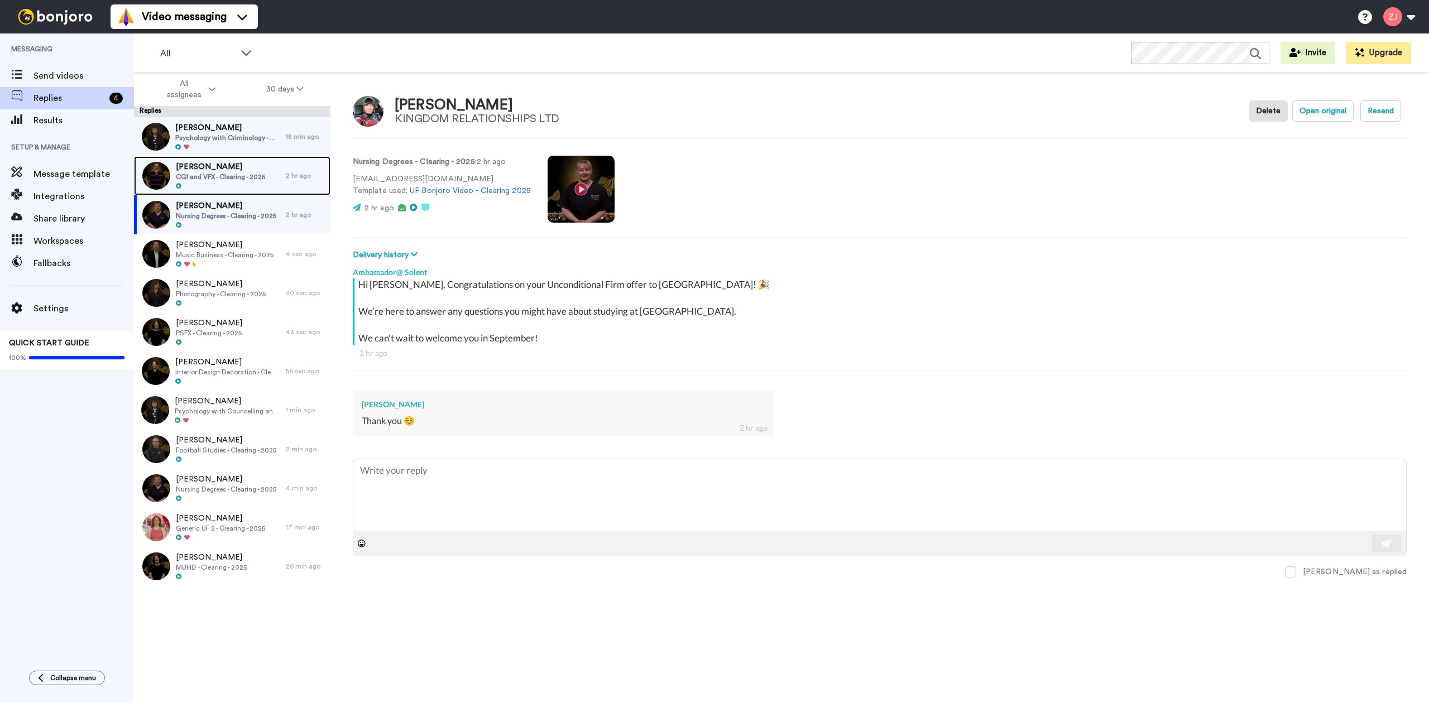
click at [213, 178] on span "CGI and VFX - Clearing - 2025" at bounding box center [220, 176] width 89 height 9
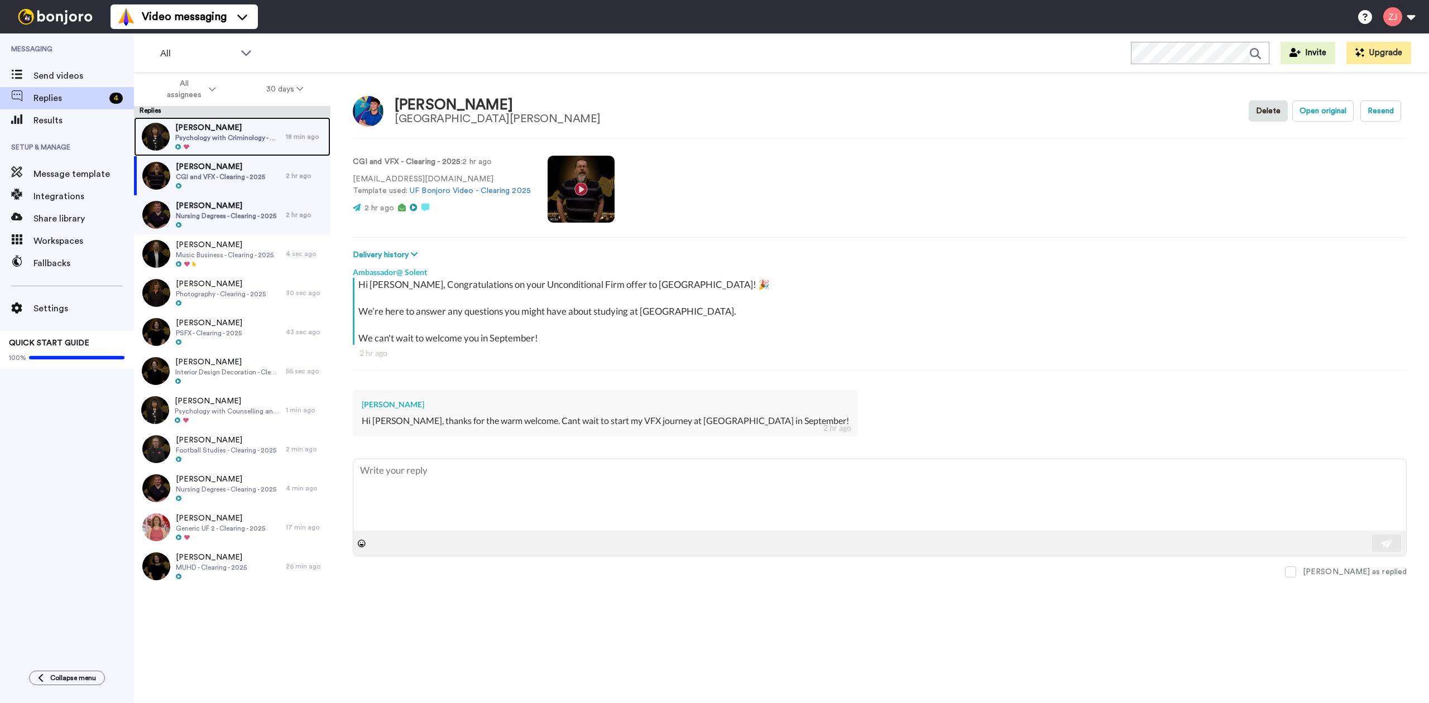
click at [215, 123] on span "[PERSON_NAME]" at bounding box center [227, 127] width 105 height 11
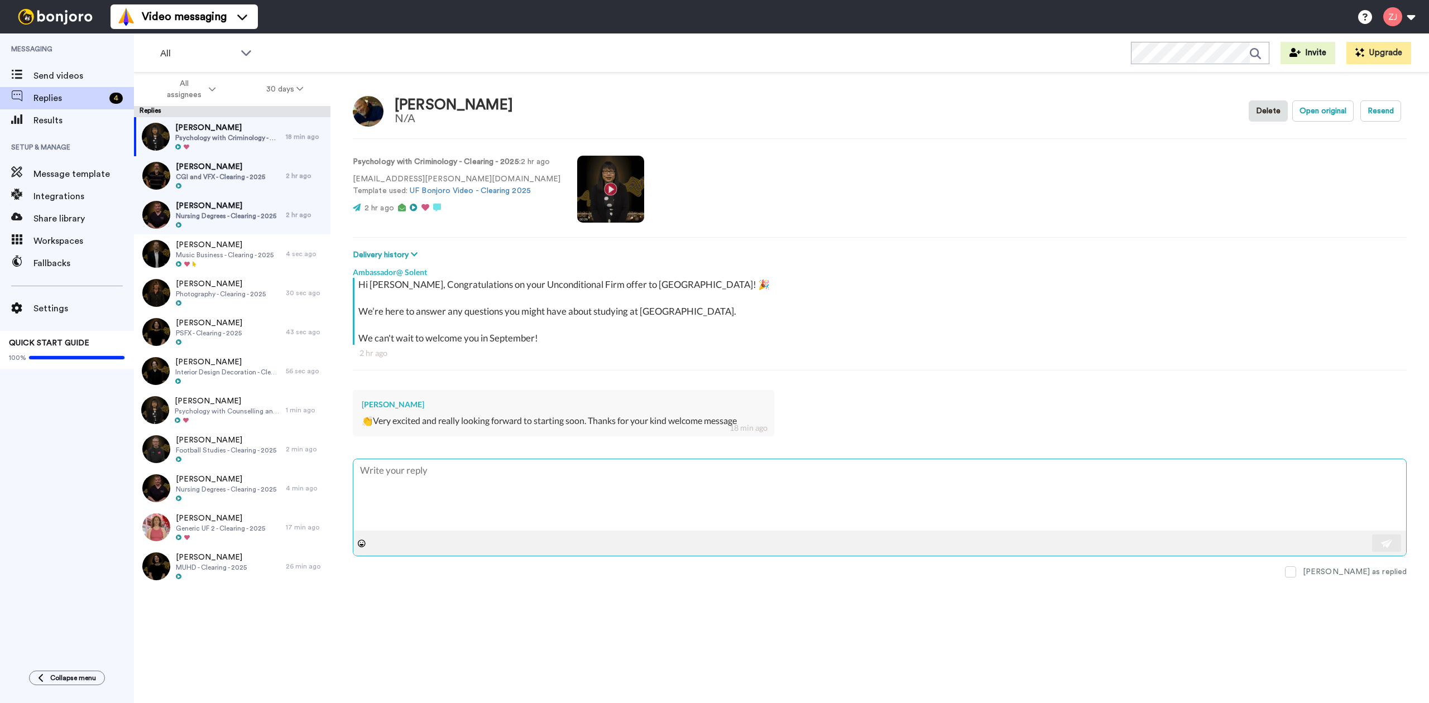
click at [445, 465] on textarea at bounding box center [879, 494] width 1053 height 71
click at [552, 516] on textarea at bounding box center [879, 494] width 1053 height 71
click at [233, 171] on span "[PERSON_NAME]" at bounding box center [220, 166] width 89 height 11
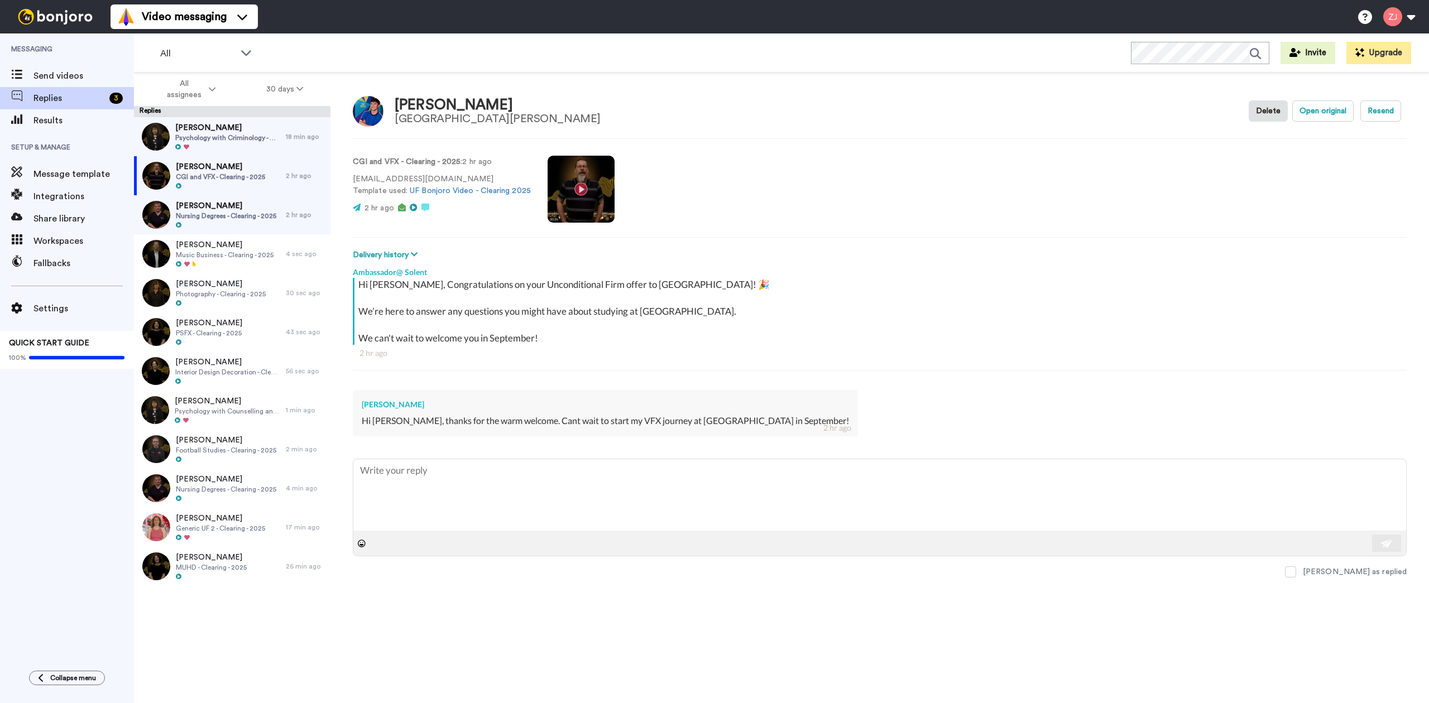
click at [490, 410] on div "[PERSON_NAME]" at bounding box center [605, 404] width 487 height 11
click at [247, 251] on span "Music Business - Clearing - 2025" at bounding box center [225, 255] width 98 height 9
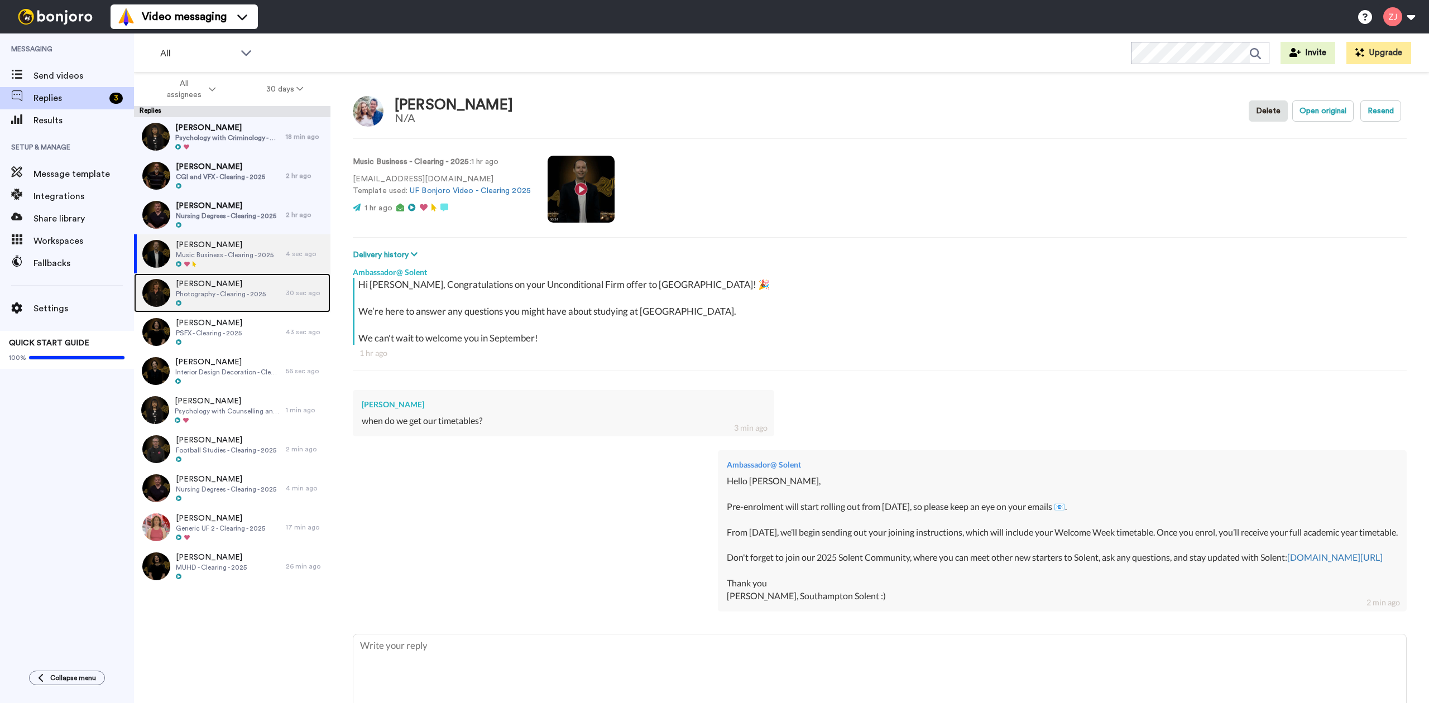
click at [213, 291] on span "Photography - Clearing - 2025" at bounding box center [221, 294] width 90 height 9
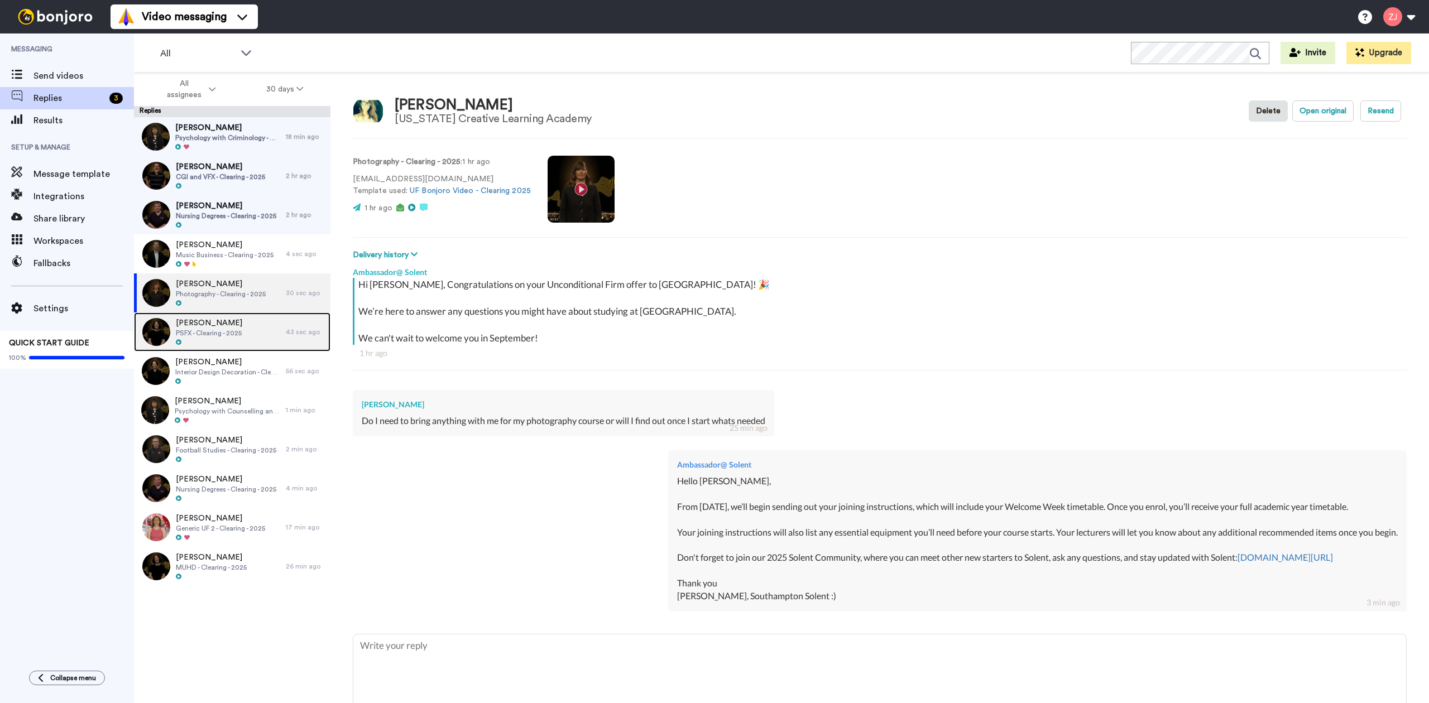
click at [231, 322] on span "[PERSON_NAME]" at bounding box center [209, 323] width 66 height 11
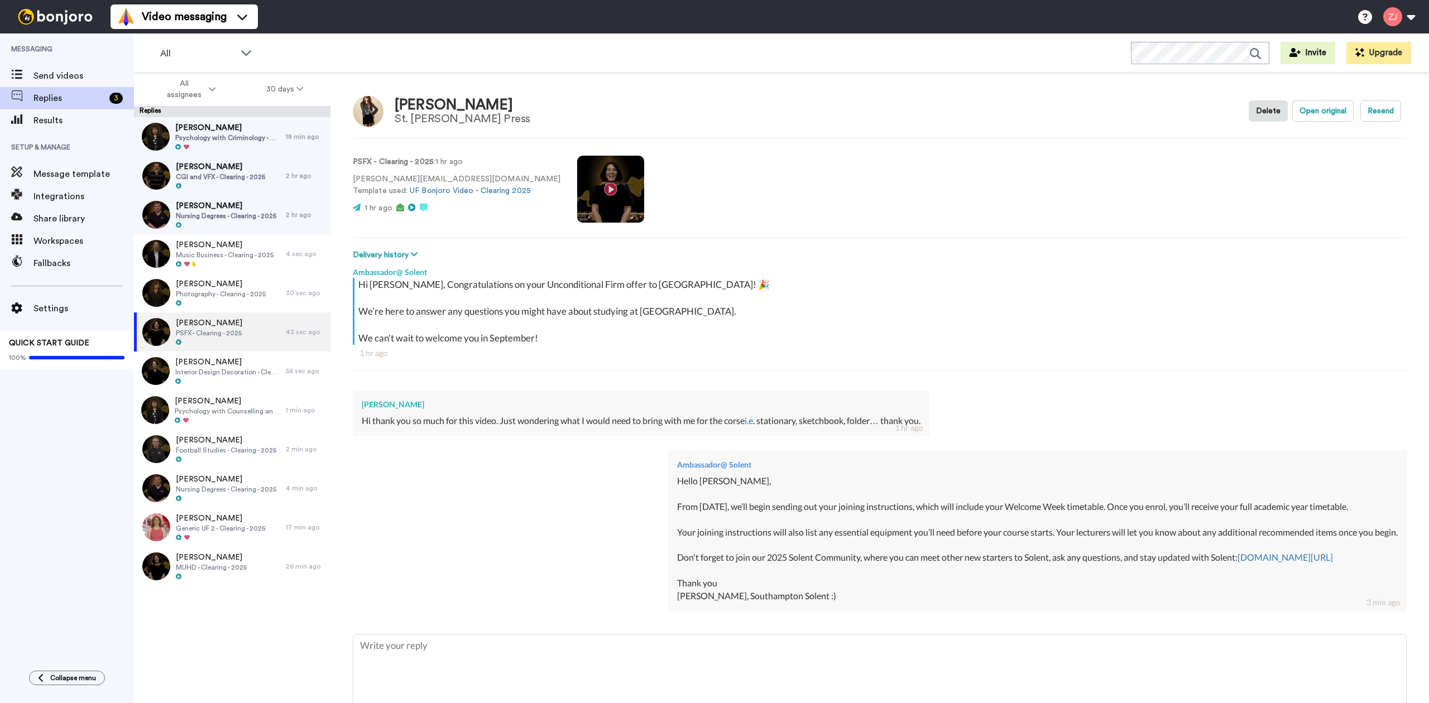
click at [354, 503] on div "Ambassador@ Solent Hello Katie, From tomorrow, we’ll begin sending out your joi…" at bounding box center [880, 529] width 1054 height 175
click at [230, 396] on span "[PERSON_NAME]" at bounding box center [228, 401] width 106 height 11
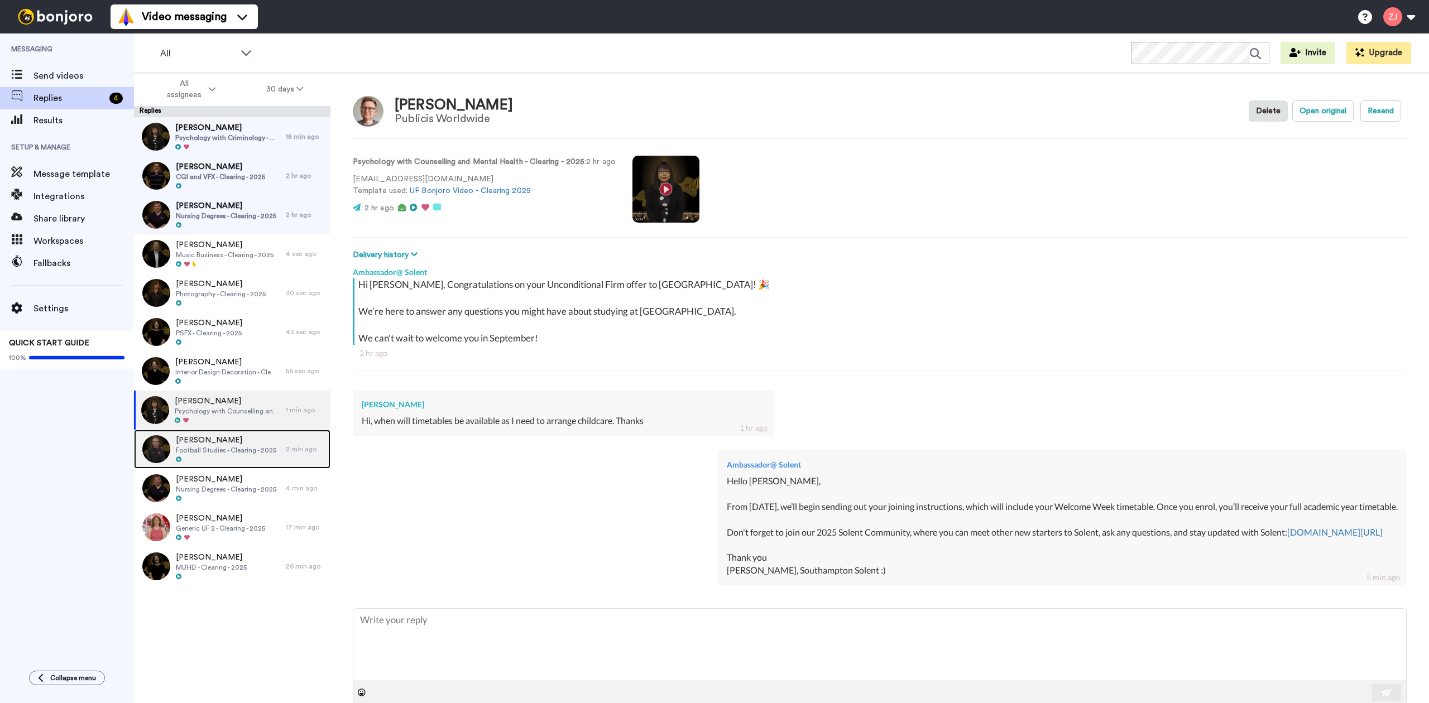
click at [250, 436] on span "[PERSON_NAME]" at bounding box center [226, 440] width 100 height 11
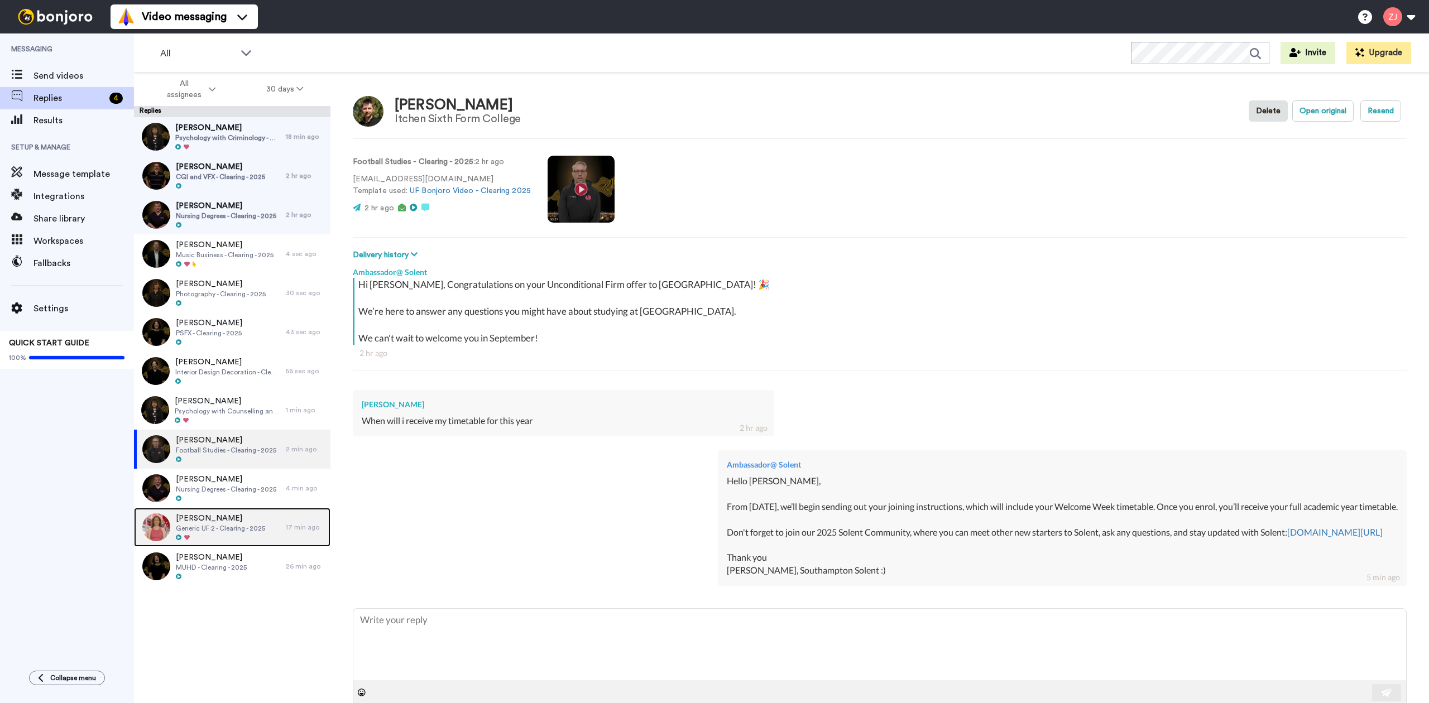
click at [222, 528] on span "Generic UF 2 - Clearing - 2025" at bounding box center [220, 528] width 89 height 9
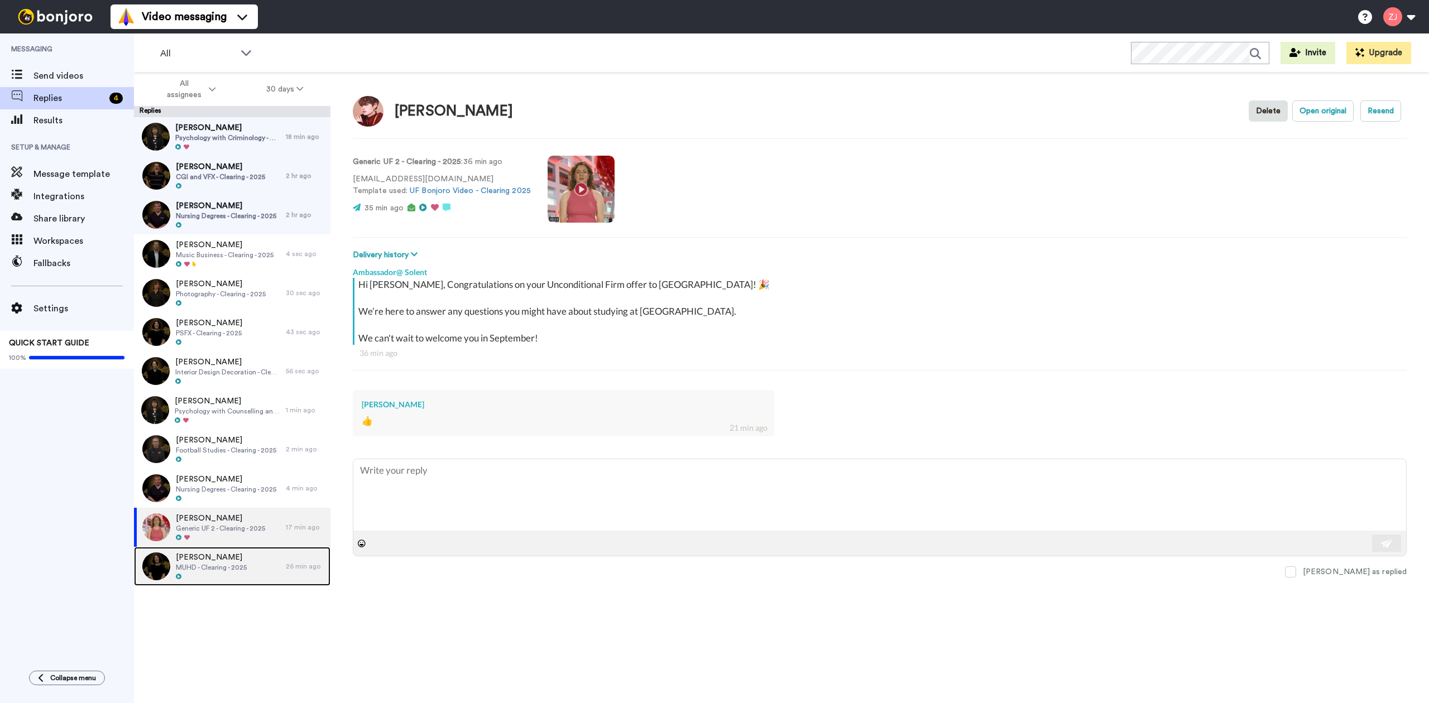
click at [227, 568] on span "MUHD - Clearing - 2025" at bounding box center [211, 567] width 71 height 9
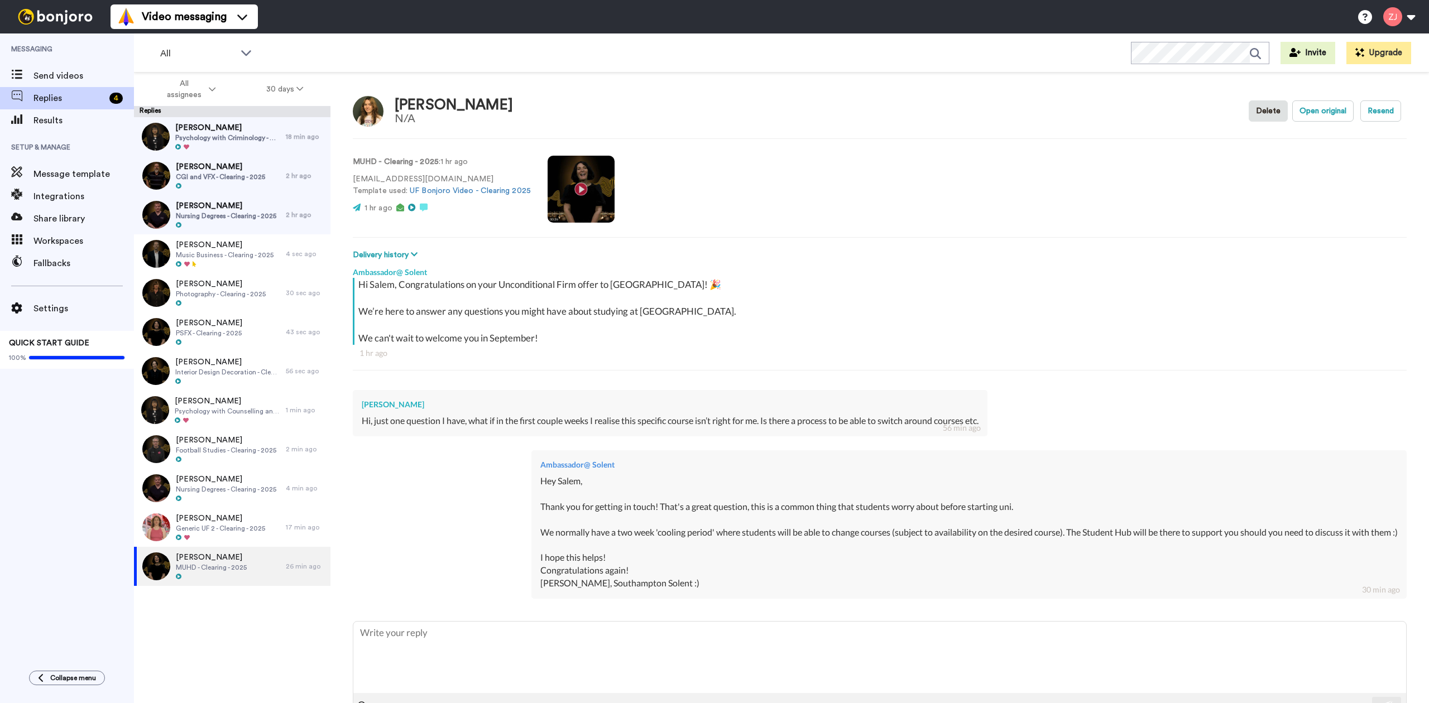
click at [410, 483] on div "Ambassador@ Solent Hey Salem, Thank you for getting in touch! That's a great qu…" at bounding box center [880, 523] width 1054 height 162
click at [249, 136] on span "Psychology with Criminology - Clearing - 2025" at bounding box center [227, 137] width 105 height 9
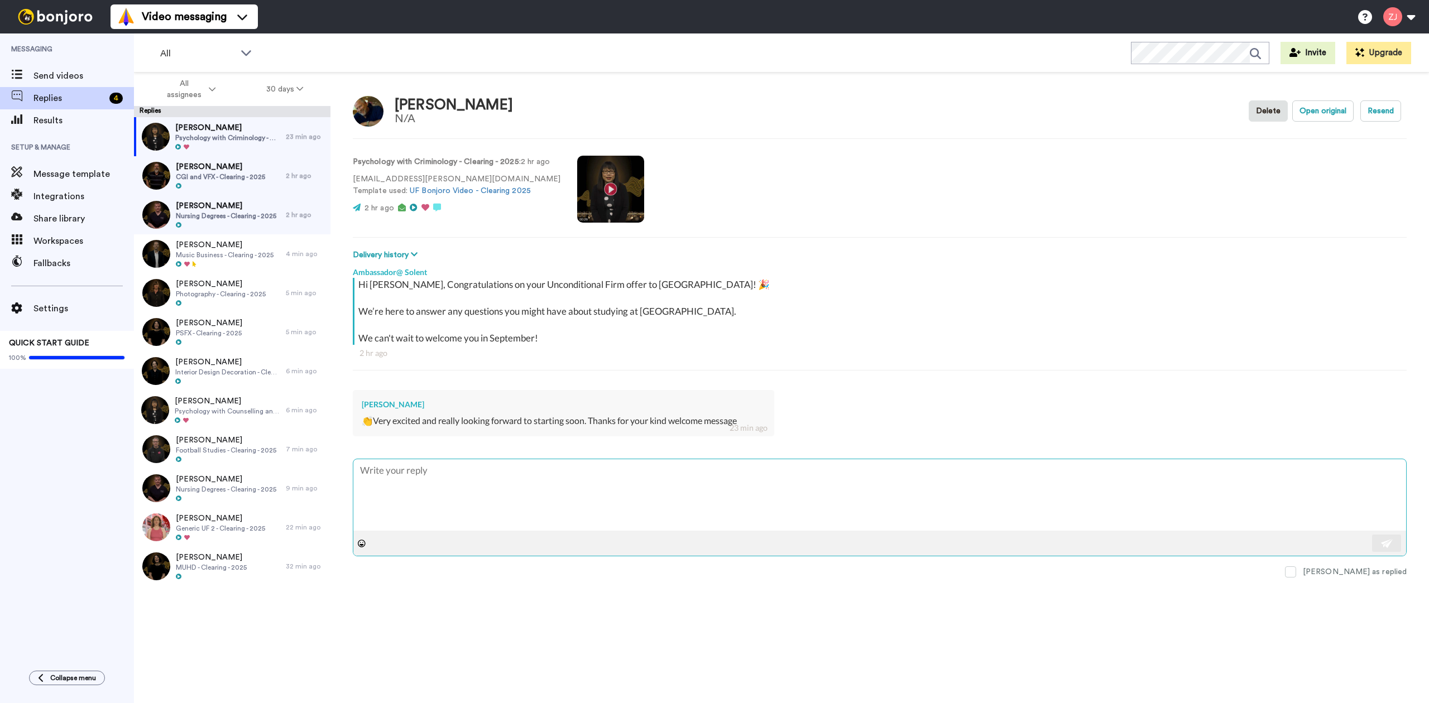
click at [510, 482] on textarea at bounding box center [879, 494] width 1053 height 71
click at [471, 485] on textarea at bounding box center [879, 494] width 1053 height 71
paste textarea "Hi [Name] 😊 You’re very welcome — we’re so glad you enjoyed the video! 🎥 Once a…"
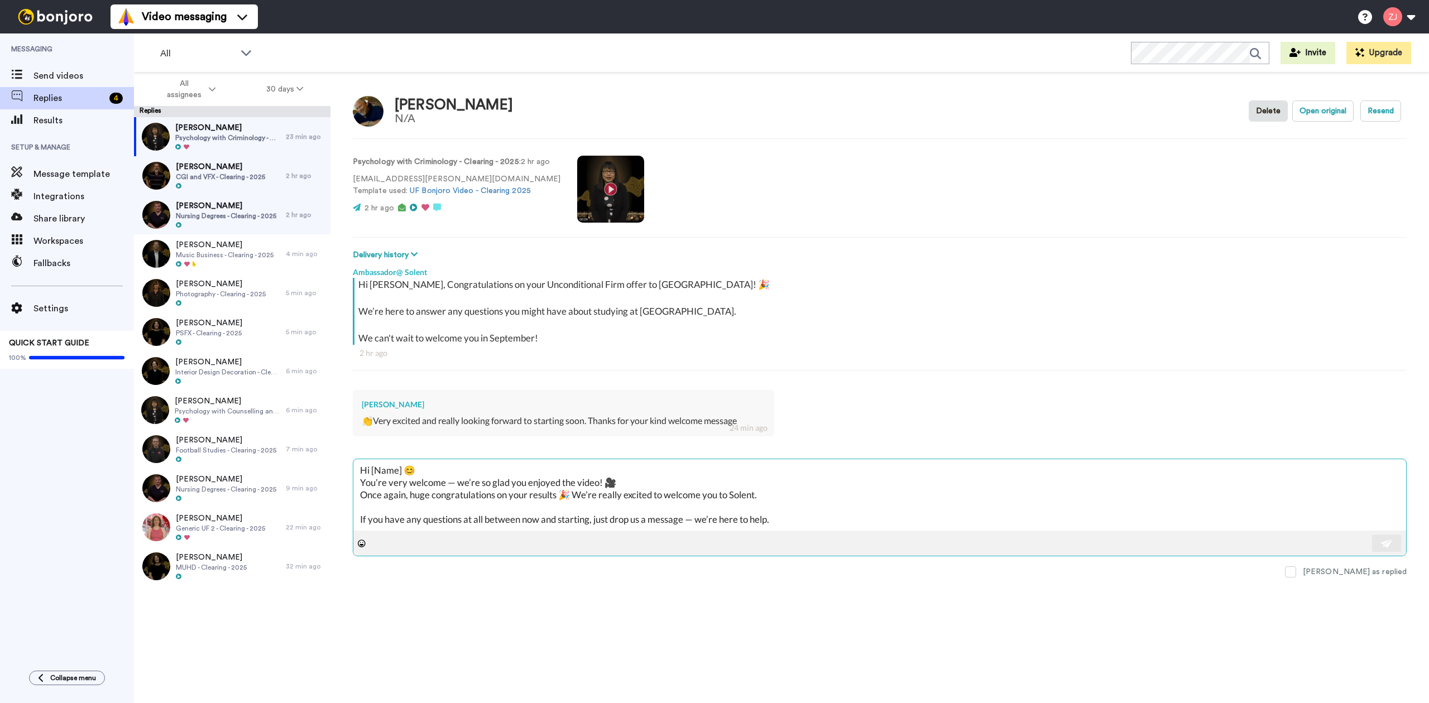
scroll to position [18, 0]
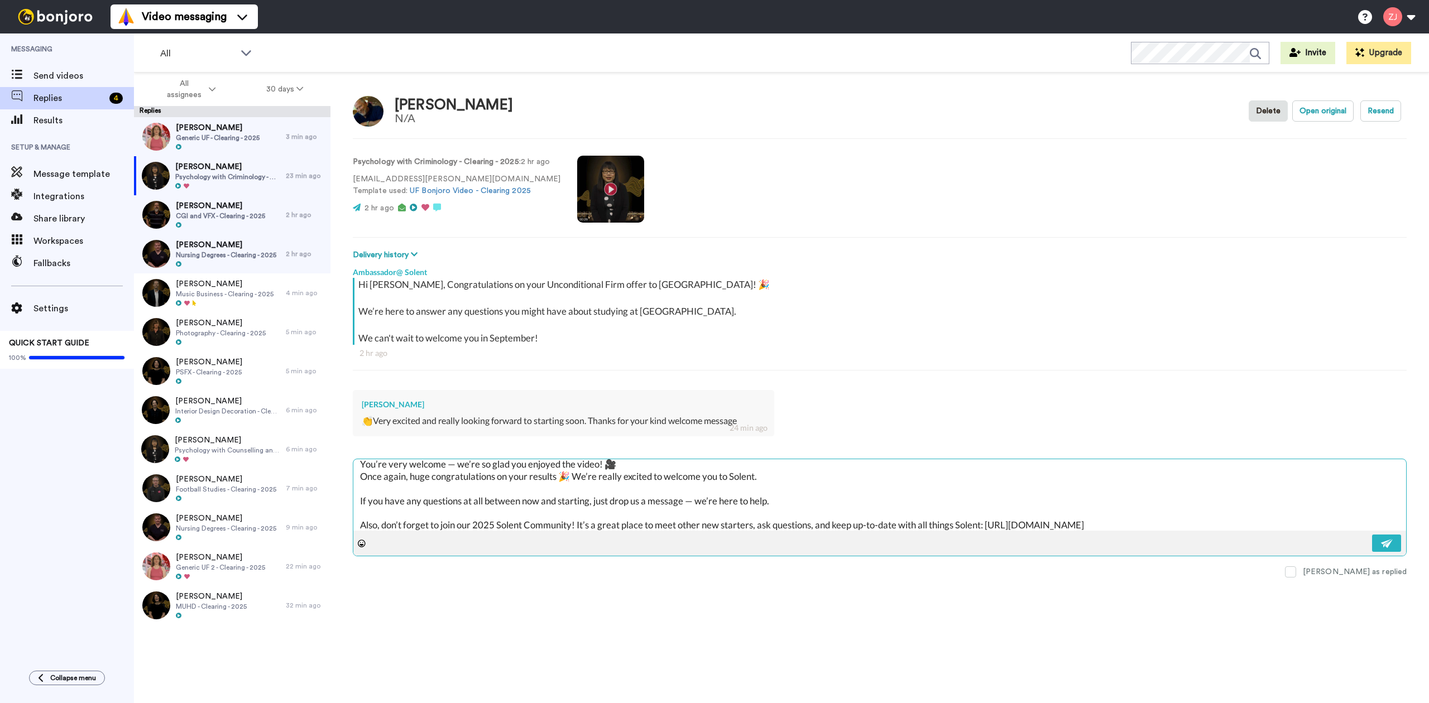
click at [454, 472] on textarea "Hi [Name] 😊 You’re very welcome — we’re so glad you enjoyed the video! 🎥 Once a…" at bounding box center [879, 494] width 1053 height 71
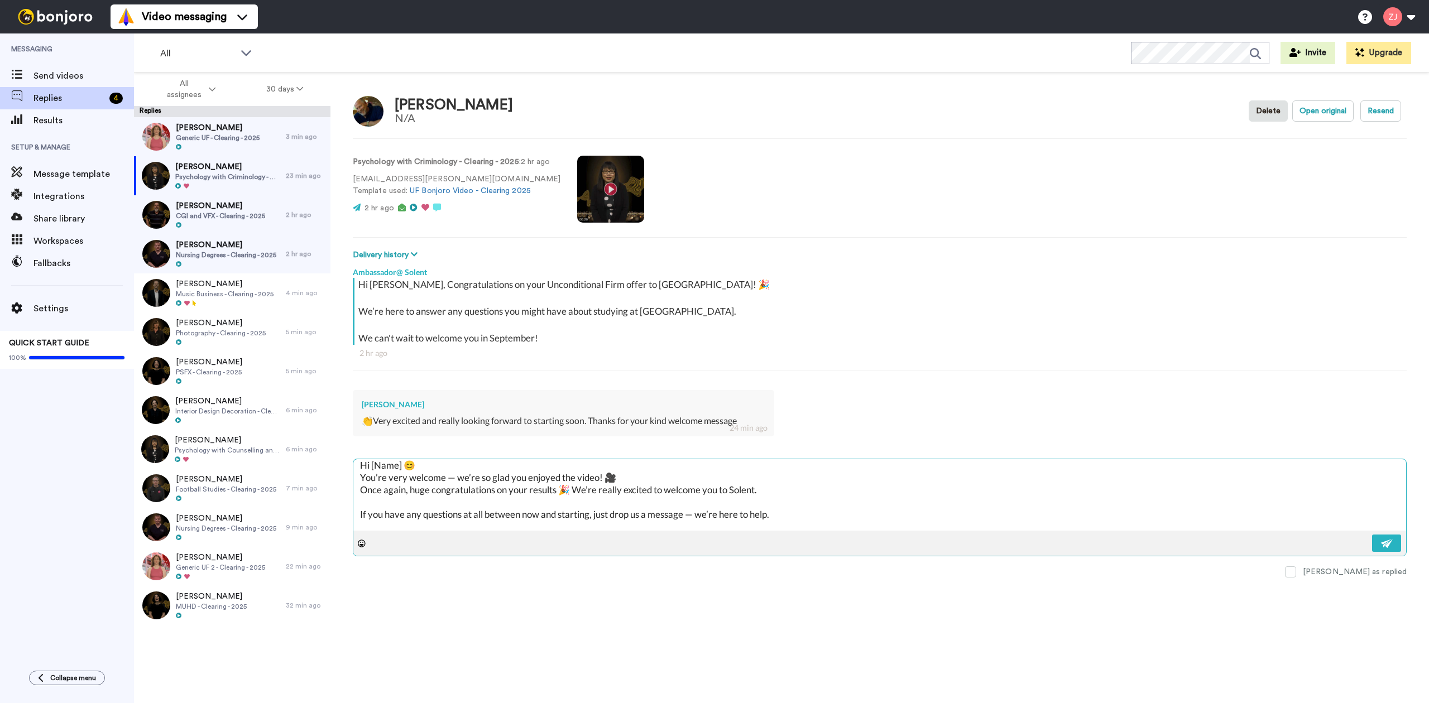
click at [476, 474] on textarea "Hi [Name] 😊 You’re very welcome — we’re so glad you enjoyed the video! 🎥 Once a…" at bounding box center [879, 494] width 1053 height 71
drag, startPoint x: 405, startPoint y: 463, endPoint x: 351, endPoint y: 469, distance: 54.6
click at [351, 469] on div "Josh Lunemann N/A Delete Open original Resend Psychology with Criminology - Cle…" at bounding box center [879, 408] width 1099 height 670
click at [524, 472] on textarea "Hello Josh 😊 You’re very welcome — we’re so glad you enjoyed the video! 🎥 Once …" at bounding box center [879, 494] width 1053 height 71
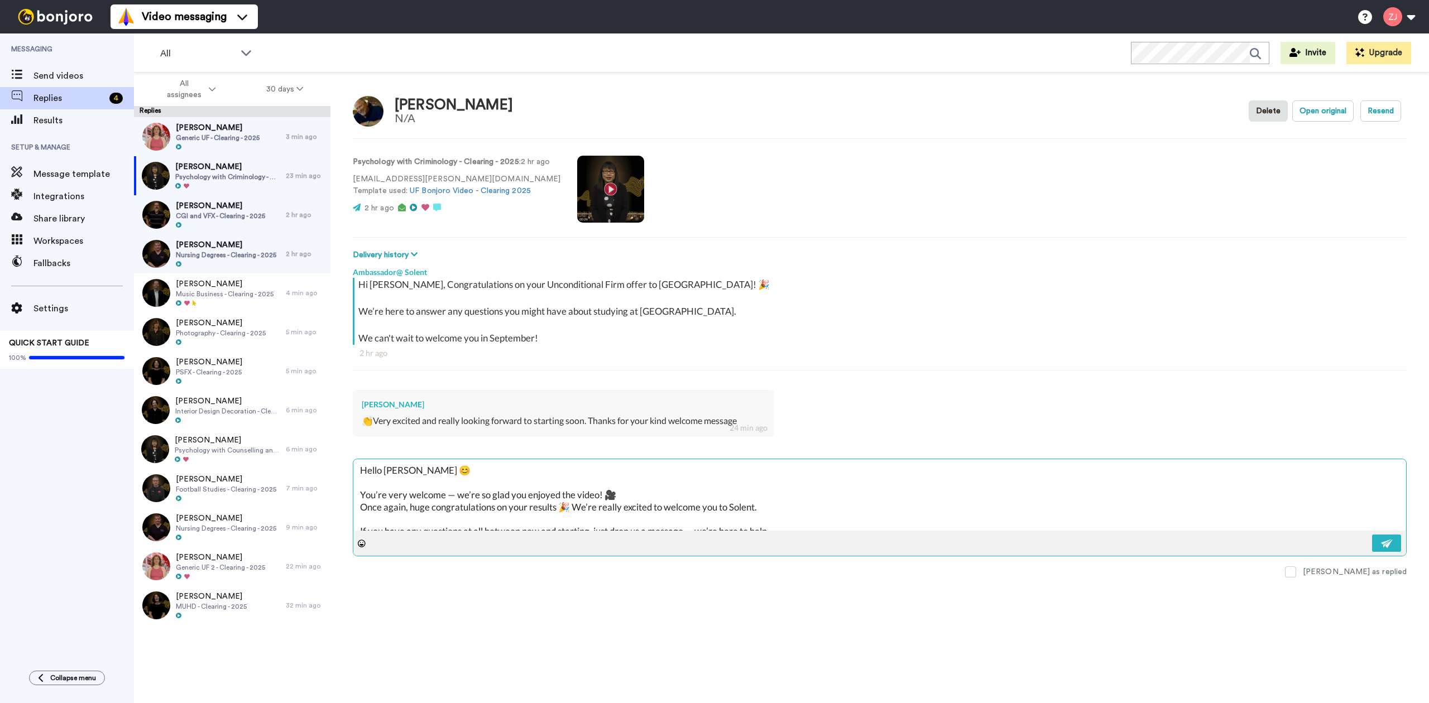
click at [451, 498] on textarea "Hello Josh 😊 You’re very welcome — we’re so glad you enjoyed the video! 🎥 Once …" at bounding box center [879, 494] width 1053 height 71
click at [677, 501] on textarea "Hello Josh 😊 You’re very welcome - we’re so glad you enjoyed the video! 🎥 Once …" at bounding box center [879, 494] width 1053 height 71
drag, startPoint x: 557, startPoint y: 523, endPoint x: 334, endPoint y: 416, distance: 247.5
click at [333, 416] on div "Josh Lunemann N/A Delete Open original Resend Psychology with Criminology - Cle…" at bounding box center [879, 408] width 1099 height 670
click at [1106, 511] on textarea "Hello Josh 😊 You’re very welcome - we’re so glad you enjoyed the video! 🎥 Once …" at bounding box center [879, 494] width 1053 height 71
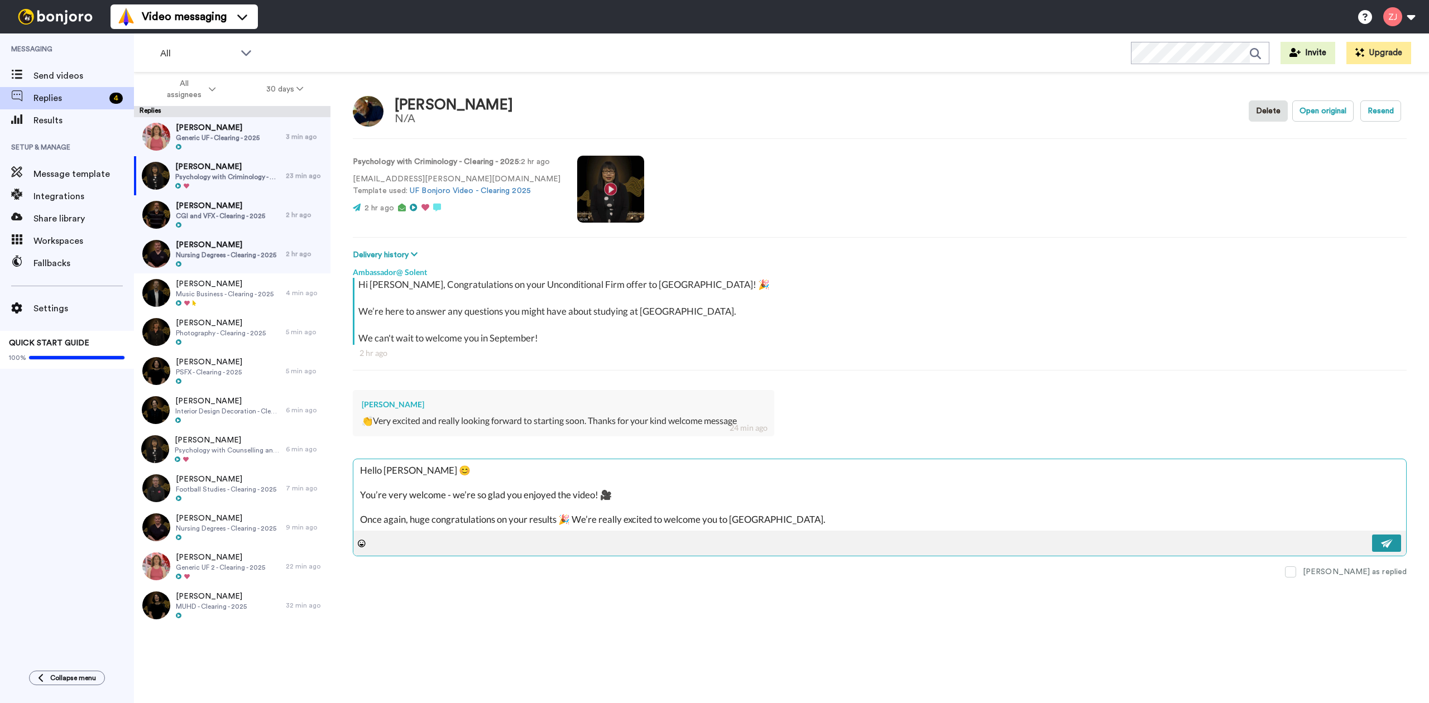
click at [1392, 543] on img at bounding box center [1387, 543] width 12 height 9
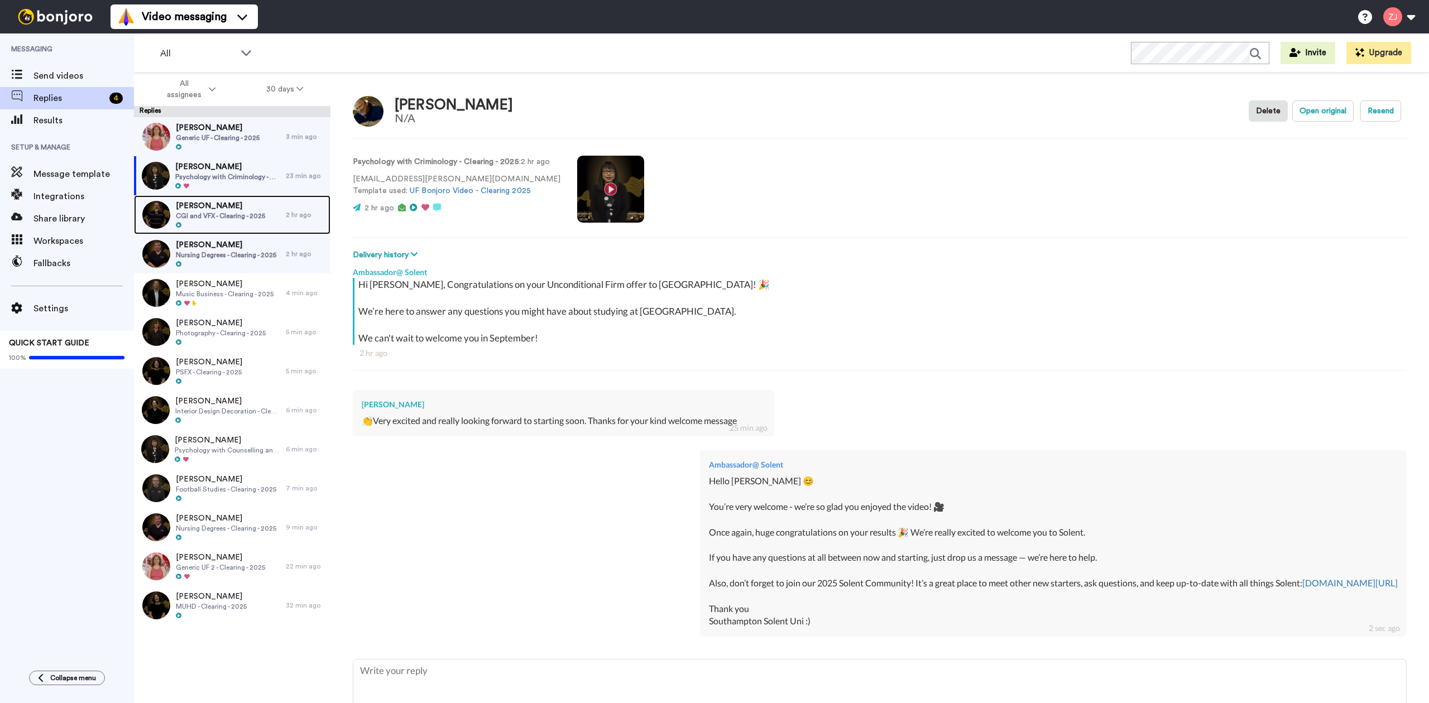
click at [224, 212] on span "CGI and VFX - Clearing - 2025" at bounding box center [220, 216] width 89 height 9
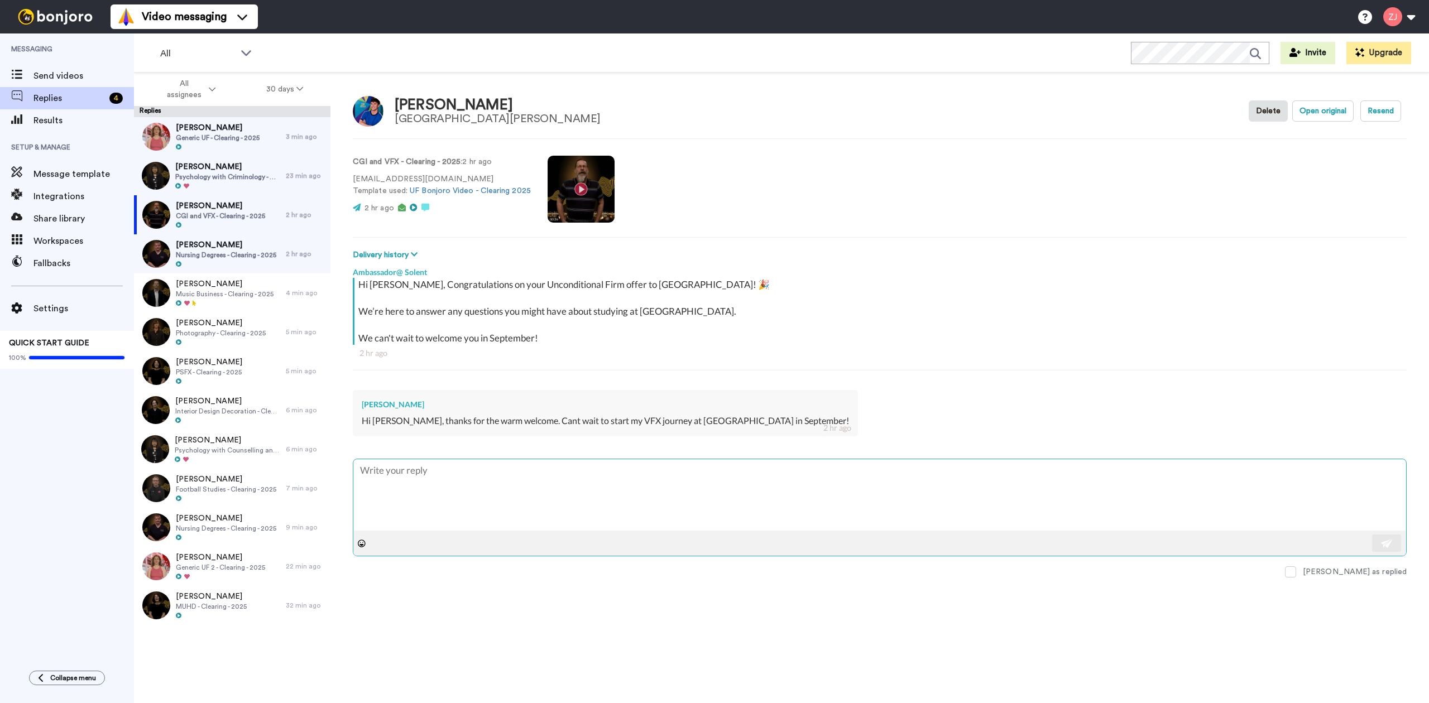
click at [547, 479] on textarea at bounding box center [879, 494] width 1053 height 71
paste textarea "Hello Josh 😊 You’re very welcome - we’re so glad you enjoyed the video! 🎥 Once …"
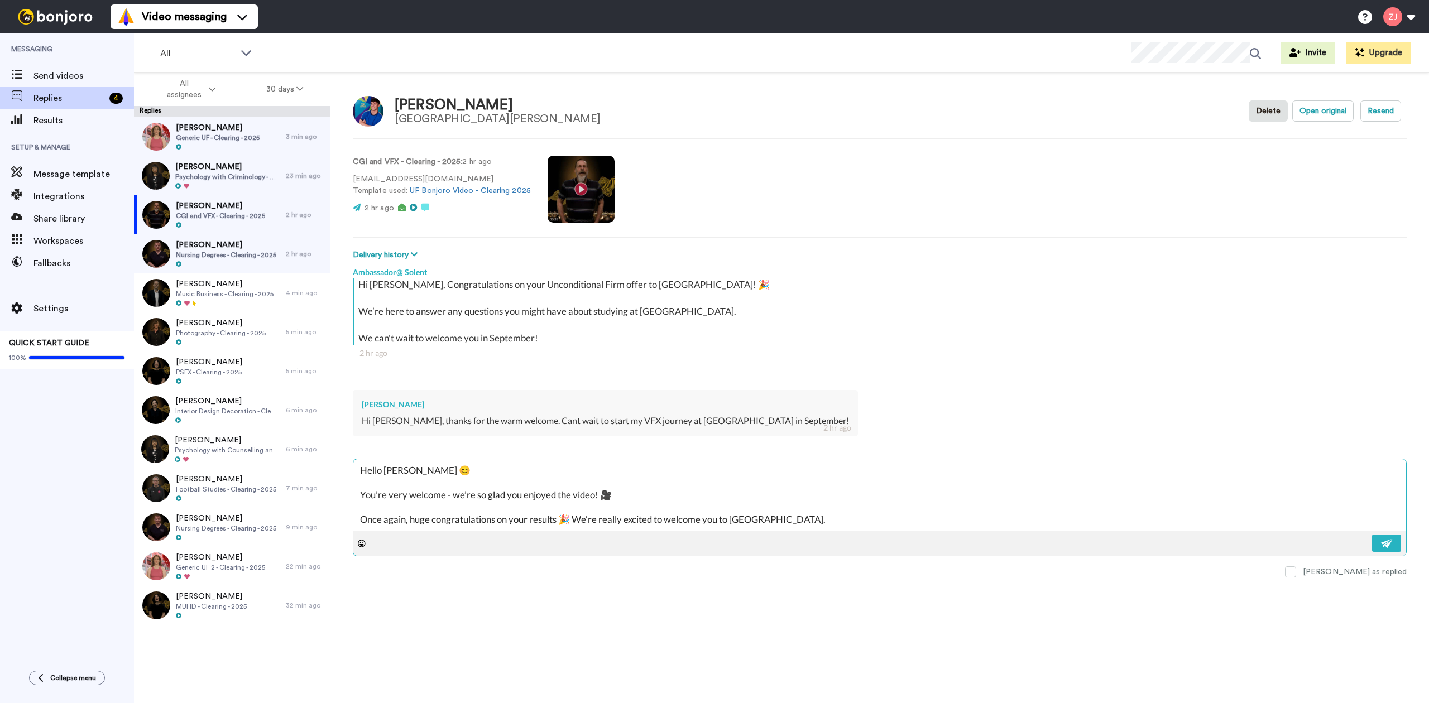
click at [402, 470] on textarea "Hello Josh 😊 You’re very welcome - we’re so glad you enjoyed the video! 🎥 Once …" at bounding box center [879, 494] width 1053 height 71
click at [1177, 514] on textarea "Hello Ollie 😊 You’re very welcome - we’re so glad you enjoyed the video! 🎥 Once…" at bounding box center [879, 494] width 1053 height 71
click at [1387, 548] on img at bounding box center [1387, 543] width 12 height 9
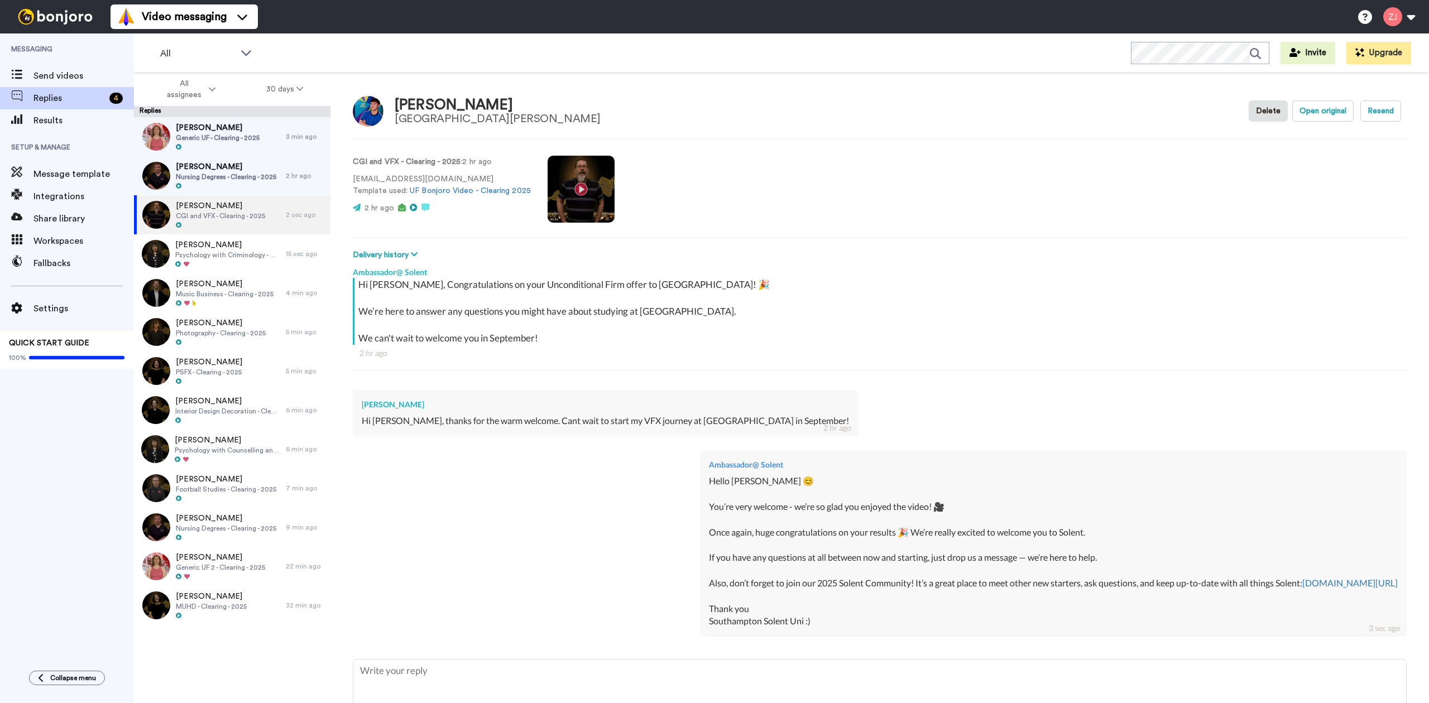
click at [409, 512] on div "Ambassador@ Solent Hello Ollie 😊 You’re very welcome - we’re so glad you enjoye…" at bounding box center [880, 542] width 1054 height 200
click at [237, 164] on span "[PERSON_NAME]" at bounding box center [226, 166] width 100 height 11
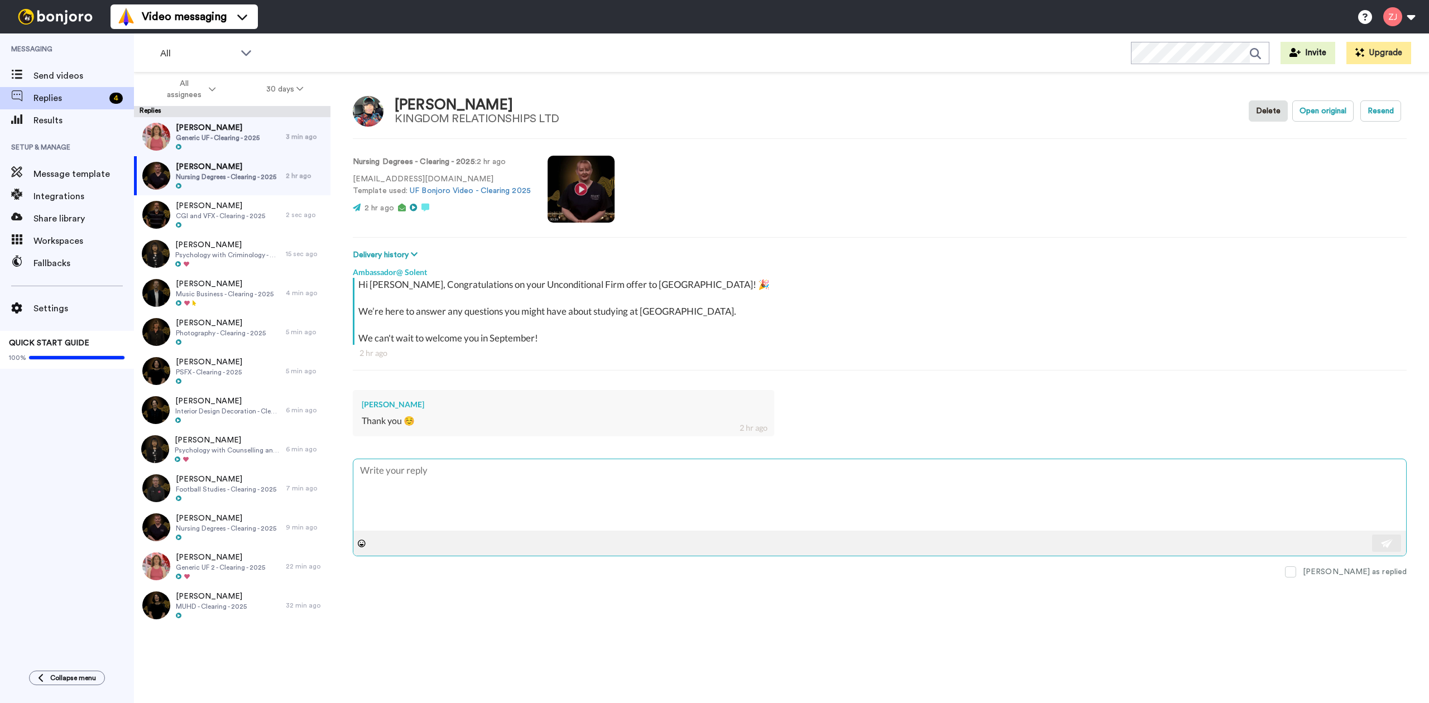
click at [460, 487] on textarea at bounding box center [879, 494] width 1053 height 71
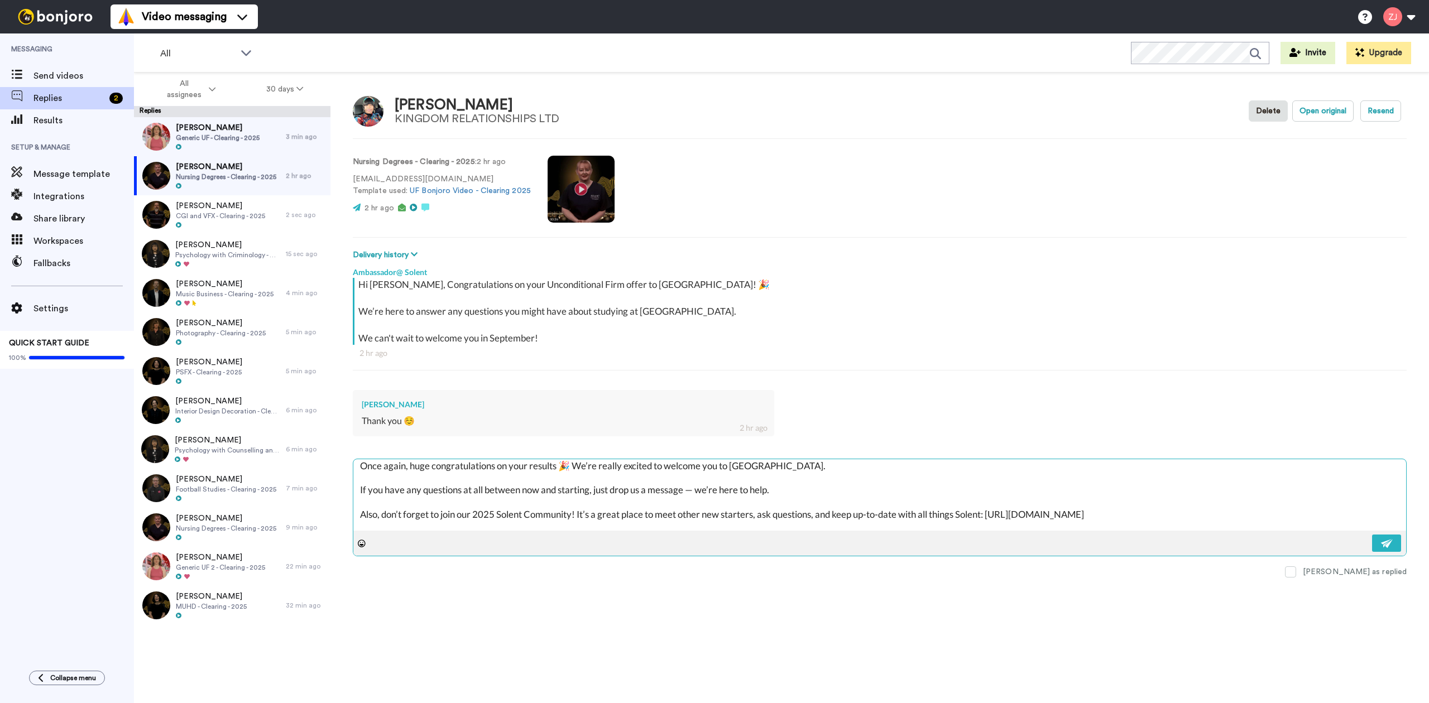
scroll to position [5, 0]
click at [402, 465] on textarea "Hello Josh 😊 You’re very welcome - we’re so glad you enjoyed the video! 🎥 Once …" at bounding box center [879, 494] width 1053 height 71
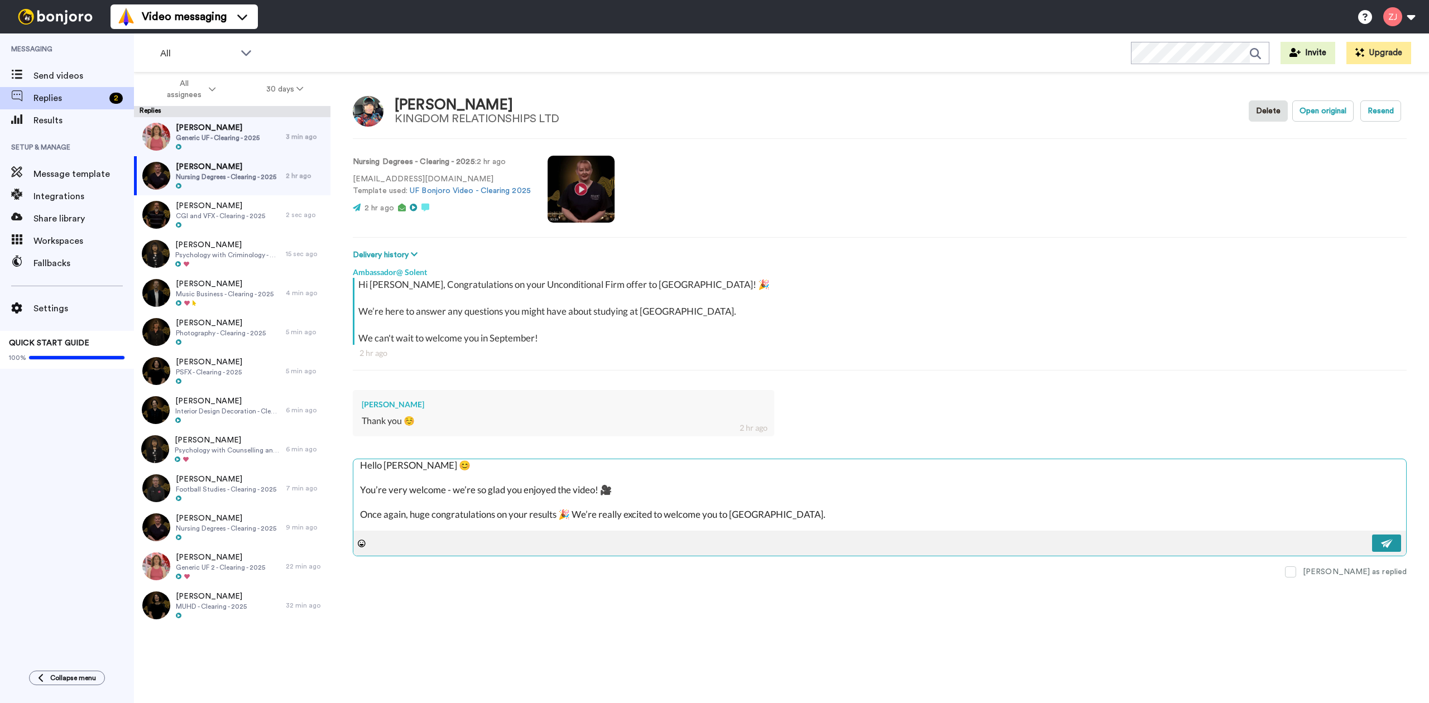
click at [1379, 548] on button at bounding box center [1386, 543] width 29 height 17
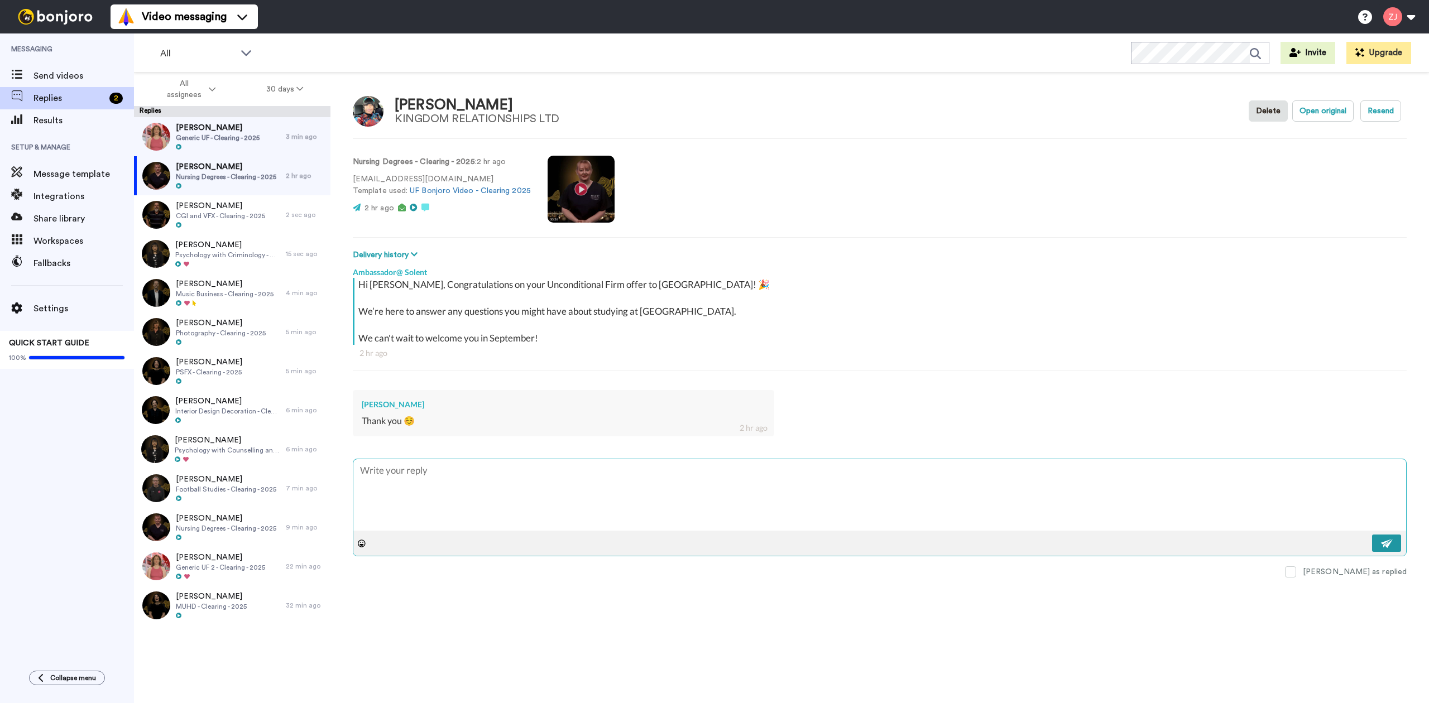
scroll to position [0, 0]
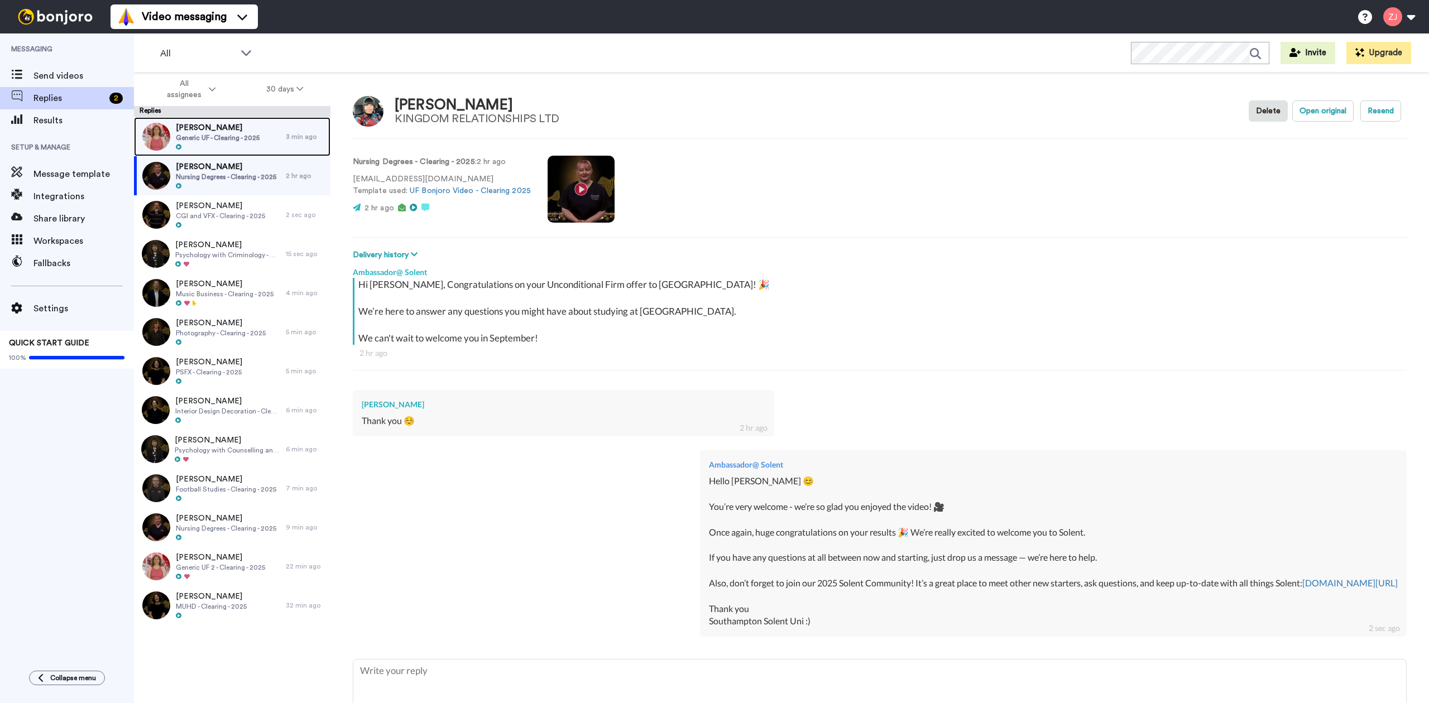
click at [192, 121] on div "Kunda Bwanga Generic UF - Clearing - 2025" at bounding box center [210, 136] width 152 height 39
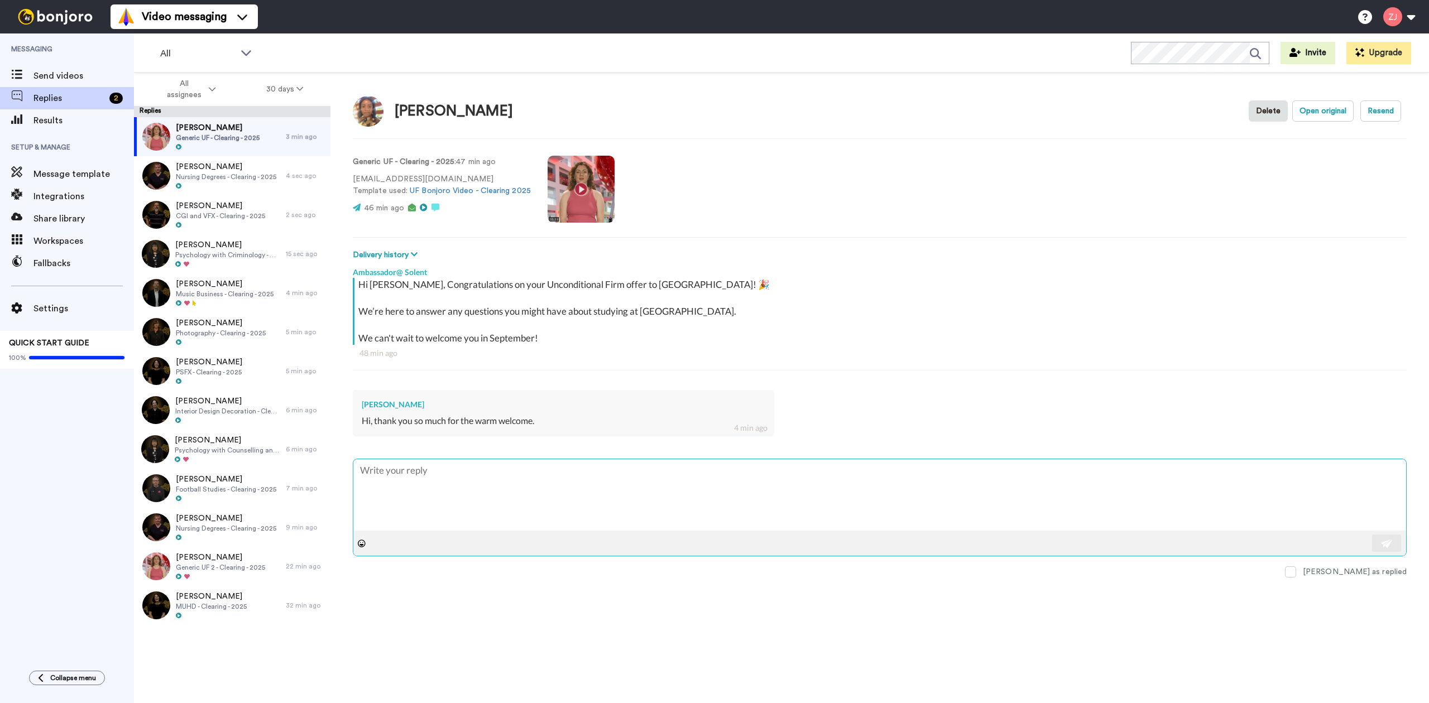
click at [487, 490] on textarea at bounding box center [879, 494] width 1053 height 71
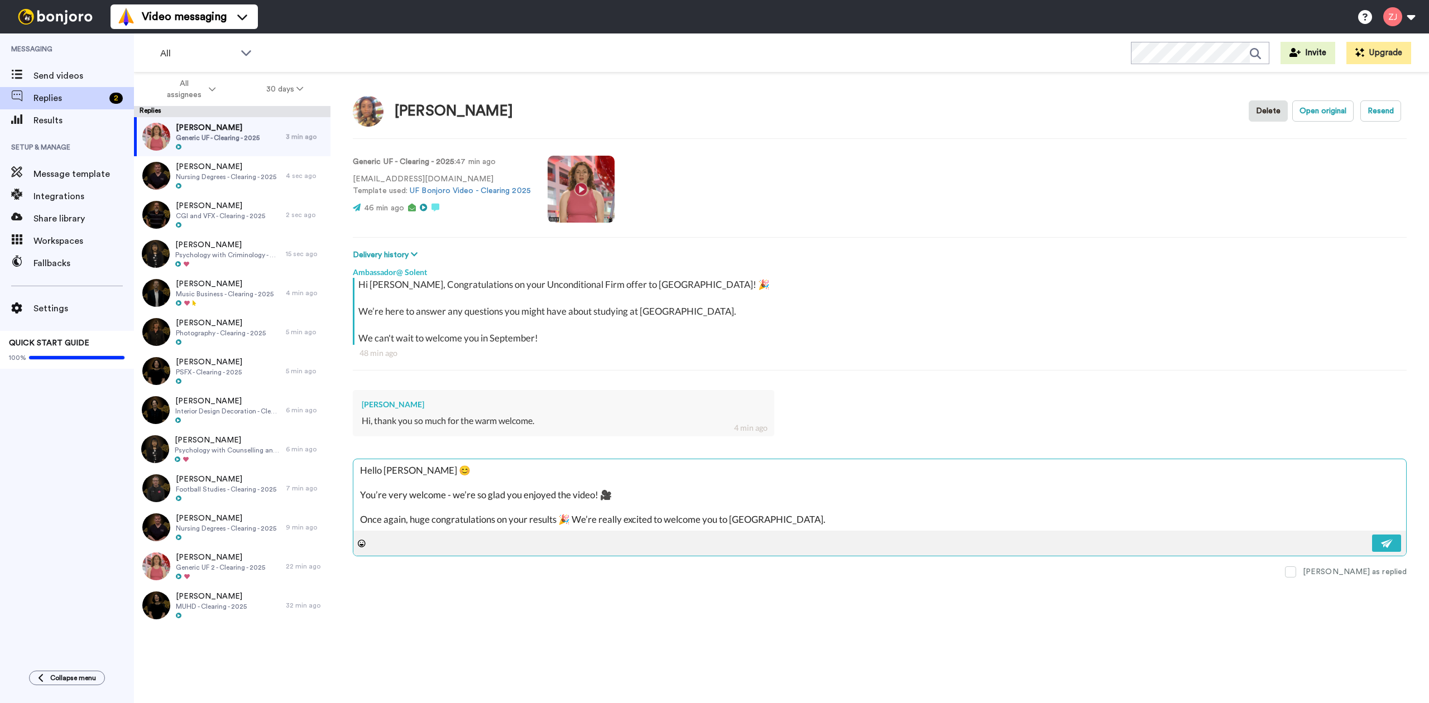
drag, startPoint x: 403, startPoint y: 467, endPoint x: 385, endPoint y: 468, distance: 17.9
click at [385, 469] on textarea "Hello Josh 😊 You’re very welcome - we’re so glad you enjoyed the video! 🎥 Once …" at bounding box center [879, 494] width 1053 height 71
click at [1385, 550] on button at bounding box center [1386, 543] width 29 height 17
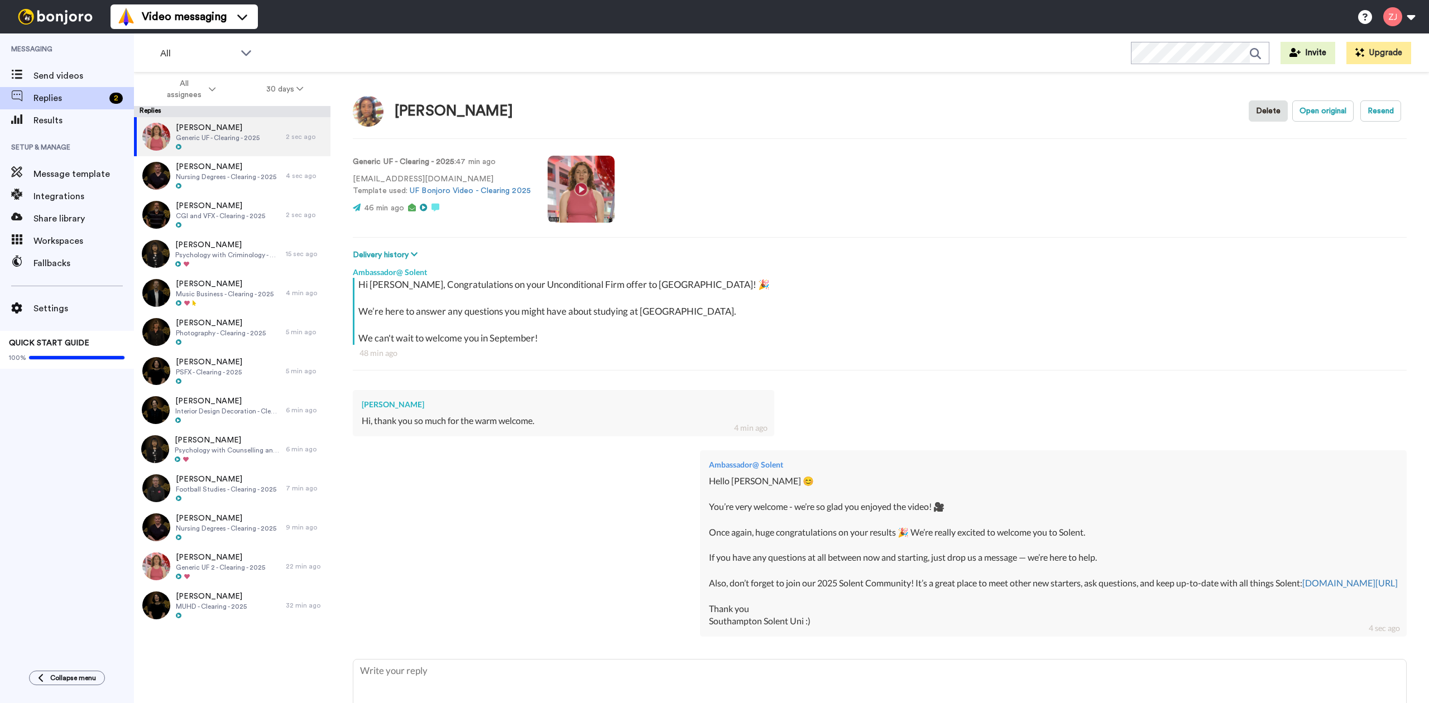
click at [460, 543] on div "Ambassador@ Solent Hello Kunda 😊 You’re very welcome - we’re so glad you enjoye…" at bounding box center [880, 542] width 1054 height 200
click at [452, 505] on div "Ambassador@ Solent Hello Kunda 😊 You’re very welcome - we’re so glad you enjoye…" at bounding box center [880, 542] width 1054 height 200
click at [50, 102] on span "Replies" at bounding box center [83, 98] width 100 height 13
click at [219, 186] on div at bounding box center [226, 187] width 100 height 8
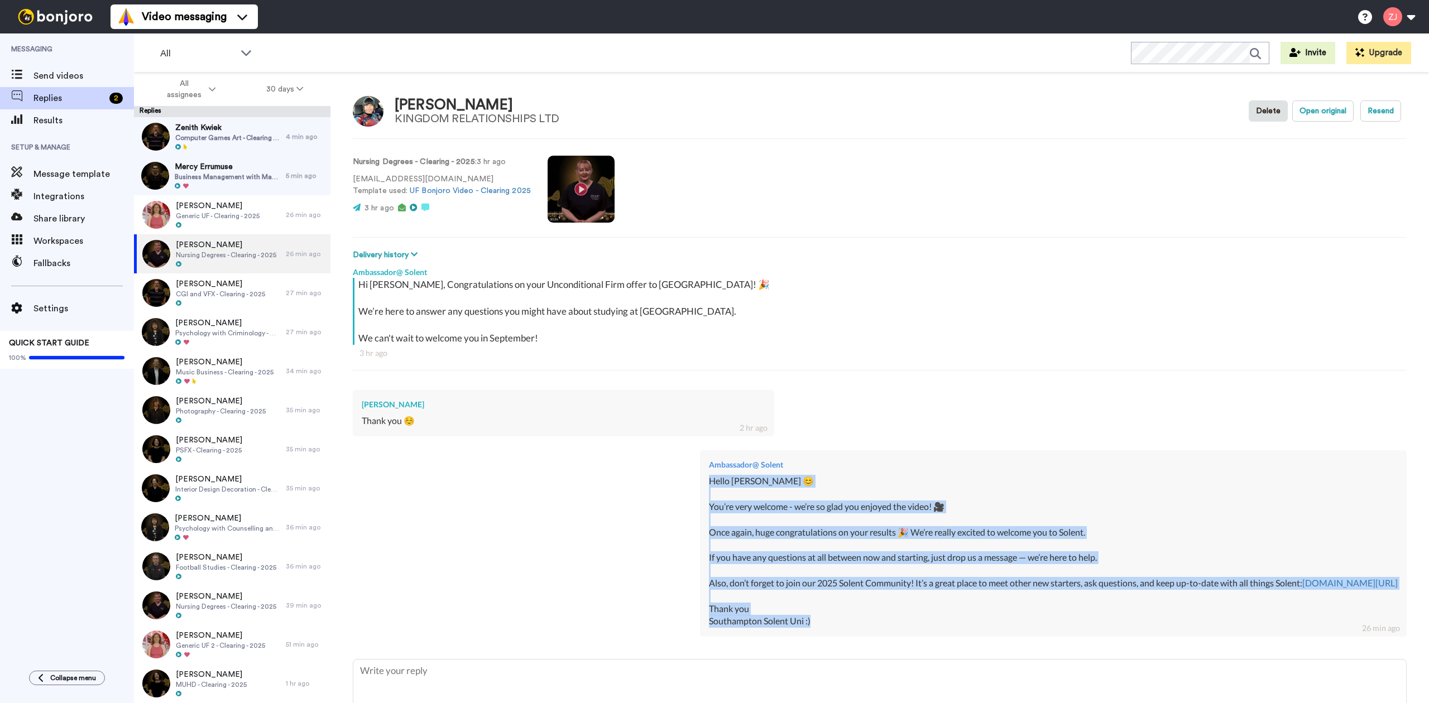
drag, startPoint x: 700, startPoint y: 630, endPoint x: 539, endPoint y: 481, distance: 219.6
click at [700, 481] on div "Ambassador@ Solent Hello Josephine 😊 You’re very welcome - we’re so glad you en…" at bounding box center [1053, 544] width 707 height 186
copy div "Hello Josephine 😊 You’re very welcome - we’re so glad you enjoyed the video! 🎥 …"
click at [215, 156] on div "Mercy Errumuse Business Management with Marketing - Clearing - 2025" at bounding box center [210, 175] width 152 height 39
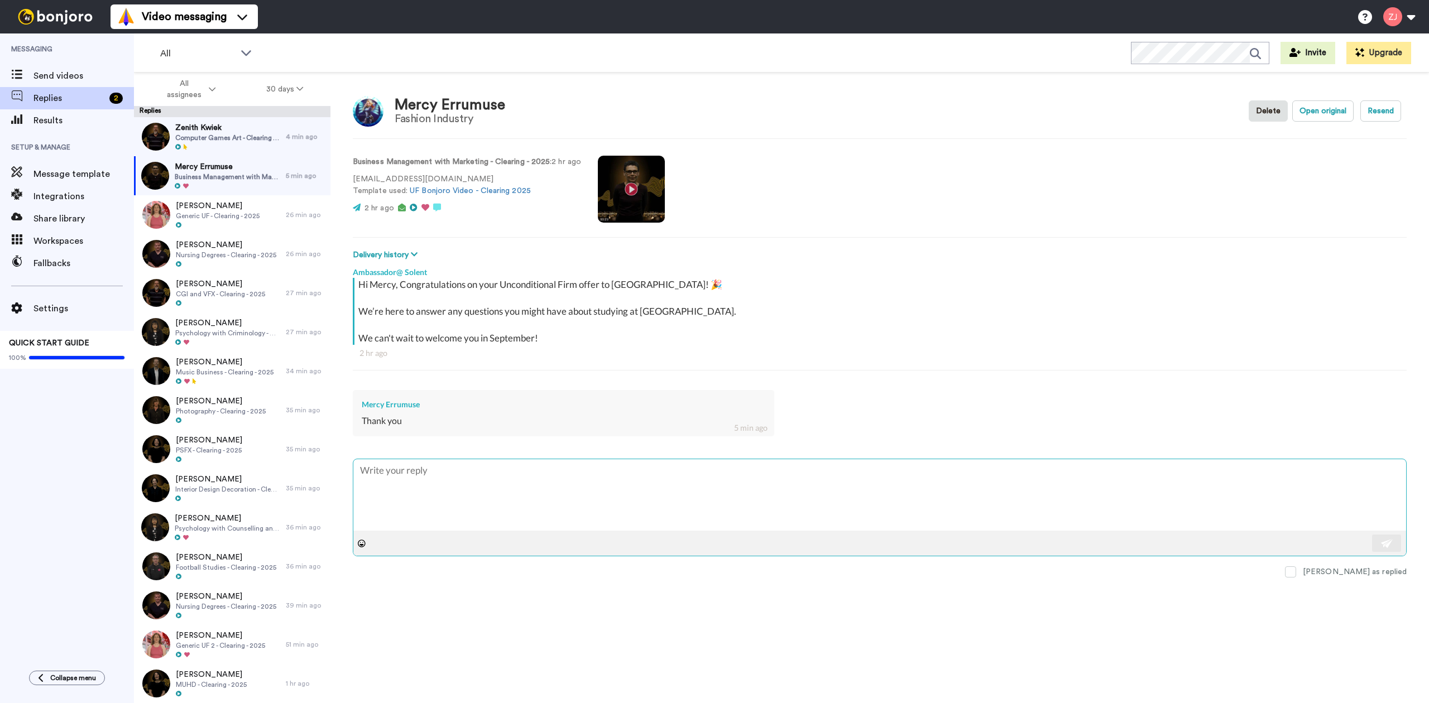
click at [432, 466] on textarea at bounding box center [879, 494] width 1053 height 71
type textarea "x"
type textarea "Hello Josephine 😊 You’re very welcome - we’re so glad you enjoyed the video! 🎥 …"
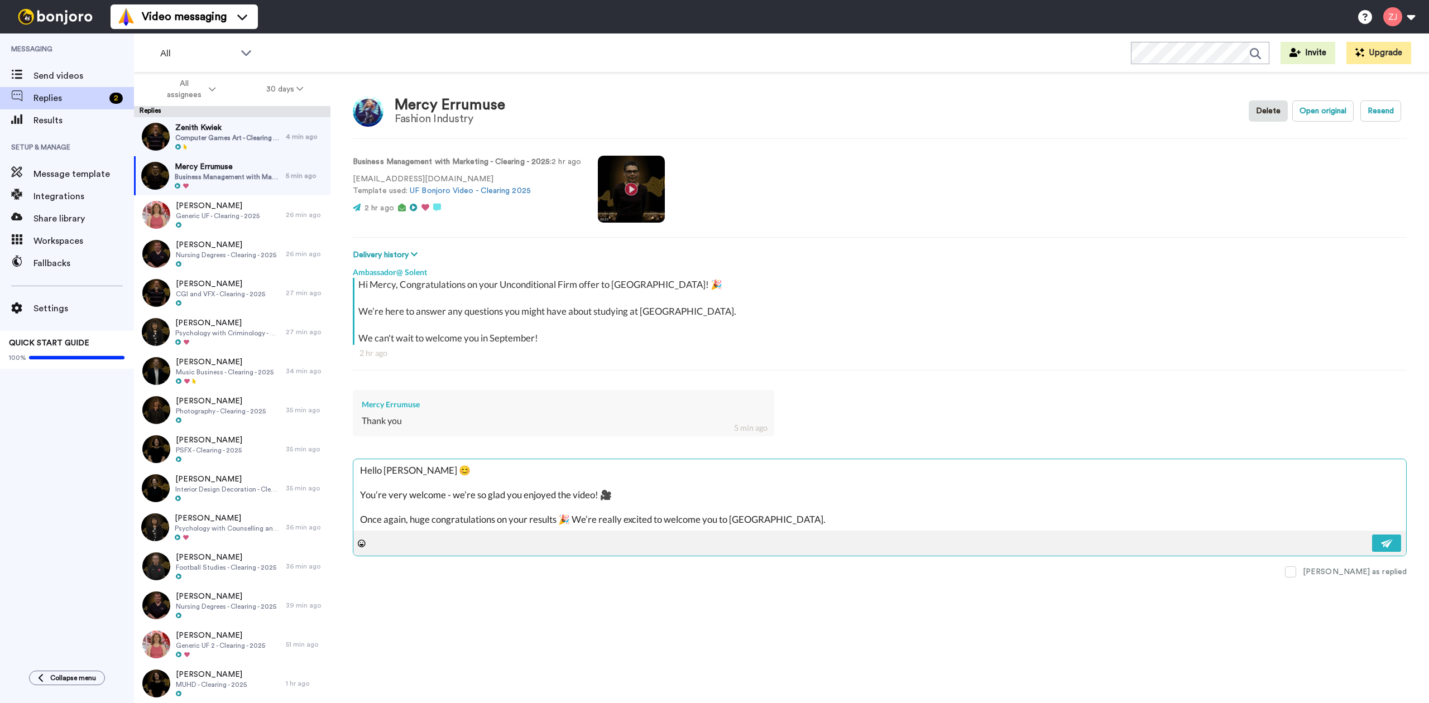
drag, startPoint x: 424, startPoint y: 461, endPoint x: 385, endPoint y: 466, distance: 39.9
click at [385, 466] on textarea "Hello Josephine 😊 You’re very welcome - we’re so glad you enjoyed the video! 🎥 …" at bounding box center [879, 494] width 1053 height 71
type textarea "x"
type textarea "Hello M 😊 You’re very welcome - we’re so glad you enjoyed the video! 🎥 Once aga…"
type textarea "x"
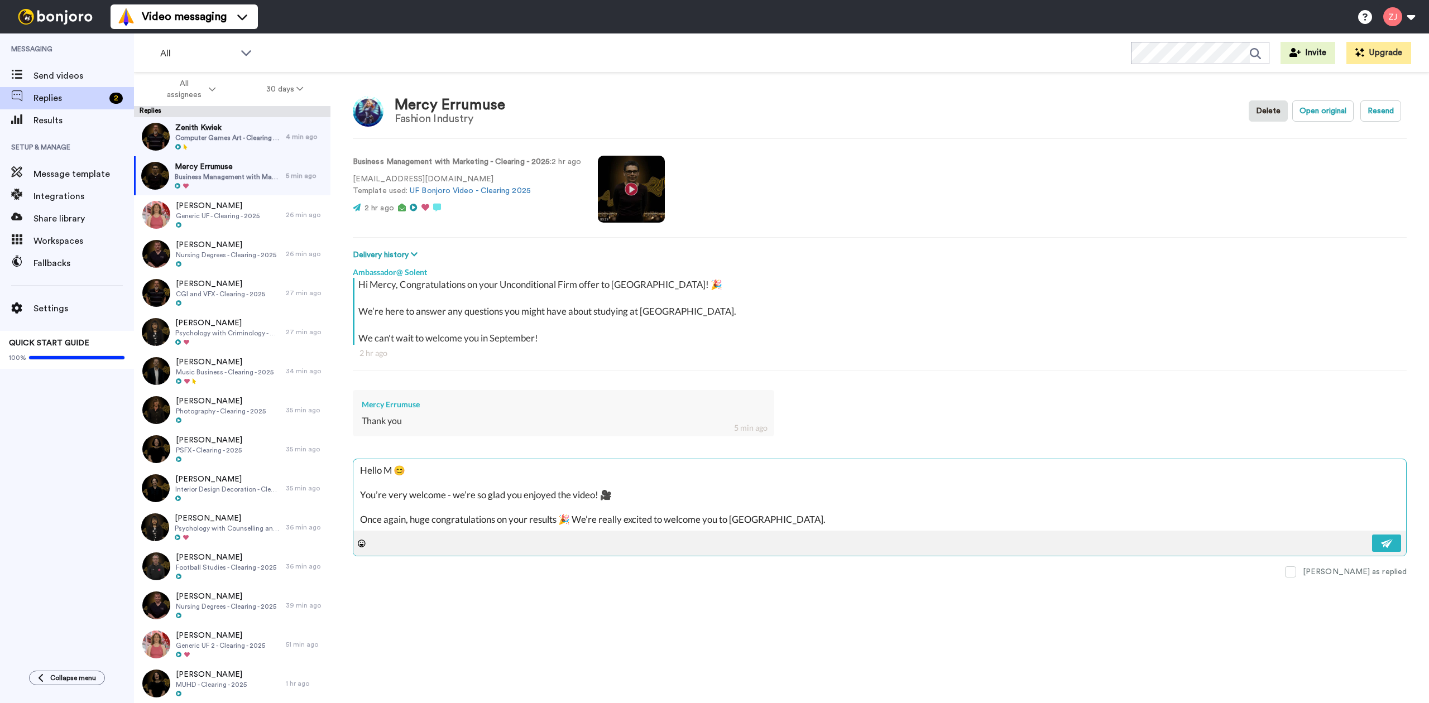
type textarea "Hello Me 😊 You’re very welcome - we’re so glad you enjoyed the video! 🎥 Once ag…"
type textarea "x"
type textarea "Hello Mer 😊 You’re very welcome - we’re so glad you enjoyed the video! 🎥 Once a…"
type textarea "x"
type textarea "Hello Mery 😊 You’re very welcome - we’re so glad you enjoyed the video! 🎥 Once …"
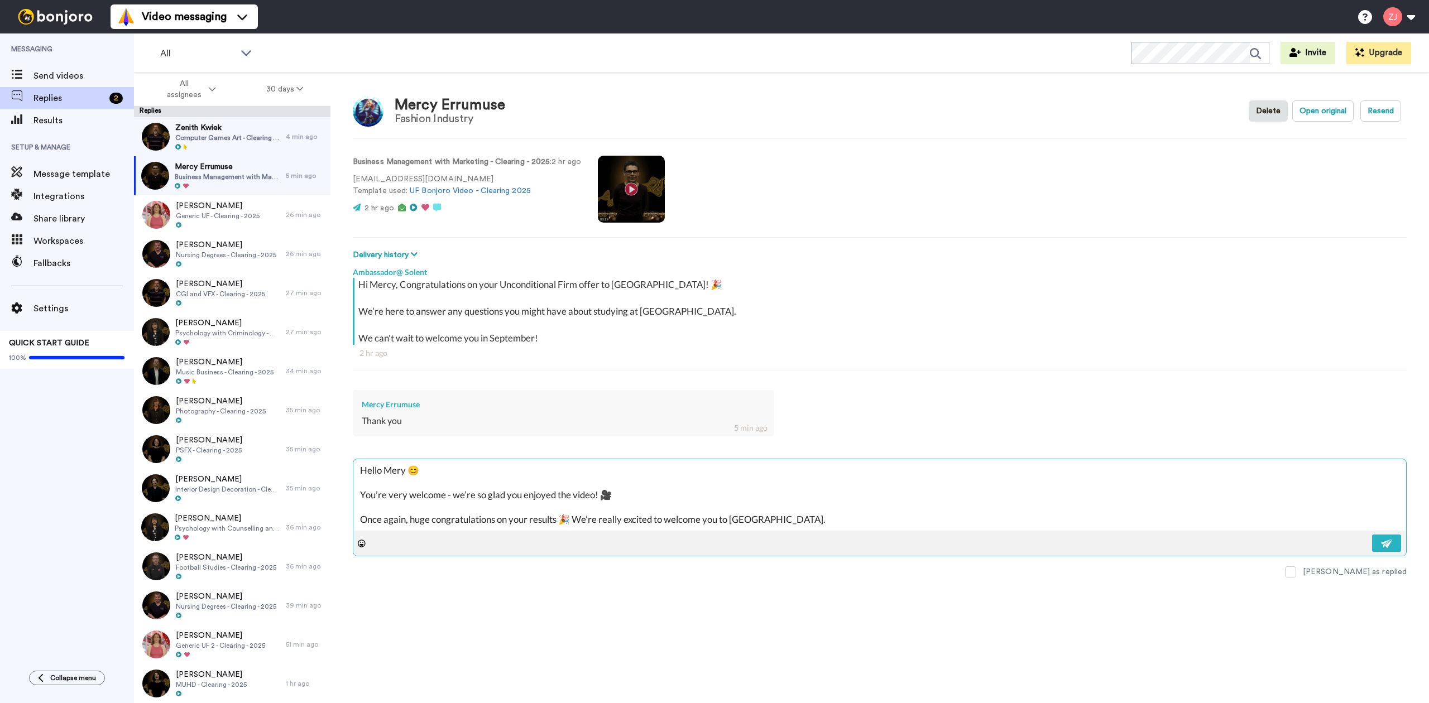
type textarea "x"
type textarea "Hello Mer 😊 You’re very welcome - we’re so glad you enjoyed the video! 🎥 Once a…"
type textarea "x"
type textarea "Hello Merf 😊 You’re very welcome - we’re so glad you enjoyed the video! 🎥 Once …"
type textarea "x"
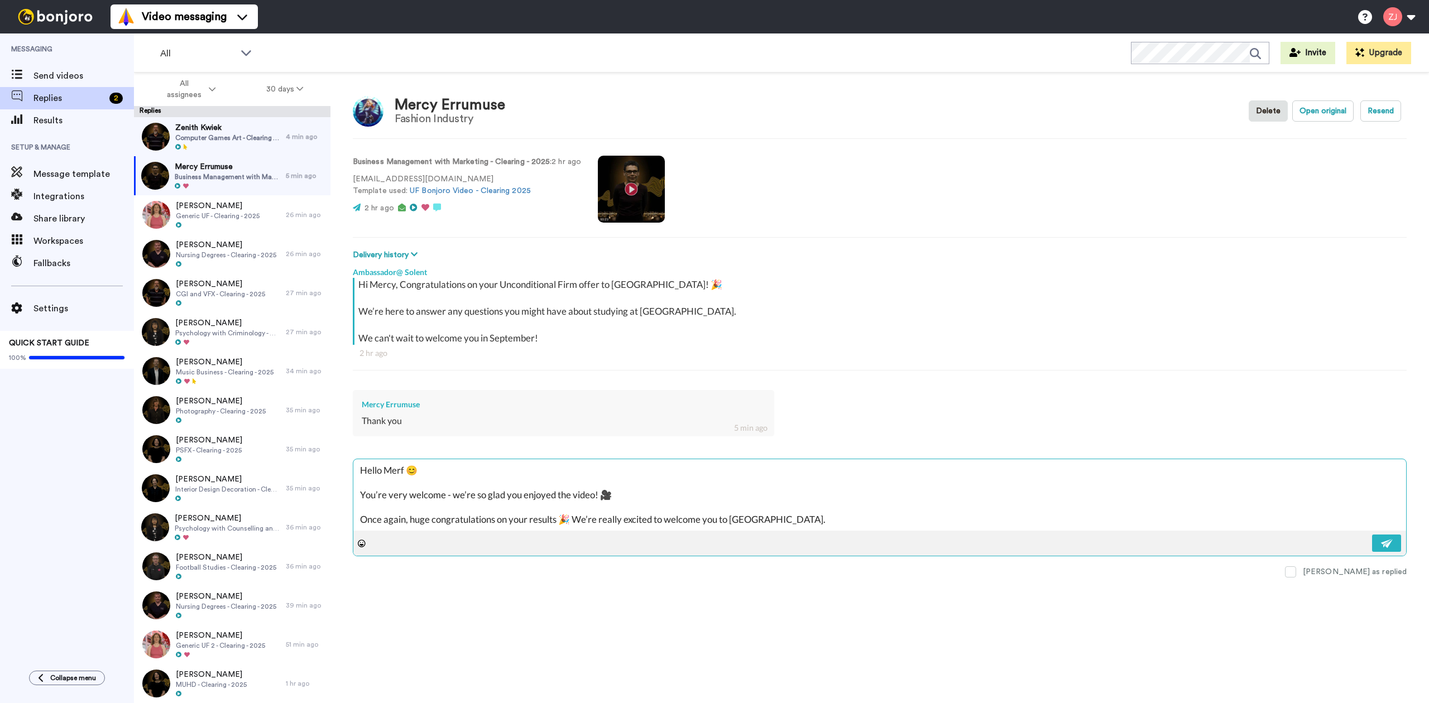
type textarea "Hello Merfy 😊 You’re very welcome - we’re so glad you enjoyed the video! 🎥 Once…"
type textarea "x"
type textarea "Hello Merf 😊 You’re very welcome - we’re so glad you enjoyed the video! 🎥 Once …"
type textarea "x"
type textarea "Hello Mer 😊 You’re very welcome - we’re so glad you enjoyed the video! 🎥 Once a…"
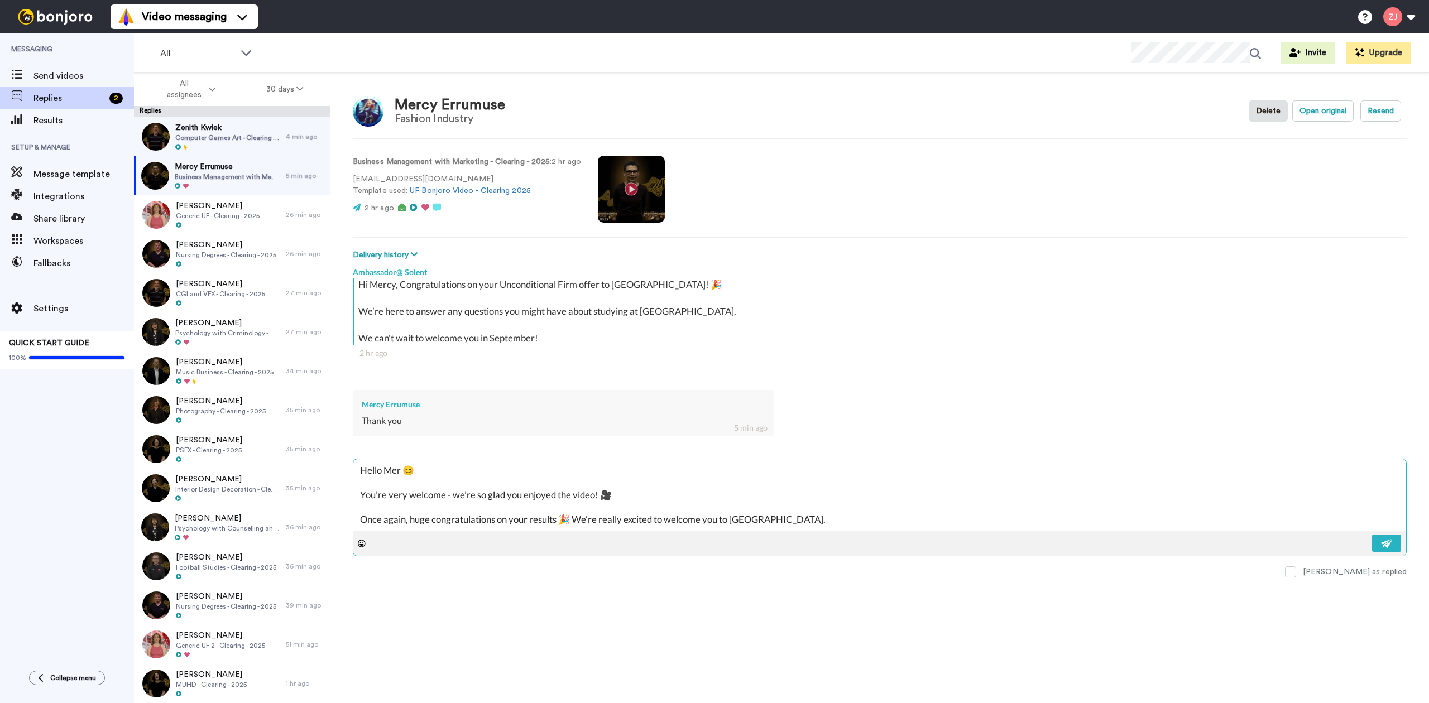
type textarea "x"
type textarea "Hello Merx 😊 You’re very welcome - we’re so glad you enjoyed the video! 🎥 Once …"
type textarea "x"
type textarea "Hello Mer 😊 You’re very welcome - we’re so glad you enjoyed the video! 🎥 Once a…"
type textarea "x"
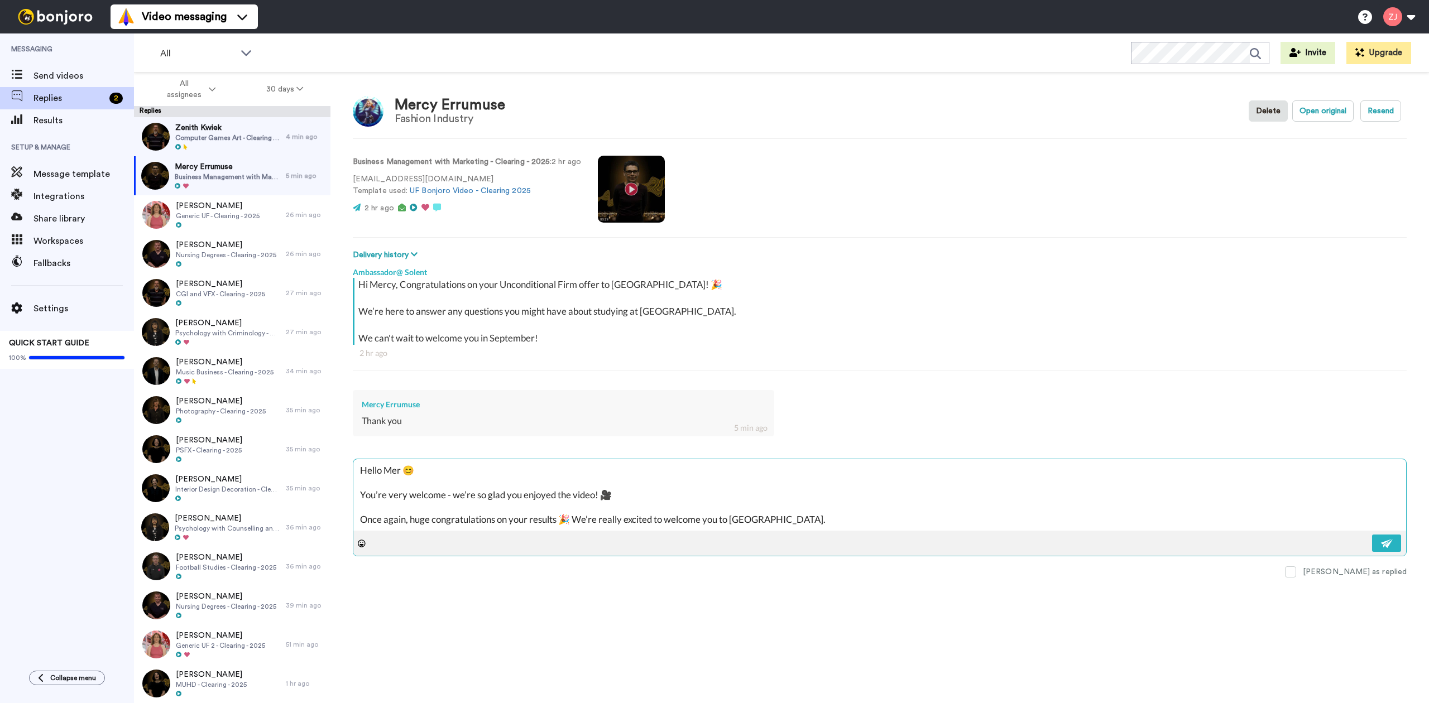
type textarea "Hello Merc 😊 You’re very welcome - we’re so glad you enjoyed the video! 🎥 Once …"
type textarea "x"
type textarea "Hello Mercy 😊 You’re very welcome - we’re so glad you enjoyed the video! 🎥 Once…"
click at [1395, 545] on button at bounding box center [1386, 543] width 29 height 17
type textarea "x"
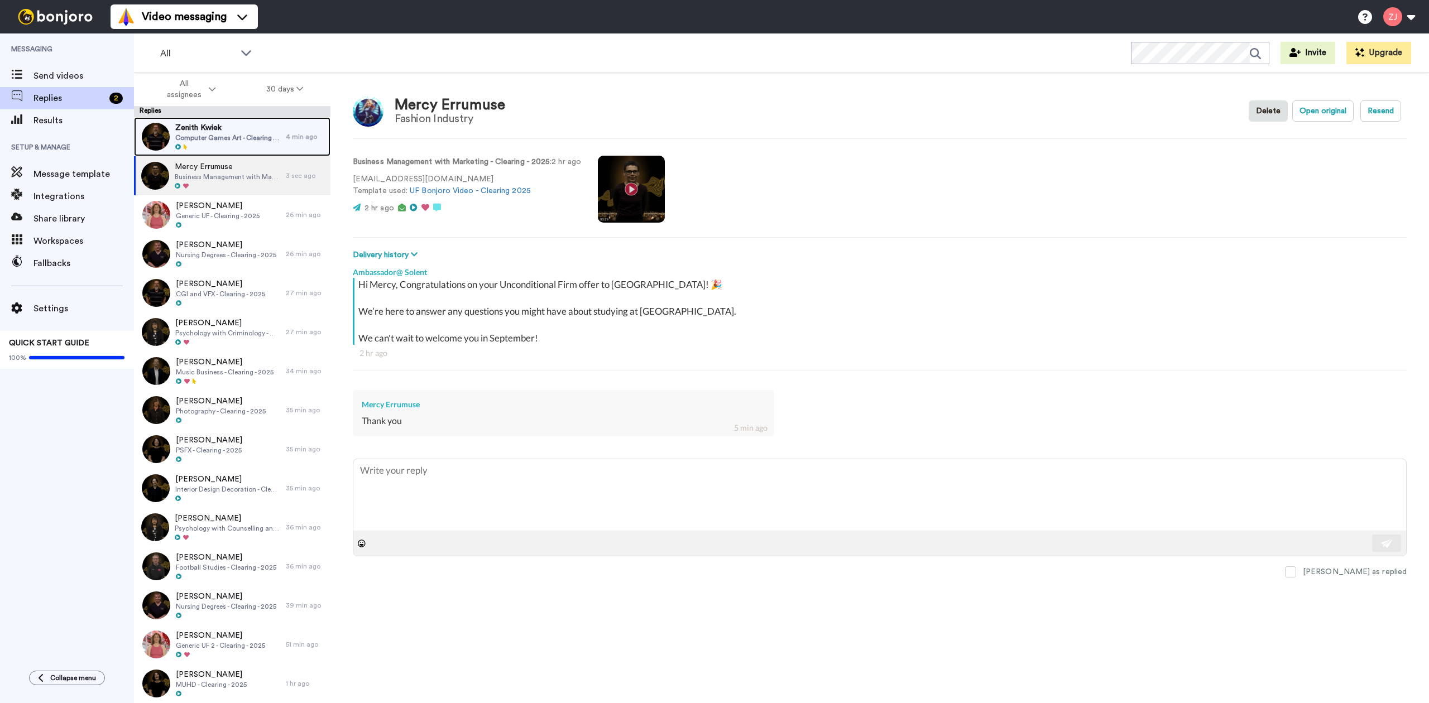
click at [232, 146] on div at bounding box center [227, 147] width 105 height 8
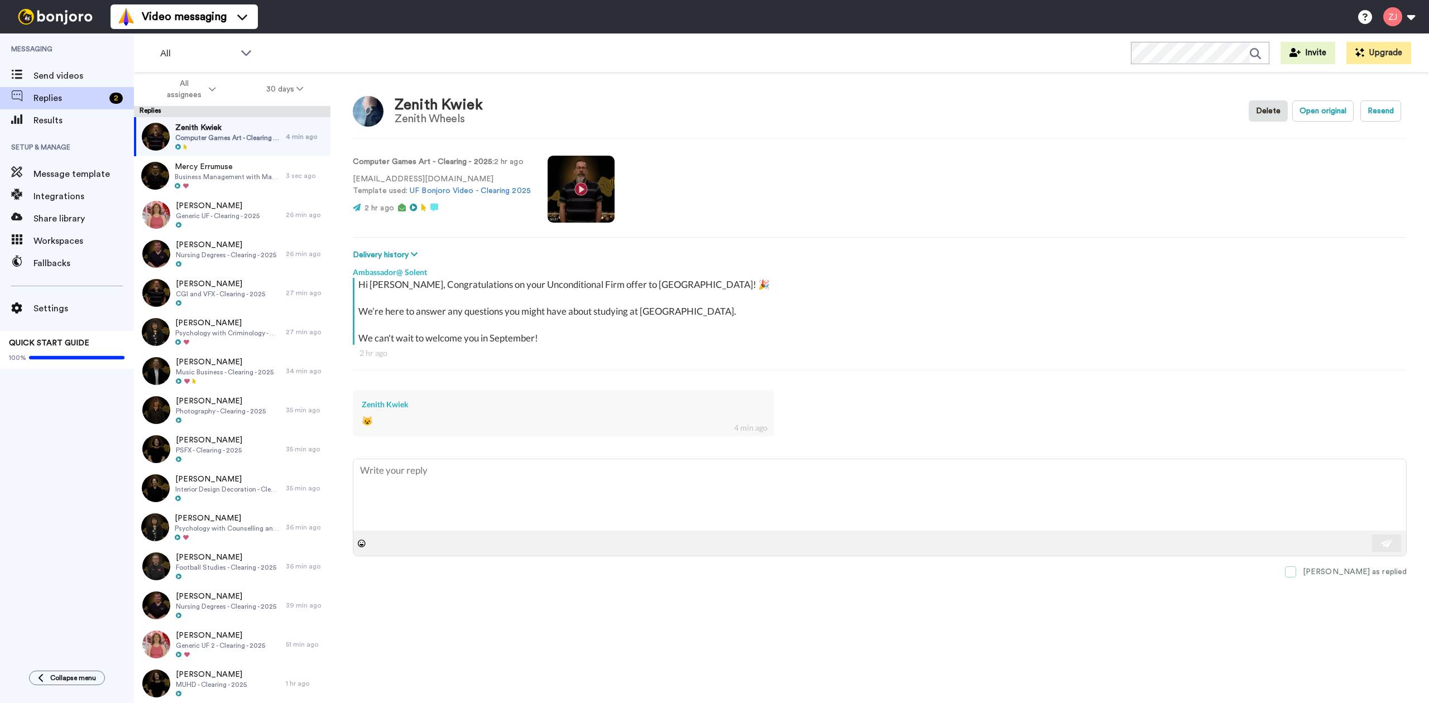
click at [1296, 576] on span at bounding box center [1290, 572] width 11 height 11
type textarea "x"
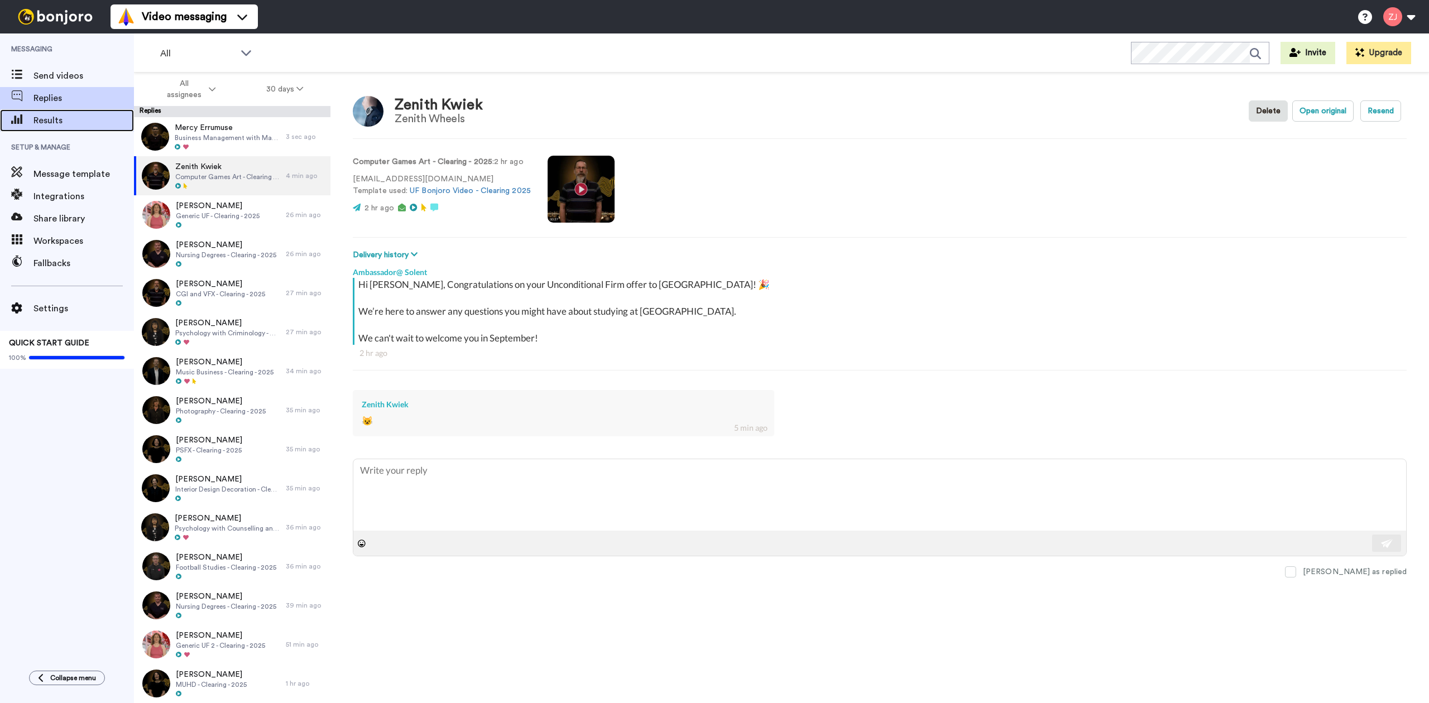
click at [68, 127] on div "Results" at bounding box center [67, 120] width 134 height 22
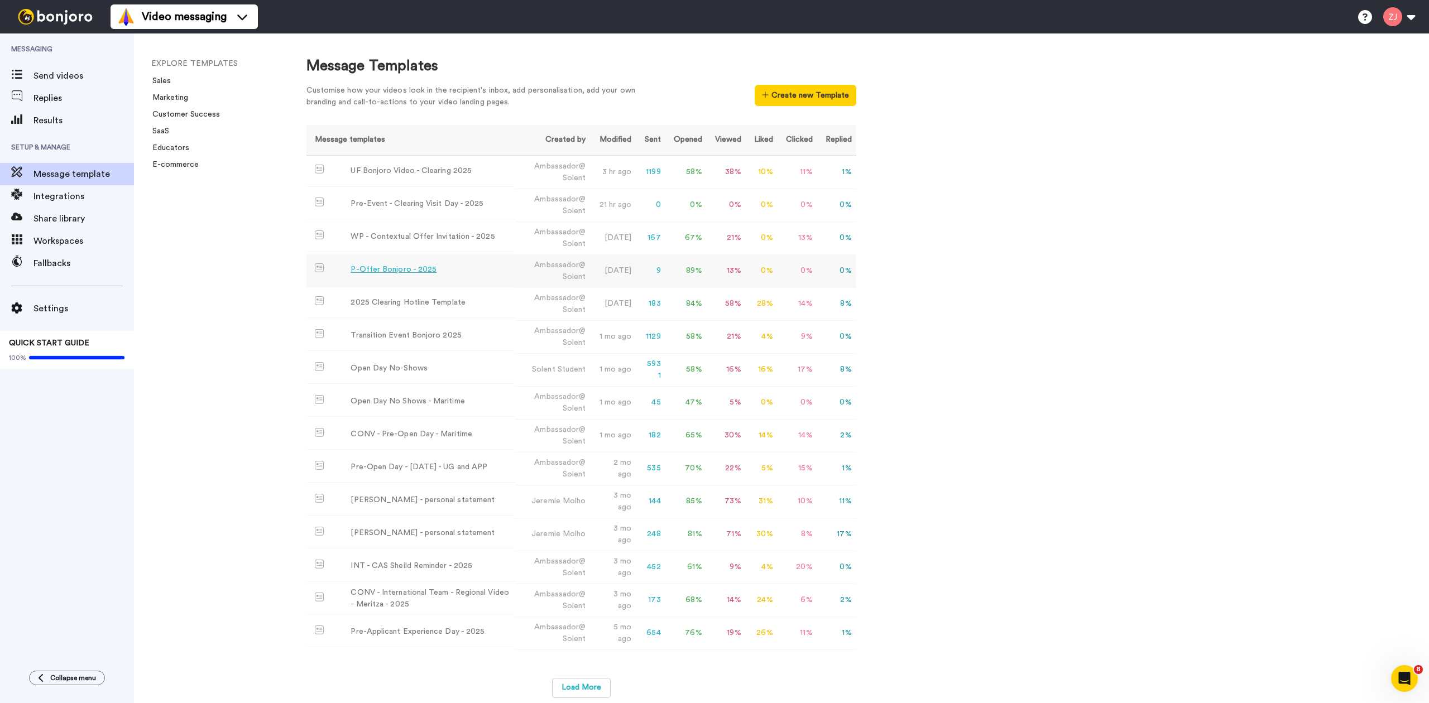
click at [392, 271] on div "P-Offer Bonjoro - 2025" at bounding box center [394, 270] width 86 height 12
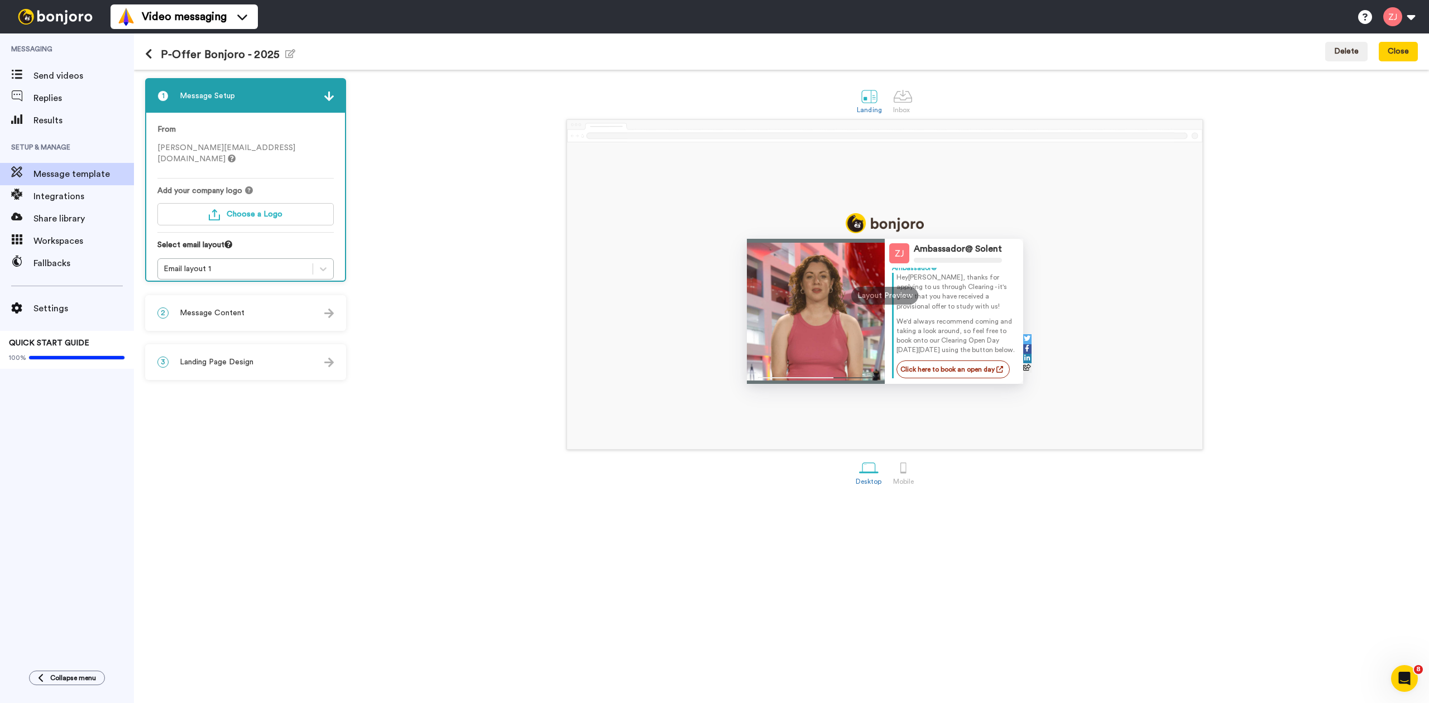
scroll to position [25, 0]
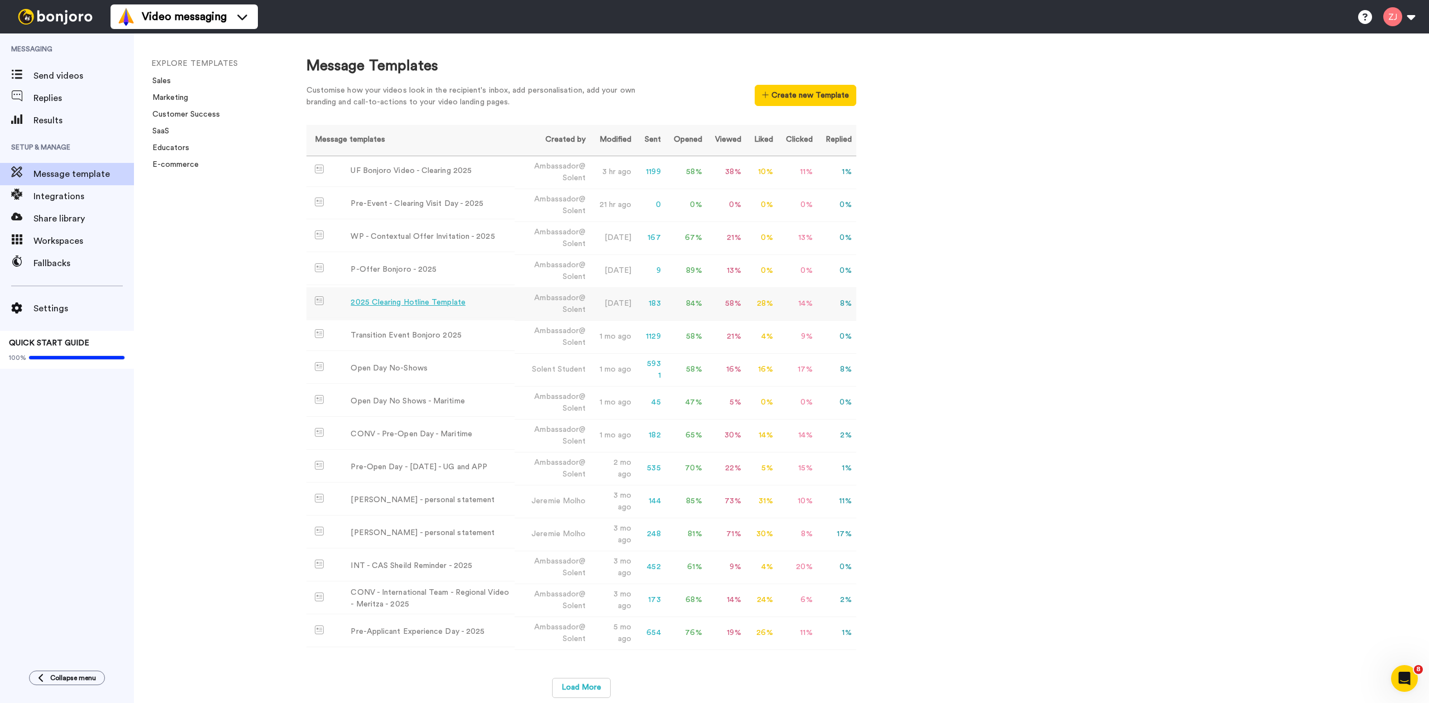
click at [411, 296] on td "2025 Clearing Hotline Template" at bounding box center [410, 302] width 208 height 31
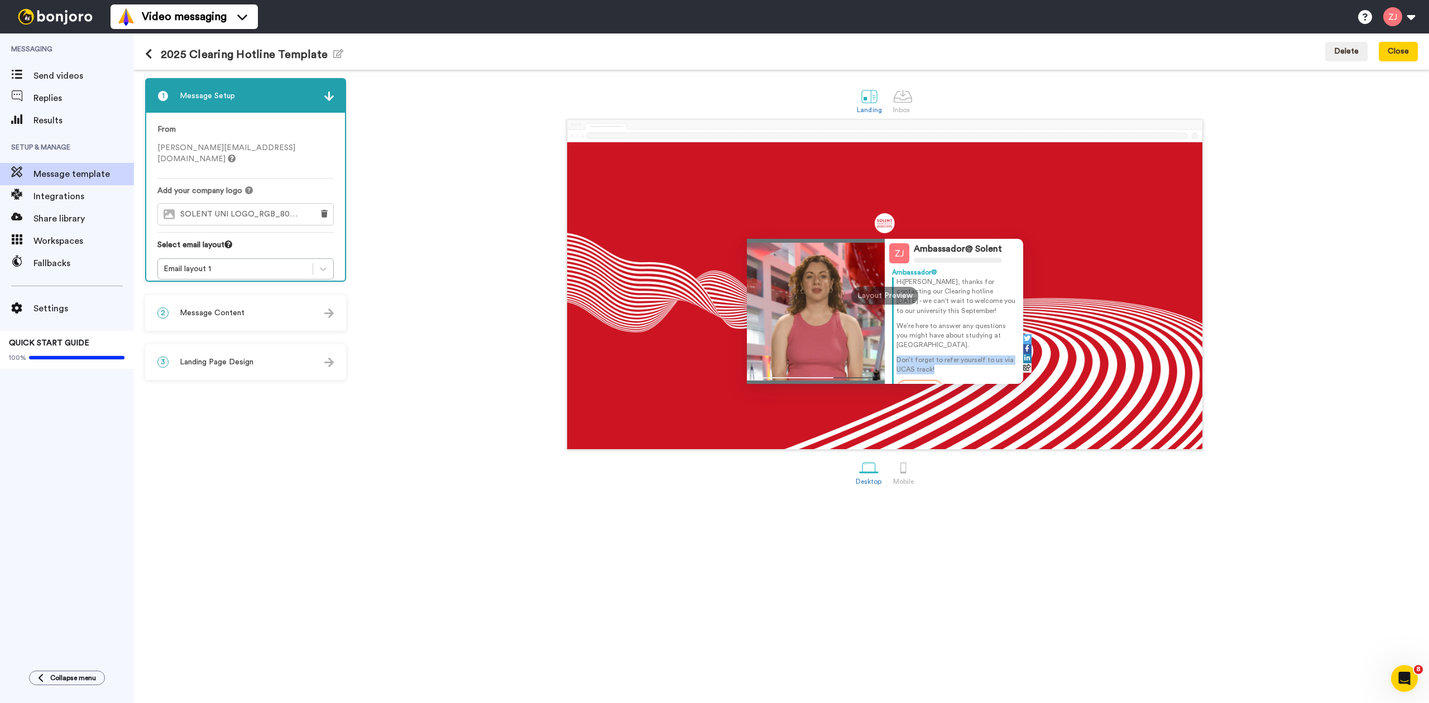
drag, startPoint x: 955, startPoint y: 371, endPoint x: 894, endPoint y: 360, distance: 62.0
click at [894, 360] on div "Hi Tom , thanks for contacting our Clearing hotline today - we can't wait to we…" at bounding box center [954, 337] width 124 height 121
click at [828, 581] on div "Landing Inbox Ambassador@ Solent Ambassador@ Hi Tom , thanks for contacting our…" at bounding box center [885, 386] width 1066 height 617
click at [269, 310] on div "2 Message Content" at bounding box center [245, 312] width 199 height 33
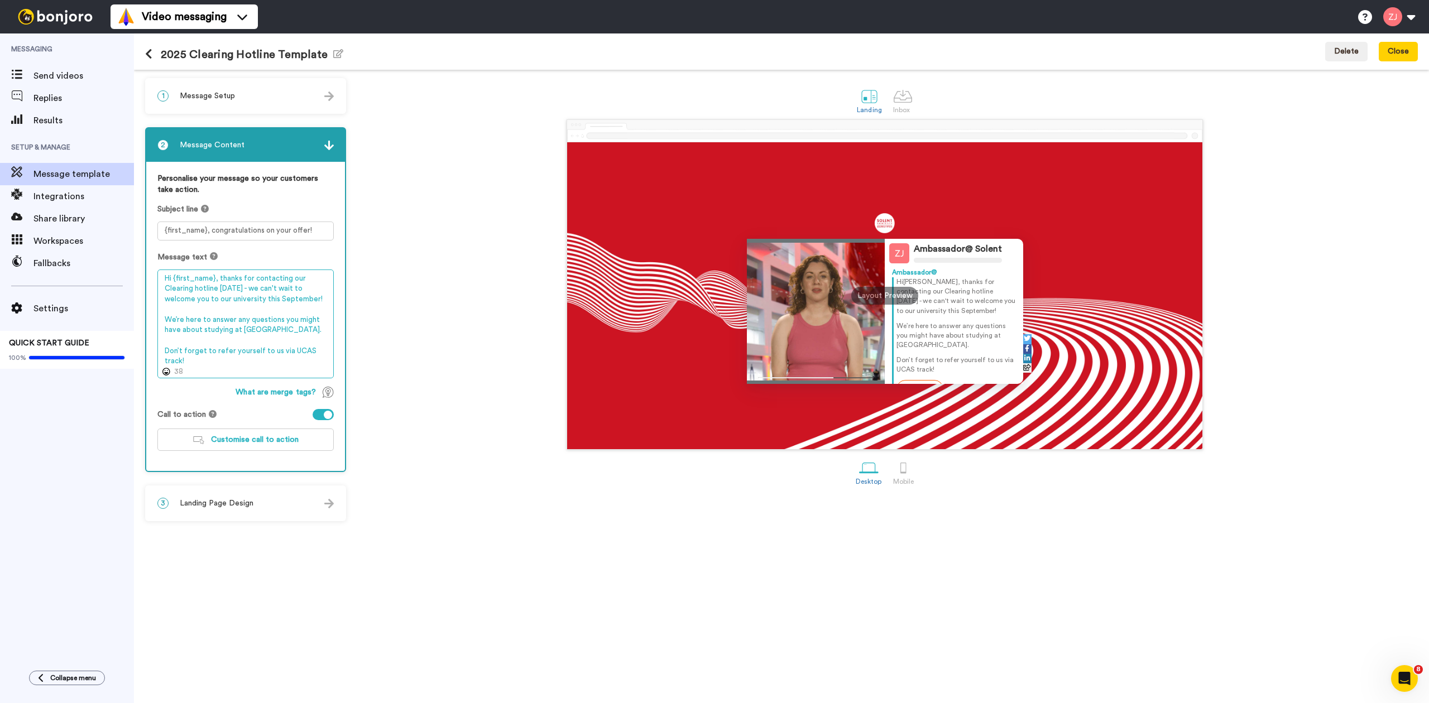
click at [285, 365] on textarea "Hi {first_name}, thanks for contacting our Clearing hotline today - we can't wa…" at bounding box center [245, 324] width 176 height 109
type textarea "Hi {first_name}, thanks for contacting our Clearing hotline [DATE] - we can't w…"
click at [485, 315] on div "Ambassador@ Solent Ambassador@ Hi Tom , thanks for contacting our Clearing hotl…" at bounding box center [885, 284] width 1066 height 330
click at [250, 362] on textarea "Hi {first_name}, thanks for contacting our Clearing hotline today - we can't wa…" at bounding box center [245, 324] width 176 height 109
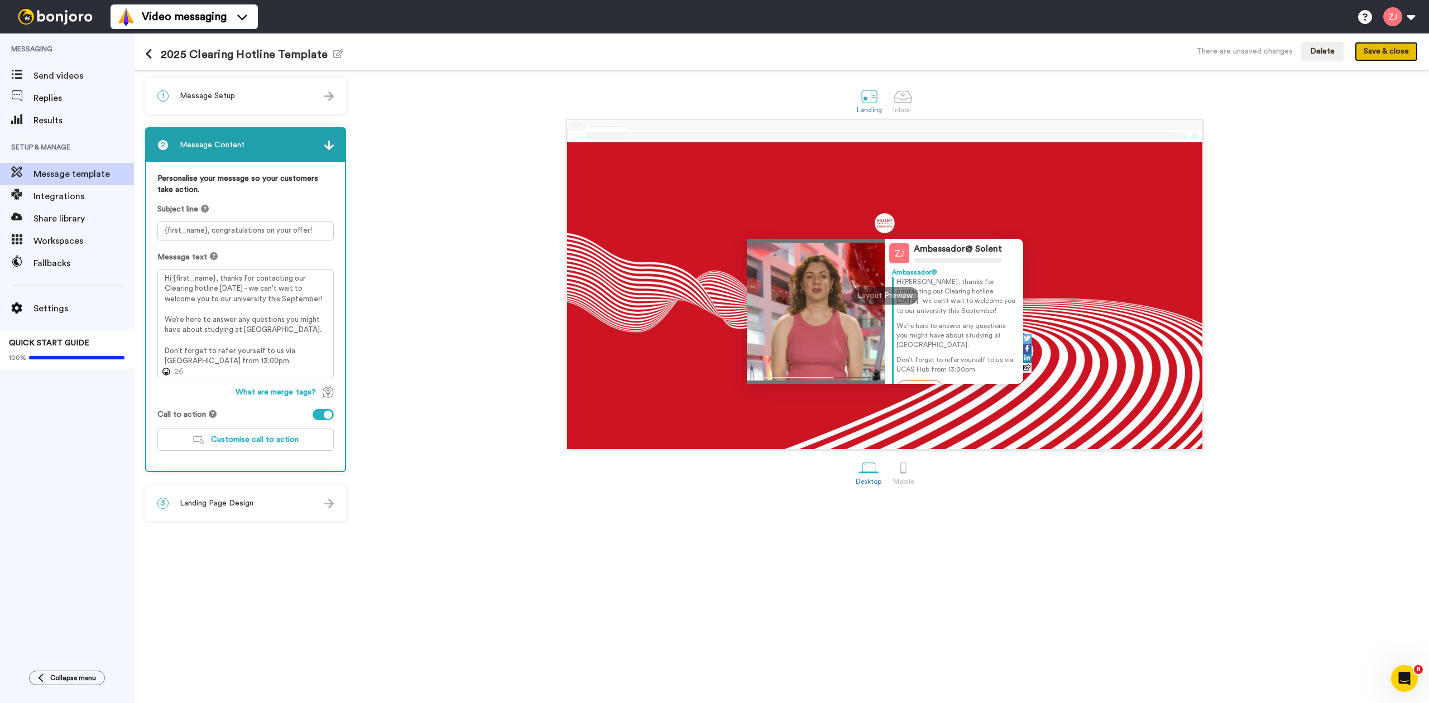
click at [1378, 45] on button "Save & close" at bounding box center [1386, 52] width 63 height 20
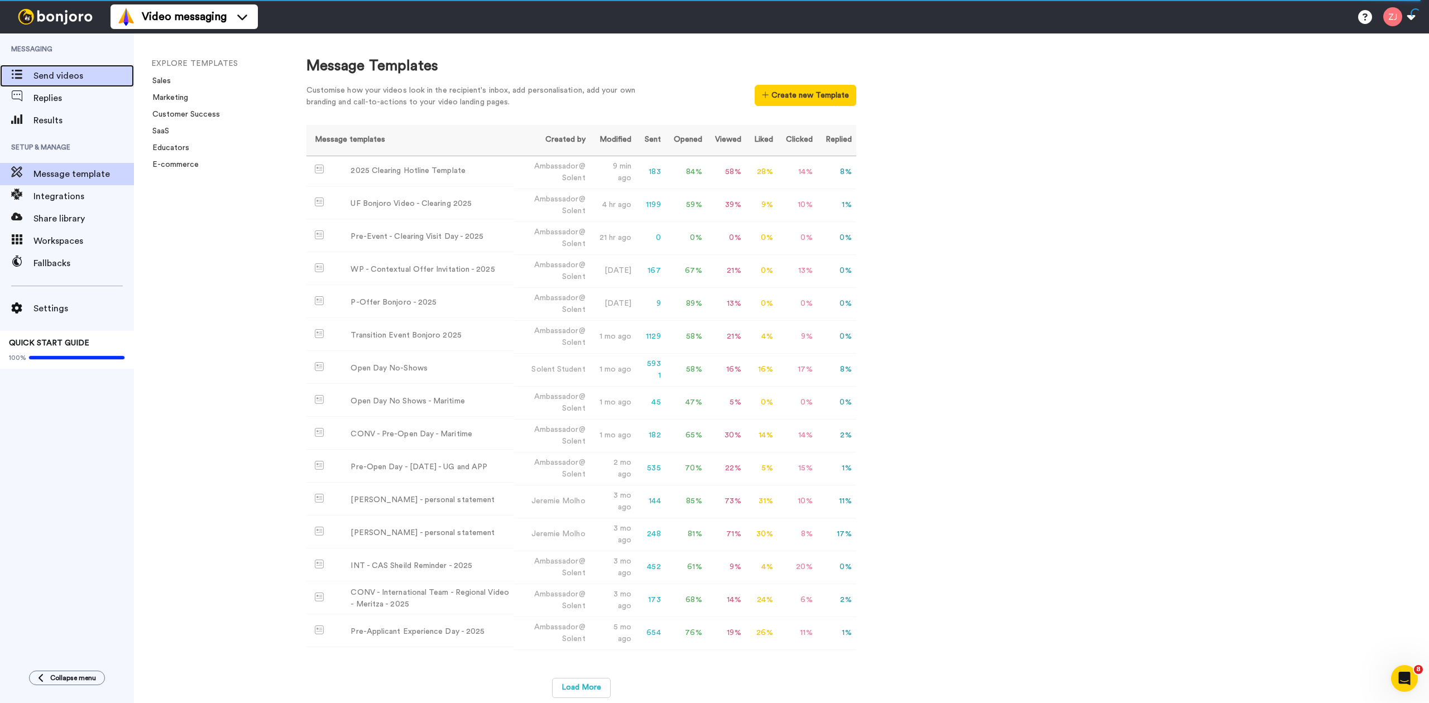
click at [88, 85] on div "Send videos" at bounding box center [67, 76] width 134 height 22
click at [70, 121] on span "Results" at bounding box center [83, 120] width 100 height 13
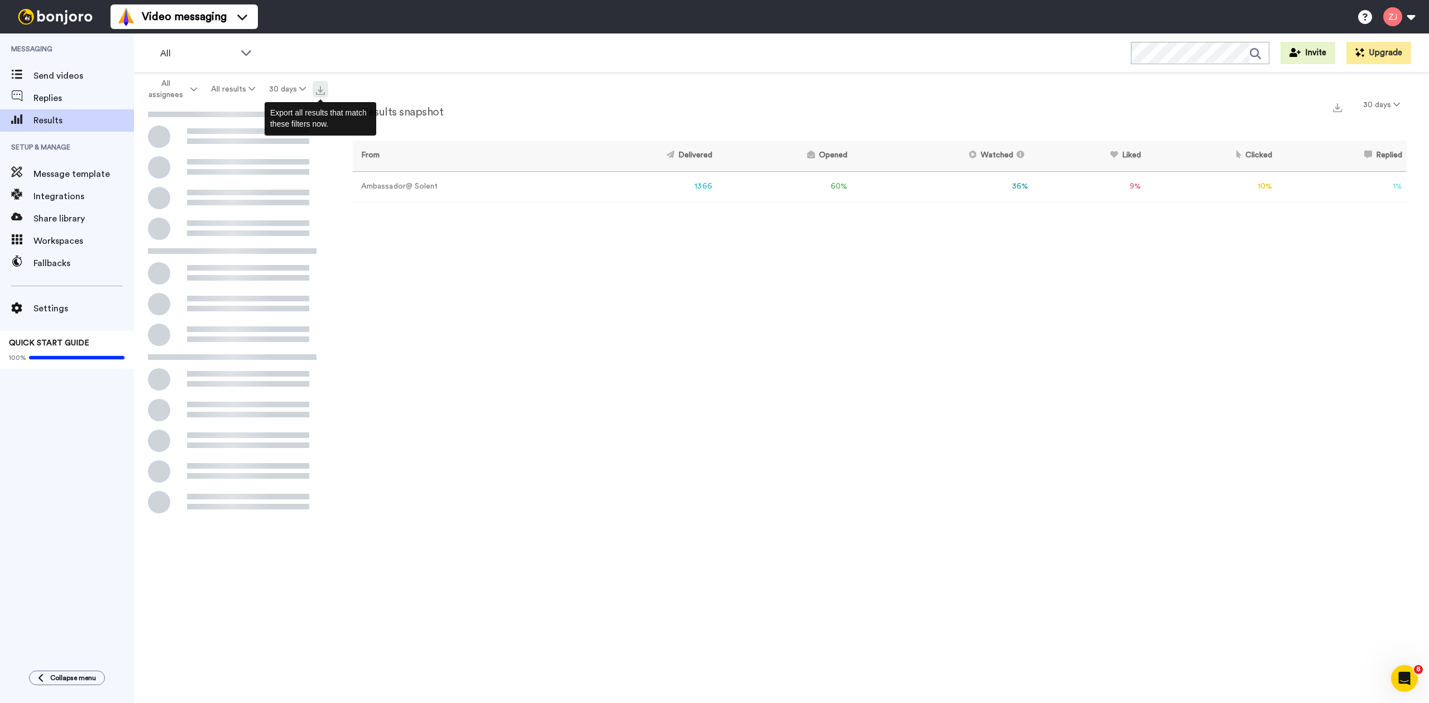
click at [316, 86] on img at bounding box center [320, 90] width 9 height 9
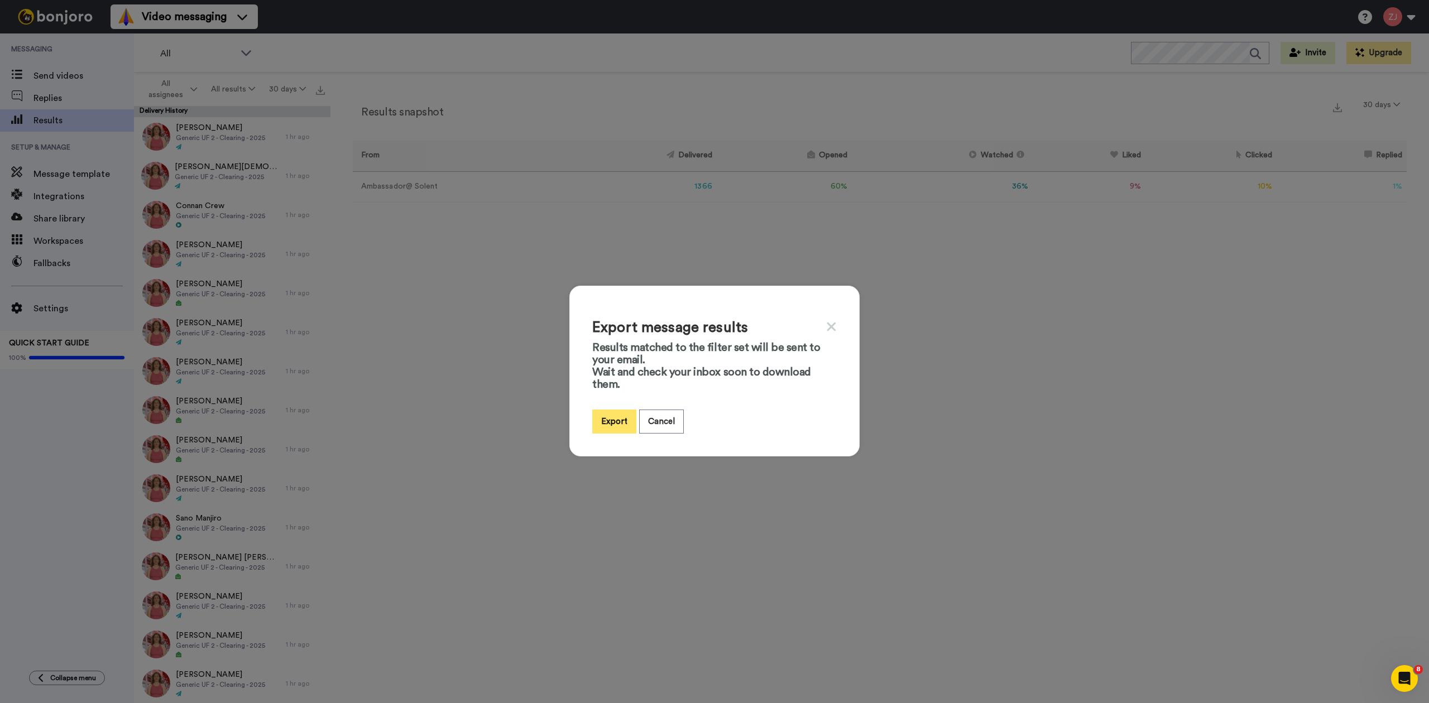
click at [599, 416] on button "Export" at bounding box center [614, 422] width 44 height 24
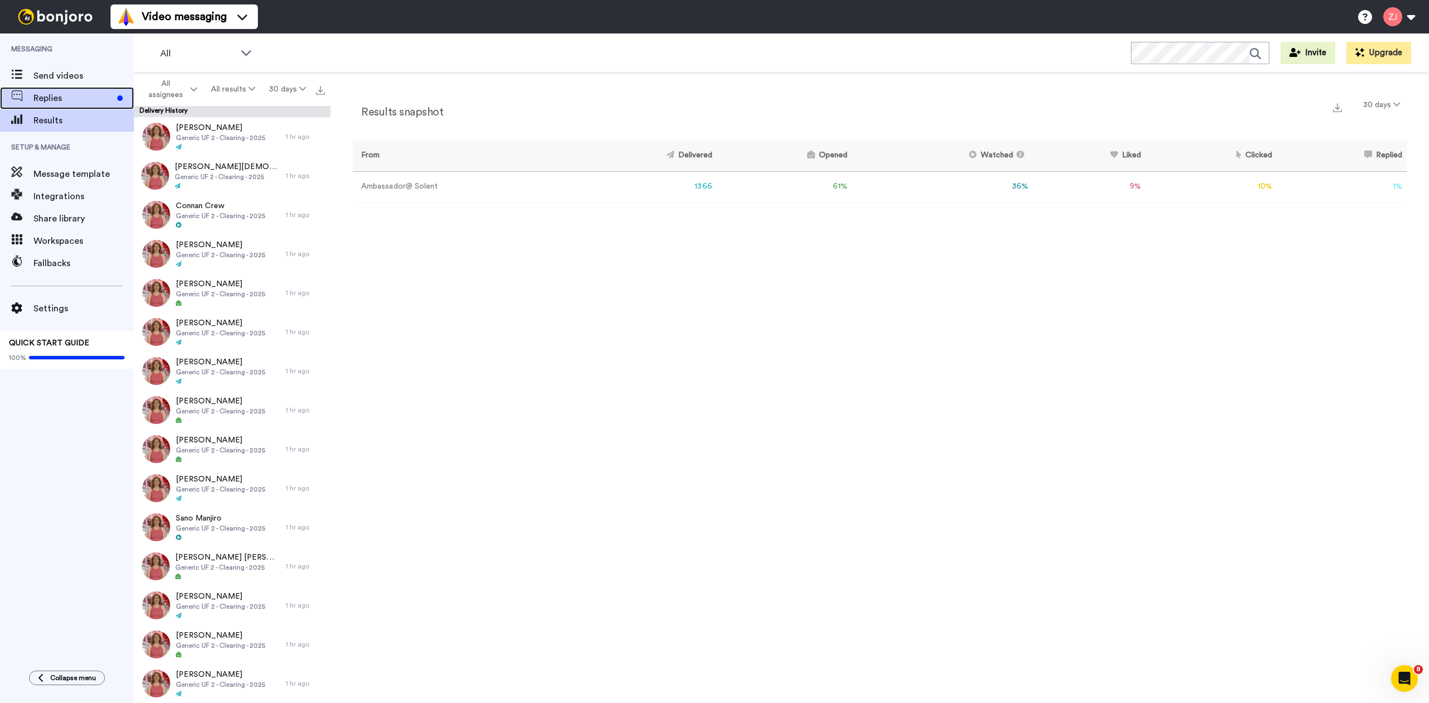
click at [68, 105] on div "Replies" at bounding box center [67, 98] width 134 height 22
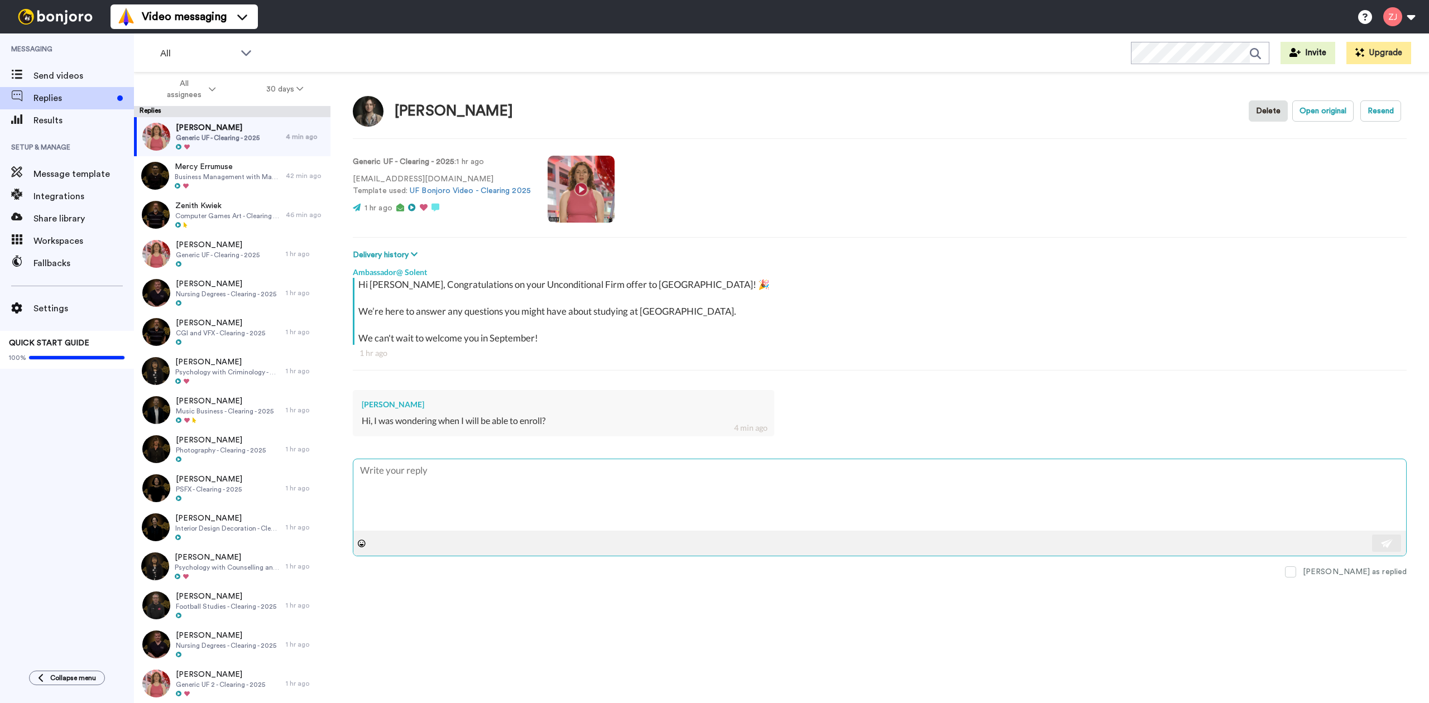
click at [508, 520] on textarea at bounding box center [879, 494] width 1053 height 71
type textarea "x"
type textarea "H"
type textarea "x"
type textarea "He"
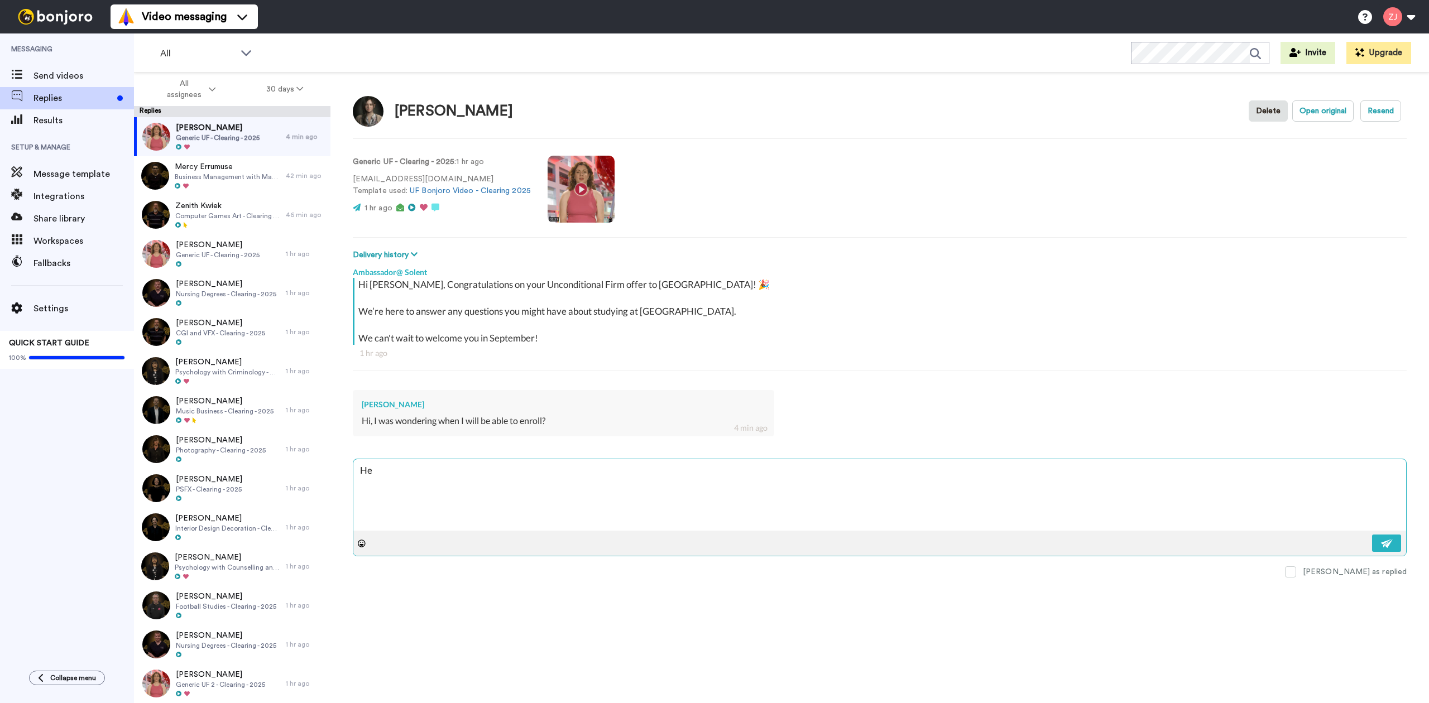
type textarea "x"
type textarea "Hel"
type textarea "x"
type textarea "Hell"
type textarea "x"
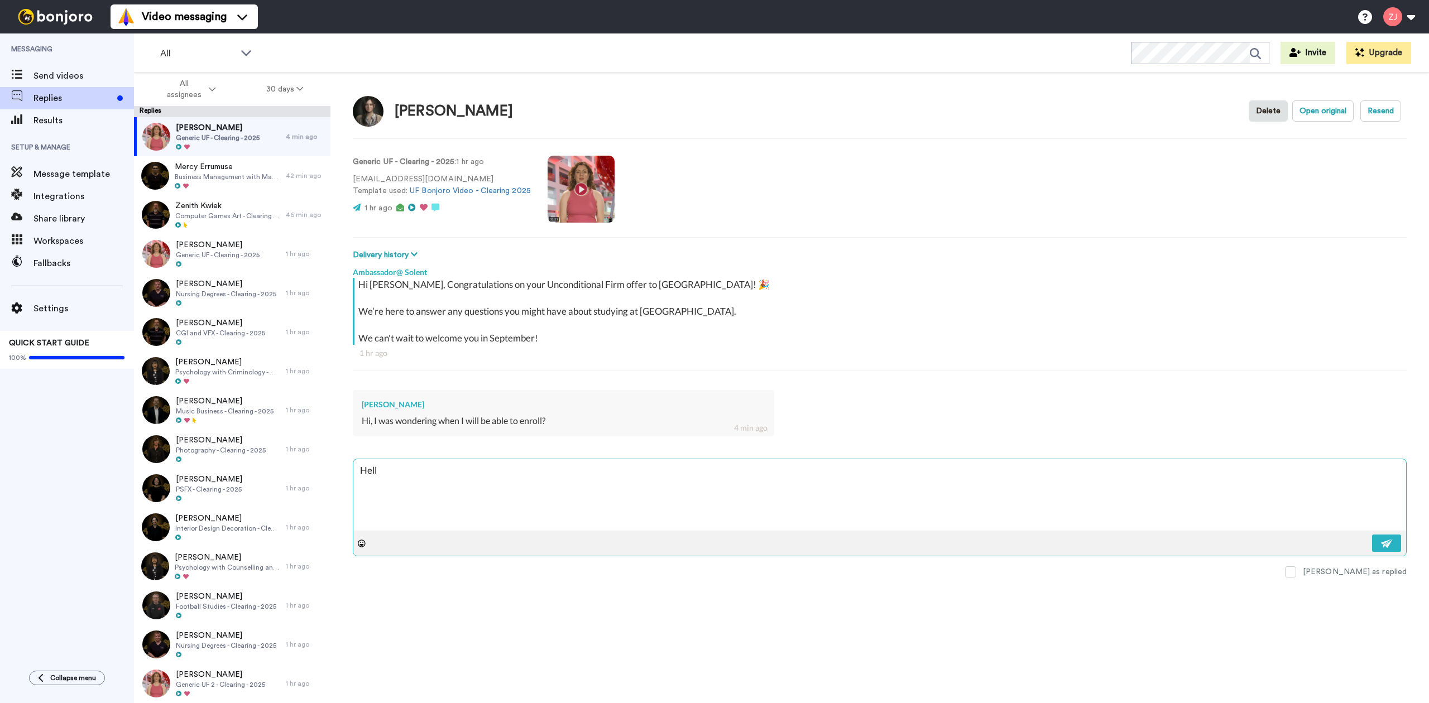
type textarea "Hello"
type textarea "x"
type textarea "Hello"
type textarea "x"
type textarea "Hello M"
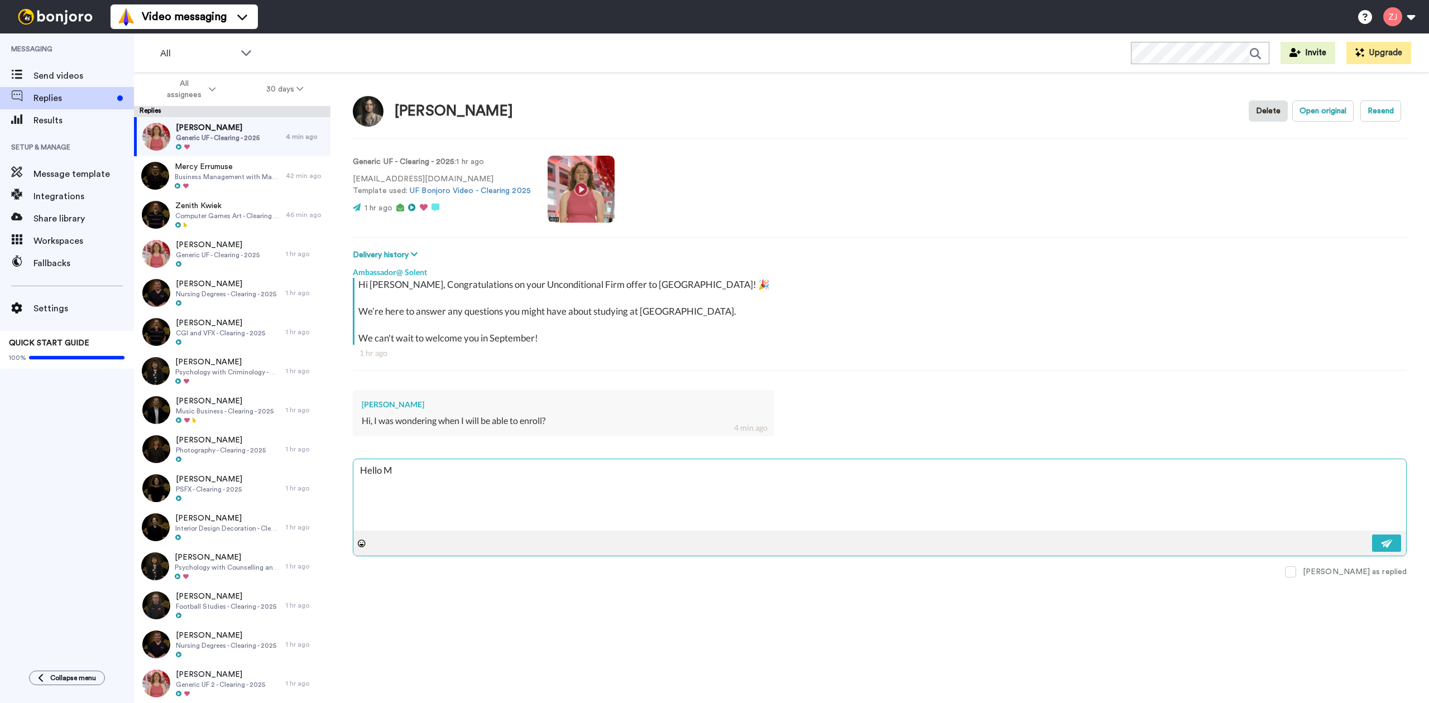
type textarea "x"
type textarea "Hello [PERSON_NAME]"
type textarea "x"
type textarea "Hello [PERSON_NAME],"
type textarea "x"
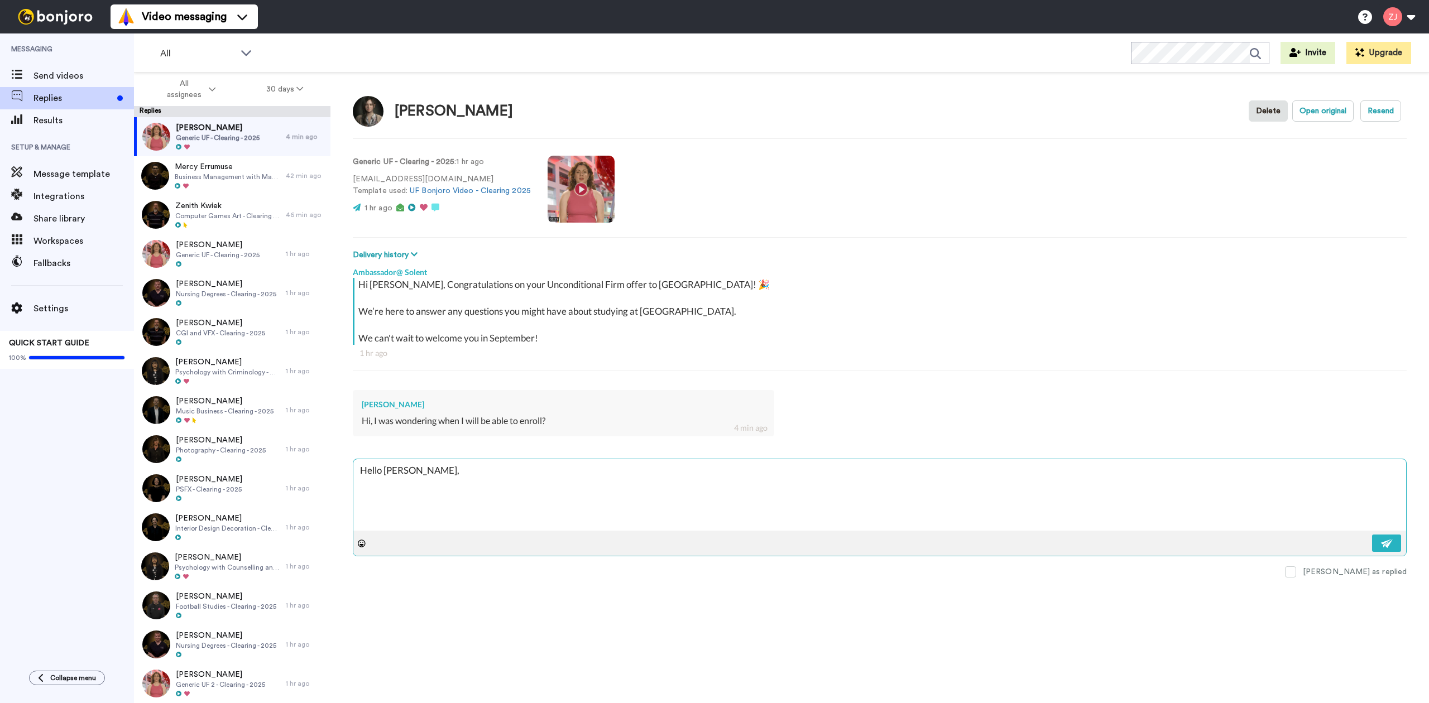
type textarea "Hello [PERSON_NAME],"
type textarea "x"
type textarea "Hello [PERSON_NAME],"
type textarea "x"
type textarea "Hello [PERSON_NAME],"
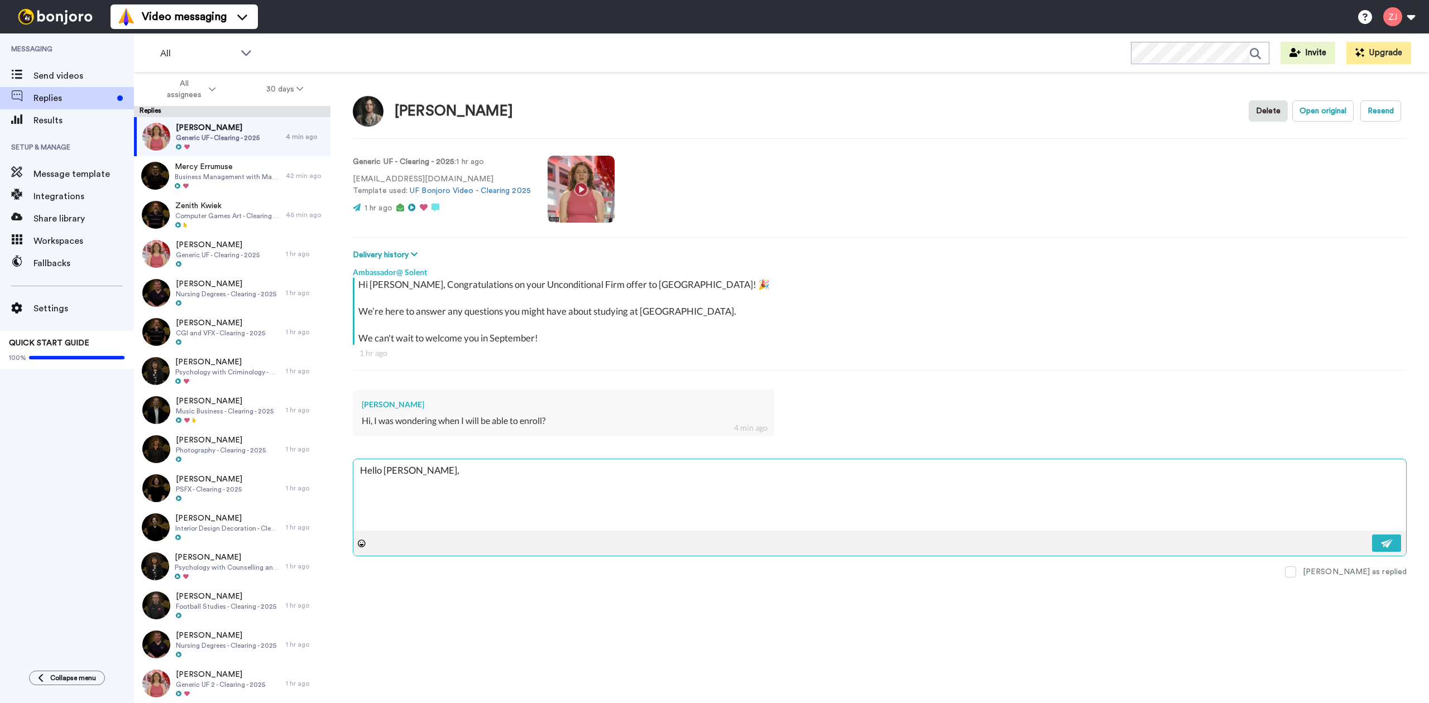
paste textarea "Pre-enrolment will start rolling out from [DATE], so please keep an eye on your…"
type textarea "x"
type textarea "Hello [PERSON_NAME], Pre-enrolment will start rolling out from [DATE], so pleas…"
type textarea "x"
type textarea "Hello [PERSON_NAME], Pre-enrolment will start rolling out from [DATE], so pleas…"
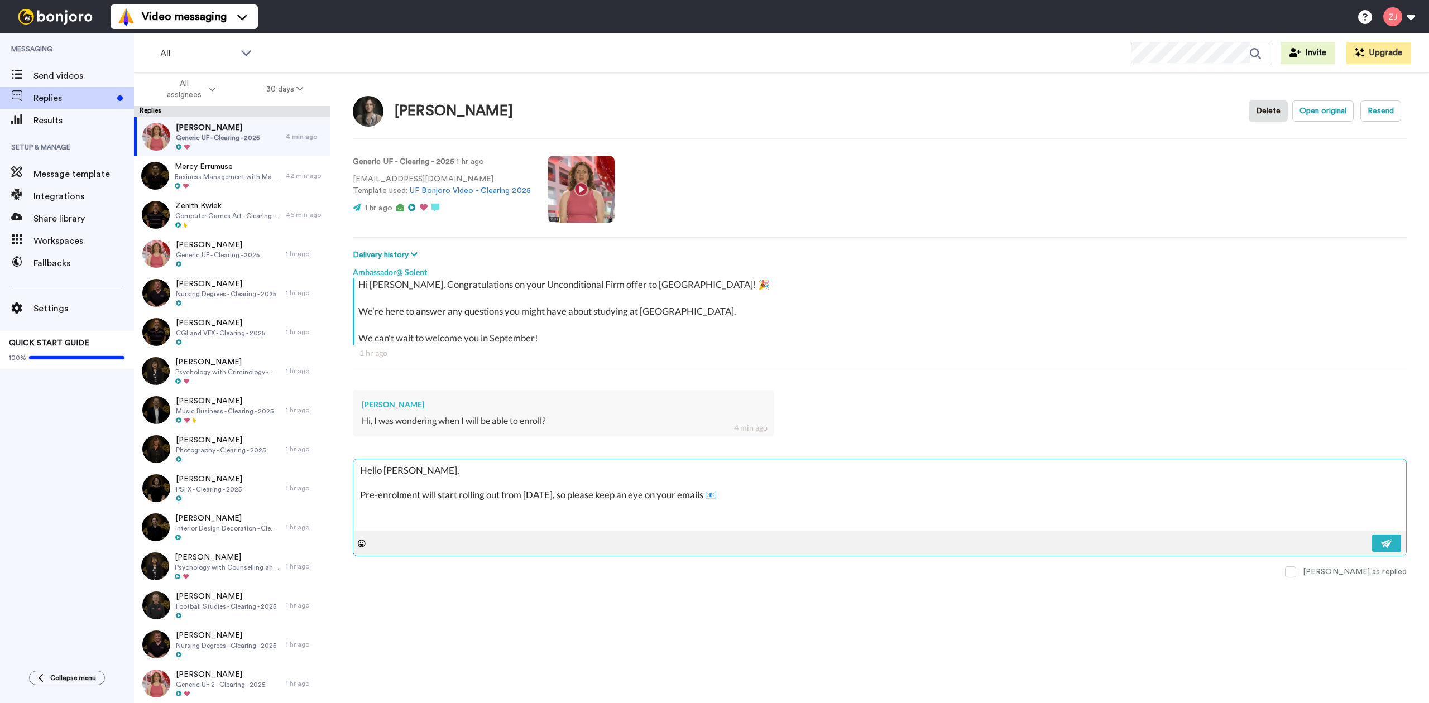
type textarea "x"
type textarea "Hello [PERSON_NAME], Pre-enrolment will start rolling out from [DATE], so pleas…"
type textarea "x"
type textarea "Hello [PERSON_NAME], Pre-enrolment will start rolling out from [DATE], so pleas…"
type textarea "x"
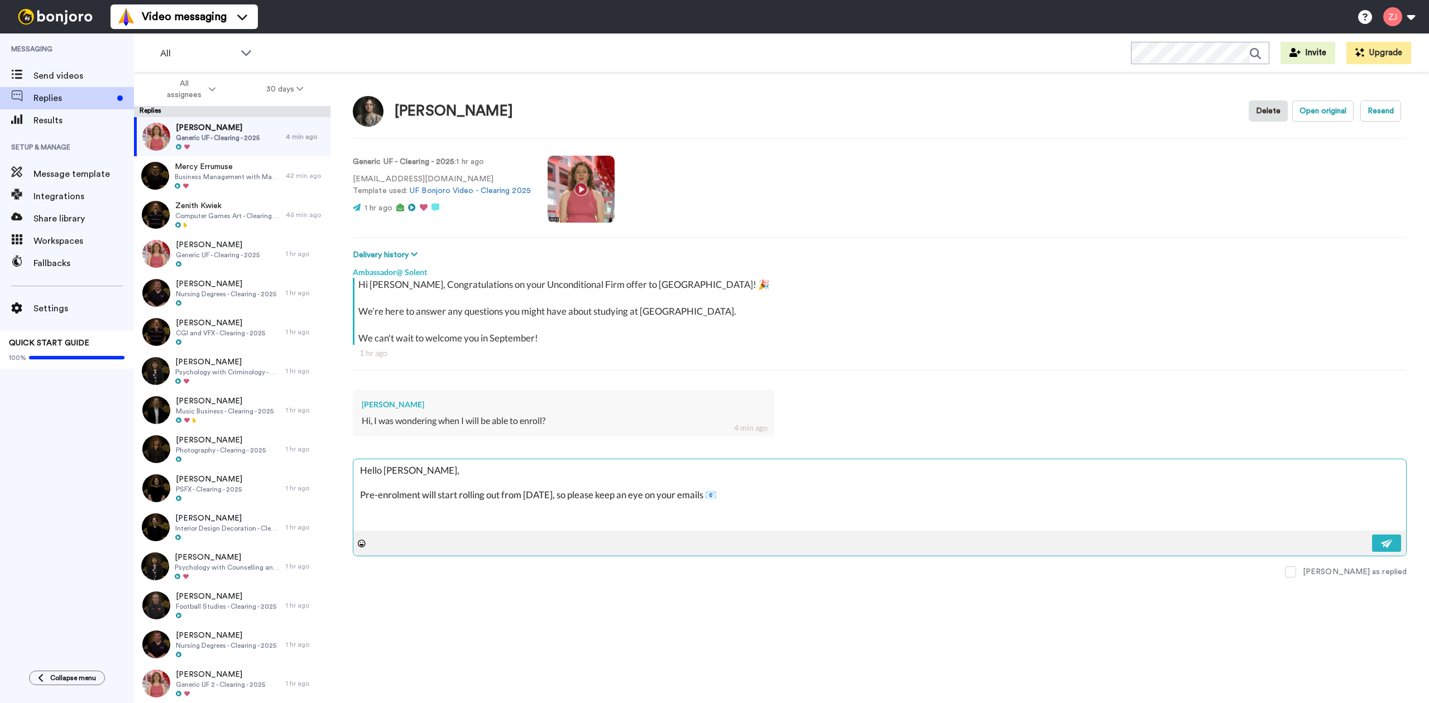
type textarea "Hello [PERSON_NAME], Pre-enrolment will start rolling out from [DATE], so pleas…"
type textarea "x"
type textarea "Hello [PERSON_NAME], Pre-enrolment will start rolling out from [DATE], so pleas…"
type textarea "x"
type textarea "Hello [PERSON_NAME], Pre-enrolment will start rolling out from [DATE], so pleas…"
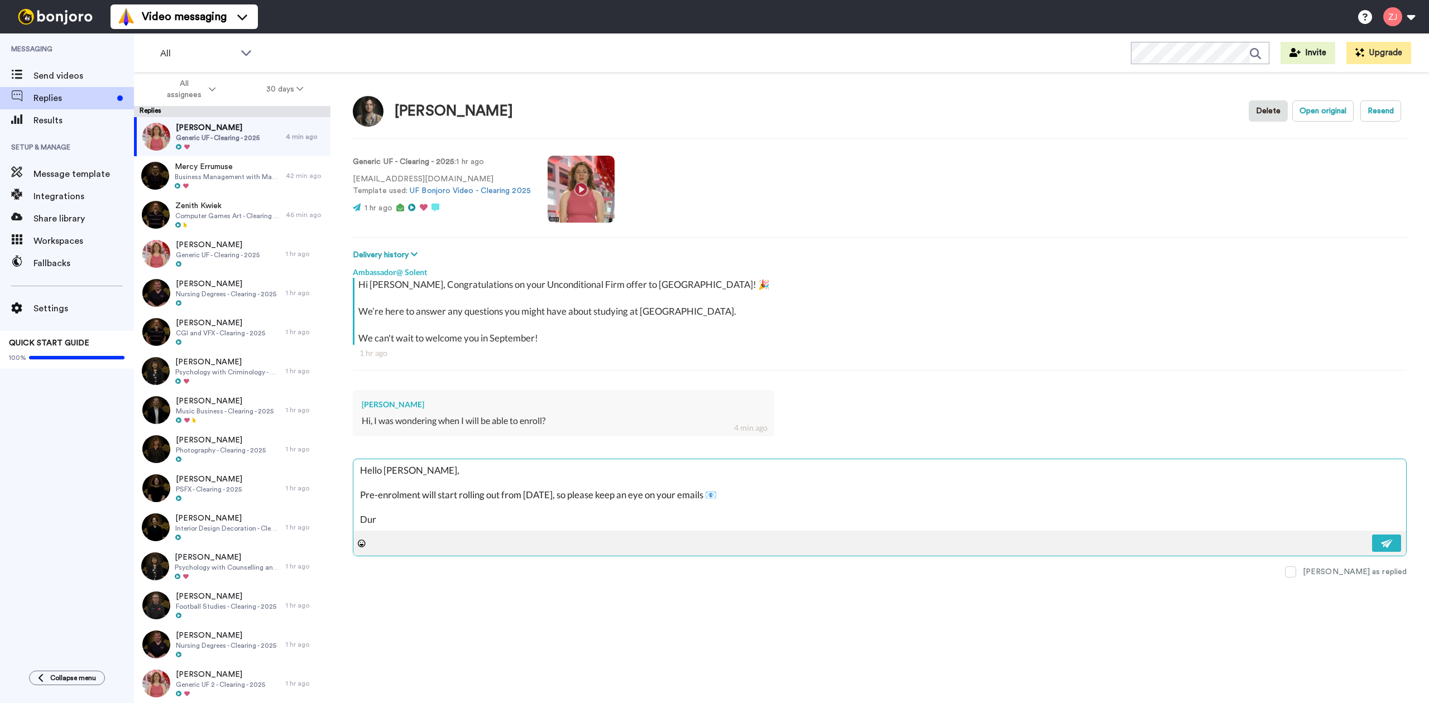
type textarea "x"
type textarea "Hello [PERSON_NAME], Pre-enrolment will start rolling out from [DATE], so pleas…"
type textarea "x"
type textarea "Hello [PERSON_NAME], Pre-enrolment will start rolling out from [DATE], so pleas…"
type textarea "x"
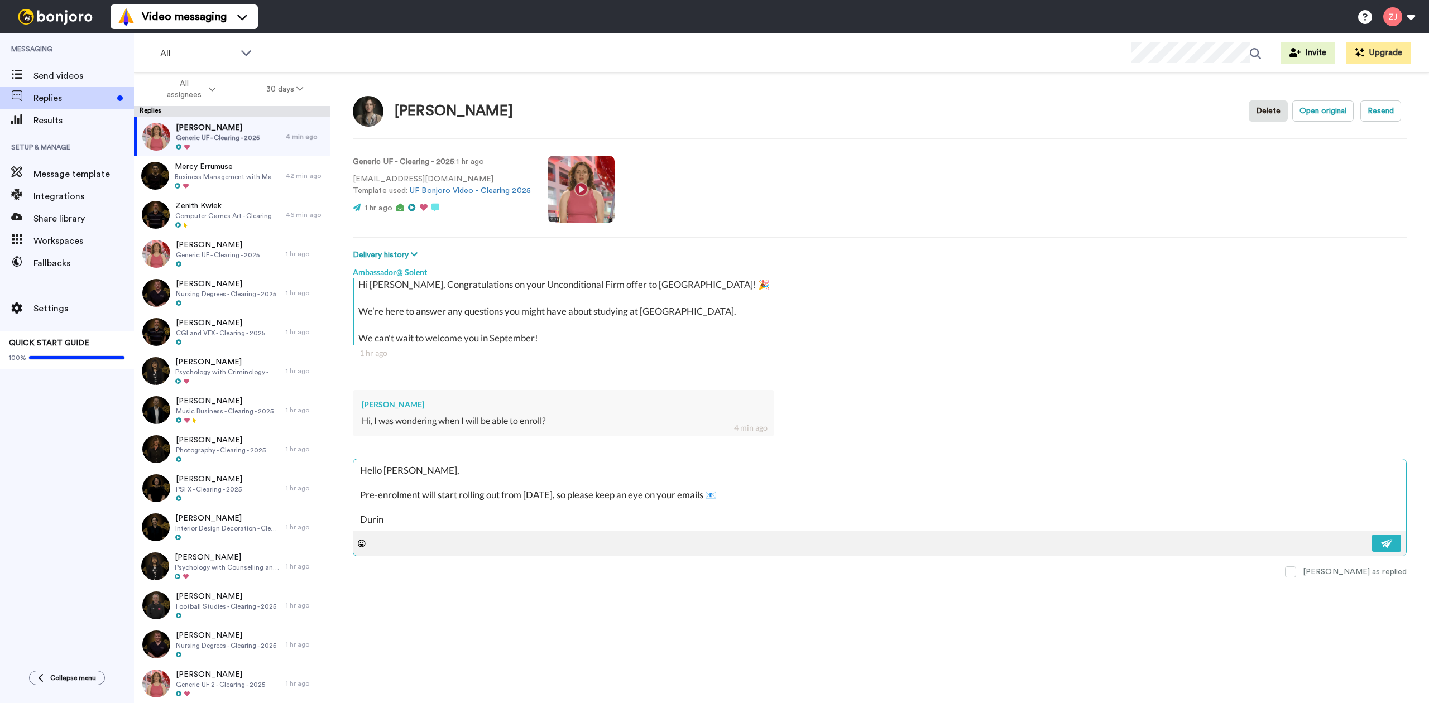
type textarea "Hello [PERSON_NAME], Pre-enrolment will start rolling out from [DATE], so pleas…"
type textarea "x"
type textarea "Hello [PERSON_NAME], Pre-enrolment will start rolling out from [DATE], so pleas…"
type textarea "x"
type textarea "Hello [PERSON_NAME], Pre-enrolment will start rolling out from [DATE], so pleas…"
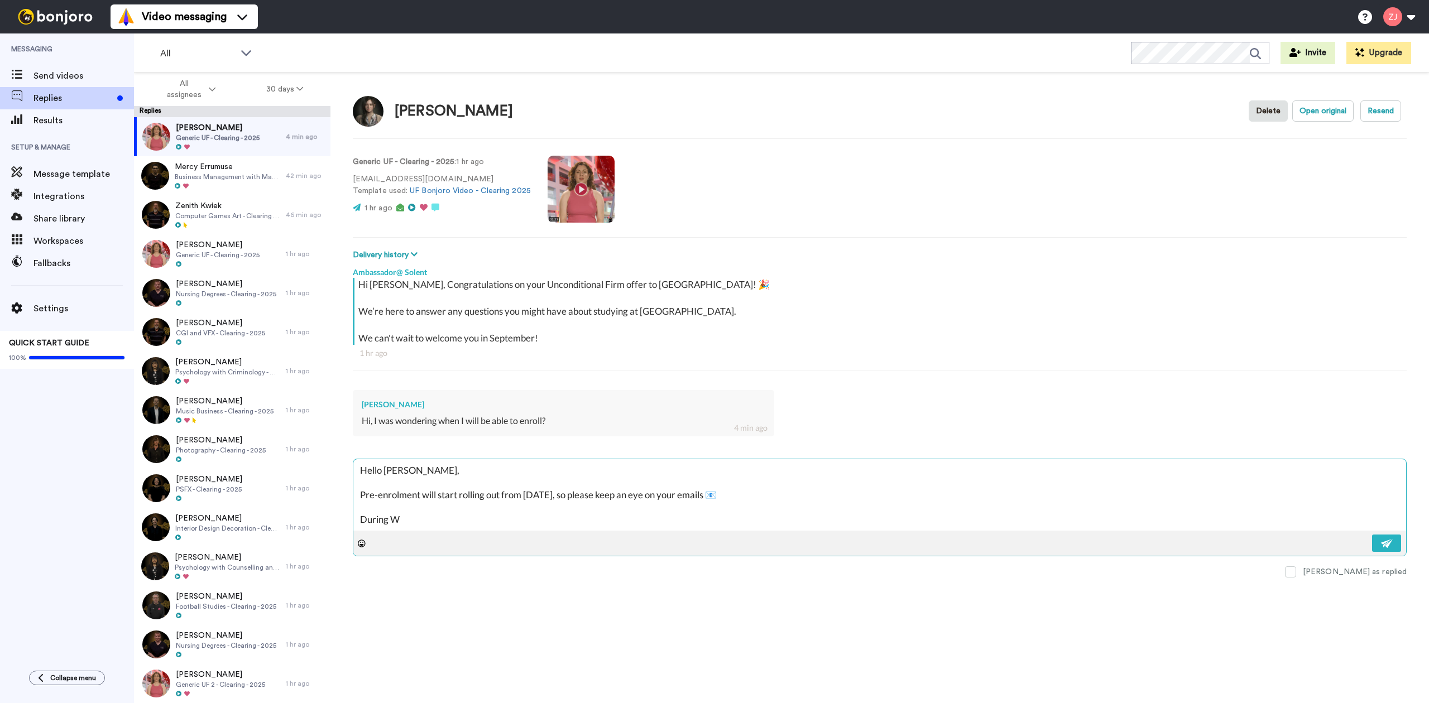
type textarea "x"
type textarea "Hello [PERSON_NAME], Pre-enrolment will start rolling out from [DATE], so pleas…"
type textarea "x"
type textarea "Hello [PERSON_NAME], Pre-enrolment will start rolling out from [DATE], so pleas…"
type textarea "x"
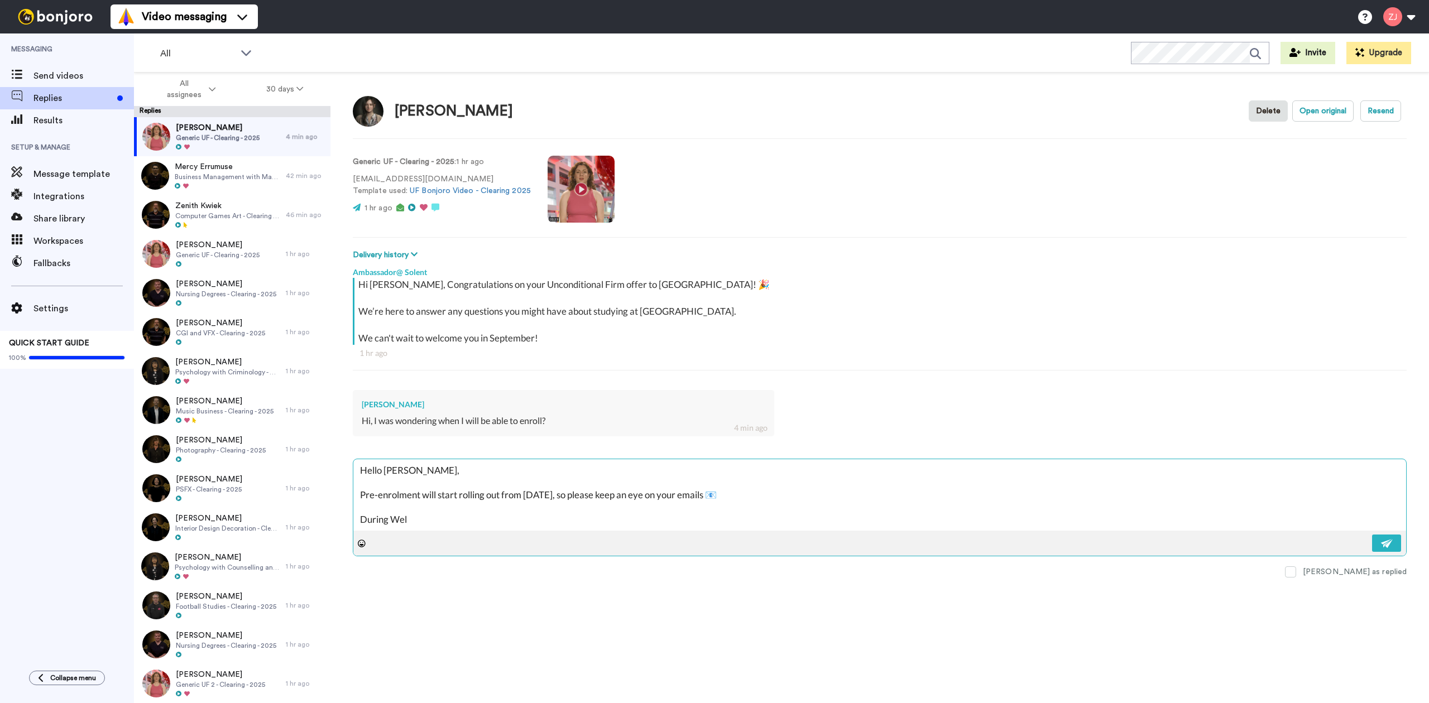
type textarea "Hello [PERSON_NAME], Pre-enrolment will start rolling out from [DATE], so pleas…"
type textarea "x"
type textarea "Hello [PERSON_NAME], Pre-enrolment will start rolling out from [DATE], so pleas…"
type textarea "x"
type textarea "Hello [PERSON_NAME], Pre-enrolment will start rolling out from [DATE], so pleas…"
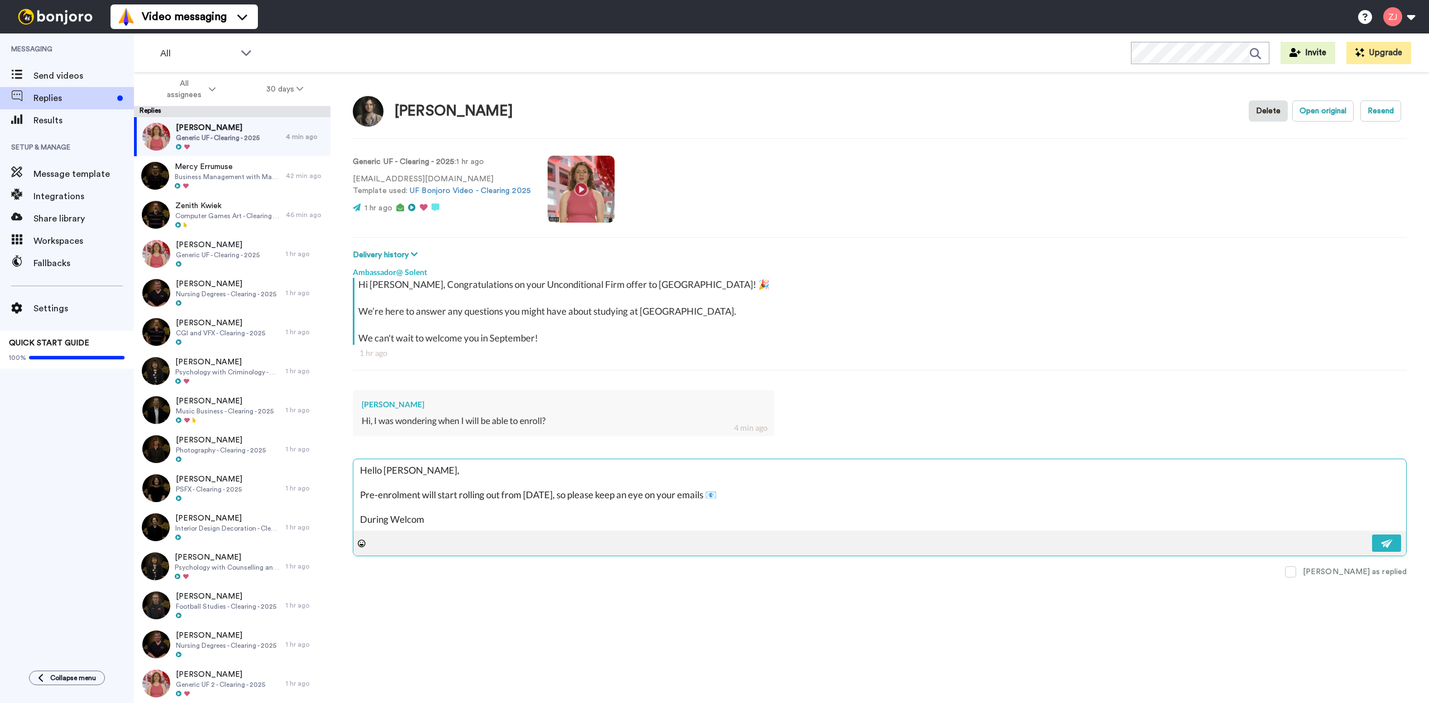
type textarea "x"
type textarea "Hello [PERSON_NAME], Pre-enrolment will start rolling out from [DATE], so pleas…"
type textarea "x"
type textarea "Hello [PERSON_NAME], Pre-enrolment will start rolling out from [DATE], so pleas…"
type textarea "x"
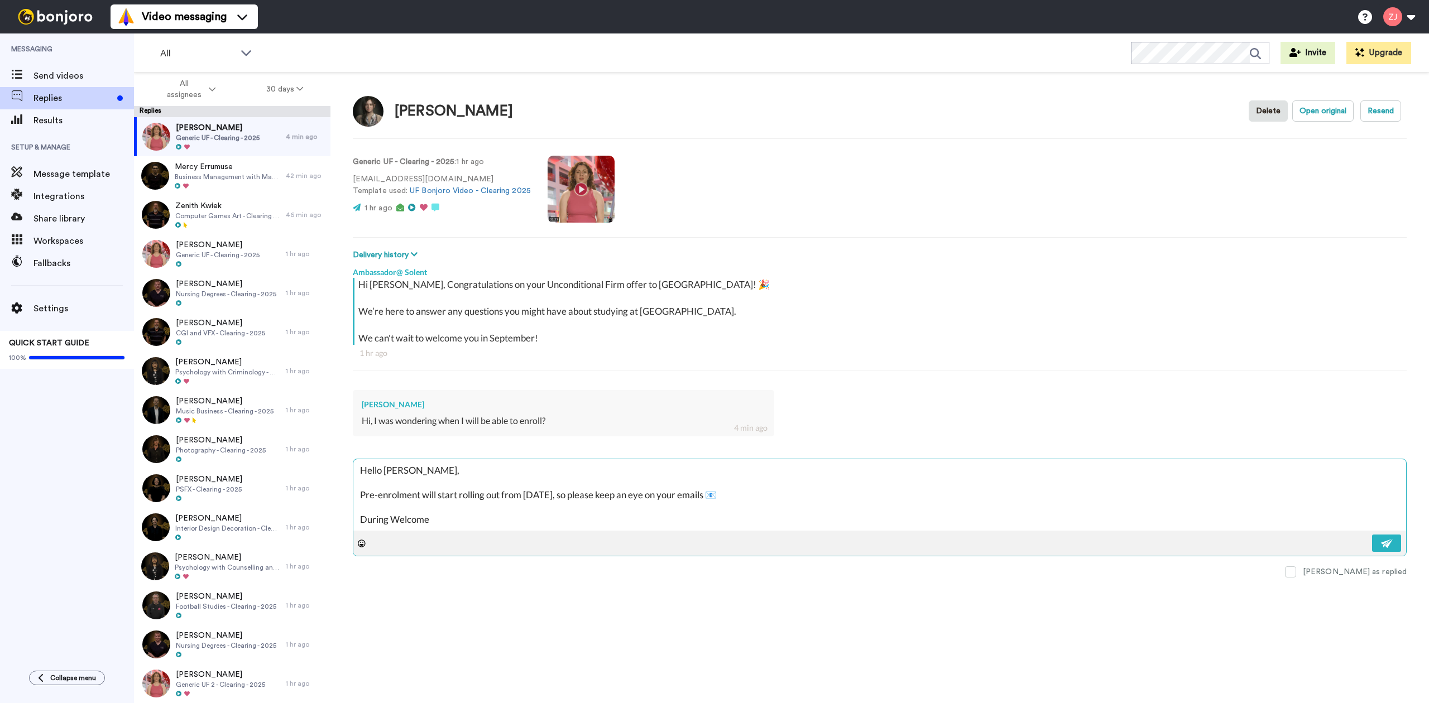
type textarea "Hello [PERSON_NAME], Pre-enrolment will start rolling out from [DATE], so pleas…"
type textarea "x"
type textarea "Hello [PERSON_NAME], Pre-enrolment will start rolling out from [DATE], so pleas…"
type textarea "x"
type textarea "Hello [PERSON_NAME], Pre-enrolment will start rolling out from [DATE], so pleas…"
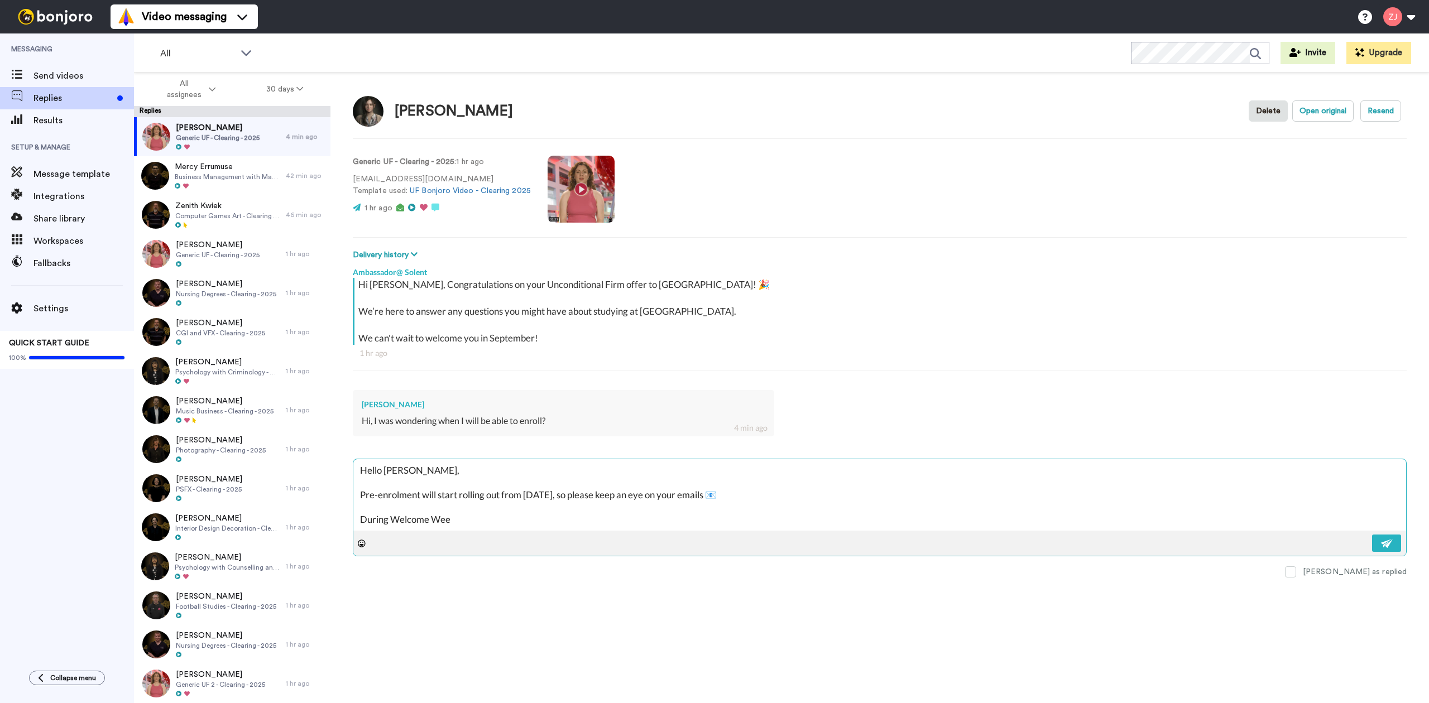
type textarea "x"
type textarea "Hello [PERSON_NAME], Pre-enrolment will start rolling out from [DATE], so pleas…"
type textarea "x"
type textarea "Hello [PERSON_NAME], Pre-enrolment will start rolling out from [DATE], so pleas…"
type textarea "x"
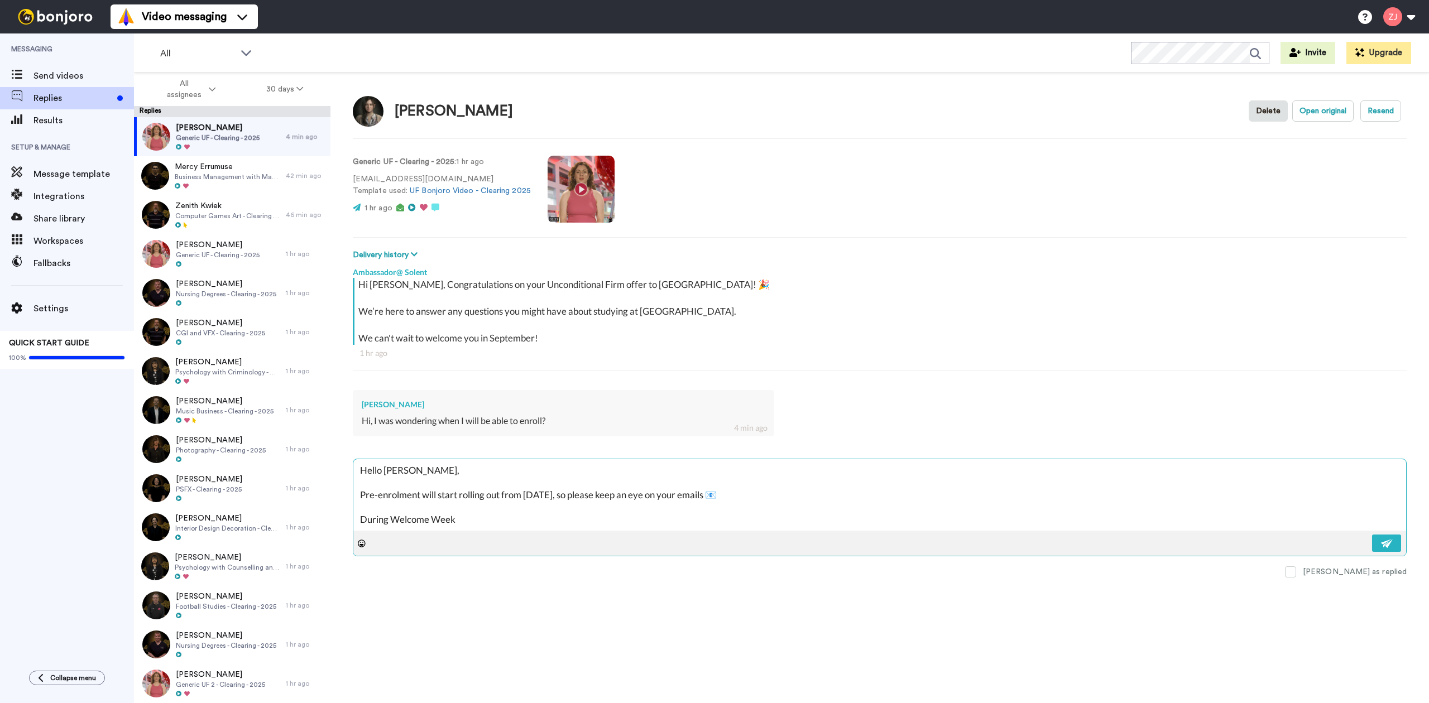
type textarea "Hello [PERSON_NAME], Pre-enrolment will start rolling out from [DATE], so pleas…"
type textarea "x"
type textarea "Hello [PERSON_NAME], Pre-enrolment will start rolling out from [DATE], so pleas…"
type textarea "x"
type textarea "Hello [PERSON_NAME], Pre-enrolment will start rolling out from [DATE], so pleas…"
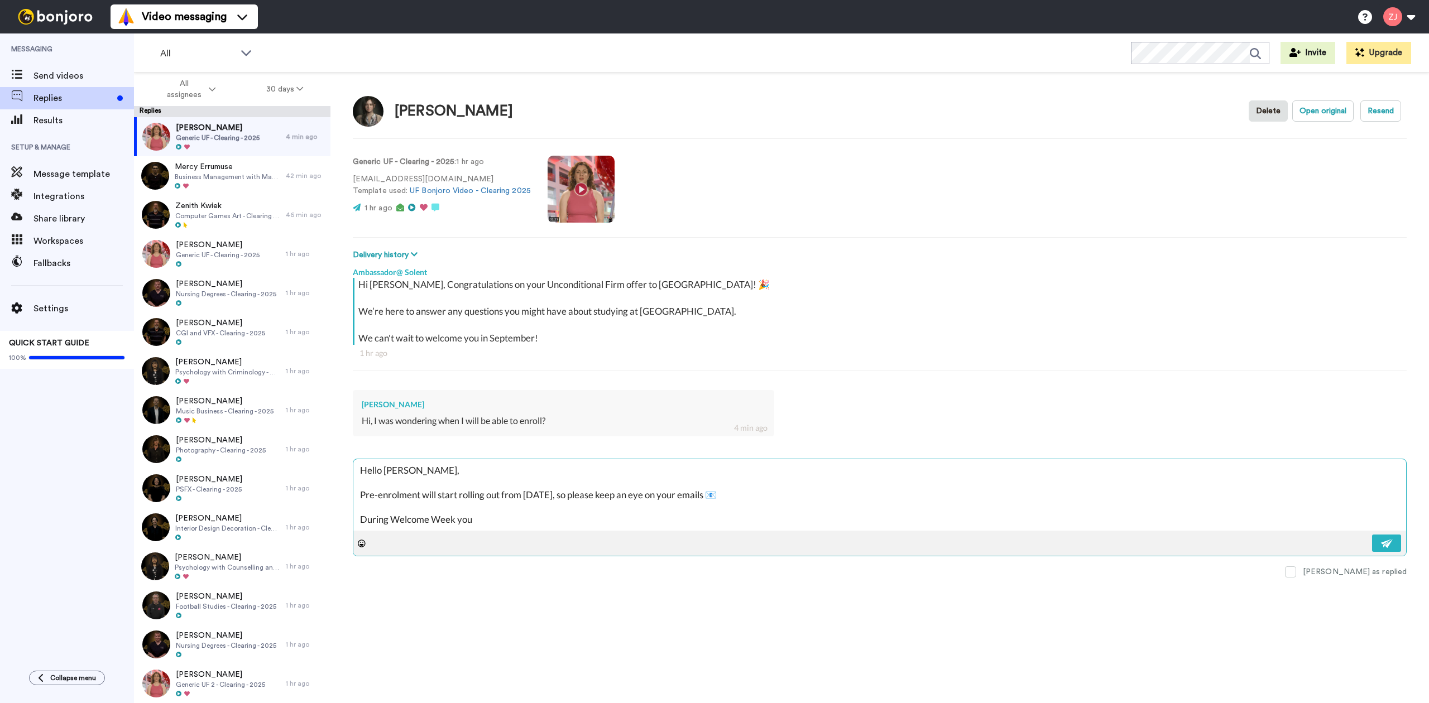
type textarea "x"
type textarea "Hello [PERSON_NAME], Pre-enrolment will start rolling out from [DATE], so pleas…"
type textarea "x"
type textarea "Hello [PERSON_NAME], Pre-enrolment will start rolling out from [DATE], so pleas…"
type textarea "x"
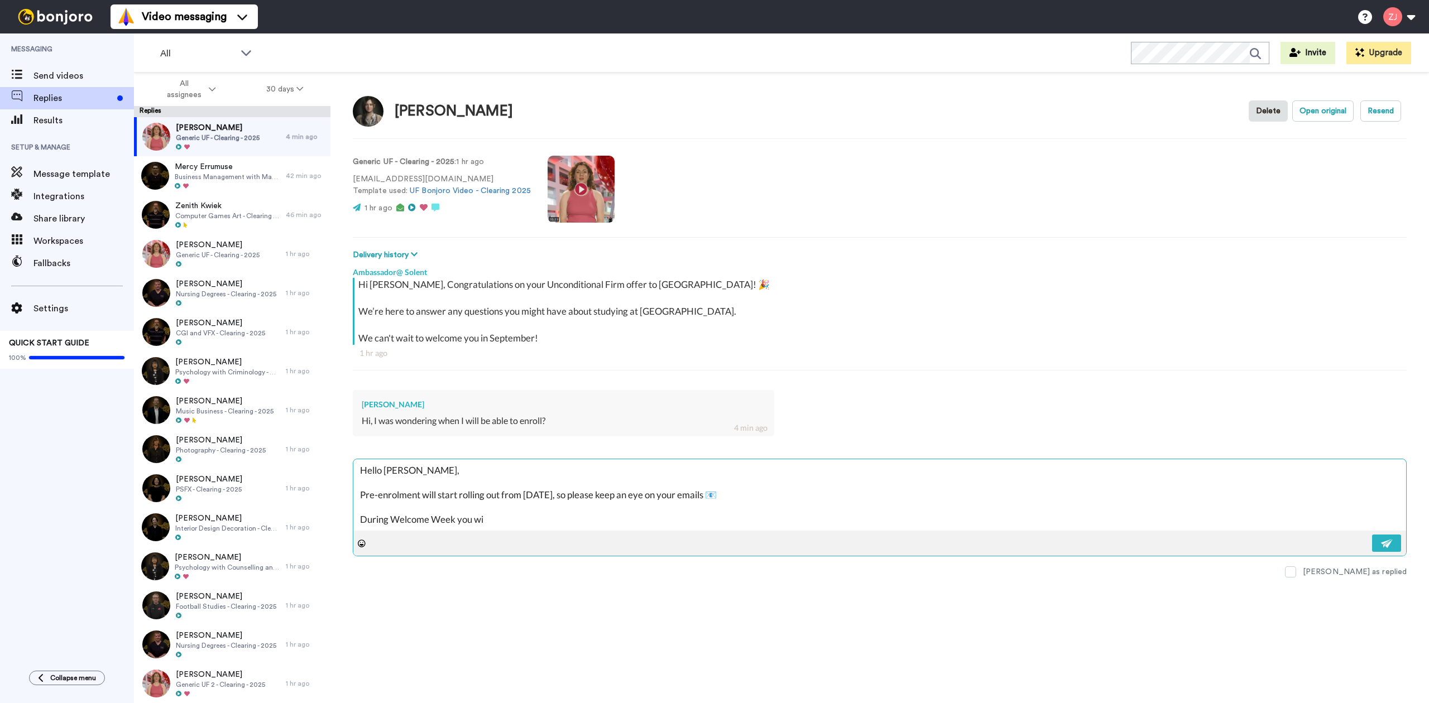
type textarea "Hello [PERSON_NAME], Pre-enrolment will start rolling out from [DATE], so pleas…"
type textarea "x"
type textarea "Hello [PERSON_NAME], Pre-enrolment will start rolling out from [DATE], so pleas…"
type textarea "x"
type textarea "Hello [PERSON_NAME], Pre-enrolment will start rolling out from [DATE], so pleas…"
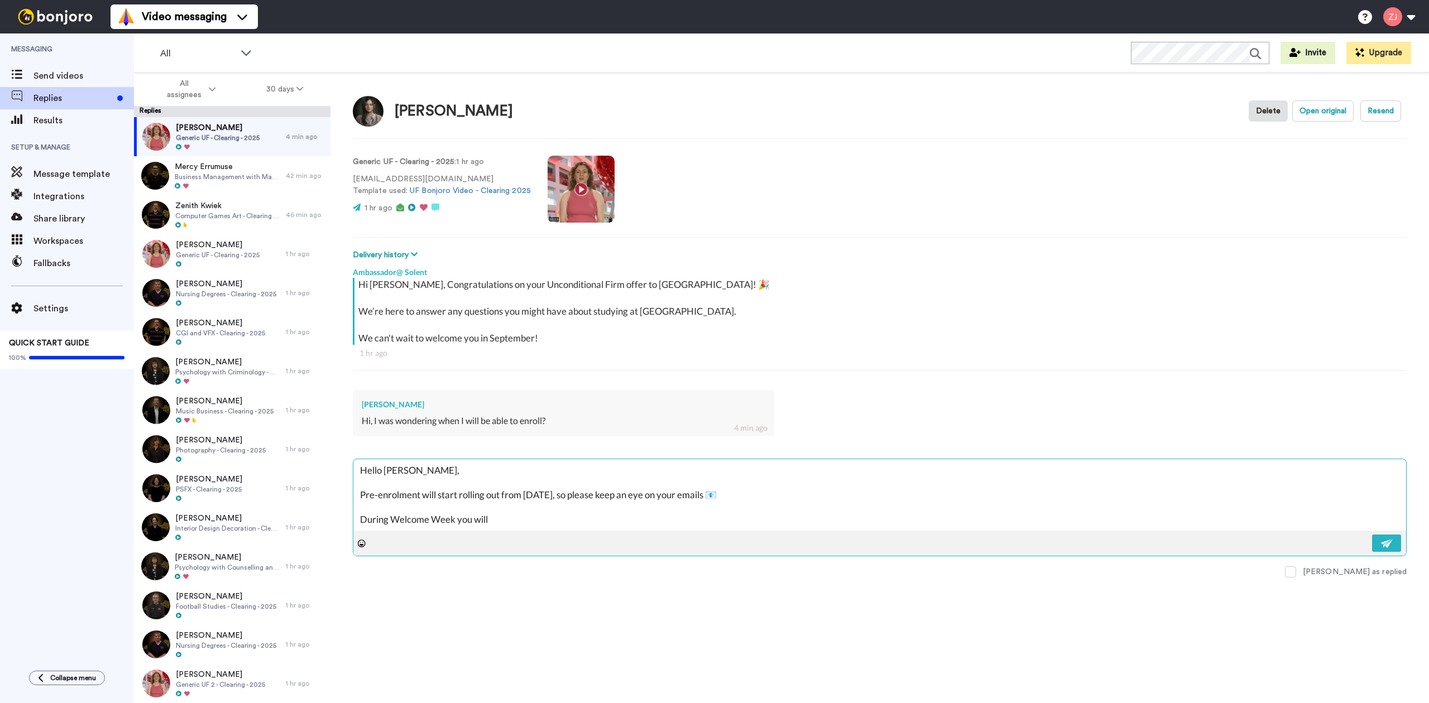
type textarea "x"
type textarea "Hello [PERSON_NAME], Pre-enrolment will start rolling out from [DATE], so pleas…"
type textarea "x"
type textarea "Hello [PERSON_NAME], Pre-enrolment will start rolling out from [DATE], so pleas…"
type textarea "x"
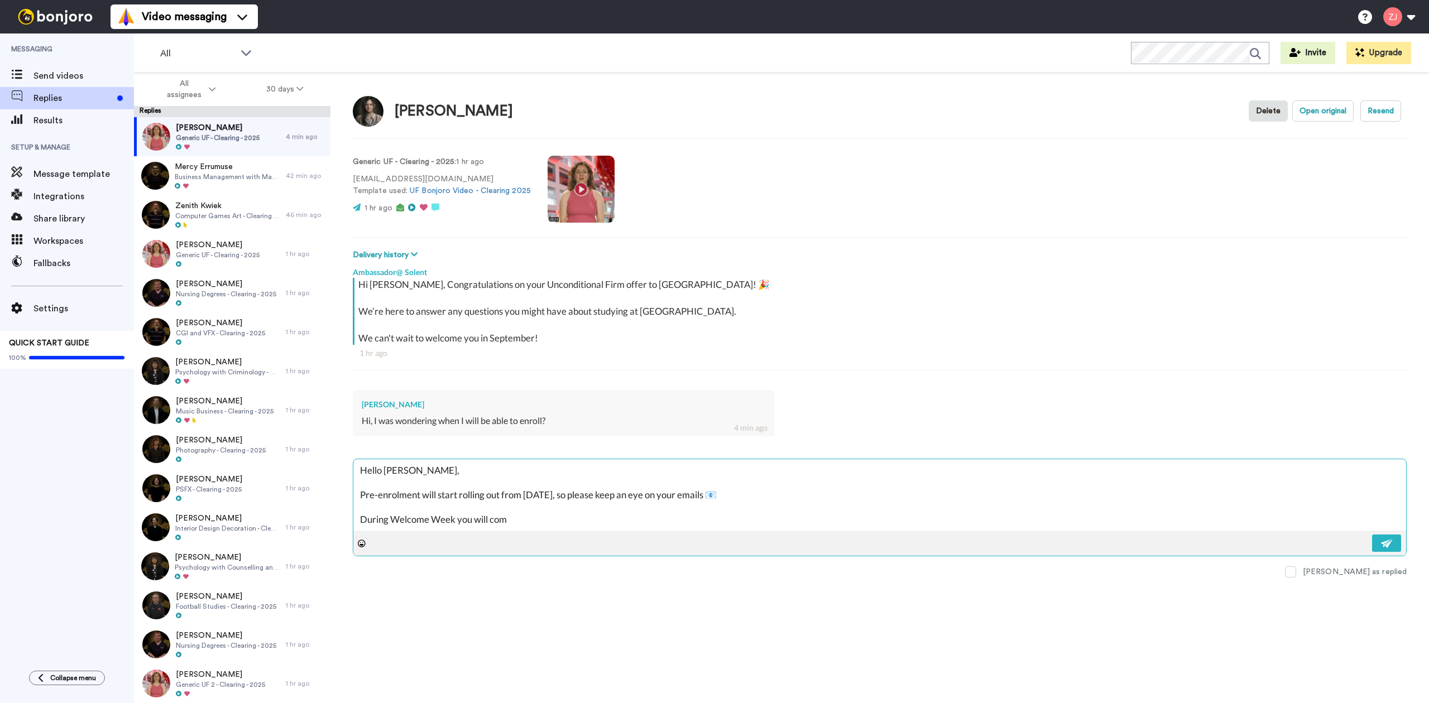
type textarea "Hello [PERSON_NAME], Pre-enrolment will start rolling out from [DATE], so pleas…"
type textarea "x"
type textarea "Hello [PERSON_NAME], Pre-enrolment will start rolling out from [DATE], so pleas…"
type textarea "x"
type textarea "Hello [PERSON_NAME], Pre-enrolment will start rolling out from [DATE], so pleas…"
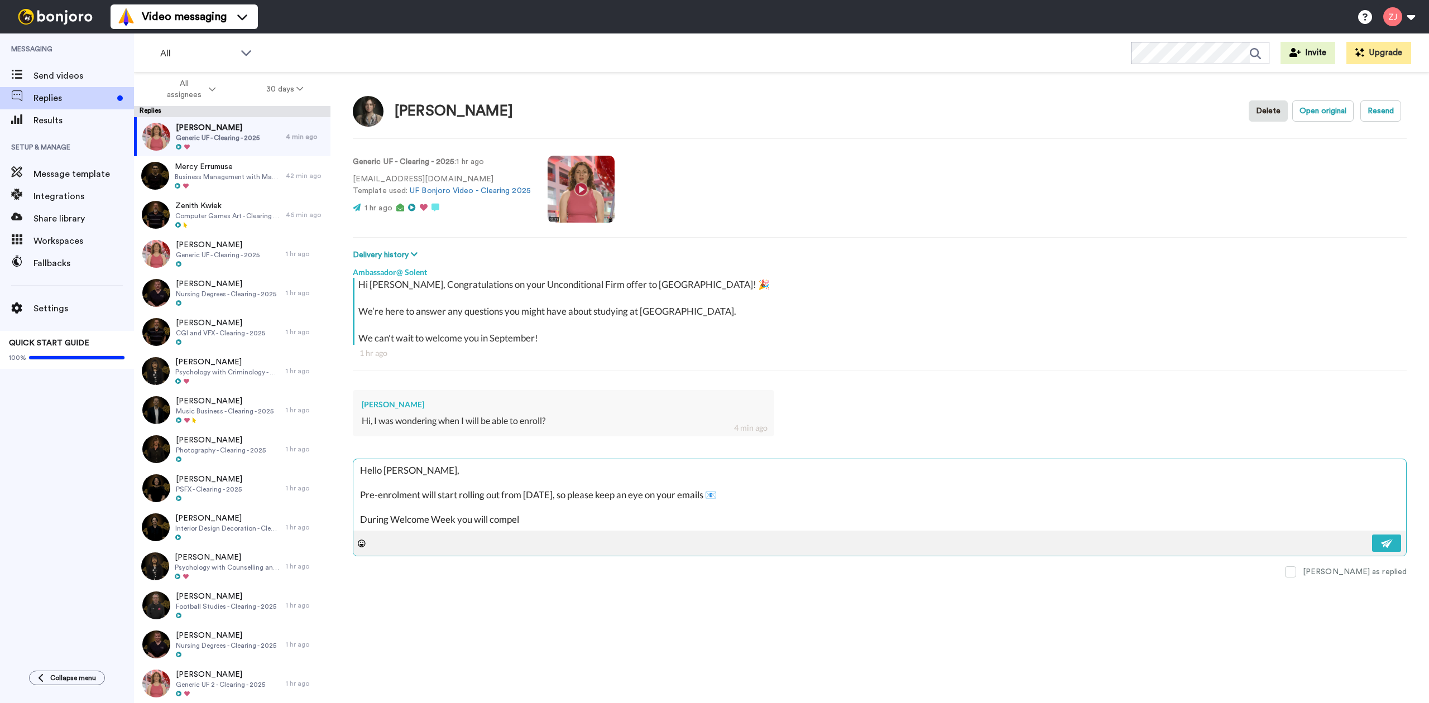
type textarea "x"
type textarea "Hello [PERSON_NAME], Pre-enrolment will start rolling out from [DATE], so pleas…"
type textarea "x"
type textarea "Hello [PERSON_NAME], Pre-enrolment will start rolling out from [DATE], so pleas…"
type textarea "x"
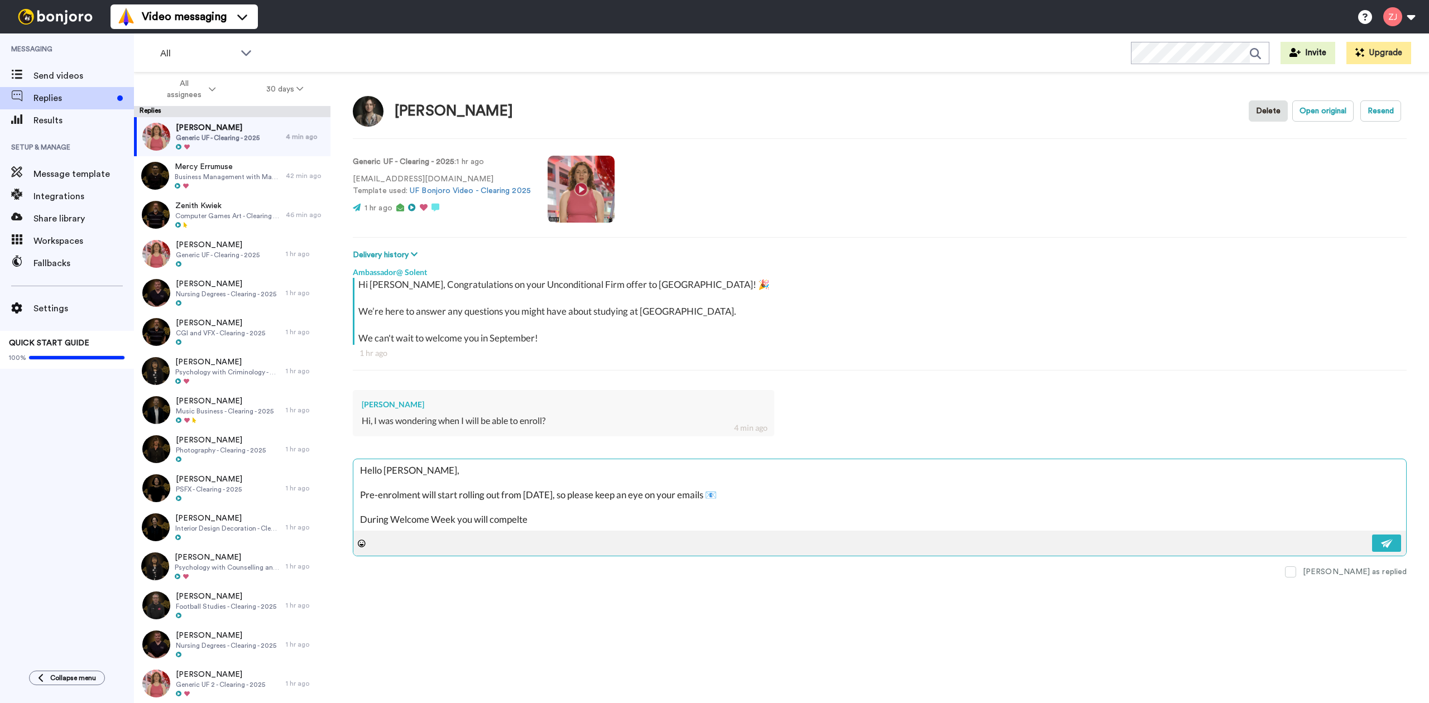
type textarea "Hello [PERSON_NAME], Pre-enrolment will start rolling out from [DATE], so pleas…"
type textarea "x"
type textarea "Hello [PERSON_NAME], Pre-enrolment will start rolling out from [DATE], so pleas…"
type textarea "x"
type textarea "Hello [PERSON_NAME], Pre-enrolment will start rolling out from [DATE], so pleas…"
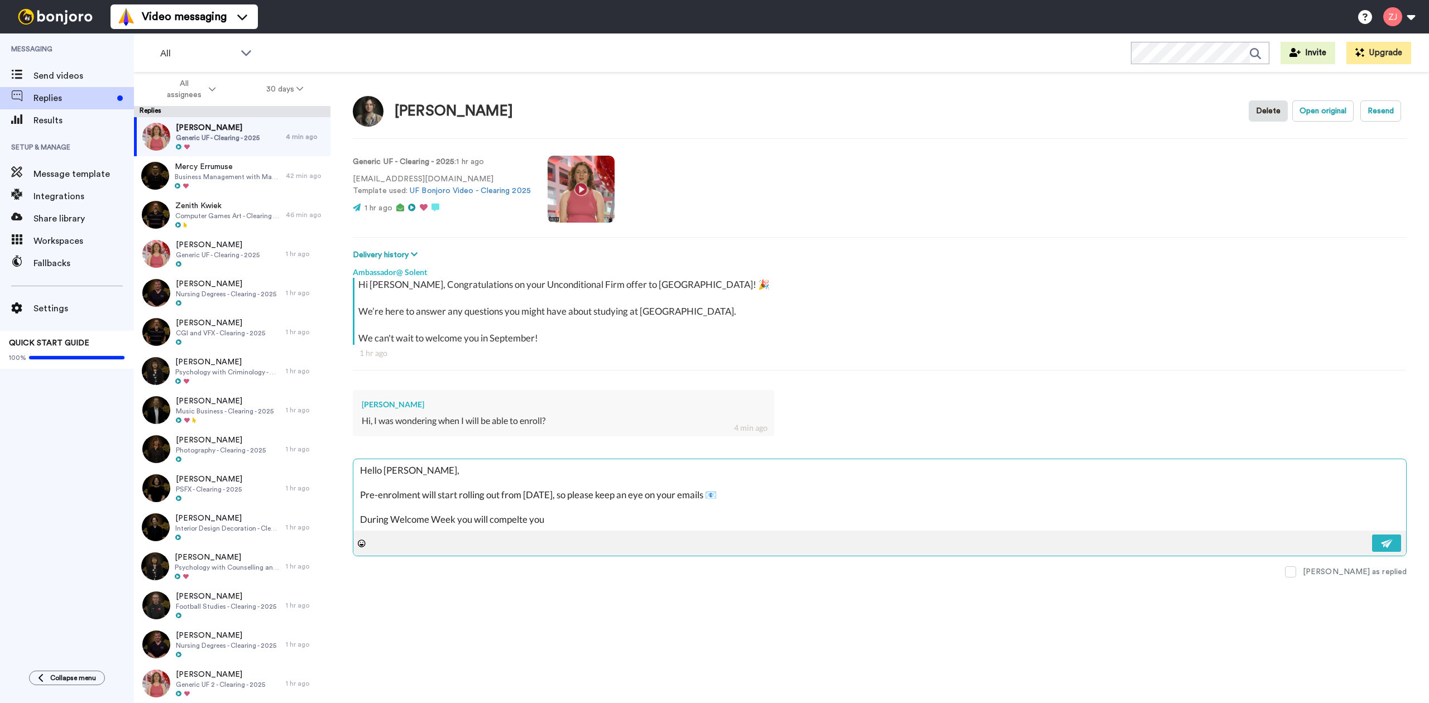
type textarea "x"
type textarea "Hello [PERSON_NAME], Pre-enrolment will start rolling out from [DATE], so pleas…"
type textarea "x"
type textarea "Hello [PERSON_NAME], Pre-enrolment will start rolling out from [DATE], so pleas…"
type textarea "x"
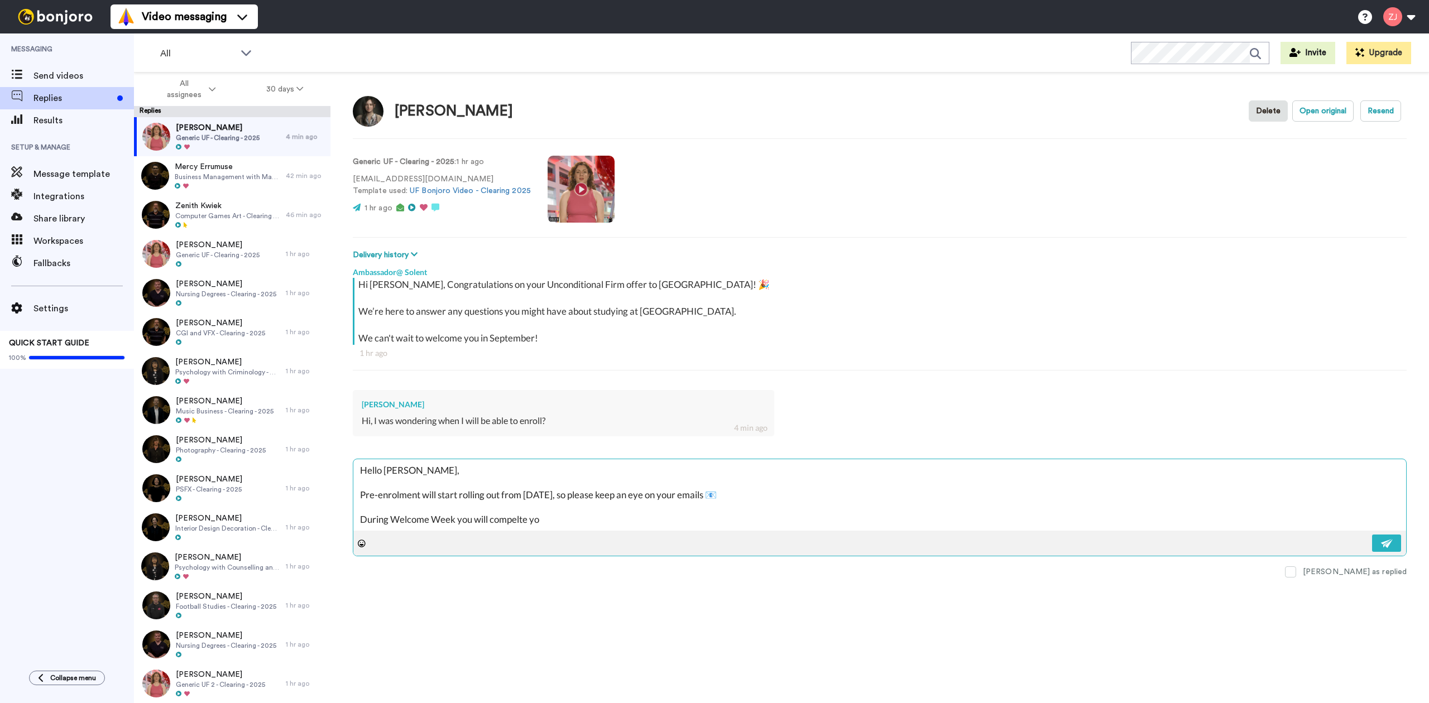
type textarea "Hello [PERSON_NAME], Pre-enrolment will start rolling out from [DATE], so pleas…"
type textarea "x"
type textarea "Hello [PERSON_NAME], Pre-enrolment will start rolling out from [DATE], so pleas…"
type textarea "x"
type textarea "Hello [PERSON_NAME], Pre-enrolment will start rolling out from [DATE], so pleas…"
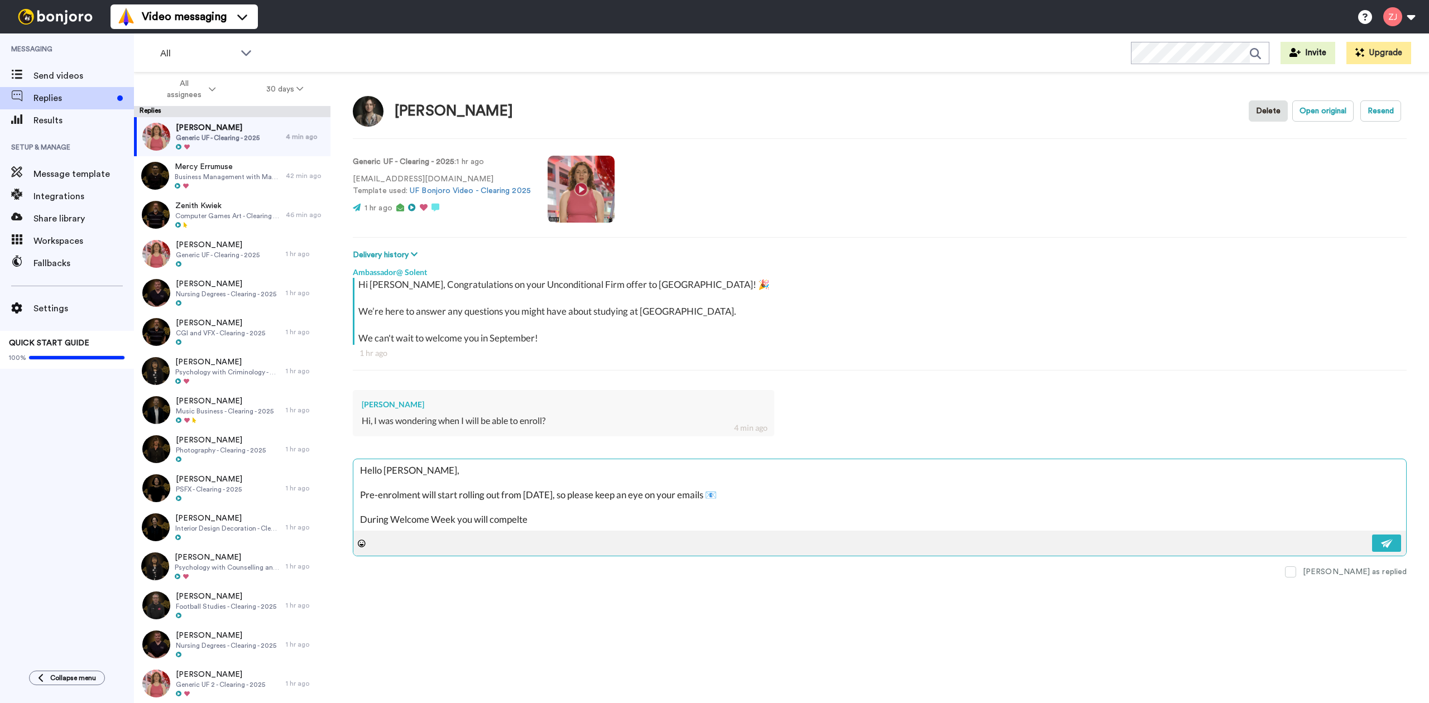
type textarea "x"
type textarea "Hello [PERSON_NAME], Pre-enrolment will start rolling out from [DATE], so pleas…"
type textarea "x"
type textarea "Hello [PERSON_NAME], Pre-enrolment will start rolling out from [DATE], so pleas…"
type textarea "x"
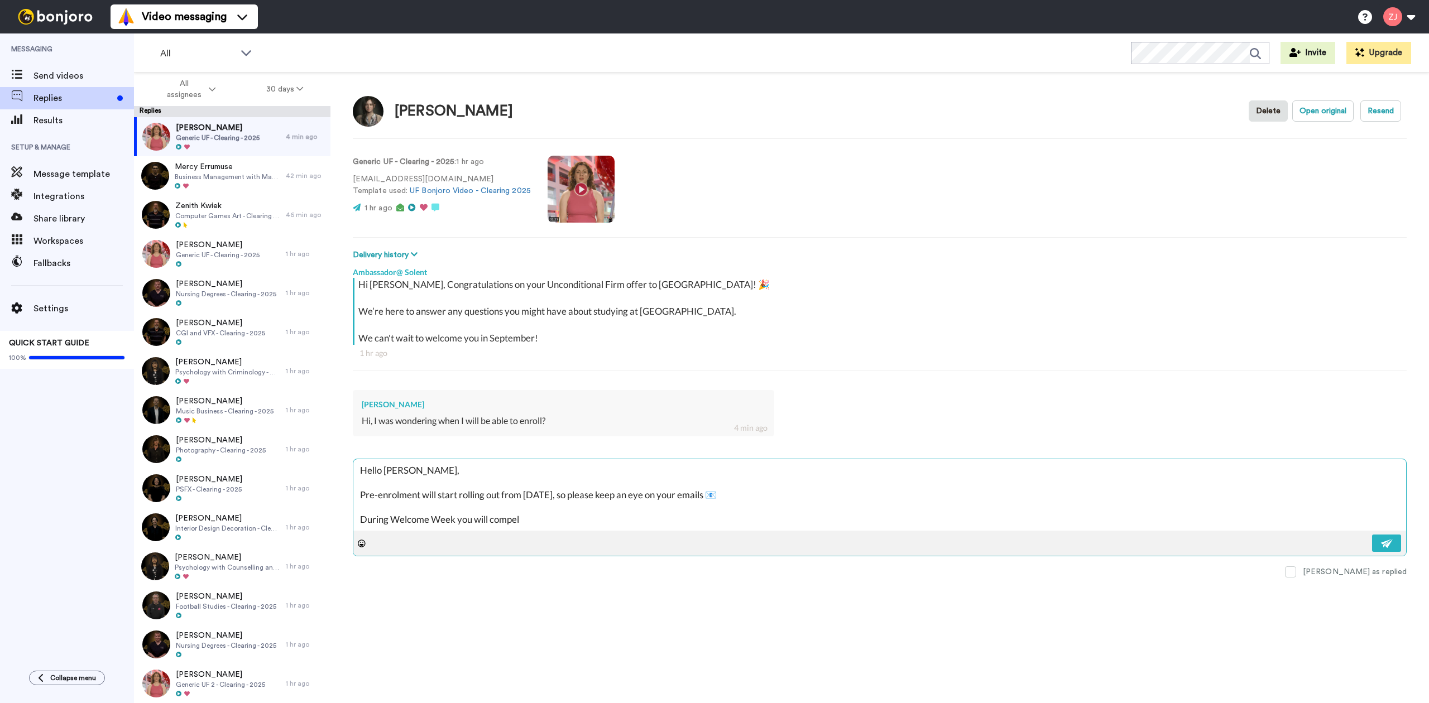
type textarea "Hello [PERSON_NAME], Pre-enrolment will start rolling out from [DATE], so pleas…"
type textarea "x"
type textarea "Hello [PERSON_NAME], Pre-enrolment will start rolling out from [DATE], so pleas…"
type textarea "x"
type textarea "Hello [PERSON_NAME], Pre-enrolment will start rolling out from [DATE], so pleas…"
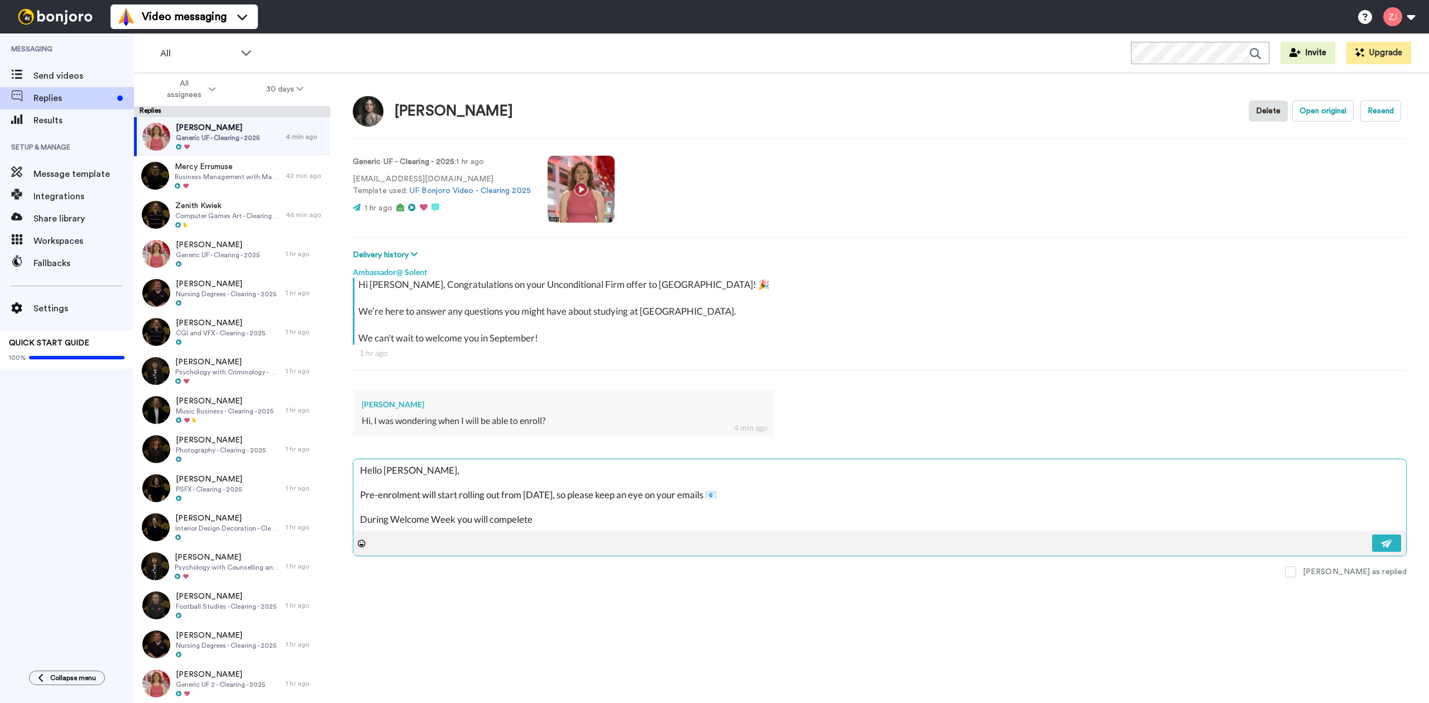
type textarea "x"
type textarea "Hello [PERSON_NAME], Pre-enrolment will start rolling out from [DATE], so pleas…"
type textarea "x"
type textarea "Hello [PERSON_NAME], Pre-enrolment will start rolling out from [DATE], so pleas…"
type textarea "x"
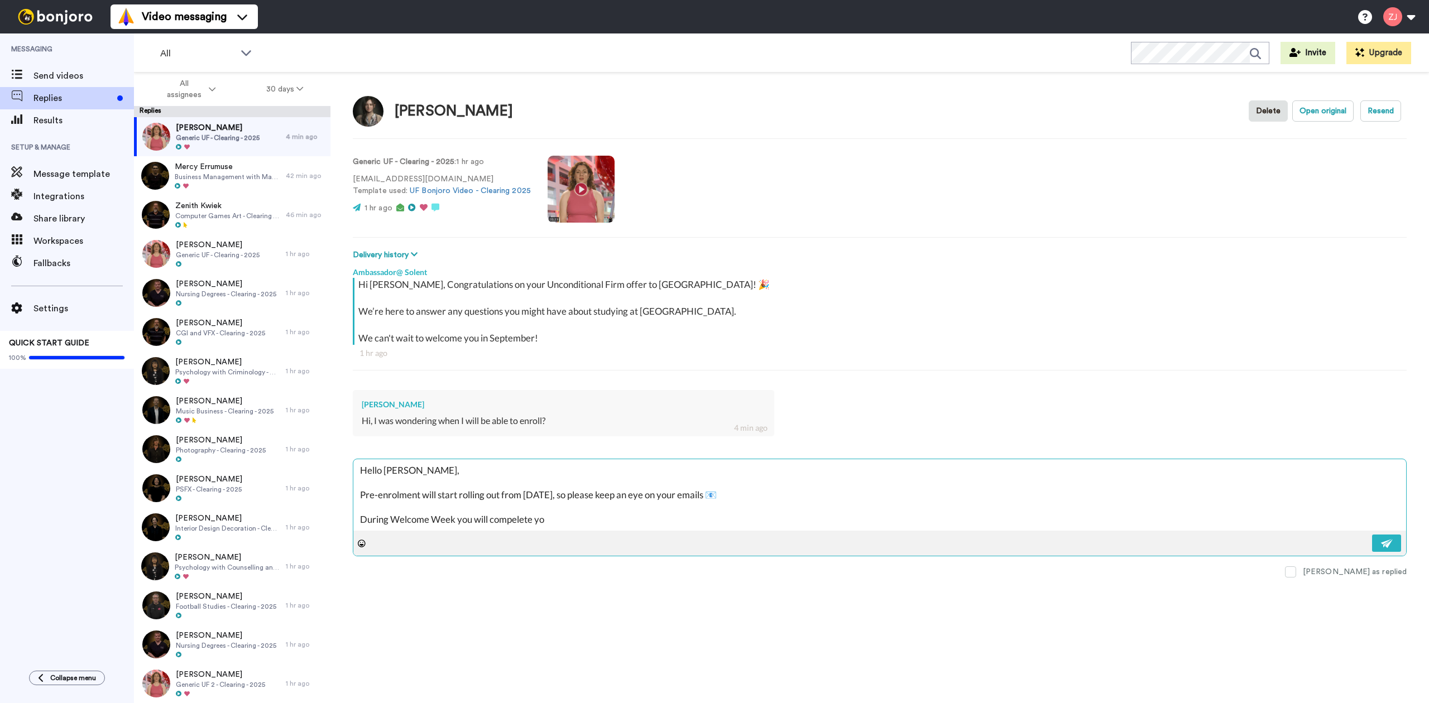
type textarea "Hello [PERSON_NAME], Pre-enrolment will start rolling out from [DATE], so pleas…"
type textarea "x"
type textarea "Hello [PERSON_NAME], Pre-enrolment will start rolling out from [DATE], so pleas…"
type textarea "x"
type textarea "Hello [PERSON_NAME], Pre-enrolment will start rolling out from [DATE], so pleas…"
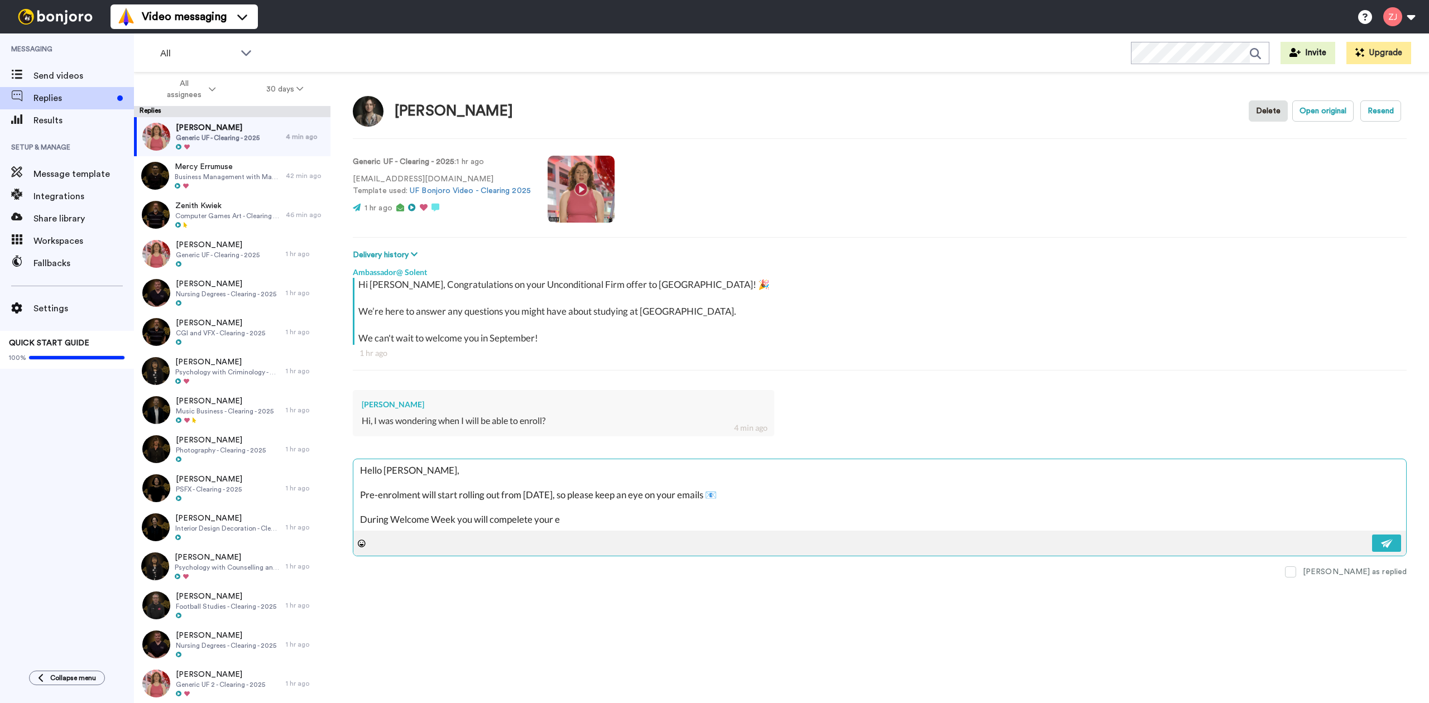
type textarea "x"
type textarea "Hello [PERSON_NAME], Pre-enrolment will start rolling out from [DATE], so pleas…"
type textarea "x"
type textarea "Hello [PERSON_NAME], Pre-enrolment will start rolling out from [DATE], so pleas…"
type textarea "x"
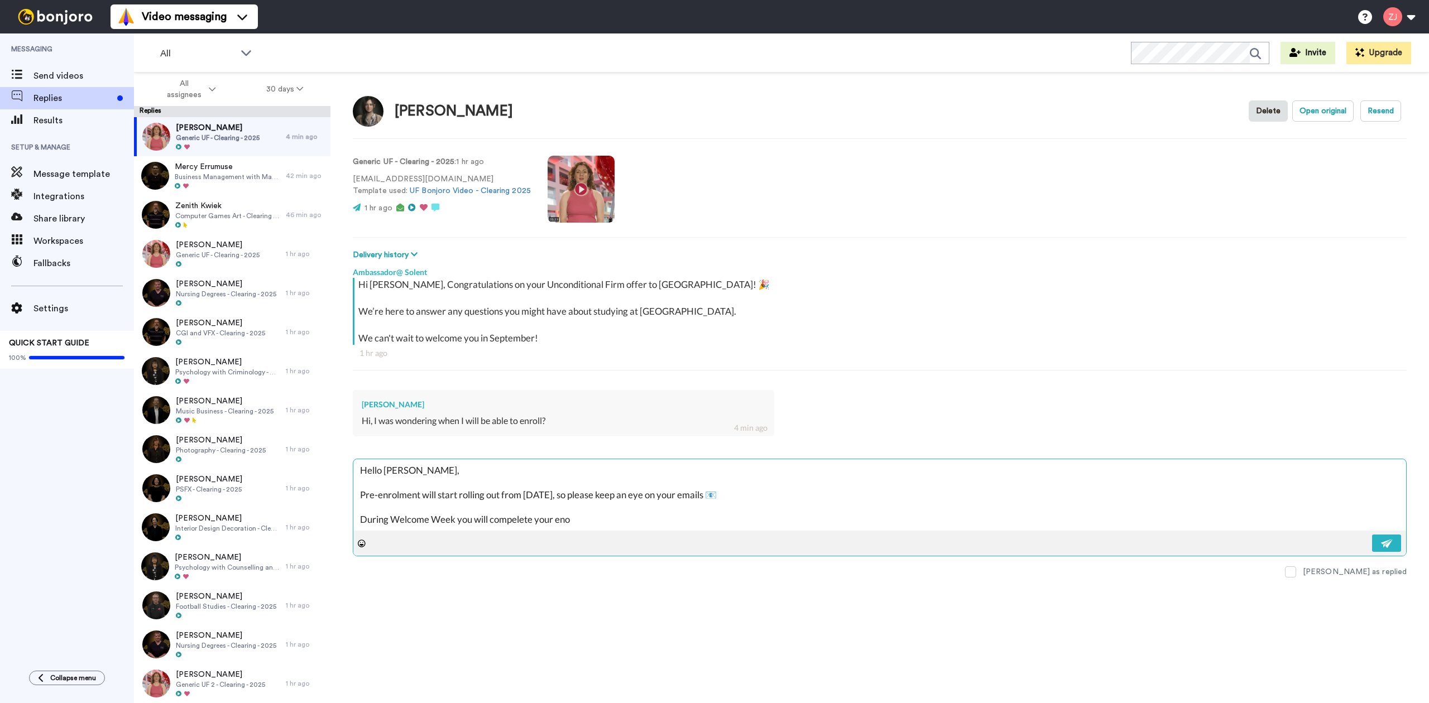
type textarea "Hello [PERSON_NAME], Pre-enrolment will start rolling out from [DATE], so pleas…"
type textarea "x"
type textarea "Hello [PERSON_NAME], Pre-enrolment will start rolling out from [DATE], so pleas…"
type textarea "x"
type textarea "Hello [PERSON_NAME], Pre-enrolment will start rolling out from [DATE], so pleas…"
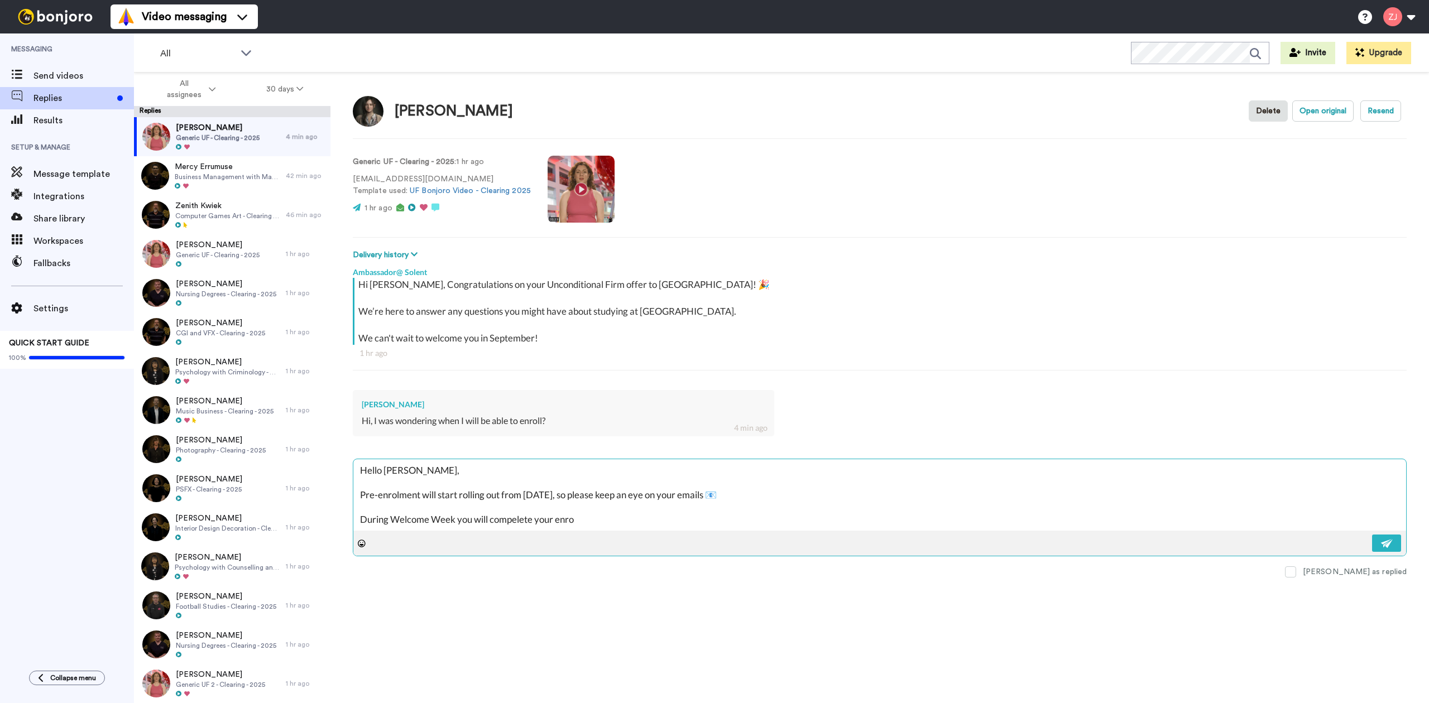
type textarea "x"
type textarea "Hello [PERSON_NAME], Pre-enrolment will start rolling out from [DATE], so pleas…"
type textarea "x"
type textarea "Hello [PERSON_NAME], Pre-enrolment will start rolling out from [DATE], so pleas…"
type textarea "x"
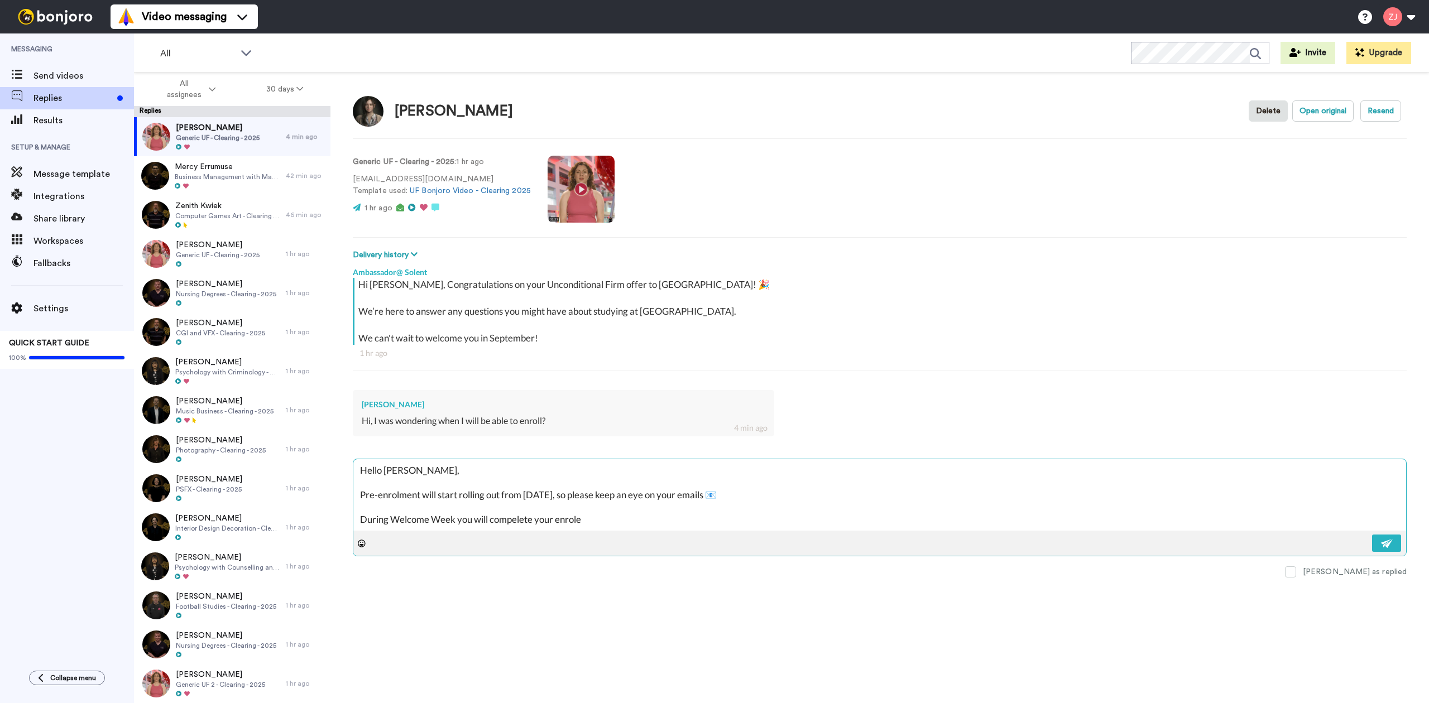
type textarea "Hello [PERSON_NAME], Pre-enrolment will start rolling out from [DATE], so pleas…"
type textarea "x"
type textarea "Hello [PERSON_NAME], Pre-enrolment will start rolling out from [DATE], so pleas…"
type textarea "x"
type textarea "Hello [PERSON_NAME], Pre-enrolment will start rolling out from [DATE], so pleas…"
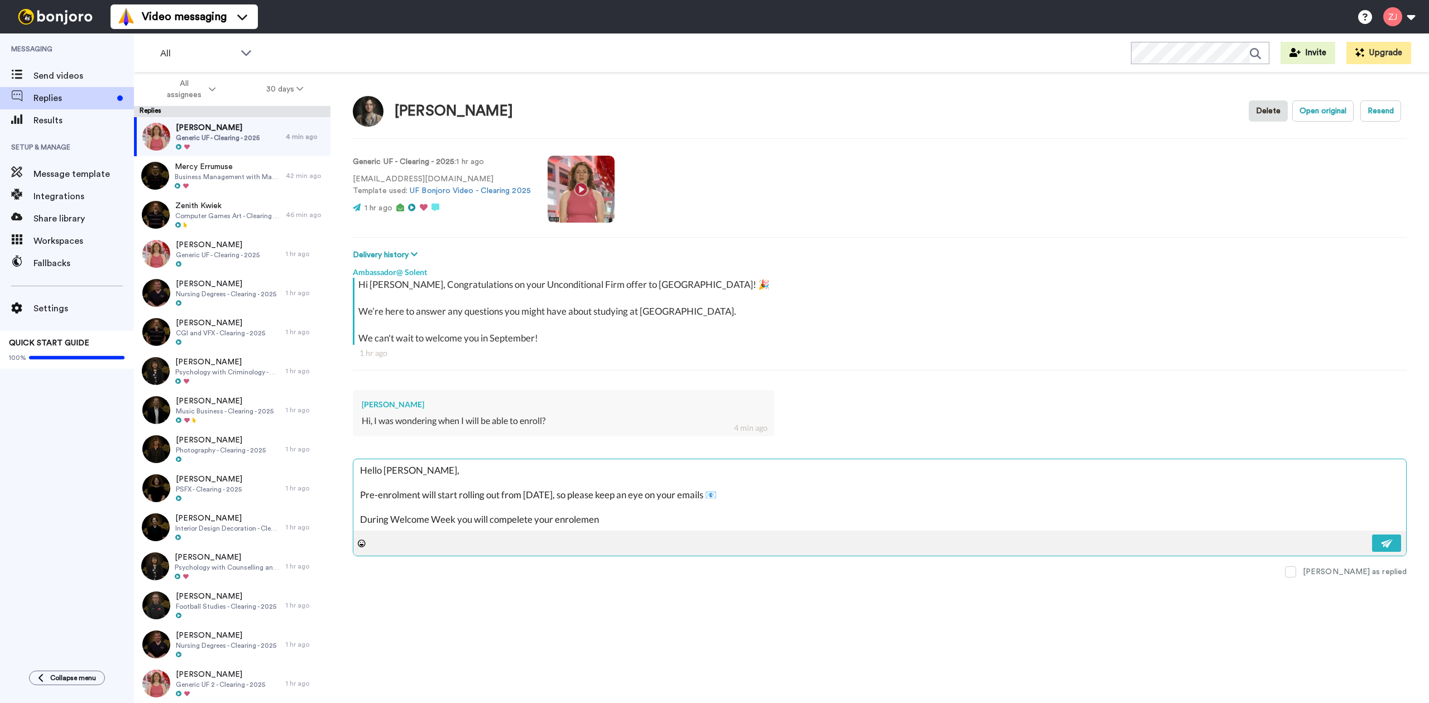
type textarea "x"
type textarea "Hello [PERSON_NAME], Pre-enrolment will start rolling out from [DATE], so pleas…"
type textarea "x"
type textarea "Hello [PERSON_NAME], Pre-enrolment will start rolling out from [DATE], so pleas…"
type textarea "x"
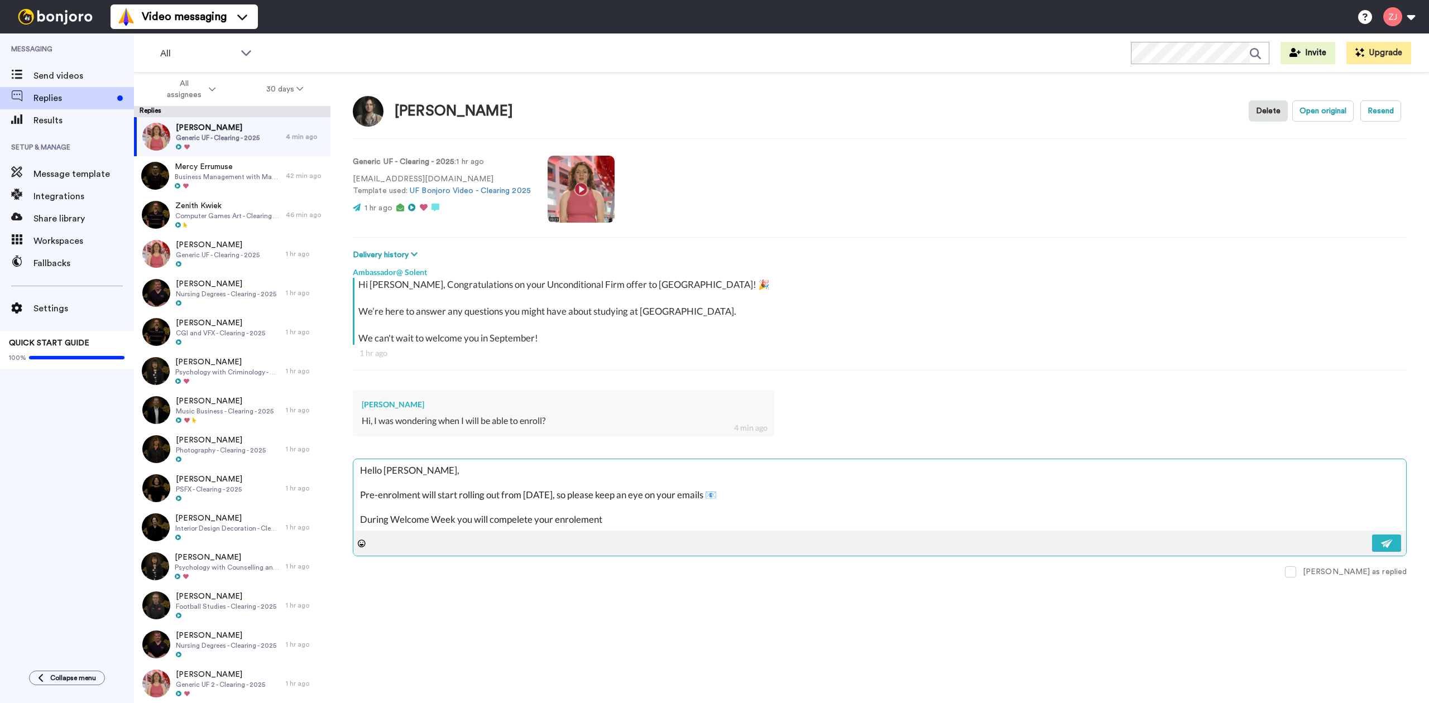
type textarea "Hello [PERSON_NAME], Pre-enrolment will start rolling out from [DATE], so pleas…"
type textarea "x"
type textarea "Hello [PERSON_NAME], Pre-enrolment will start rolling out from [DATE], so pleas…"
type textarea "x"
type textarea "Hello [PERSON_NAME], Pre-enrolment will start rolling out from [DATE], so pleas…"
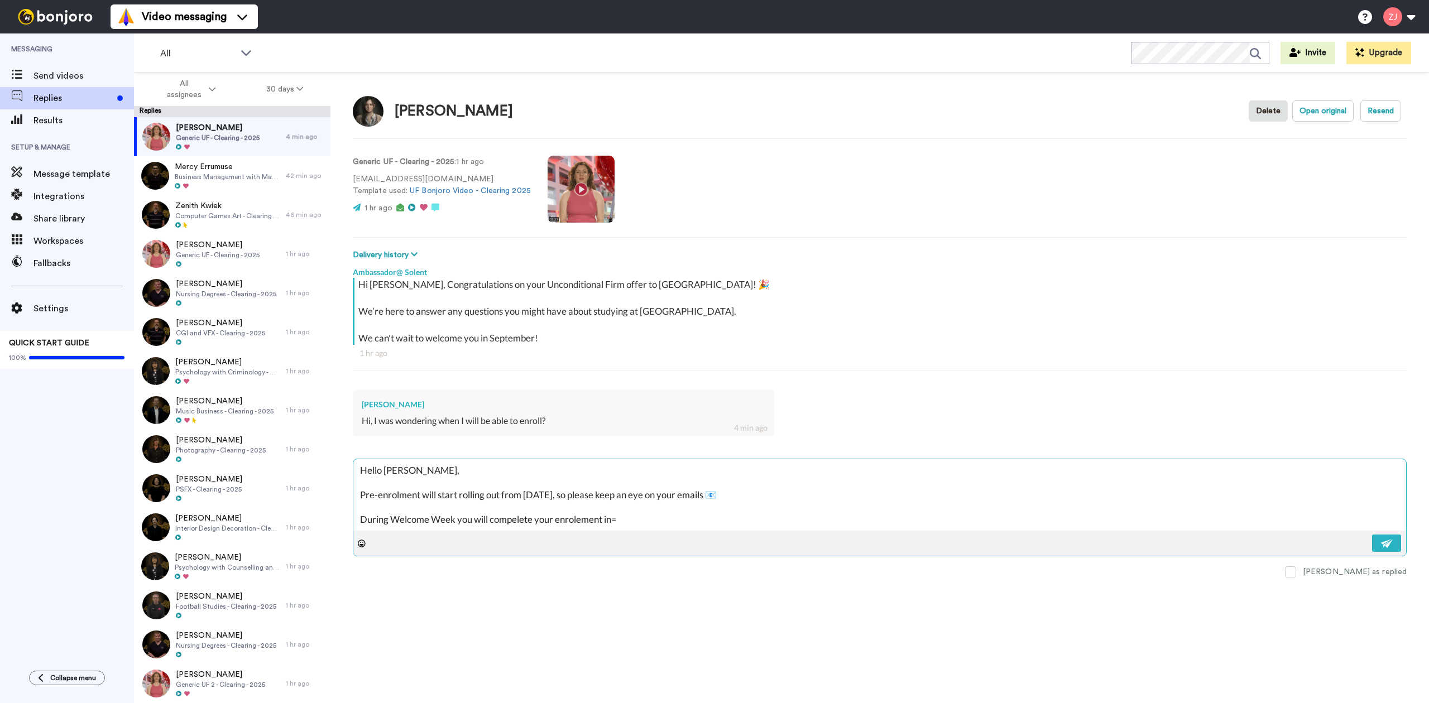
type textarea "x"
type textarea "Hello [PERSON_NAME], Pre-enrolment will start rolling out from [DATE], so pleas…"
type textarea "x"
type textarea "Hello [PERSON_NAME], Pre-enrolment will start rolling out from [DATE], so pleas…"
type textarea "x"
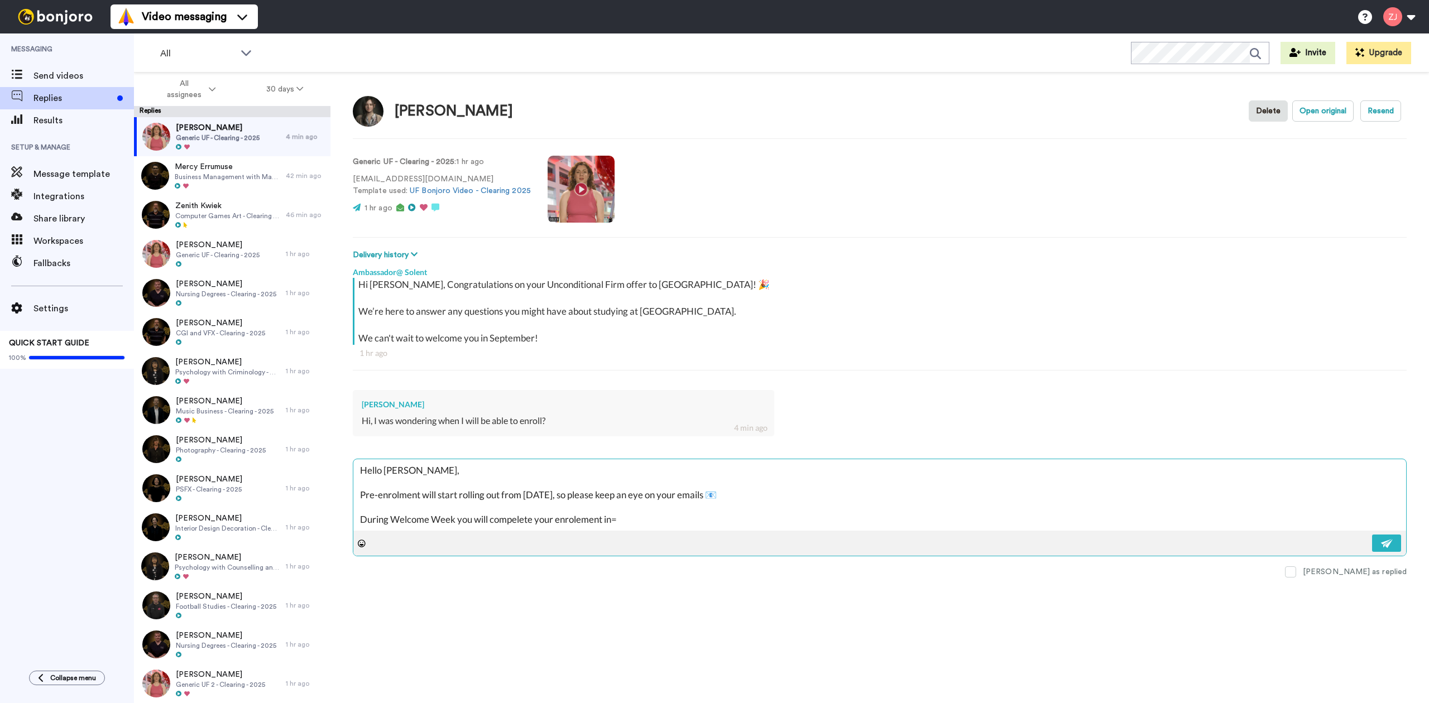
type textarea "Hello [PERSON_NAME], Pre-enrolment will start rolling out from [DATE], so pleas…"
type textarea "x"
type textarea "Hello [PERSON_NAME], Pre-enrolment will start rolling out from [DATE], so pleas…"
type textarea "x"
type textarea "Hello [PERSON_NAME], Pre-enrolment will start rolling out from [DATE], so pleas…"
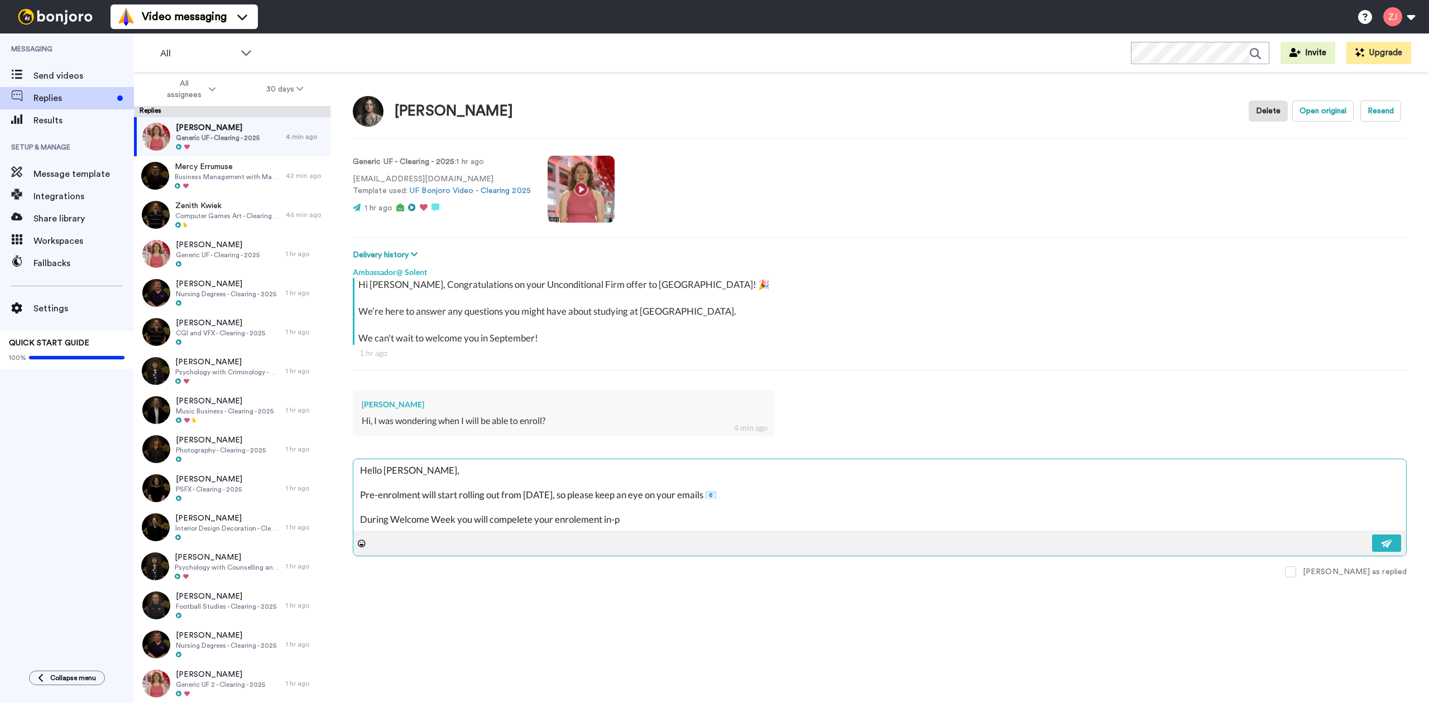
type textarea "x"
type textarea "Hello [PERSON_NAME], Pre-enrolment will start rolling out from [DATE], so pleas…"
type textarea "x"
type textarea "Hello [PERSON_NAME], Pre-enrolment will start rolling out from [DATE], so pleas…"
type textarea "x"
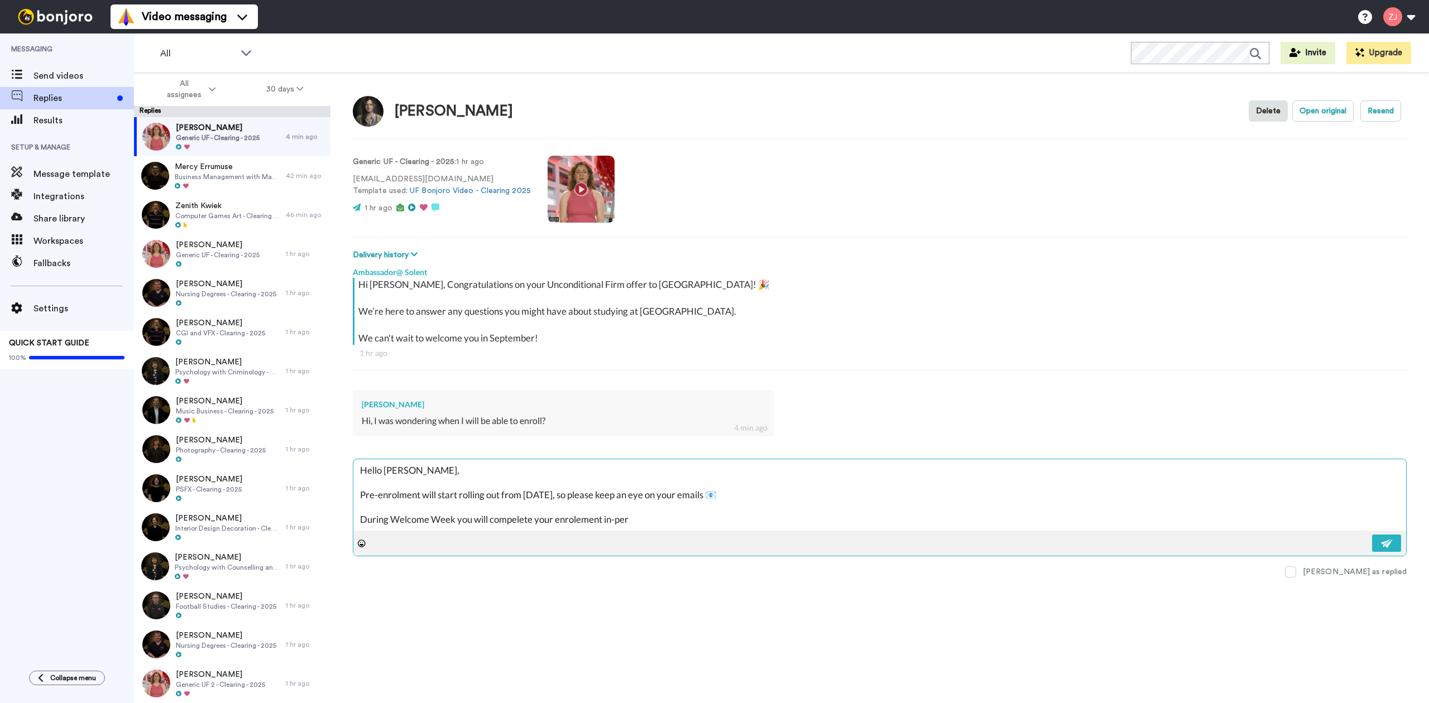
type textarea "Hello [PERSON_NAME], Pre-enrolment will start rolling out from [DATE], so pleas…"
type textarea "x"
type textarea "Hello [PERSON_NAME], Pre-enrolment will start rolling out from [DATE], so pleas…"
type textarea "x"
type textarea "Hello [PERSON_NAME], Pre-enrolment will start rolling out from [DATE], so pleas…"
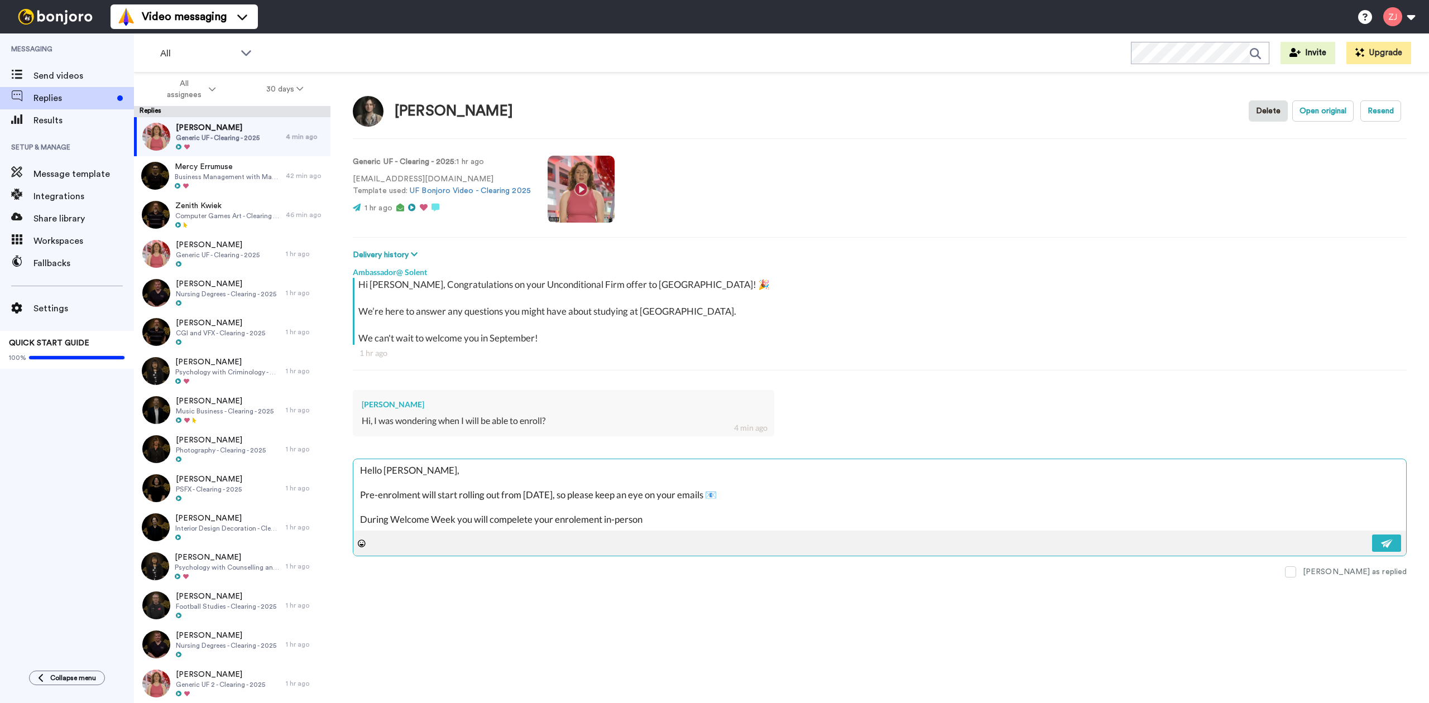
type textarea "x"
type textarea "Hello [PERSON_NAME], Pre-enrolment will start rolling out from [DATE], so pleas…"
type textarea "x"
type textarea "Hello [PERSON_NAME], Pre-enrolment will start rolling out from [DATE], so pleas…"
type textarea "x"
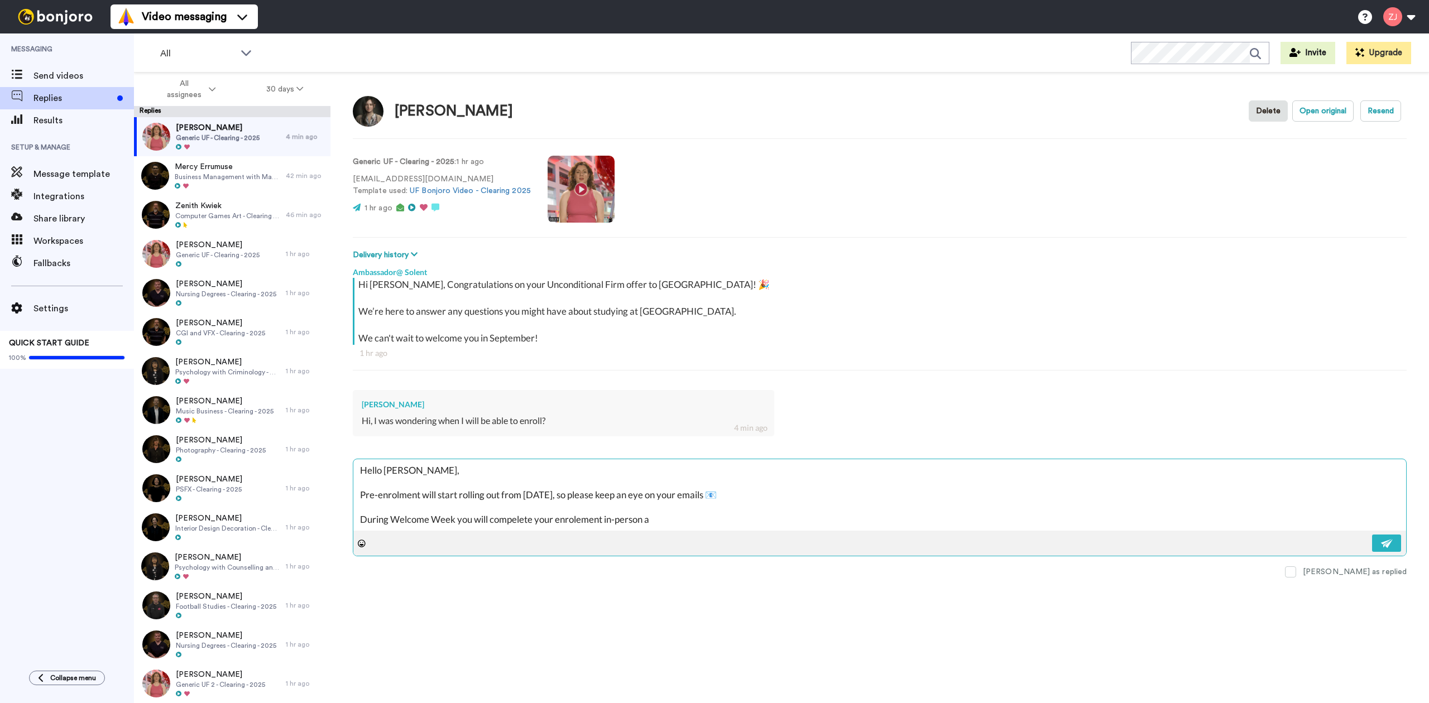
type textarea "Hello [PERSON_NAME], Pre-enrolment will start rolling out from [DATE], so pleas…"
type textarea "x"
type textarea "Hello [PERSON_NAME], Pre-enrolment will start rolling out from [DATE], so pleas…"
type textarea "x"
type textarea "Hello [PERSON_NAME], Pre-enrolment will start rolling out from [DATE], so pleas…"
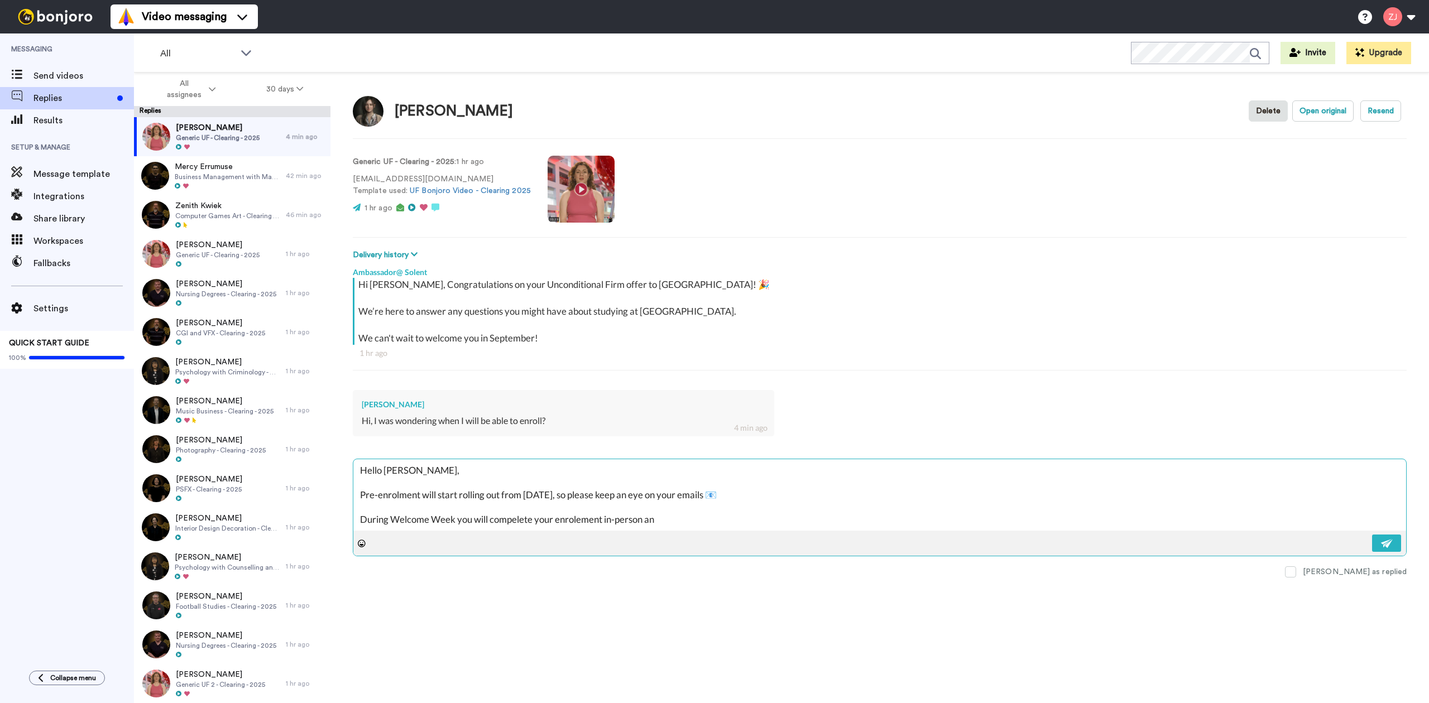
type textarea "x"
type textarea "Hello [PERSON_NAME], Pre-enrolment will start rolling out from [DATE], so pleas…"
click at [414, 533] on div at bounding box center [879, 543] width 1053 height 25
click at [408, 521] on textarea "Hello [PERSON_NAME], Pre-enrolment will start rolling out from [DATE], so pleas…" at bounding box center [879, 494] width 1053 height 71
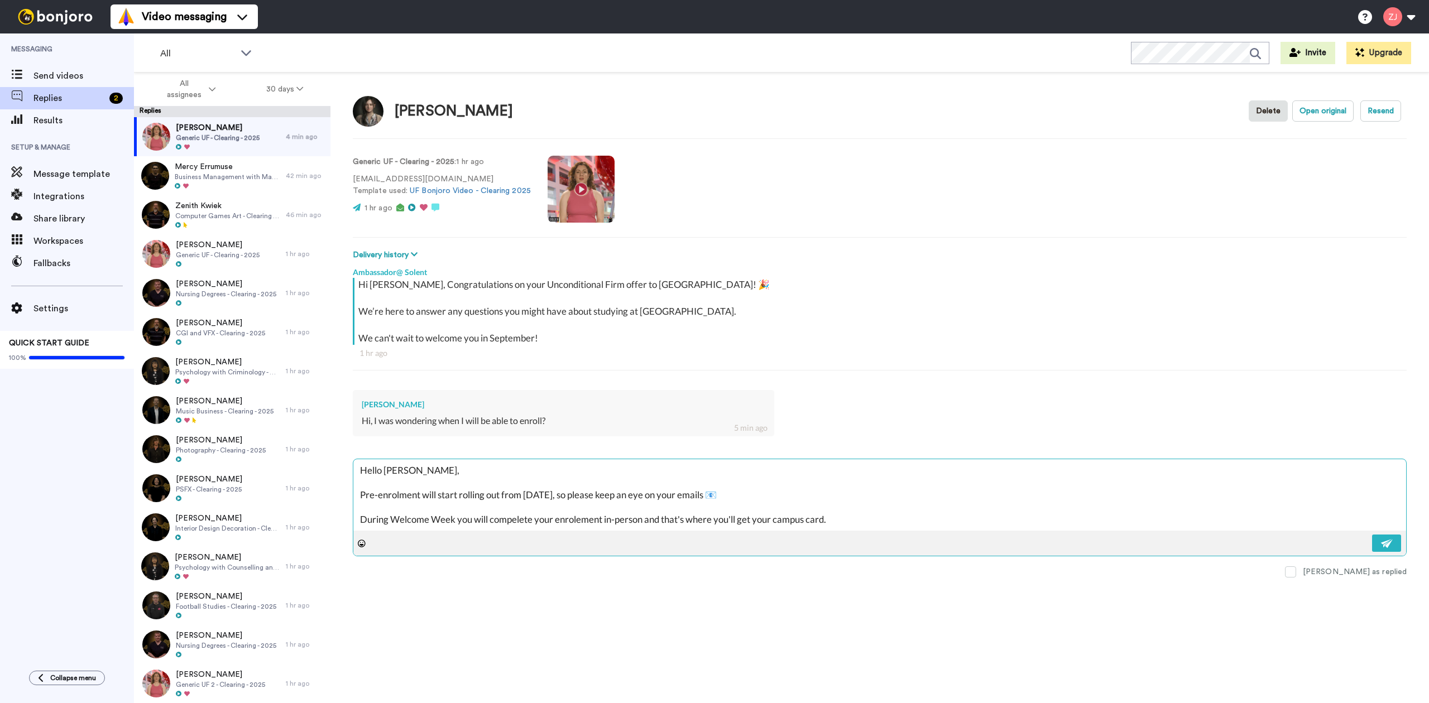
paste textarea "Don't forget to join our 2025 Solent Community, where you can meet other new st…"
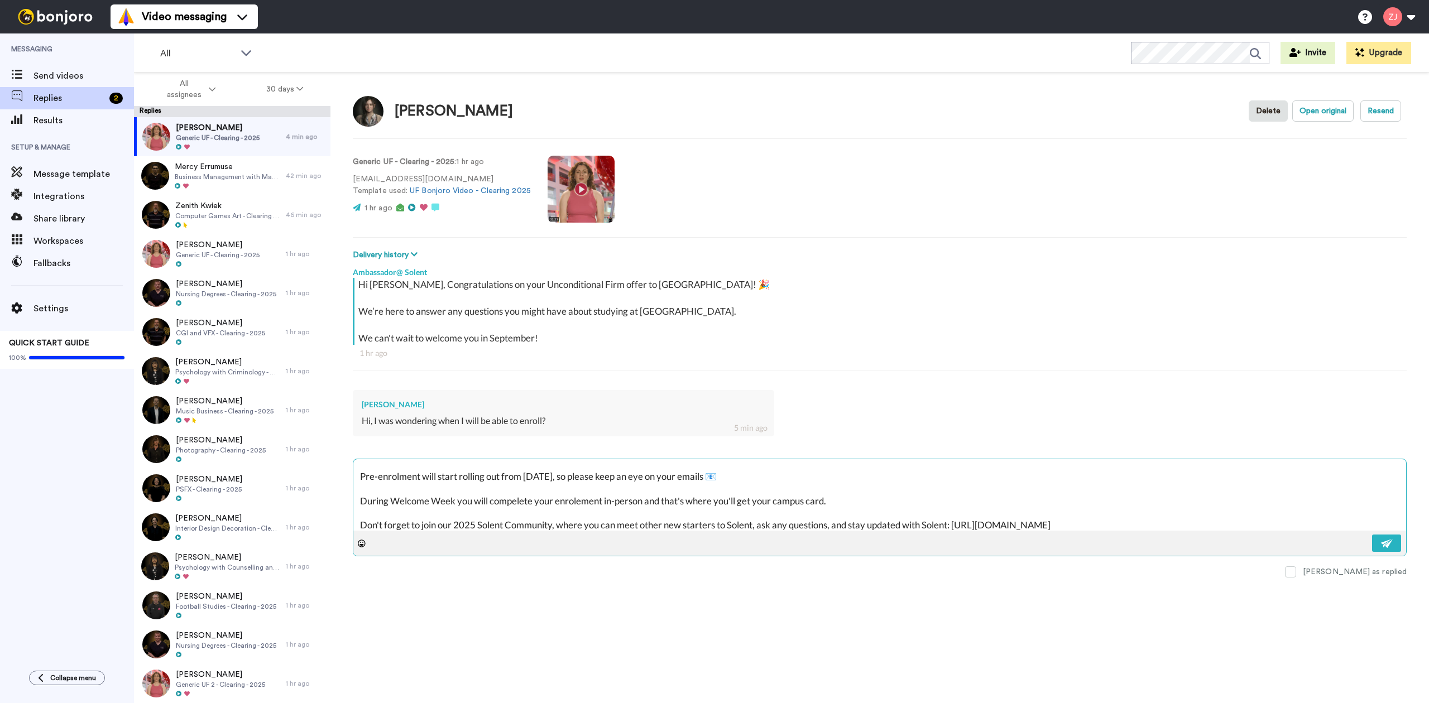
scroll to position [55, 0]
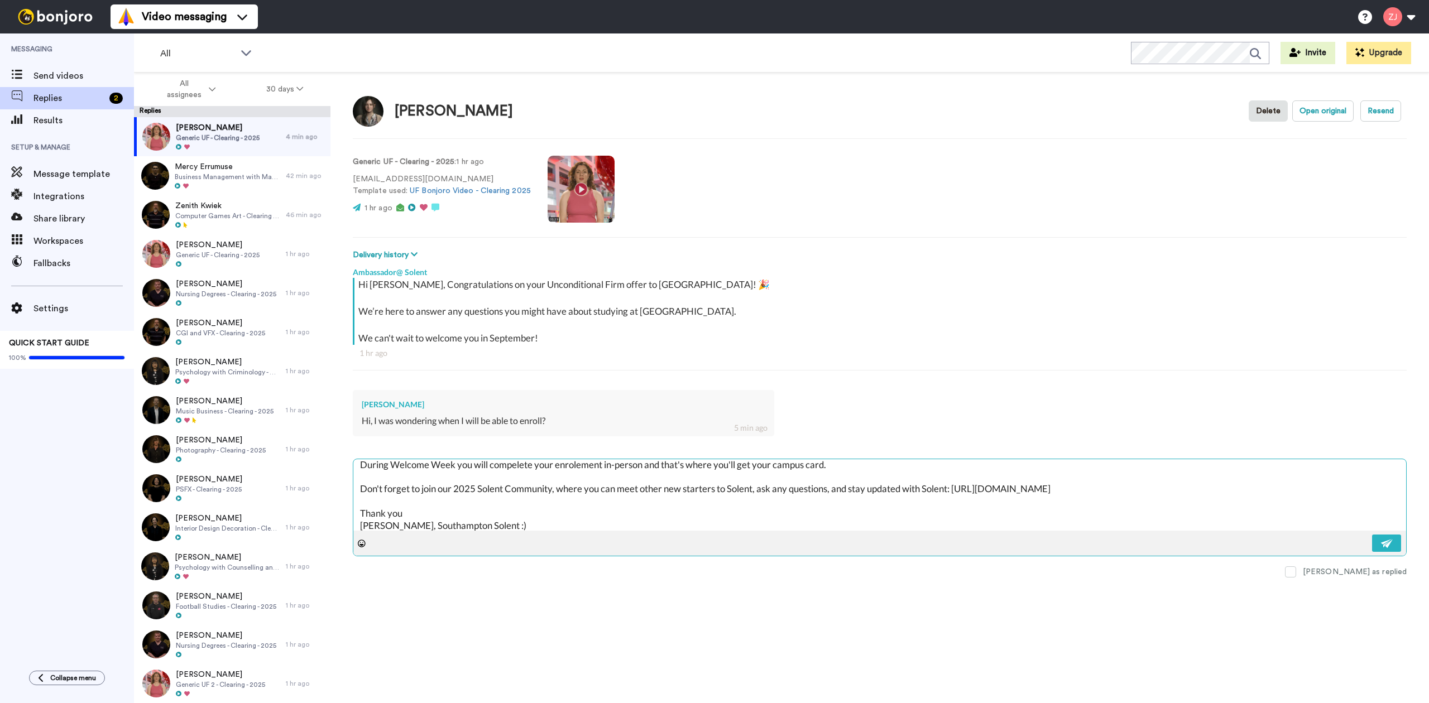
click at [1401, 553] on div at bounding box center [879, 543] width 1053 height 25
click at [1395, 547] on button at bounding box center [1386, 543] width 29 height 17
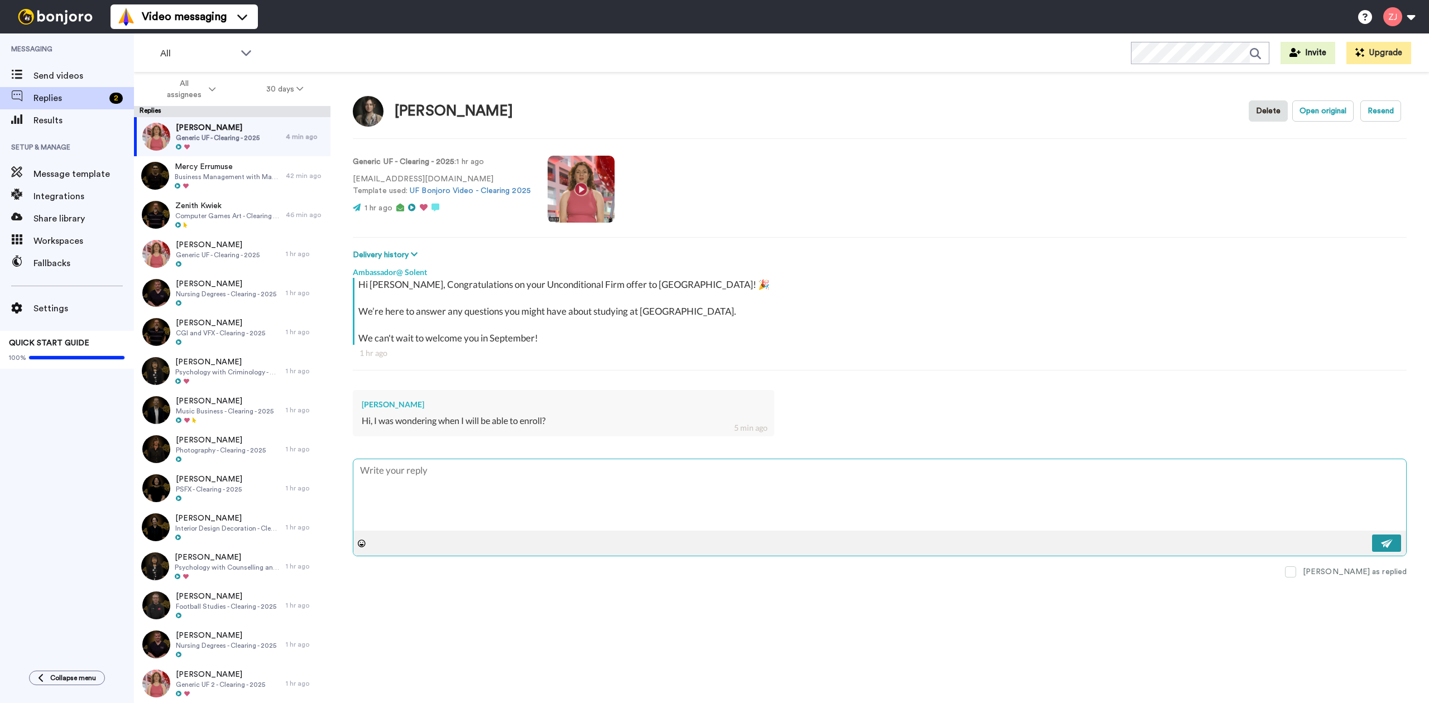
scroll to position [0, 0]
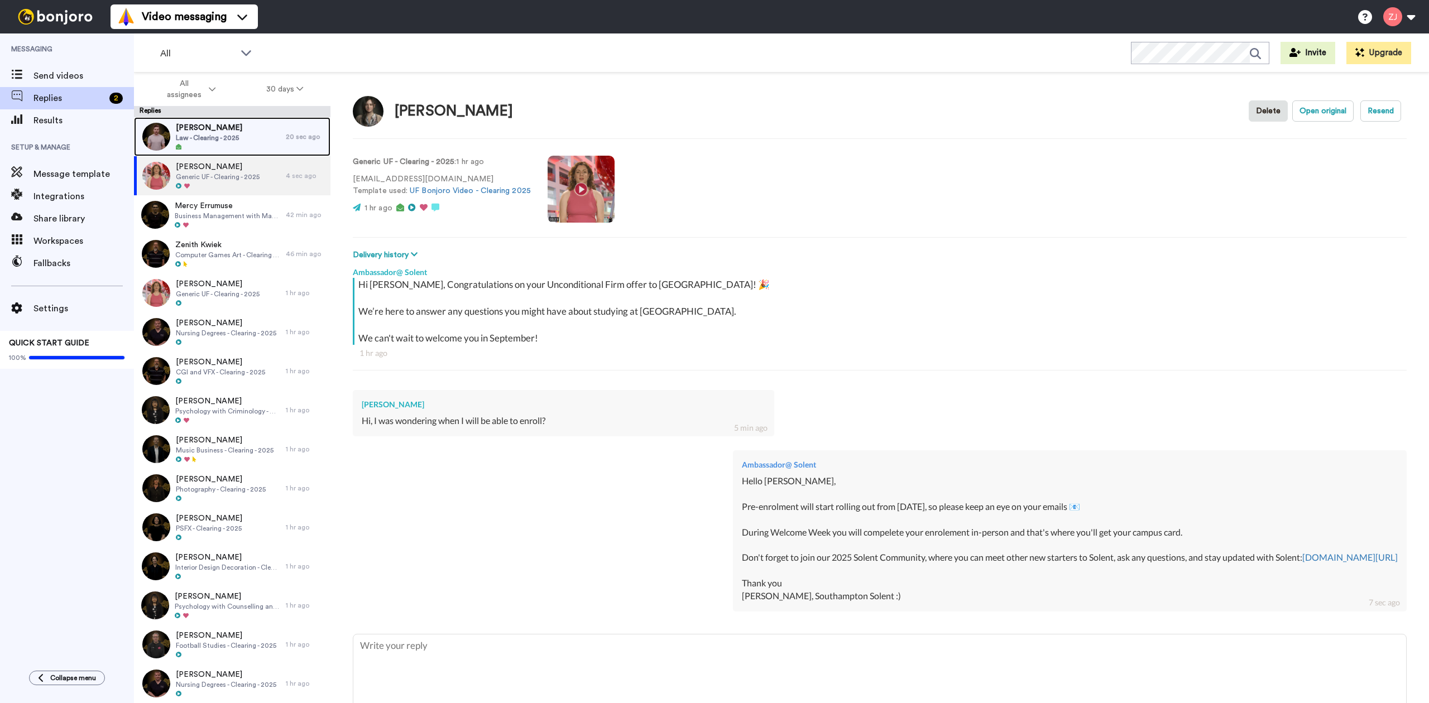
click at [215, 141] on span "Law - Clearing - 2025" at bounding box center [209, 137] width 66 height 9
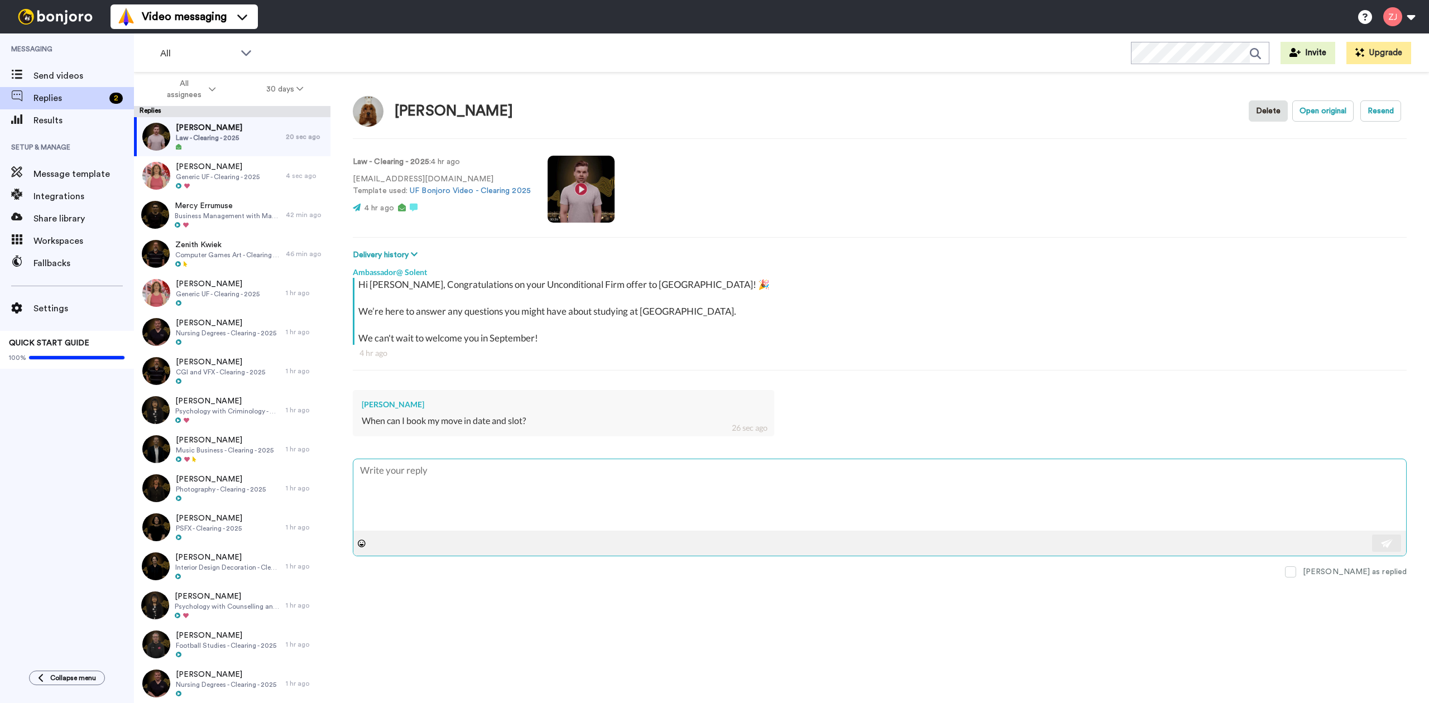
click at [495, 486] on textarea at bounding box center [879, 494] width 1053 height 71
click at [1389, 547] on img at bounding box center [1387, 543] width 12 height 9
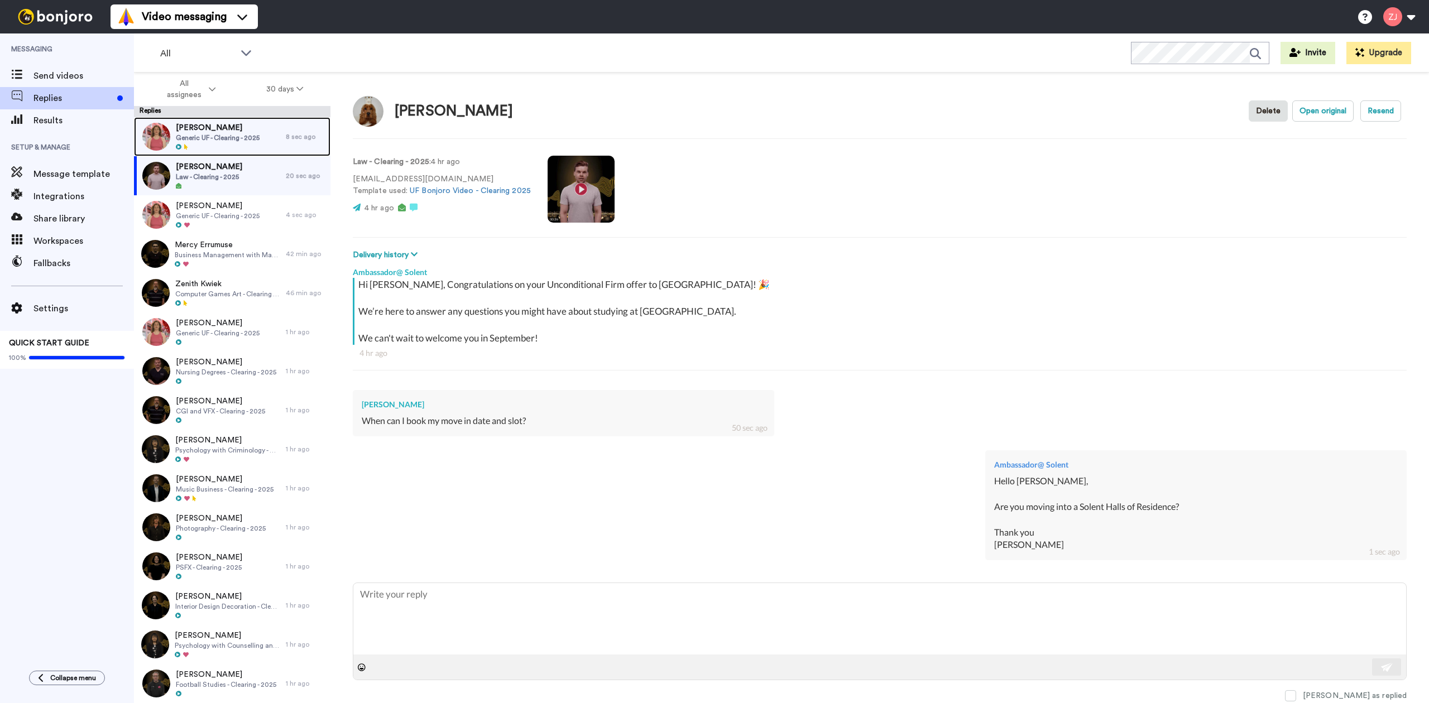
click at [197, 137] on span "Generic UF - Clearing - 2025" at bounding box center [218, 137] width 84 height 9
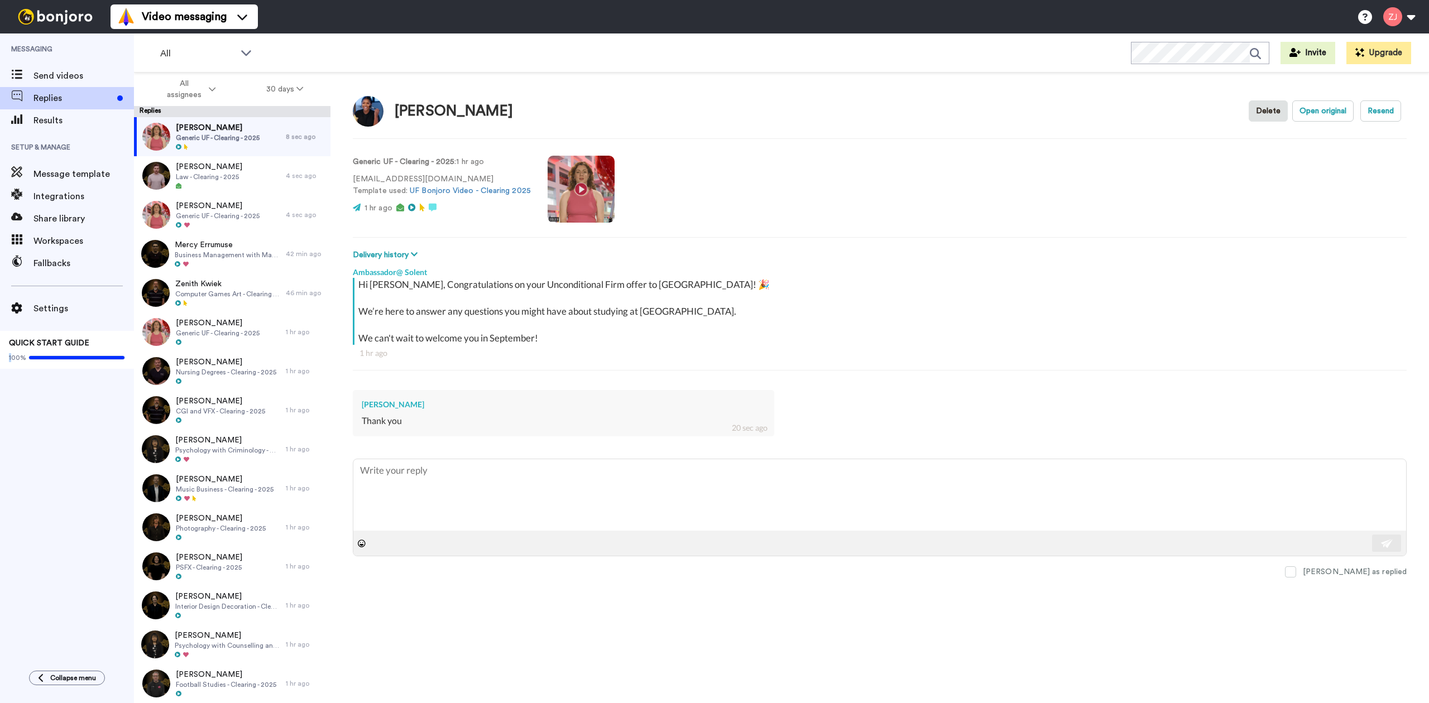
drag, startPoint x: 0, startPoint y: 496, endPoint x: 11, endPoint y: 542, distance: 47.1
click at [11, 542] on div "Messaging Send videos Replies Results Setup & Manage Message template Integrati…" at bounding box center [67, 346] width 134 height 626
click at [481, 494] on textarea at bounding box center [879, 494] width 1053 height 71
paste textarea "Hello Josh 😊 You’re very welcome - we’re so glad you enjoyed the video! 🎥 Once …"
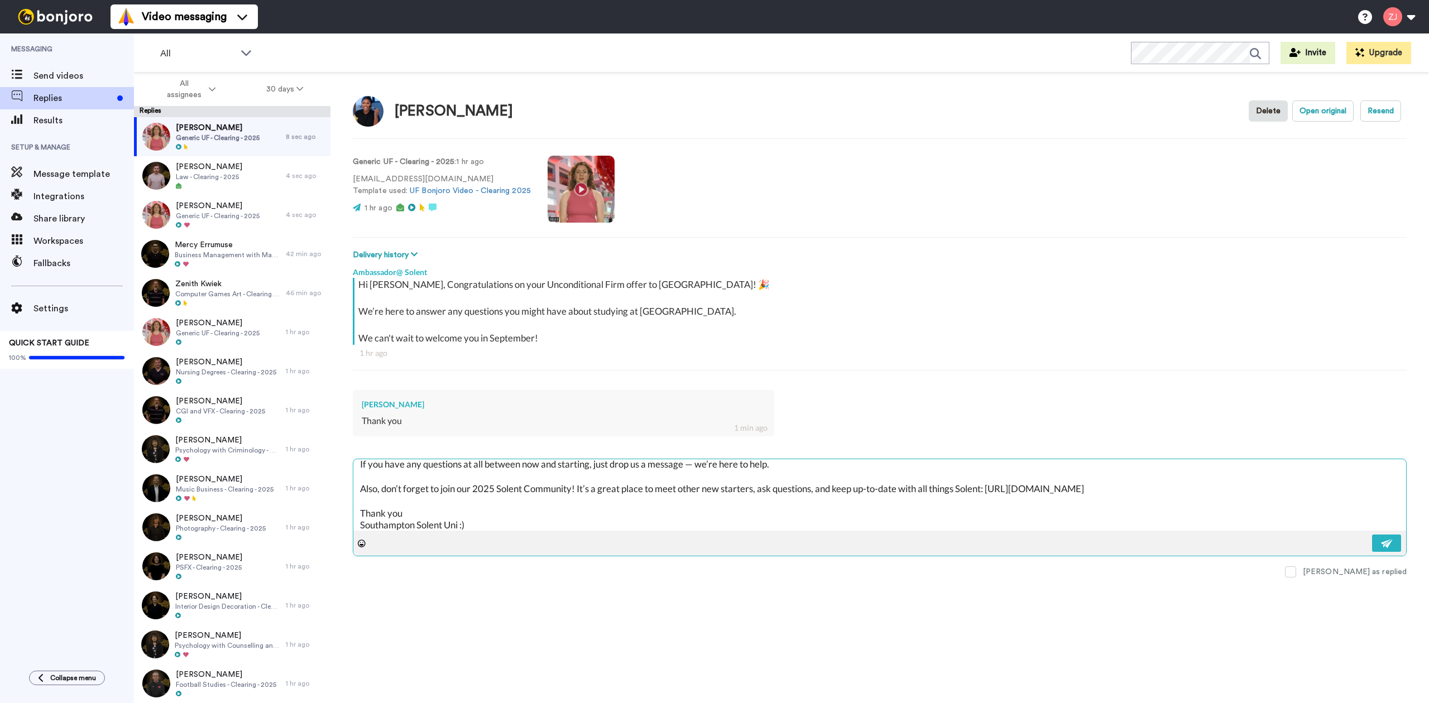
scroll to position [5, 0]
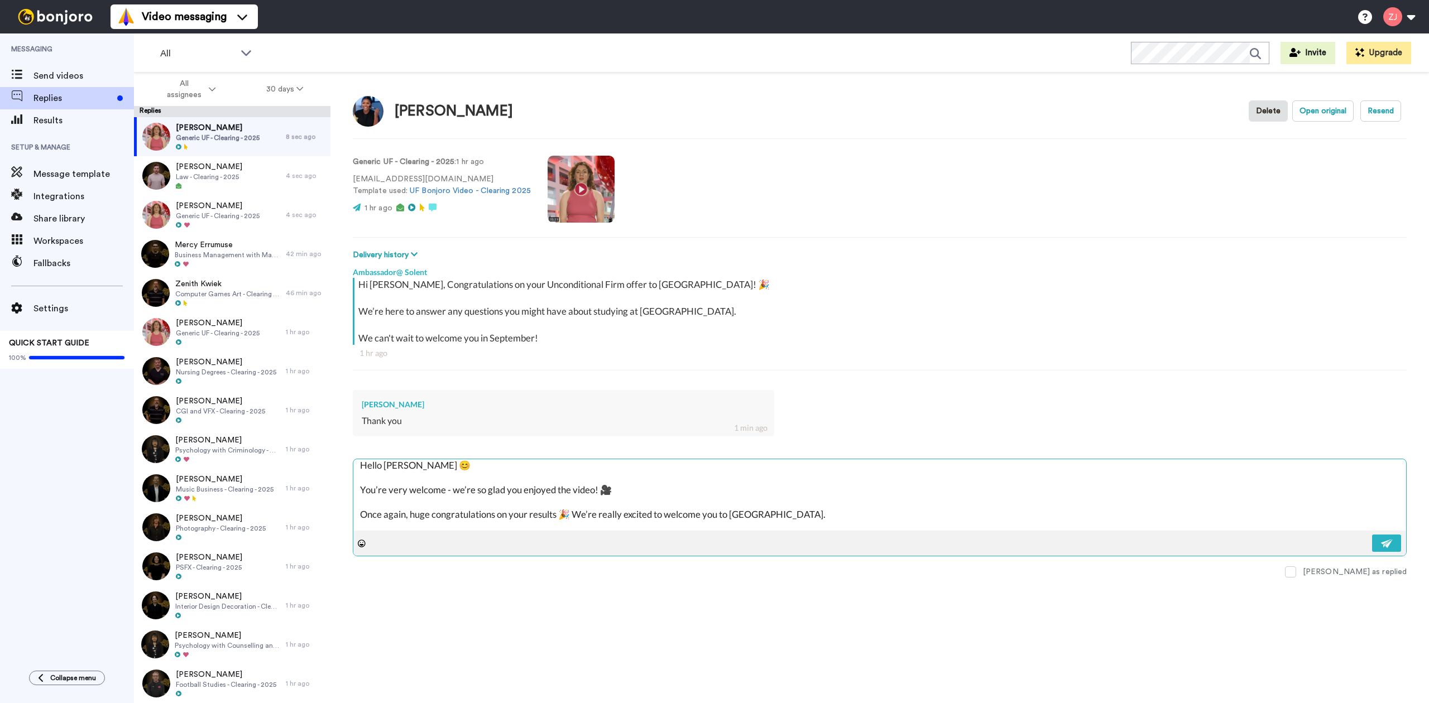
click at [402, 469] on textarea "Hello Josh 😊 You’re very welcome - we’re so glad you enjoyed the video! 🎥 Once …" at bounding box center [879, 494] width 1053 height 71
click at [1369, 541] on div at bounding box center [879, 543] width 1053 height 25
click at [1392, 546] on img at bounding box center [1387, 543] width 12 height 9
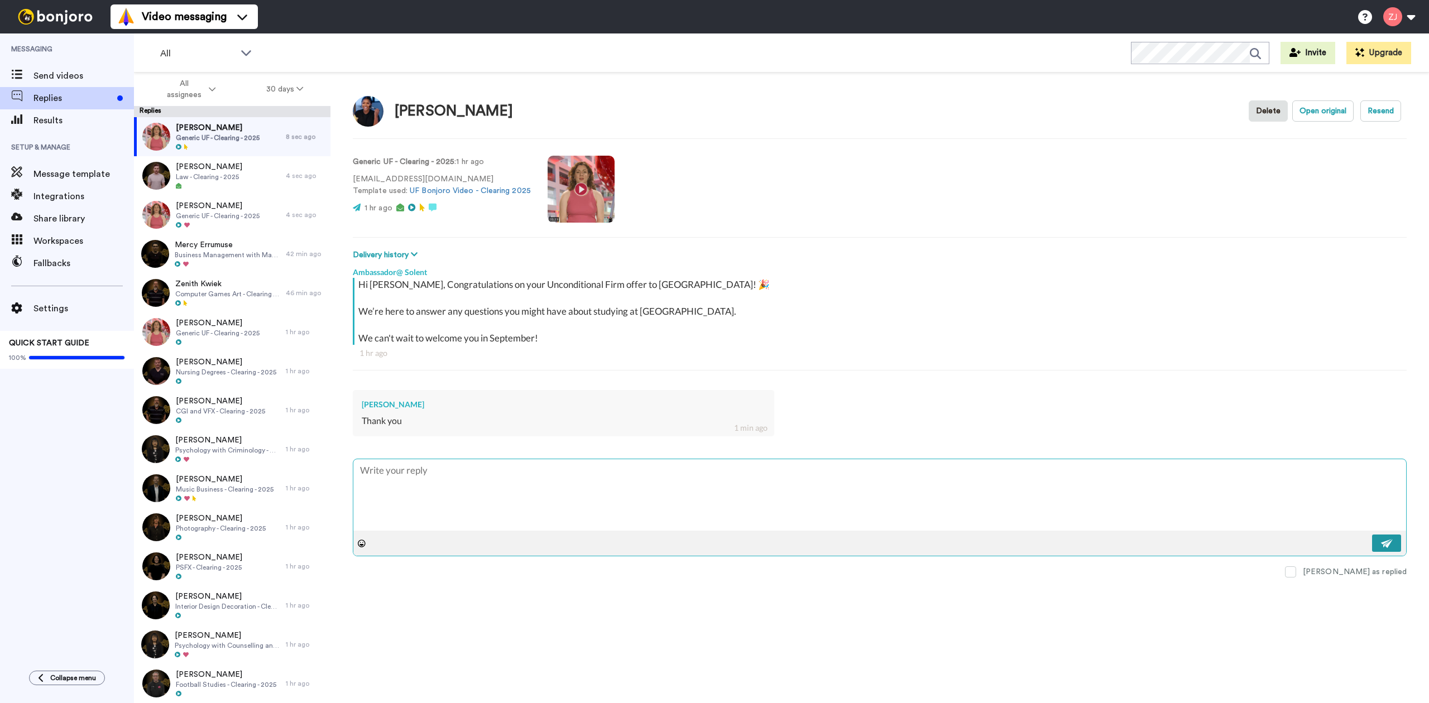
scroll to position [0, 0]
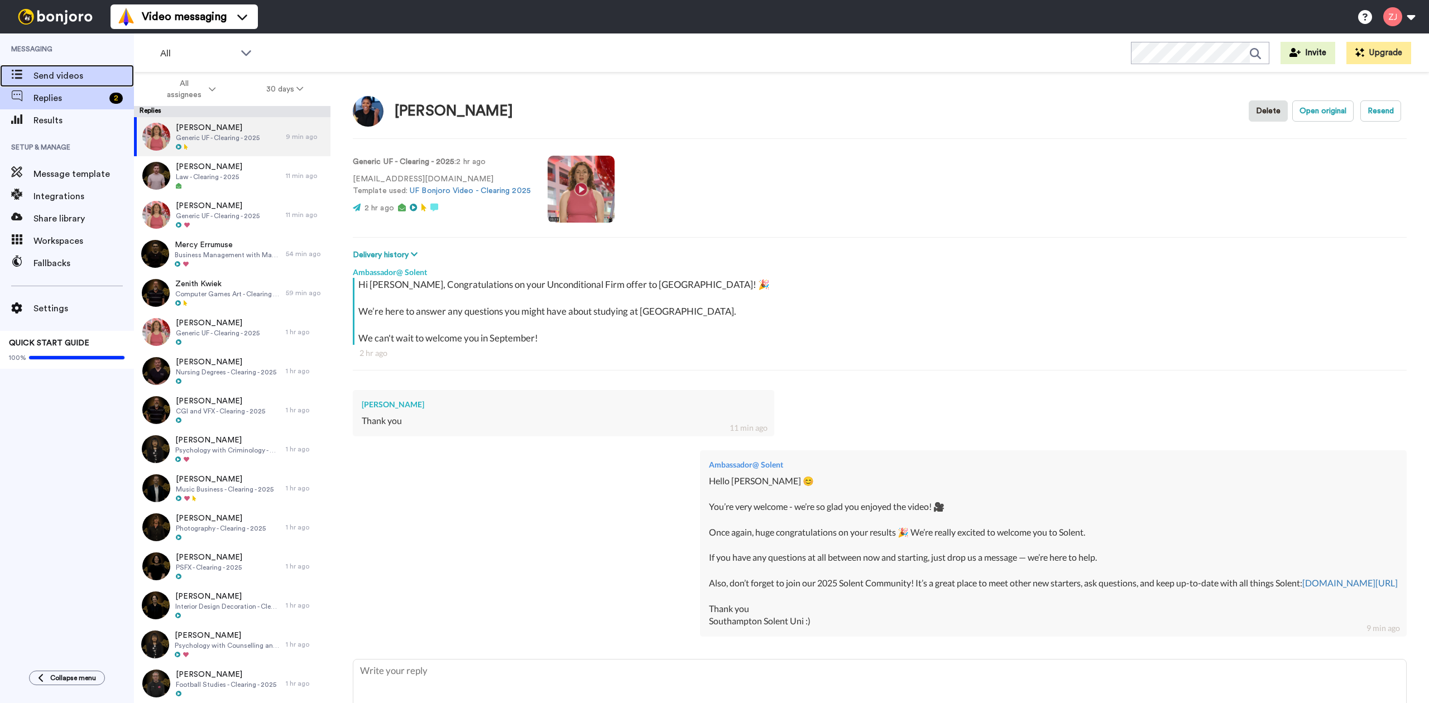
click at [68, 73] on span "Send videos" at bounding box center [83, 75] width 100 height 13
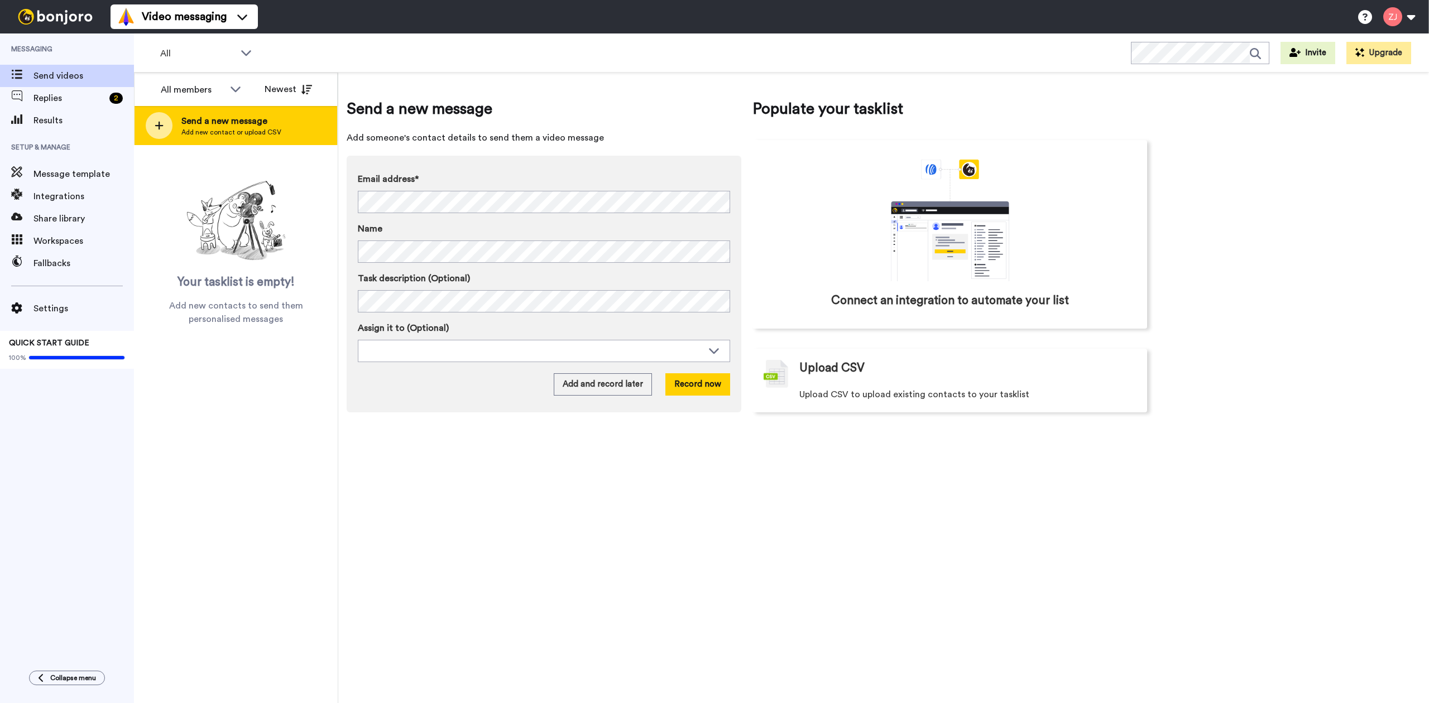
click at [165, 117] on div at bounding box center [159, 125] width 27 height 27
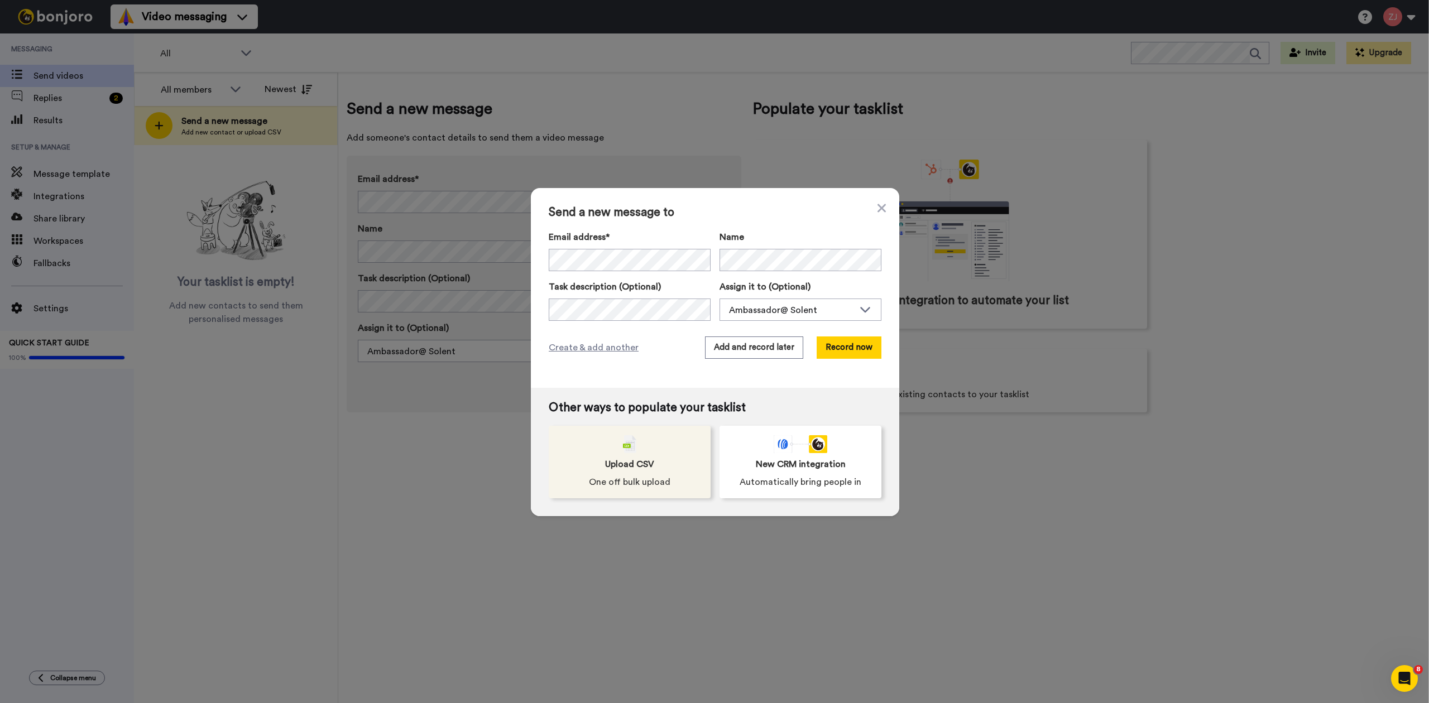
click at [624, 445] on img at bounding box center [629, 444] width 13 height 18
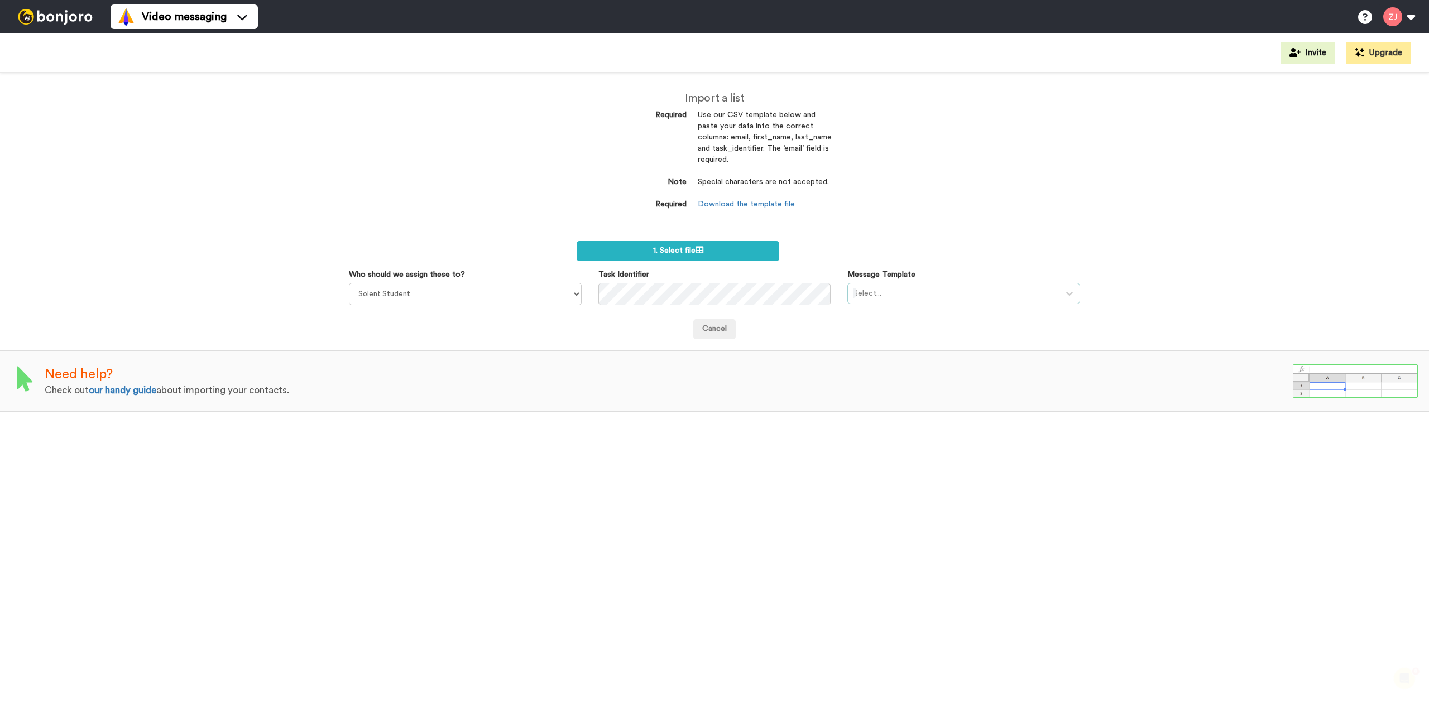
click at [939, 295] on div at bounding box center [954, 293] width 200 height 13
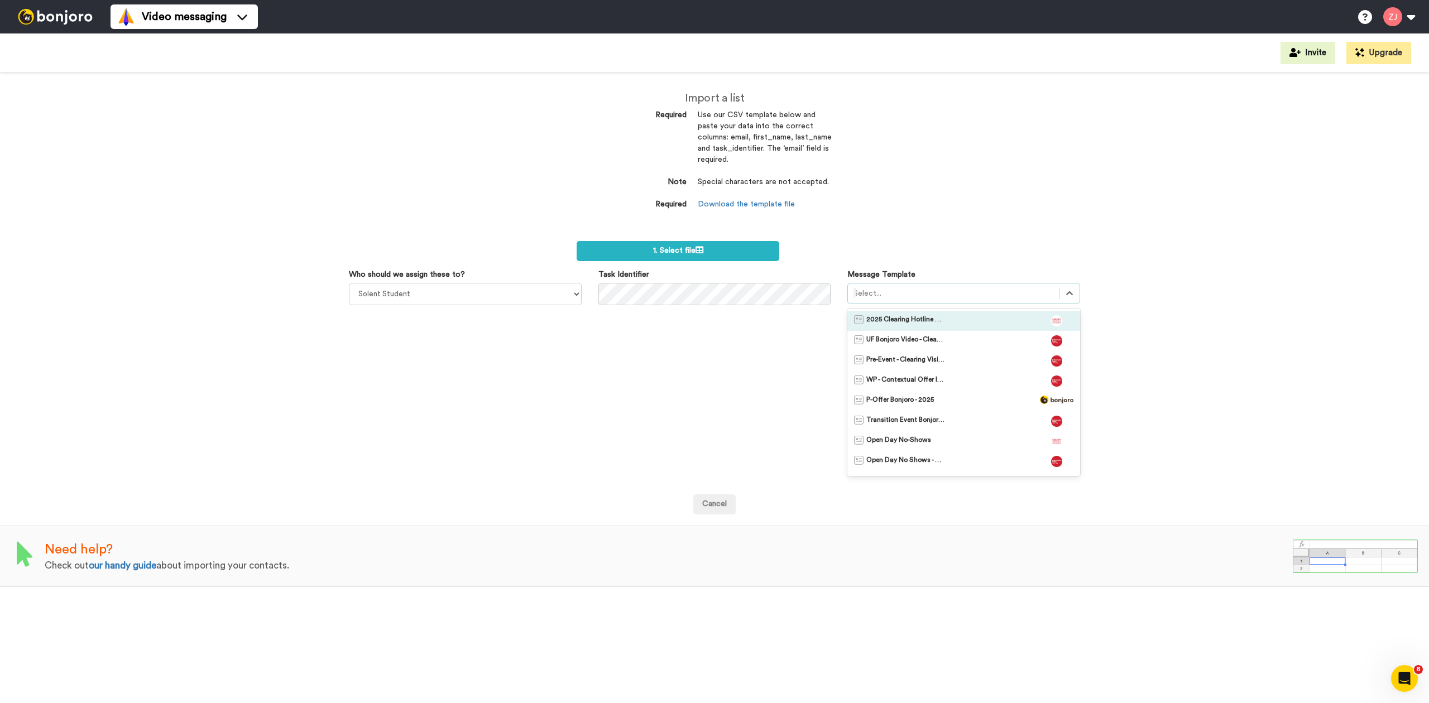
click at [931, 311] on div "2025 Clearing Hotline Template" at bounding box center [963, 321] width 233 height 20
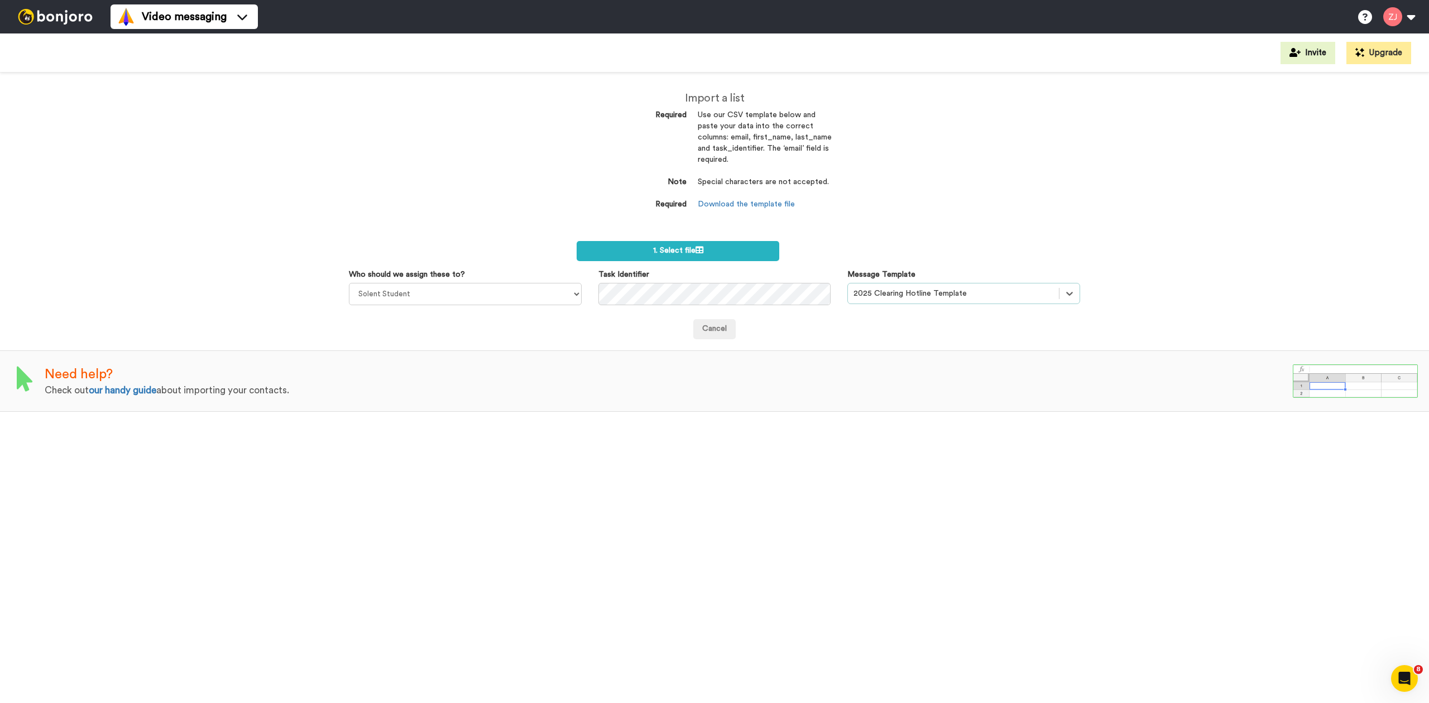
click at [894, 193] on div "Import a list Required Use our CSV template below and paste your data into the …" at bounding box center [714, 388] width 1429 height 631
click at [689, 248] on span "1. Select file" at bounding box center [678, 251] width 50 height 8
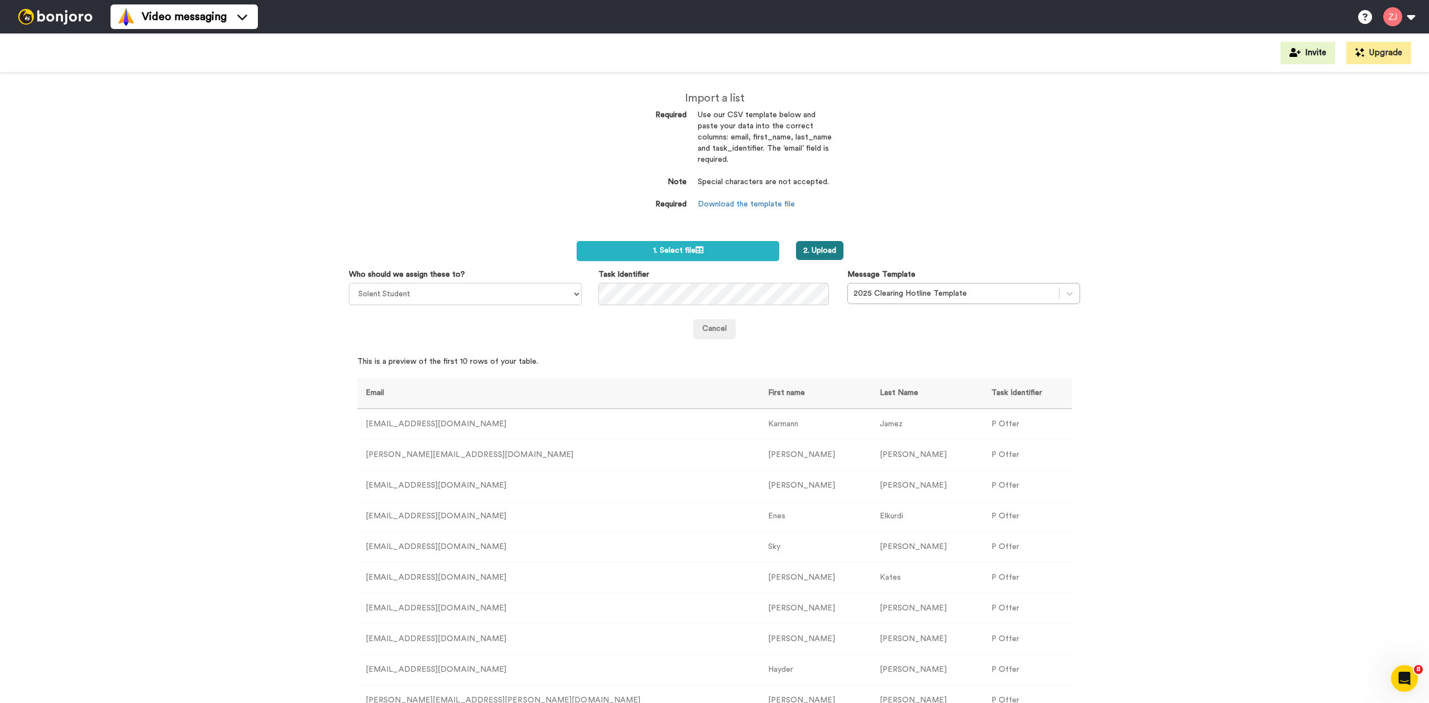
click at [805, 252] on button "2. Upload" at bounding box center [819, 250] width 47 height 19
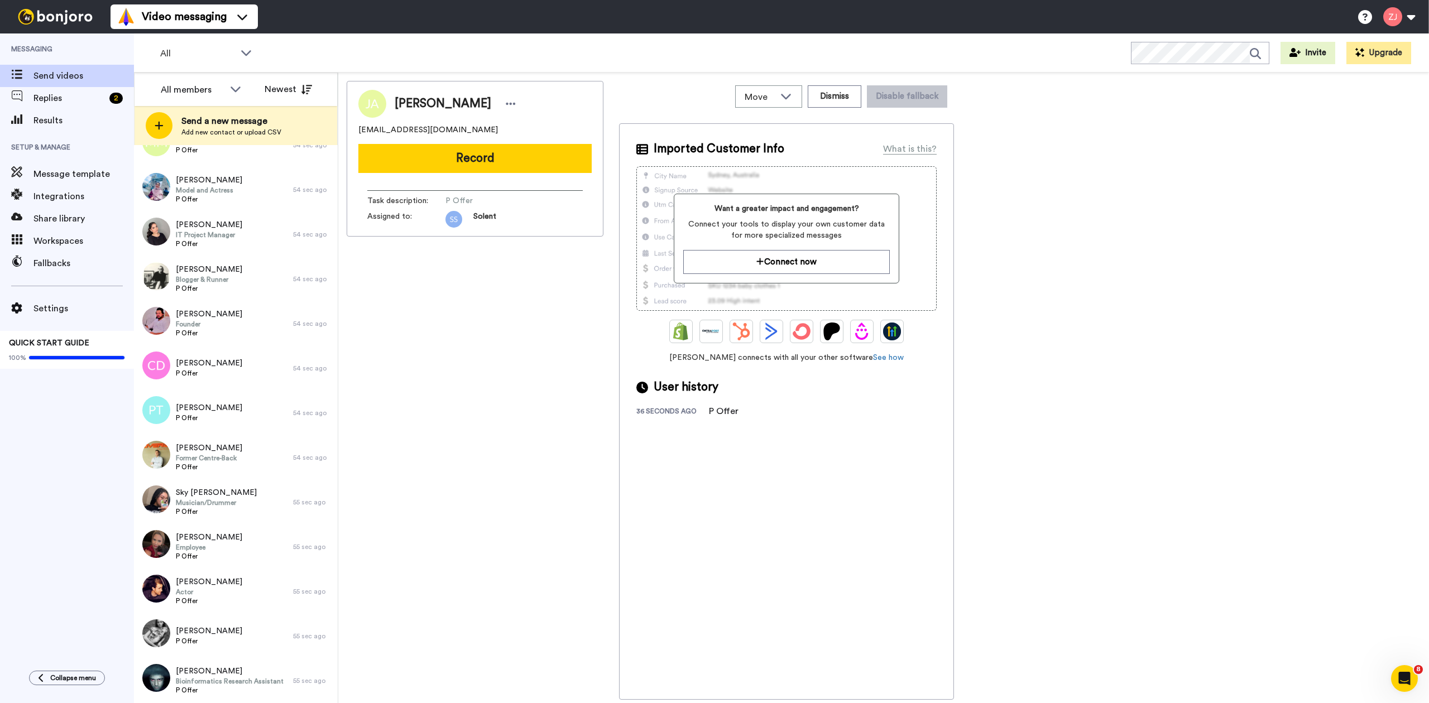
scroll to position [1865, 0]
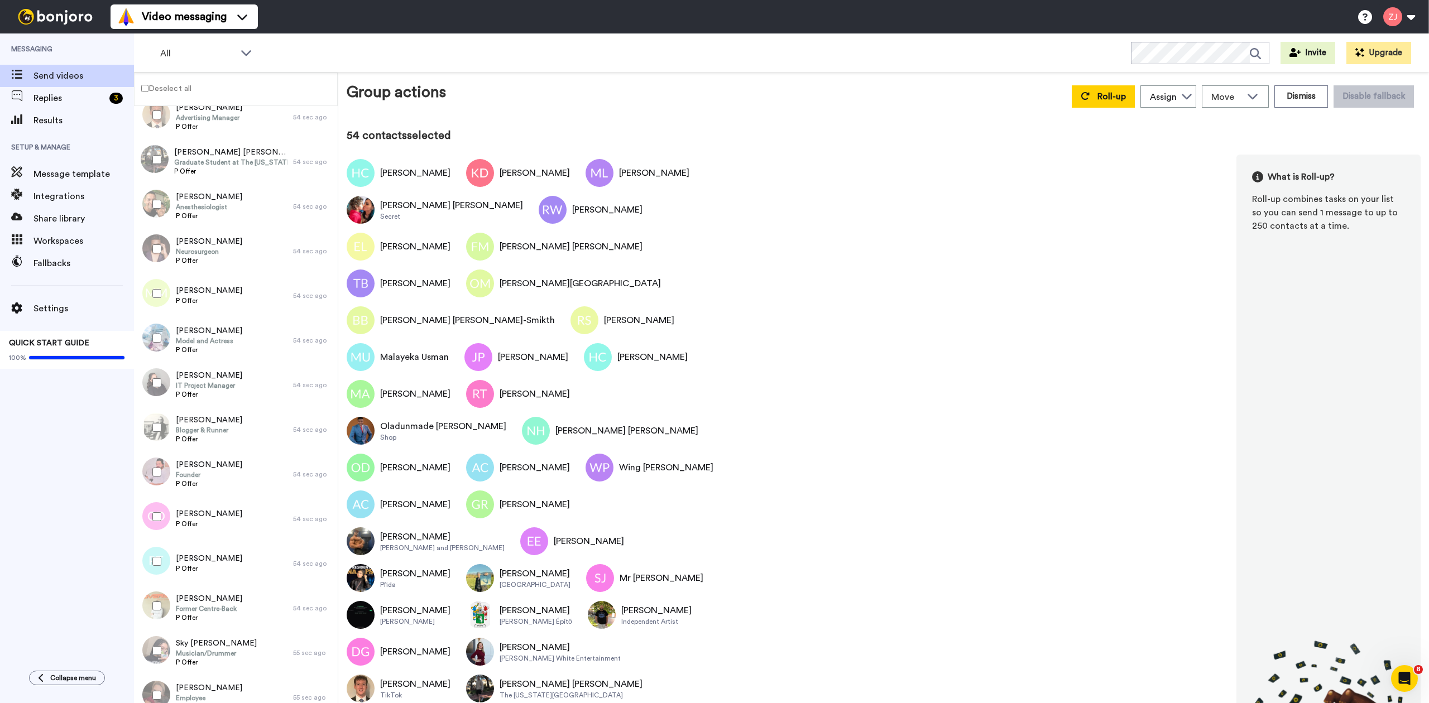
scroll to position [1825, 0]
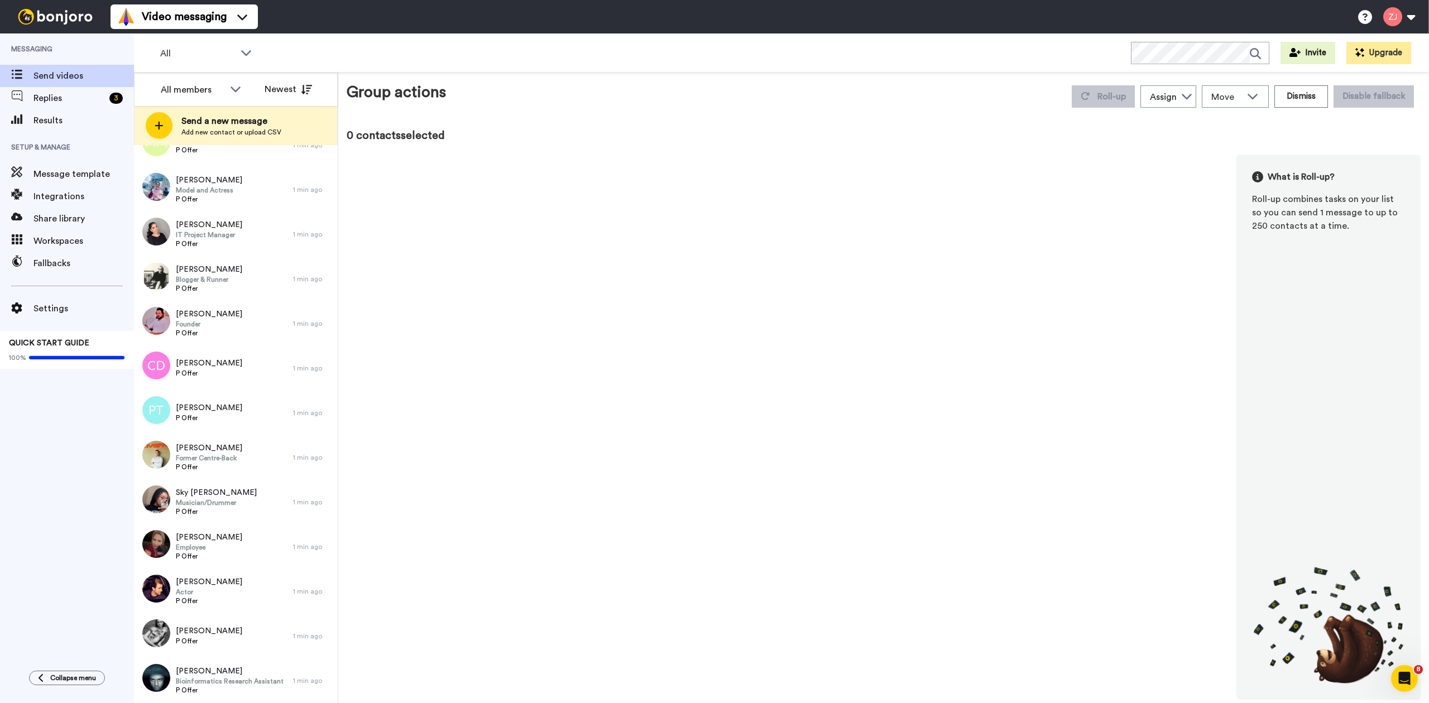
scroll to position [1865, 0]
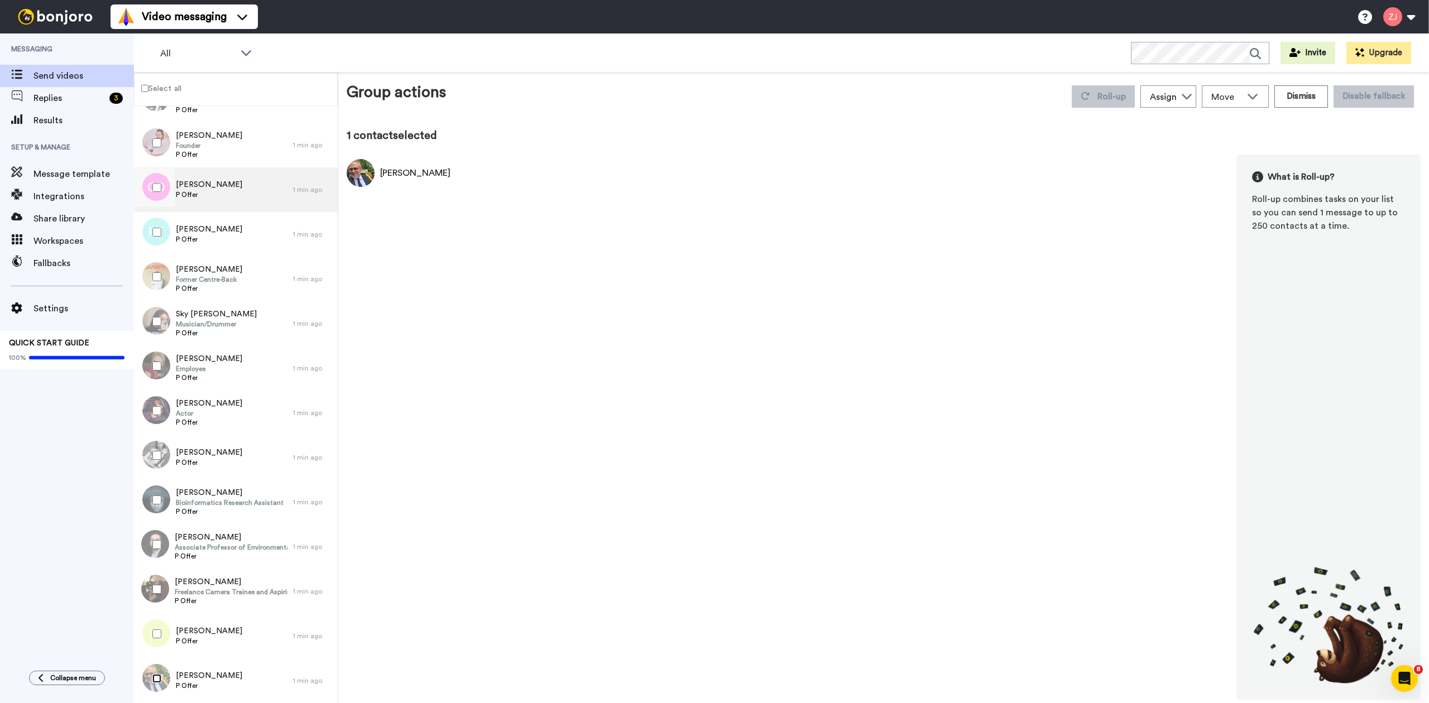
scroll to position [1825, 0]
click at [154, 87] on label "Select all" at bounding box center [158, 88] width 47 height 13
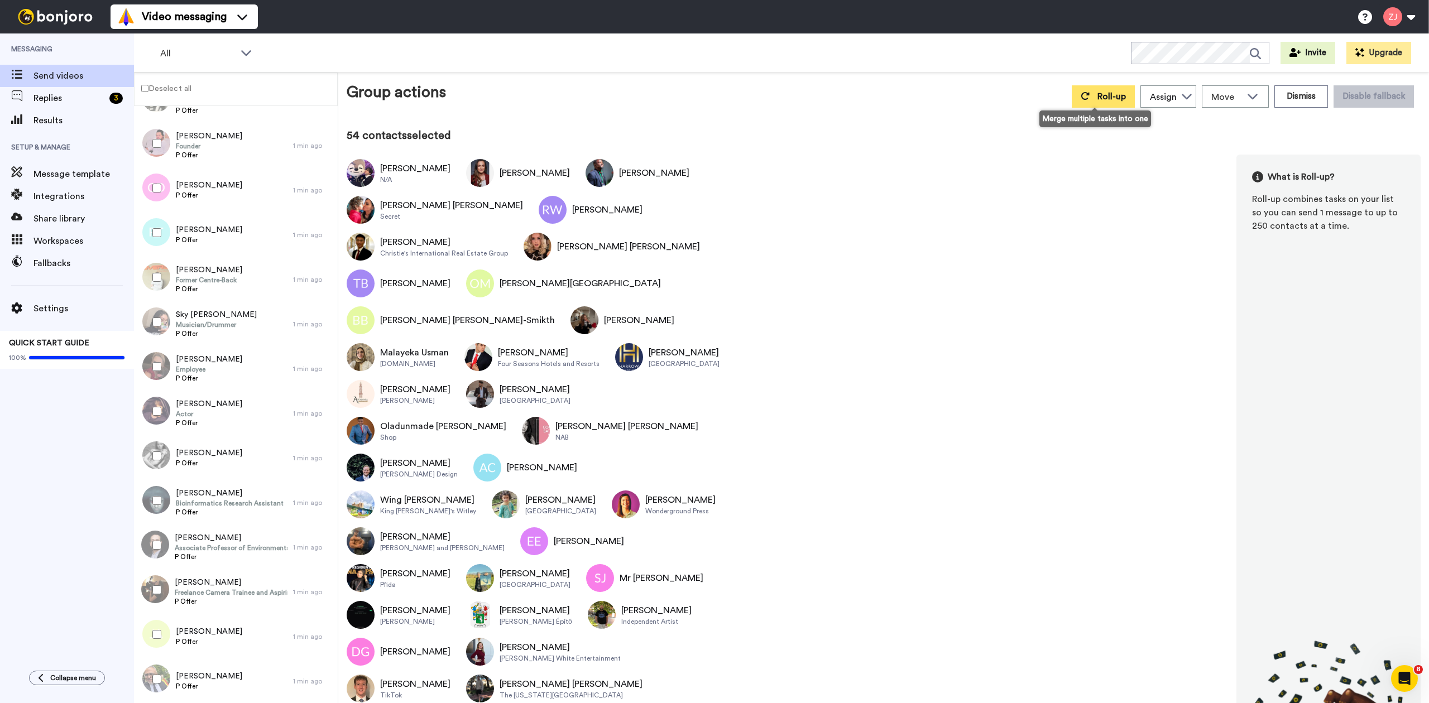
click at [1098, 96] on span "Roll-up" at bounding box center [1112, 96] width 28 height 9
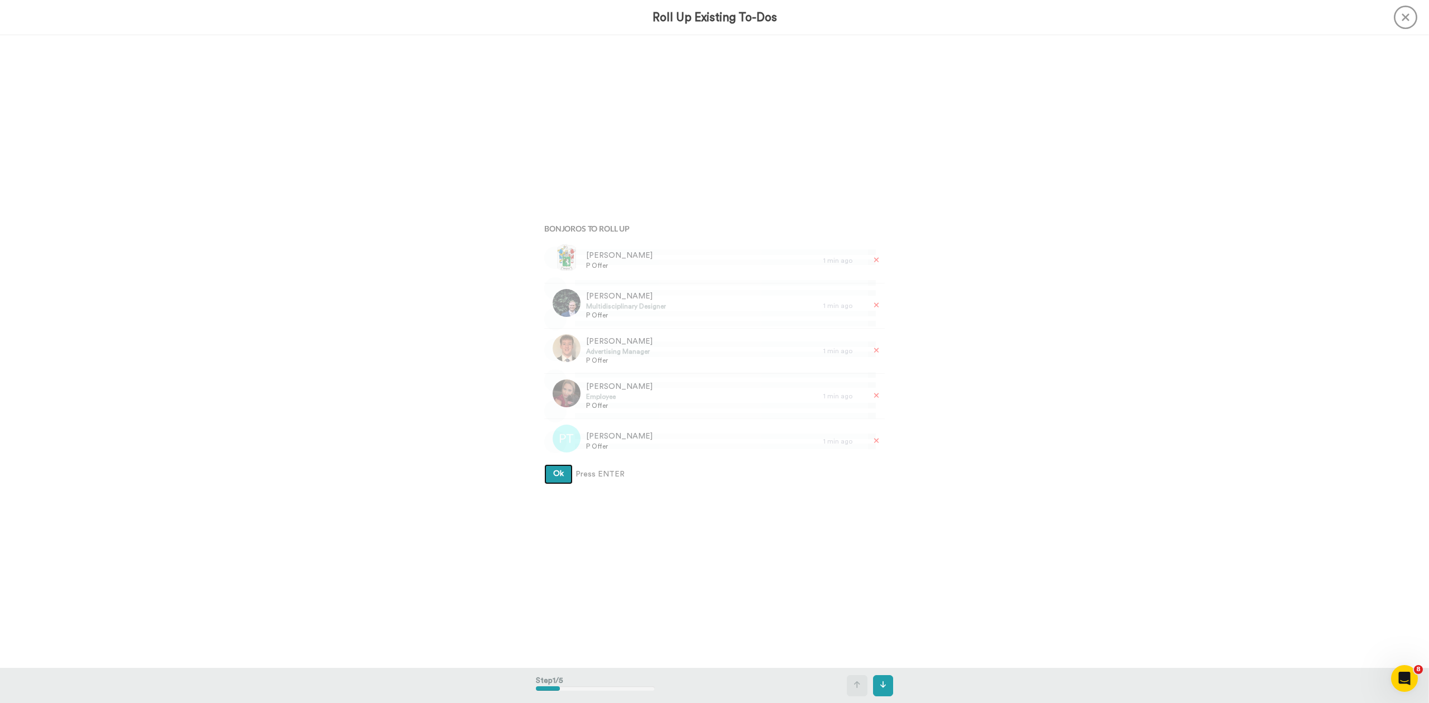
click at [544, 464] on button "Ok" at bounding box center [558, 474] width 28 height 20
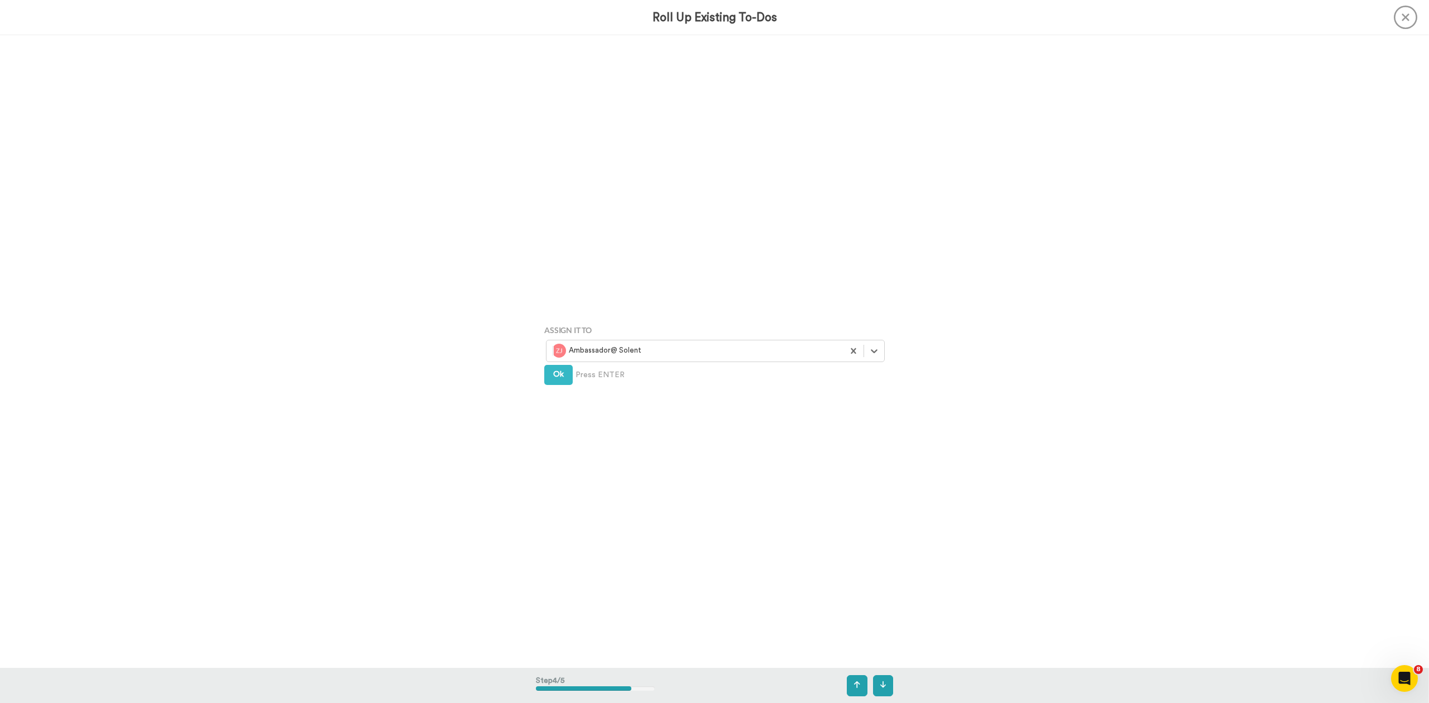
scroll to position [1899, 0]
click at [875, 353] on icon at bounding box center [874, 349] width 11 height 11
click at [690, 373] on div "Solent Student" at bounding box center [716, 375] width 327 height 14
click at [557, 389] on span "Create" at bounding box center [565, 390] width 25 height 8
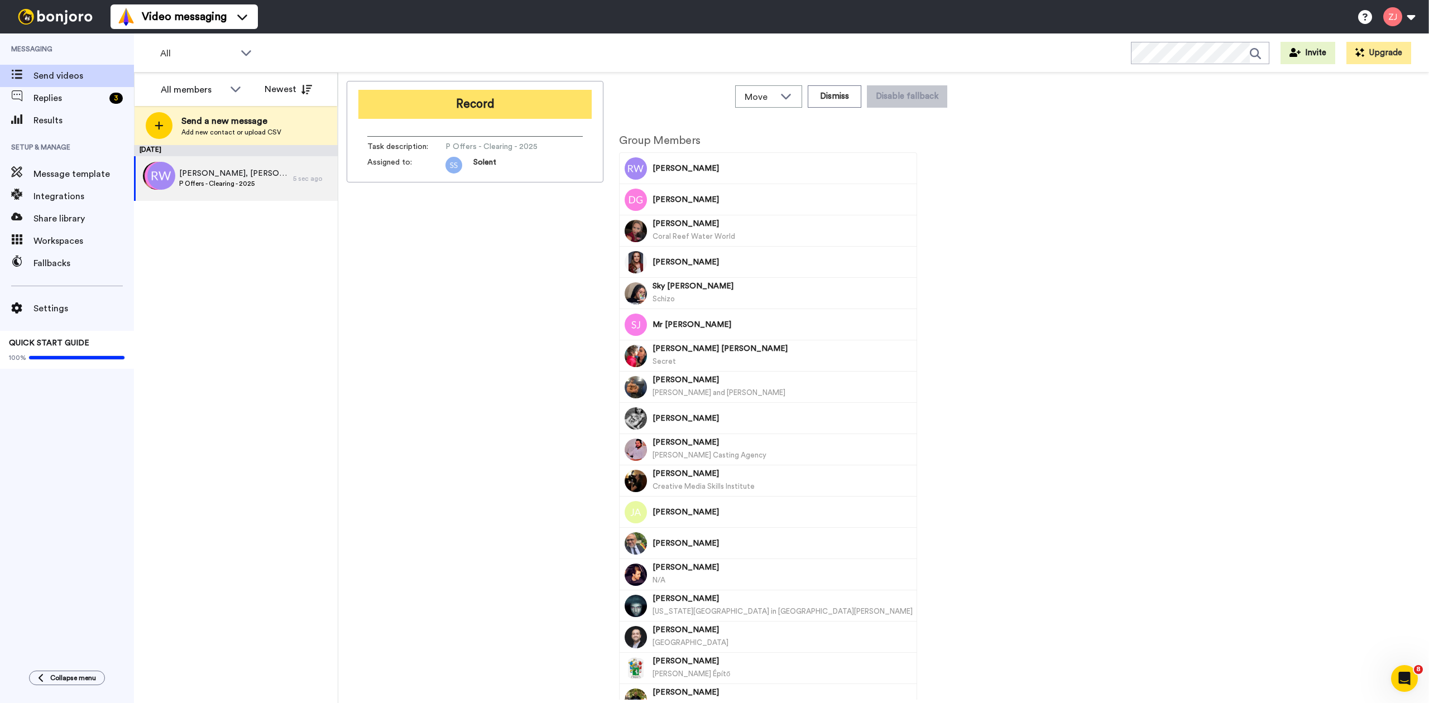
click at [489, 109] on button "Record" at bounding box center [474, 104] width 233 height 29
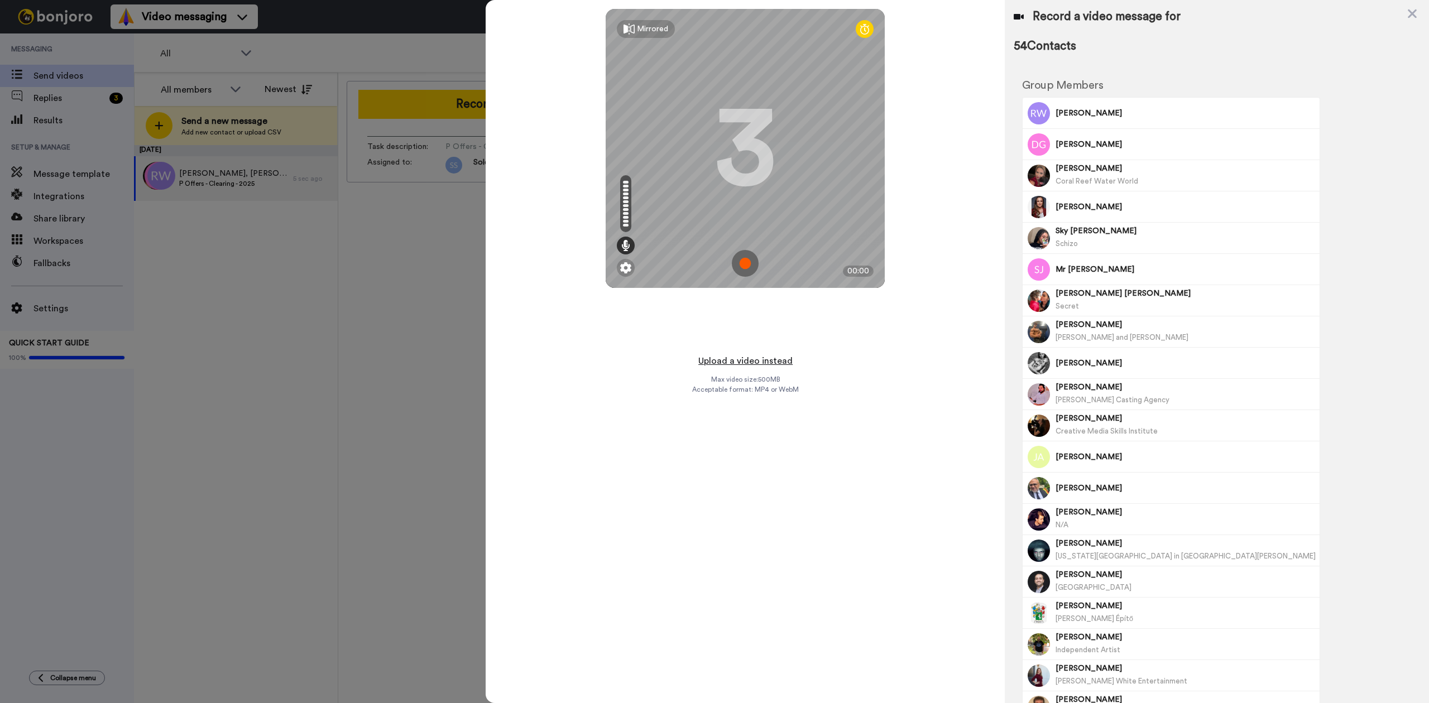
click at [766, 362] on button "Upload a video instead" at bounding box center [745, 361] width 101 height 15
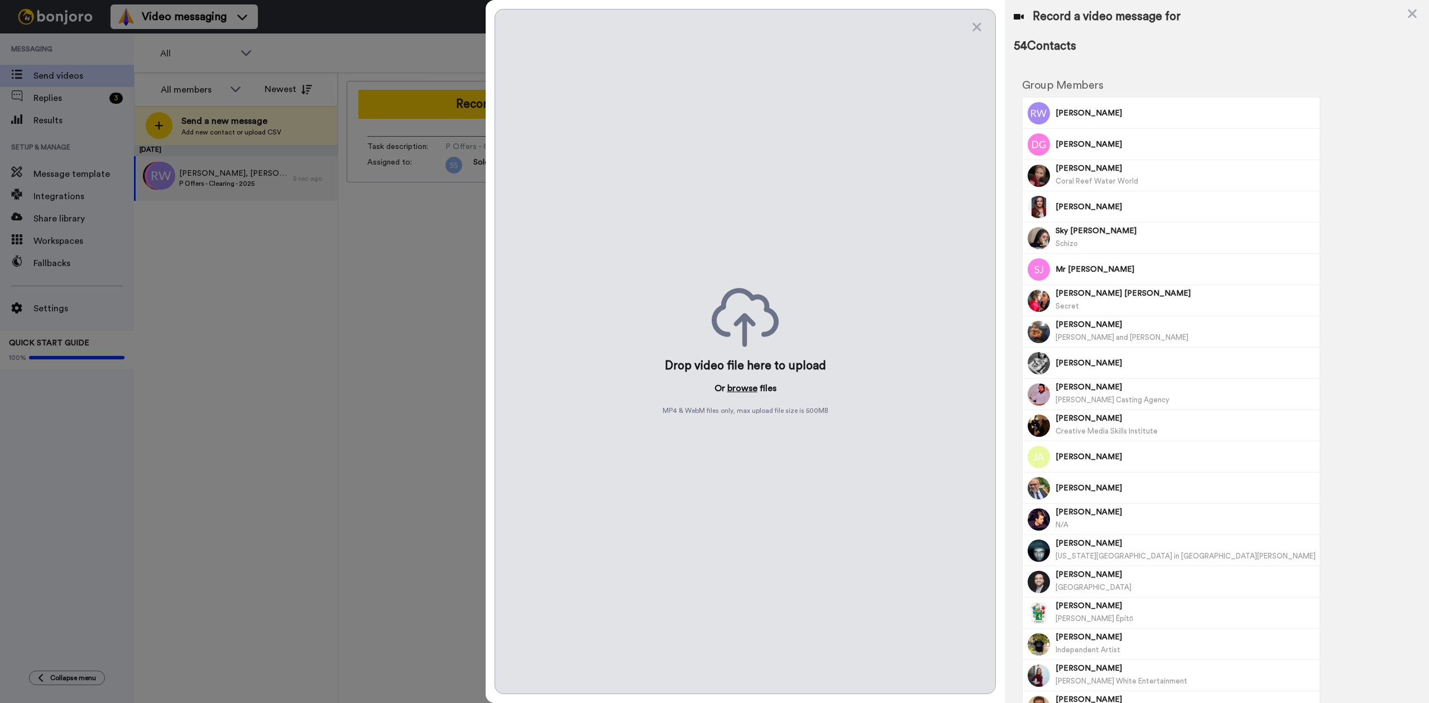
click at [737, 382] on button "browse" at bounding box center [742, 388] width 30 height 13
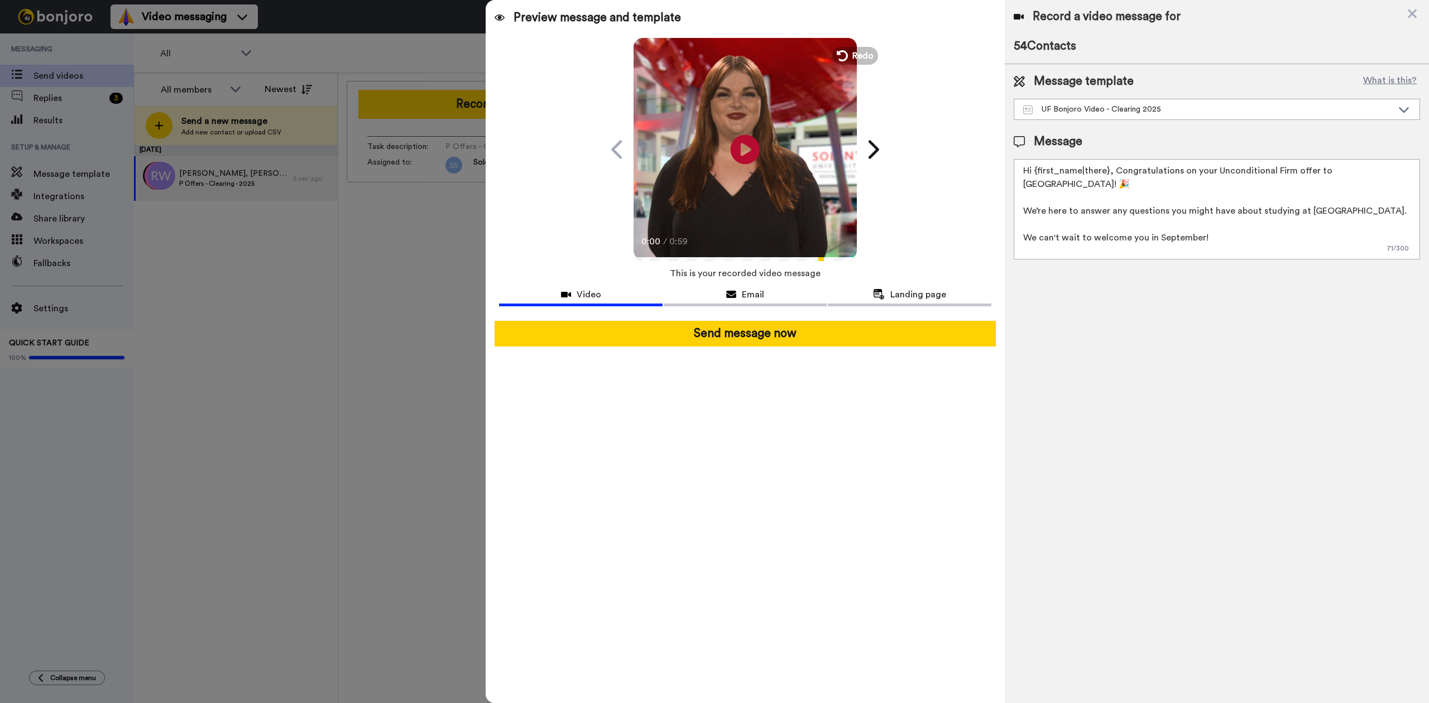
click at [741, 146] on icon "Play/Pause" at bounding box center [746, 149] width 30 height 53
click at [732, 154] on icon "Play/Pause" at bounding box center [746, 149] width 30 height 53
click at [1124, 99] on div "UF Bonjoro Video - Clearing 2025" at bounding box center [1216, 109] width 405 height 20
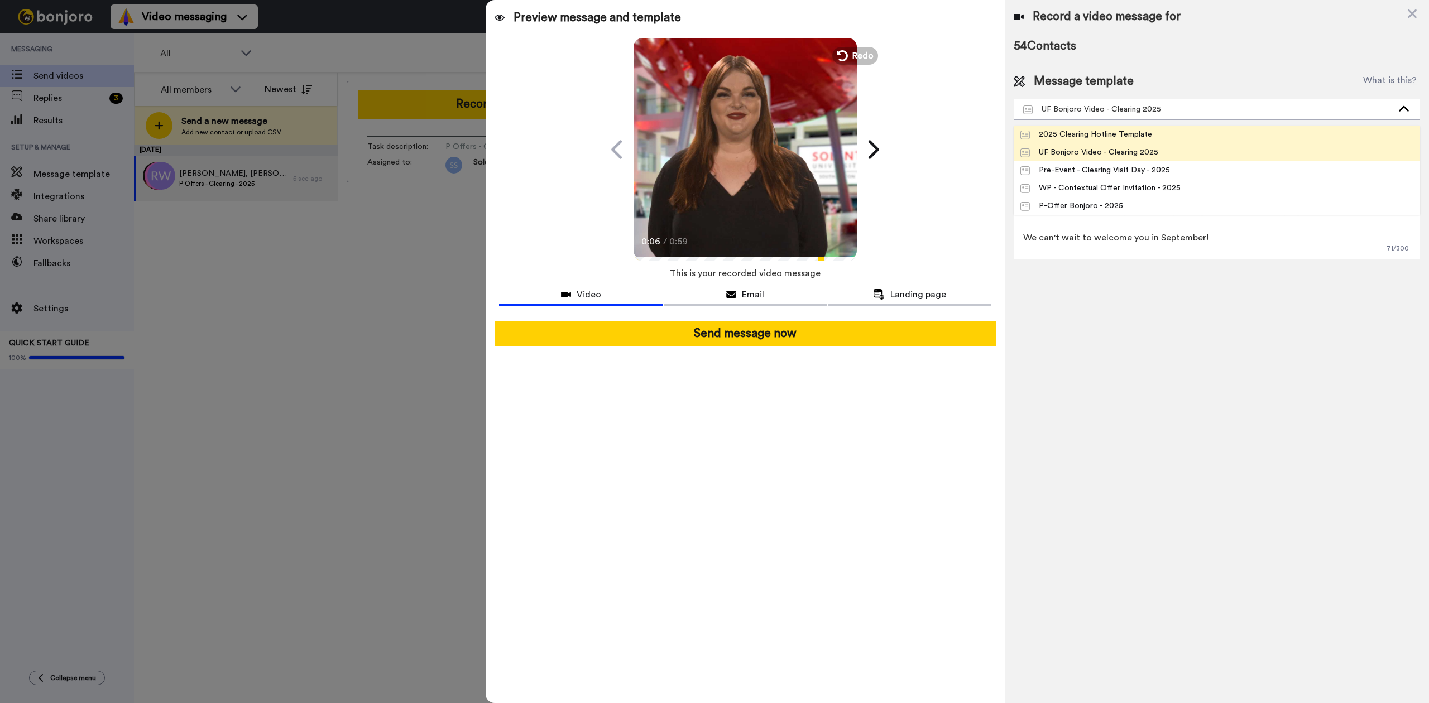
click at [1113, 135] on div "2025 Clearing Hotline Template" at bounding box center [1086, 134] width 132 height 11
type textarea "Hi {first_name}, thanks for contacting our Clearing hotline [DATE] - we can't w…"
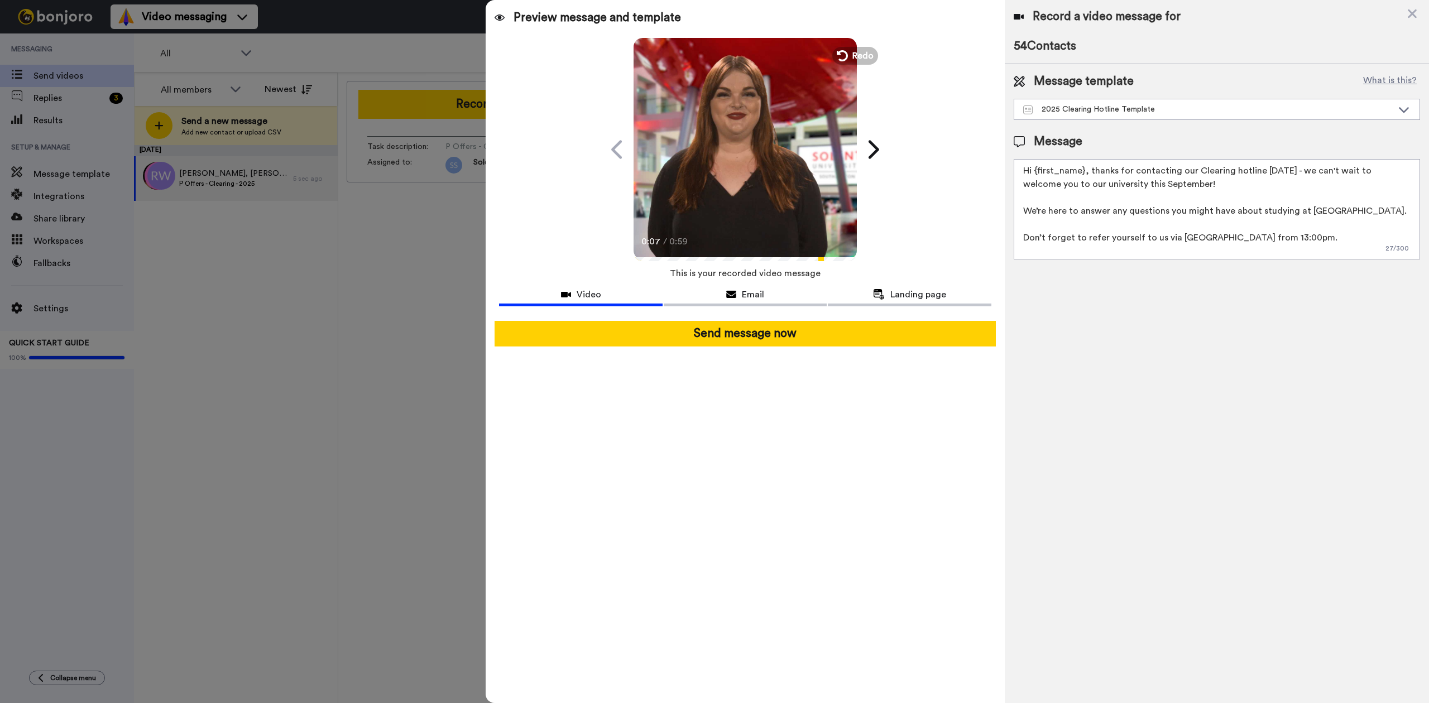
click at [1180, 416] on div "Record a video message for 54 Contacts Message template What is this? 2025 Clea…" at bounding box center [1217, 351] width 424 height 703
click at [1193, 352] on div "Record a video message for 54 Contacts Message template What is this? 2025 Clea…" at bounding box center [1217, 351] width 424 height 703
click at [726, 164] on video at bounding box center [745, 147] width 223 height 223
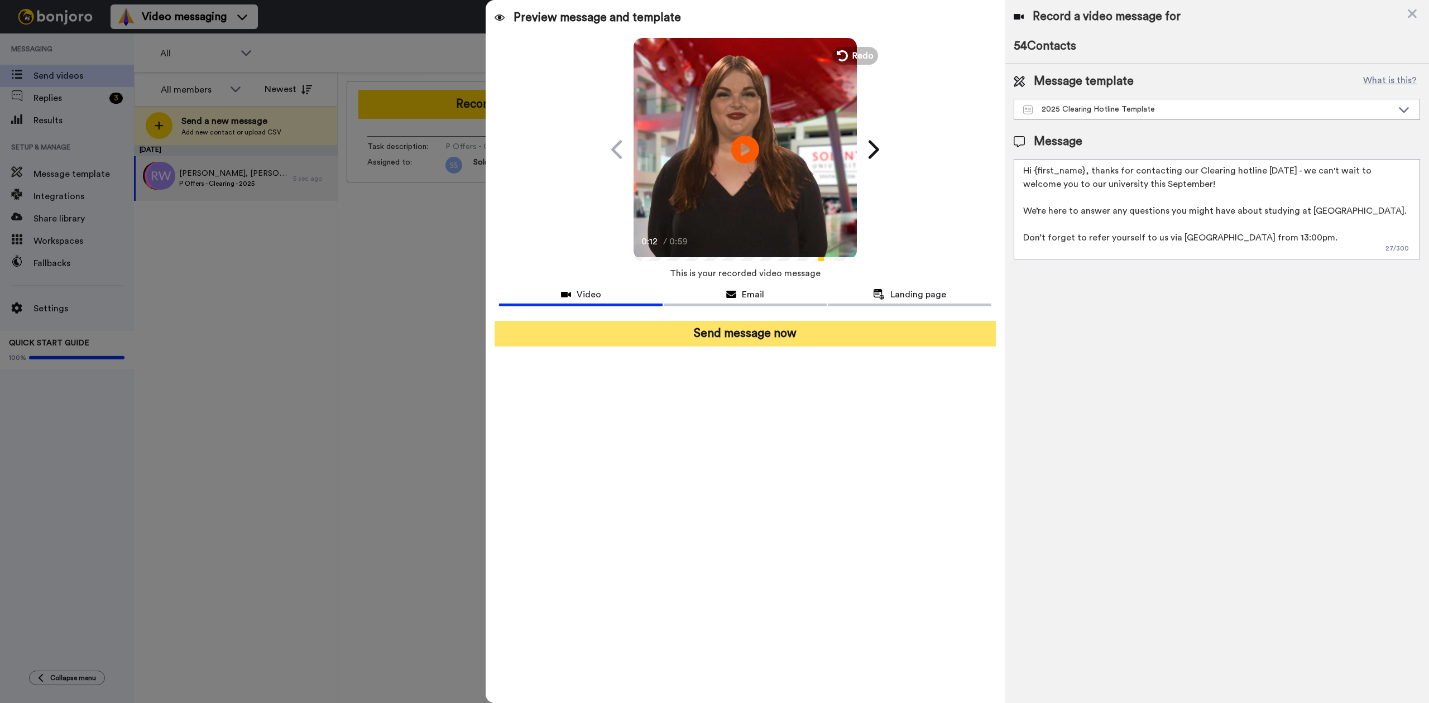
click at [873, 333] on button "Send message now" at bounding box center [745, 334] width 501 height 26
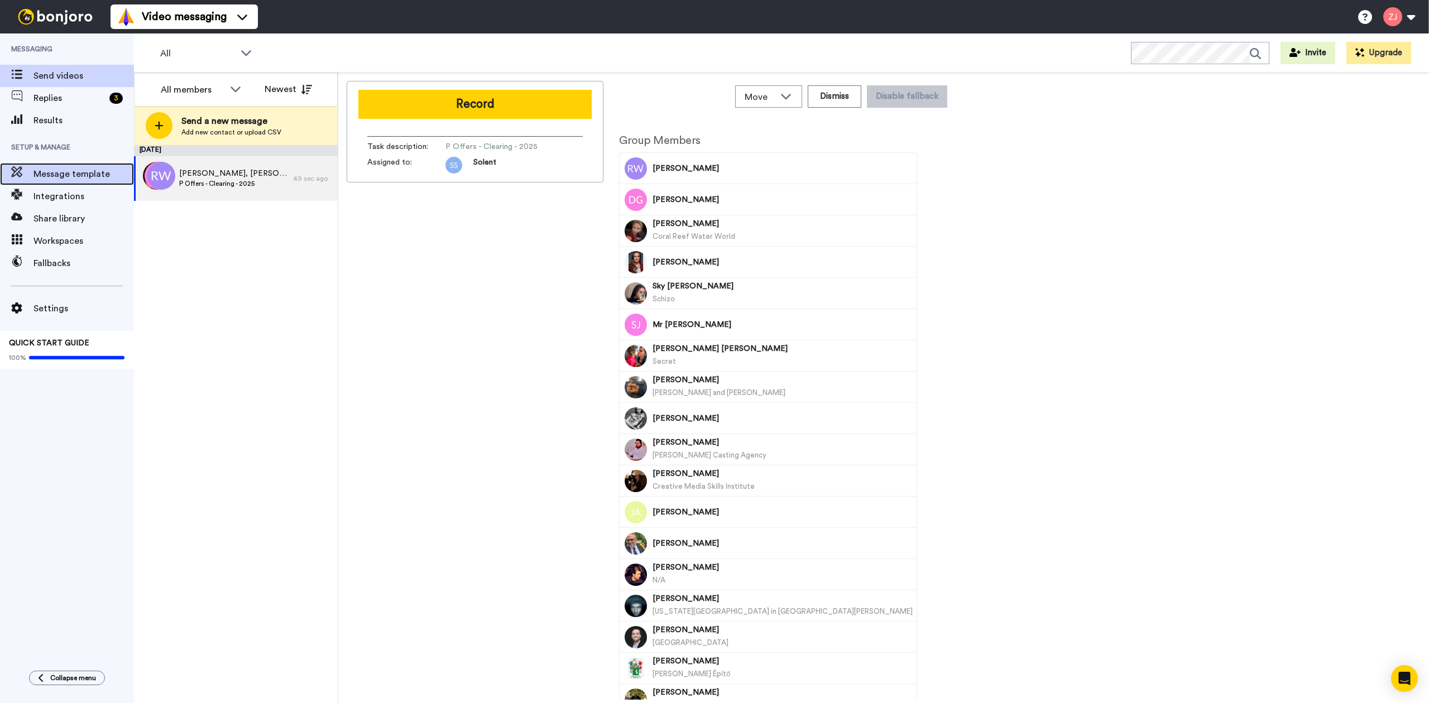
click at [63, 176] on span "Message template" at bounding box center [83, 173] width 100 height 13
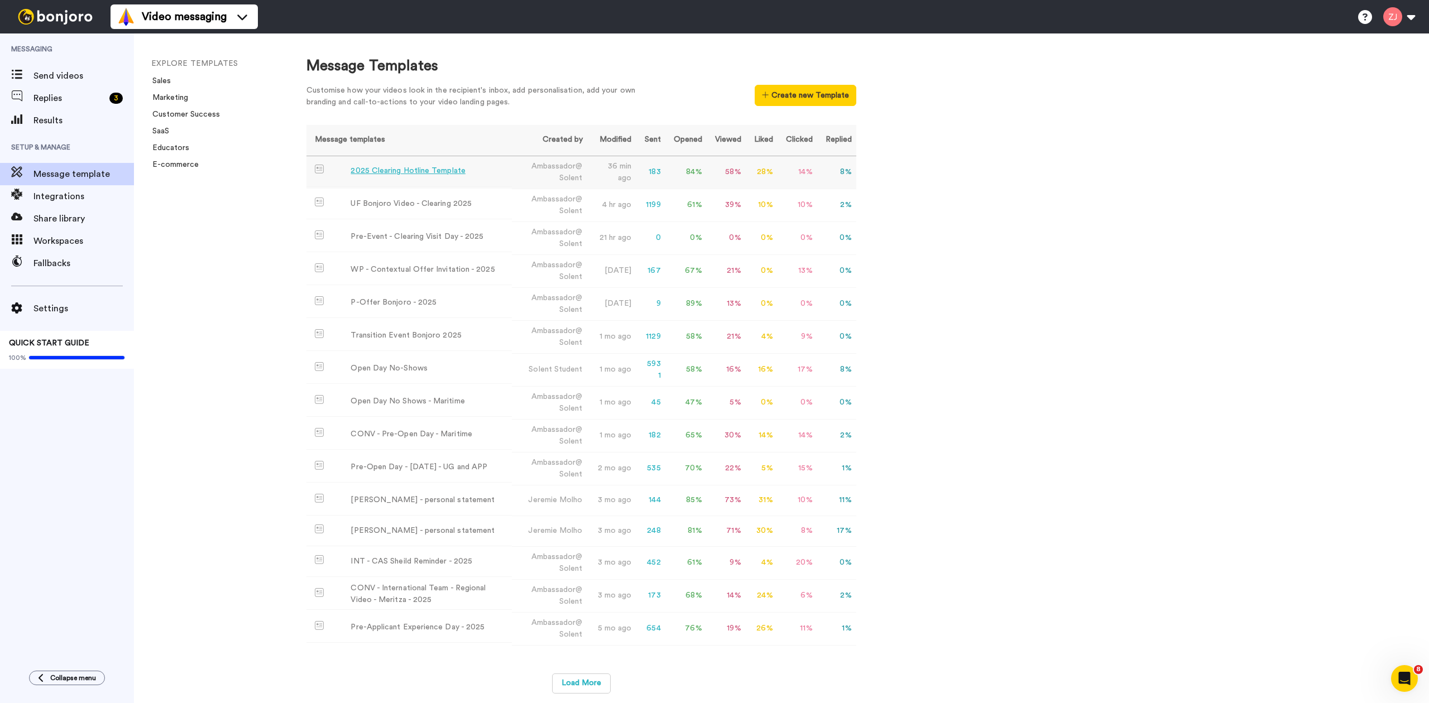
click at [412, 168] on div "2025 Clearing Hotline Template" at bounding box center [408, 171] width 114 height 12
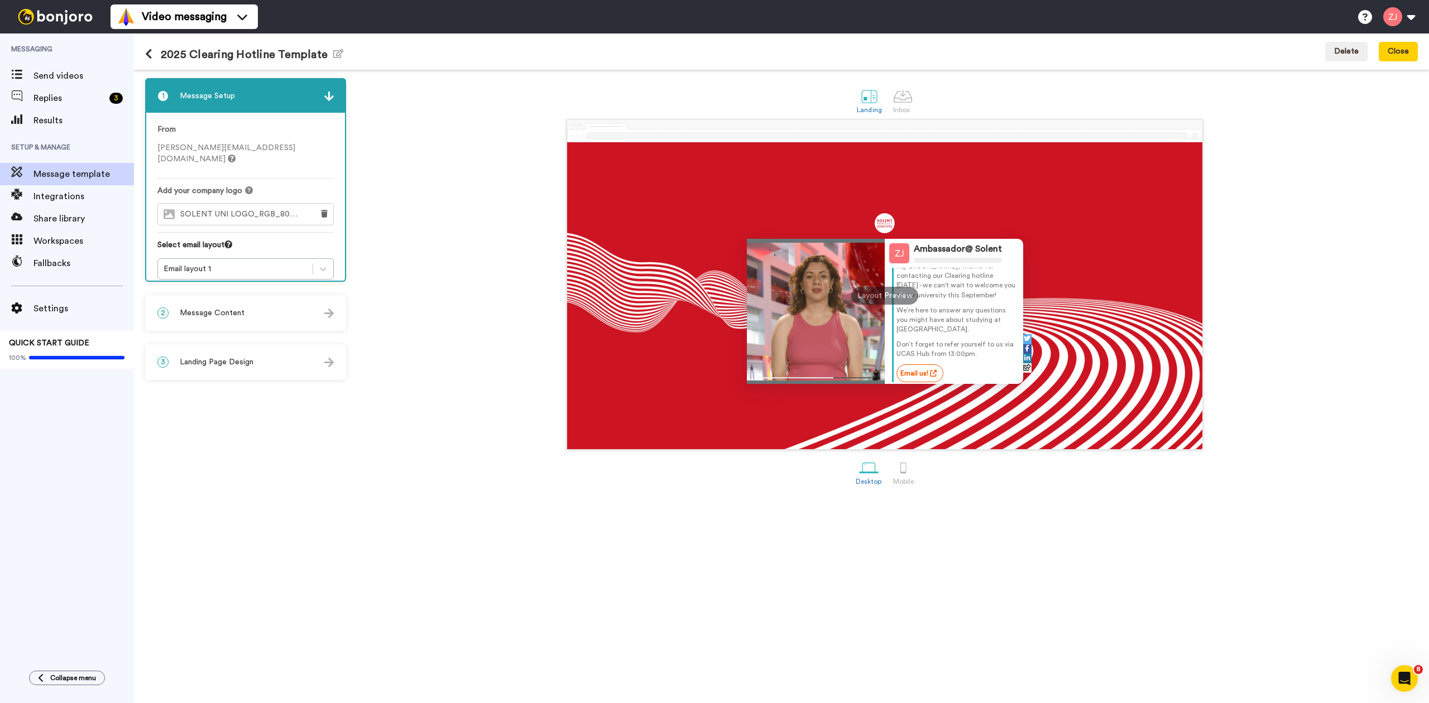
scroll to position [20, 0]
click at [553, 322] on div "Ambassador@ Solent Ambassador@ Hi [PERSON_NAME] , thanks for contacting our Cle…" at bounding box center [885, 284] width 1066 height 330
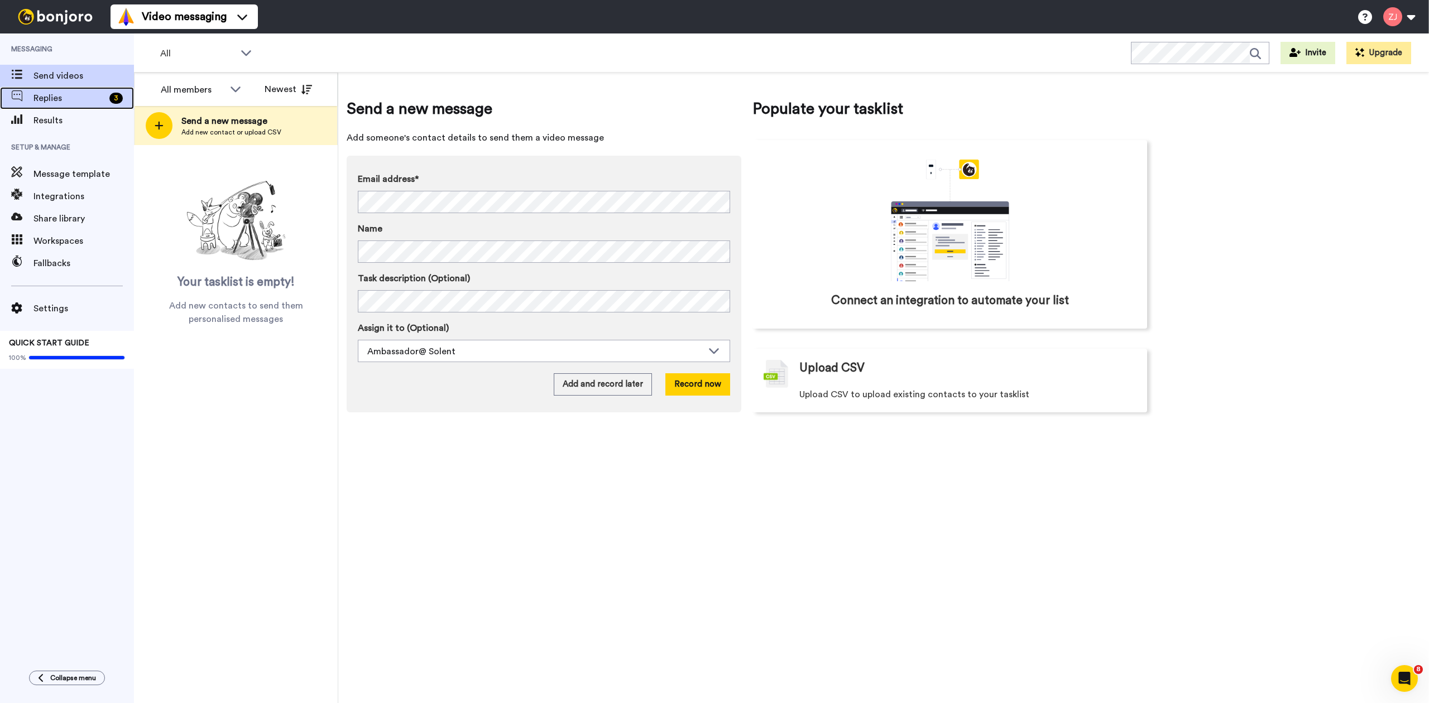
click at [52, 99] on span "Replies" at bounding box center [68, 98] width 71 height 13
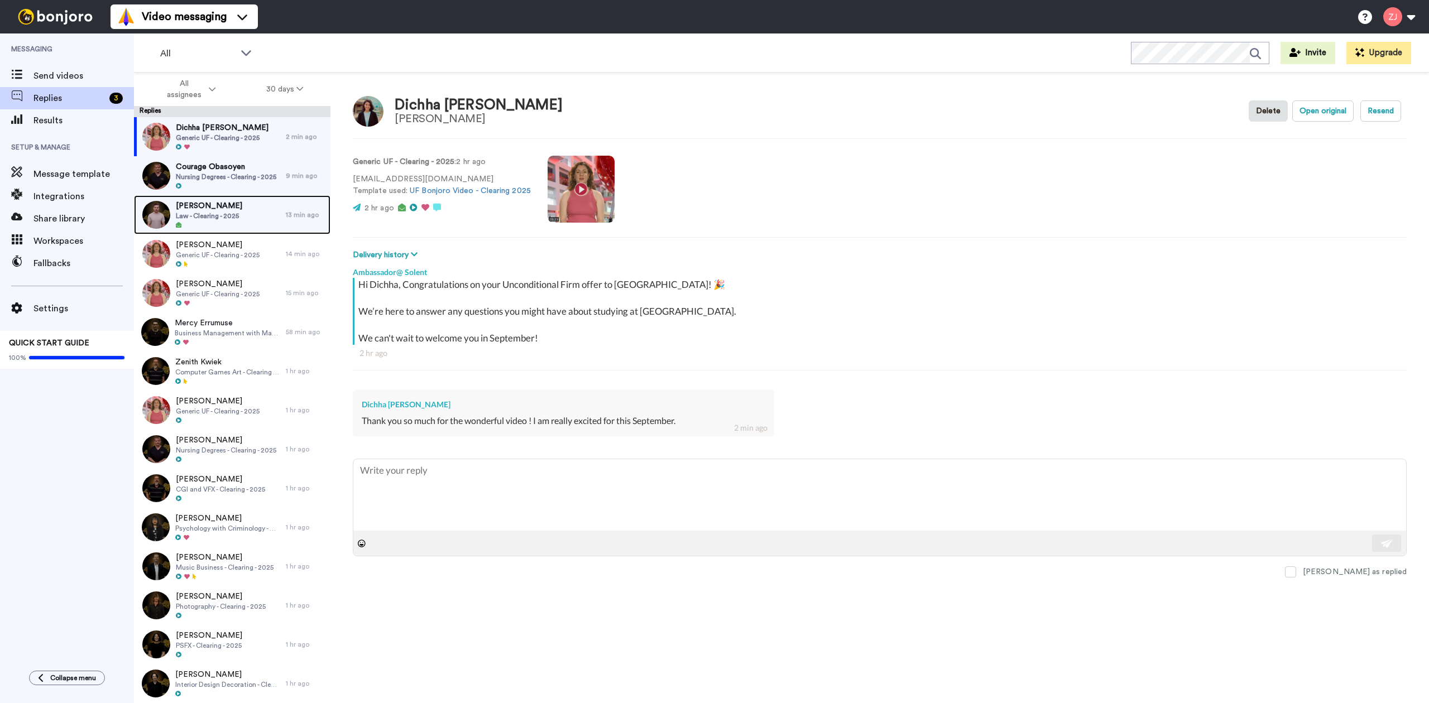
click at [259, 214] on div "Alfie Kent Law - Clearing - 2025" at bounding box center [210, 214] width 152 height 39
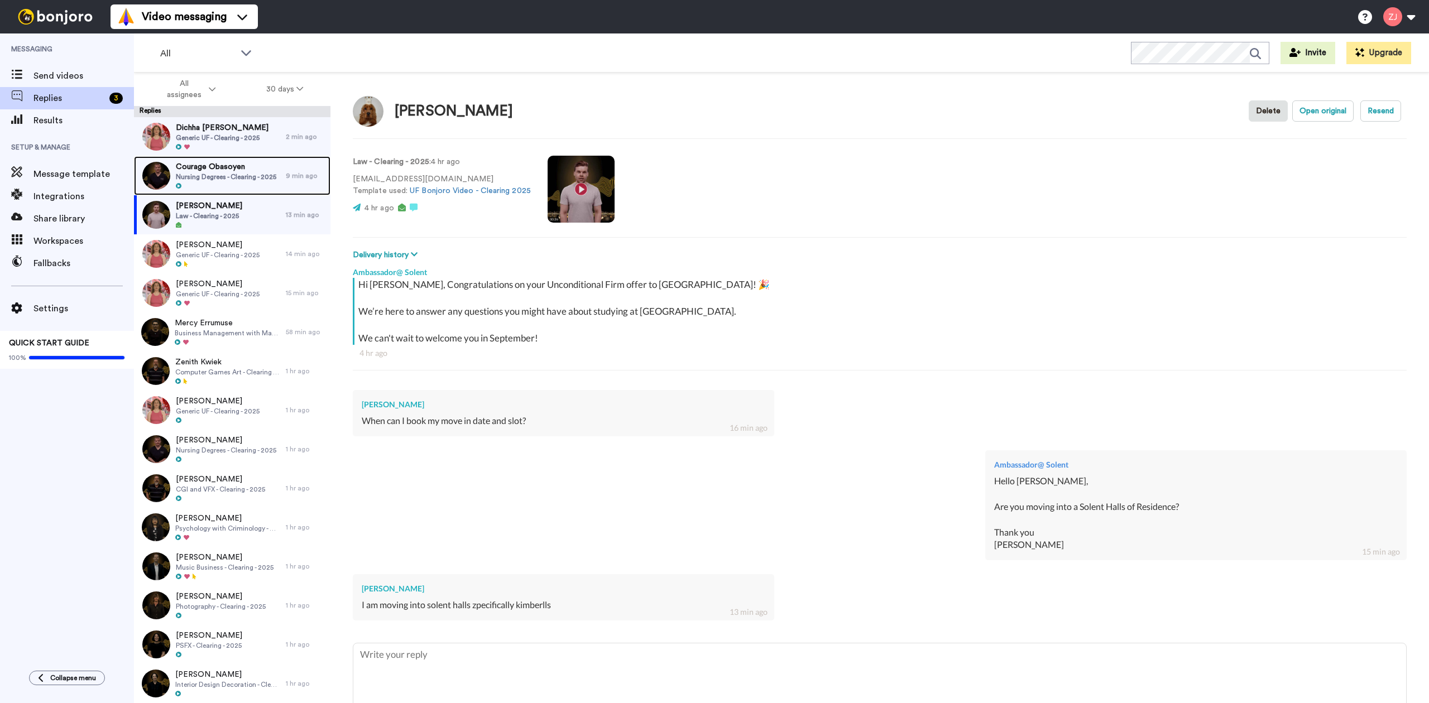
click at [240, 171] on span "Courage Obasoyen" at bounding box center [226, 166] width 100 height 11
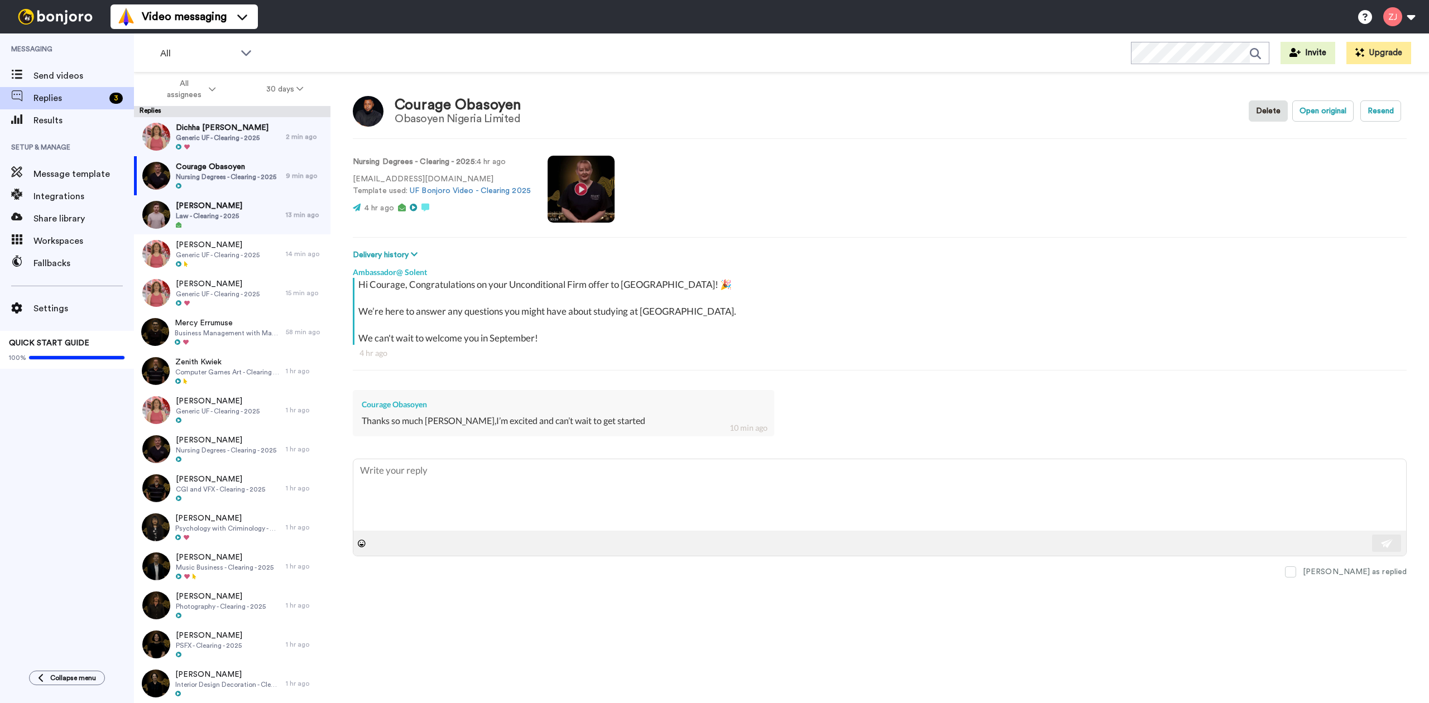
click at [483, 612] on div "Courage Obasoyen Obasoyen Nigeria Limited Delete Open original Resend Nursing D…" at bounding box center [879, 408] width 1099 height 670
click at [452, 485] on textarea at bounding box center [879, 494] width 1053 height 71
paste textarea "Hello Josh 😊 You’re very welcome - we’re so glad you enjoyed the video! 🎥 Once …"
type textarea "x"
type textarea "Hello Josh 😊 You’re very welcome - we’re so glad you enjoyed the video! 🎥 Once …"
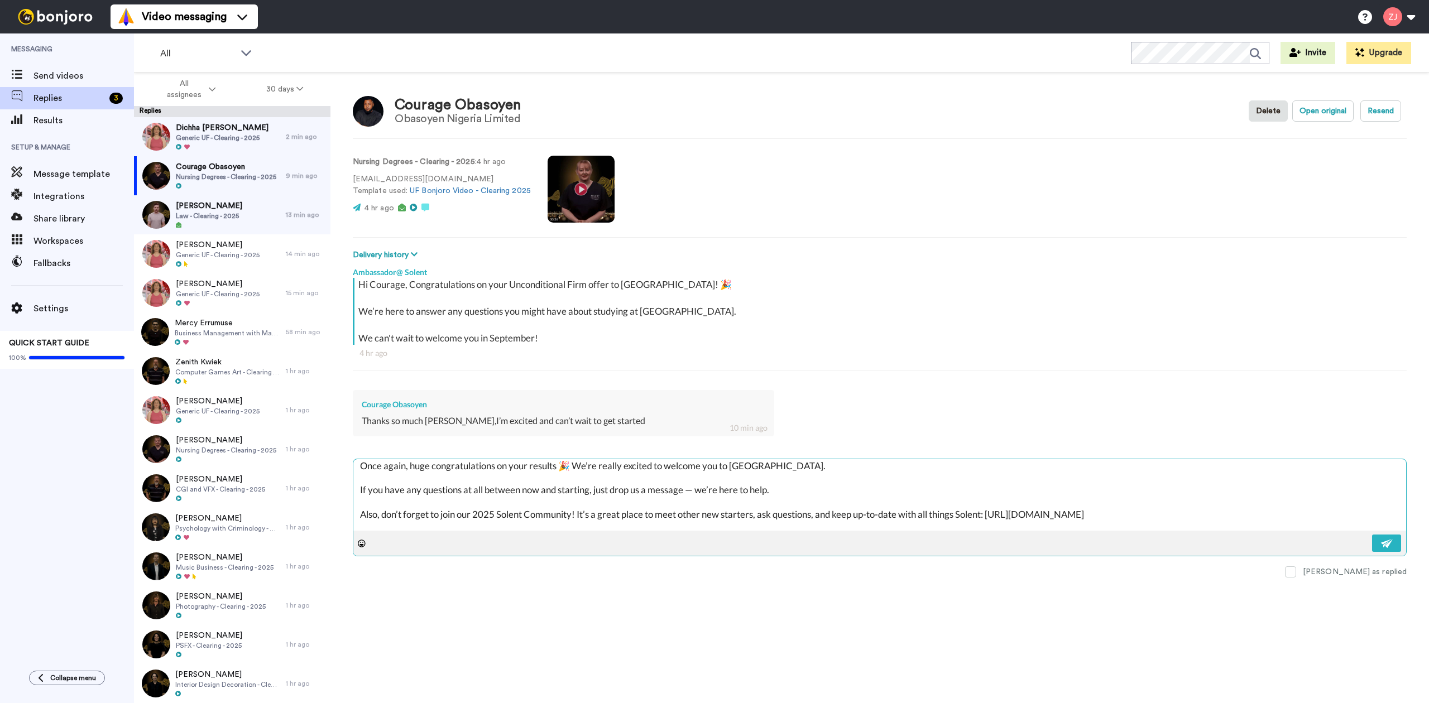
scroll to position [5, 0]
click at [401, 466] on textarea "Hello Josh 😊 You’re very welcome - we’re so glad you enjoyed the video! 🎥 Once …" at bounding box center [879, 494] width 1053 height 71
type textarea "x"
type textarea "Hello Jos 😊 You’re very welcome - we’re so glad you enjoyed the video! 🎥 Once a…"
type textarea "x"
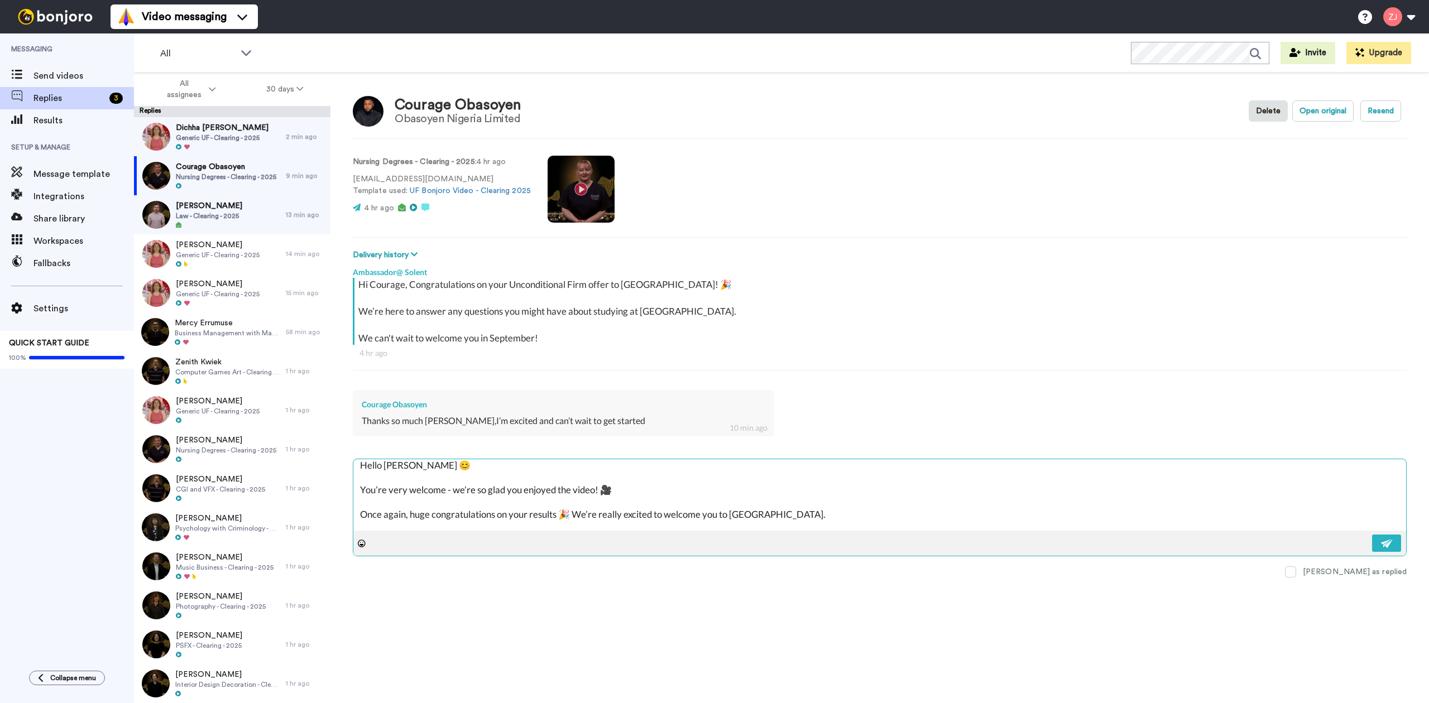
type textarea "Hello Jo 😊 You’re very welcome - we’re so glad you enjoyed the video! 🎥 Once ag…"
type textarea "x"
type textarea "Hello J 😊 You’re very welcome - we’re so glad you enjoyed the video! 🎥 Once aga…"
type textarea "x"
type textarea "Hello 😊 You’re very welcome - we’re so glad you enjoyed the video! 🎥 Once again…"
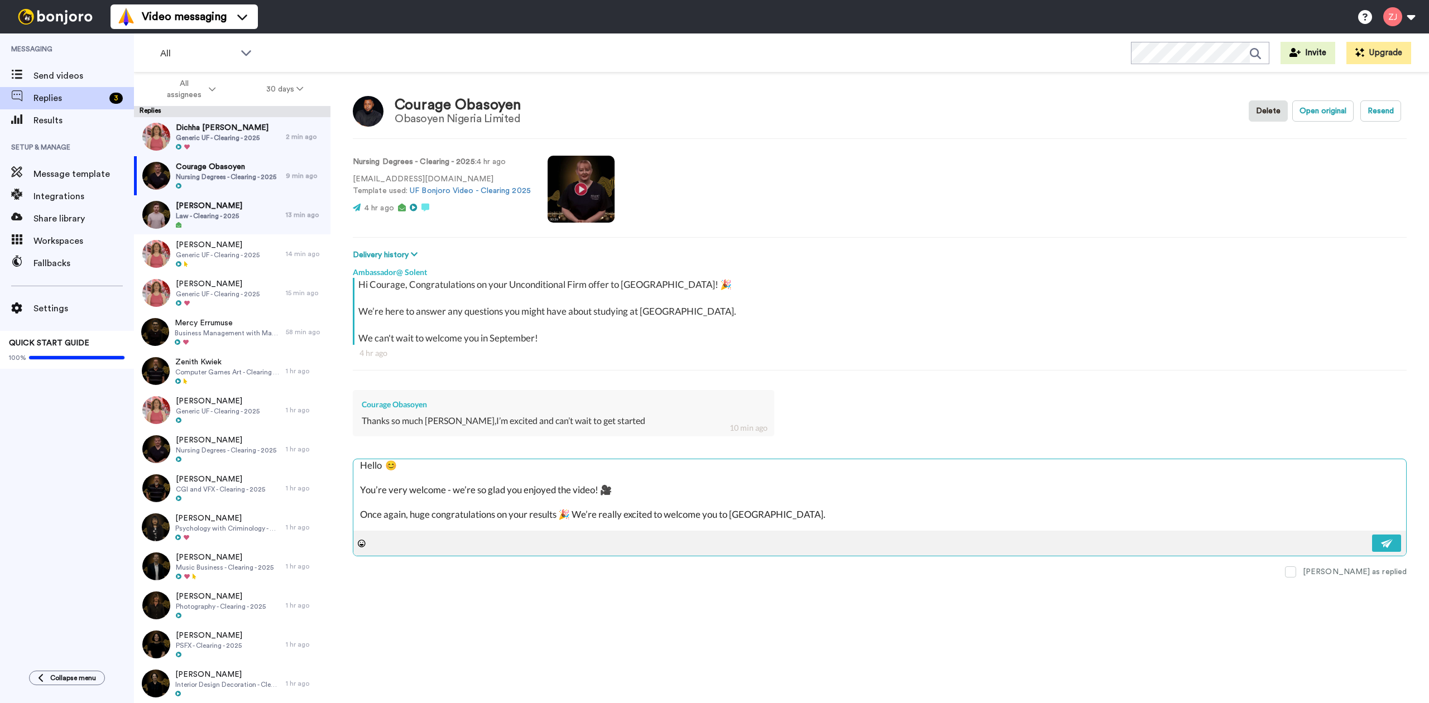
type textarea "x"
type textarea "Hello C You’re very welcome - we’re so glad you enjoyed the video! 🎥 Once again…"
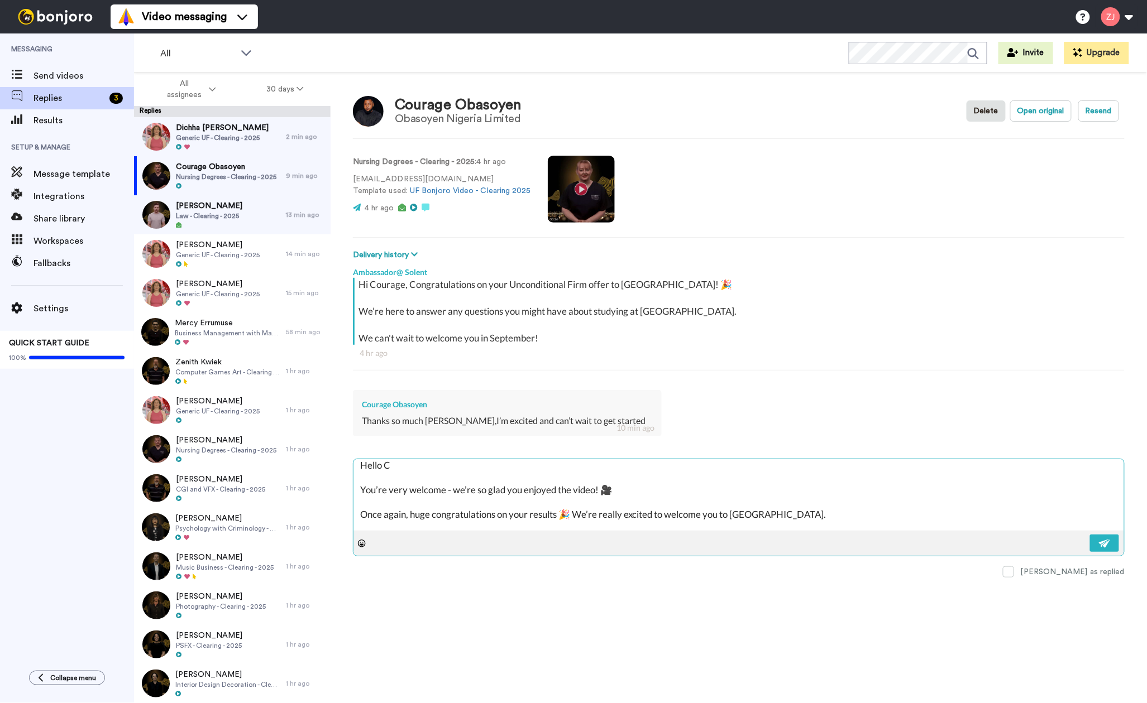
click at [400, 465] on textarea "Hello C You’re very welcome - we’re so glad you enjoyed the video! 🎥 Once again…" at bounding box center [738, 494] width 770 height 71
type textarea "x"
type textarea "Hello Co You’re very welcome - we’re so glad you enjoyed the video! 🎥 Once agai…"
type textarea "x"
type textarea "Hello Cou You’re very welcome - we’re so glad you enjoyed the video! 🎥 Once aga…"
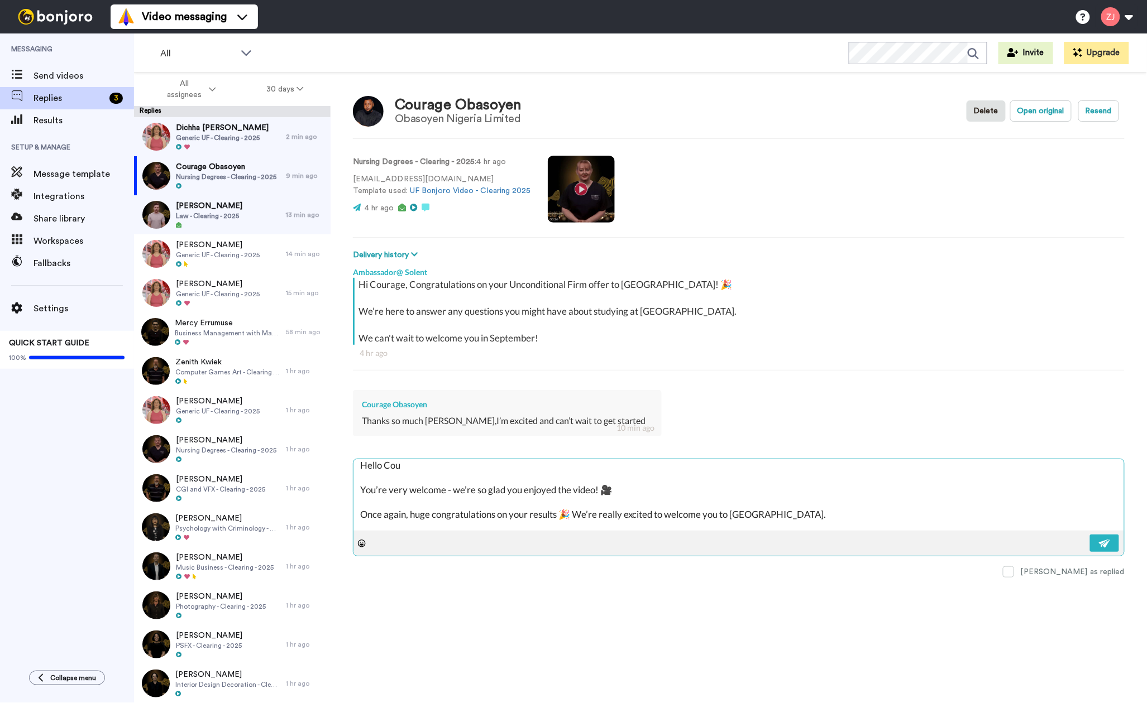
type textarea "x"
type textarea "Hello Cour You’re very welcome - we’re so glad you enjoyed the video! 🎥 Once ag…"
type textarea "x"
type textarea "Hello Coura You’re very welcome - we’re so glad you enjoyed the video! 🎥 Once a…"
type textarea "x"
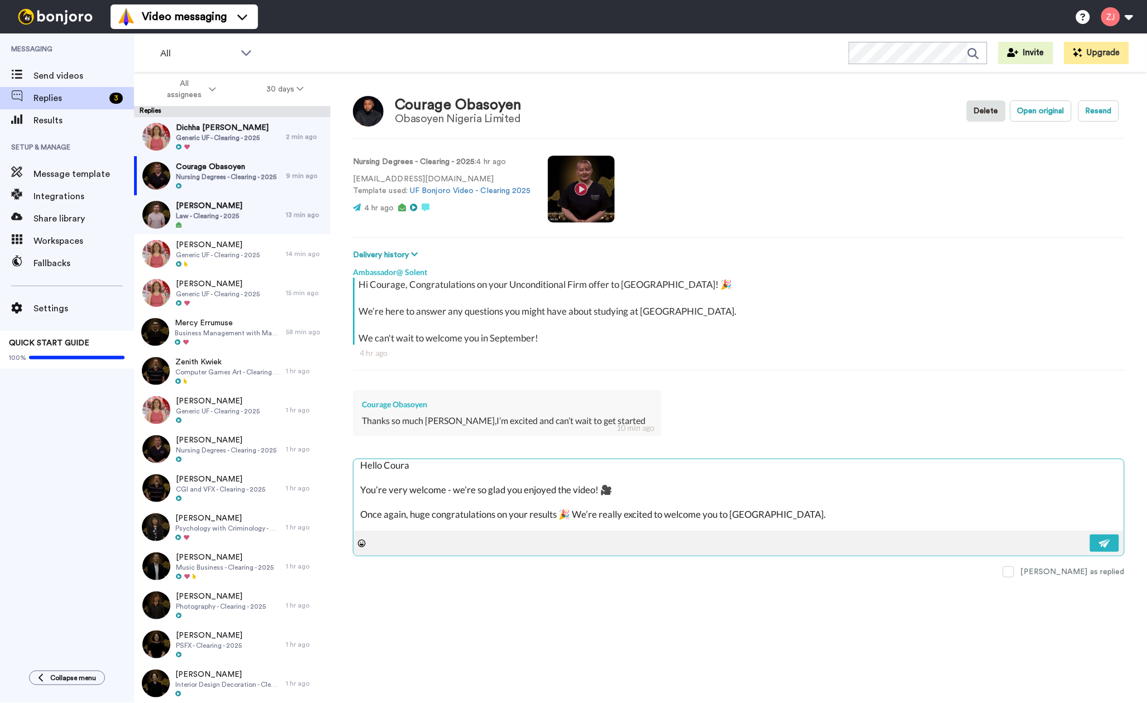
type textarea "Hello Courag You’re very welcome - we’re so glad you enjoyed the video! 🎥 Once …"
type textarea "x"
type textarea "Hello Courage You’re very welcome - we’re so glad you enjoyed the video! 🎥 Once…"
type textarea "x"
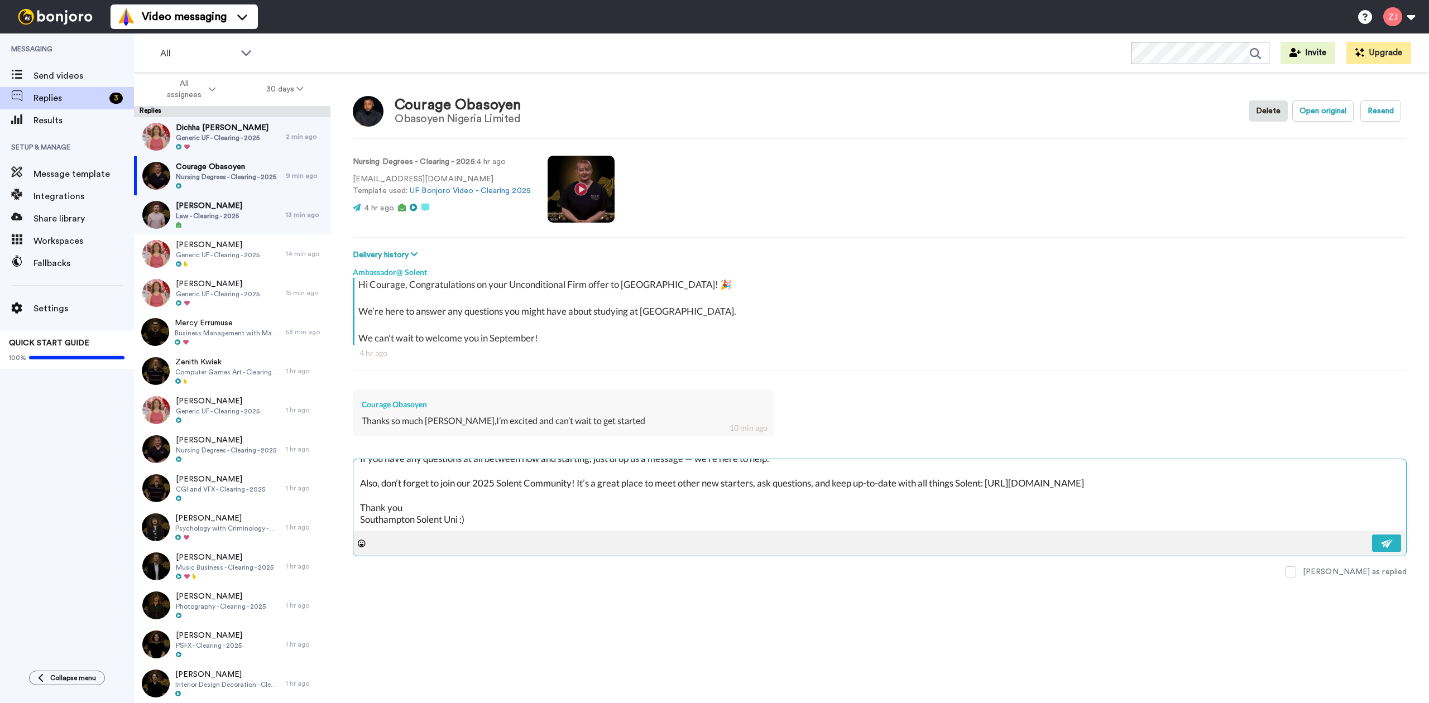
scroll to position [0, 0]
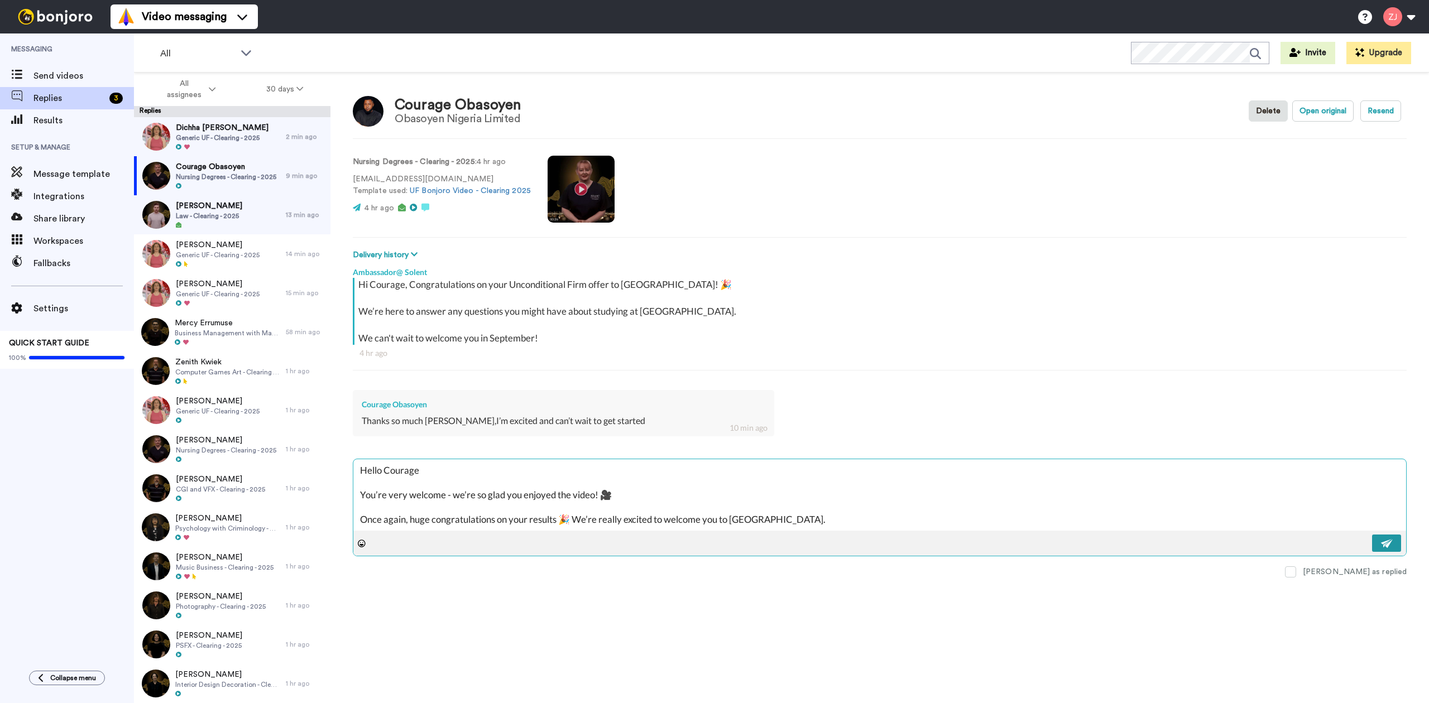
type textarea "Hello Courage You’re very welcome - we’re so glad you enjoyed the video! 🎥 Once…"
click at [1388, 543] on img at bounding box center [1387, 543] width 12 height 9
type textarea "x"
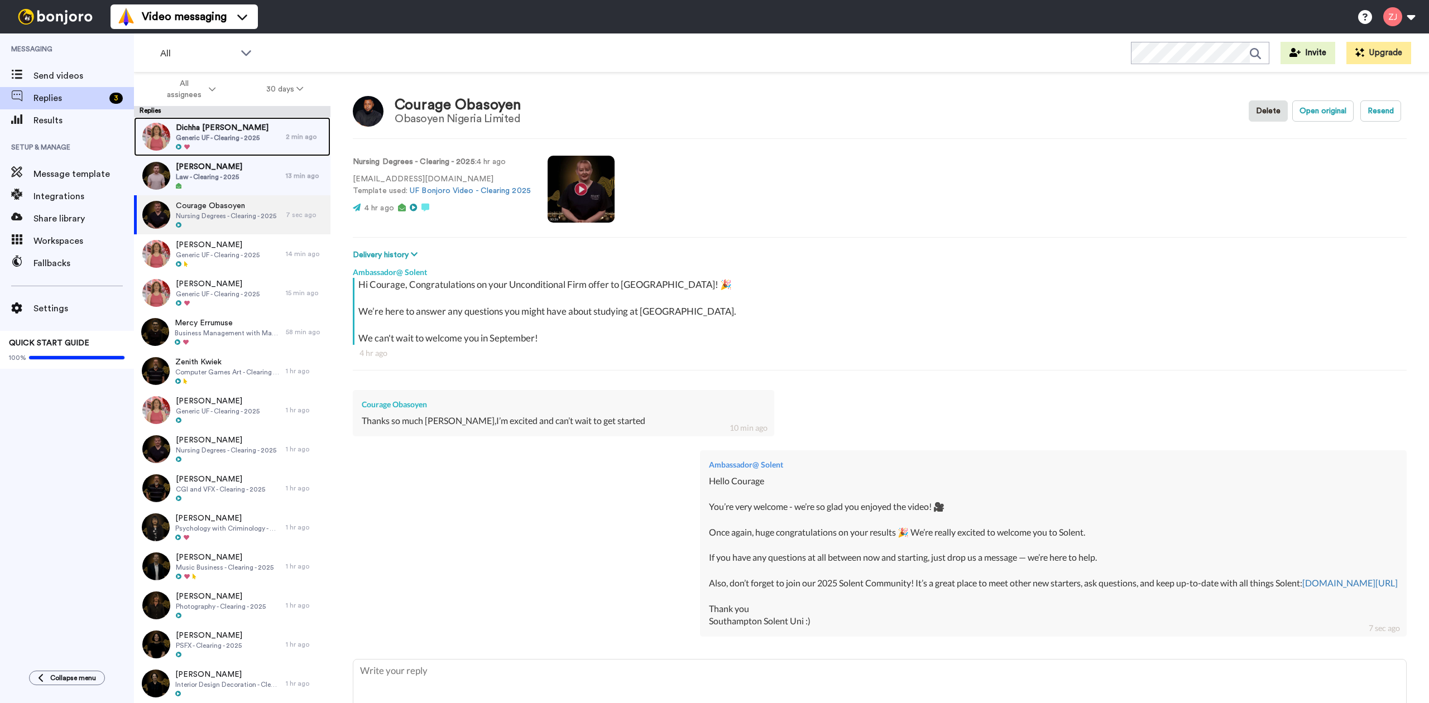
click at [193, 148] on div at bounding box center [222, 147] width 93 height 8
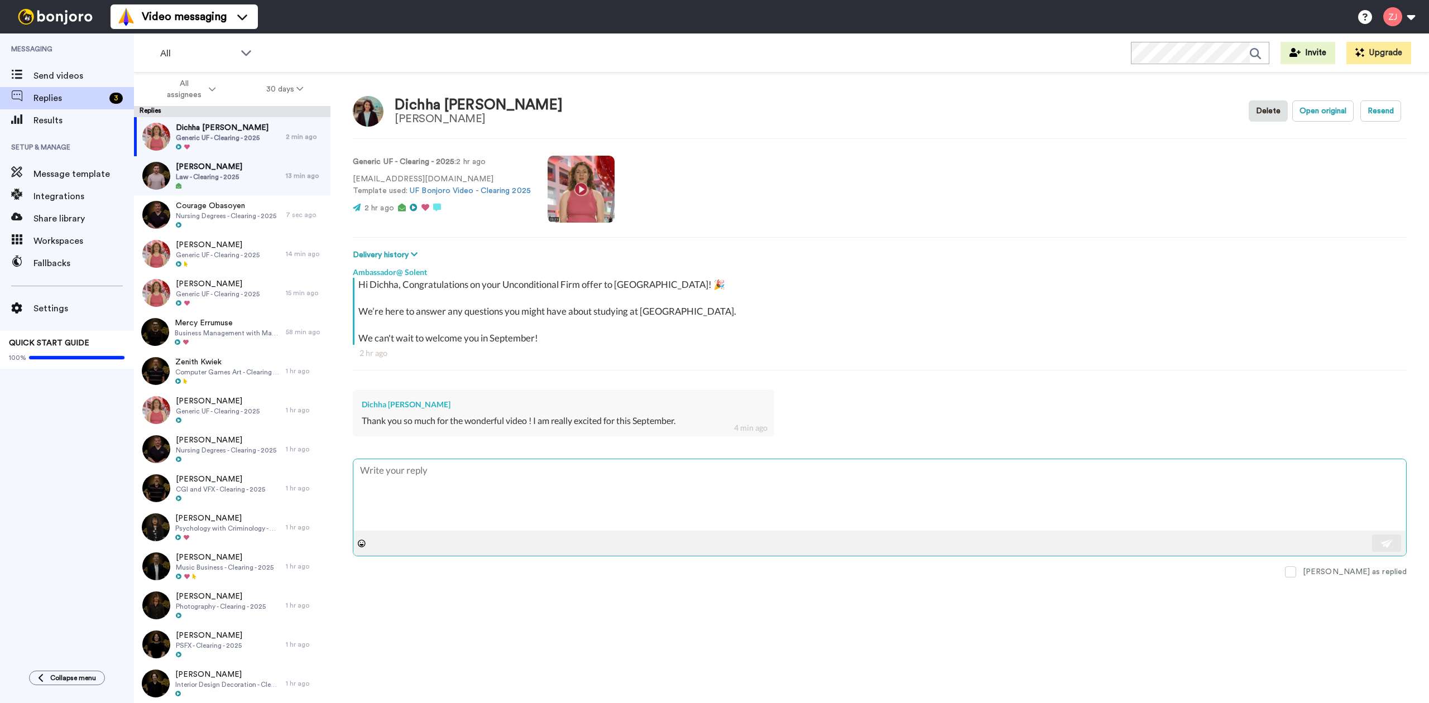
click at [585, 491] on textarea at bounding box center [879, 494] width 1053 height 71
paste textarea "Hello Josh 😊 You’re very welcome - we’re so glad you enjoyed the video! 🎥 Once …"
type textarea "x"
type textarea "Hello Josh 😊 You’re very welcome - we’re so glad you enjoyed the video! 🎥 Once …"
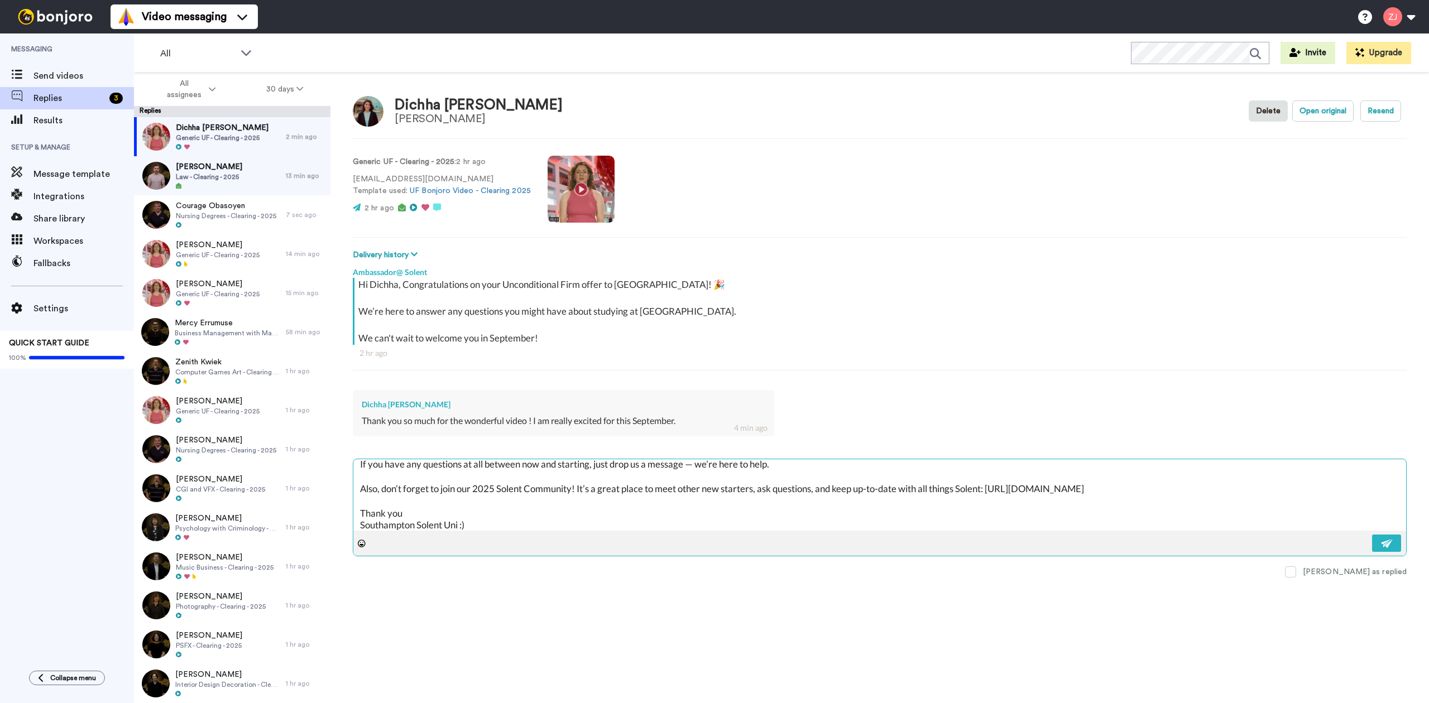
scroll to position [5, 0]
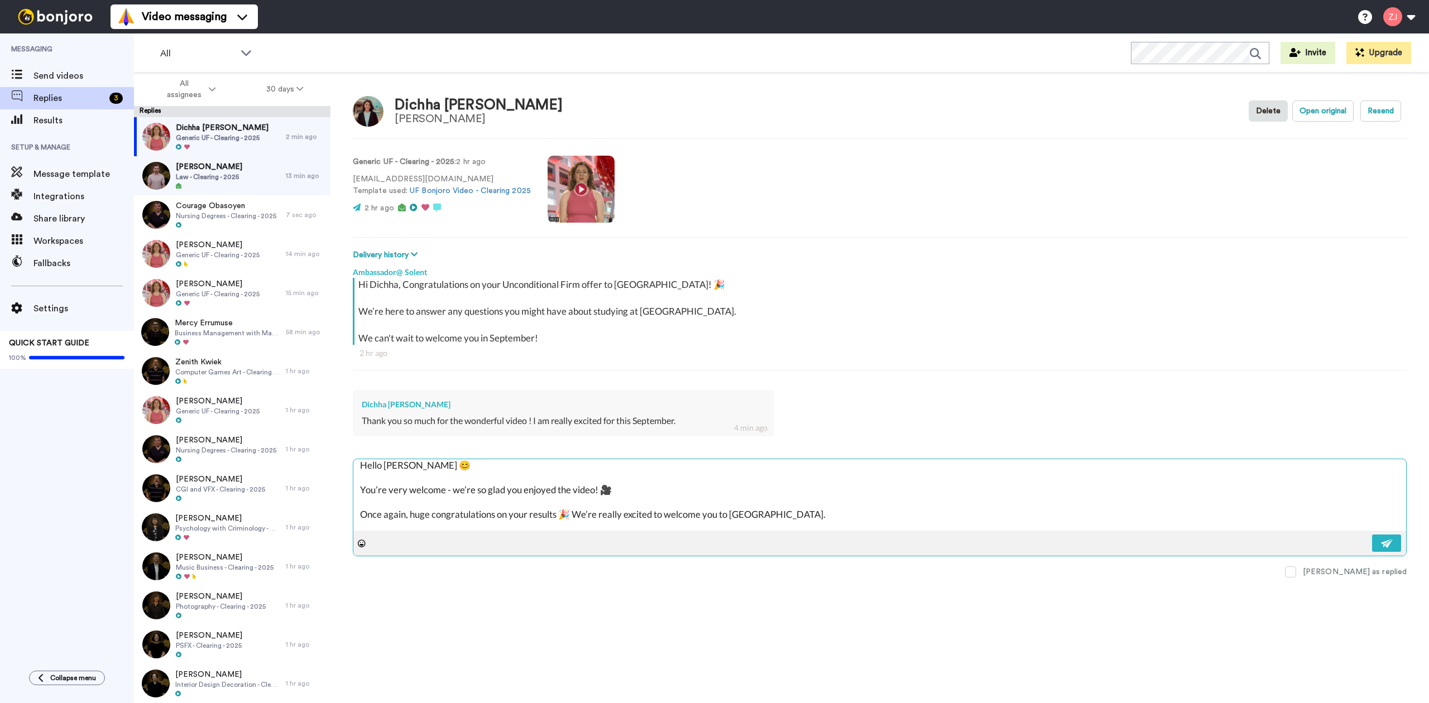
click at [402, 469] on textarea "Hello Josh 😊 You’re very welcome - we’re so glad you enjoyed the video! 🎥 Once …" at bounding box center [879, 494] width 1053 height 71
type textarea "x"
type textarea "Hello Jos 😊 You’re very welcome - we’re so glad you enjoyed the video! 🎥 Once a…"
type textarea "x"
type textarea "Hello Jo 😊 You’re very welcome - we’re so glad you enjoyed the video! 🎥 Once ag…"
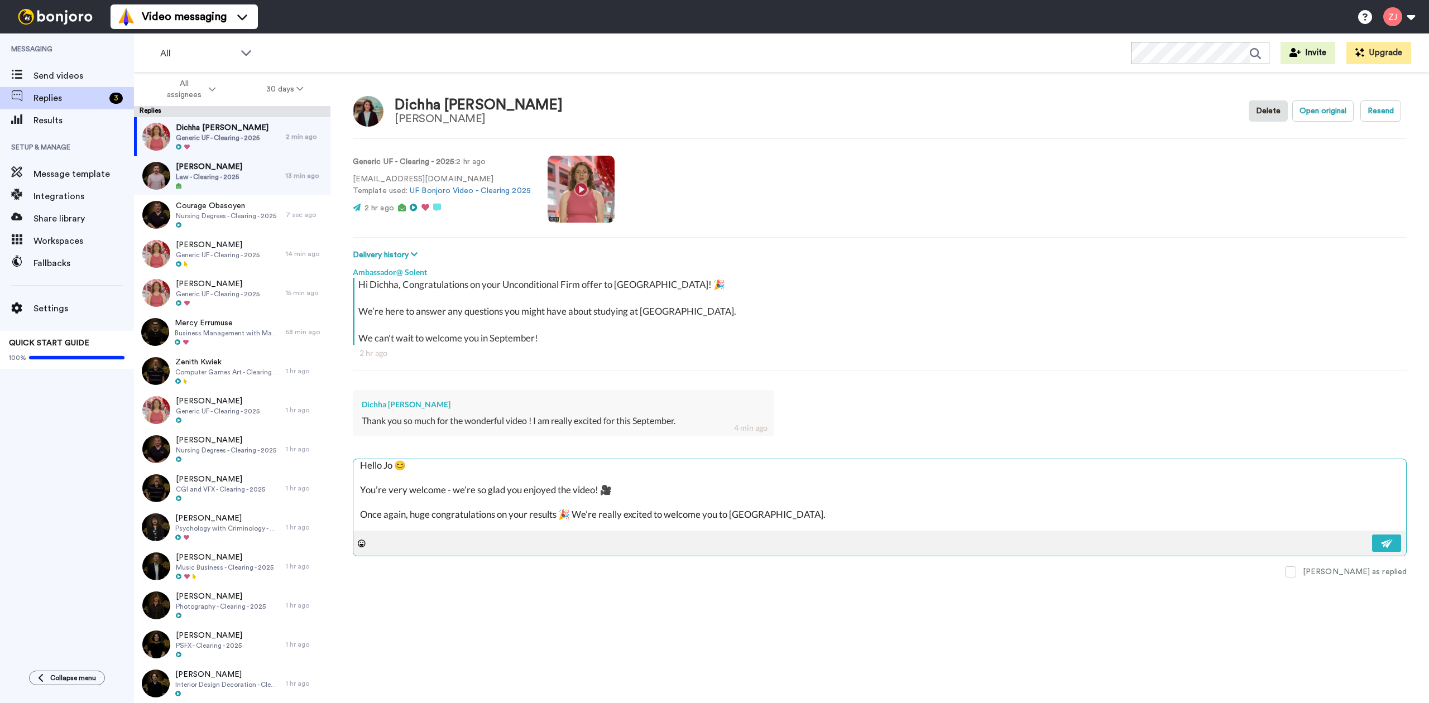
type textarea "x"
type textarea "Hello J 😊 You’re very welcome - we’re so glad you enjoyed the video! 🎥 Once aga…"
type textarea "x"
type textarea "Hello 😊 You’re very welcome - we’re so glad you enjoyed the video! 🎥 Once again…"
type textarea "x"
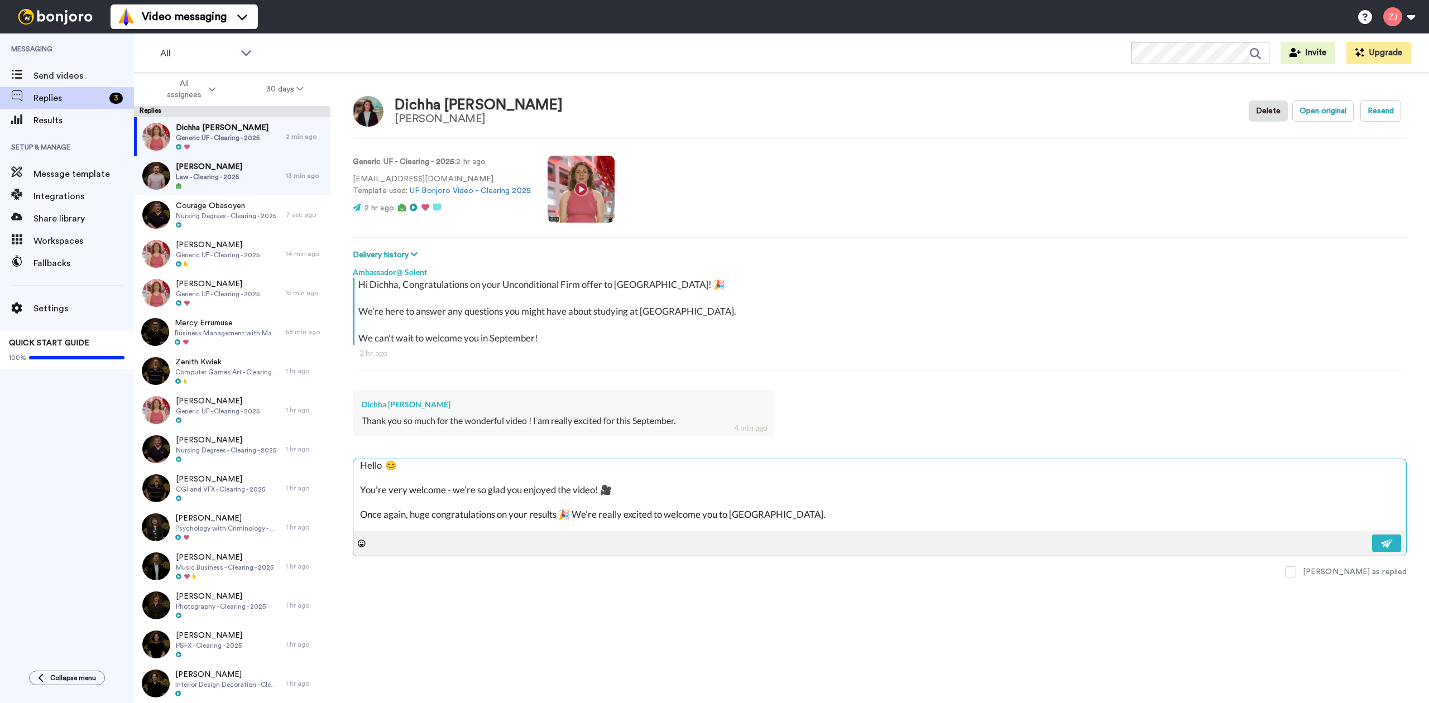
type textarea "Hello D 😊 You’re very welcome - we’re so glad you enjoyed the video! 🎥 Once aga…"
type textarea "x"
type textarea "Hello Di 😊 You’re very welcome - we’re so glad you enjoyed the video! 🎥 Once ag…"
type textarea "x"
type textarea "Hello Dic 😊 You’re very welcome - we’re so glad you enjoyed the video! 🎥 Once a…"
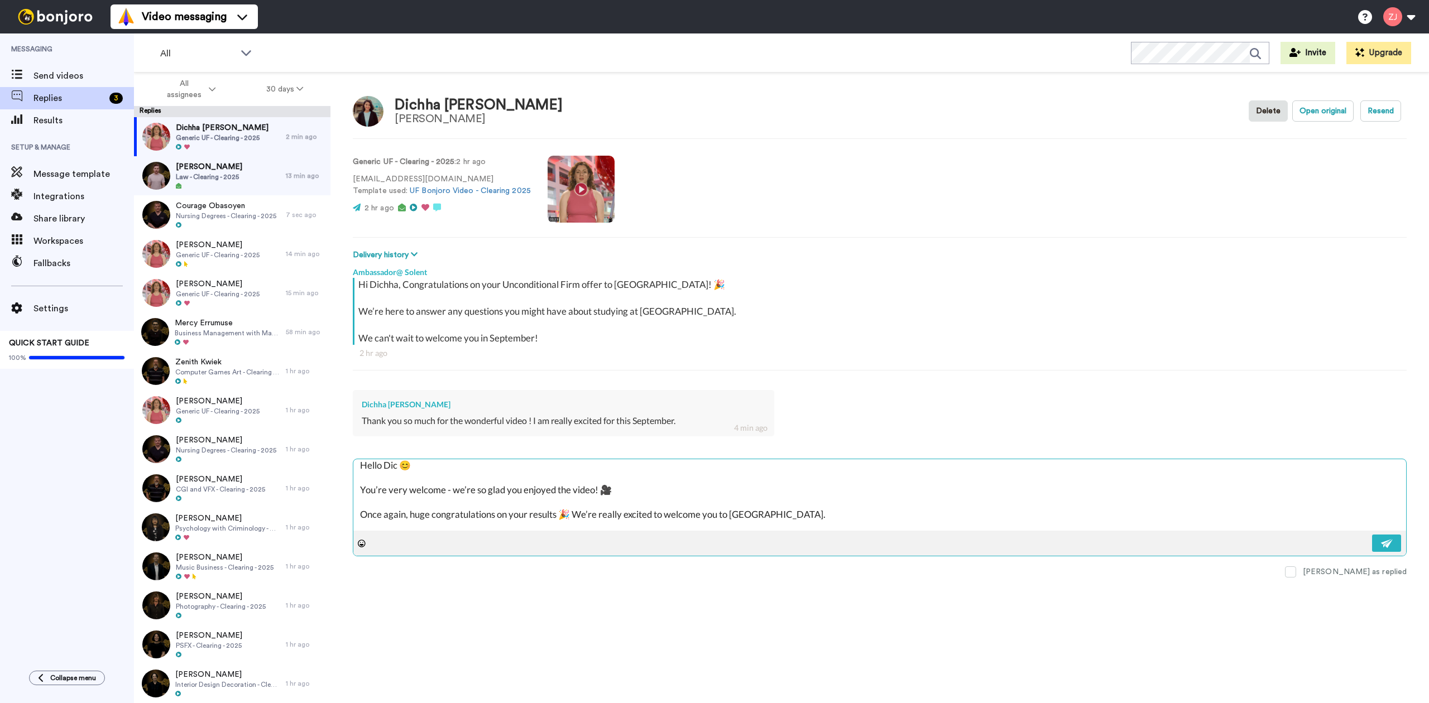
type textarea "x"
type textarea "Hello Dicc 😊 You’re very welcome - we’re so glad you enjoyed the video! 🎥 Once …"
type textarea "x"
type textarea "Hello Dicch 😊 You’re very welcome - we’re so glad you enjoyed the video! 🎥 Once…"
type textarea "x"
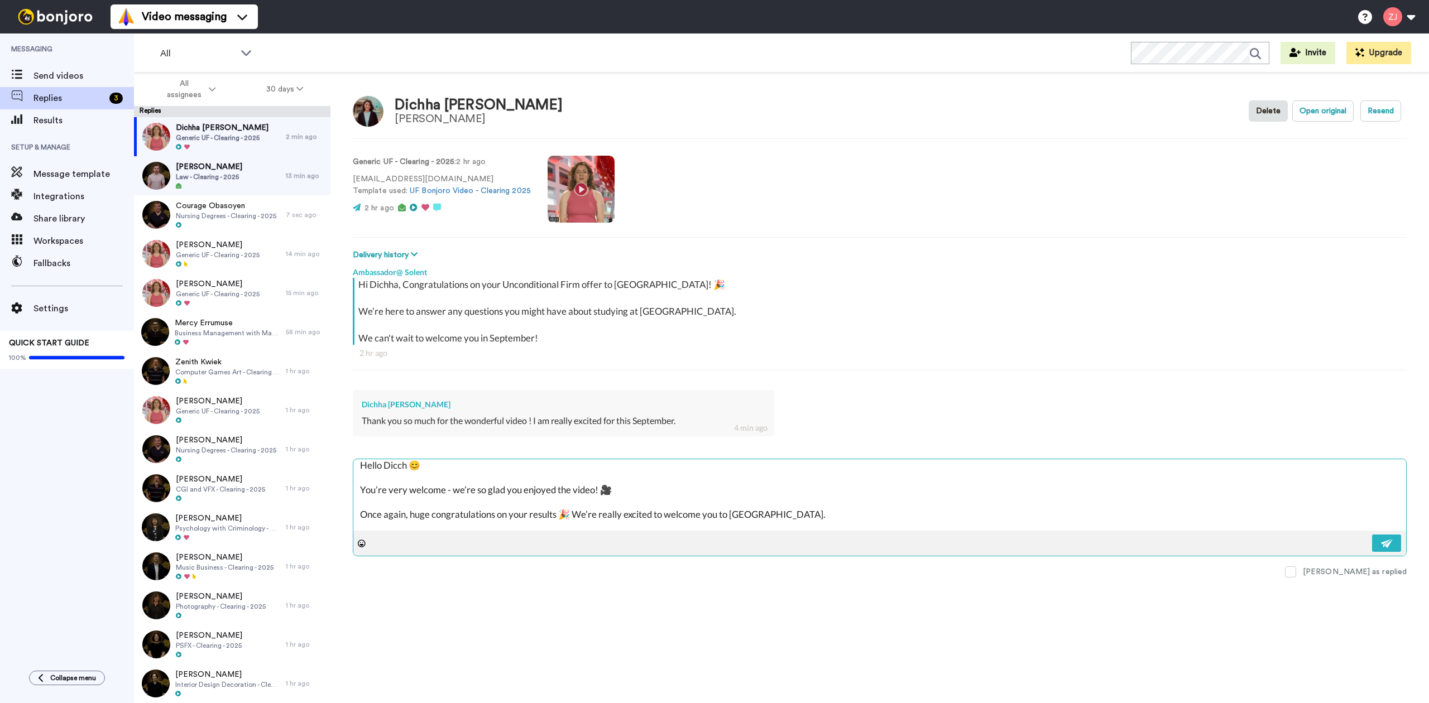
type textarea "Hello Diccha 😊 You’re very welcome - we’re so glad you enjoyed the video! 🎥 Onc…"
type textarea "x"
type textarea "Hello Dicch 😊 You’re very welcome - we’re so glad you enjoyed the video! 🎥 Once…"
type textarea "x"
type textarea "Hello Dicc 😊 You’re very welcome - we’re so glad you enjoyed the video! 🎥 Once …"
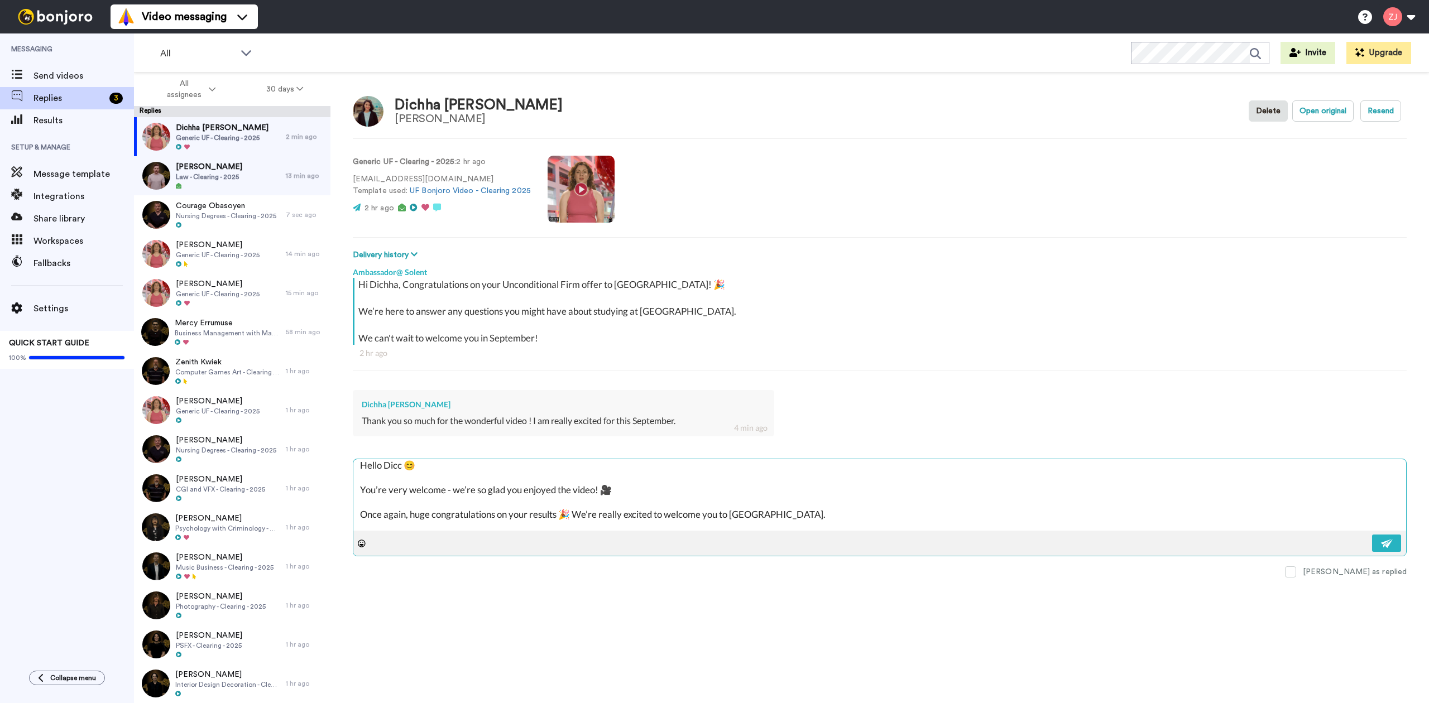
type textarea "x"
type textarea "Hello Dic 😊 You’re very welcome - we’re so glad you enjoyed the video! 🎥 Once a…"
type textarea "x"
type textarea "Hello Dich 😊 You’re very welcome - we’re so glad you enjoyed the video! 🎥 Once …"
type textarea "x"
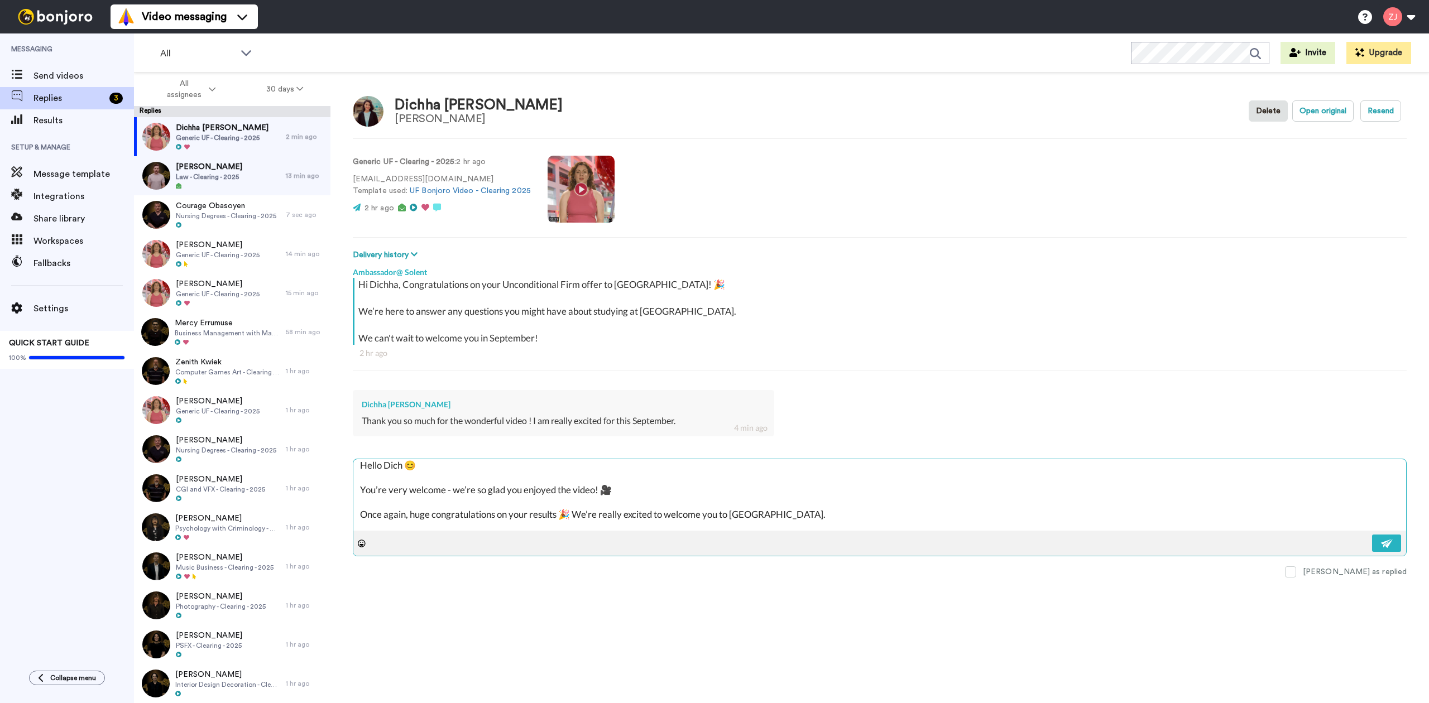
type textarea "Hello Dichh 😊 You’re very welcome - we’re so glad you enjoyed the video! 🎥 Once…"
type textarea "x"
type textarea "Hello Dichha 😊 You’re very welcome - we’re so glad you enjoyed the video! 🎥 Onc…"
click at [1392, 548] on img at bounding box center [1387, 543] width 12 height 9
type textarea "x"
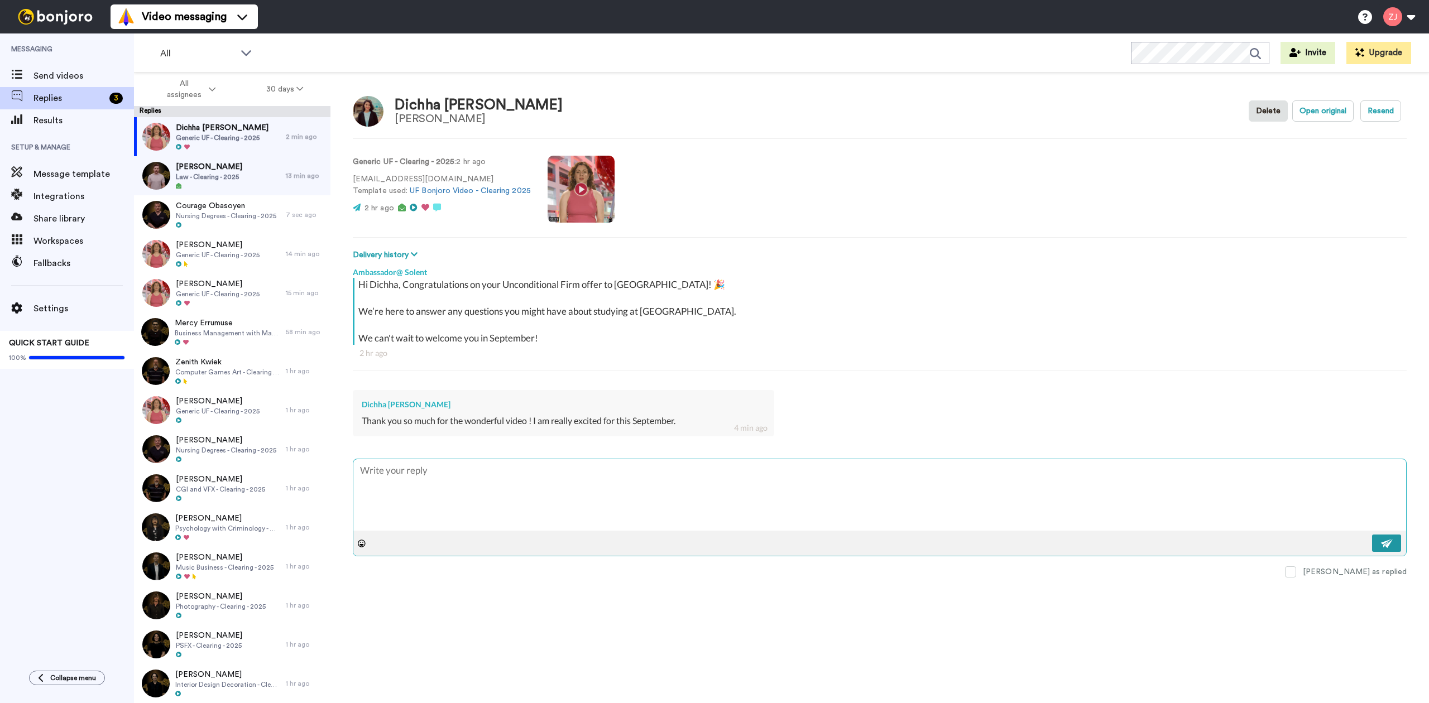
scroll to position [0, 0]
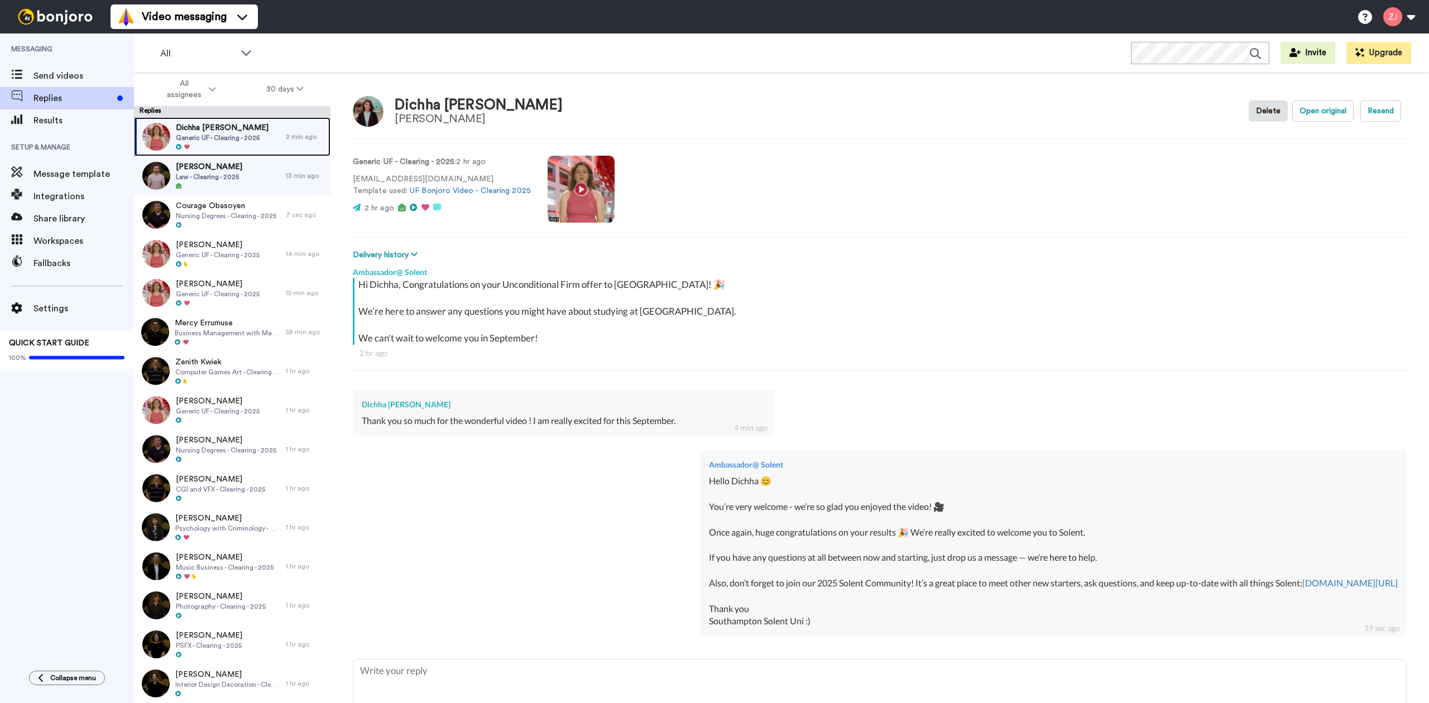
click at [242, 136] on span "Generic UF - Clearing - 2025" at bounding box center [222, 137] width 93 height 9
type textarea "x"
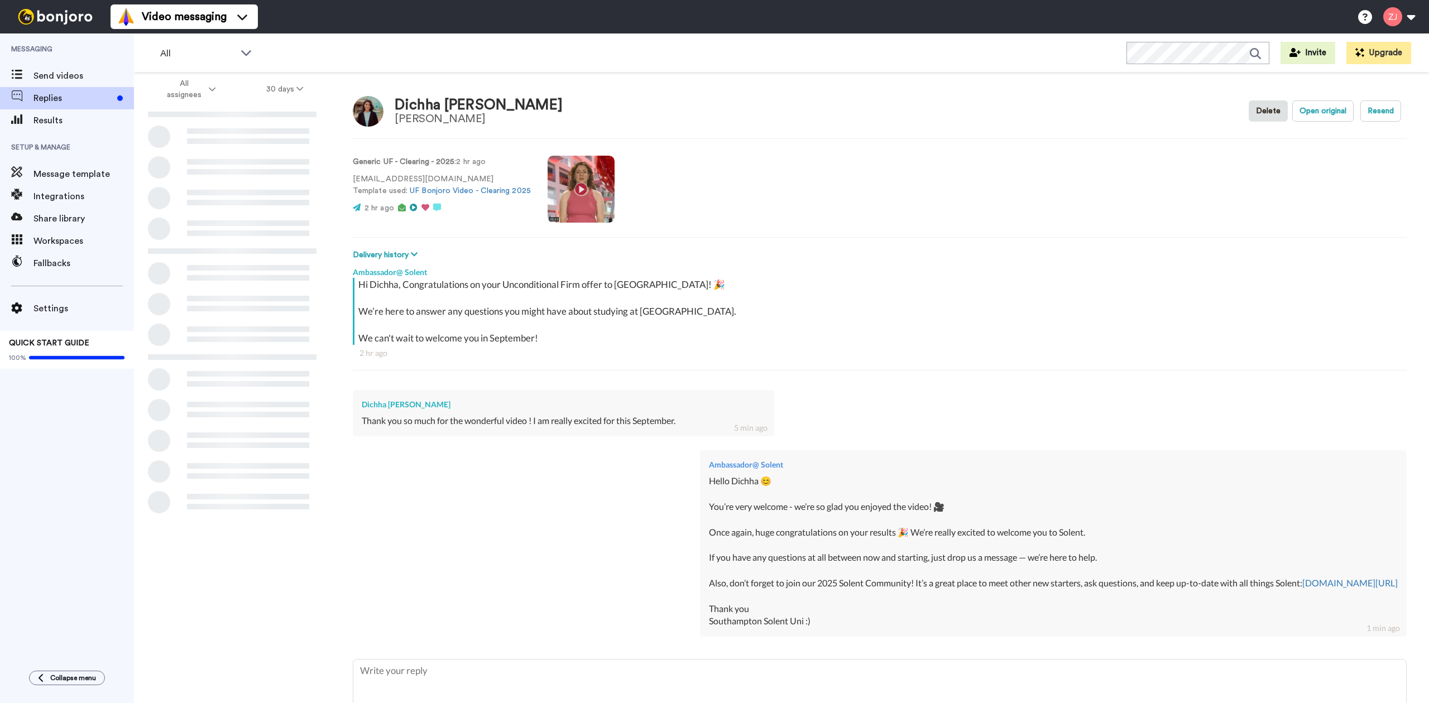
type textarea "x"
